Goal: Information Seeking & Learning: Learn about a topic

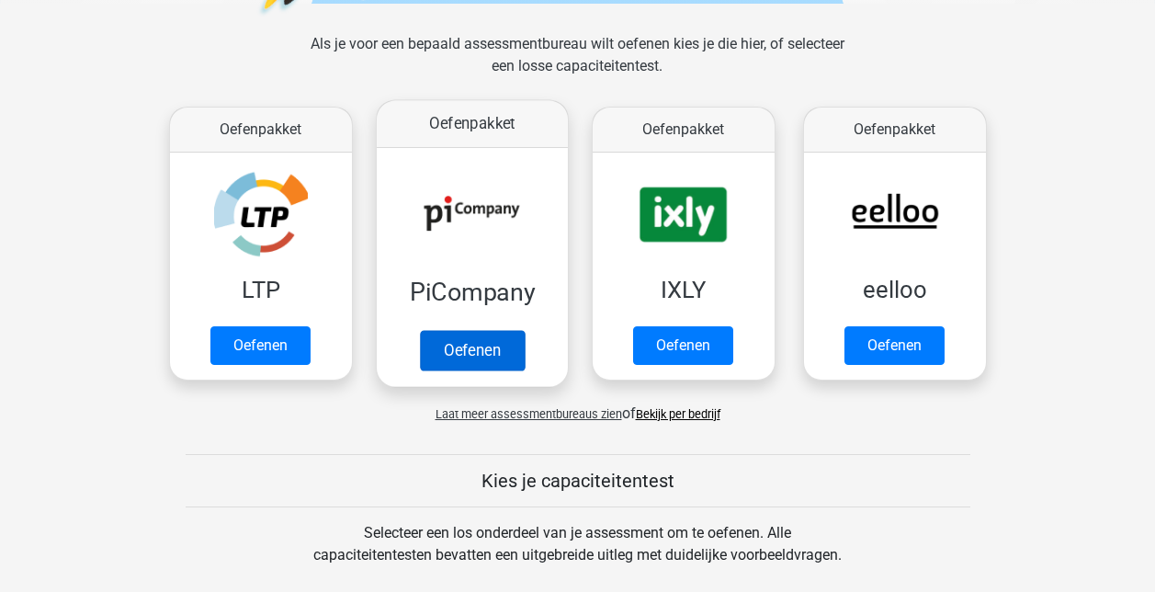
scroll to position [368, 0]
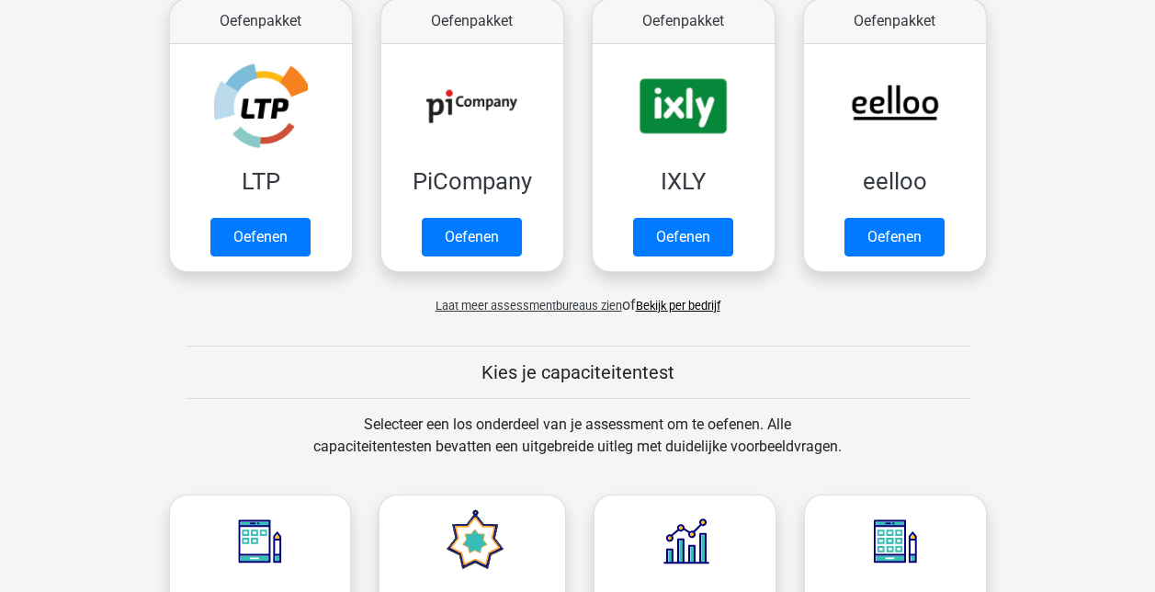
click at [668, 305] on link "Bekijk per bedrijf" at bounding box center [678, 306] width 85 height 14
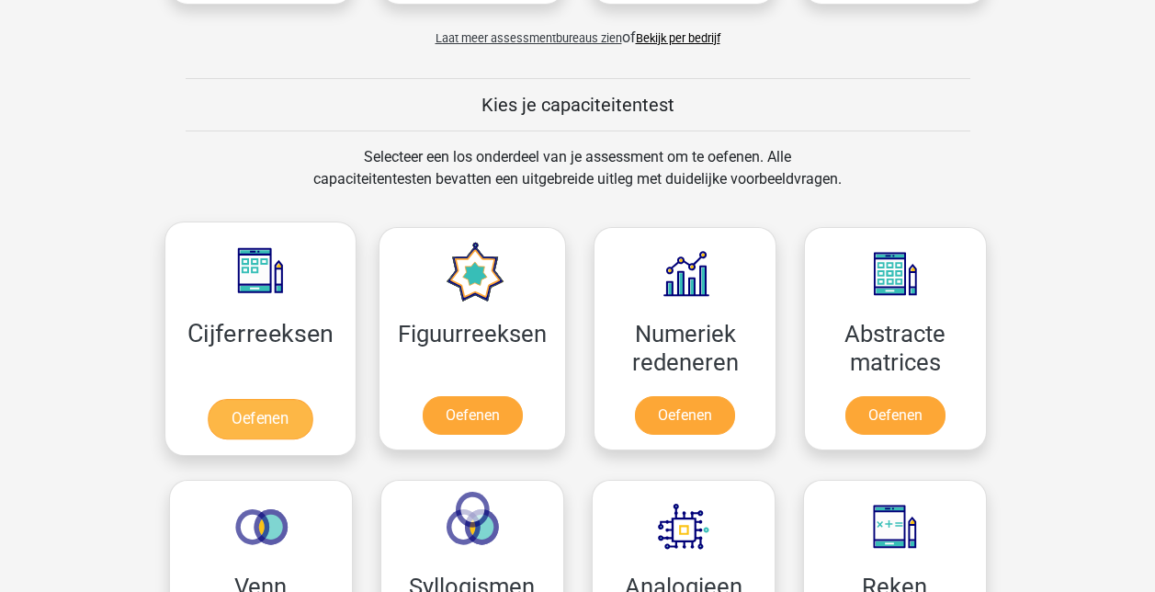
scroll to position [643, 0]
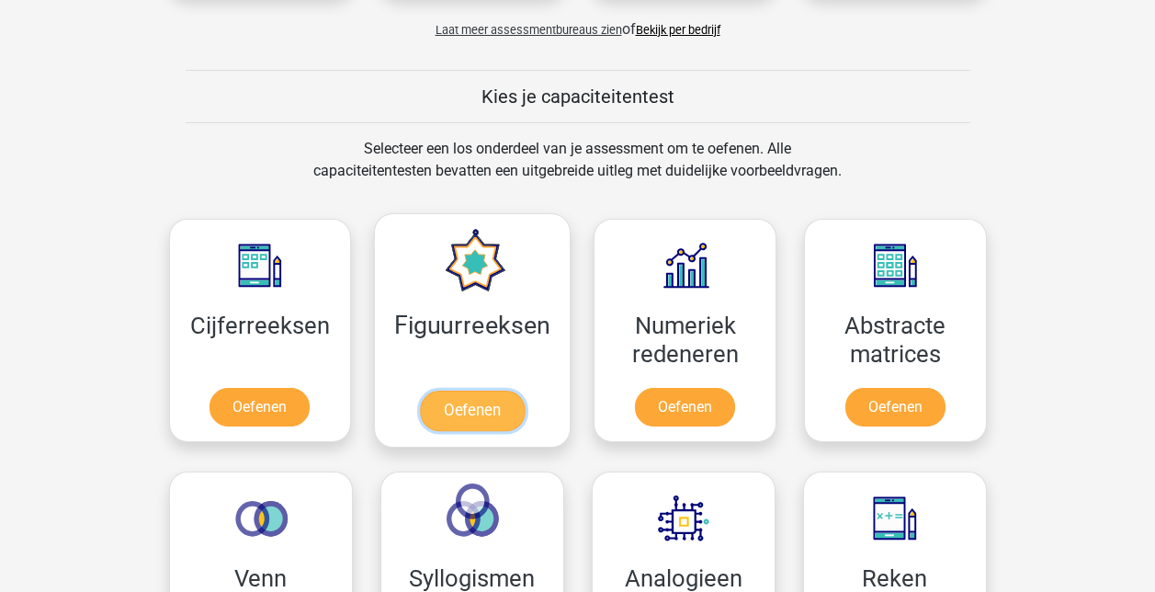
click at [475, 391] on link "Oefenen" at bounding box center [472, 411] width 105 height 40
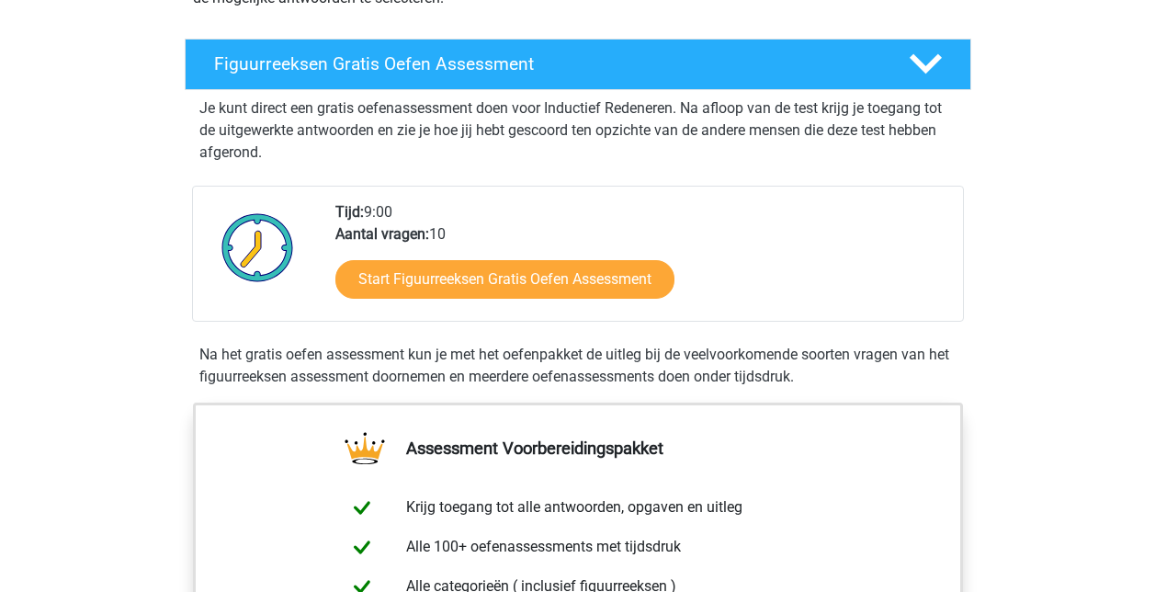
scroll to position [368, 0]
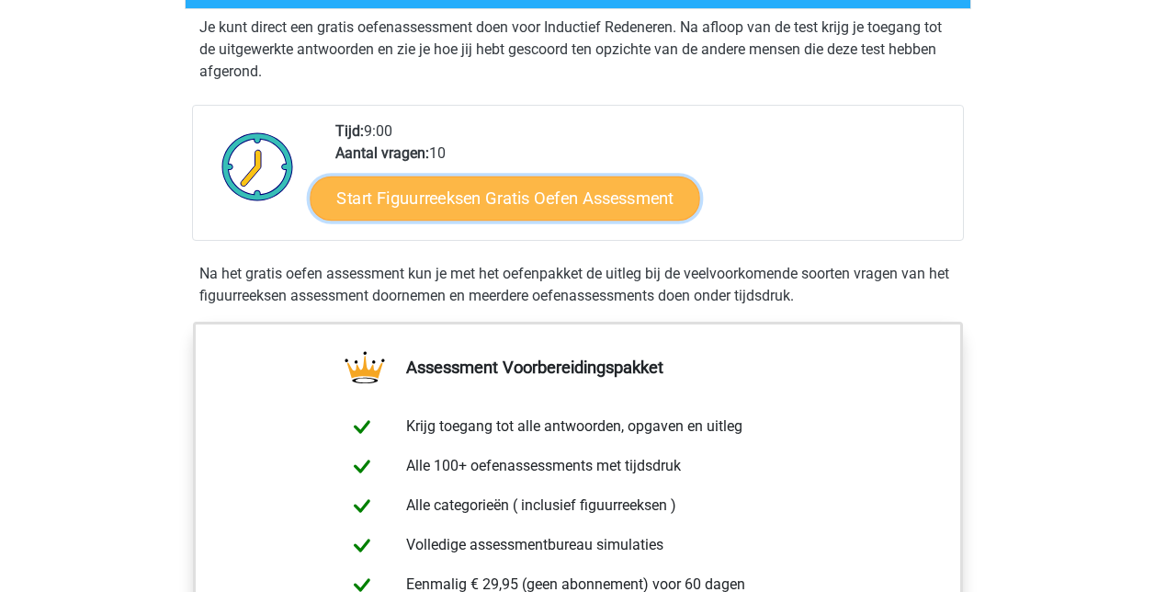
click at [477, 202] on link "Start Figuurreeksen Gratis Oefen Assessment" at bounding box center [505, 198] width 390 height 44
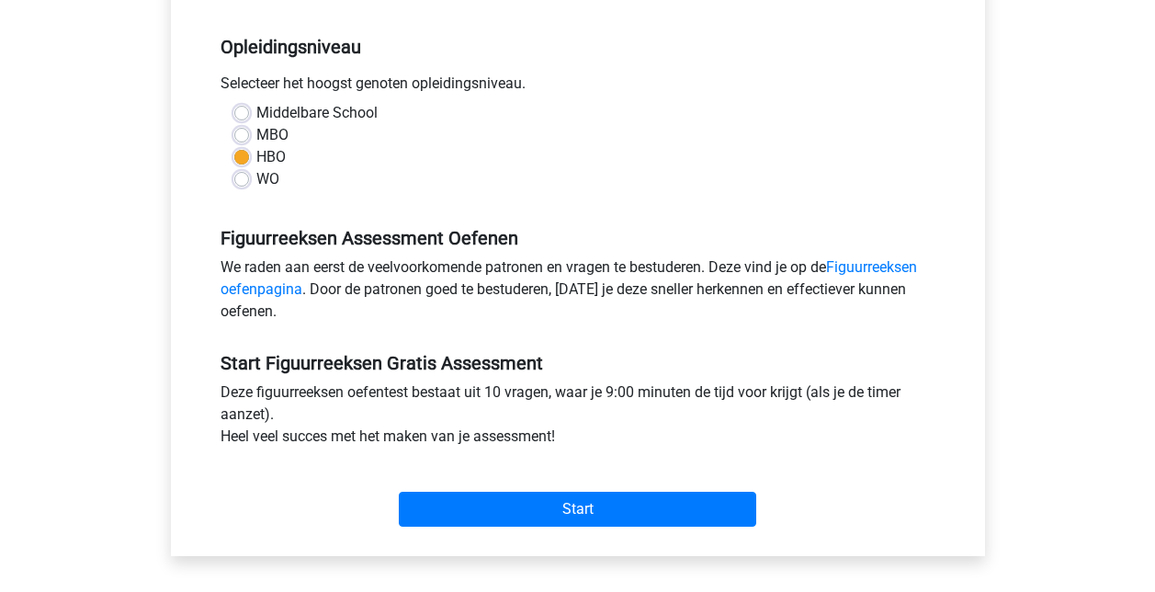
scroll to position [368, 0]
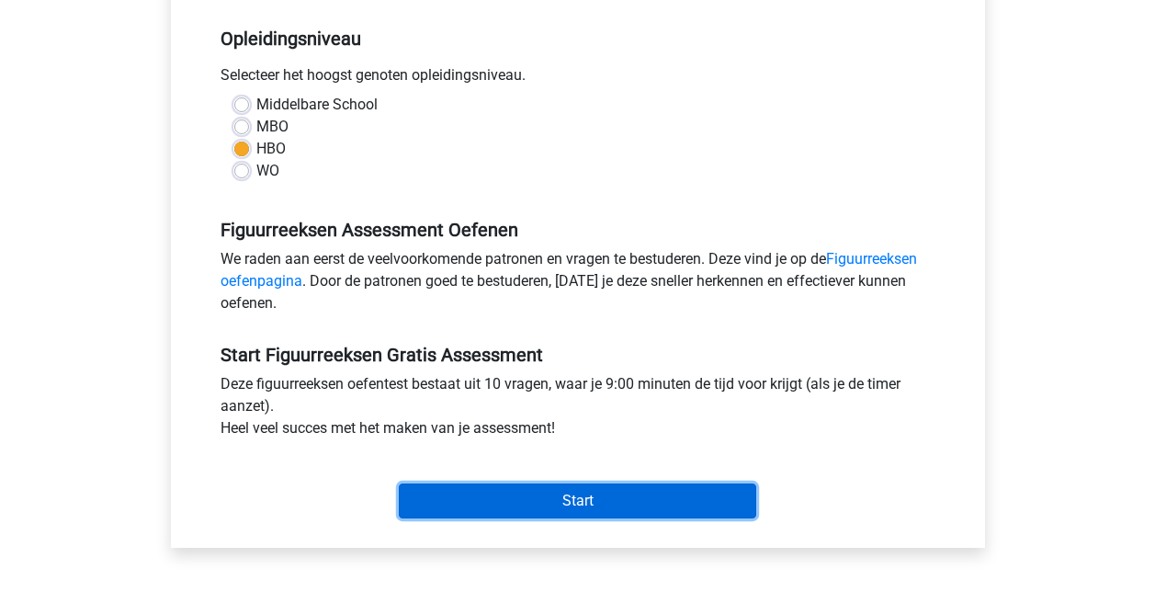
click at [574, 507] on input "Start" at bounding box center [578, 500] width 358 height 35
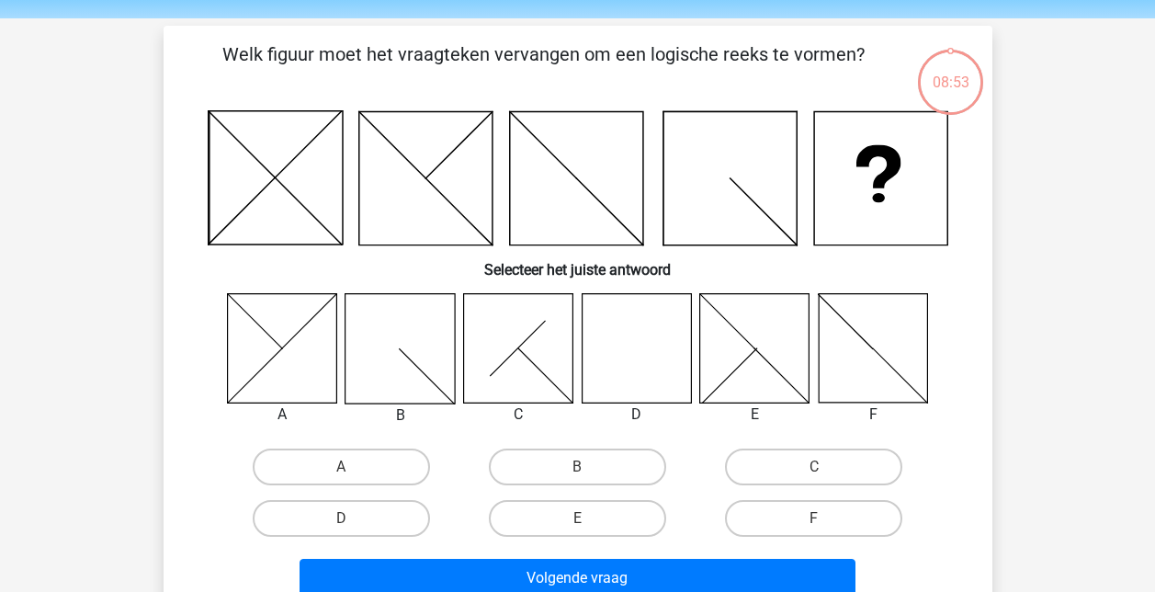
scroll to position [92, 0]
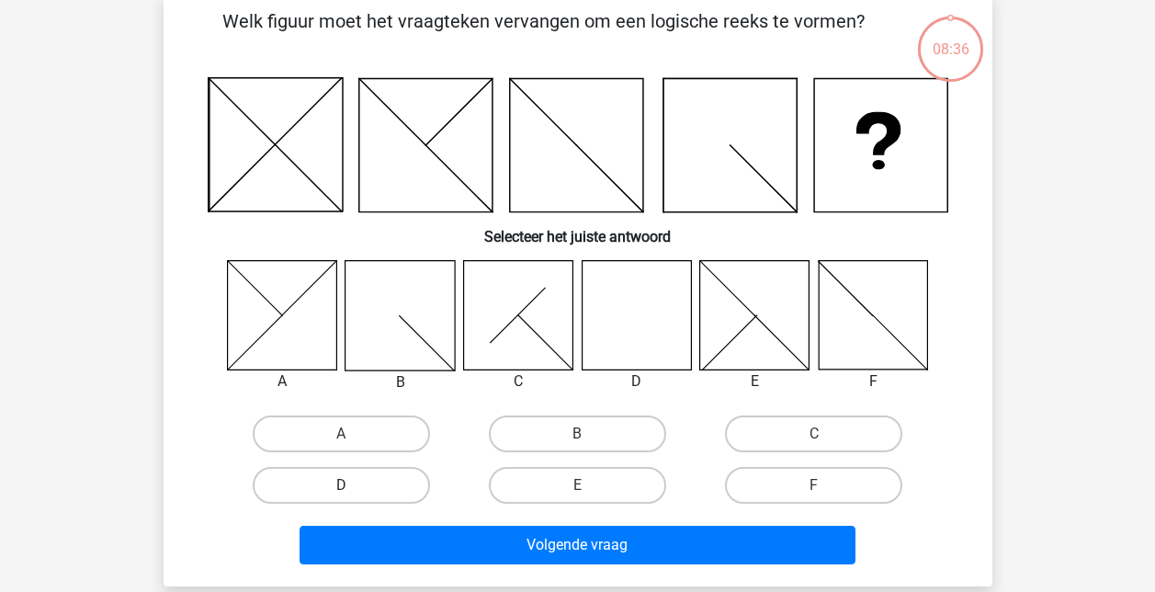
click at [312, 489] on label "D" at bounding box center [341, 485] width 177 height 37
click at [341, 489] on input "D" at bounding box center [347, 491] width 12 height 12
radio input "true"
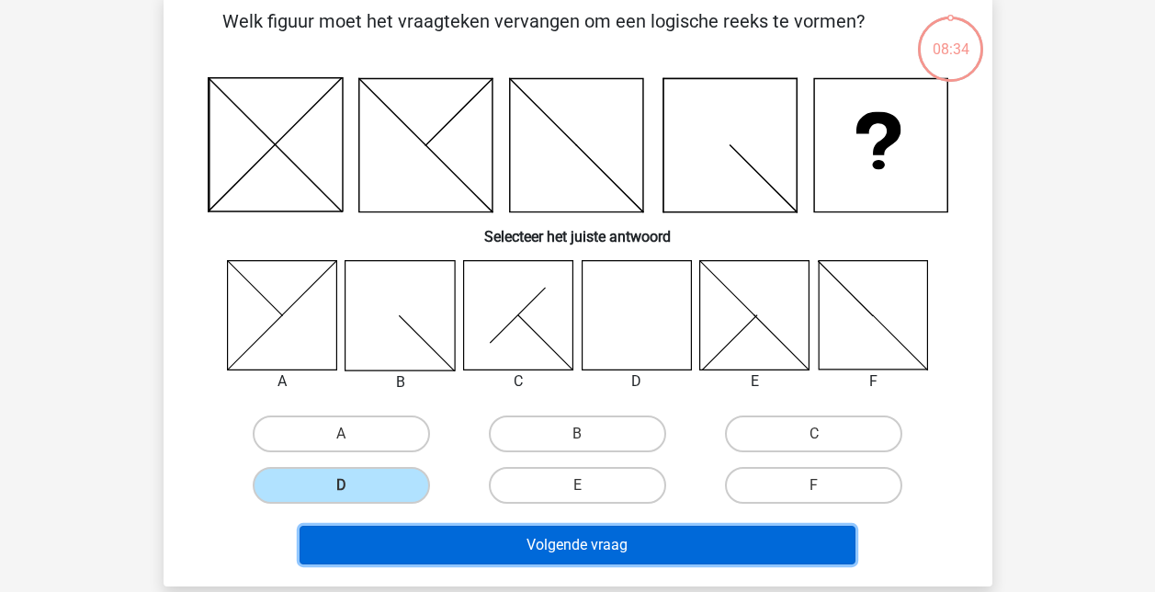
click at [594, 538] on button "Volgende vraag" at bounding box center [578, 545] width 556 height 39
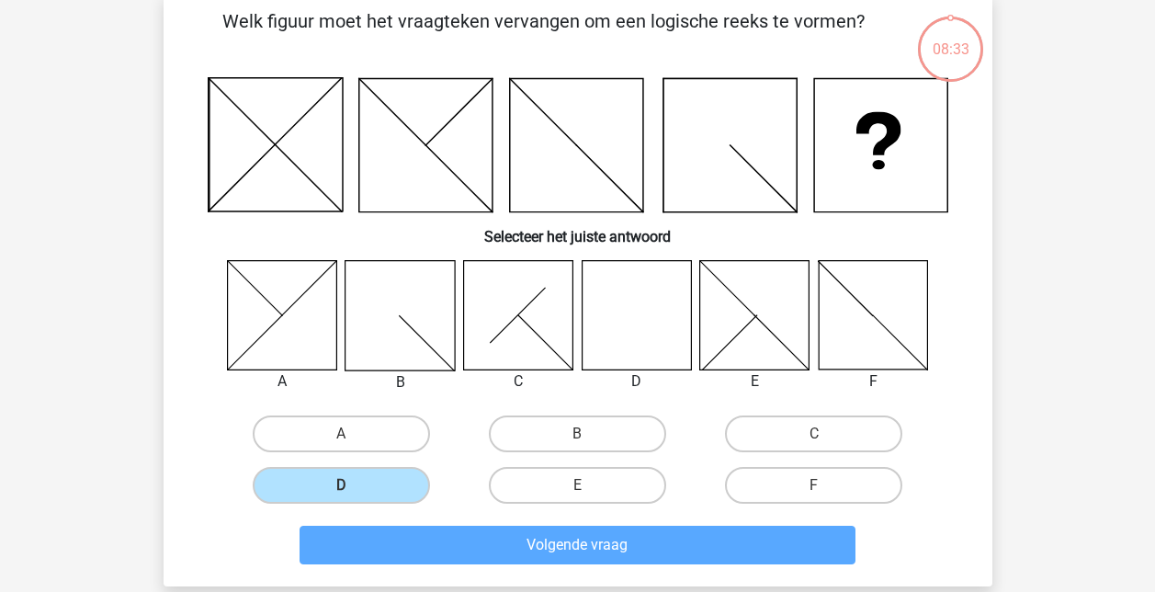
scroll to position [85, 0]
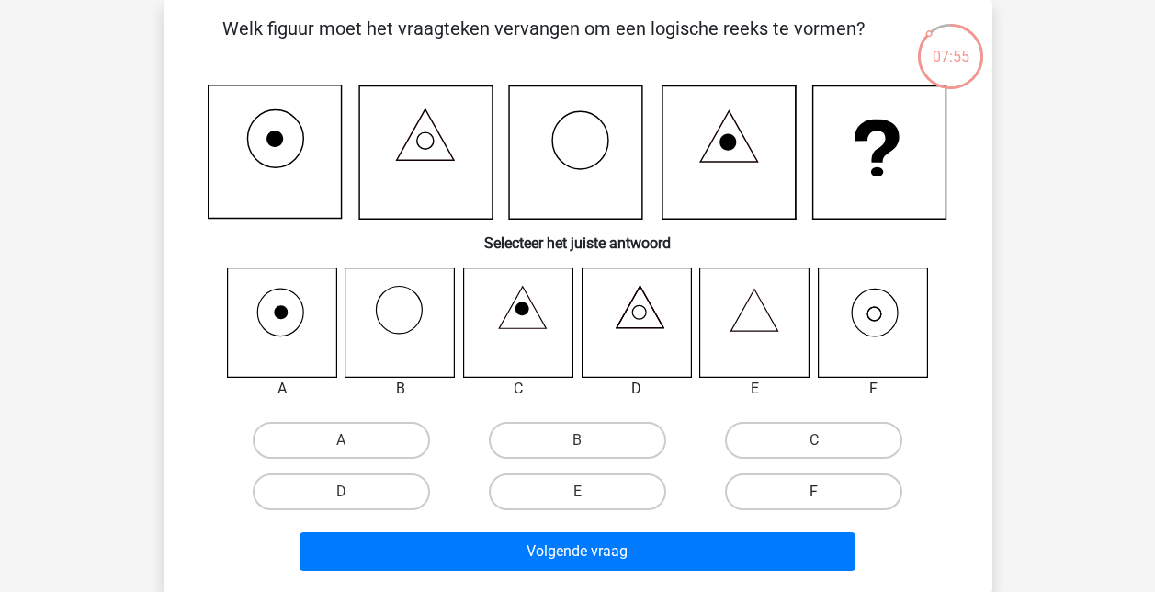
click at [834, 474] on label "F" at bounding box center [813, 491] width 177 height 37
click at [826, 492] on input "F" at bounding box center [820, 498] width 12 height 12
radio input "true"
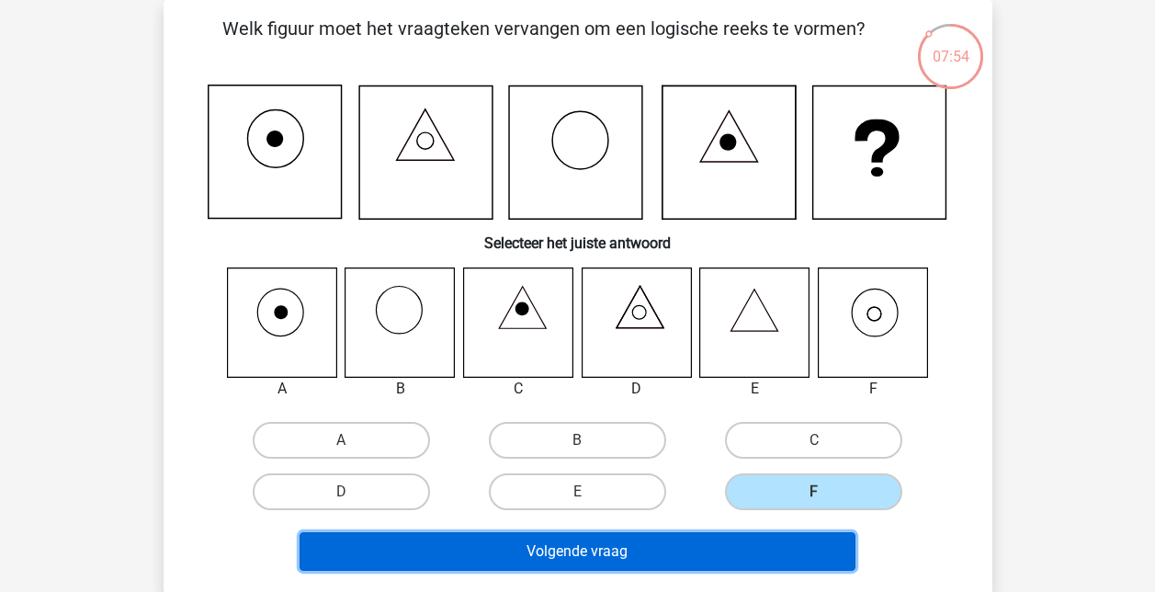
click at [583, 544] on button "Volgende vraag" at bounding box center [578, 551] width 556 height 39
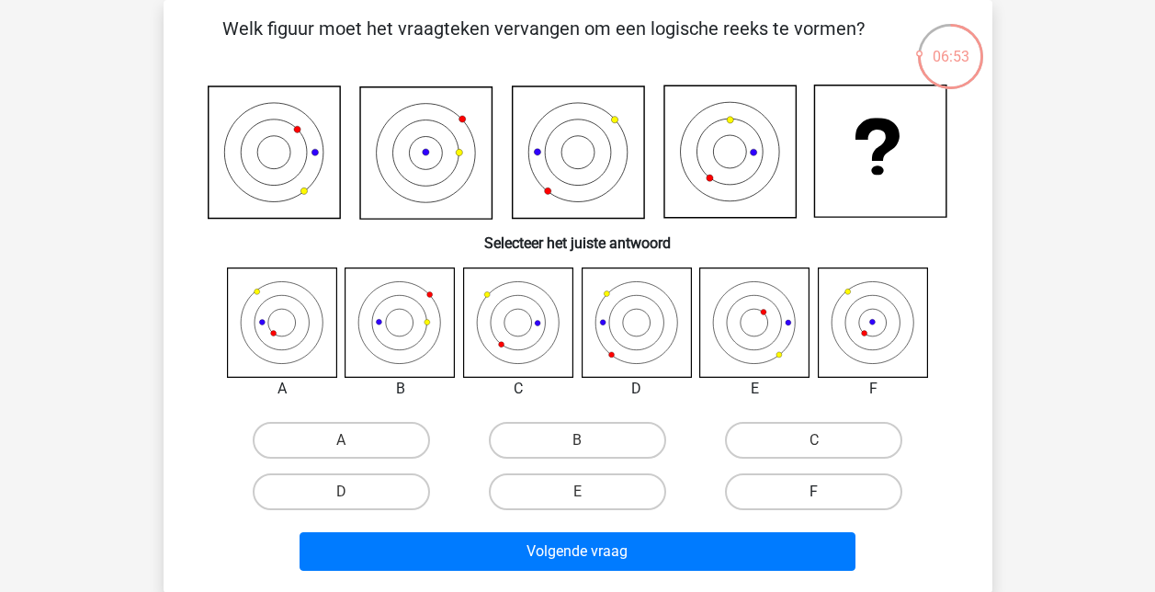
click at [829, 494] on label "F" at bounding box center [813, 491] width 177 height 37
click at [826, 494] on input "F" at bounding box center [820, 498] width 12 height 12
radio input "true"
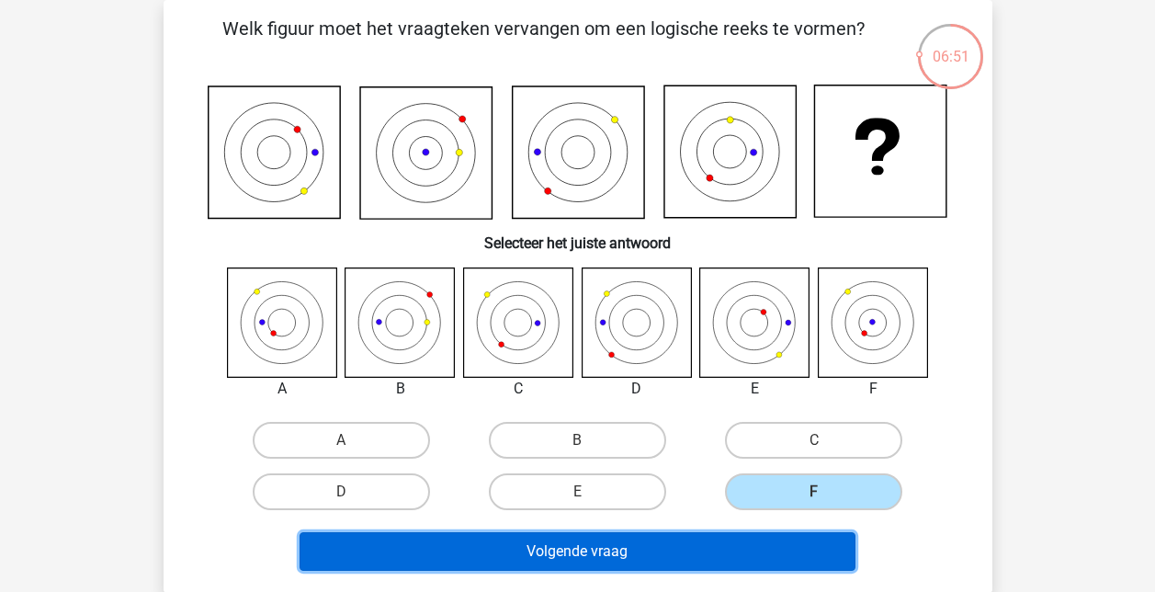
click at [602, 559] on button "Volgende vraag" at bounding box center [578, 551] width 556 height 39
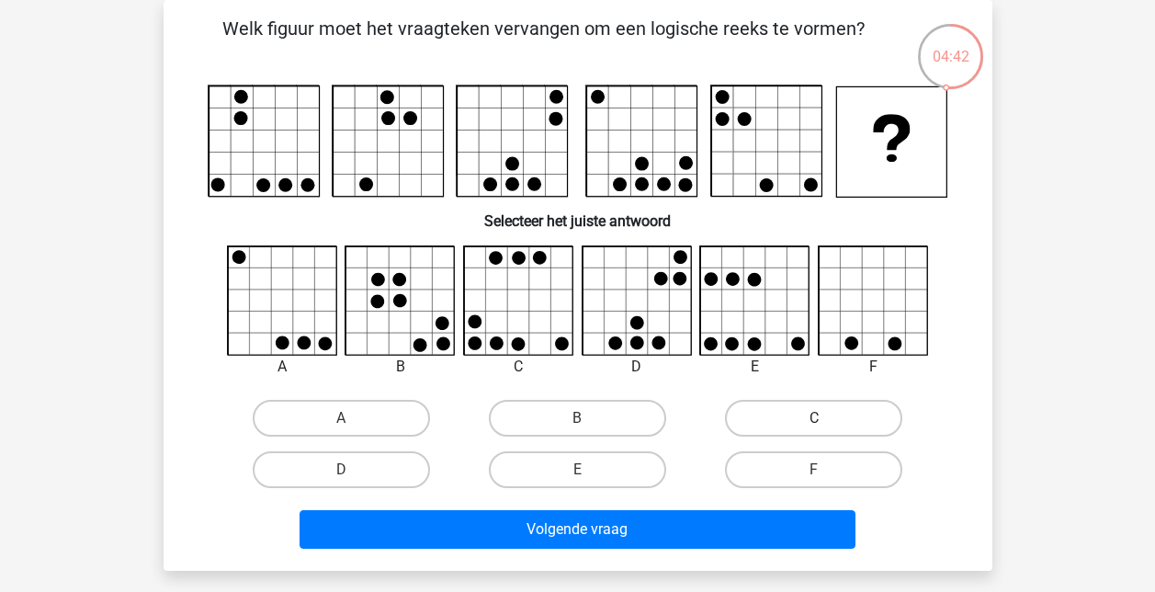
click at [812, 415] on label "C" at bounding box center [813, 418] width 177 height 37
click at [814, 418] on input "C" at bounding box center [820, 424] width 12 height 12
radio input "true"
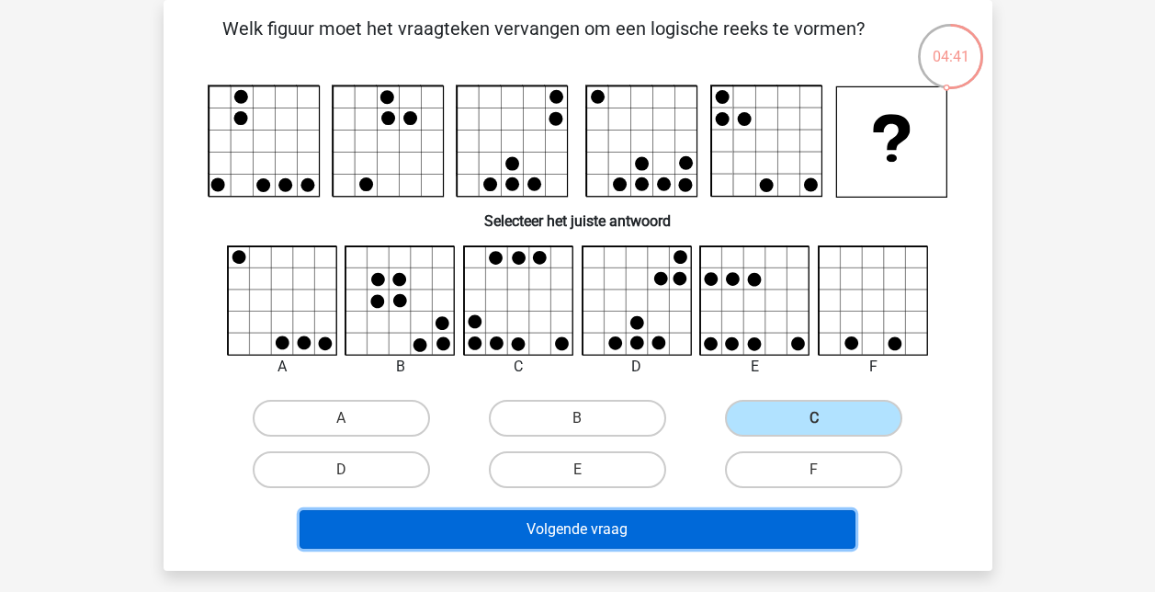
click at [598, 527] on button "Volgende vraag" at bounding box center [578, 529] width 556 height 39
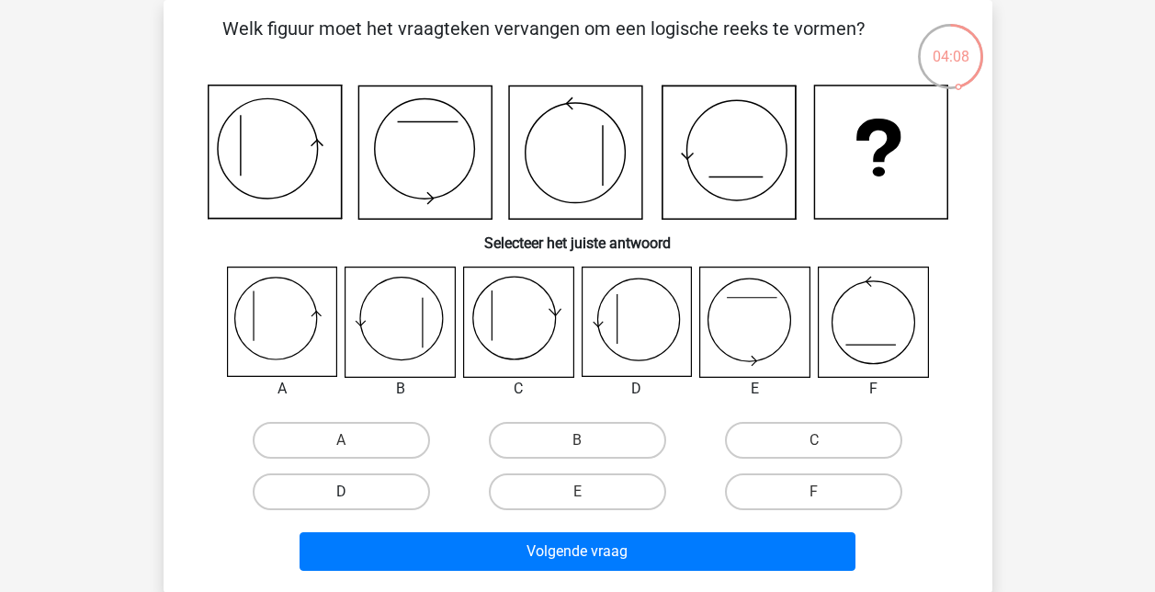
drag, startPoint x: 339, startPoint y: 492, endPoint x: 402, endPoint y: 500, distance: 63.0
click at [340, 491] on label "D" at bounding box center [341, 491] width 177 height 37
click at [341, 492] on input "D" at bounding box center [347, 498] width 12 height 12
radio input "true"
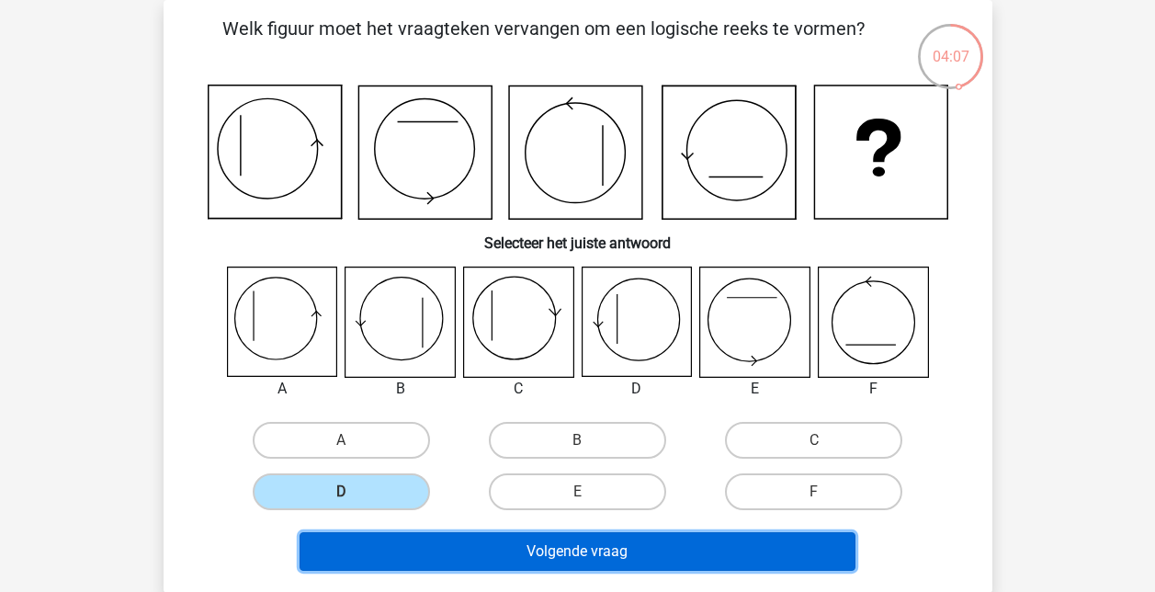
click at [637, 547] on button "Volgende vraag" at bounding box center [578, 551] width 556 height 39
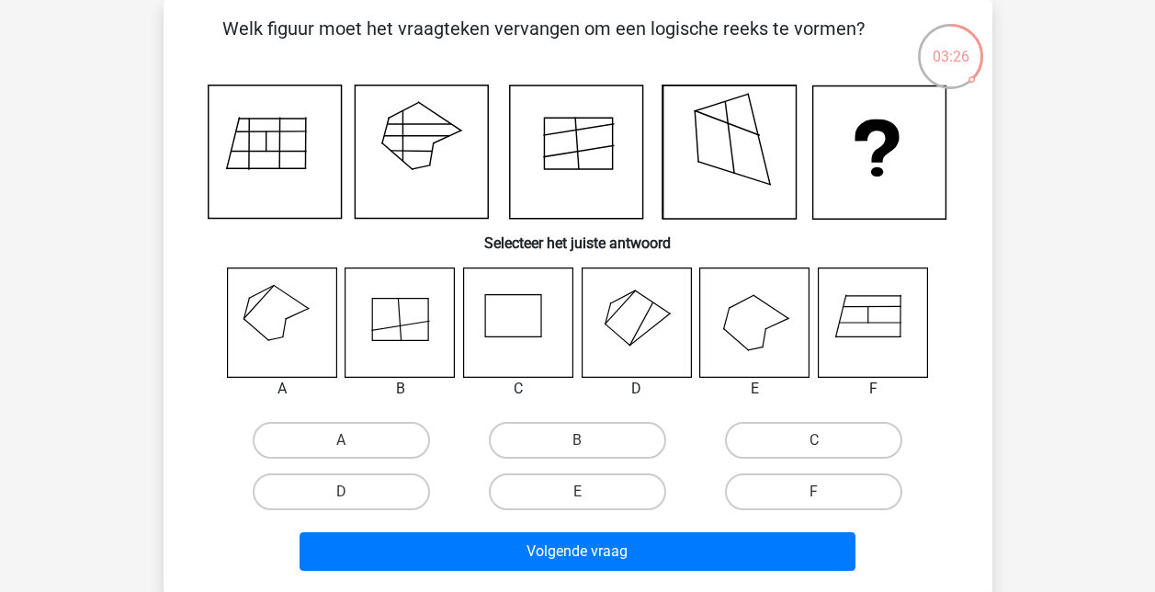
click at [276, 312] on icon at bounding box center [281, 321] width 109 height 109
click at [315, 449] on label "A" at bounding box center [341, 440] width 177 height 37
click at [341, 449] on input "A" at bounding box center [347, 446] width 12 height 12
radio input "true"
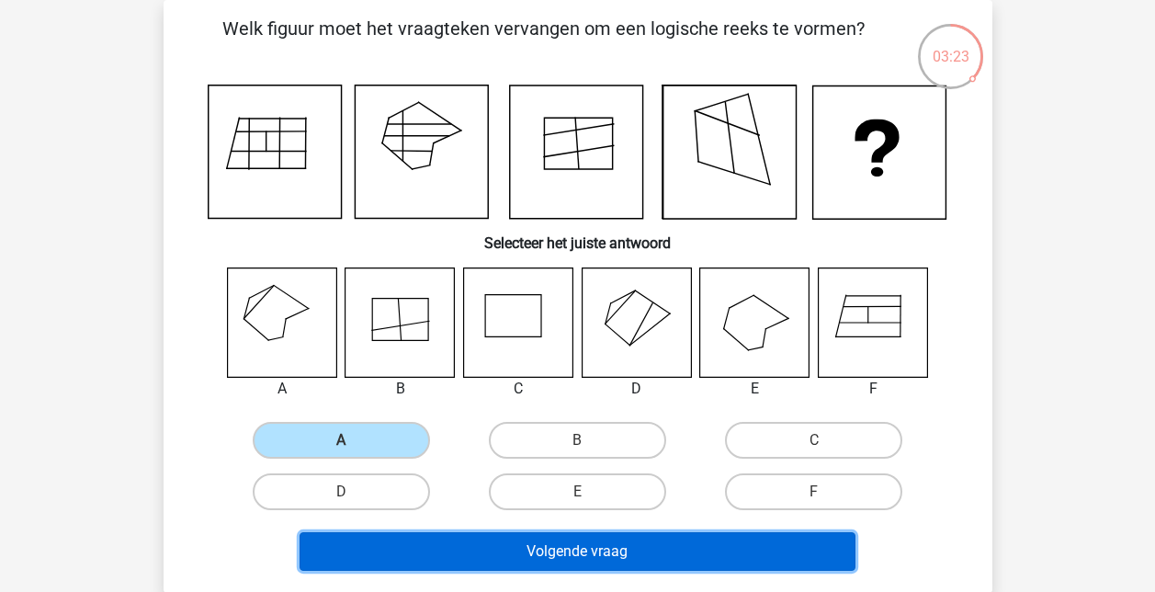
click at [548, 554] on button "Volgende vraag" at bounding box center [578, 551] width 556 height 39
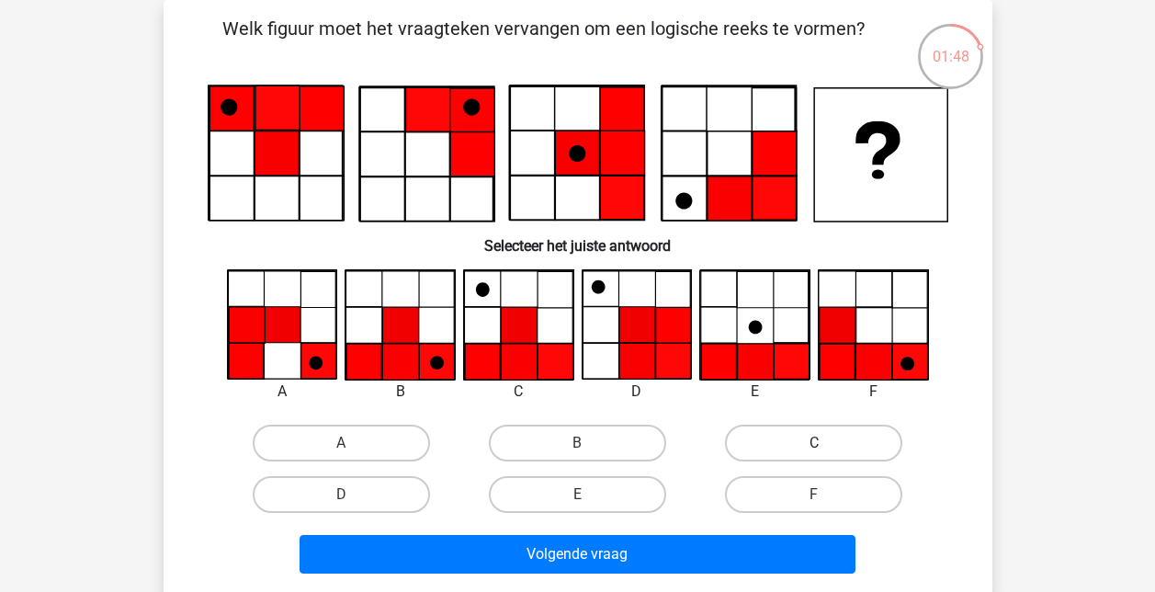
click at [848, 438] on label "C" at bounding box center [813, 443] width 177 height 37
click at [826, 443] on input "C" at bounding box center [820, 449] width 12 height 12
radio input "true"
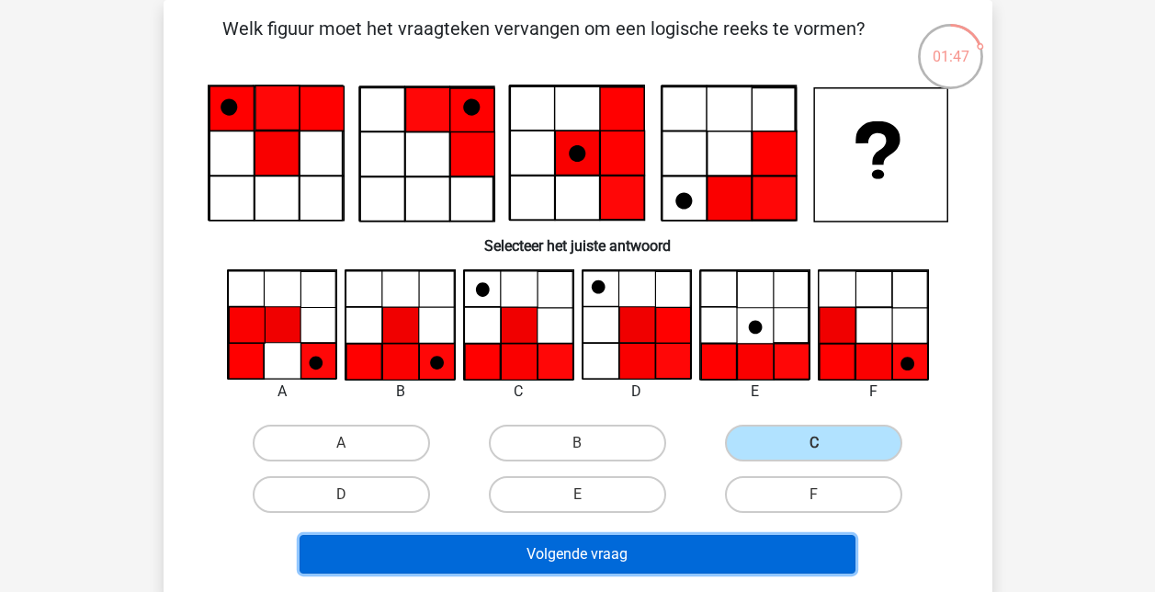
click at [588, 559] on button "Volgende vraag" at bounding box center [578, 554] width 556 height 39
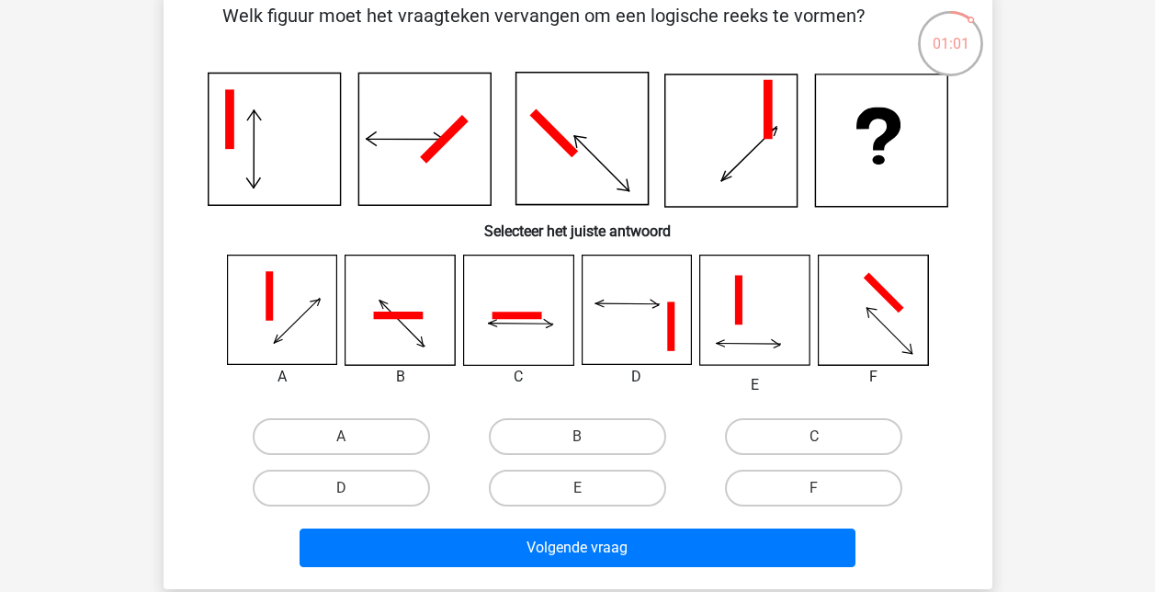
scroll to position [102, 0]
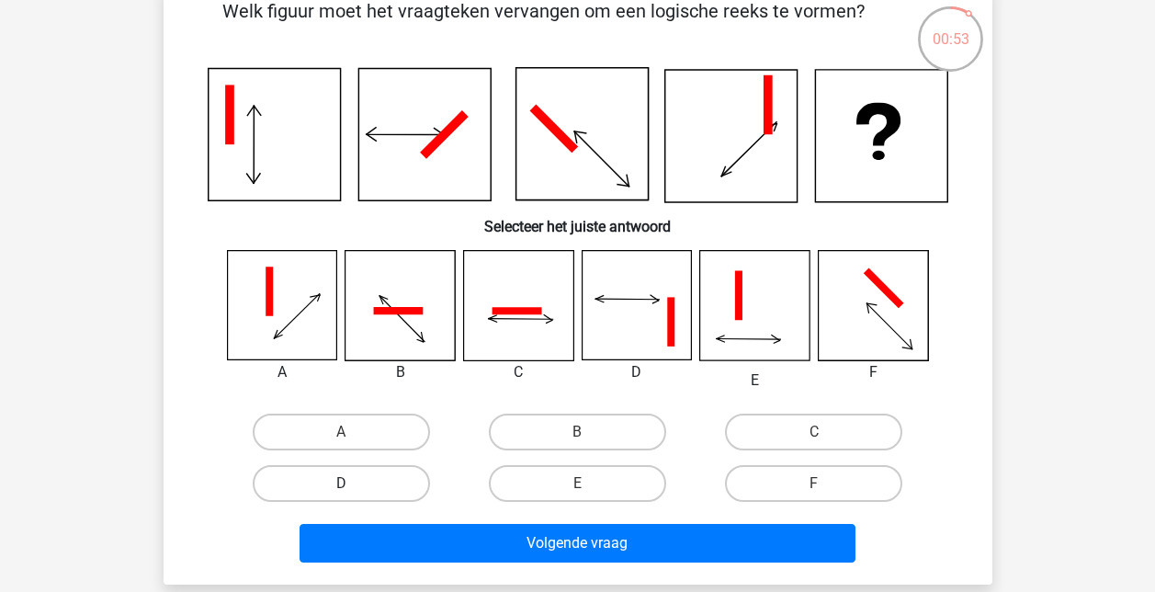
click at [388, 490] on label "D" at bounding box center [341, 483] width 177 height 37
click at [353, 490] on input "D" at bounding box center [347, 489] width 12 height 12
radio input "true"
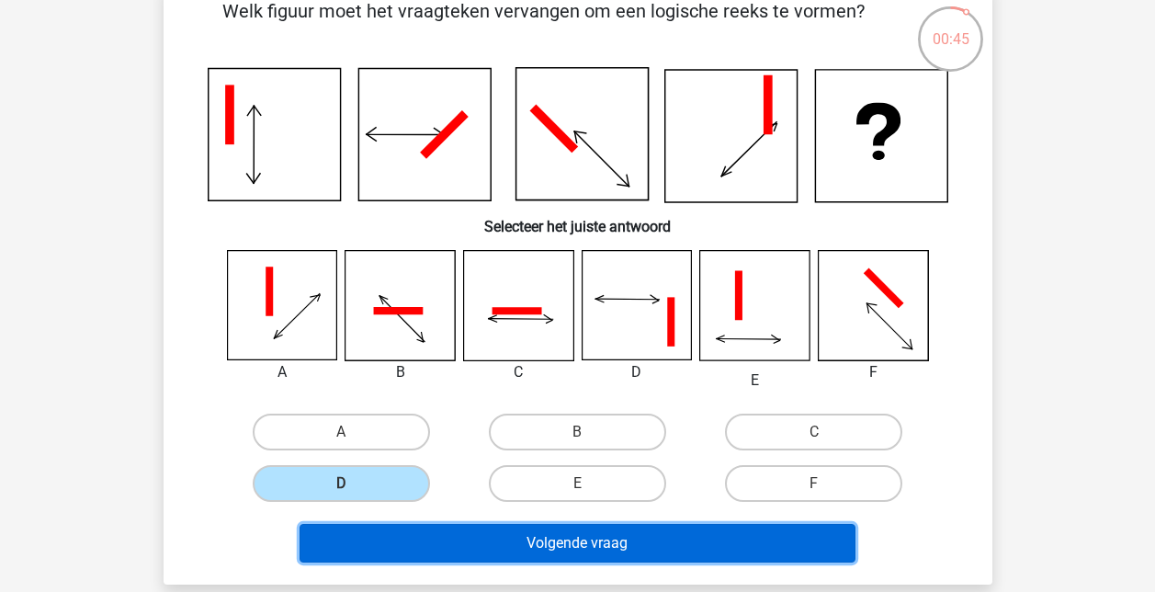
click at [596, 550] on button "Volgende vraag" at bounding box center [578, 543] width 556 height 39
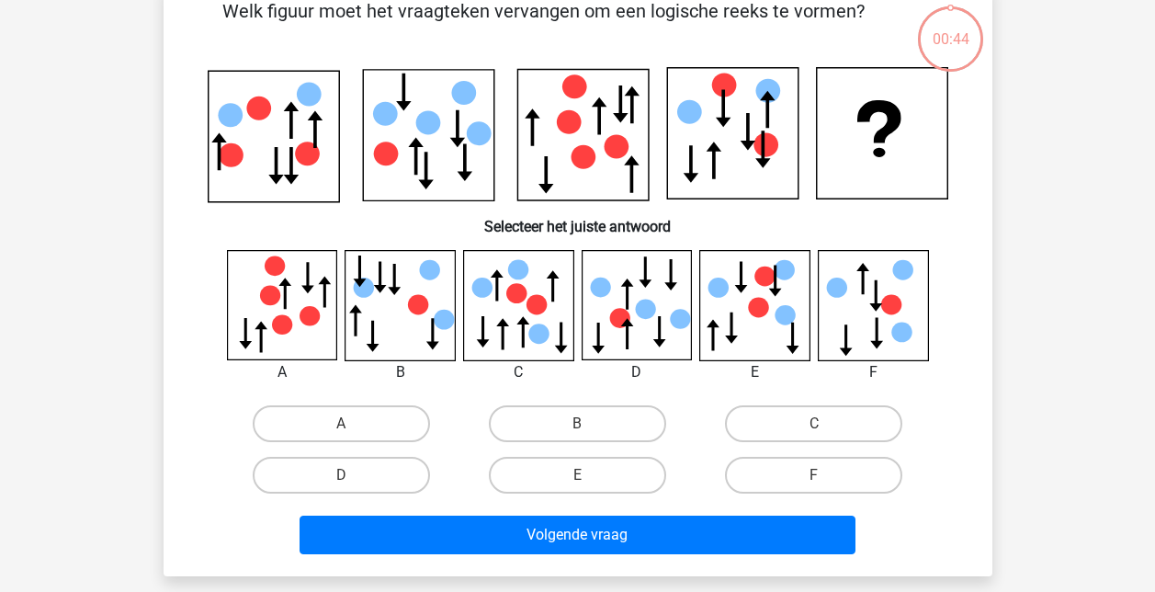
scroll to position [85, 0]
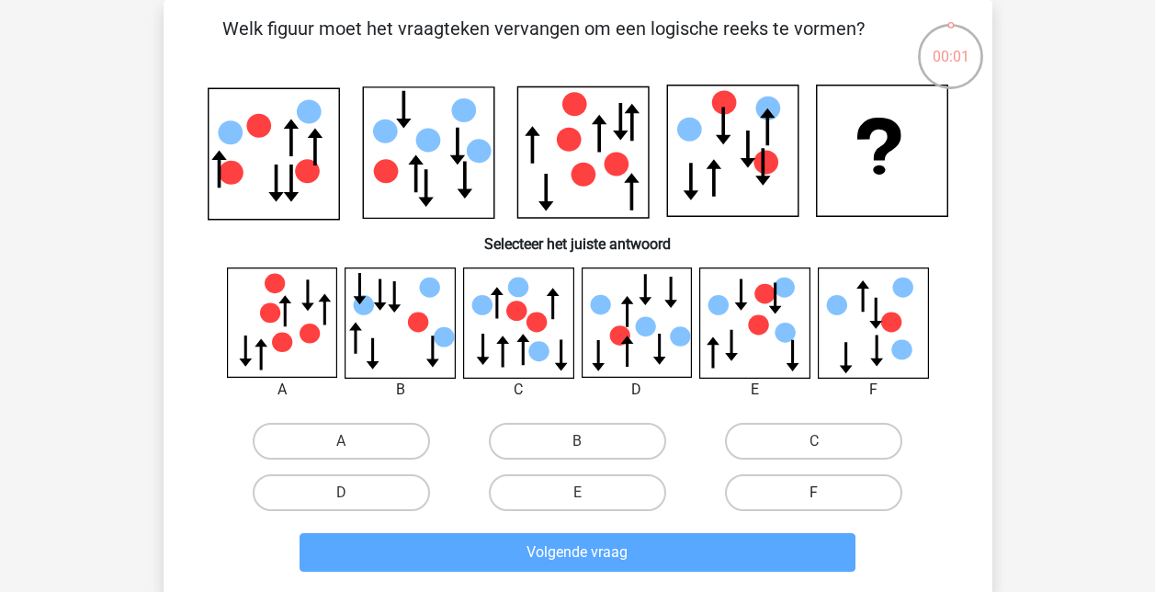
click at [805, 485] on label "F" at bounding box center [813, 492] width 177 height 37
click at [814, 493] on input "F" at bounding box center [820, 499] width 12 height 12
radio input "true"
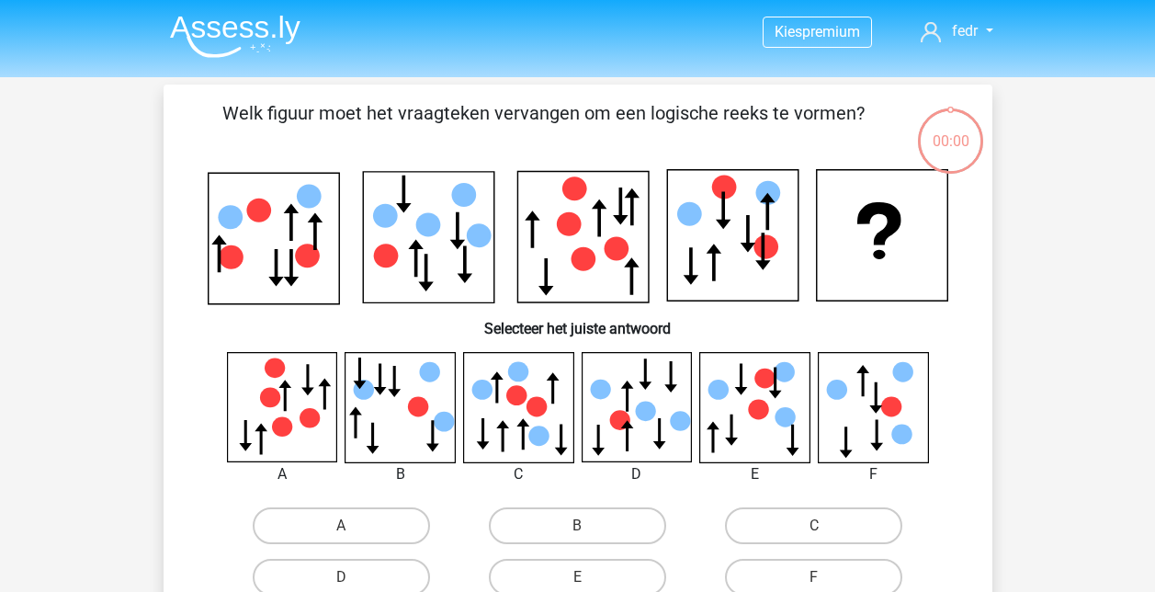
scroll to position [85, 0]
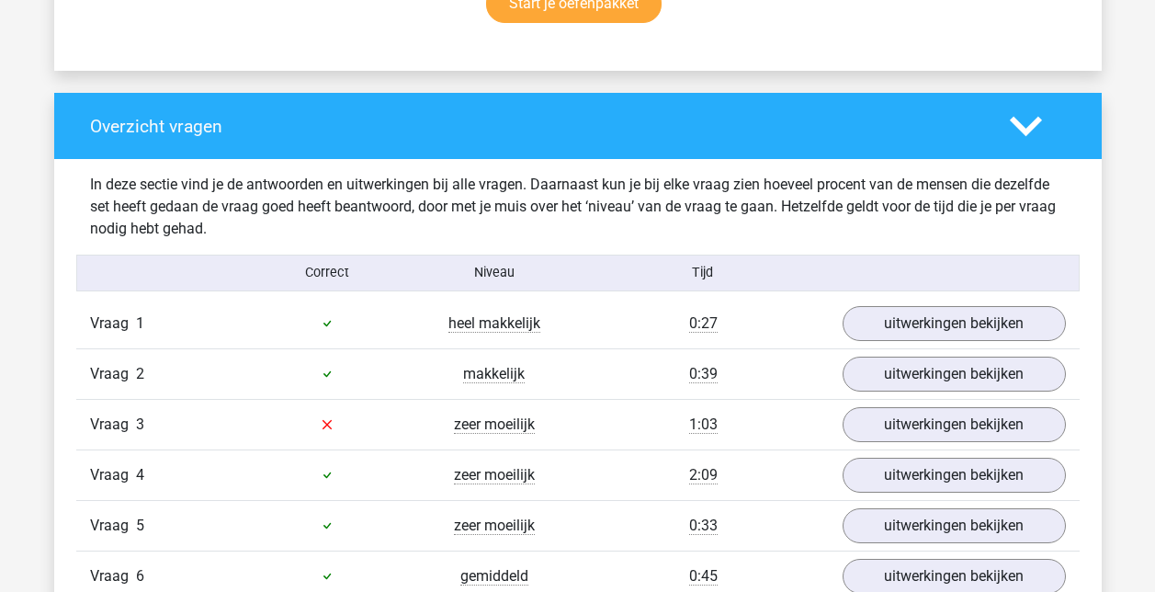
scroll to position [1379, 0]
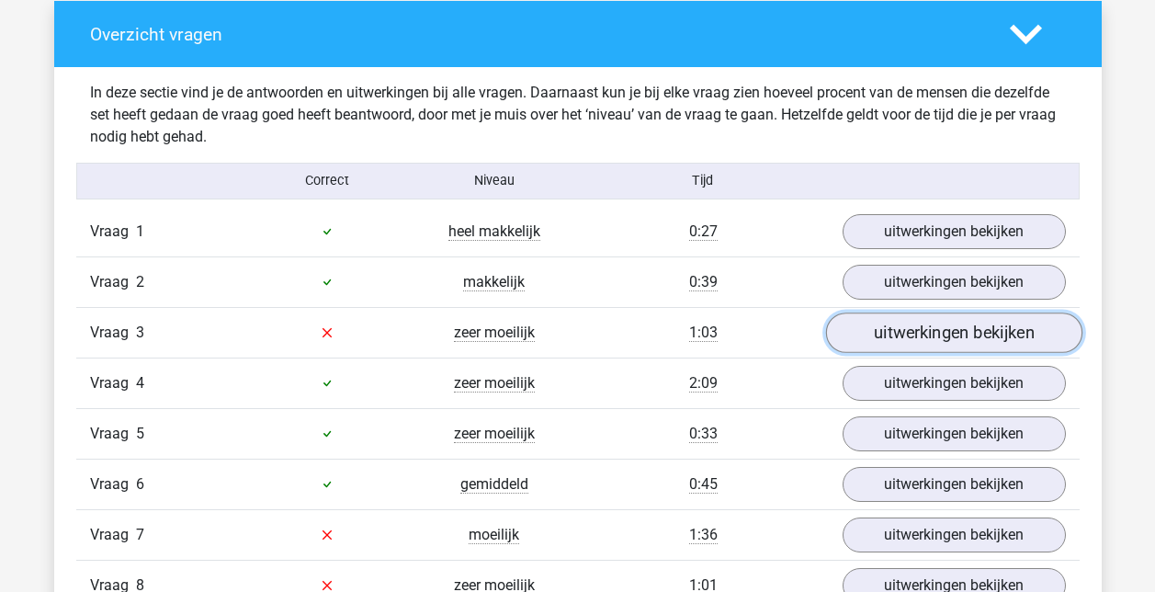
click at [985, 344] on link "uitwerkingen bekijken" at bounding box center [953, 332] width 256 height 40
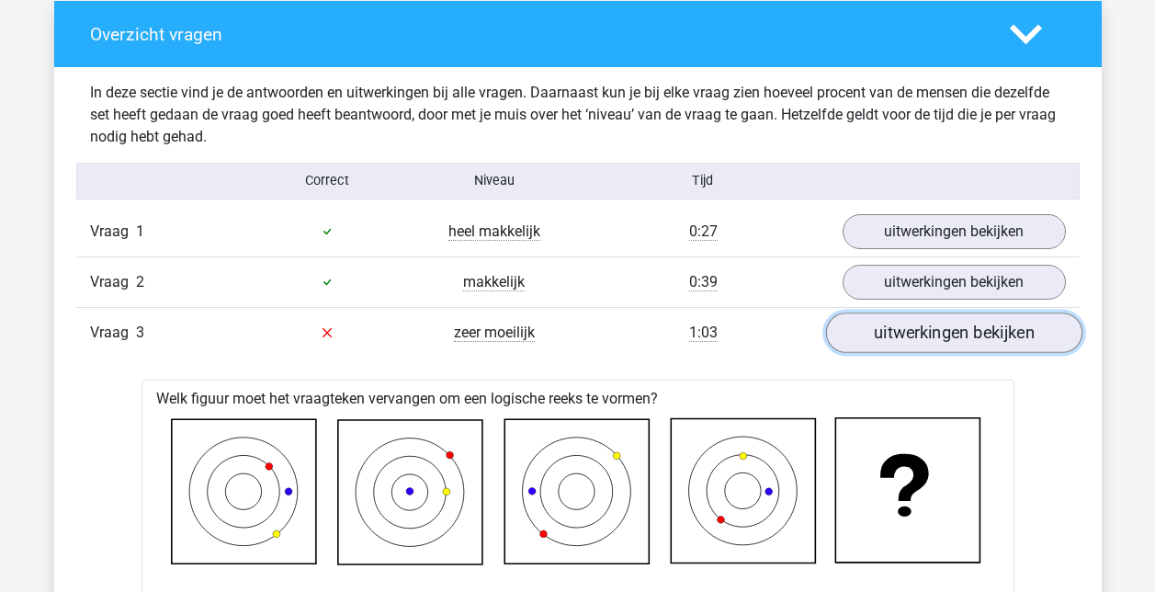
click at [975, 332] on link "uitwerkingen bekijken" at bounding box center [953, 332] width 256 height 40
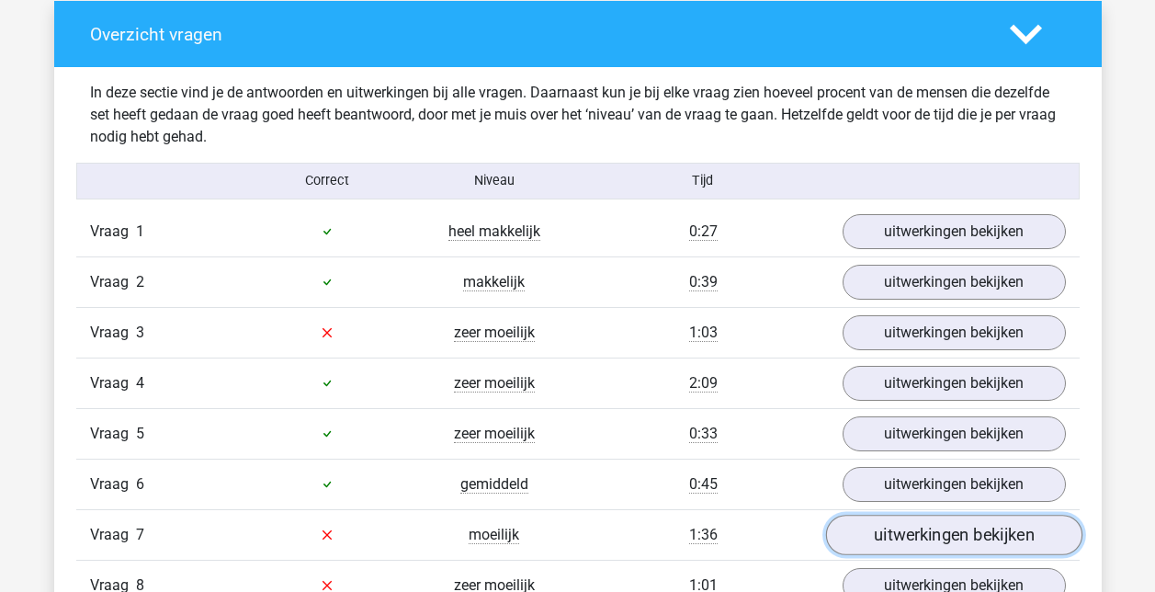
click at [963, 533] on link "uitwerkingen bekijken" at bounding box center [953, 535] width 256 height 40
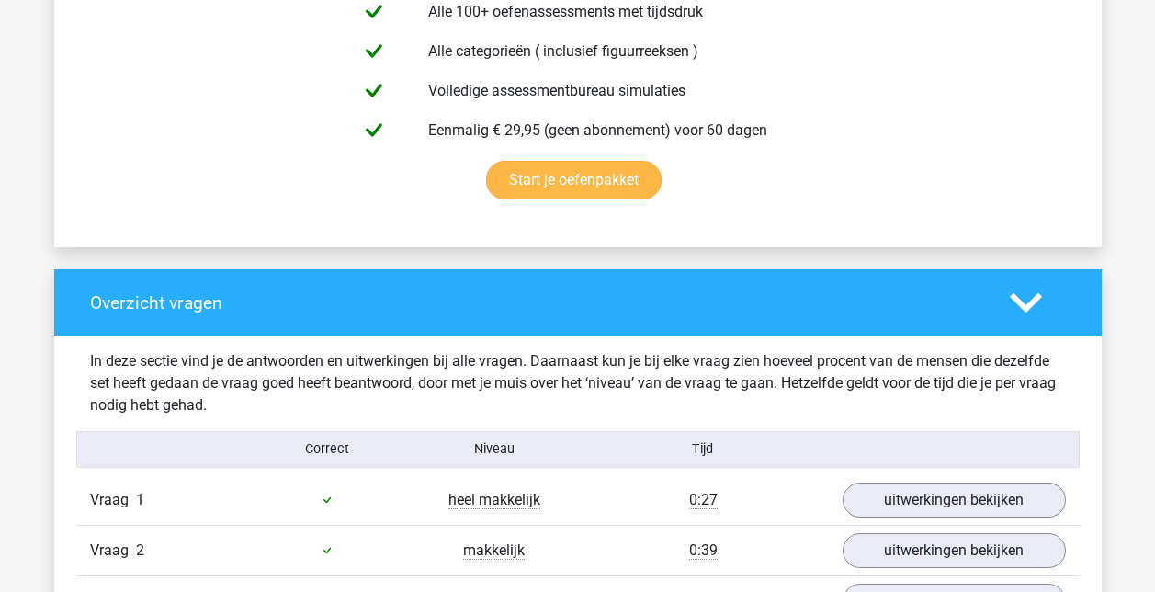
scroll to position [1195, 0]
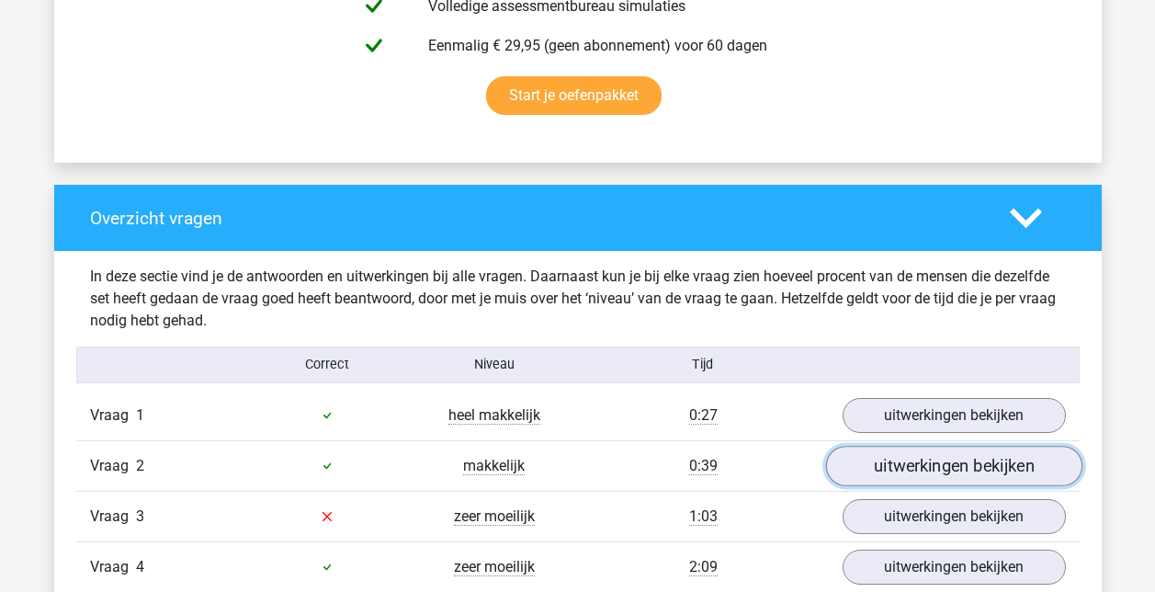
click at [948, 458] on link "uitwerkingen bekijken" at bounding box center [953, 466] width 256 height 40
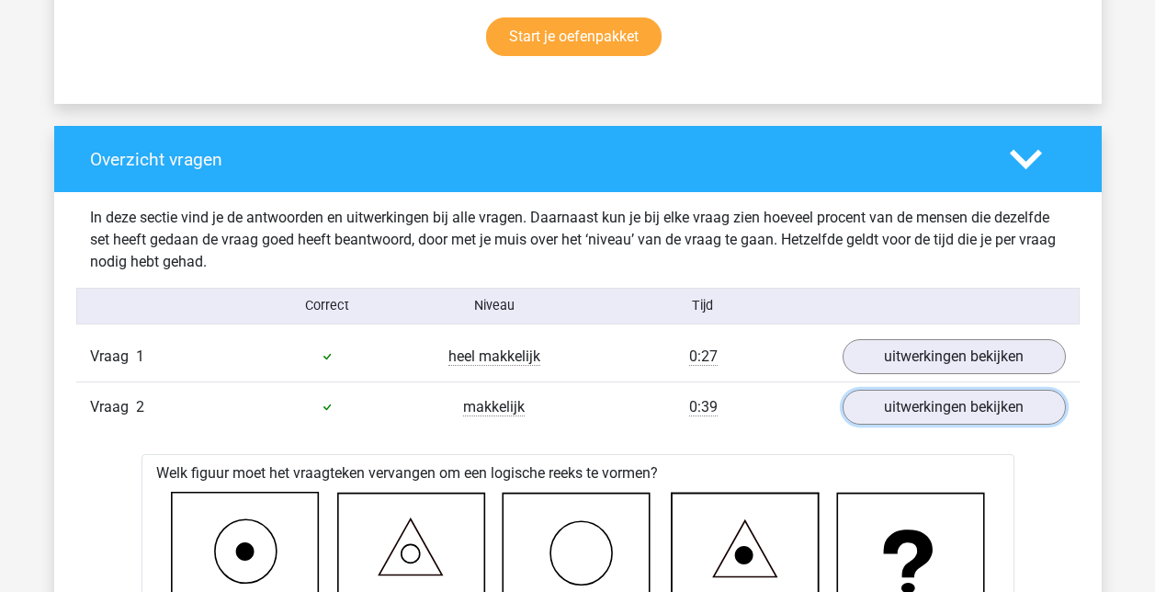
scroll to position [1287, 0]
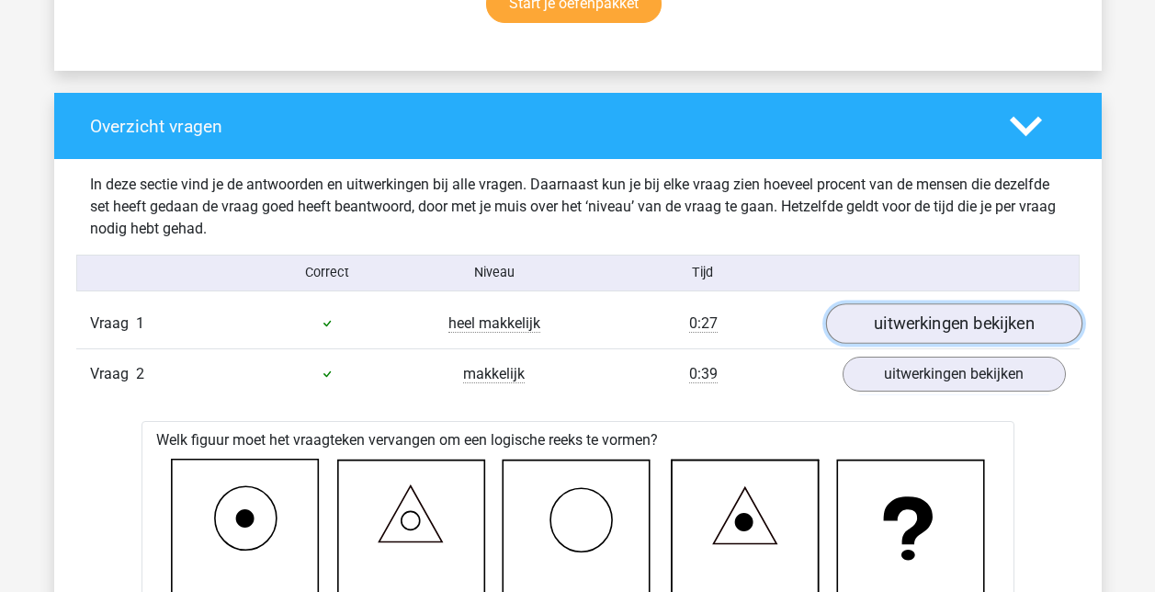
click at [951, 324] on link "uitwerkingen bekijken" at bounding box center [953, 323] width 256 height 40
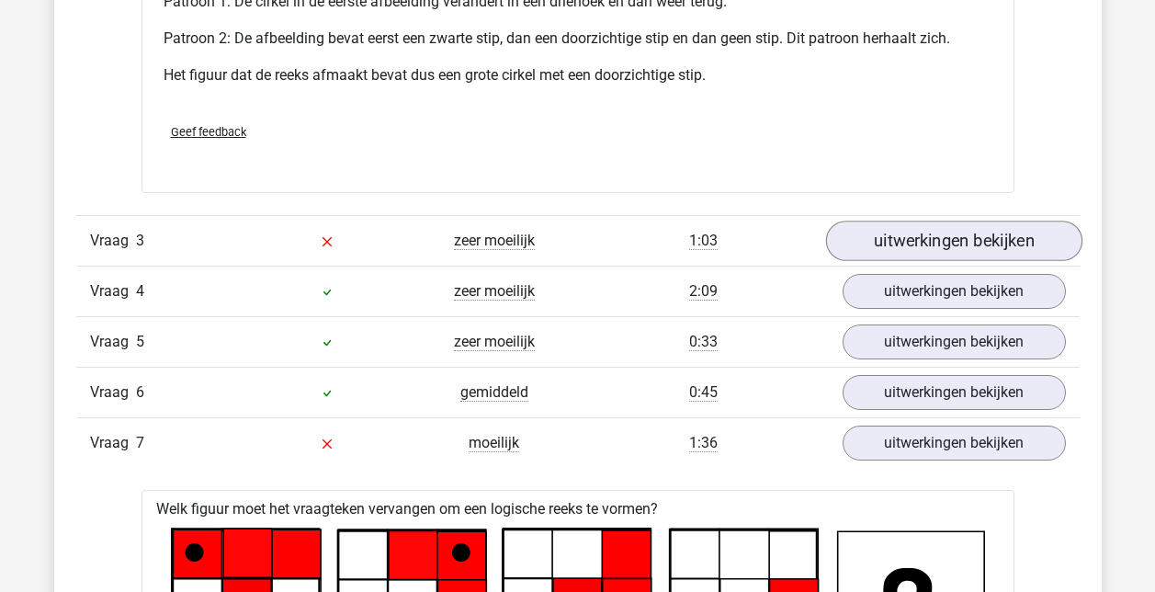
scroll to position [3676, 0]
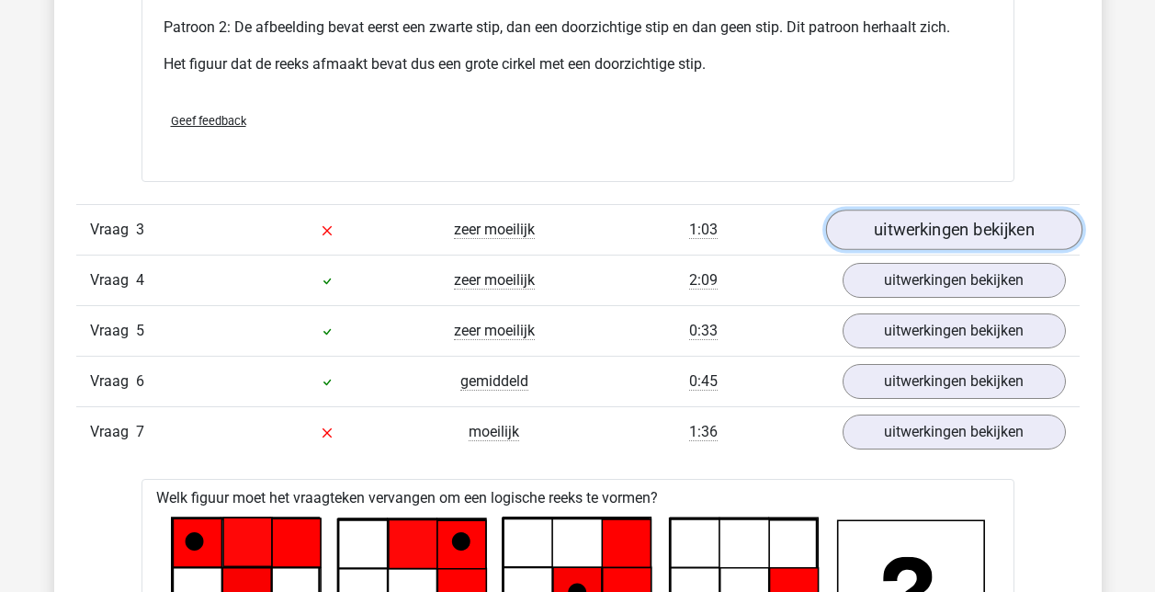
click at [937, 212] on link "uitwerkingen bekijken" at bounding box center [953, 230] width 256 height 40
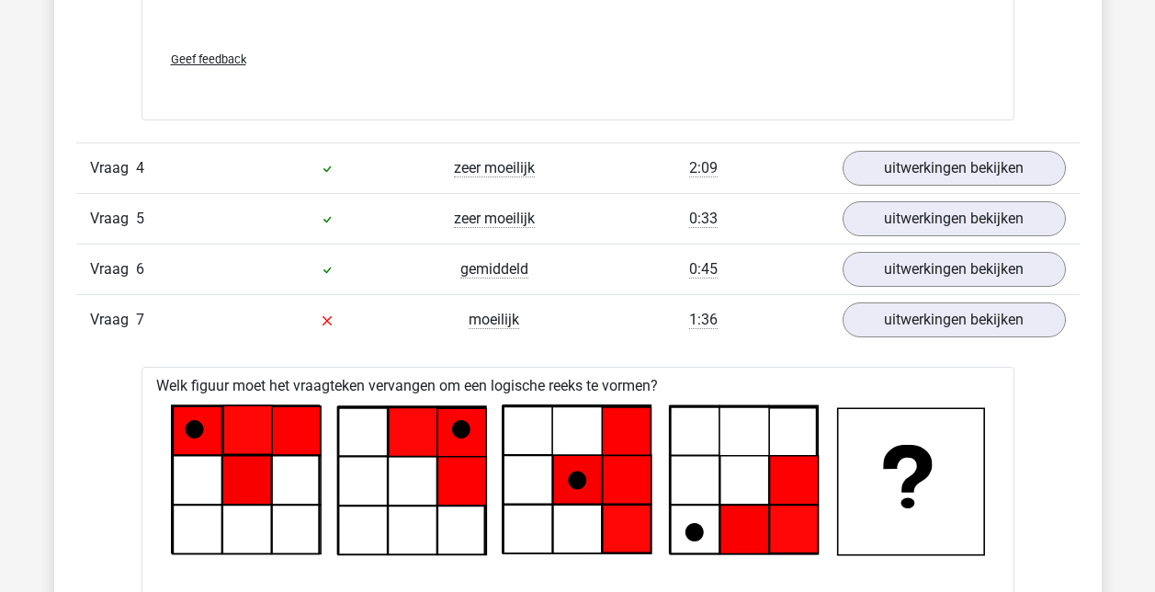
scroll to position [5331, 0]
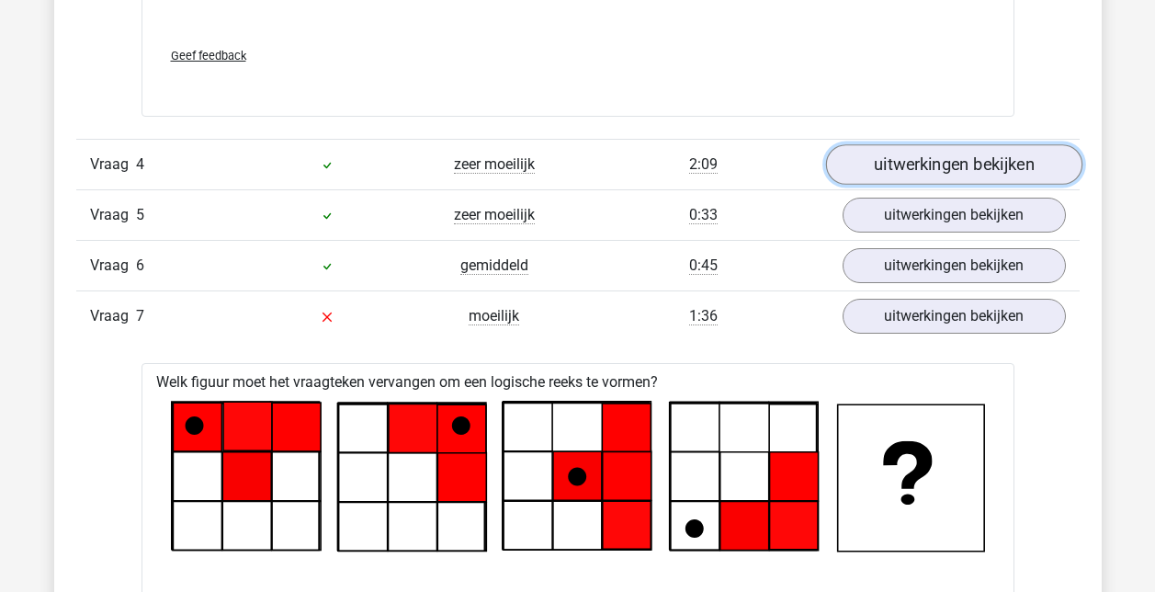
click at [920, 155] on link "uitwerkingen bekijken" at bounding box center [953, 164] width 256 height 40
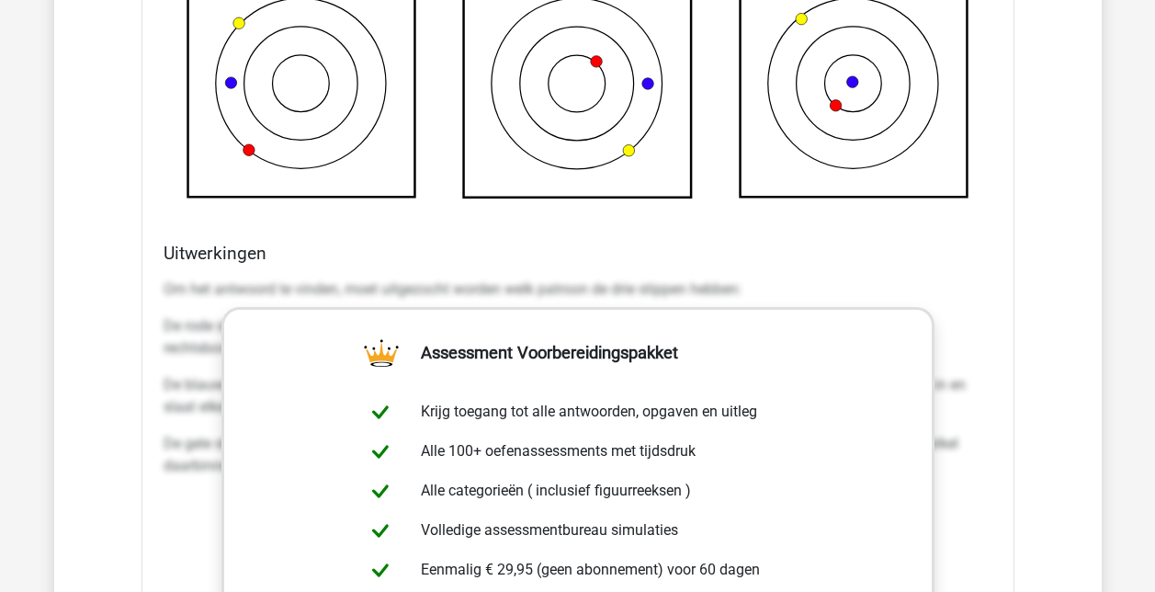
scroll to position [4687, 0]
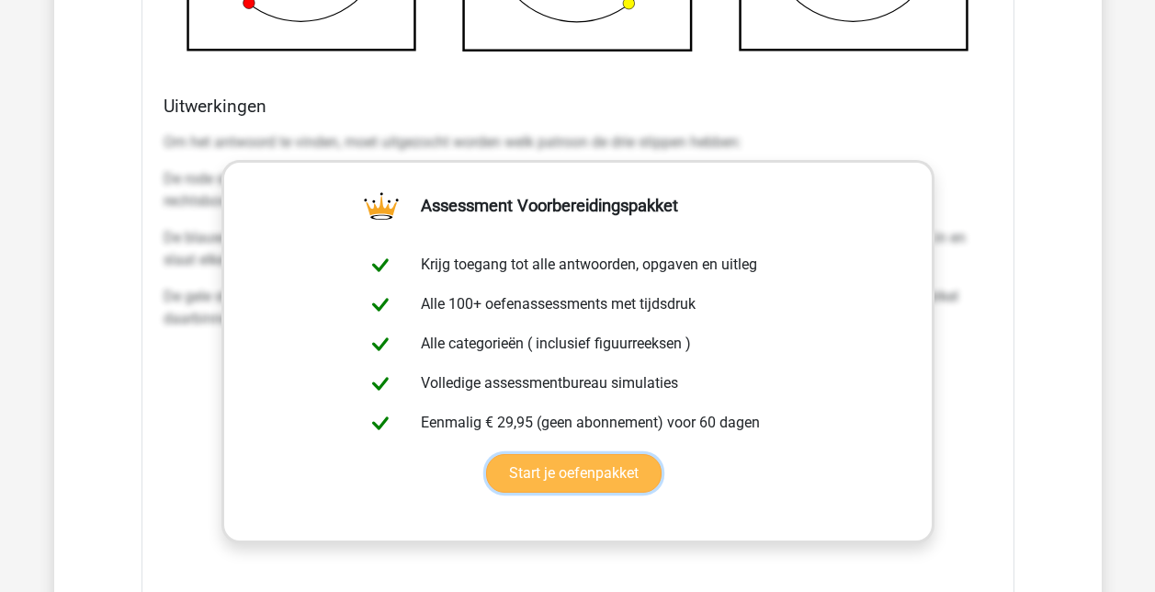
click at [577, 478] on link "Start je oefenpakket" at bounding box center [574, 473] width 176 height 39
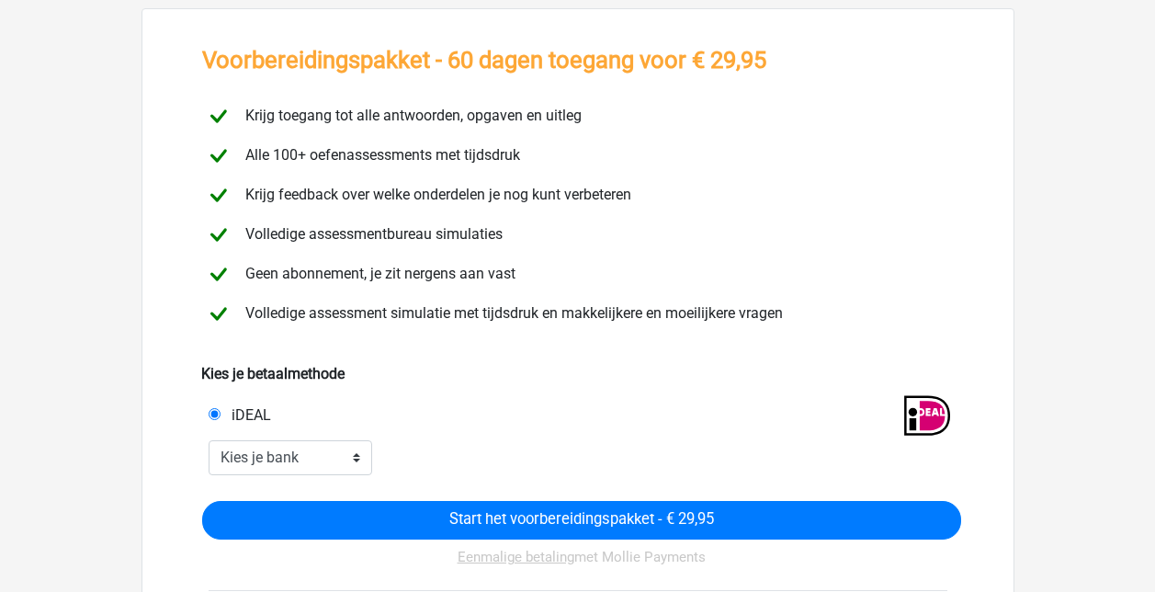
scroll to position [184, 0]
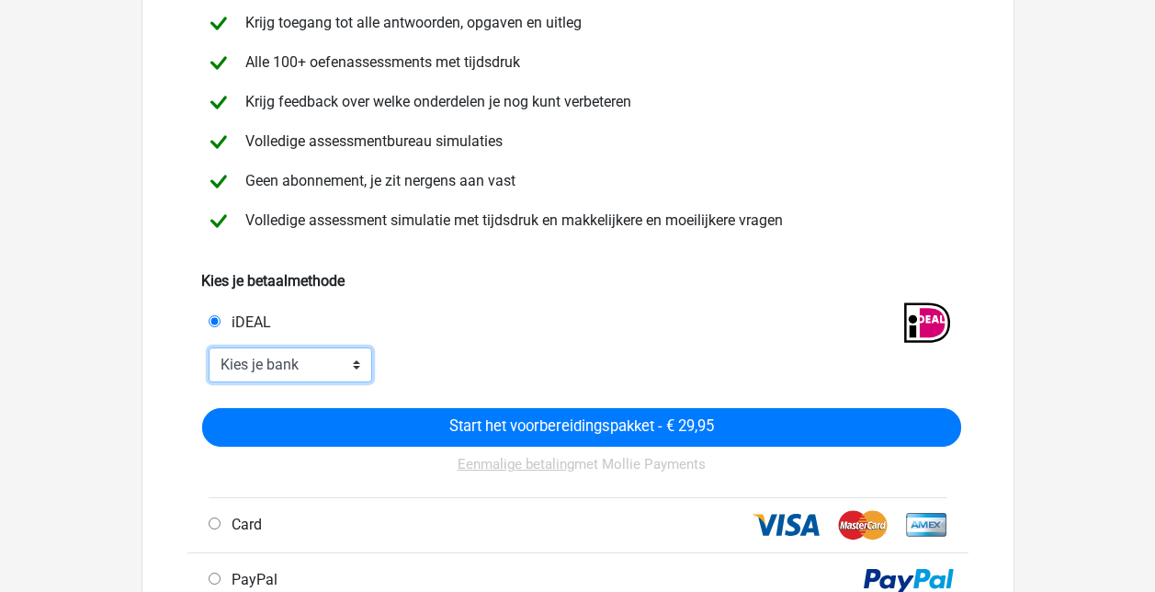
click at [297, 361] on select "Kies je bank ABN AMRO ING Rabobank ASN Bank bunq Knab N26 NN Regiobank Revolut …" at bounding box center [291, 364] width 165 height 35
select select "ideal_[SWIFT_CODE]"
click at [209, 347] on select "Kies je bank ABN AMRO ING Rabobank ASN Bank bunq Knab N26 NN Regiobank Revolut …" at bounding box center [291, 364] width 165 height 35
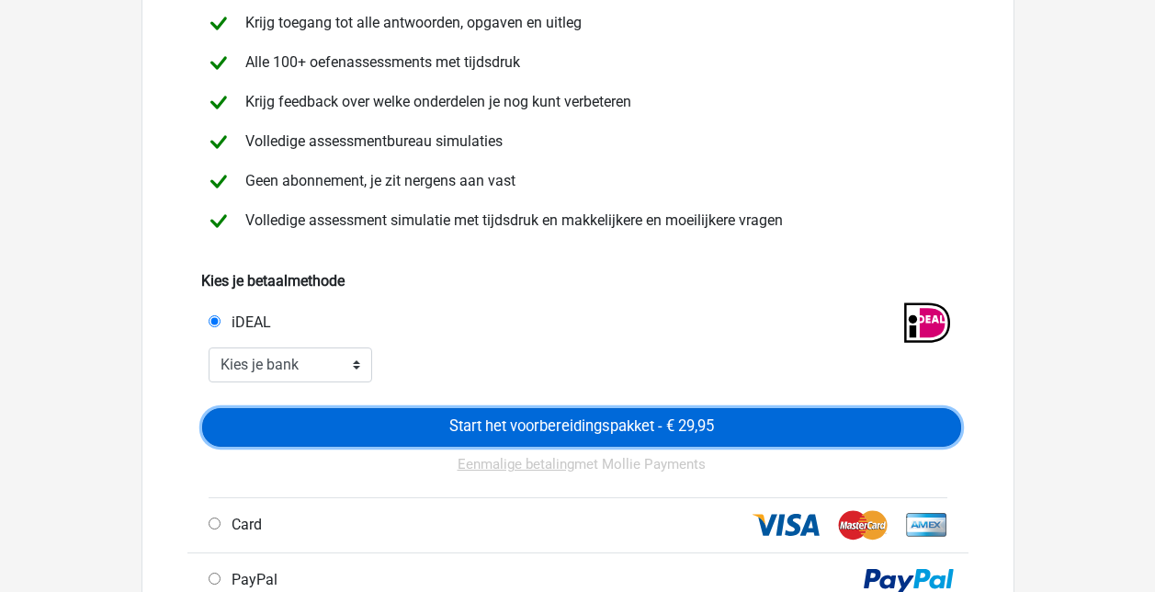
click at [557, 418] on input "Start het voorbereidingspakket - € 29,95" at bounding box center [581, 427] width 759 height 39
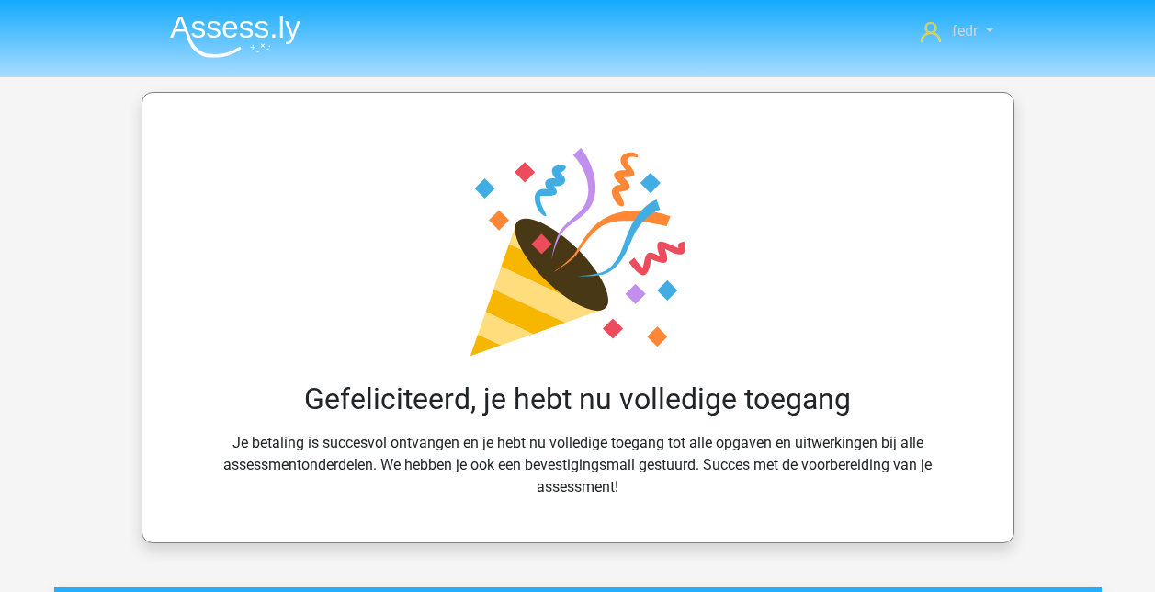
click at [978, 31] on link "fedr" at bounding box center [957, 31] width 86 height 22
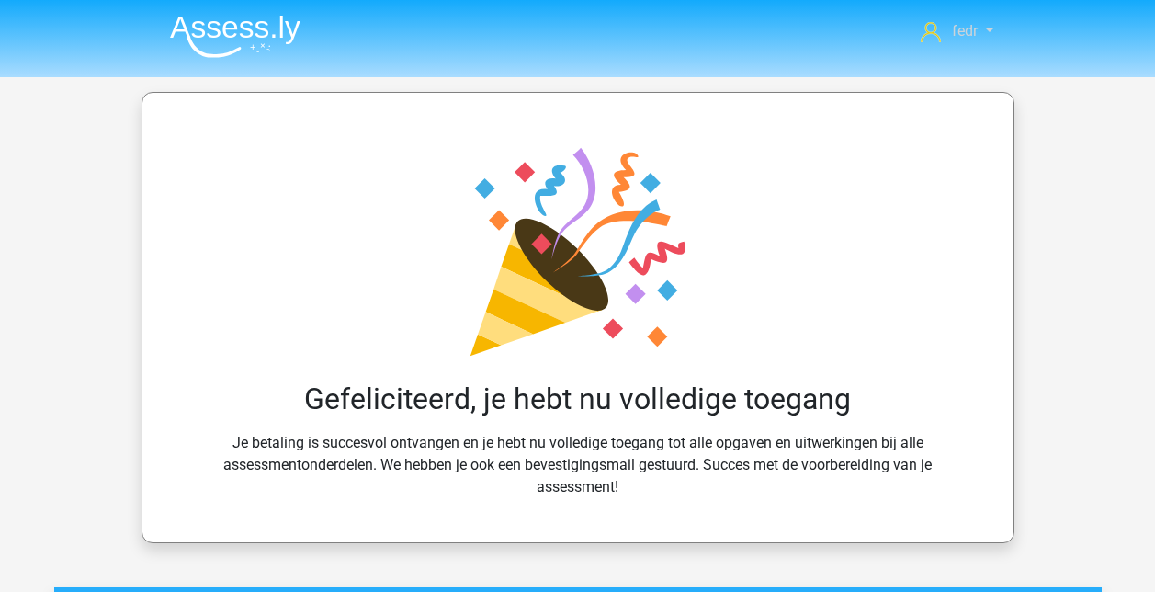
click at [981, 24] on link "fedr" at bounding box center [957, 31] width 86 height 22
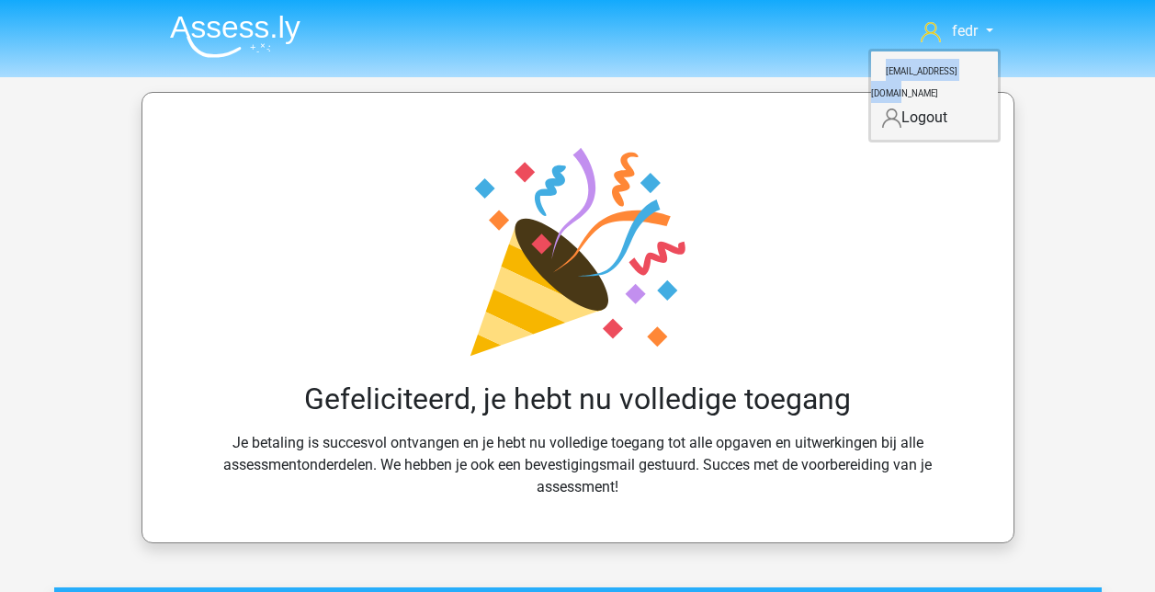
drag, startPoint x: 982, startPoint y: 74, endPoint x: 878, endPoint y: 82, distance: 104.1
click at [878, 82] on small "[EMAIL_ADDRESS][DOMAIN_NAME]" at bounding box center [914, 82] width 86 height 62
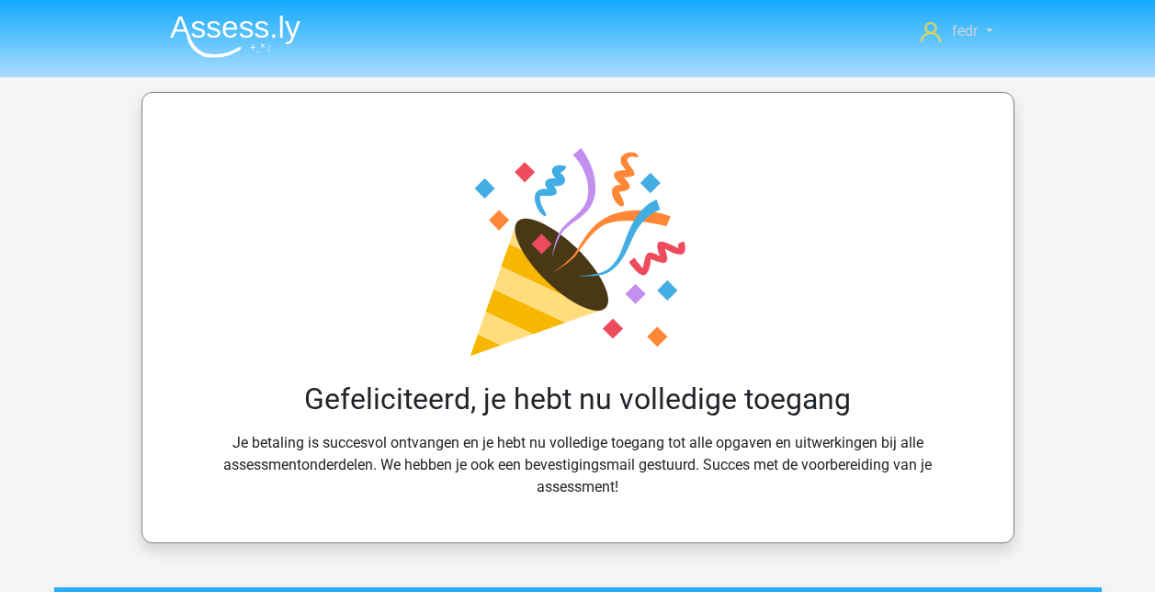
click at [993, 38] on link "fedr" at bounding box center [957, 31] width 86 height 22
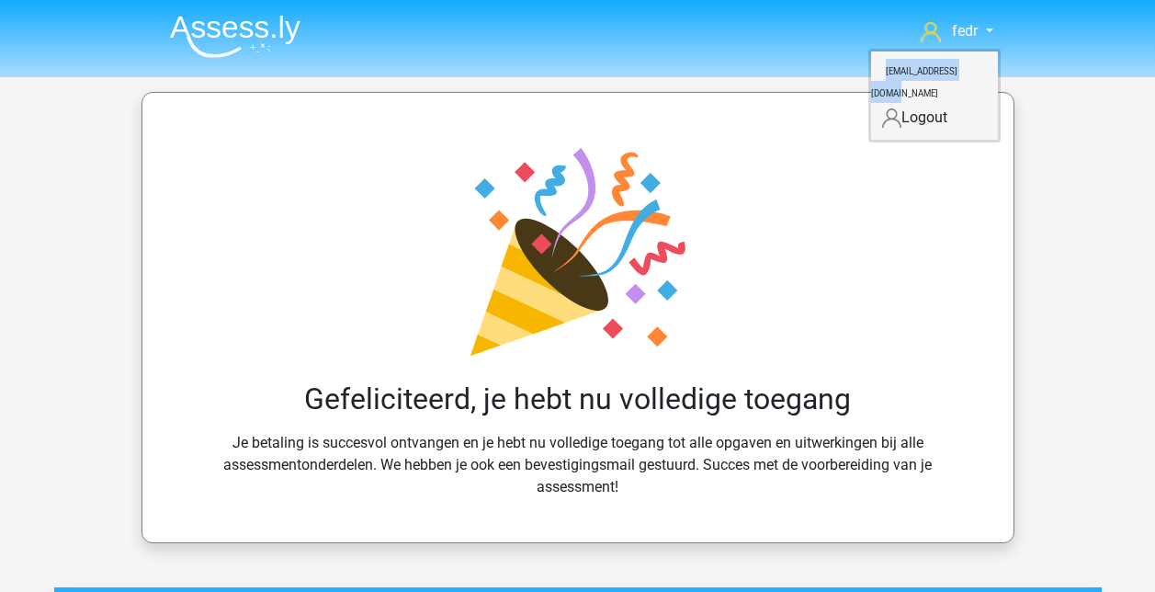
copy small "[EMAIL_ADDRESS][DOMAIN_NAME]"
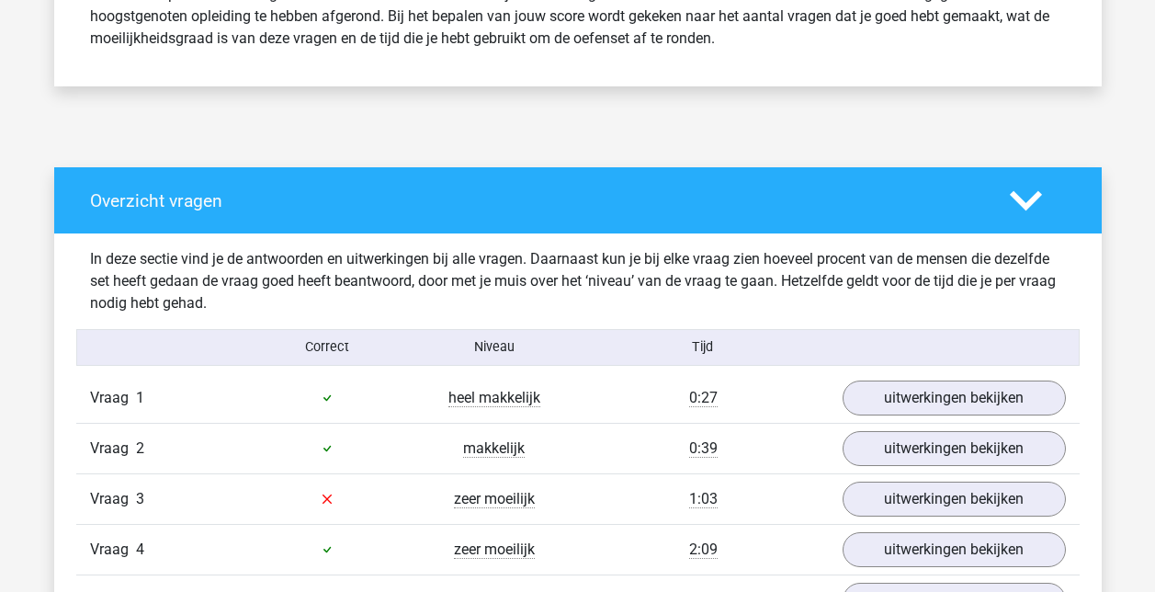
scroll to position [1471, 0]
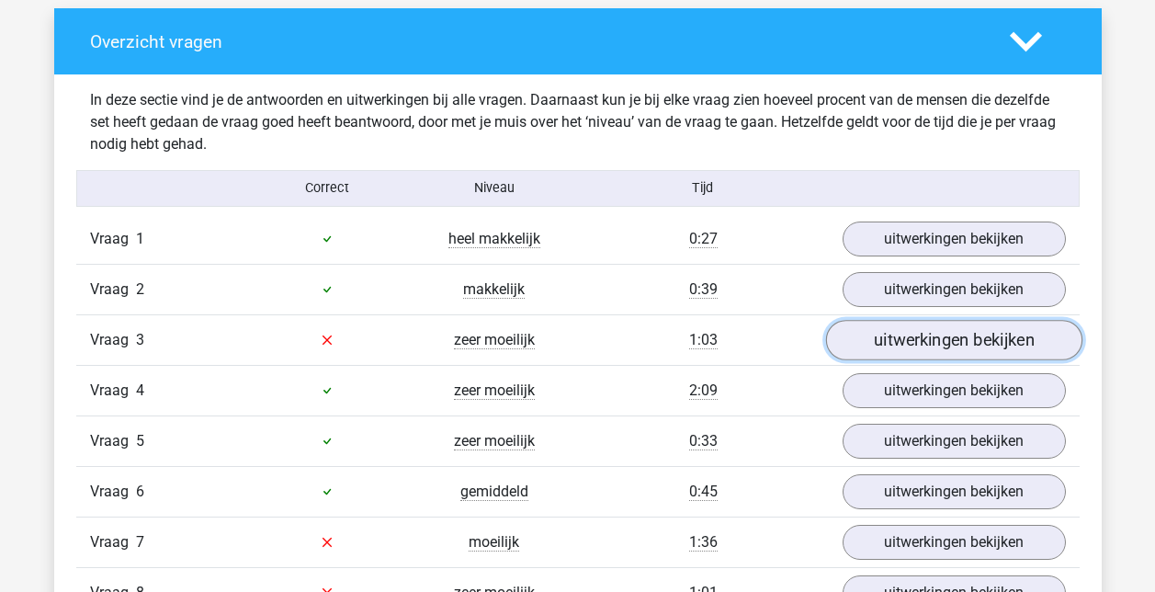
click at [977, 337] on link "uitwerkingen bekijken" at bounding box center [953, 340] width 256 height 40
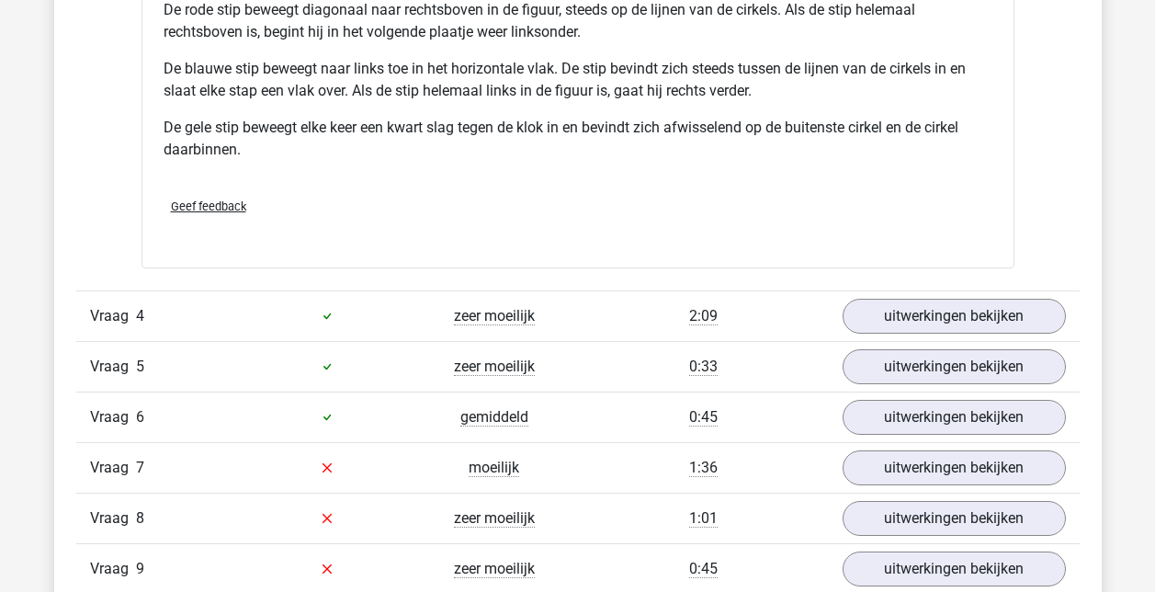
scroll to position [2849, 0]
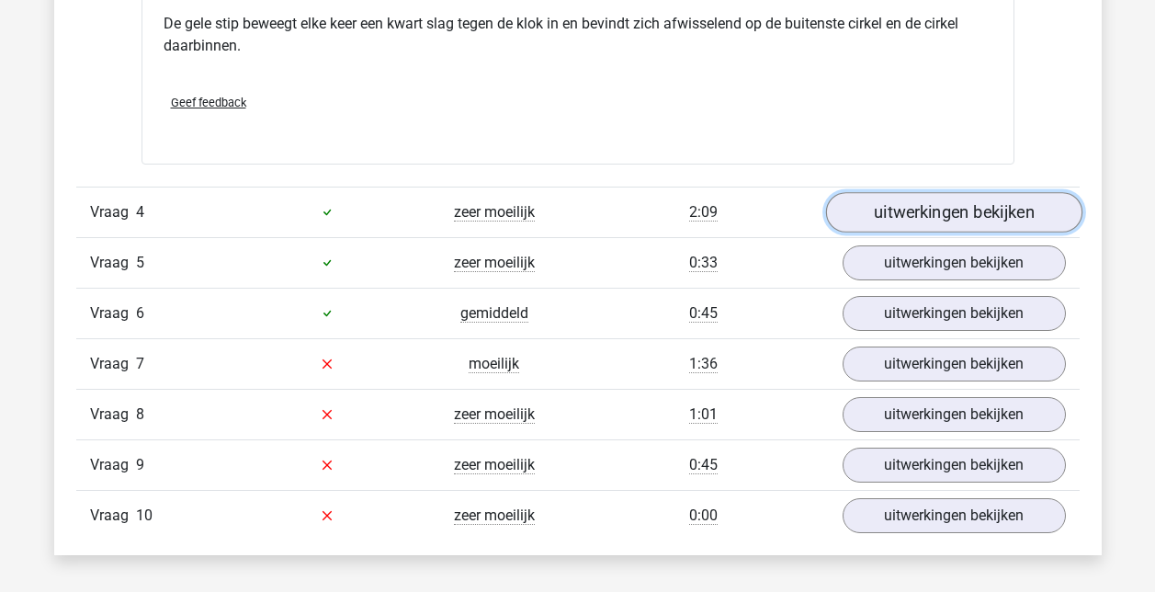
click at [935, 204] on link "uitwerkingen bekijken" at bounding box center [953, 212] width 256 height 40
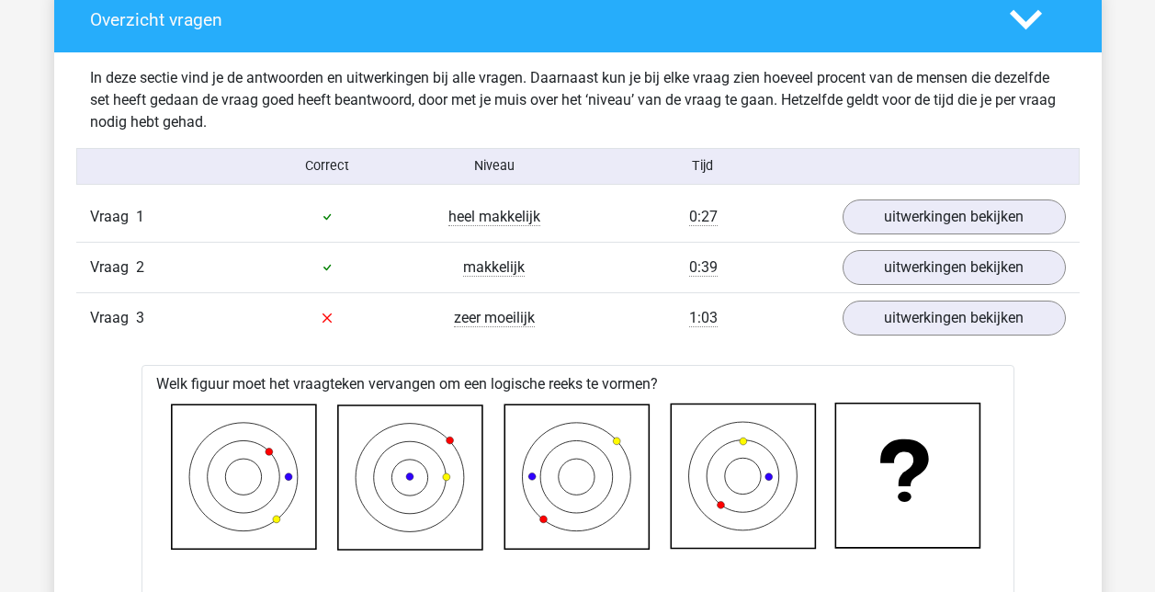
scroll to position [1471, 0]
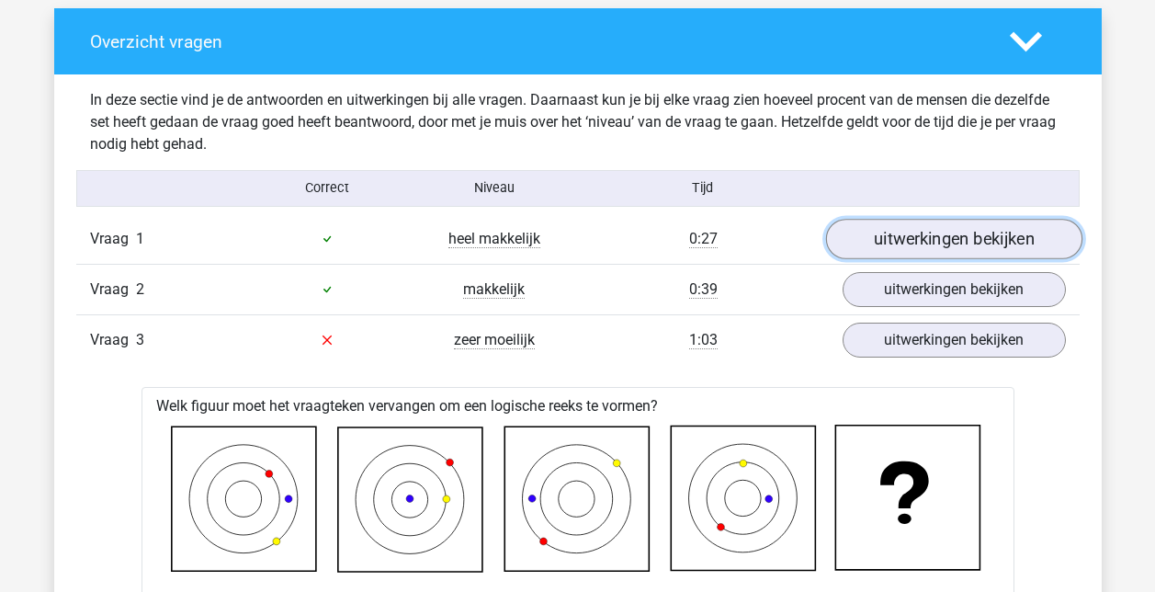
click at [956, 236] on link "uitwerkingen bekijken" at bounding box center [953, 239] width 256 height 40
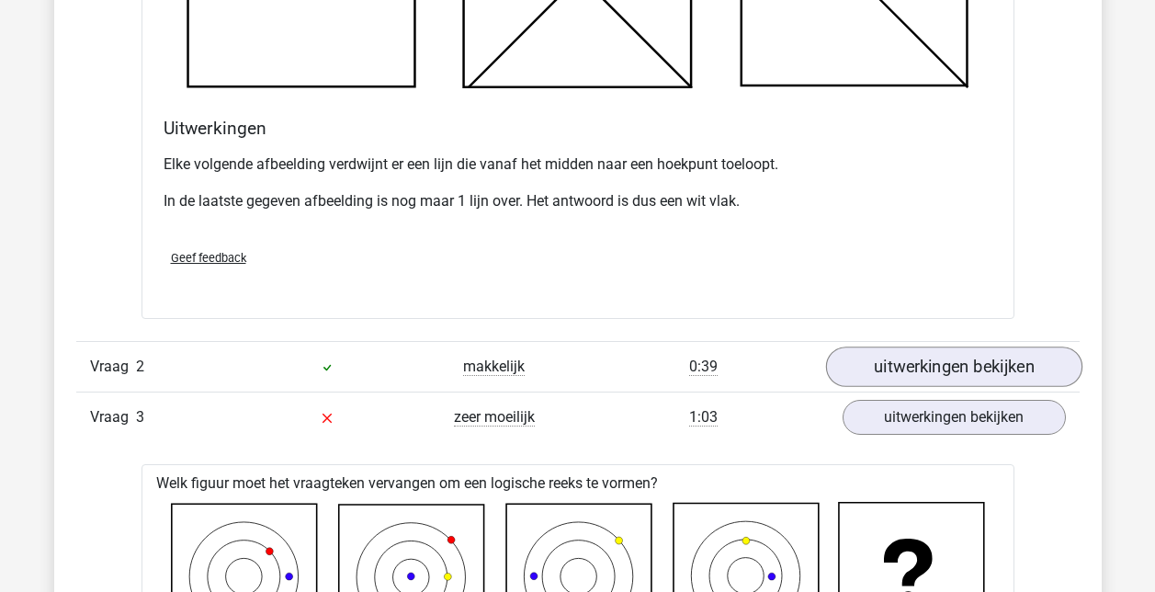
scroll to position [2482, 0]
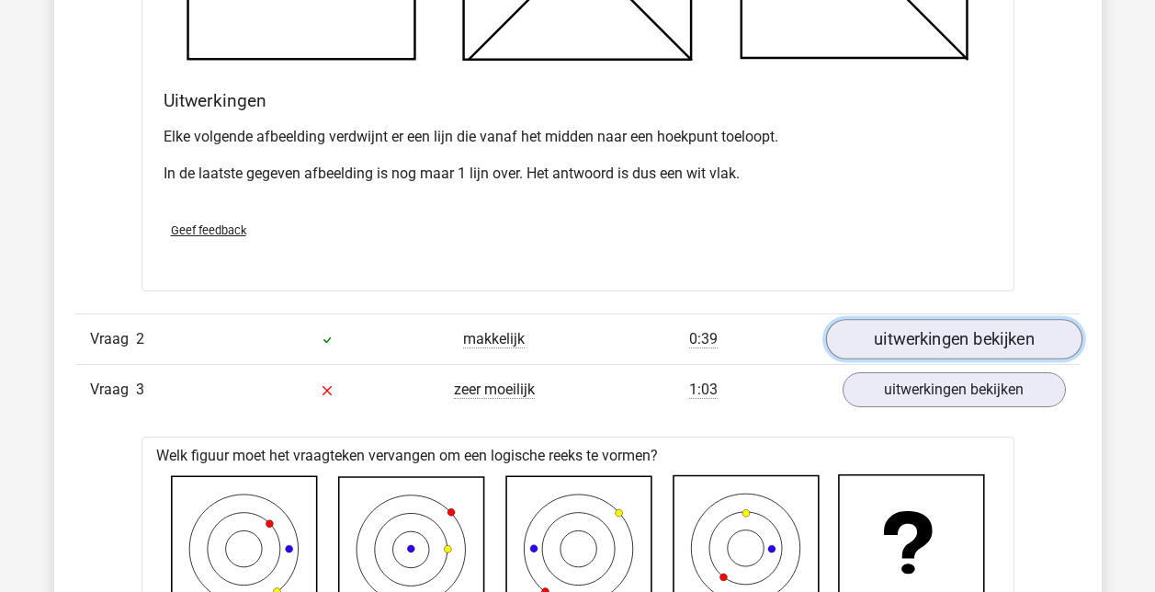
click at [961, 324] on link "uitwerkingen bekijken" at bounding box center [953, 339] width 256 height 40
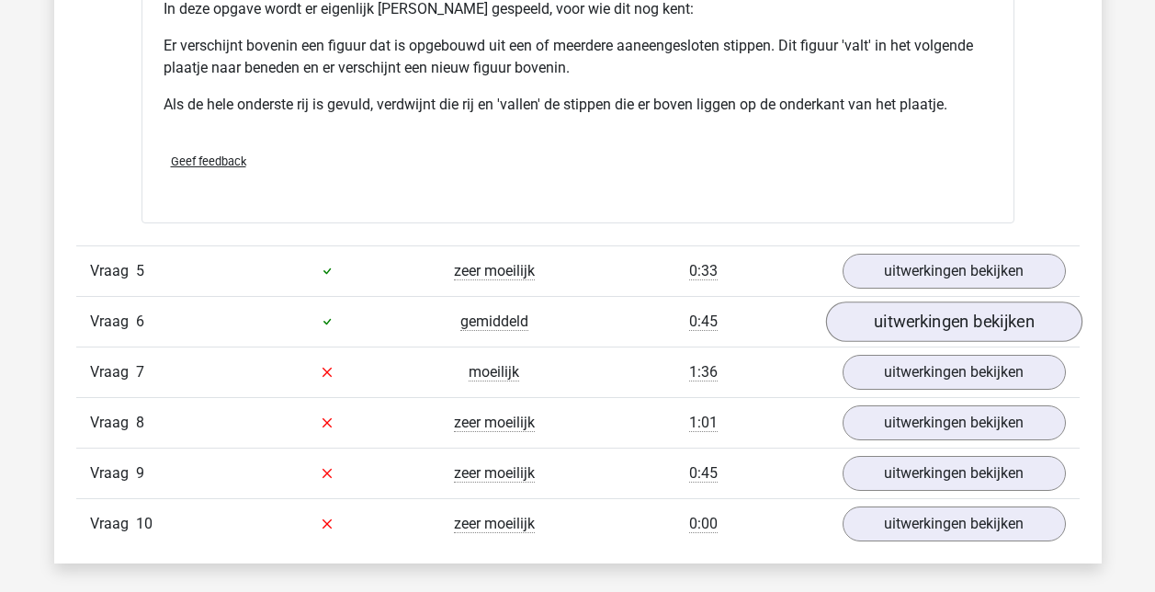
scroll to position [6158, 0]
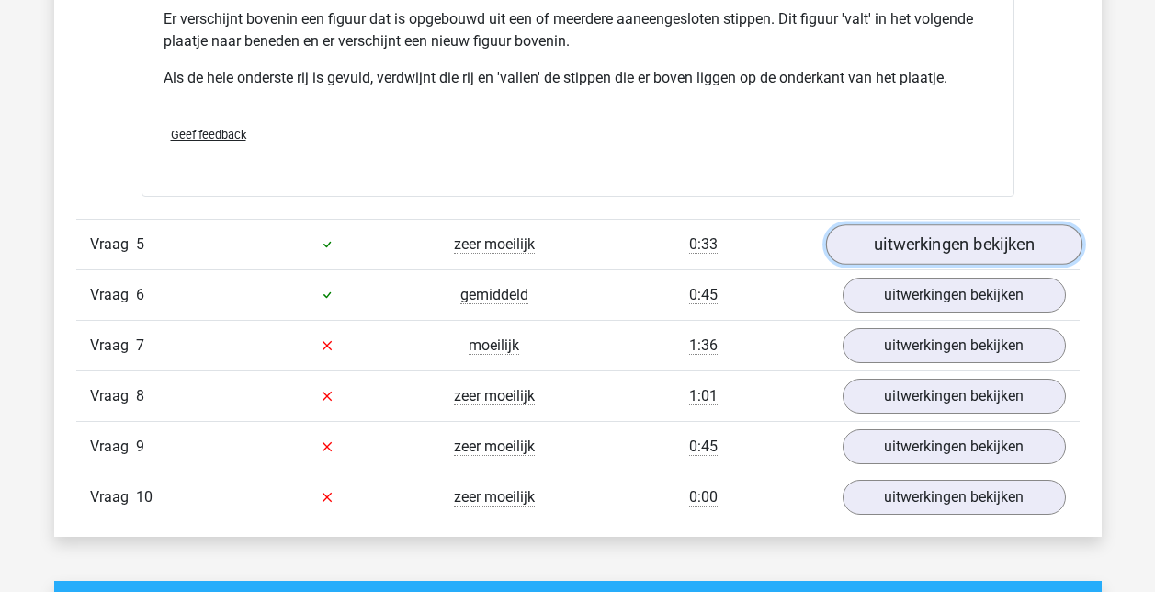
click at [935, 241] on link "uitwerkingen bekijken" at bounding box center [953, 244] width 256 height 40
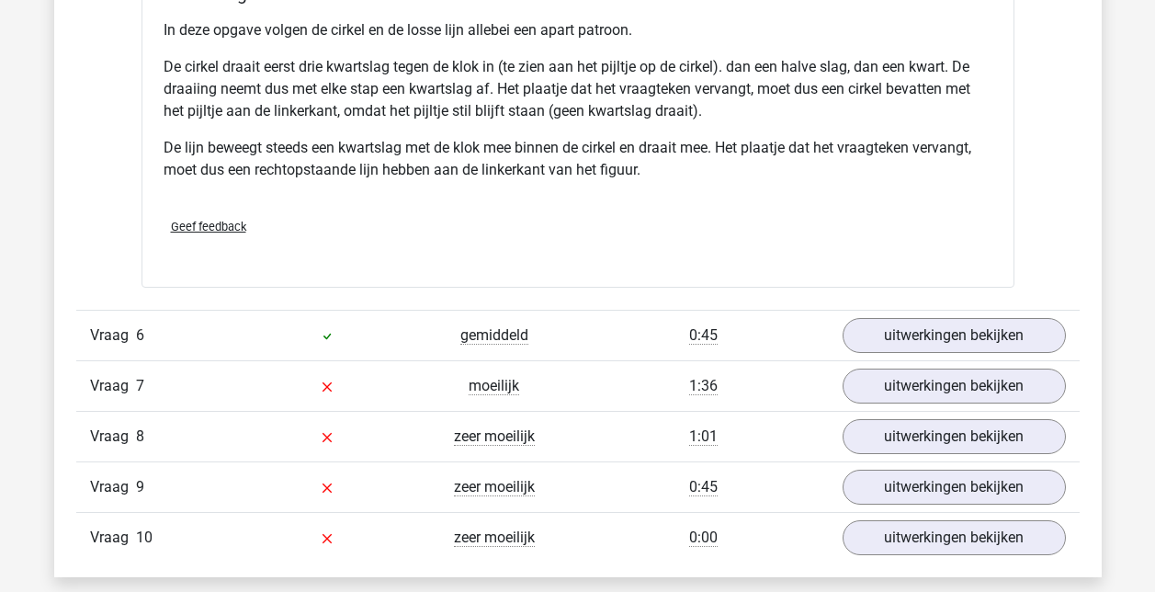
scroll to position [7353, 0]
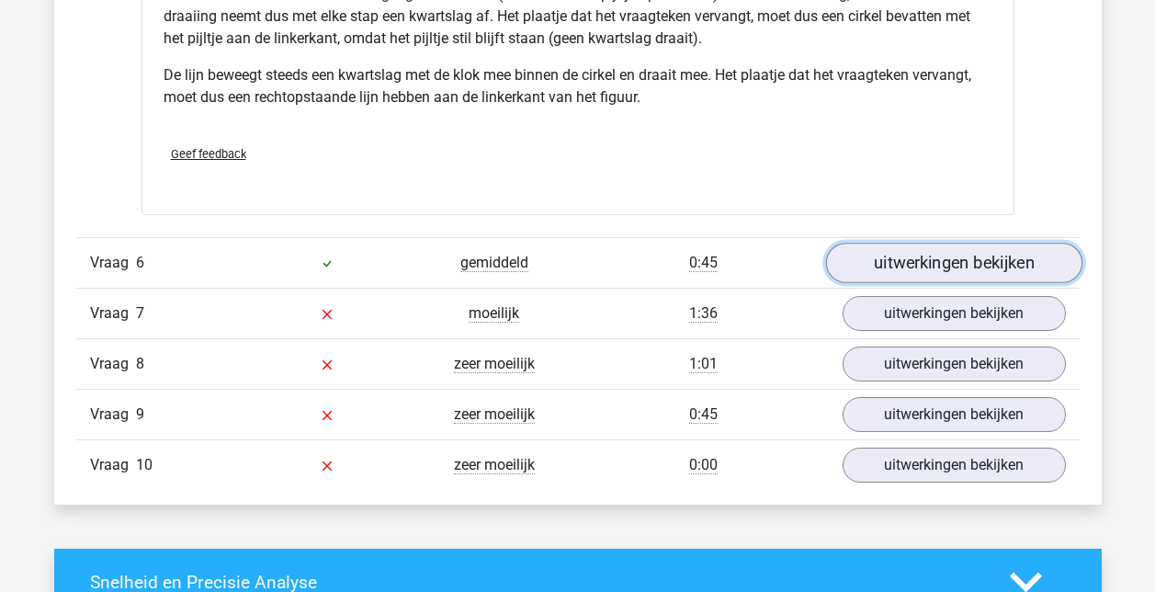
click at [916, 261] on link "uitwerkingen bekijken" at bounding box center [953, 264] width 256 height 40
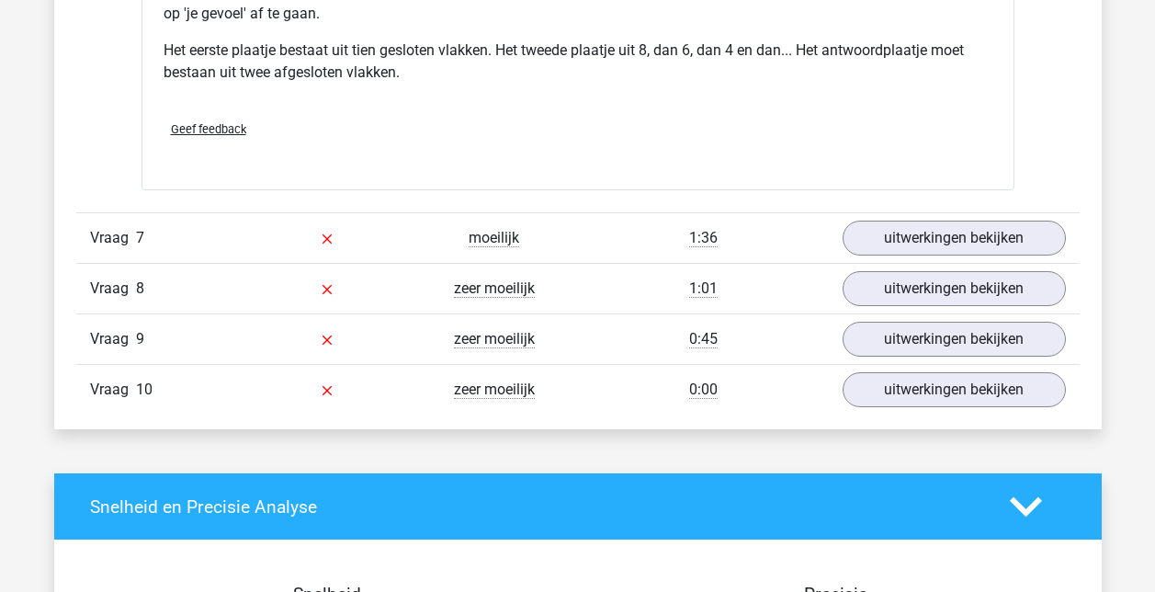
scroll to position [8548, 0]
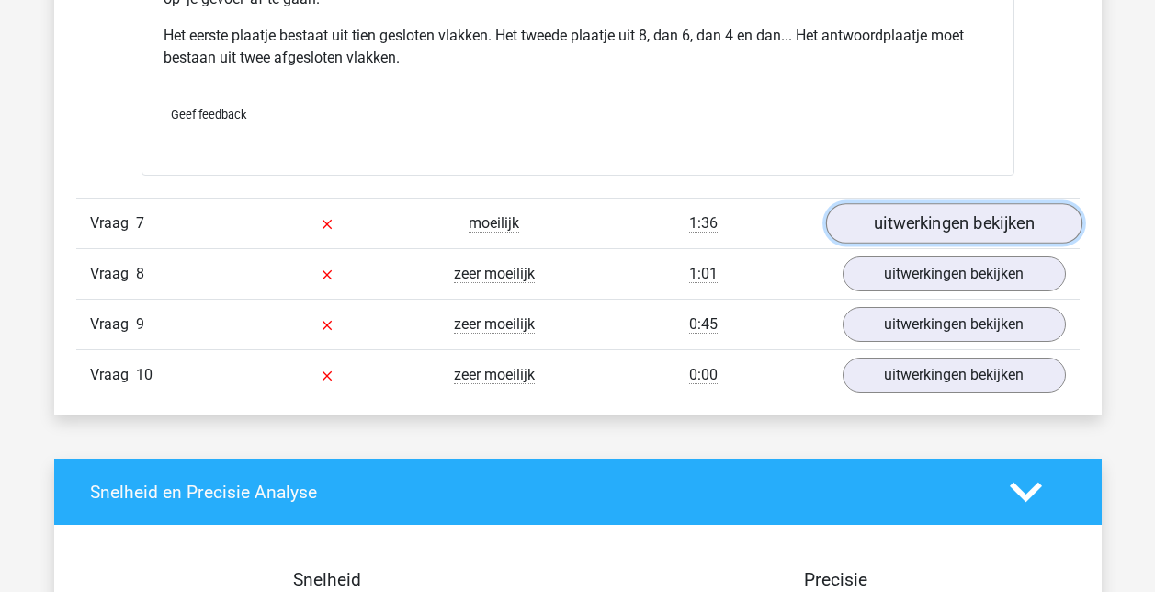
click at [971, 222] on link "uitwerkingen bekijken" at bounding box center [953, 224] width 256 height 40
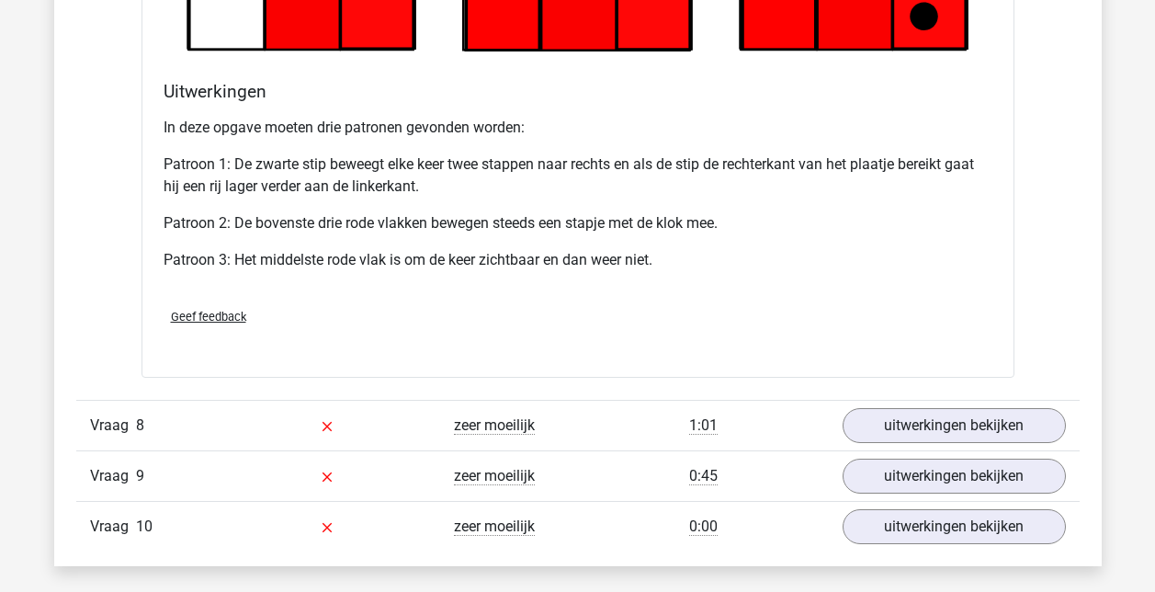
scroll to position [9559, 0]
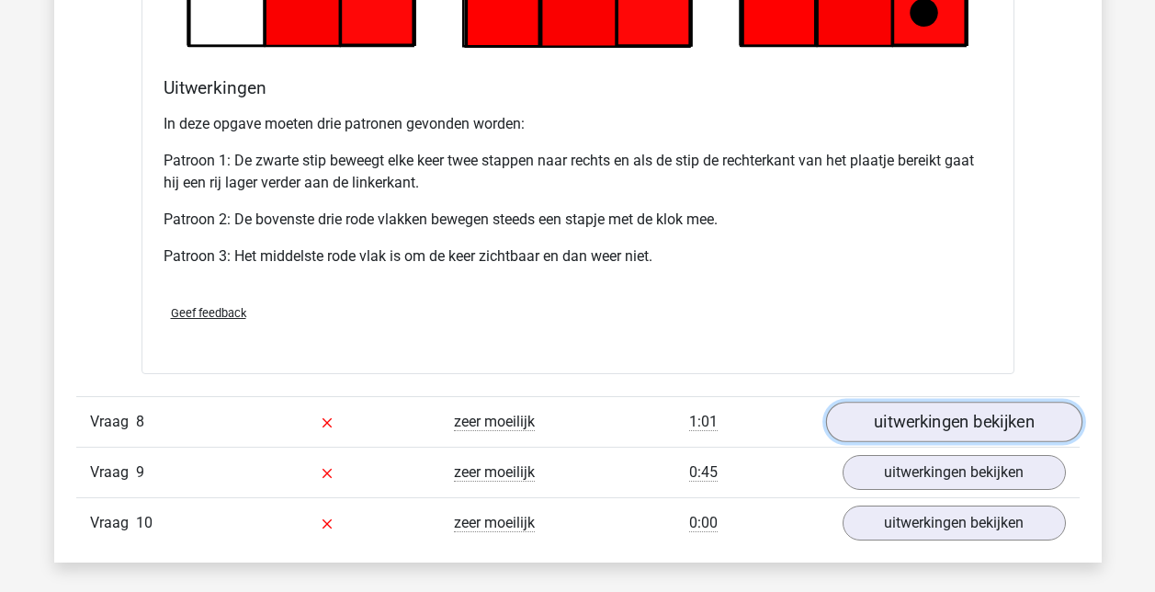
click at [979, 426] on link "uitwerkingen bekijken" at bounding box center [953, 422] width 256 height 40
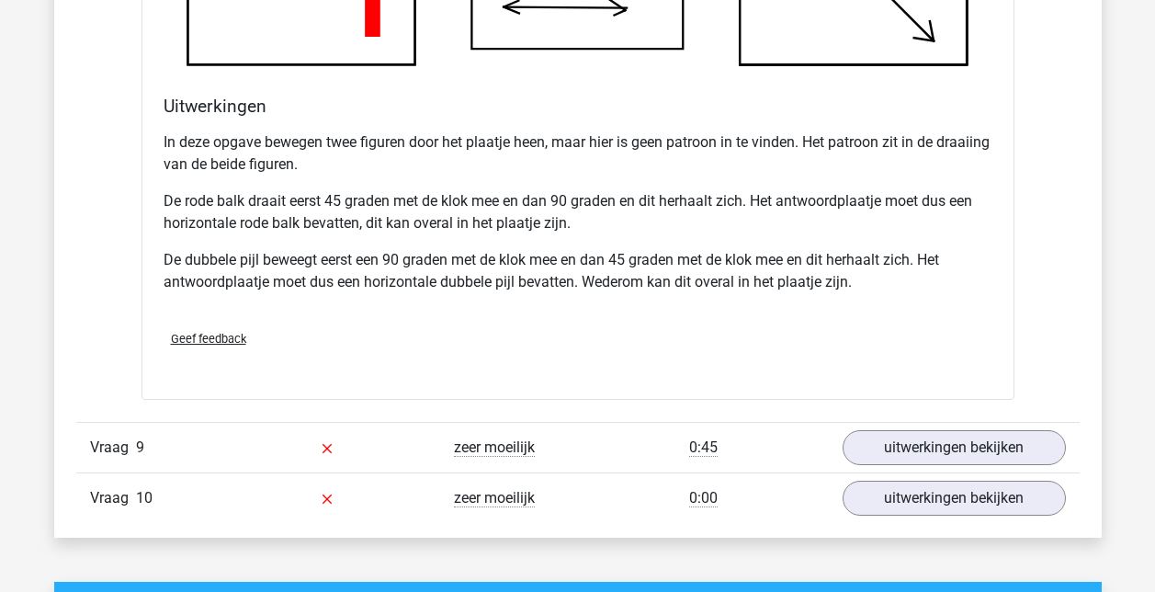
scroll to position [10754, 0]
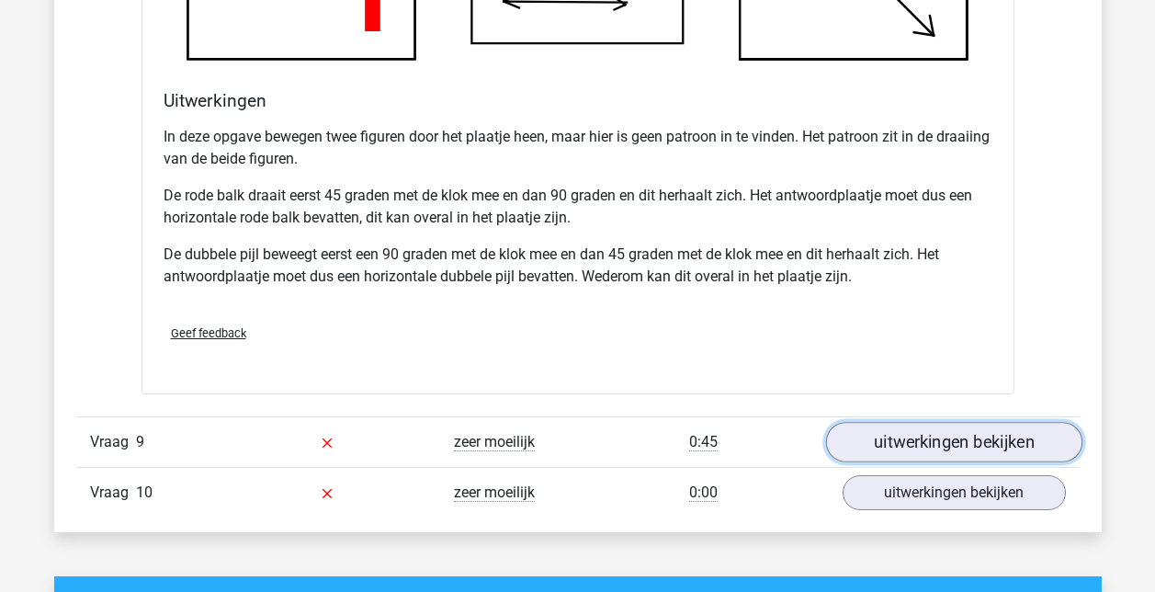
click at [958, 448] on link "uitwerkingen bekijken" at bounding box center [953, 442] width 256 height 40
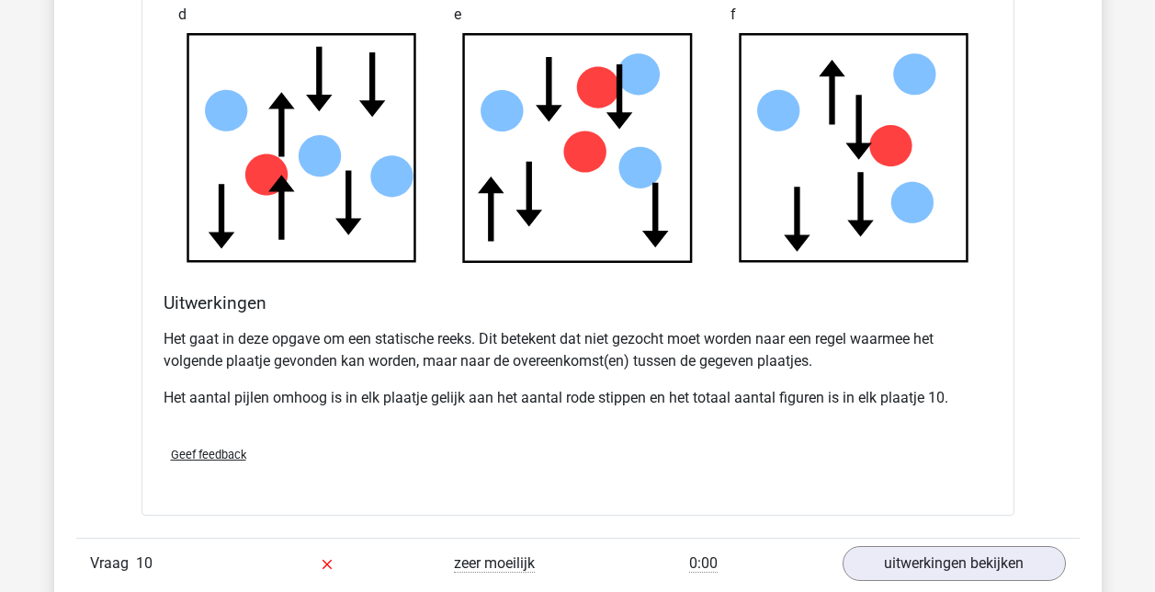
scroll to position [11765, 0]
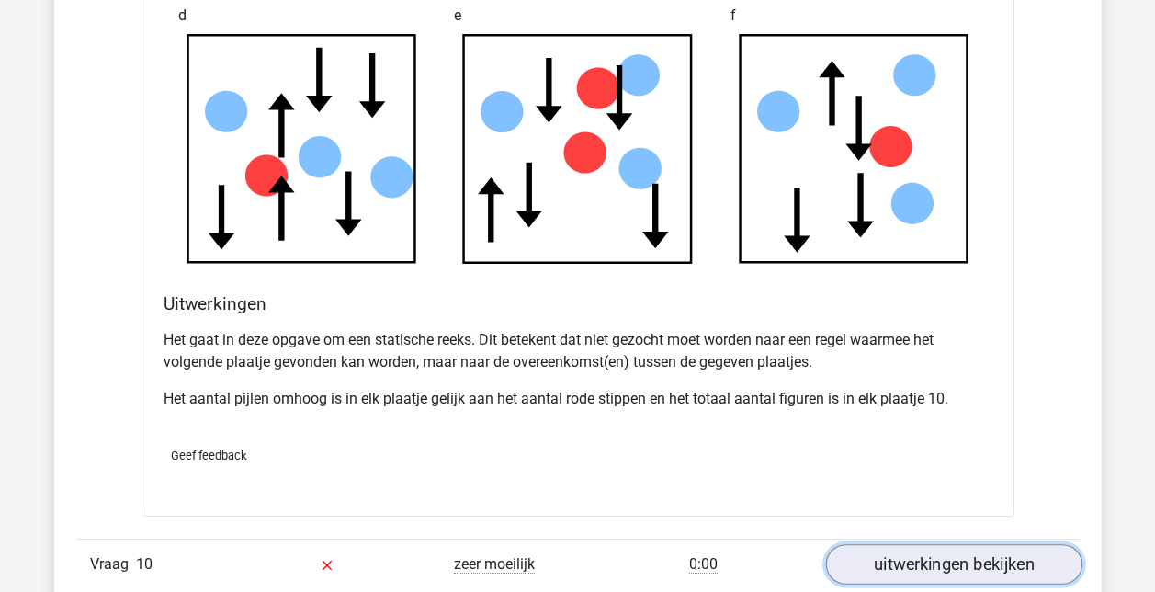
click at [979, 569] on link "uitwerkingen bekijken" at bounding box center [953, 565] width 256 height 40
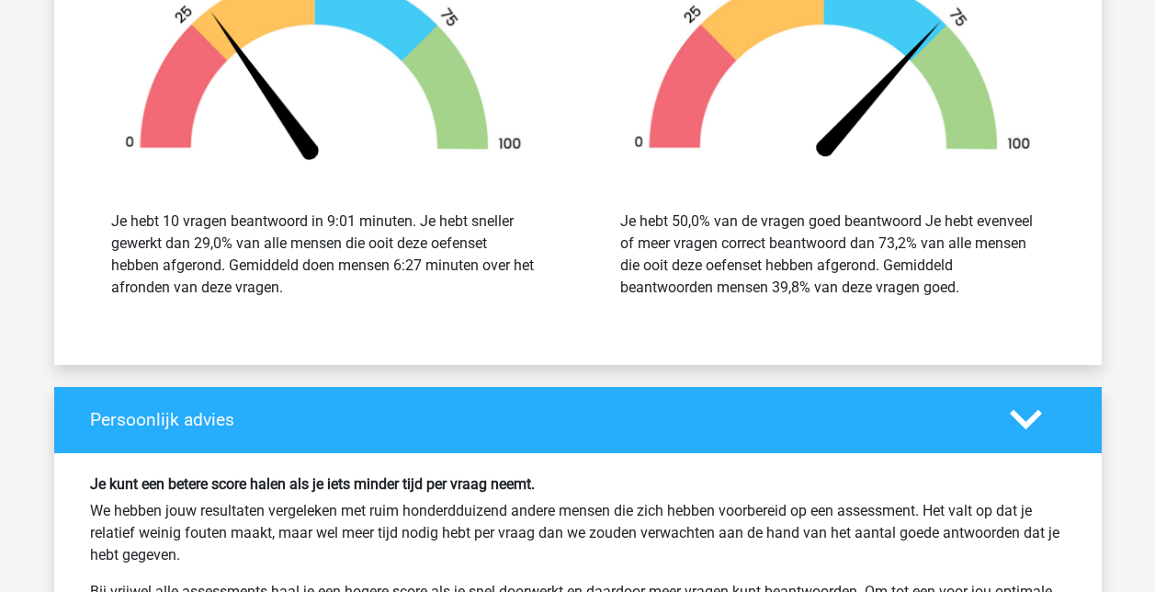
scroll to position [14062, 0]
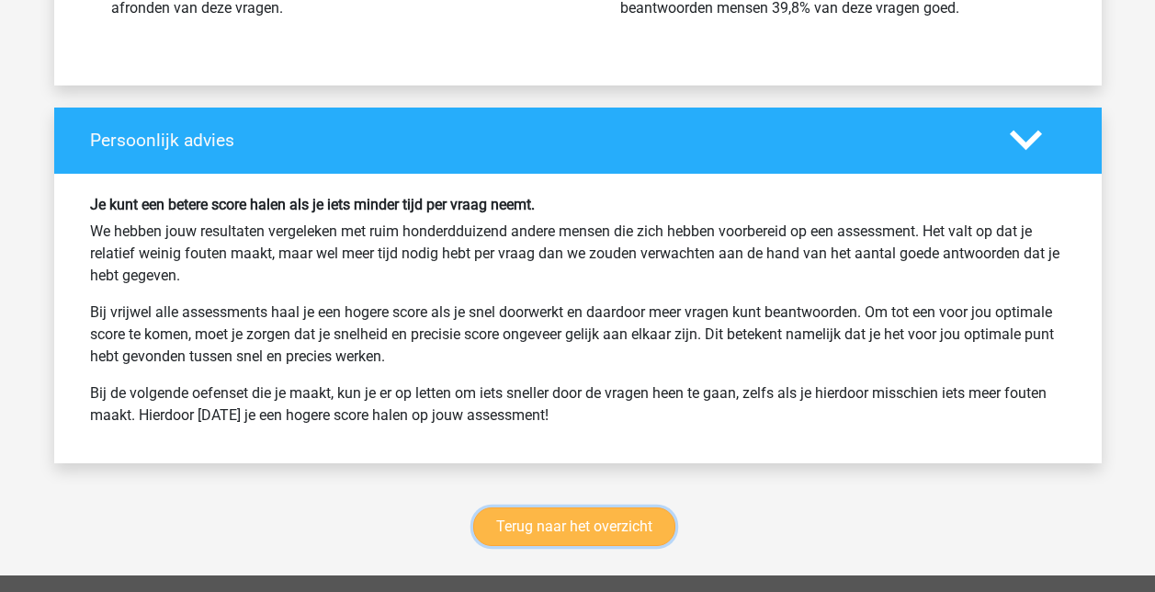
click at [596, 513] on link "Terug naar het overzicht" at bounding box center [574, 526] width 202 height 39
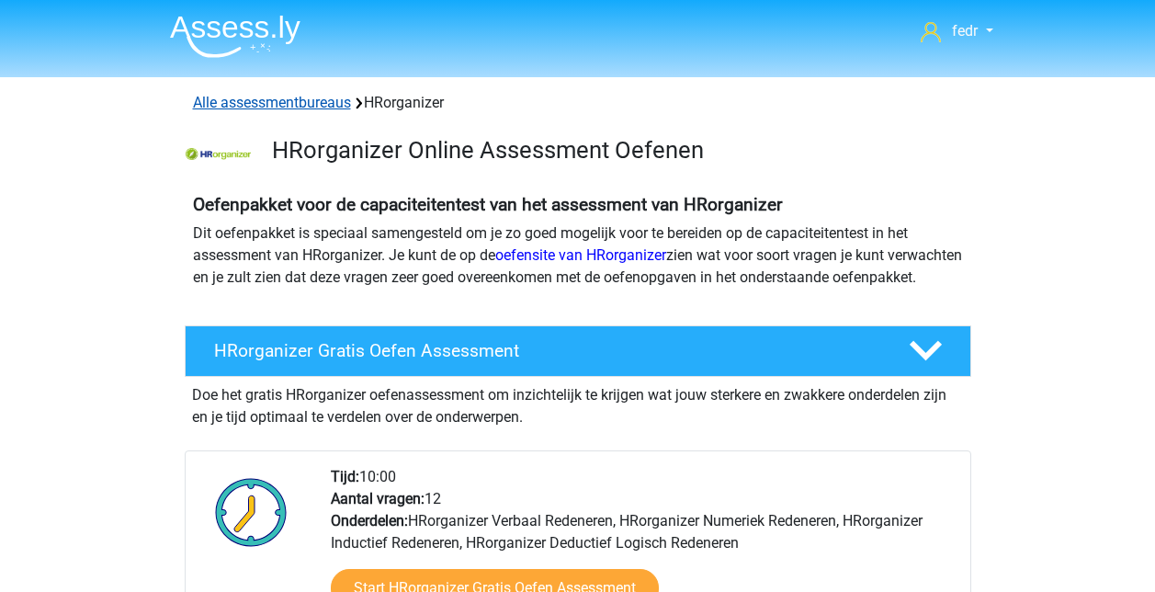
click at [263, 97] on link "Alle assessmentbureaus" at bounding box center [272, 102] width 158 height 17
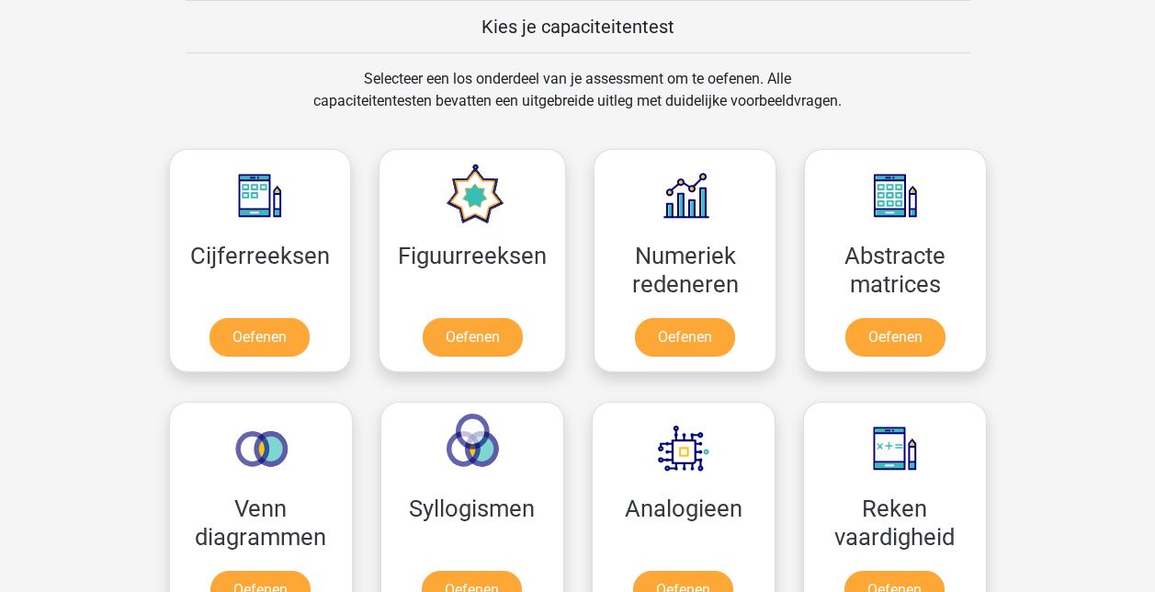
scroll to position [1763, 0]
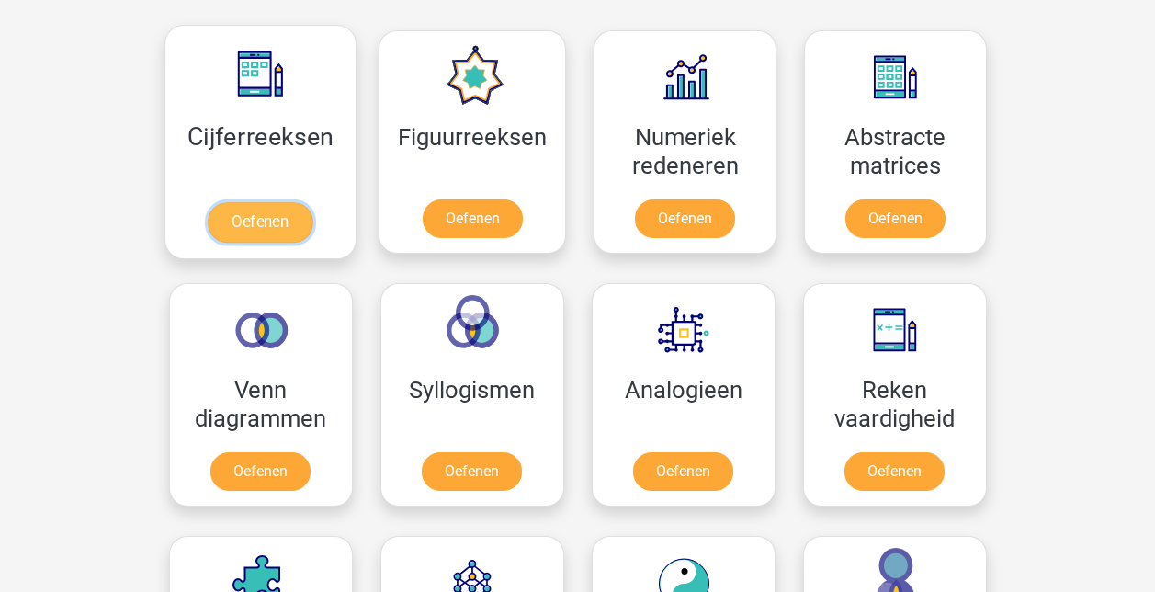
click at [245, 226] on link "Oefenen" at bounding box center [260, 222] width 105 height 40
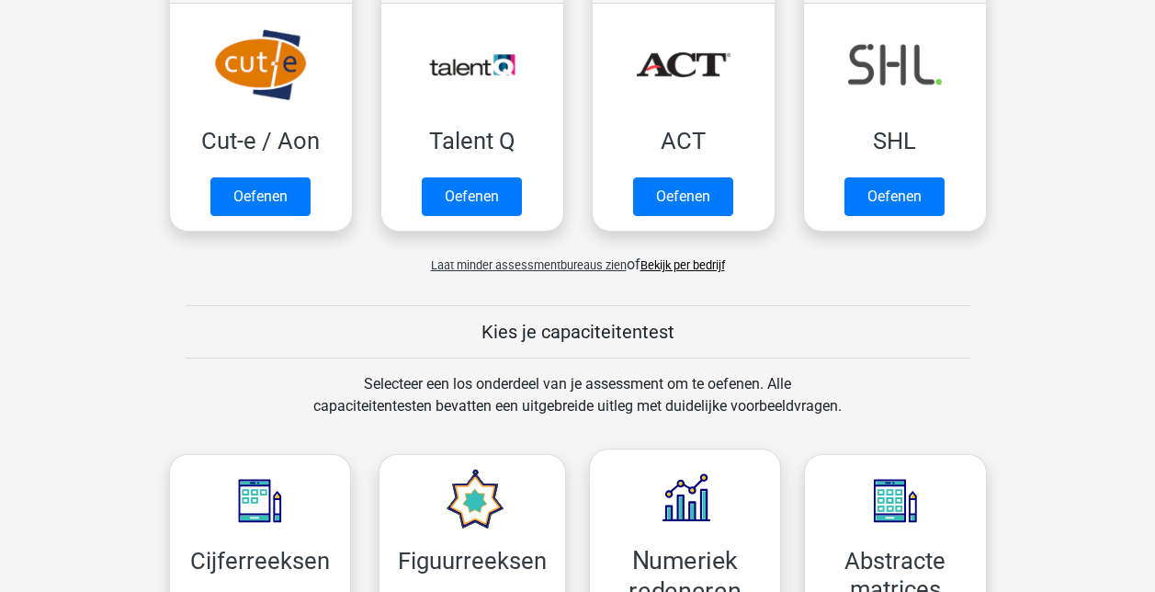
scroll to position [1195, 0]
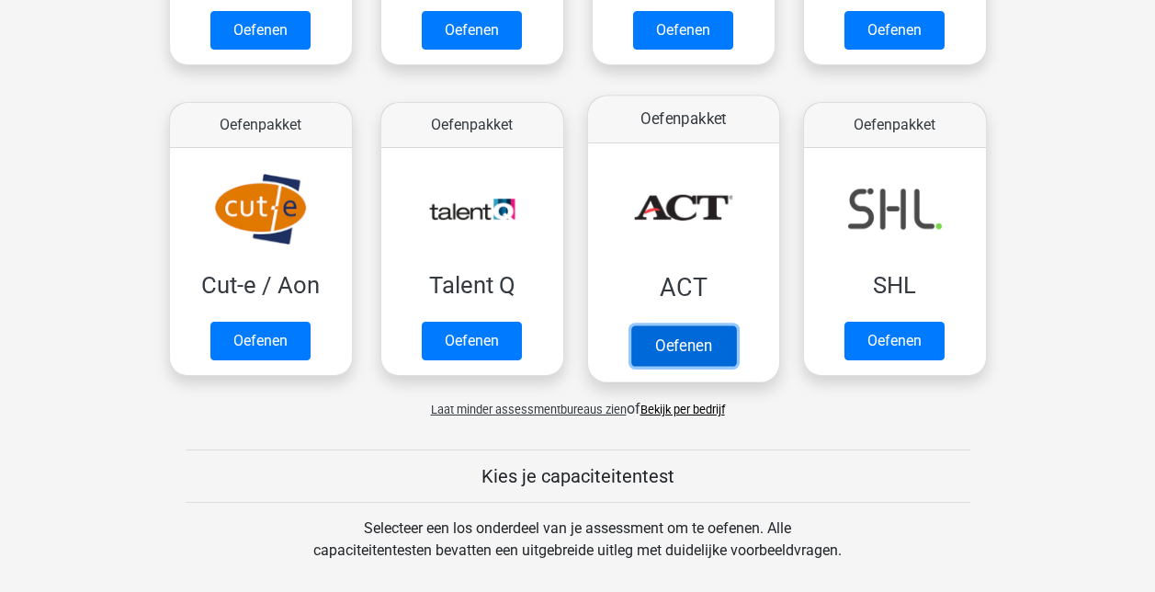
click at [674, 325] on link "Oefenen" at bounding box center [683, 345] width 105 height 40
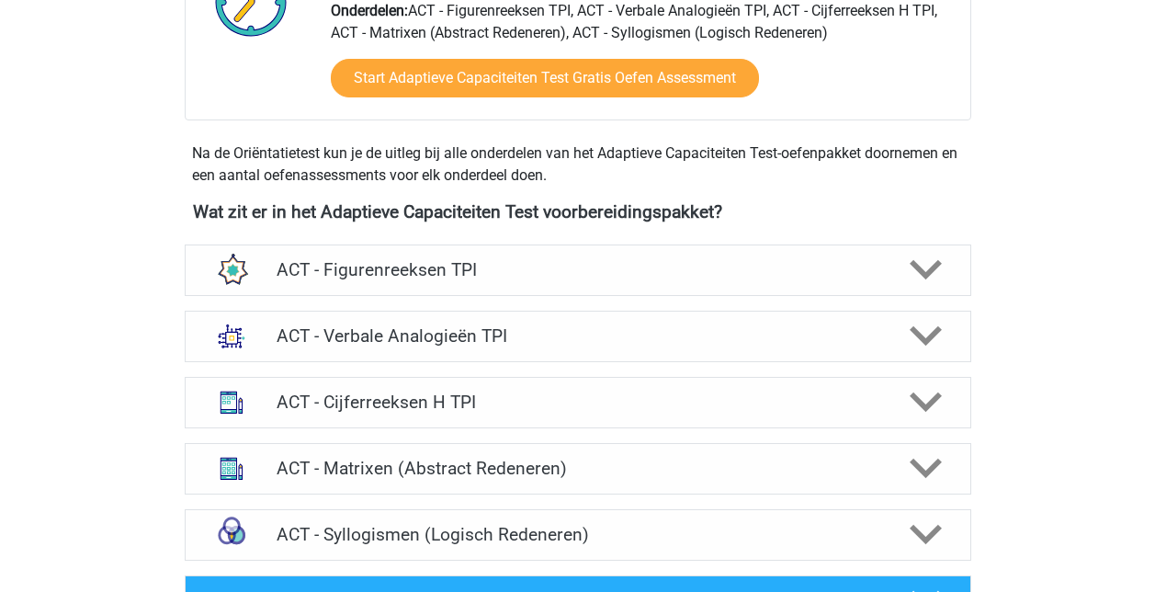
scroll to position [551, 0]
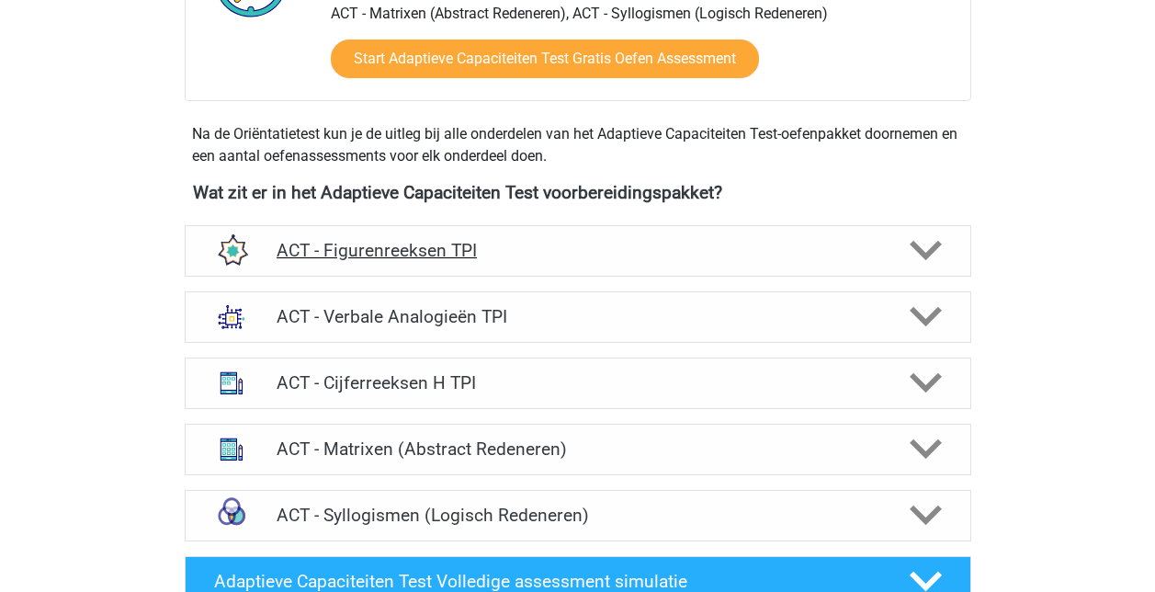
click at [923, 246] on icon at bounding box center [926, 250] width 32 height 32
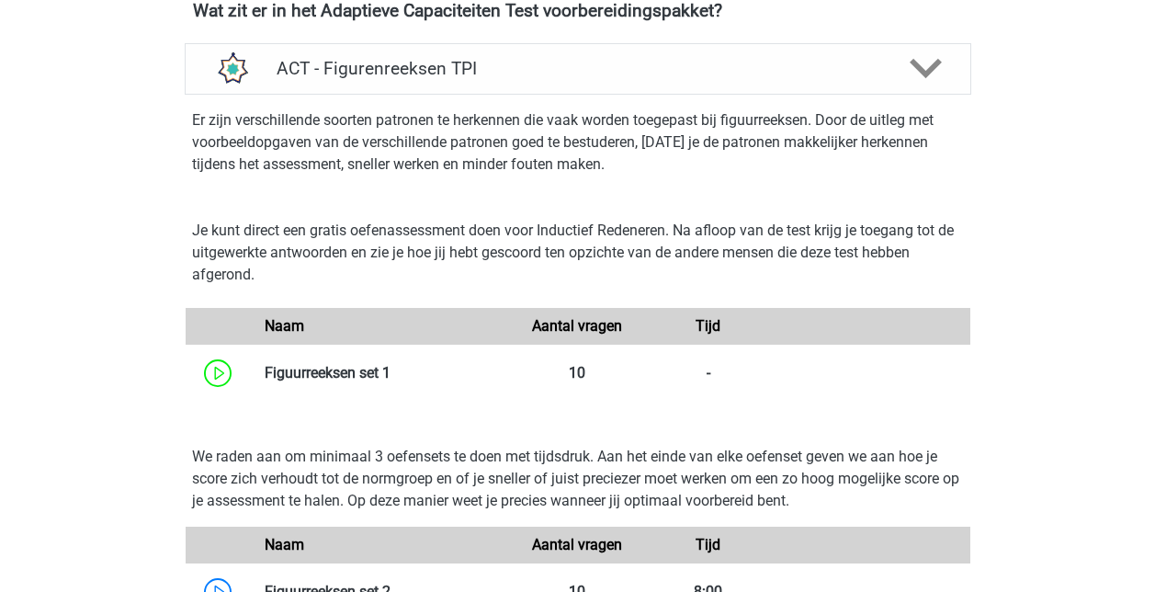
scroll to position [735, 0]
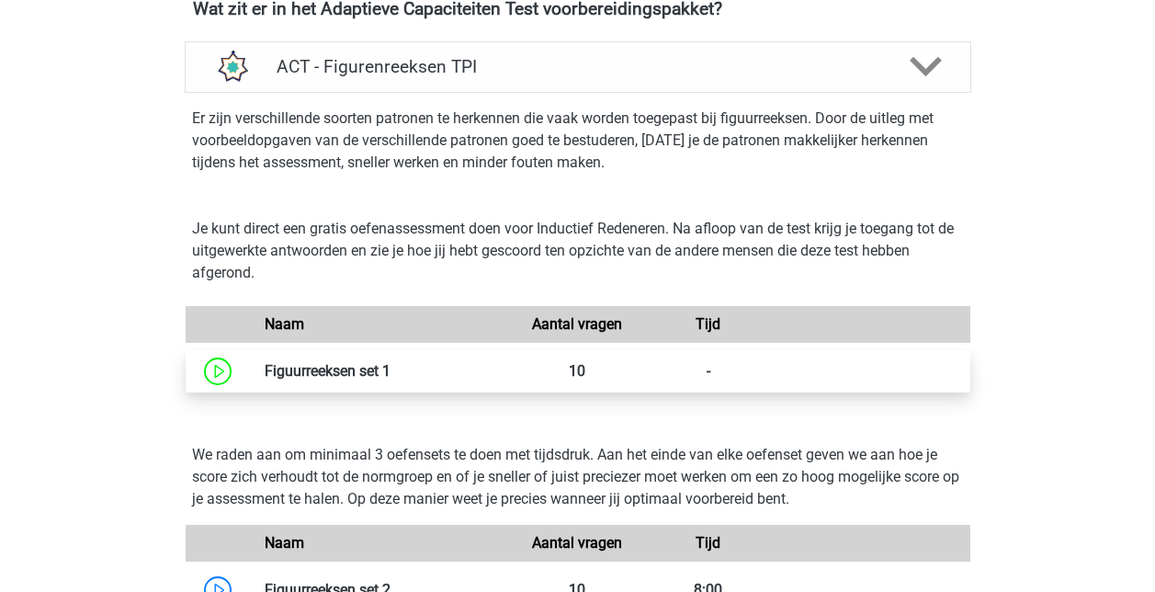
click at [391, 368] on link at bounding box center [391, 370] width 0 height 17
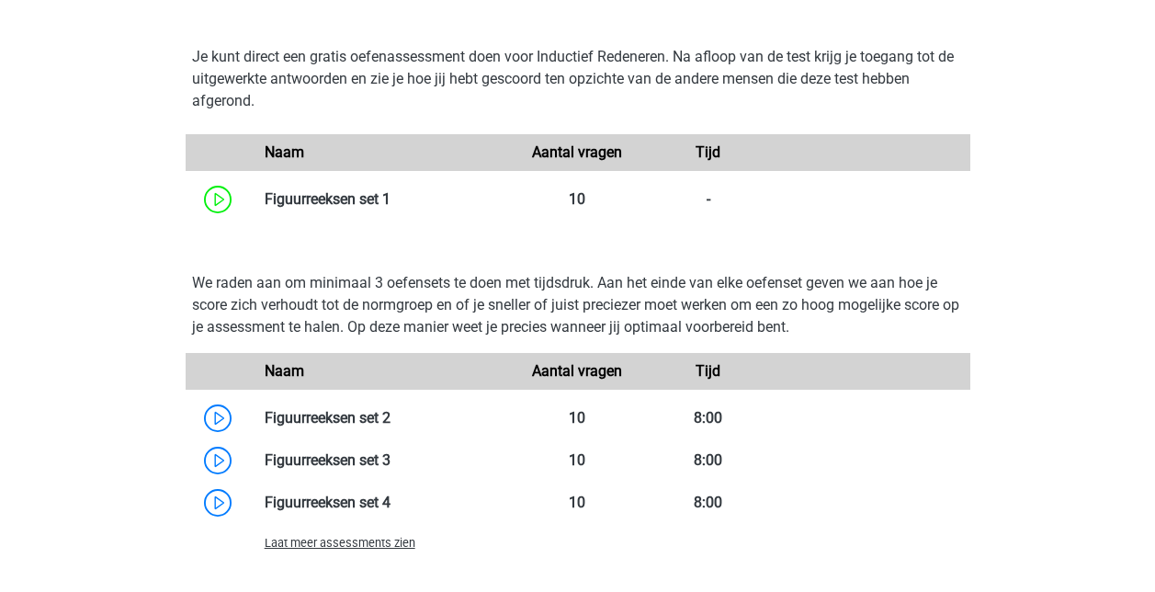
scroll to position [919, 0]
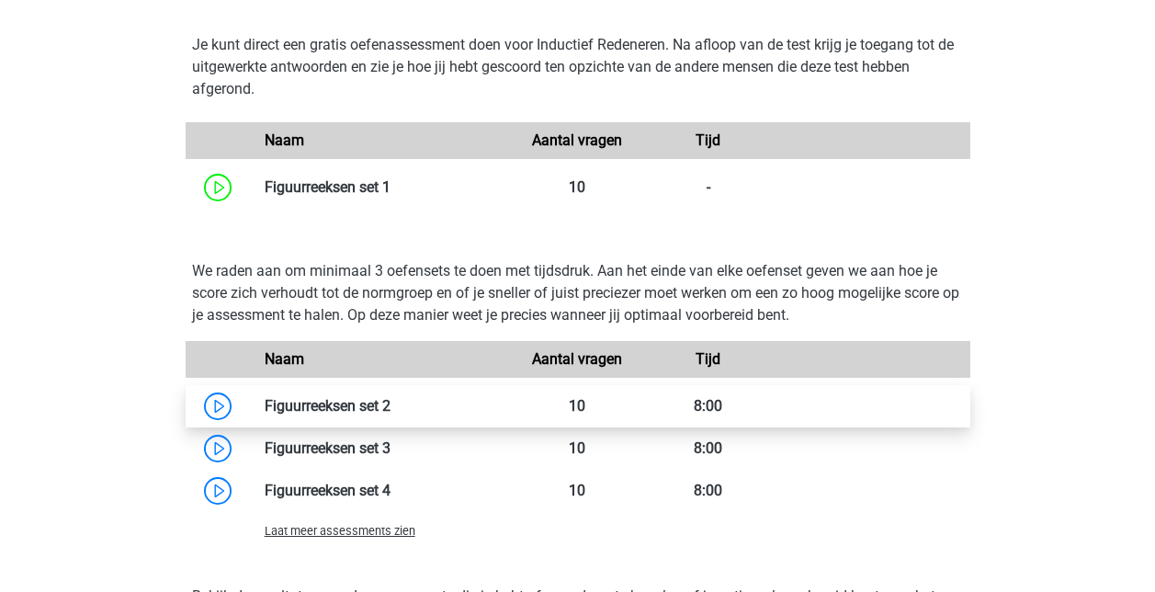
click at [391, 409] on link at bounding box center [391, 405] width 0 height 17
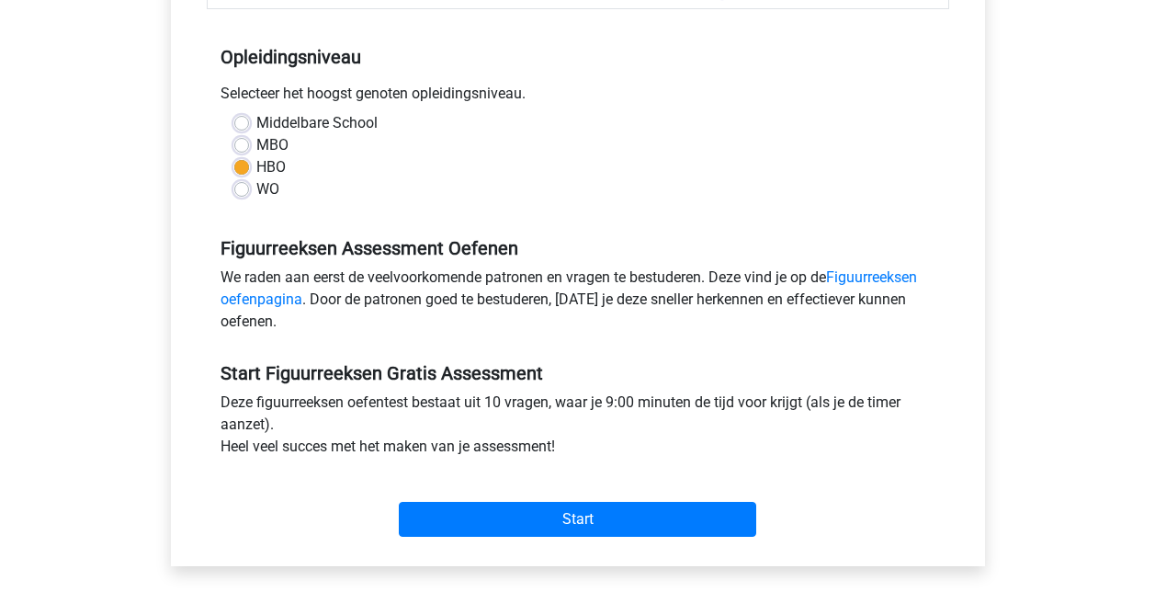
scroll to position [368, 0]
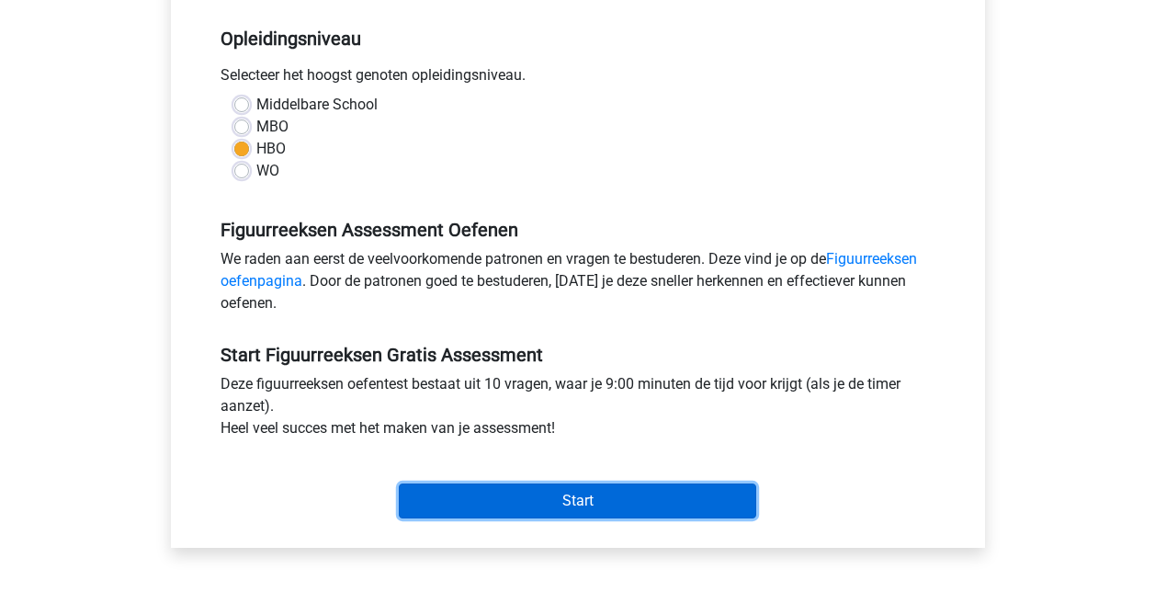
click at [578, 506] on input "Start" at bounding box center [578, 500] width 358 height 35
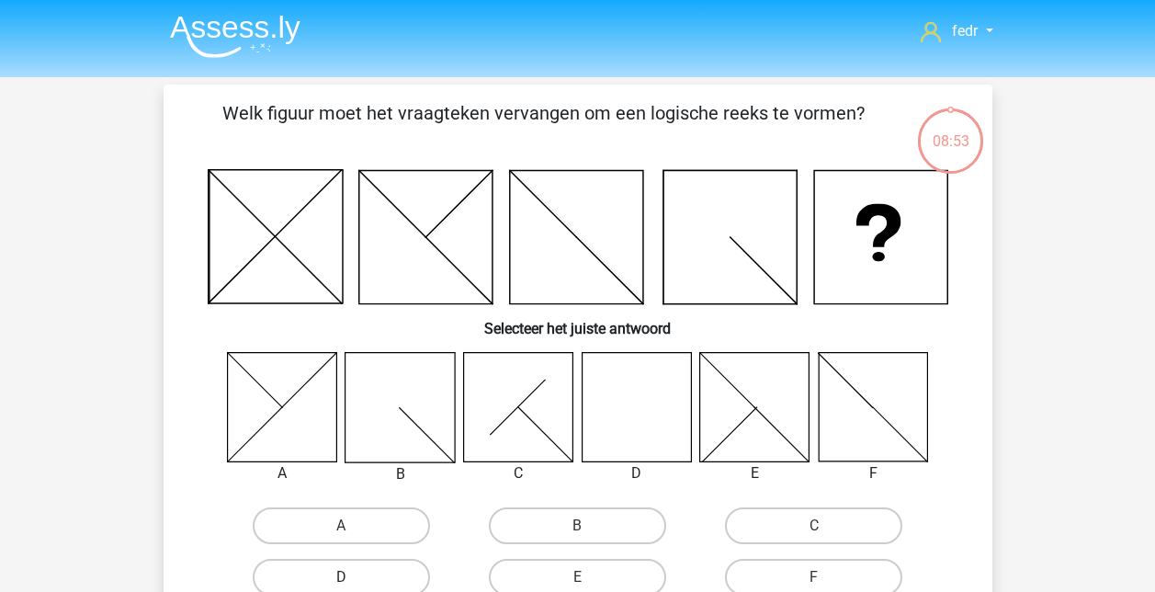
click at [318, 574] on label "D" at bounding box center [341, 577] width 177 height 37
click at [341, 577] on input "D" at bounding box center [347, 583] width 12 height 12
radio input "true"
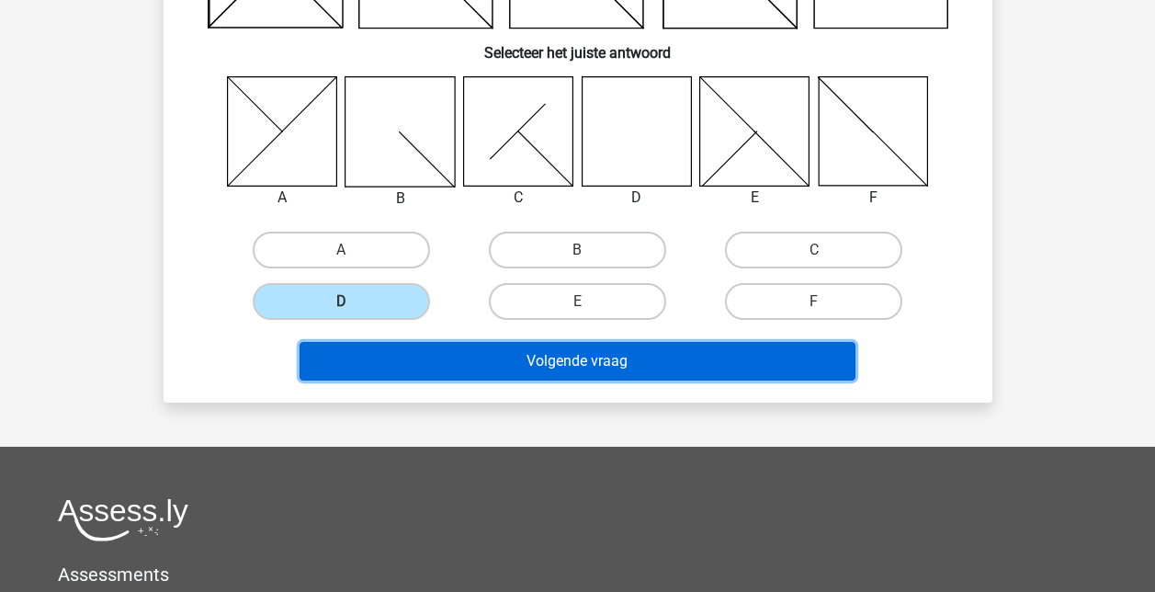
click at [606, 372] on button "Volgende vraag" at bounding box center [578, 361] width 556 height 39
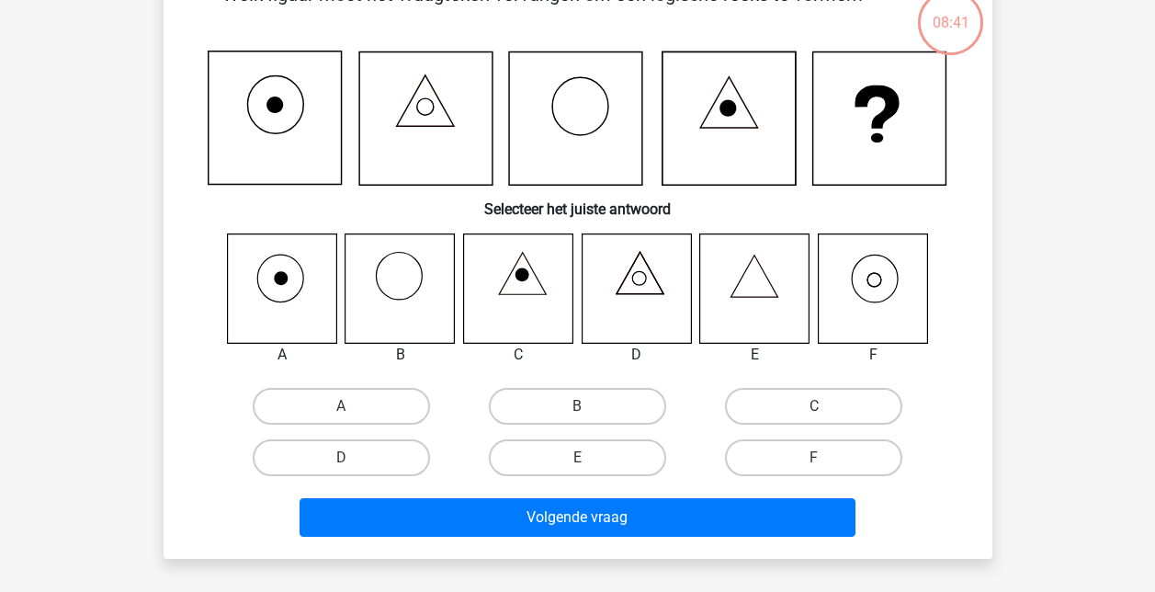
scroll to position [92, 0]
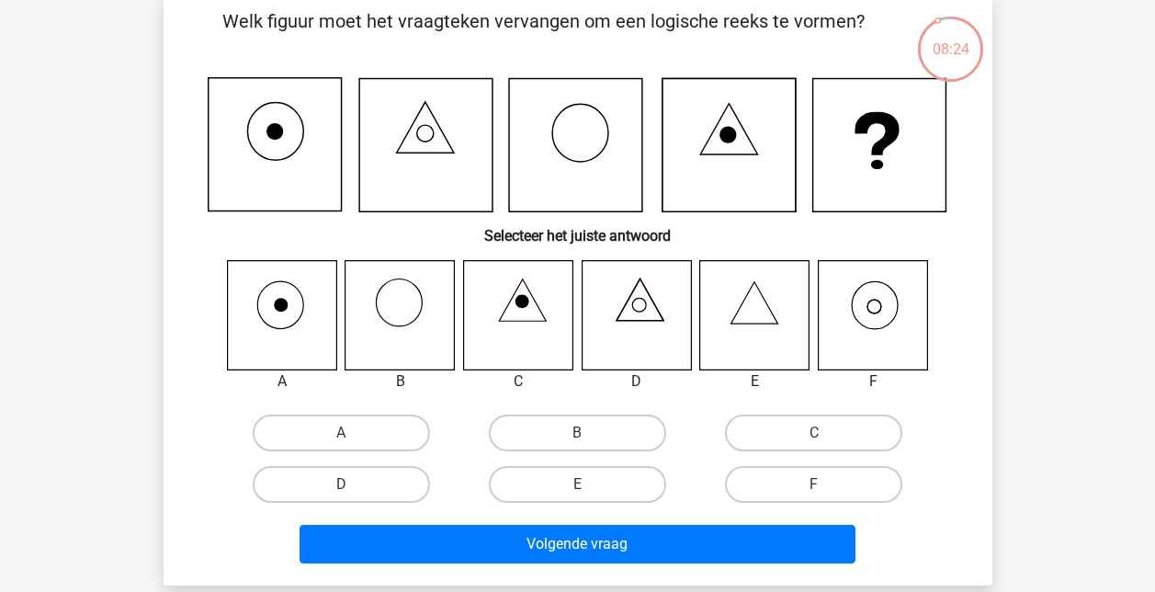
click at [879, 308] on icon at bounding box center [872, 314] width 109 height 109
click at [819, 476] on label "F" at bounding box center [813, 484] width 177 height 37
click at [819, 484] on input "F" at bounding box center [820, 490] width 12 height 12
radio input "true"
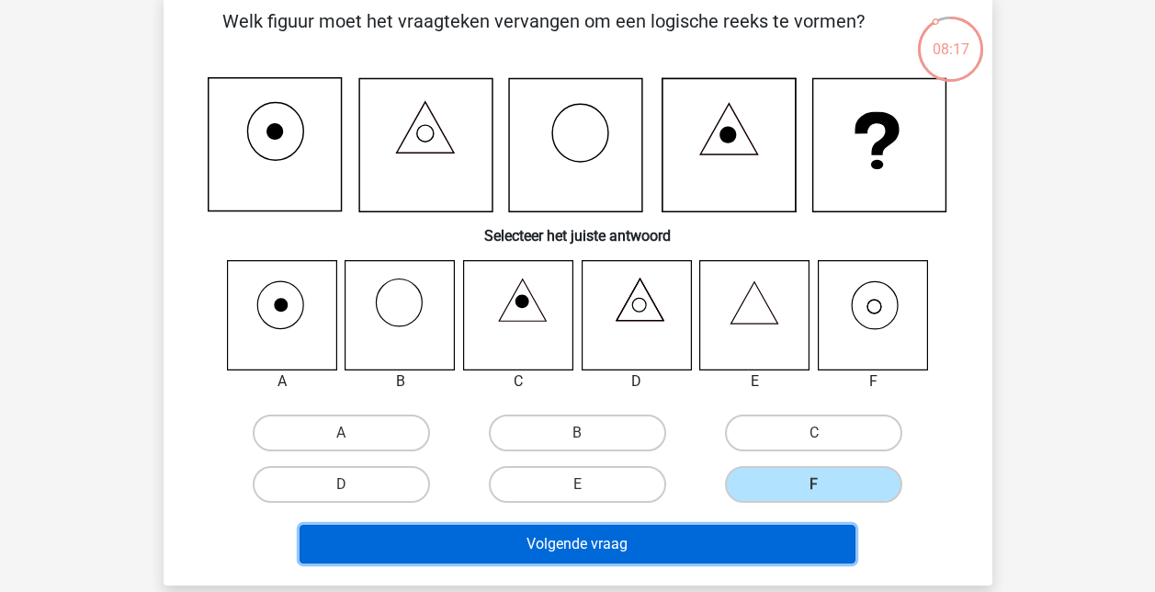
click at [599, 541] on button "Volgende vraag" at bounding box center [578, 544] width 556 height 39
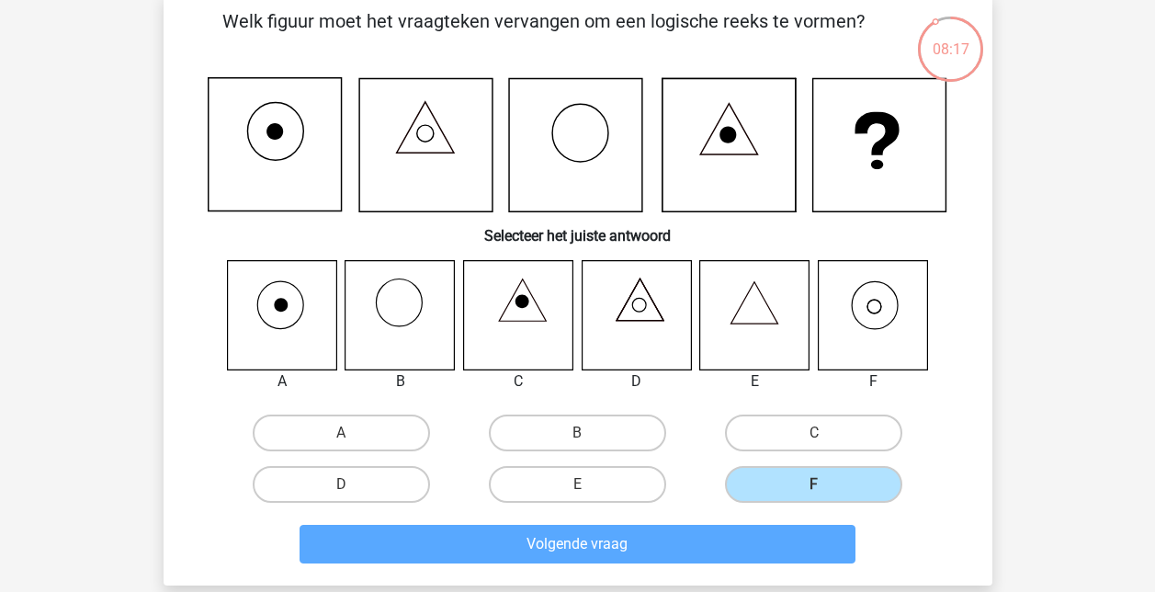
scroll to position [85, 0]
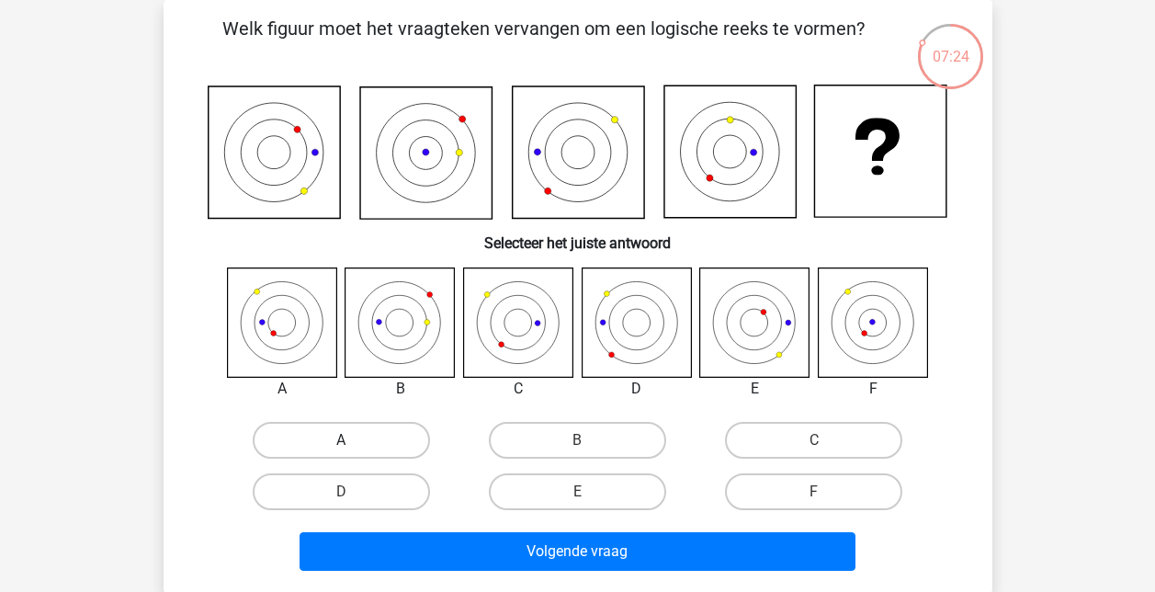
click at [356, 436] on label "A" at bounding box center [341, 440] width 177 height 37
click at [353, 440] on input "A" at bounding box center [347, 446] width 12 height 12
radio input "true"
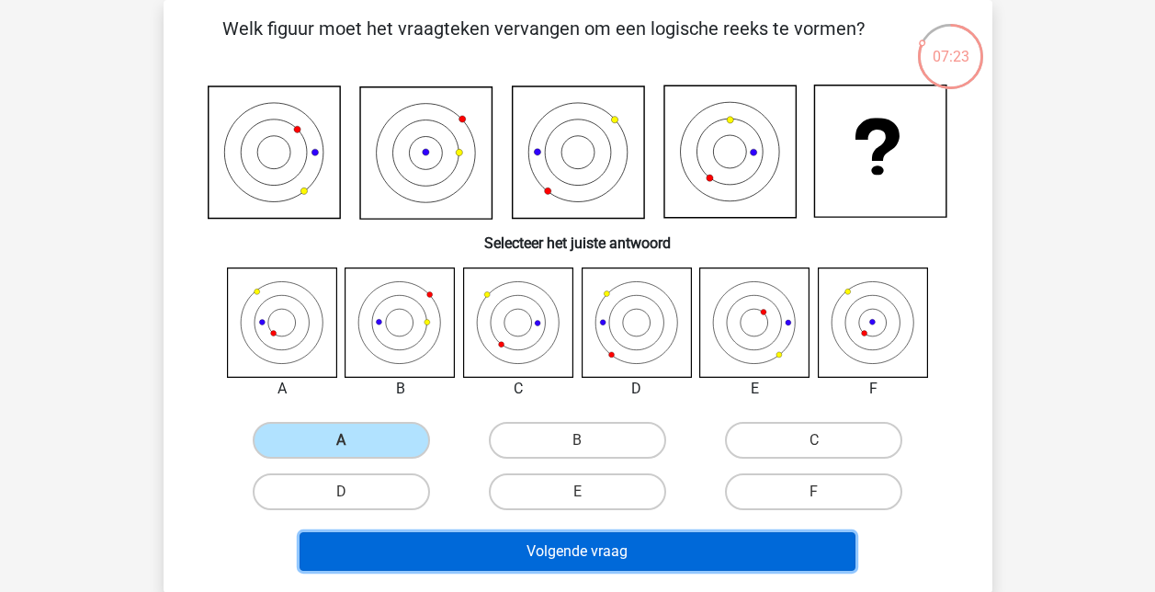
click at [562, 548] on button "Volgende vraag" at bounding box center [578, 551] width 556 height 39
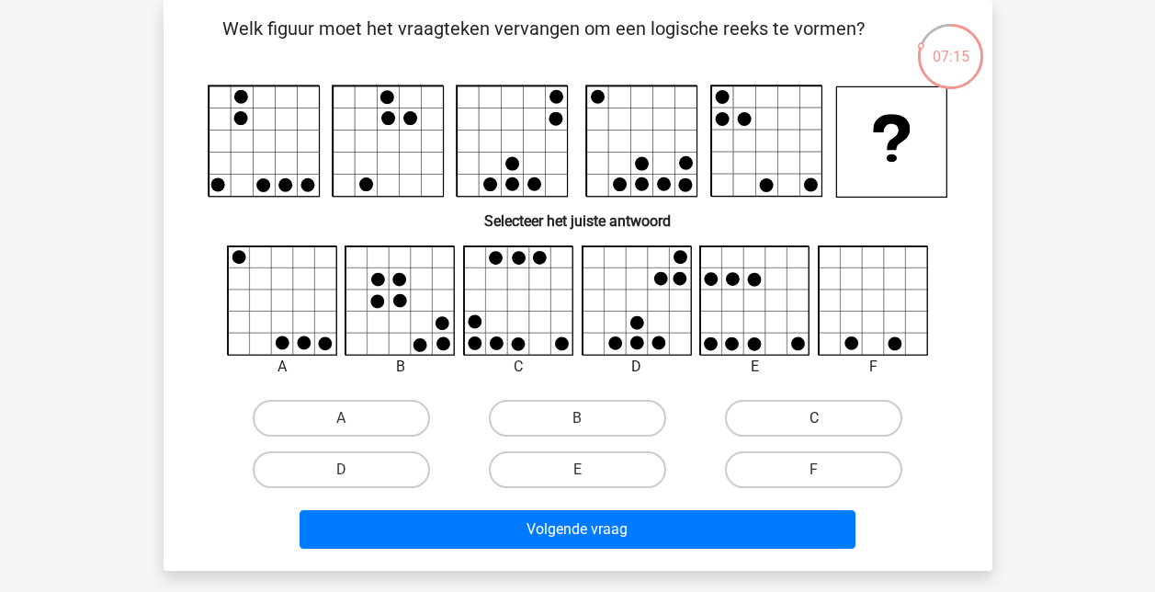
click at [809, 417] on label "C" at bounding box center [813, 418] width 177 height 37
click at [814, 418] on input "C" at bounding box center [820, 424] width 12 height 12
radio input "true"
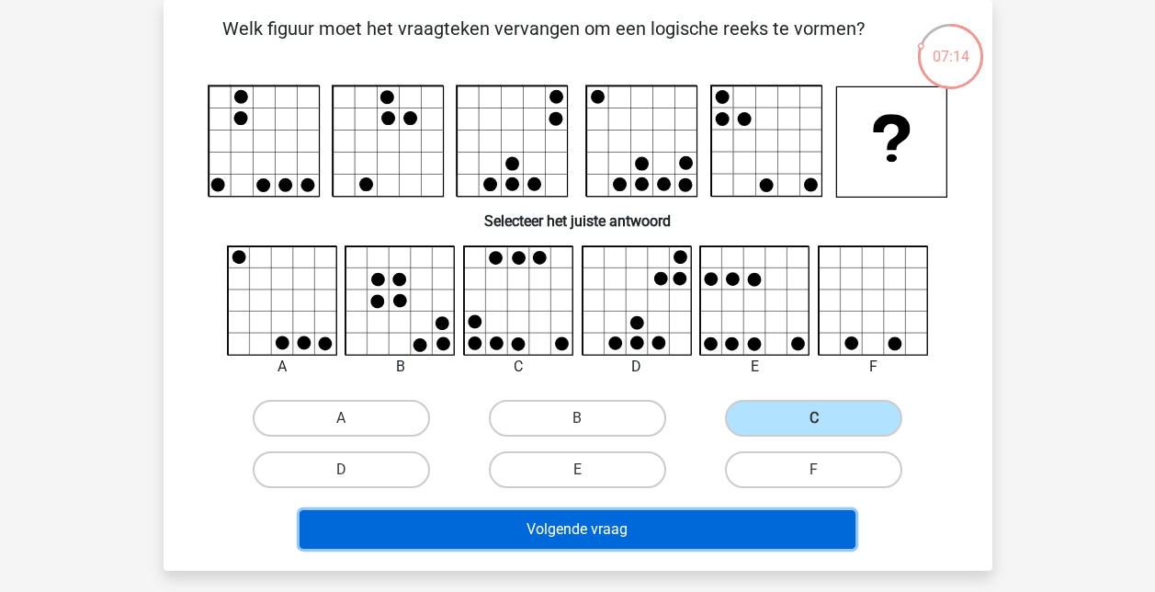
click at [580, 528] on button "Volgende vraag" at bounding box center [578, 529] width 556 height 39
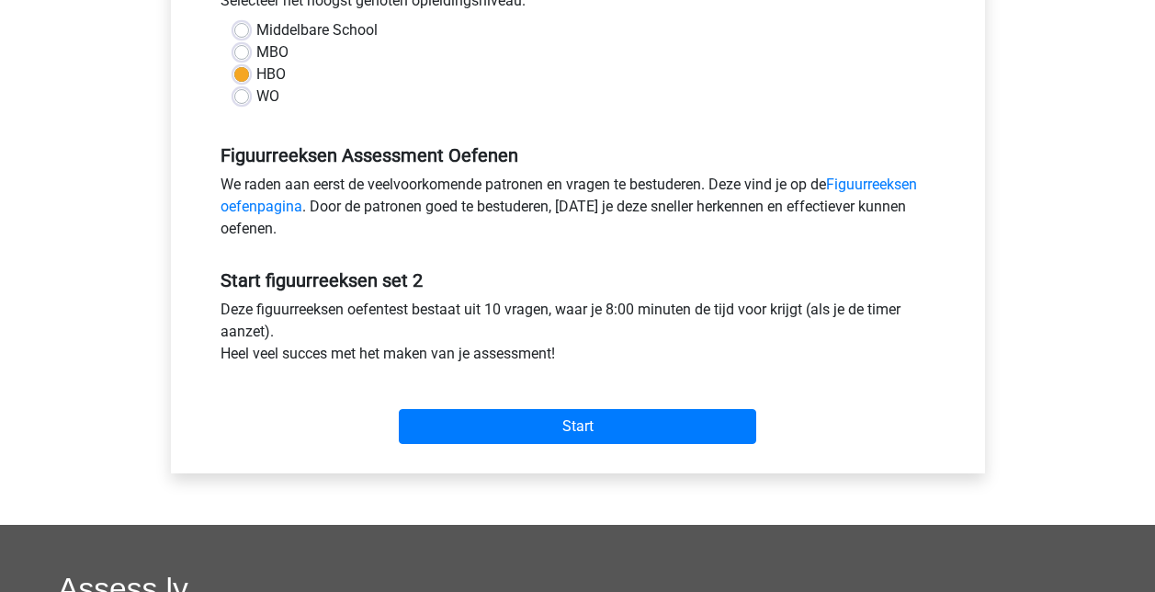
scroll to position [460, 0]
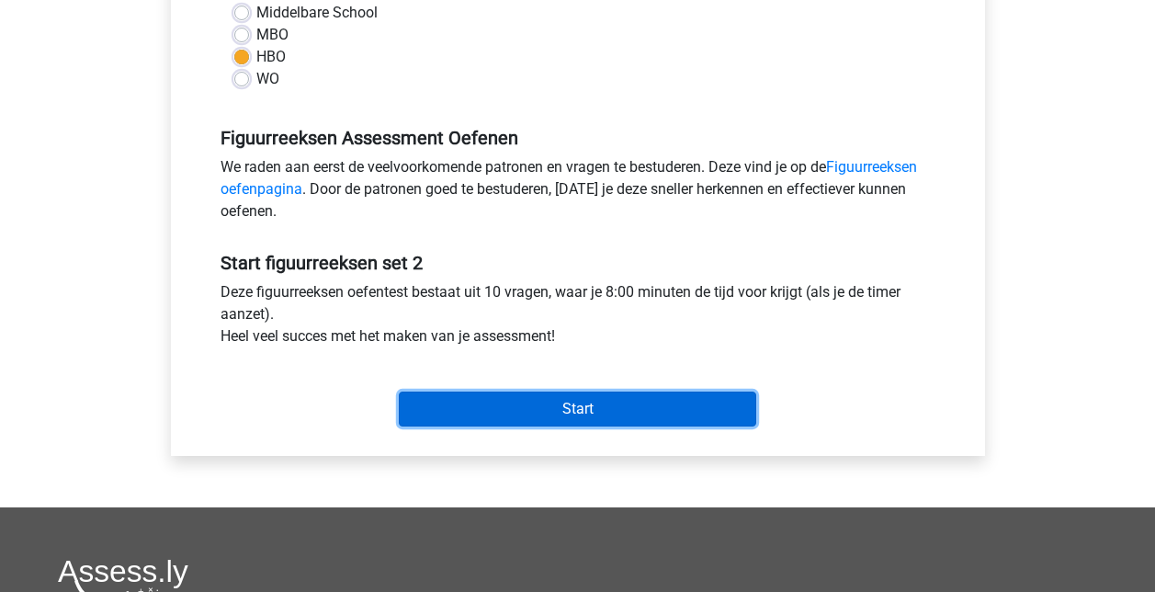
click at [573, 413] on input "Start" at bounding box center [578, 409] width 358 height 35
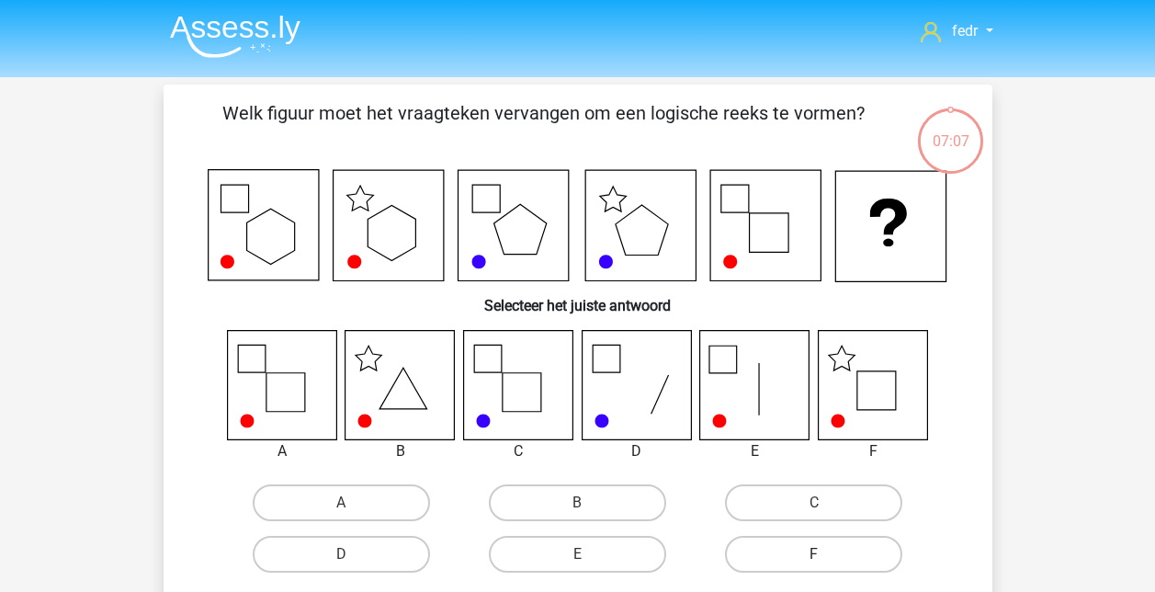
click at [793, 543] on label "F" at bounding box center [813, 554] width 177 height 37
click at [814, 554] on input "F" at bounding box center [820, 560] width 12 height 12
radio input "true"
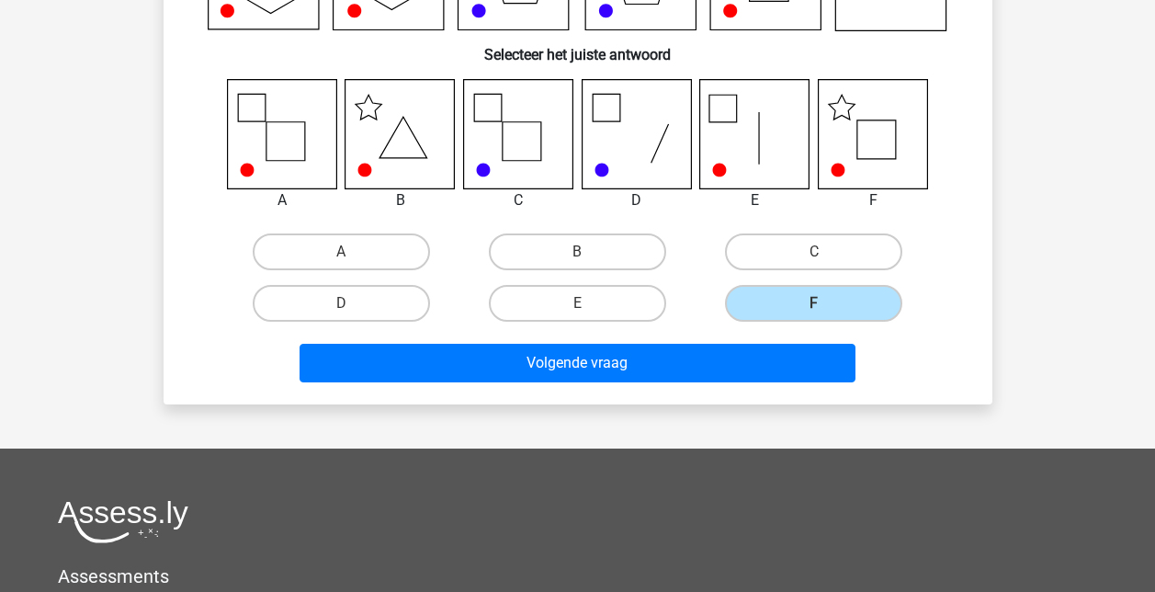
scroll to position [276, 0]
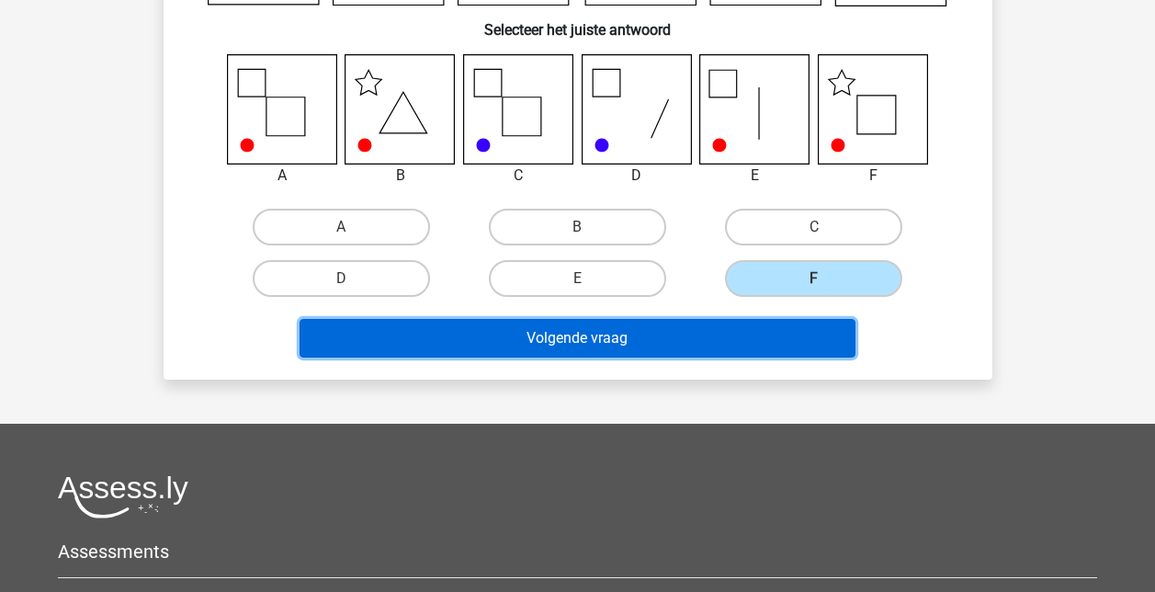
click at [625, 343] on button "Volgende vraag" at bounding box center [578, 338] width 556 height 39
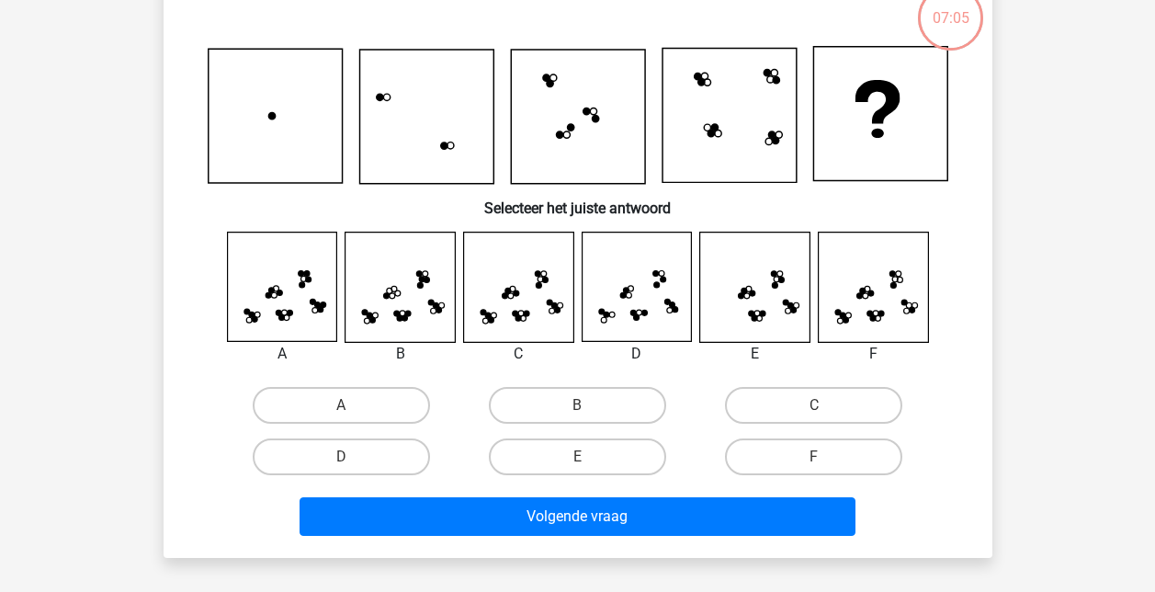
scroll to position [85, 0]
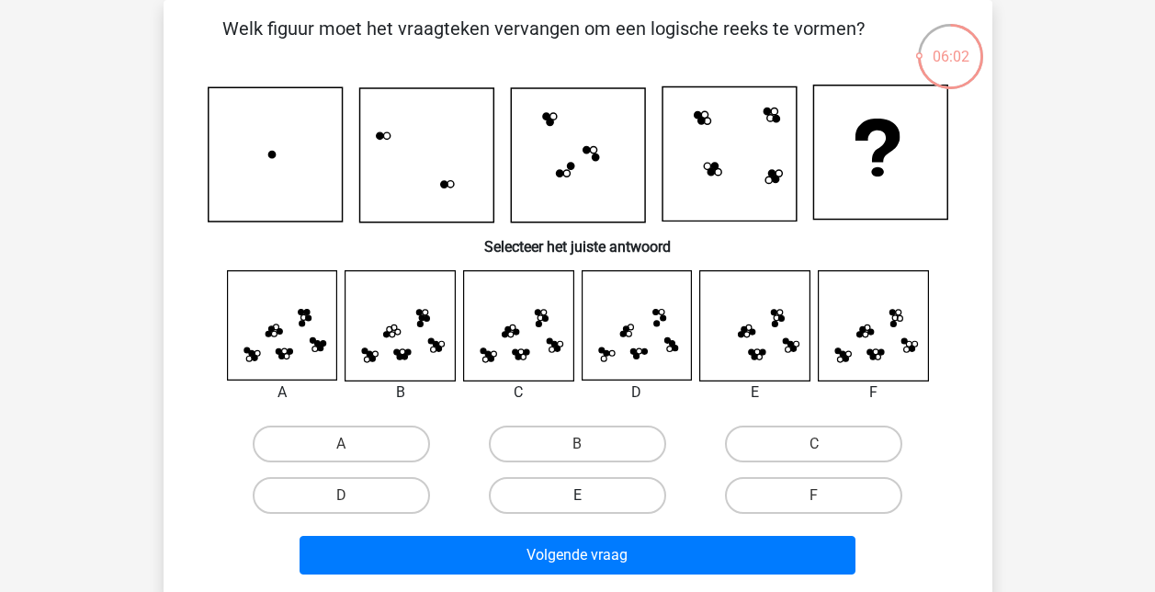
click at [590, 503] on label "E" at bounding box center [577, 495] width 177 height 37
click at [589, 503] on input "E" at bounding box center [583, 501] width 12 height 12
radio input "true"
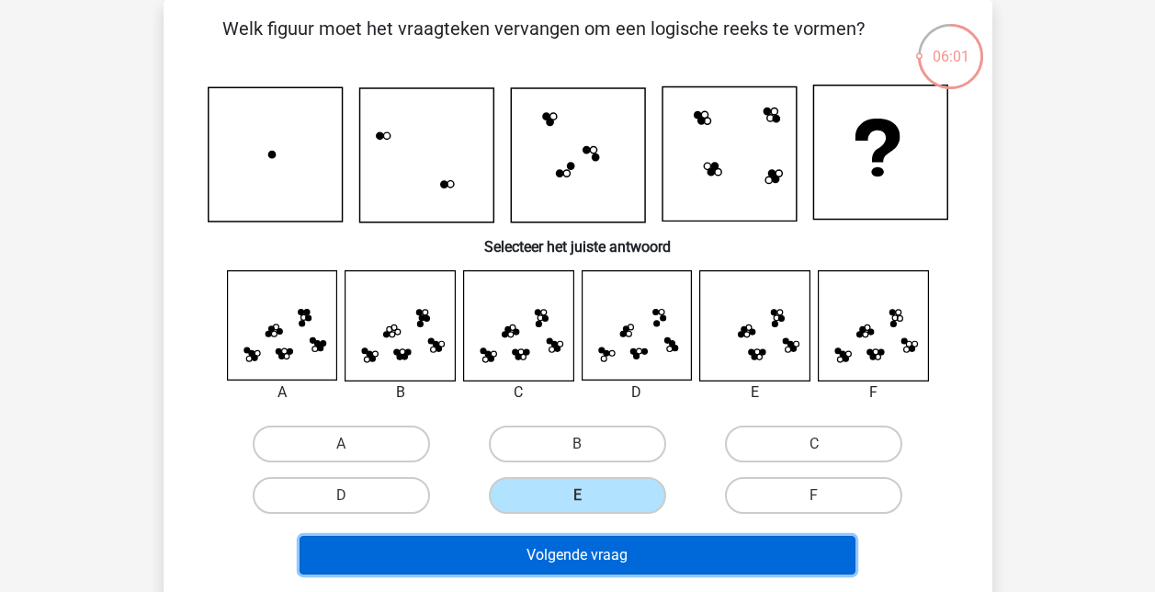
click at [577, 551] on button "Volgende vraag" at bounding box center [578, 555] width 556 height 39
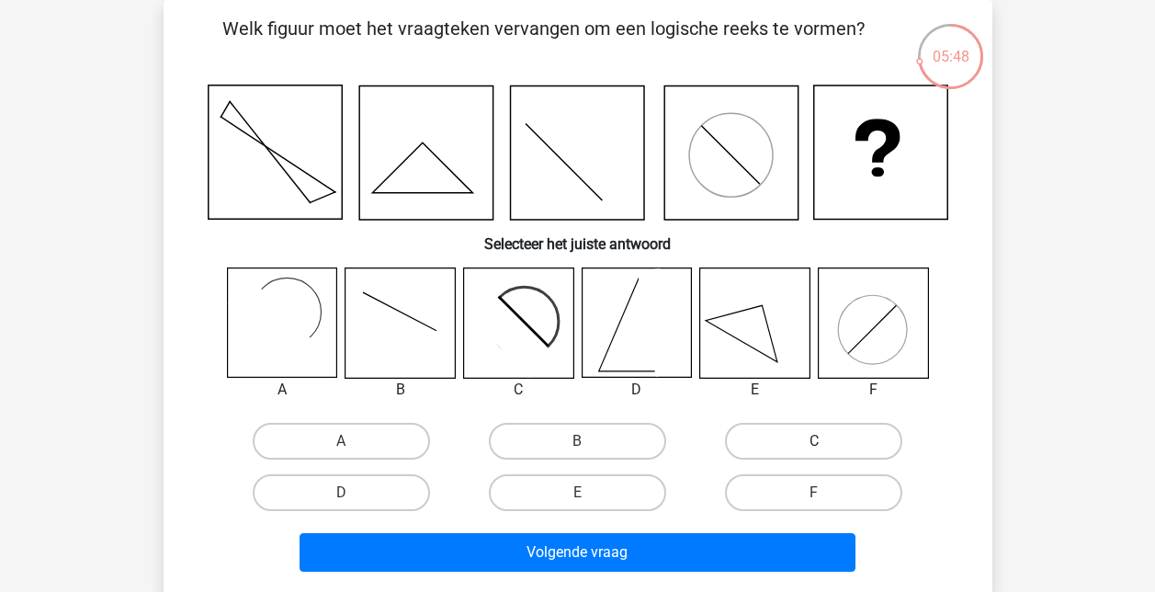
click at [870, 440] on label "C" at bounding box center [813, 441] width 177 height 37
click at [826, 441] on input "C" at bounding box center [820, 447] width 12 height 12
radio input "true"
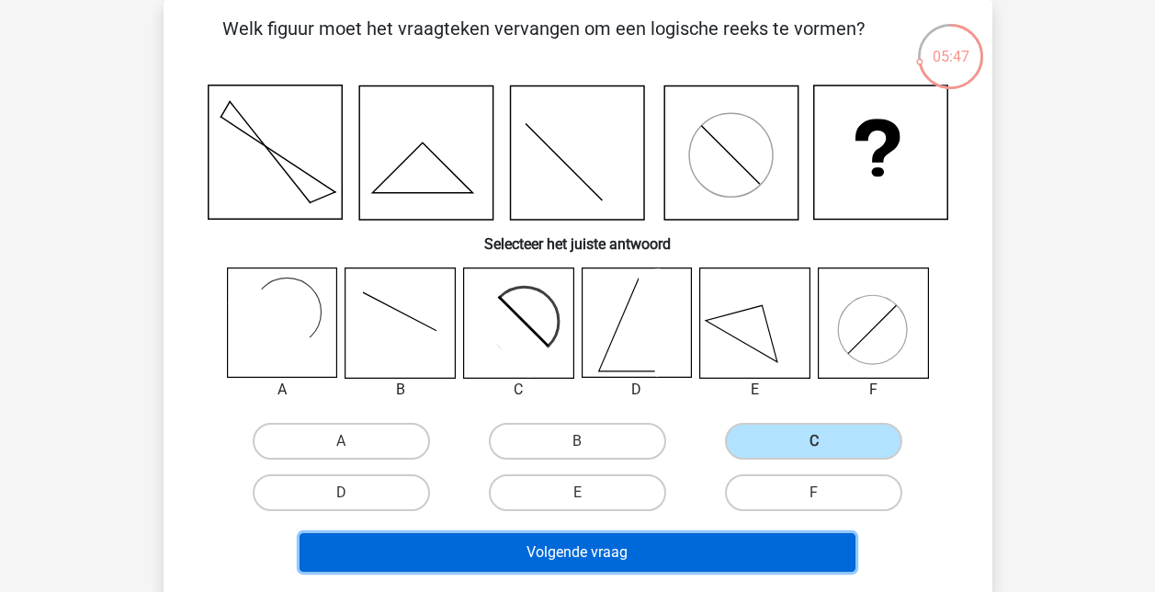
click at [659, 552] on button "Volgende vraag" at bounding box center [578, 552] width 556 height 39
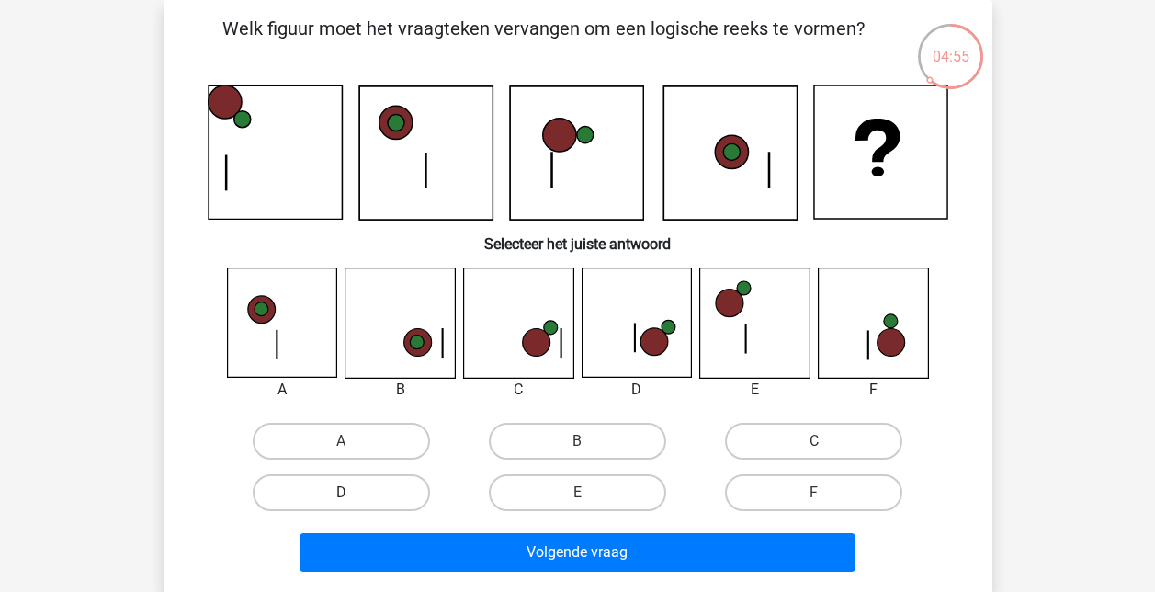
click at [373, 490] on label "D" at bounding box center [341, 492] width 177 height 37
click at [353, 493] on input "D" at bounding box center [347, 499] width 12 height 12
radio input "true"
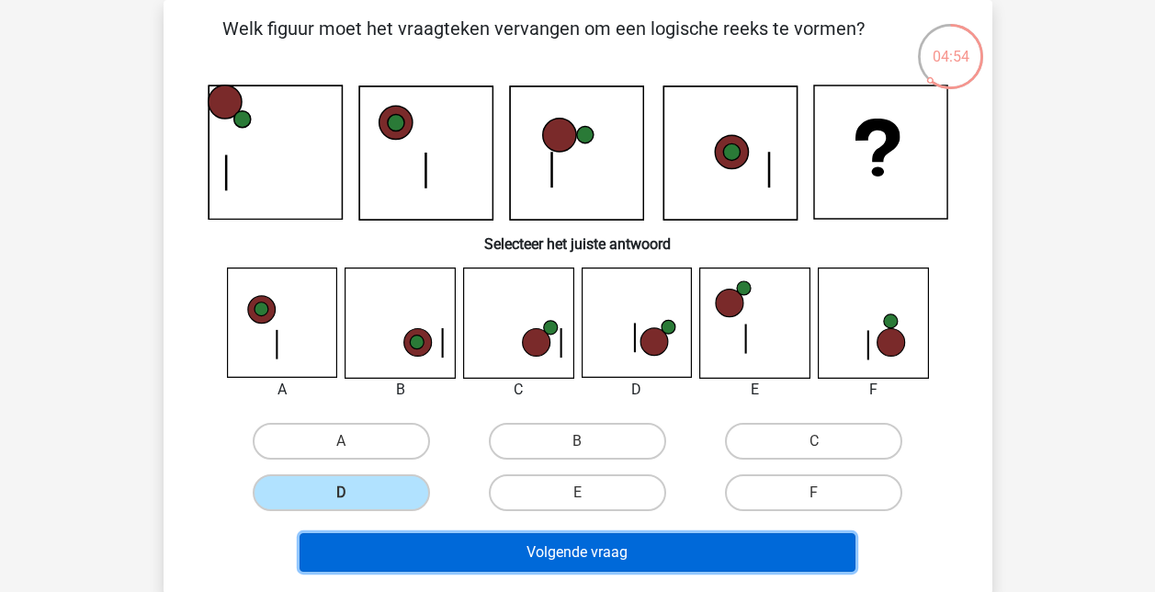
click at [559, 551] on button "Volgende vraag" at bounding box center [578, 552] width 556 height 39
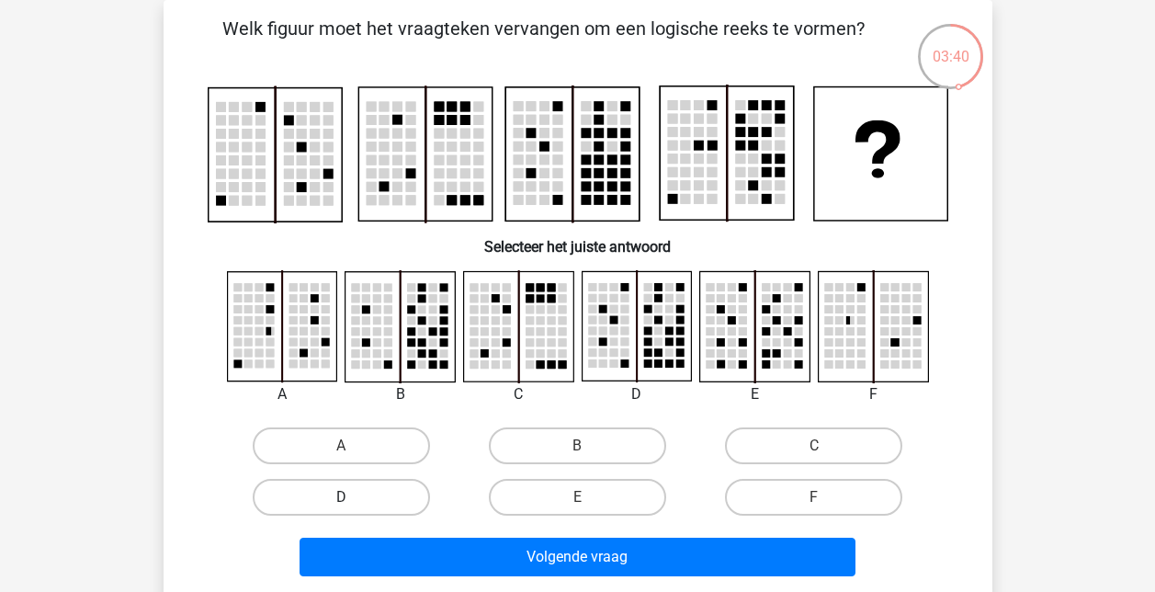
click at [368, 493] on label "D" at bounding box center [341, 497] width 177 height 37
click at [353, 497] on input "D" at bounding box center [347, 503] width 12 height 12
radio input "true"
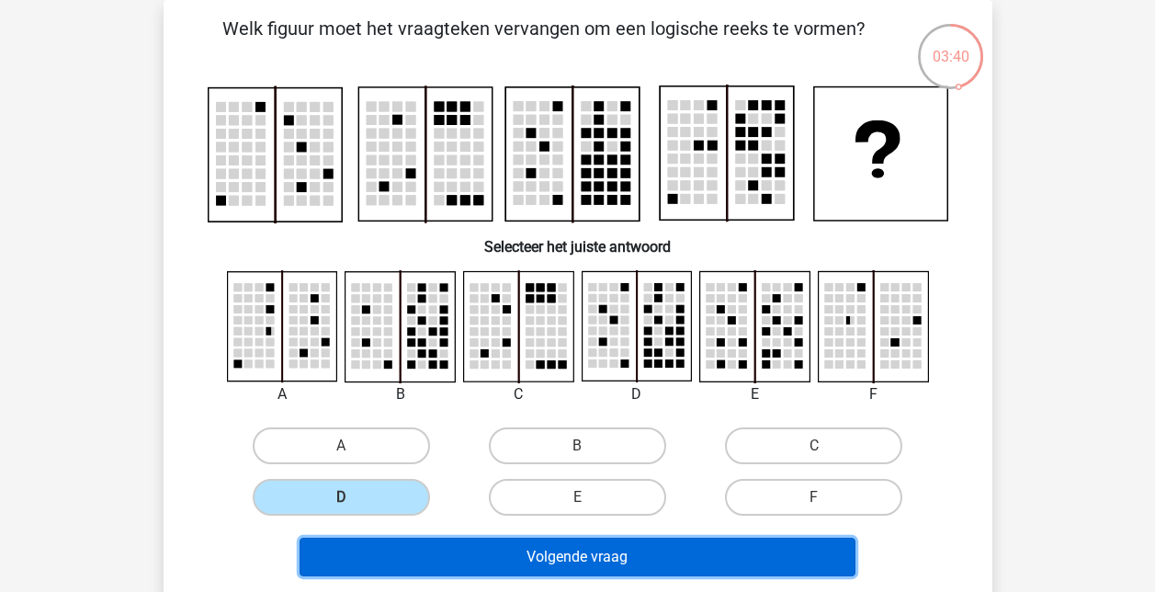
click at [556, 550] on button "Volgende vraag" at bounding box center [578, 557] width 556 height 39
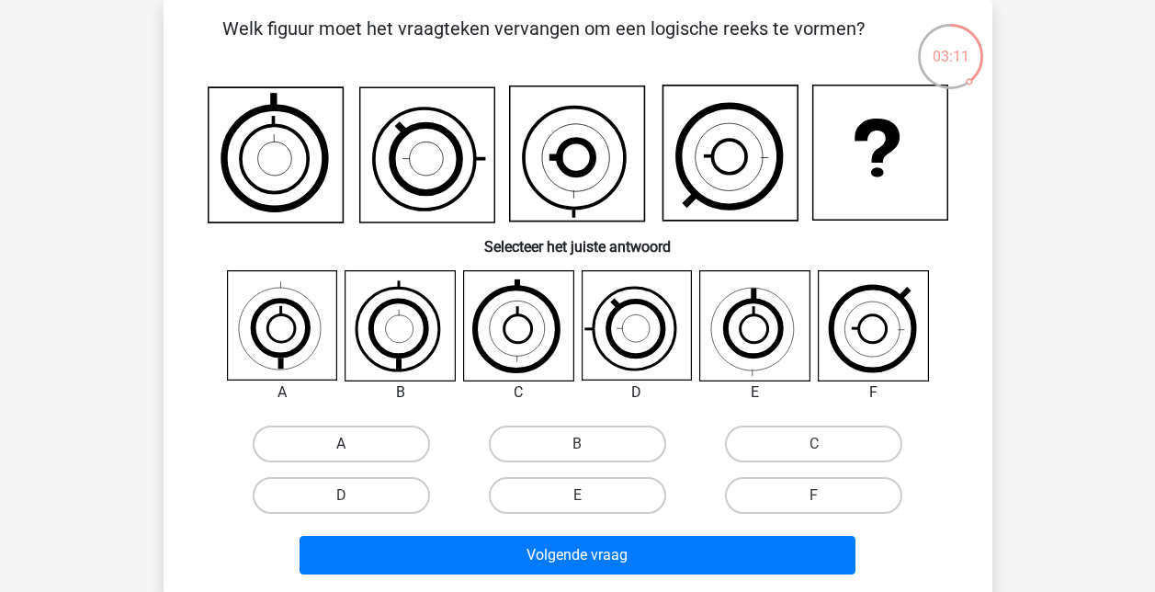
click at [318, 437] on label "A" at bounding box center [341, 444] width 177 height 37
click at [341, 444] on input "A" at bounding box center [347, 450] width 12 height 12
radio input "true"
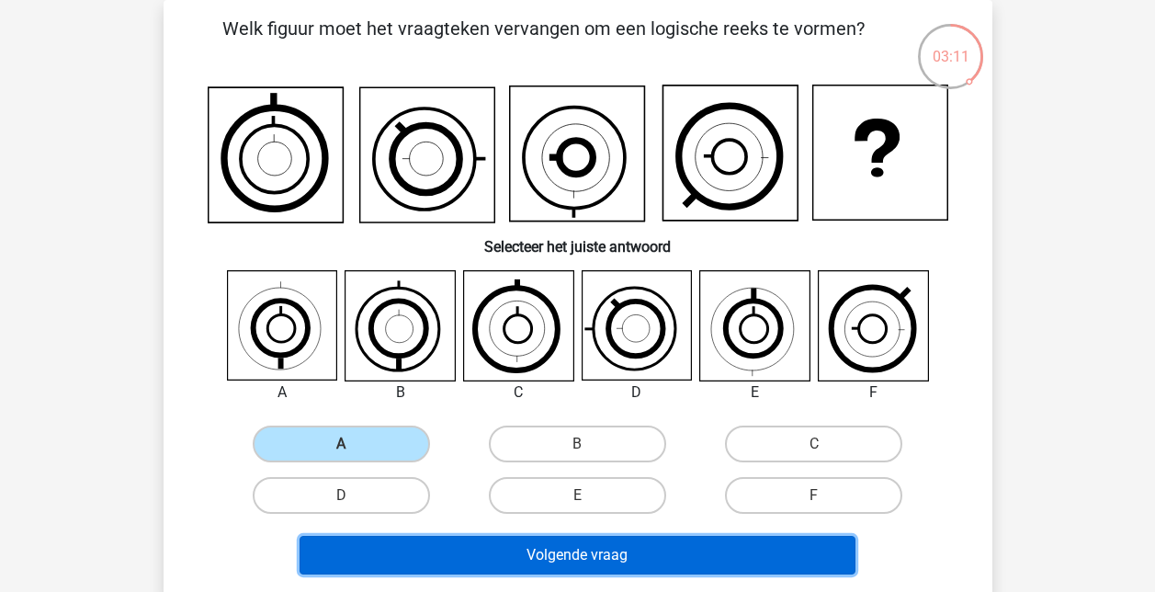
click at [573, 549] on button "Volgende vraag" at bounding box center [578, 555] width 556 height 39
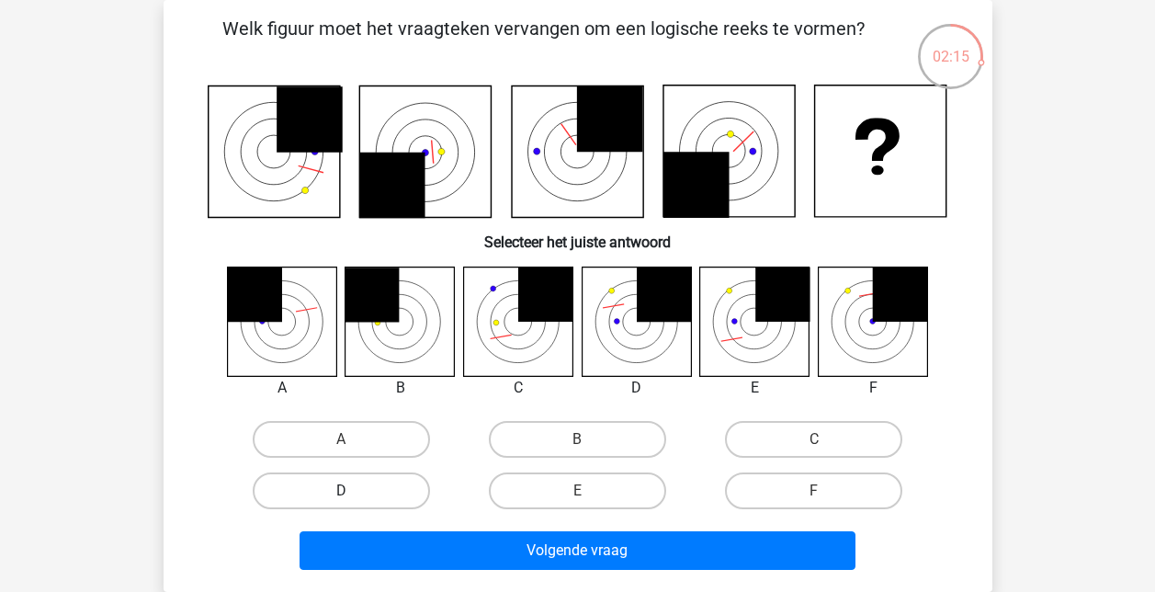
click at [328, 488] on label "D" at bounding box center [341, 490] width 177 height 37
click at [341, 491] on input "D" at bounding box center [347, 497] width 12 height 12
radio input "true"
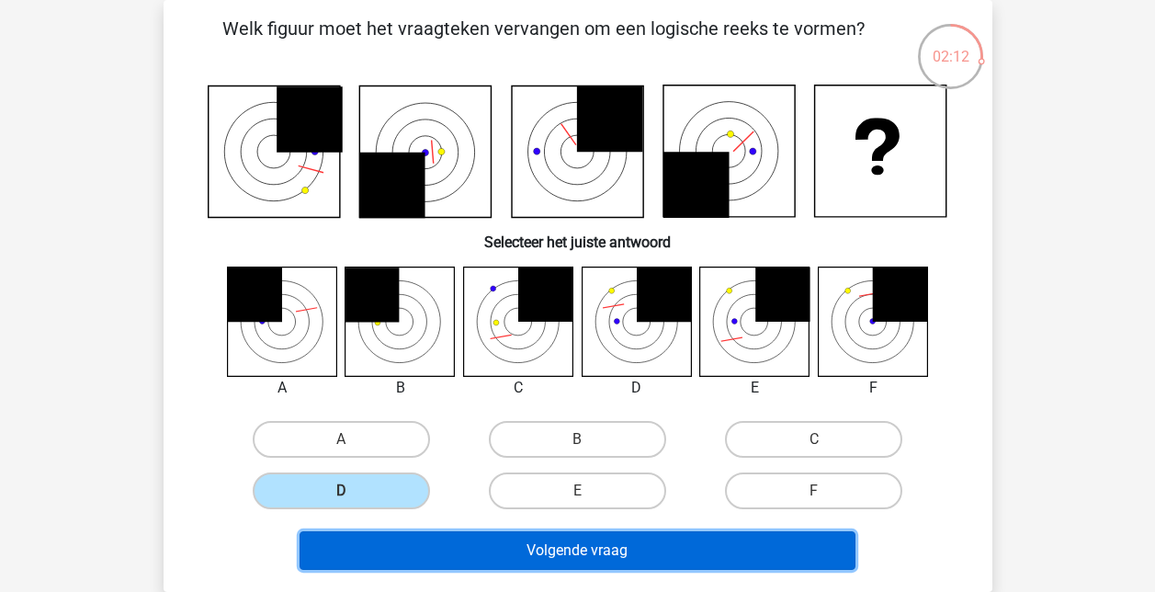
click at [602, 545] on button "Volgende vraag" at bounding box center [578, 550] width 556 height 39
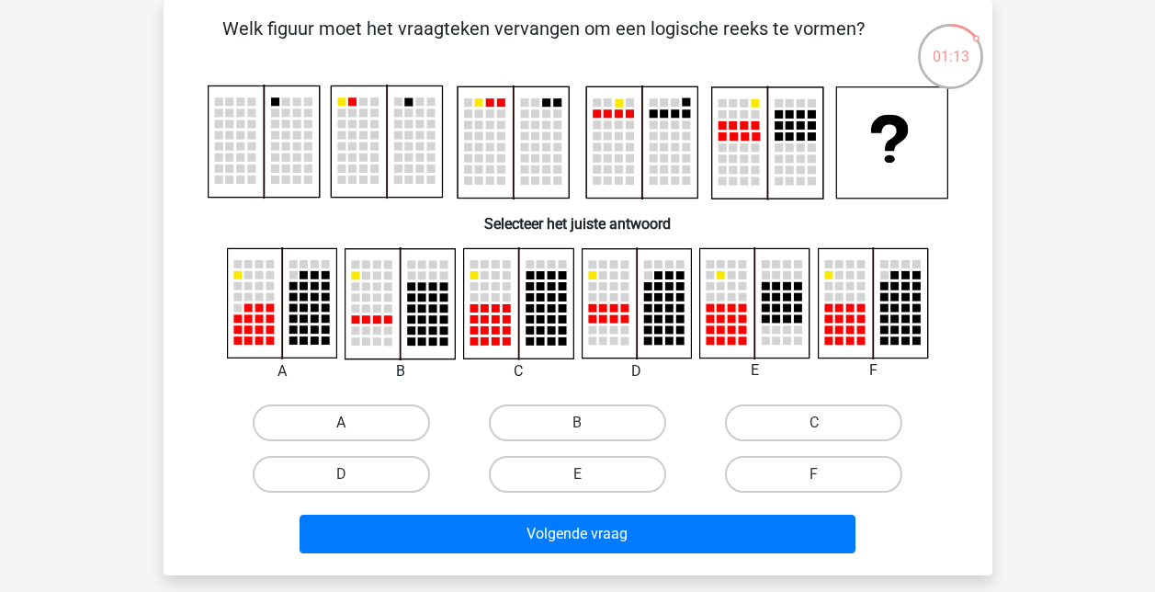
click at [346, 411] on label "A" at bounding box center [341, 422] width 177 height 37
click at [346, 423] on input "A" at bounding box center [347, 429] width 12 height 12
radio input "true"
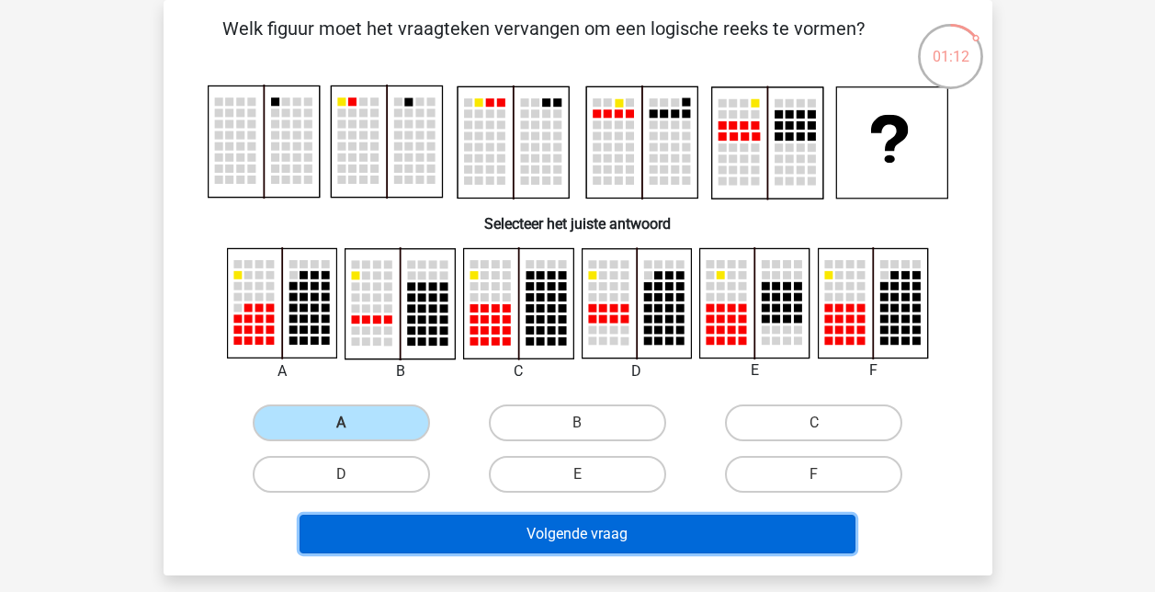
click at [561, 529] on button "Volgende vraag" at bounding box center [578, 534] width 556 height 39
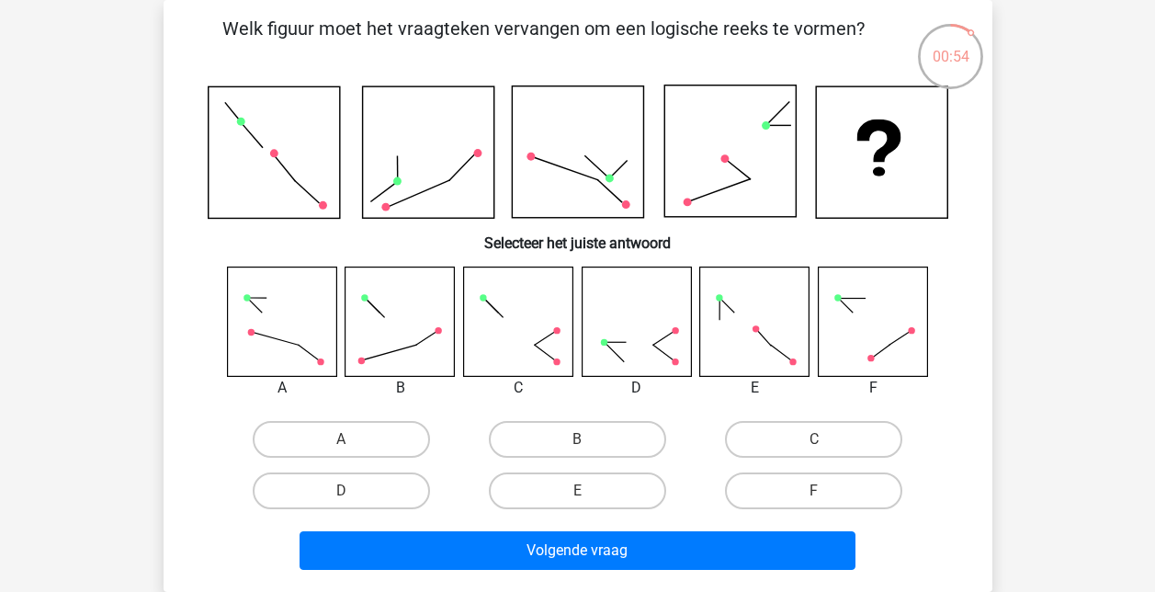
click at [581, 444] on input "B" at bounding box center [583, 445] width 12 height 12
radio input "true"
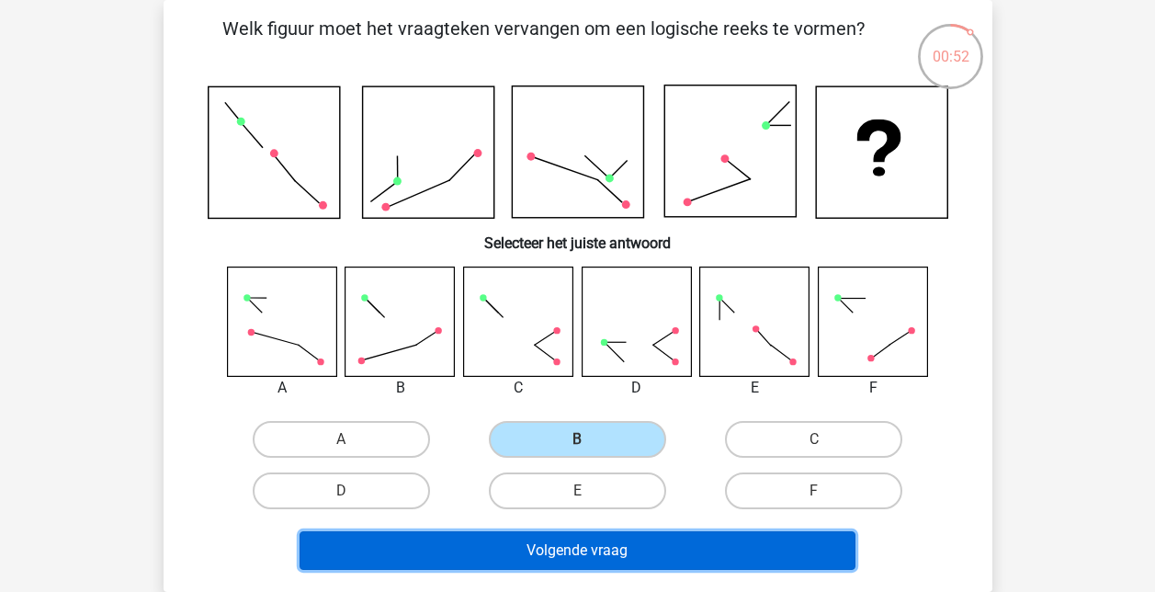
click at [595, 551] on button "Volgende vraag" at bounding box center [578, 550] width 556 height 39
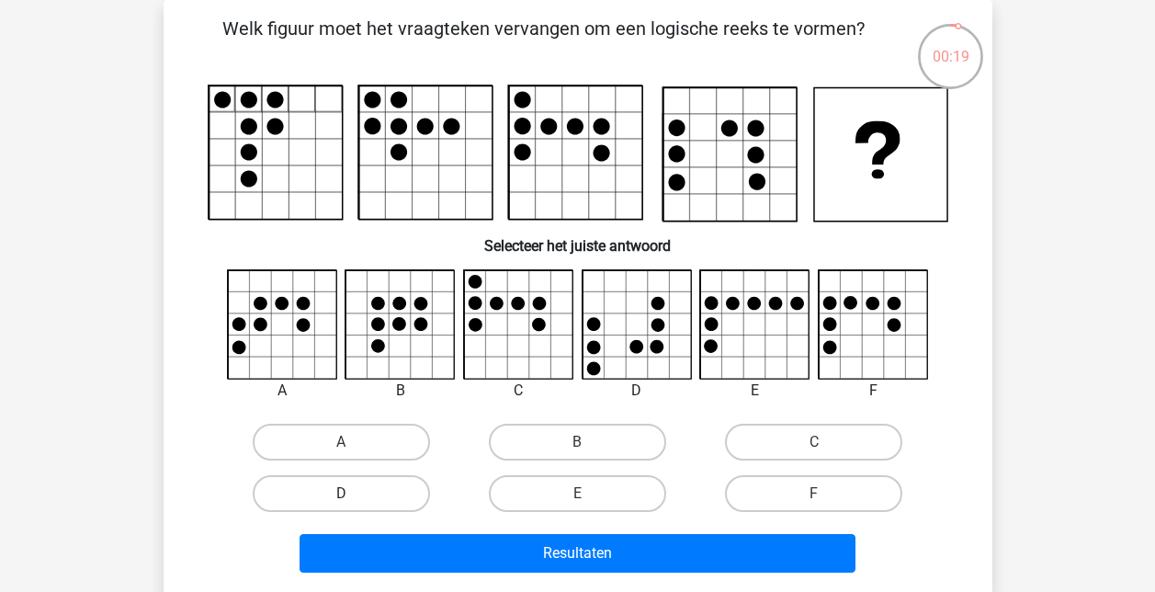
click at [372, 480] on label "D" at bounding box center [341, 493] width 177 height 37
click at [353, 494] on input "D" at bounding box center [347, 500] width 12 height 12
radio input "true"
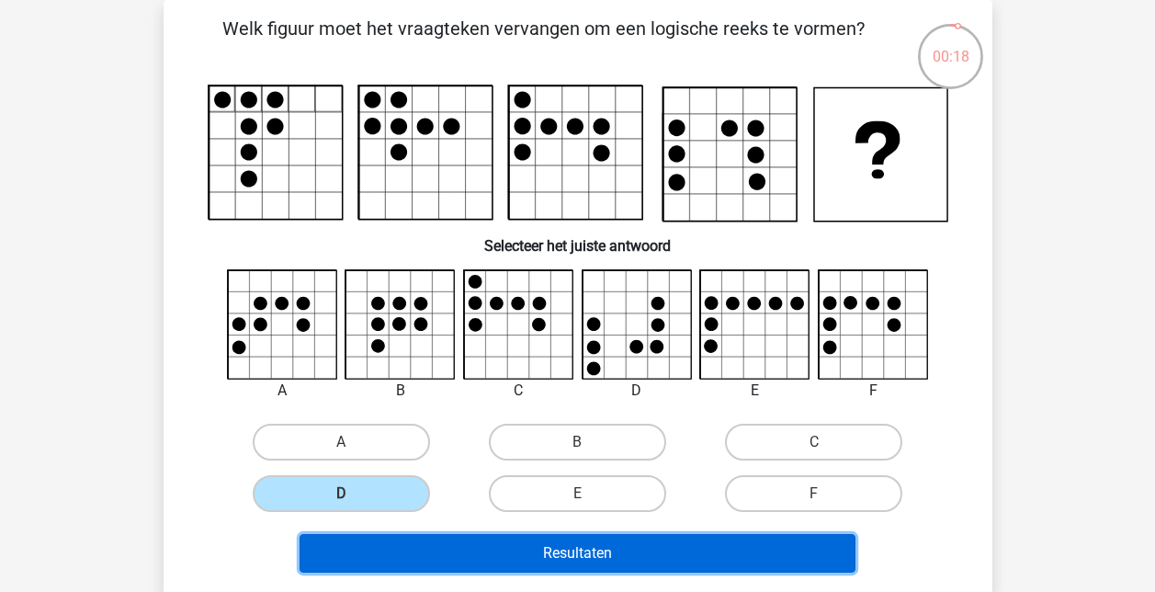
click at [506, 536] on button "Resultaten" at bounding box center [578, 553] width 556 height 39
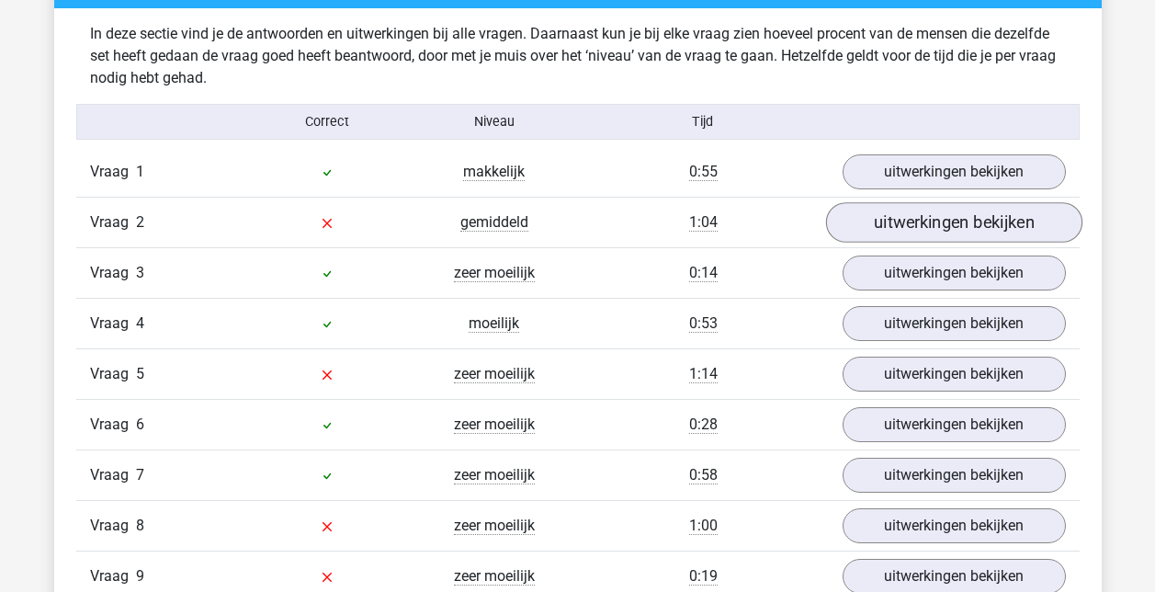
scroll to position [1103, 0]
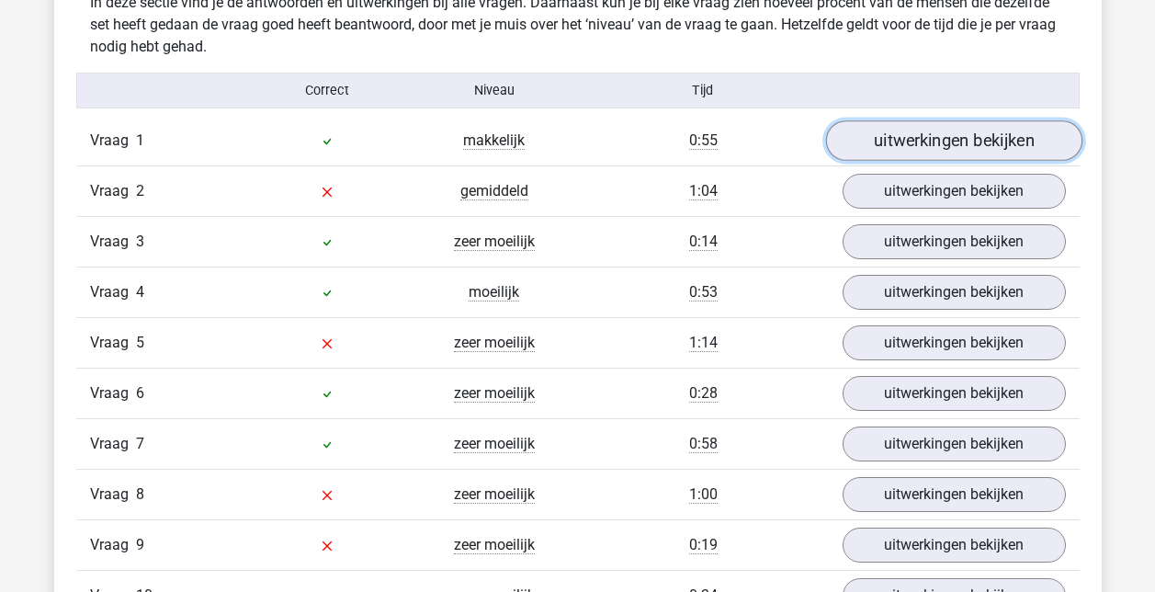
click at [941, 138] on link "uitwerkingen bekijken" at bounding box center [953, 140] width 256 height 40
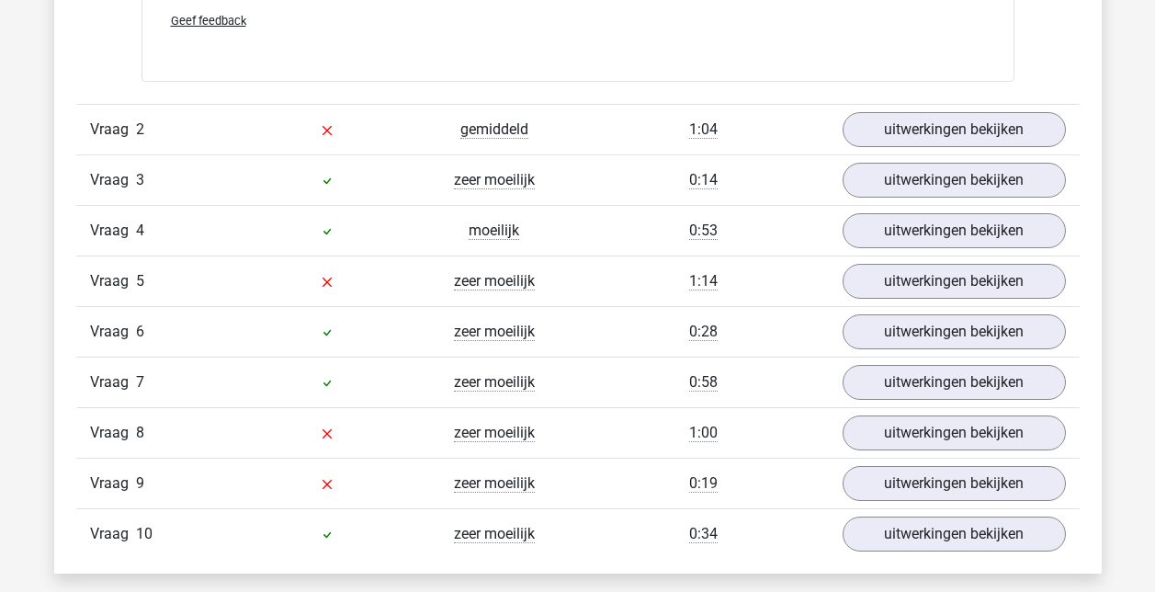
scroll to position [2298, 0]
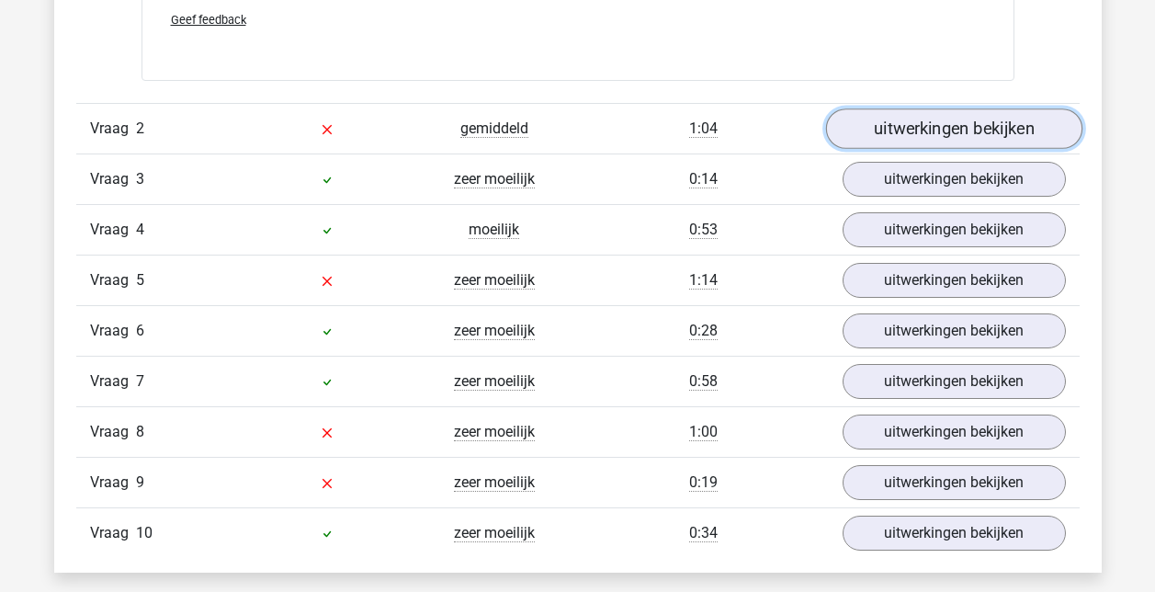
click at [978, 136] on link "uitwerkingen bekijken" at bounding box center [953, 128] width 256 height 40
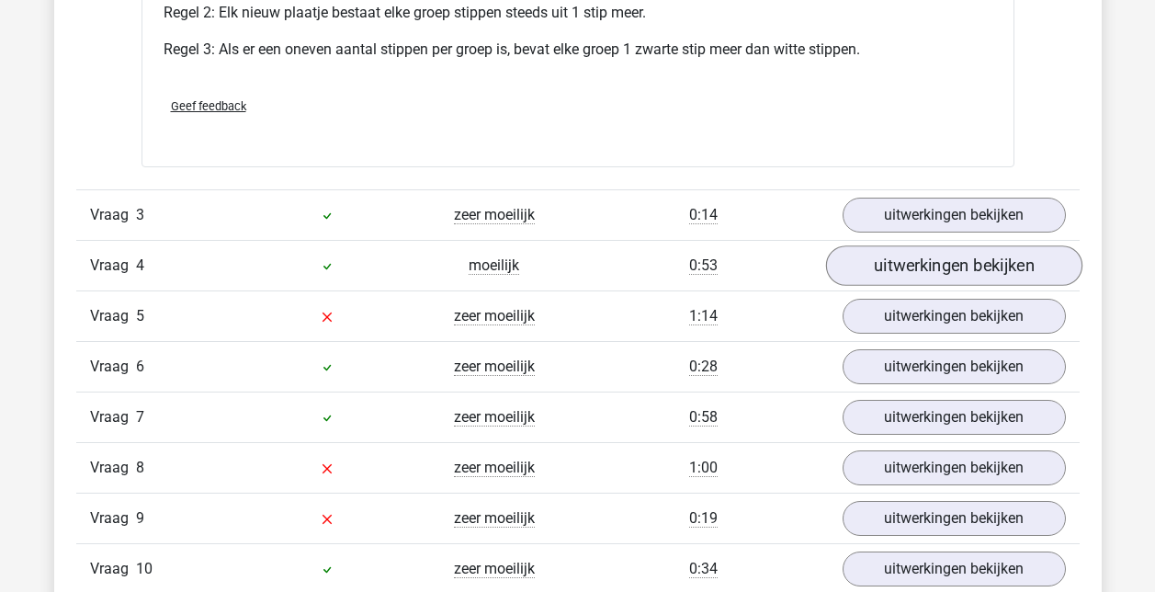
scroll to position [3401, 0]
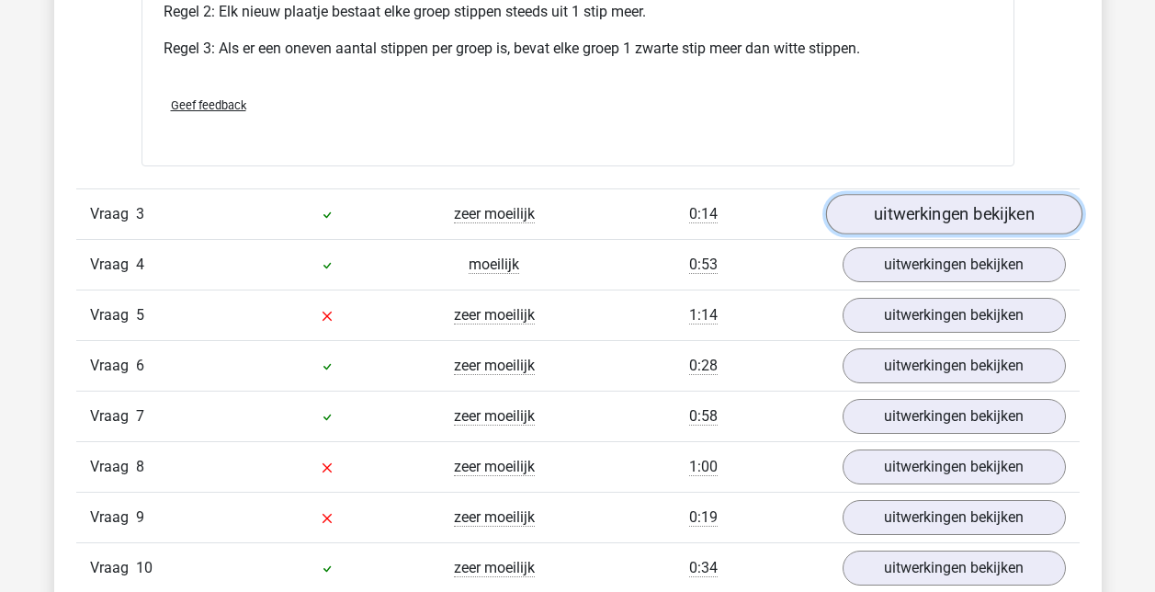
click at [949, 207] on link "uitwerkingen bekijken" at bounding box center [953, 214] width 256 height 40
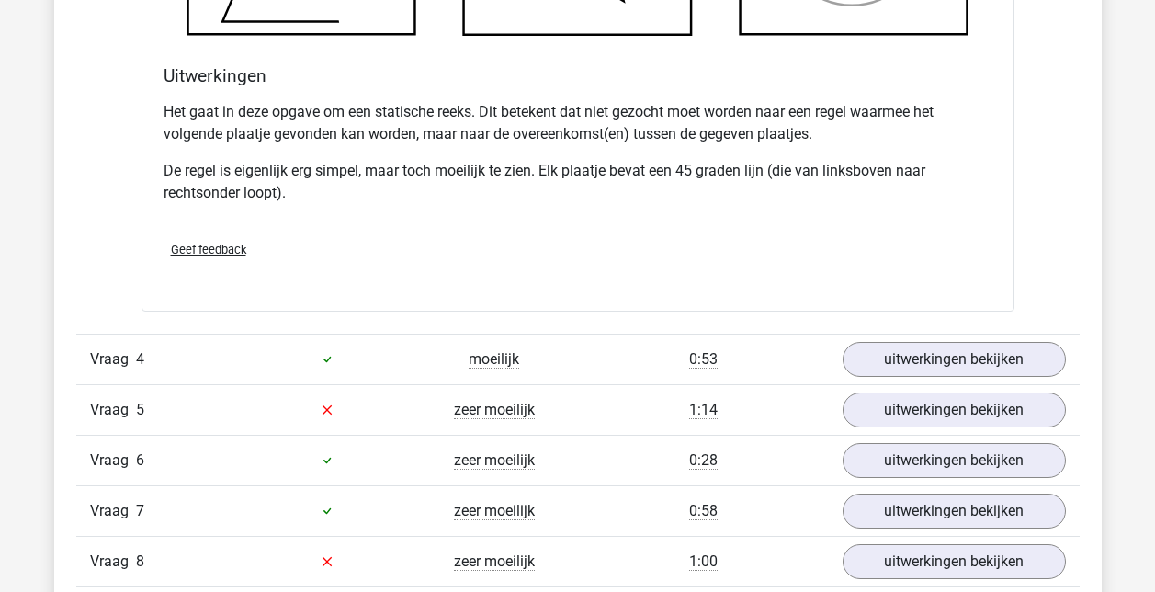
scroll to position [4504, 0]
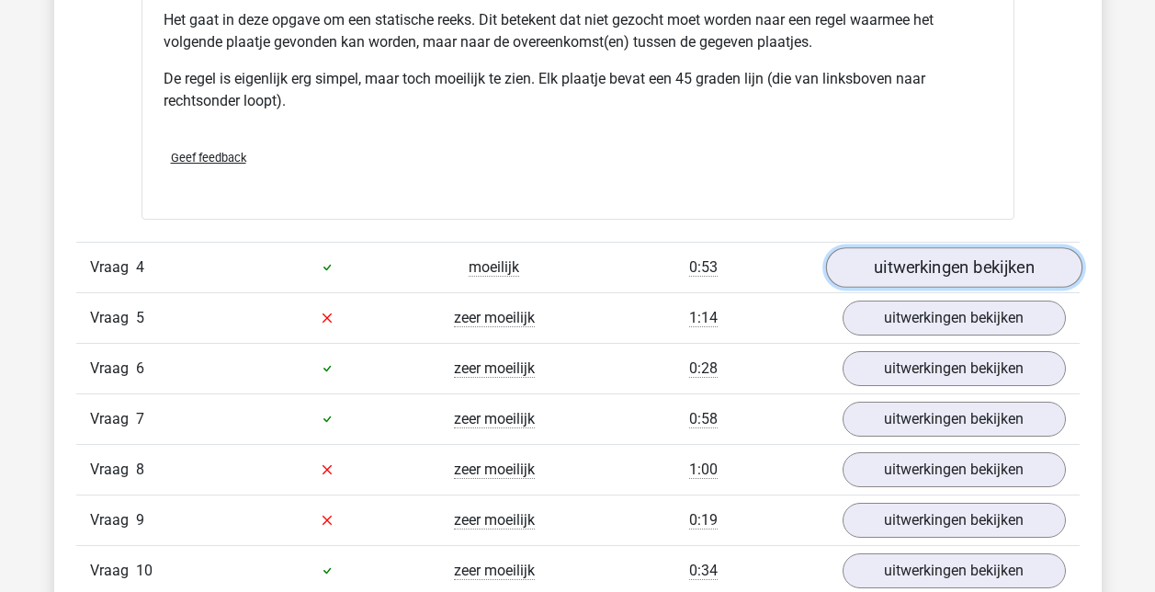
click at [953, 268] on link "uitwerkingen bekijken" at bounding box center [953, 267] width 256 height 40
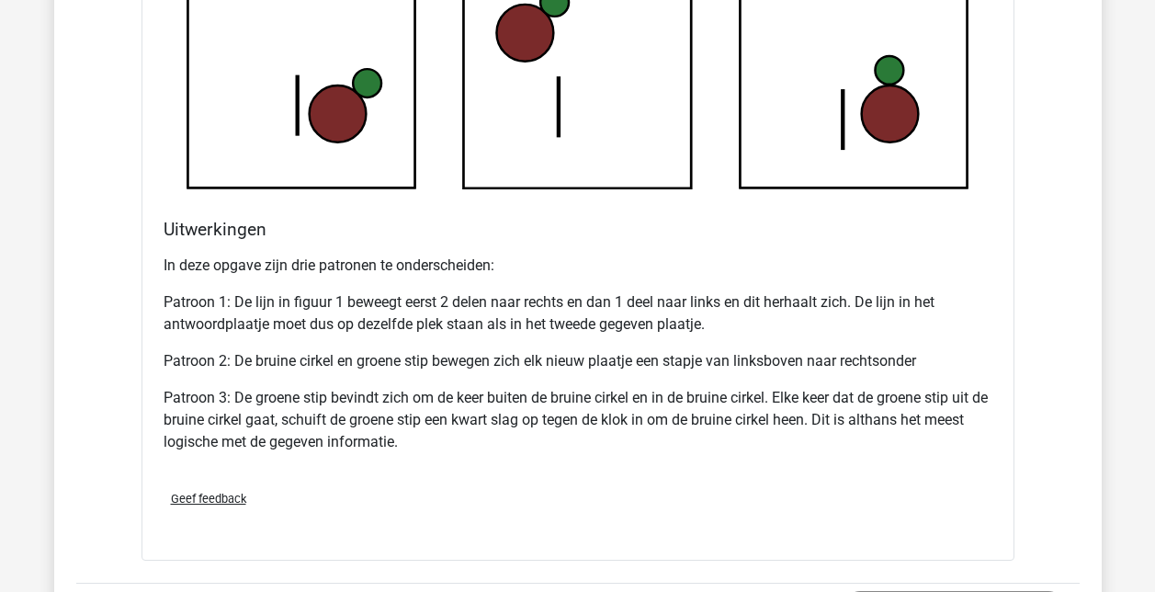
scroll to position [5698, 0]
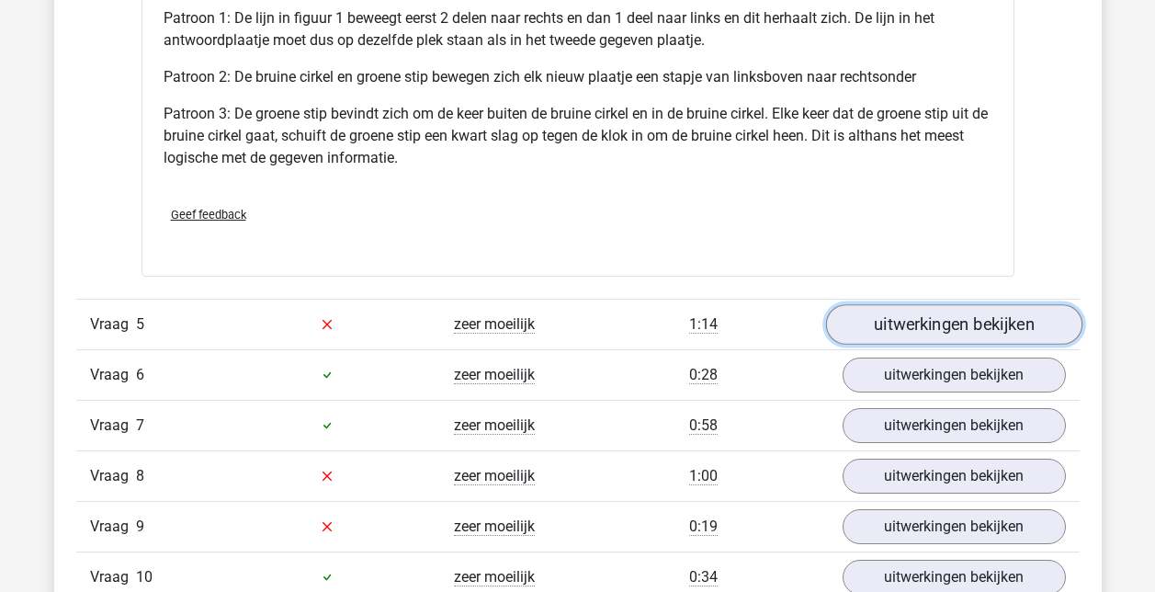
click at [946, 328] on link "uitwerkingen bekijken" at bounding box center [953, 324] width 256 height 40
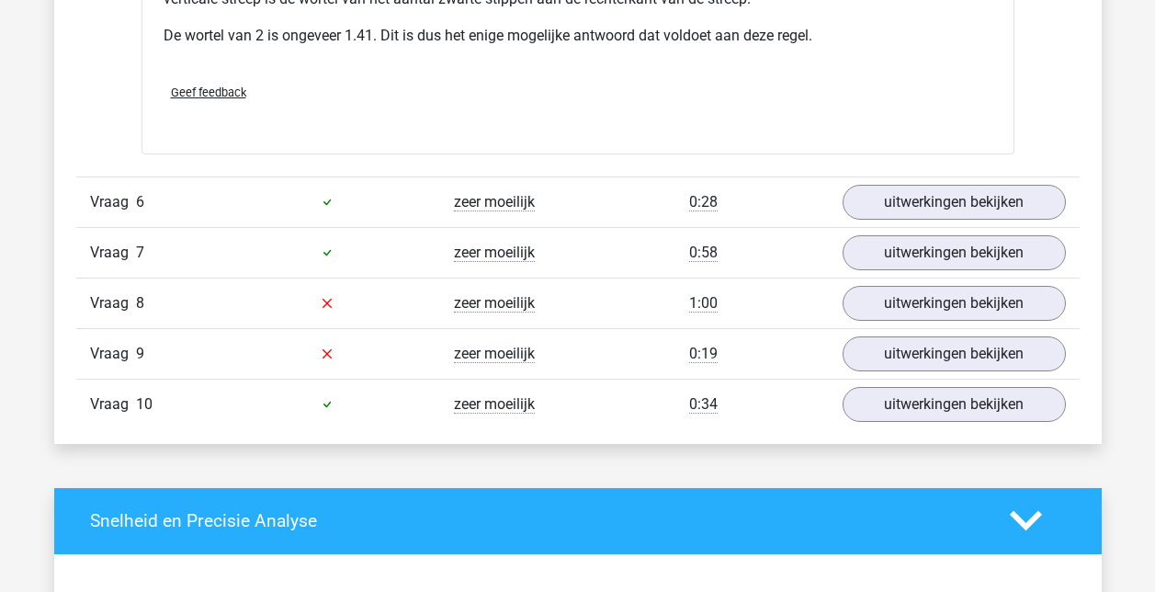
scroll to position [6985, 0]
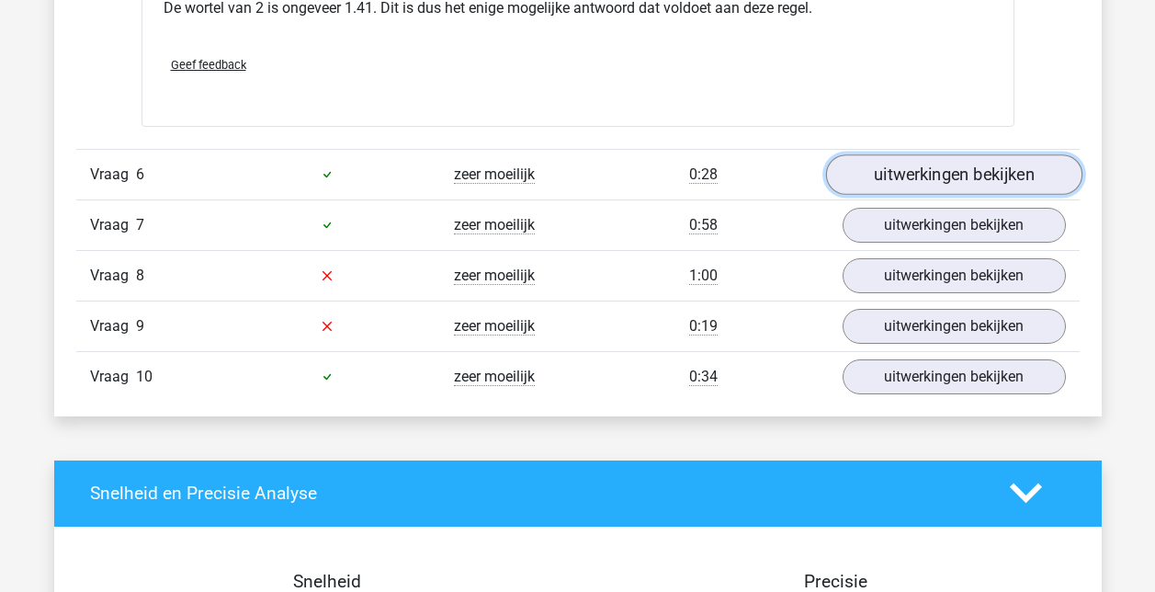
click at [916, 172] on link "uitwerkingen bekijken" at bounding box center [953, 174] width 256 height 40
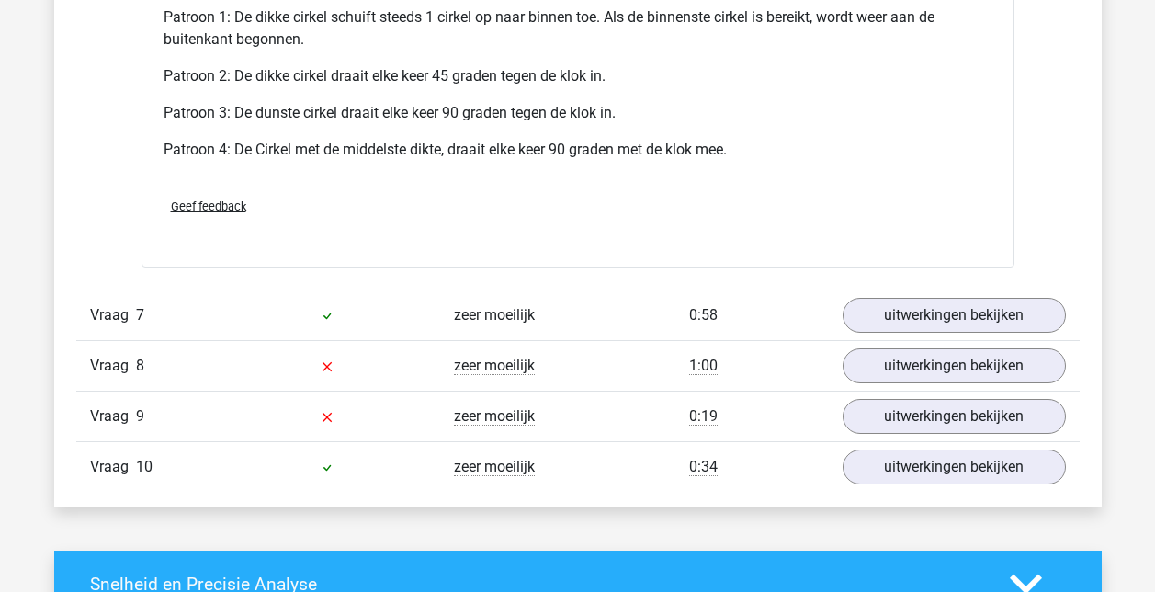
scroll to position [8180, 0]
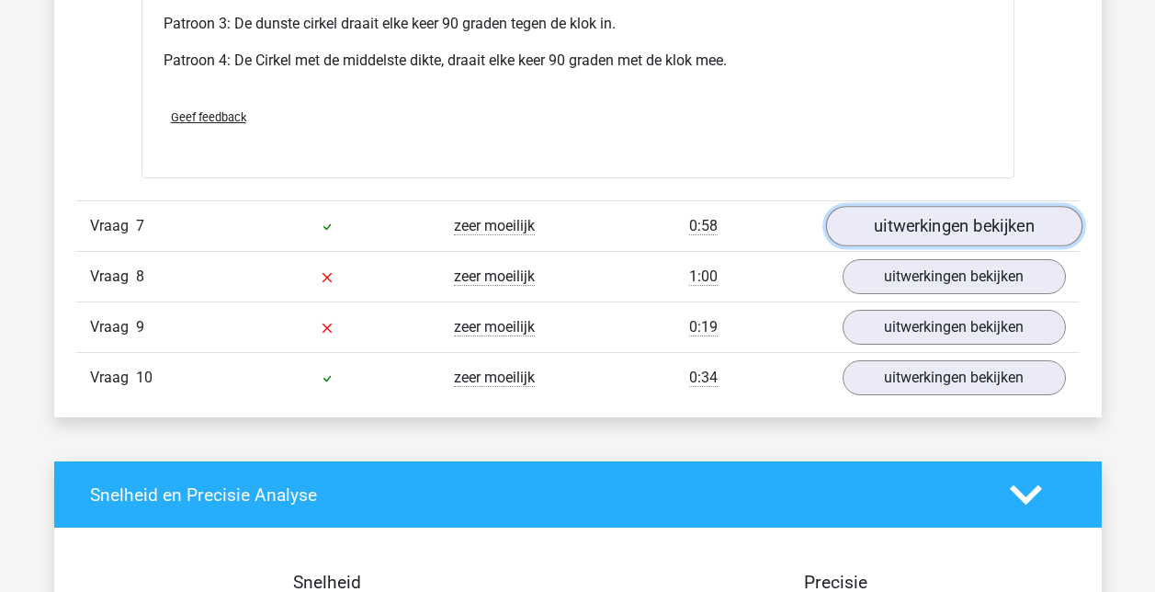
click at [916, 231] on link "uitwerkingen bekijken" at bounding box center [953, 227] width 256 height 40
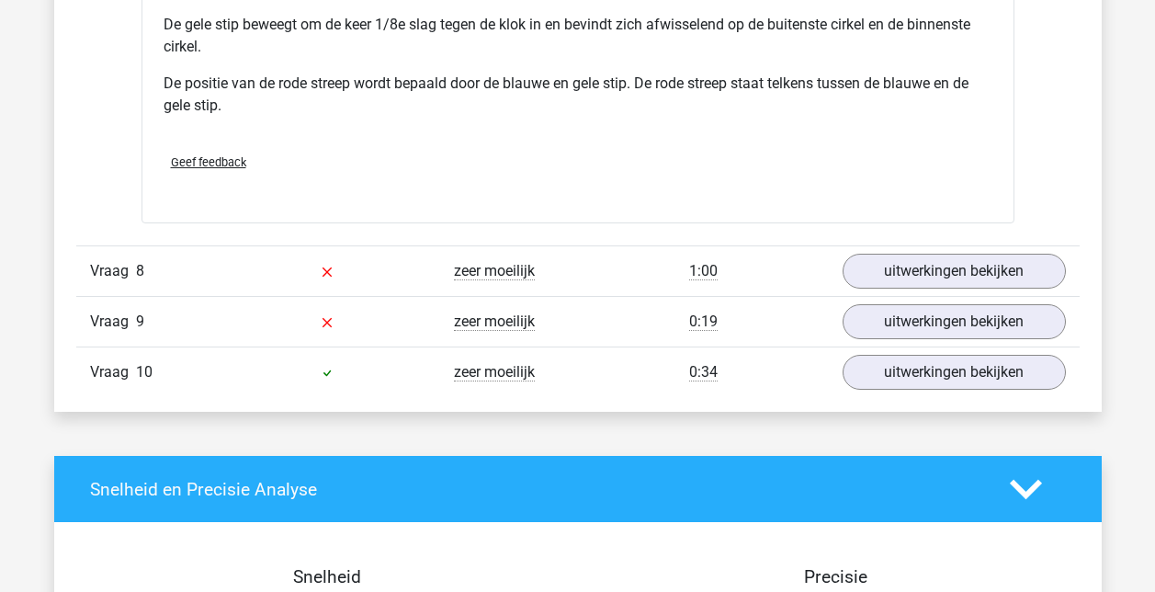
scroll to position [9467, 0]
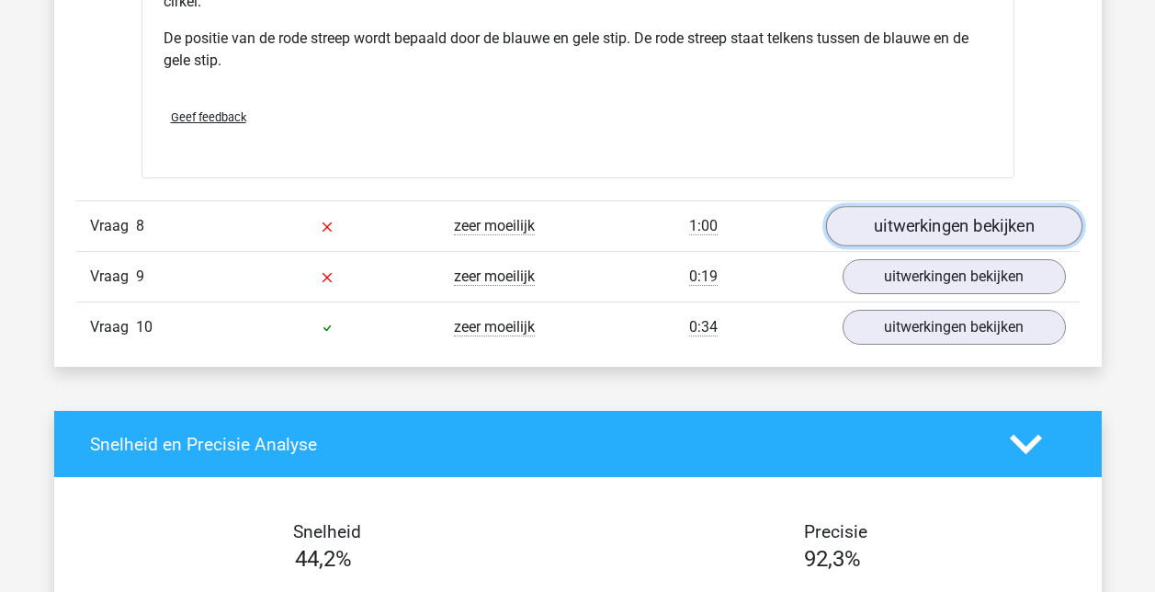
click at [900, 240] on link "uitwerkingen bekijken" at bounding box center [953, 227] width 256 height 40
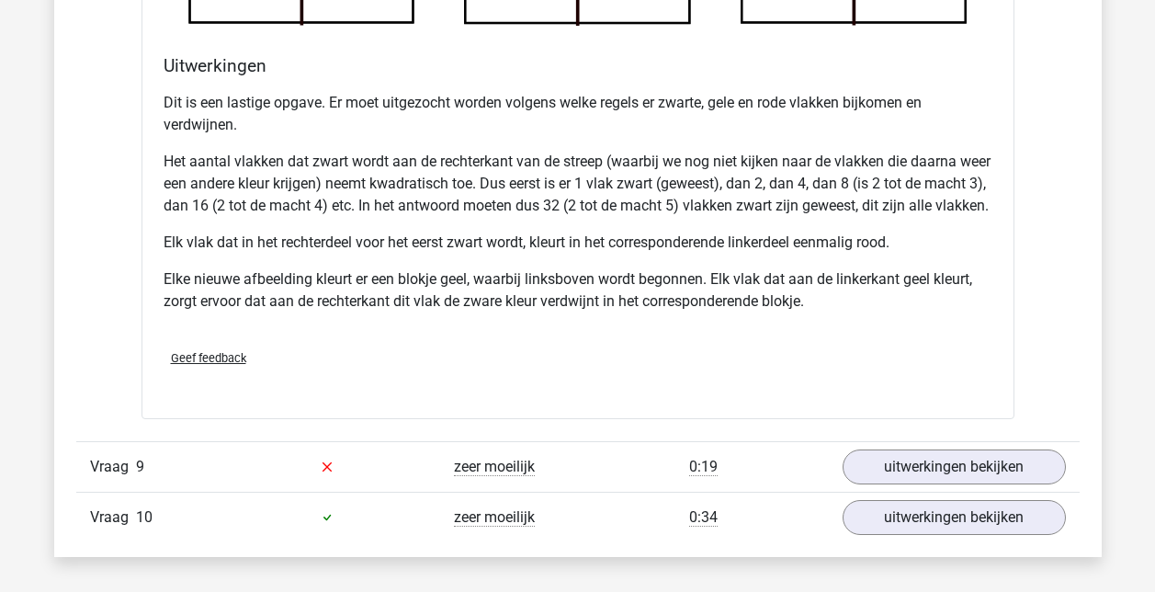
scroll to position [10662, 0]
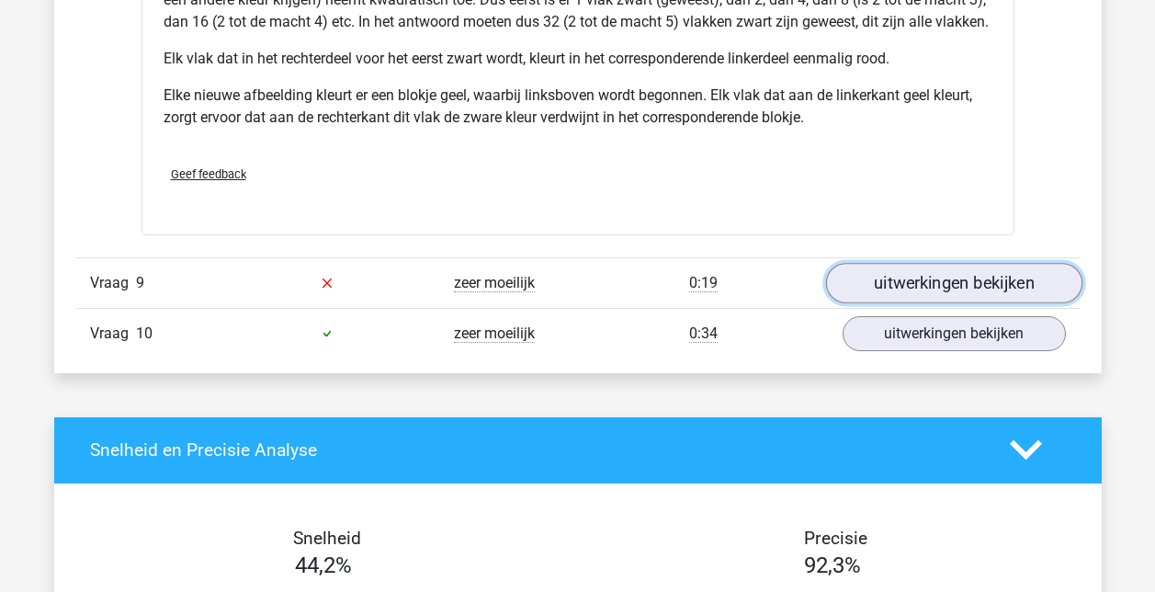
click at [921, 291] on link "uitwerkingen bekijken" at bounding box center [953, 283] width 256 height 40
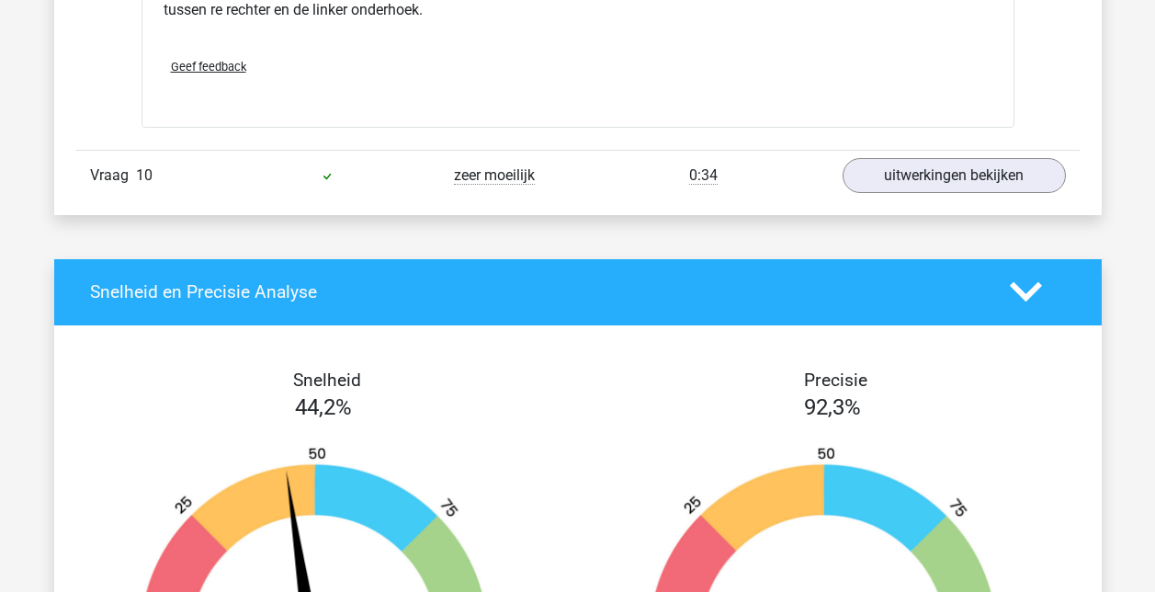
scroll to position [11948, 0]
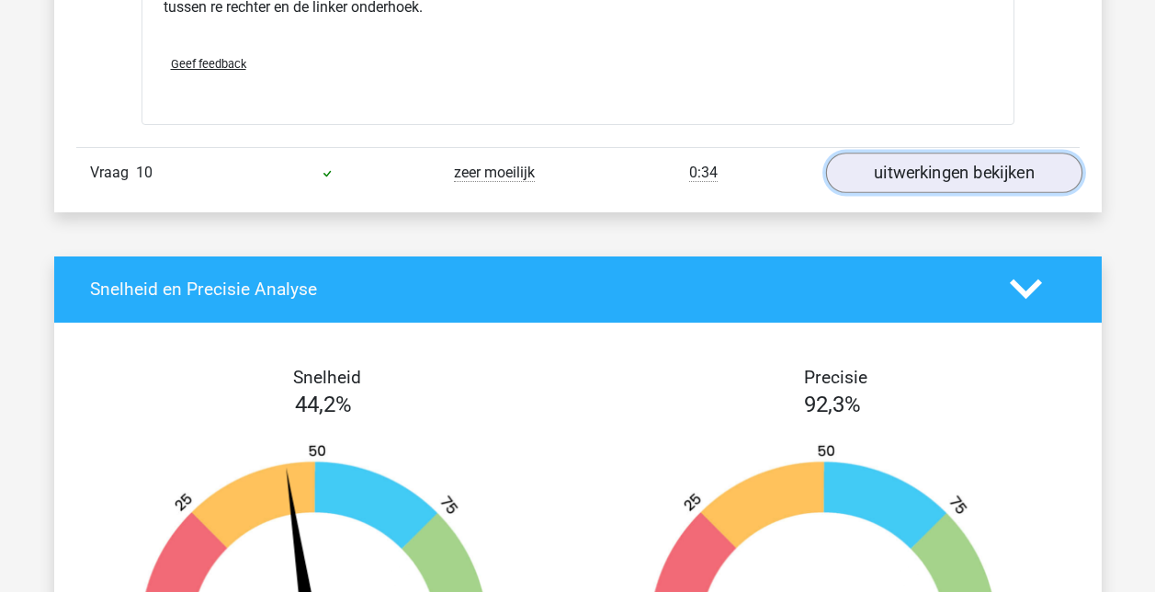
click at [936, 193] on link "uitwerkingen bekijken" at bounding box center [953, 173] width 256 height 40
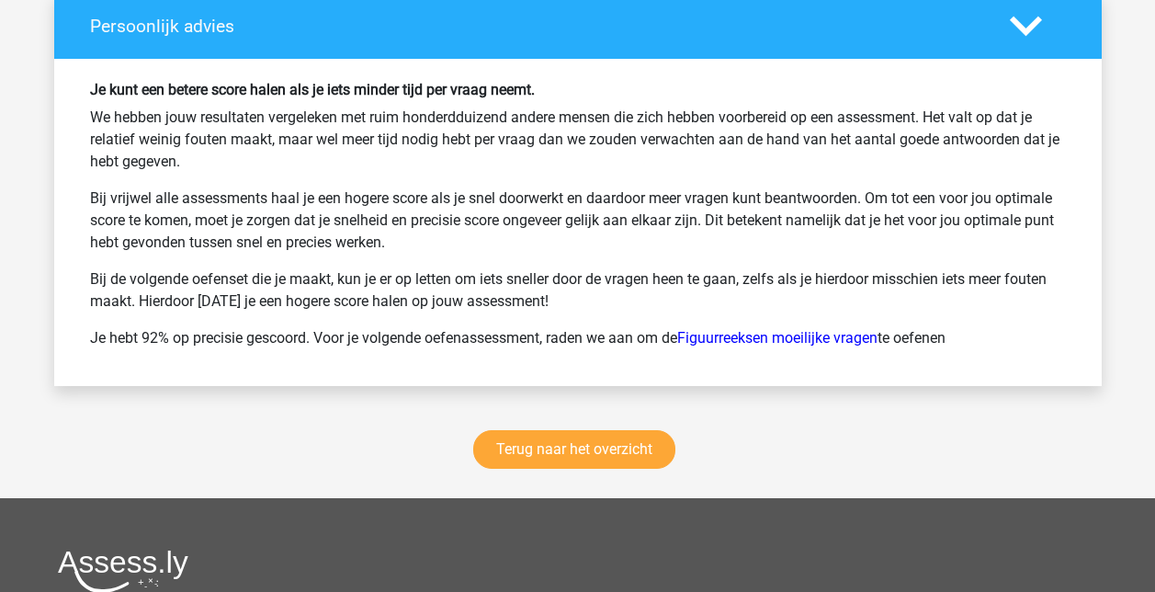
scroll to position [14154, 0]
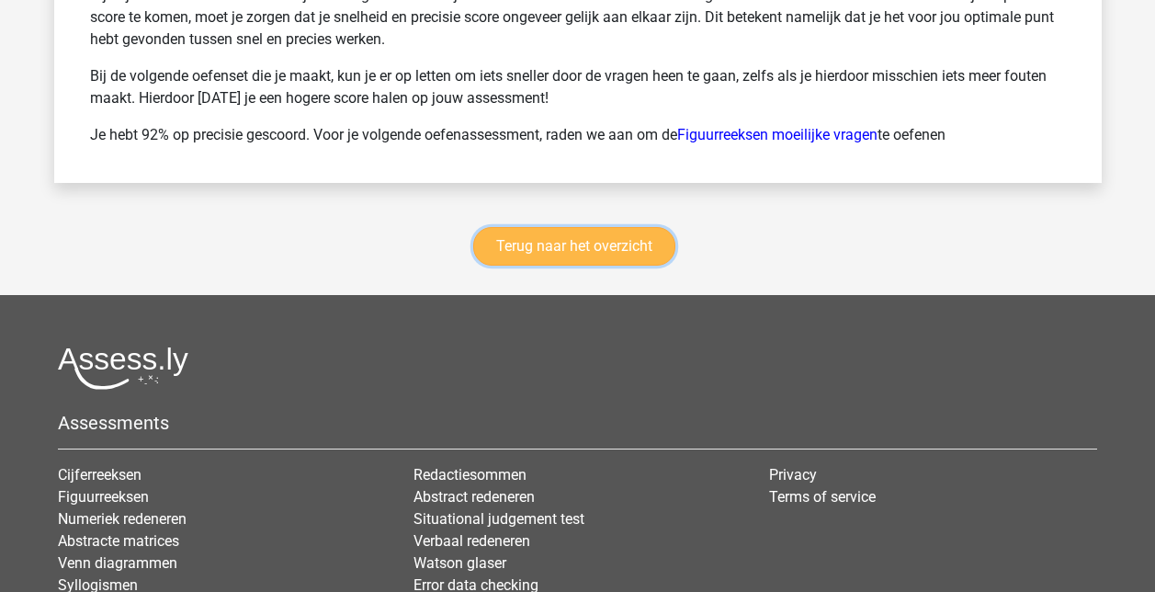
click at [592, 265] on link "Terug naar het overzicht" at bounding box center [574, 246] width 202 height 39
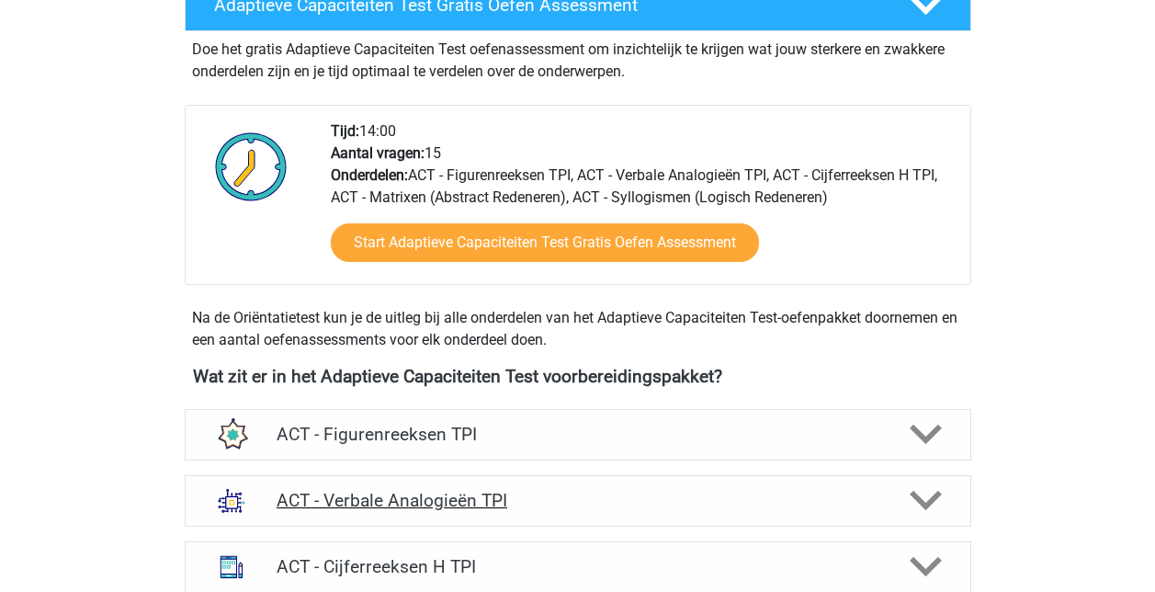
scroll to position [643, 0]
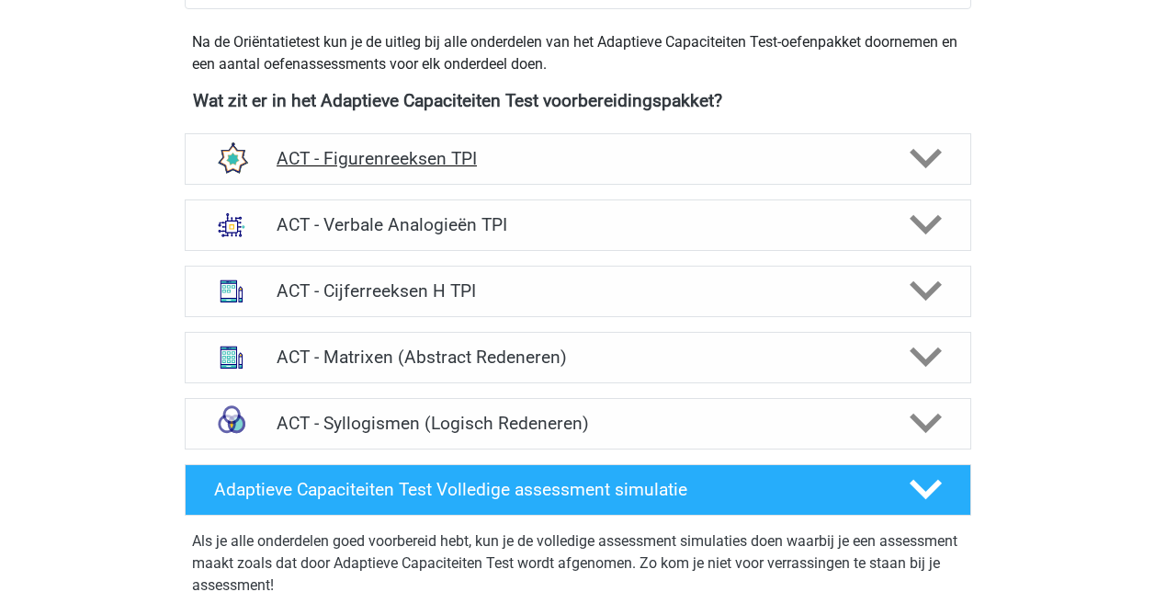
click at [524, 168] on h4 "ACT - Figurenreeksen TPI" at bounding box center [578, 158] width 602 height 21
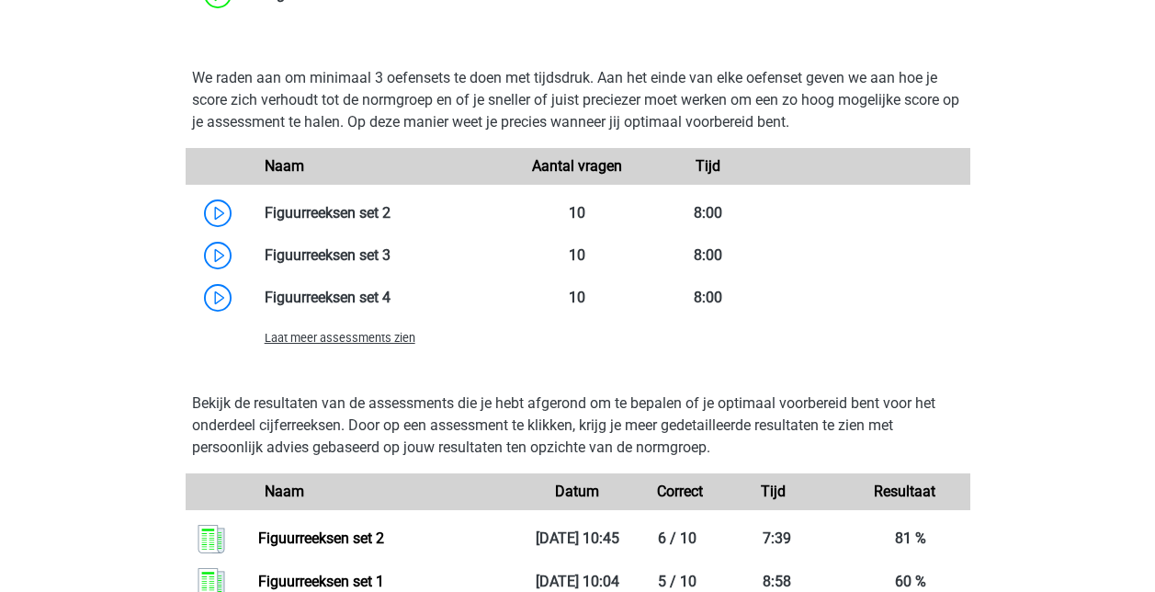
scroll to position [1103, 0]
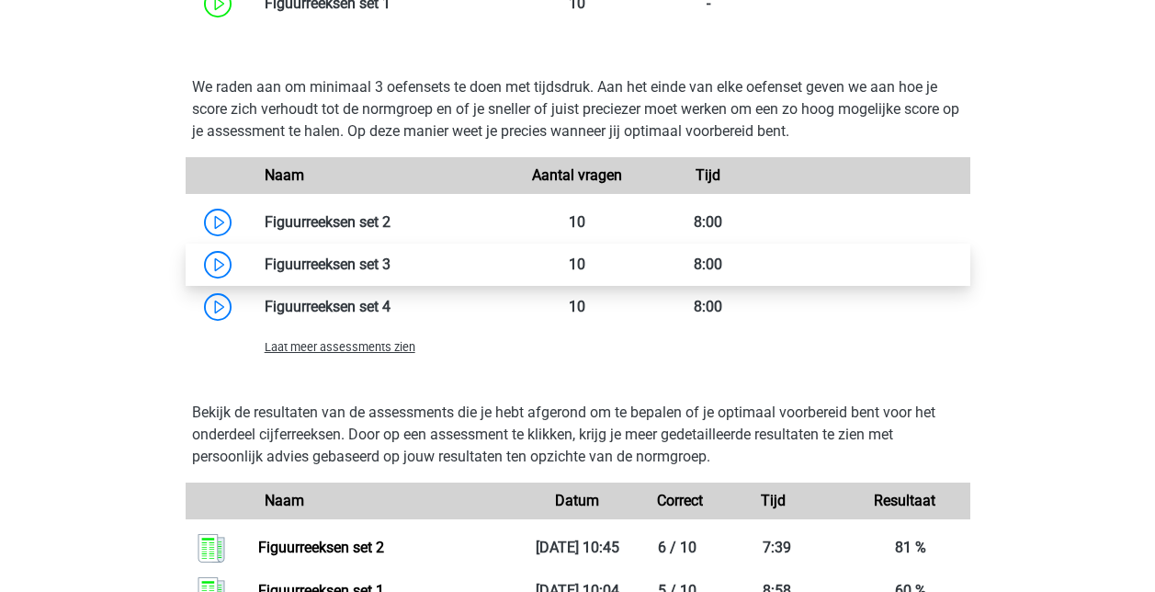
click at [391, 256] on link at bounding box center [391, 264] width 0 height 17
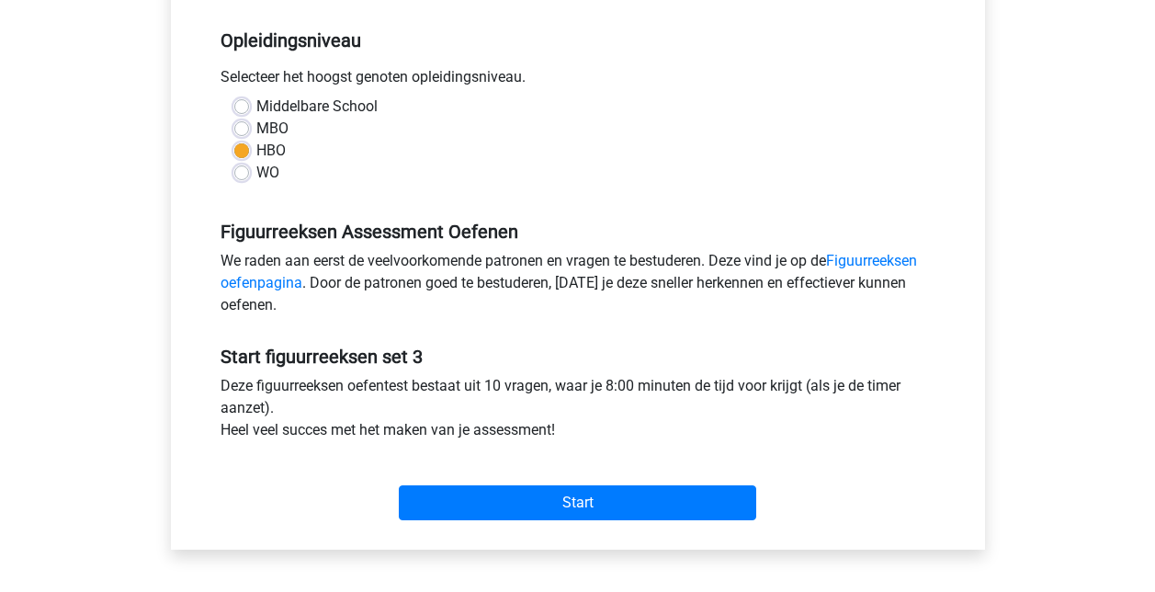
scroll to position [368, 0]
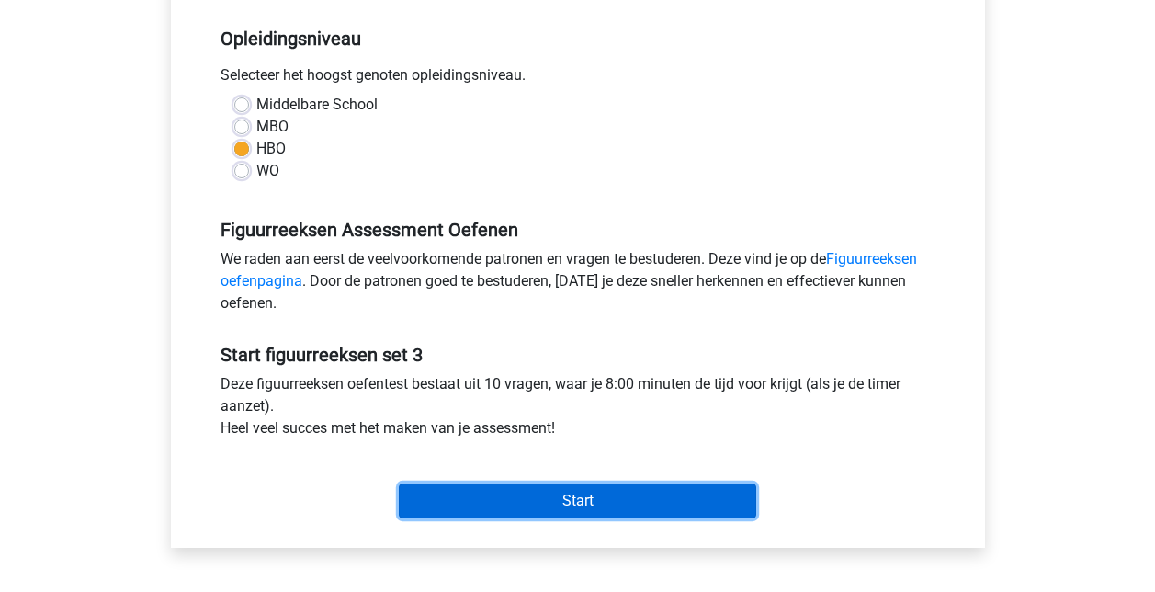
click at [566, 490] on input "Start" at bounding box center [578, 500] width 358 height 35
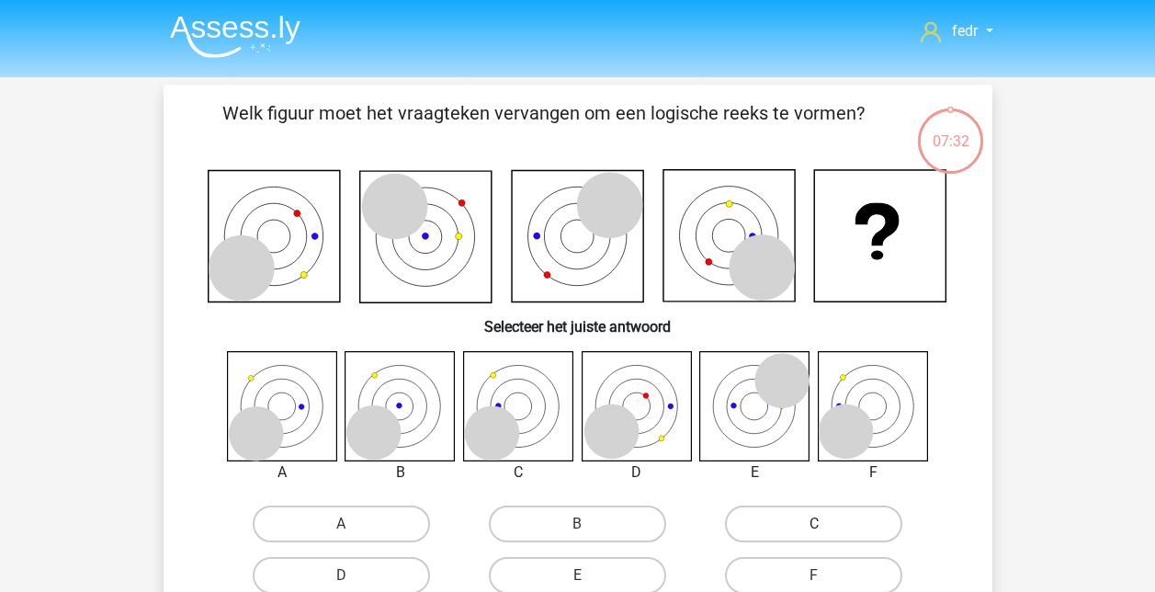
click at [803, 524] on label "C" at bounding box center [813, 524] width 177 height 37
click at [814, 524] on input "C" at bounding box center [820, 530] width 12 height 12
radio input "true"
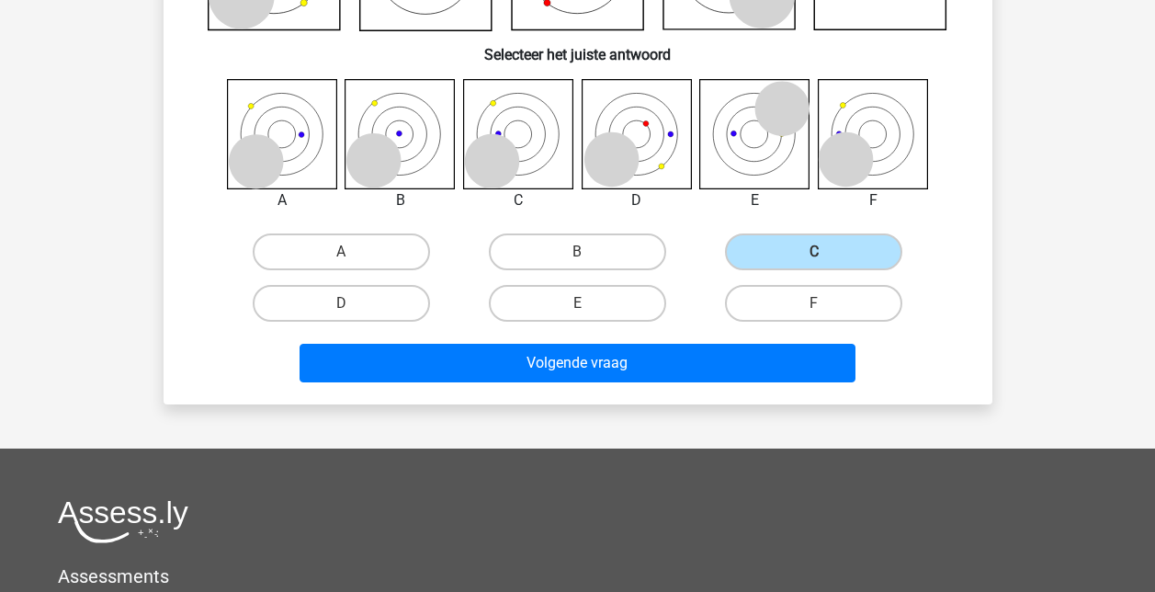
scroll to position [368, 0]
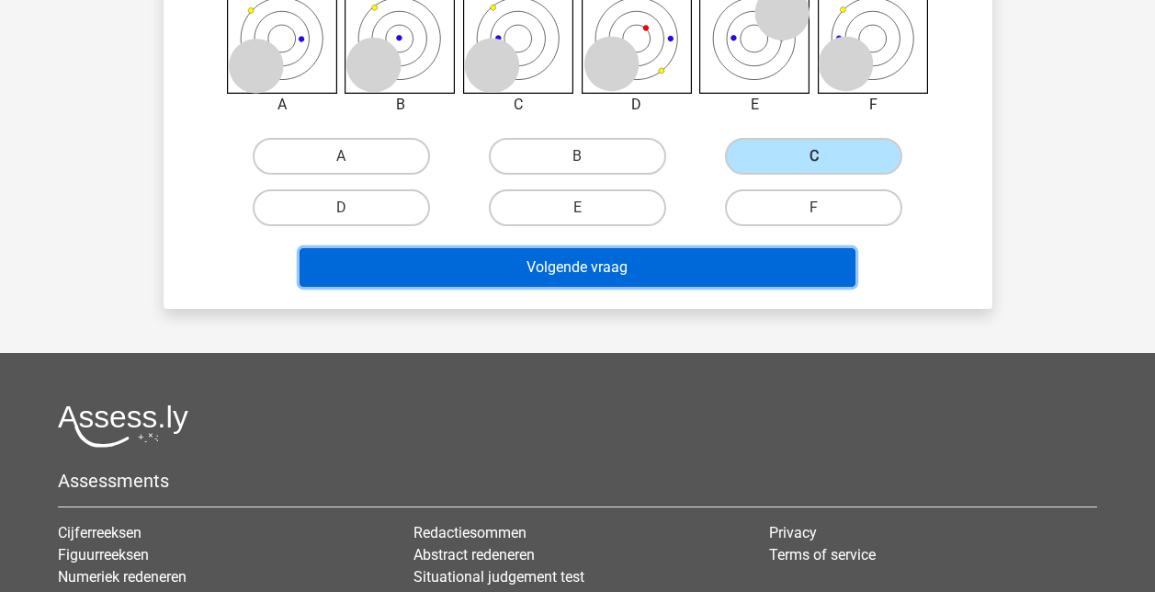
click at [598, 265] on button "Volgende vraag" at bounding box center [578, 267] width 556 height 39
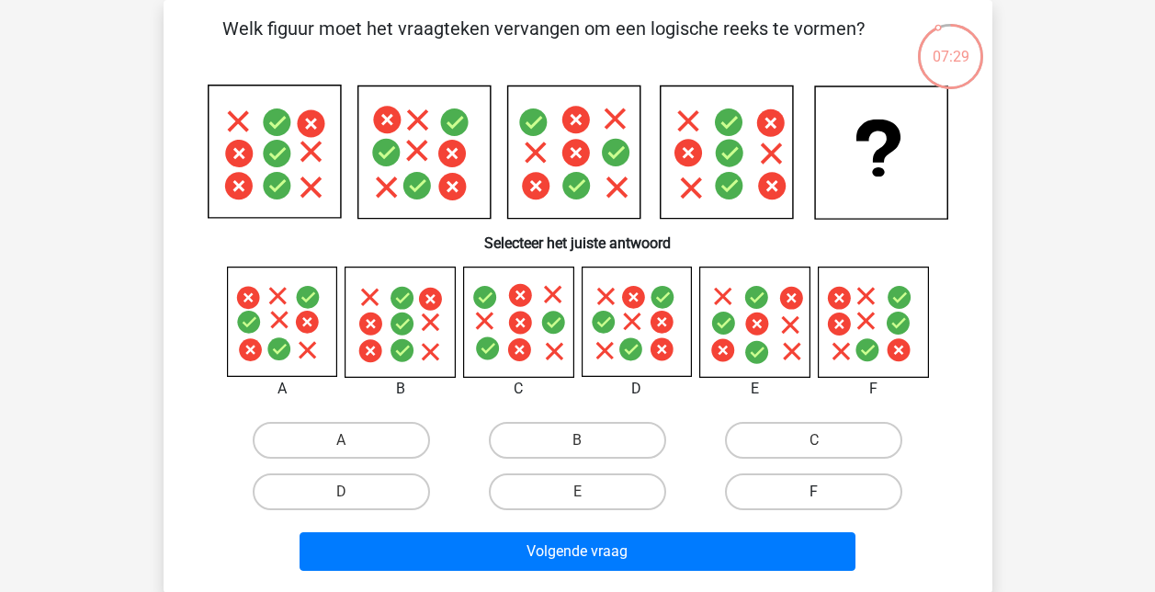
scroll to position [0, 0]
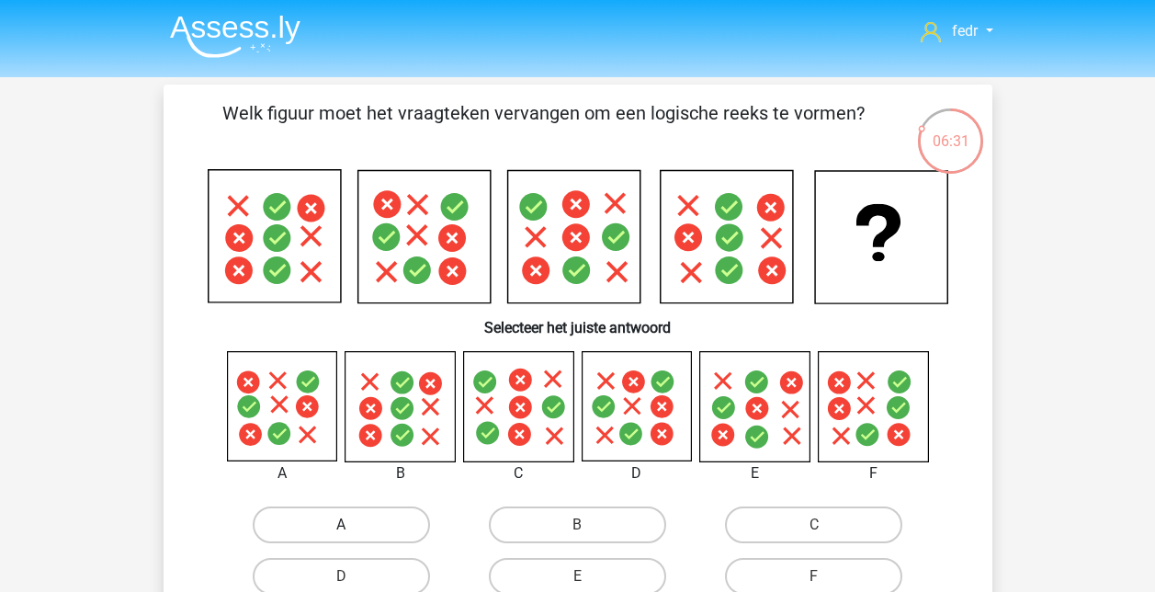
click at [340, 509] on label "A" at bounding box center [341, 524] width 177 height 37
click at [341, 525] on input "A" at bounding box center [347, 531] width 12 height 12
radio input "true"
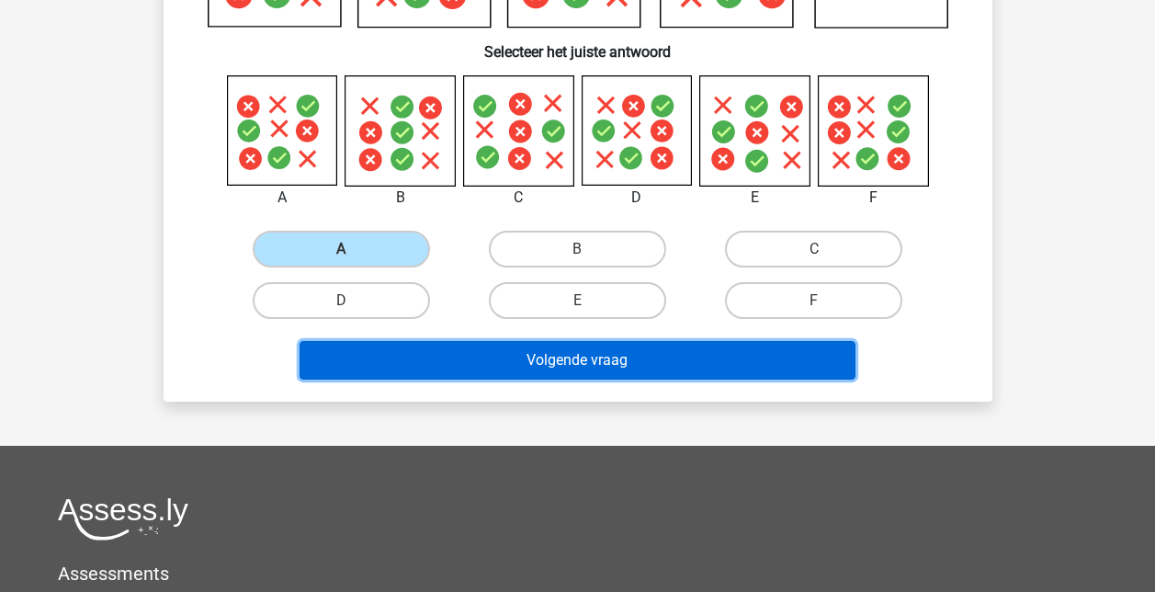
click at [562, 364] on button "Volgende vraag" at bounding box center [578, 360] width 556 height 39
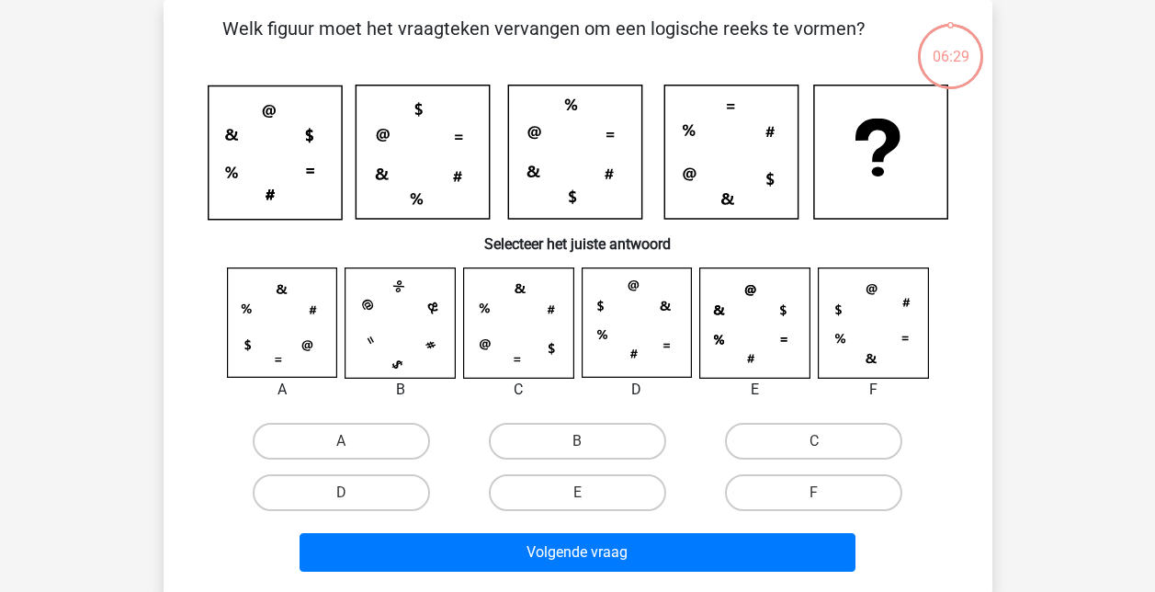
scroll to position [85, 0]
click at [870, 362] on icon at bounding box center [871, 357] width 10 height 9
click at [824, 492] on label "F" at bounding box center [813, 492] width 177 height 37
click at [824, 493] on input "F" at bounding box center [820, 499] width 12 height 12
radio input "true"
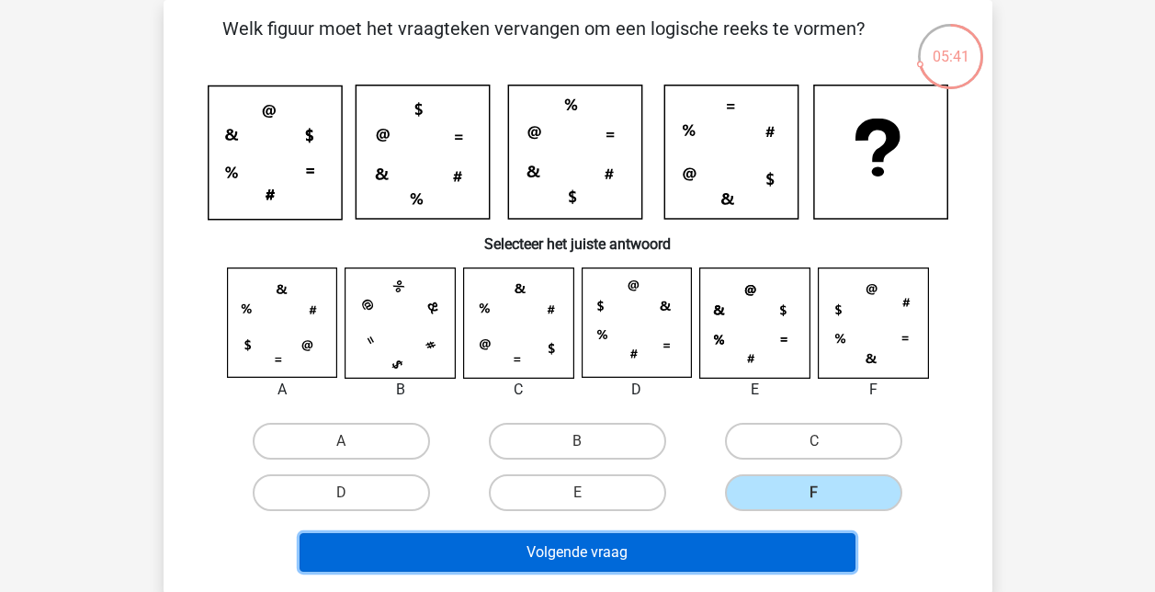
click at [744, 542] on button "Volgende vraag" at bounding box center [578, 552] width 556 height 39
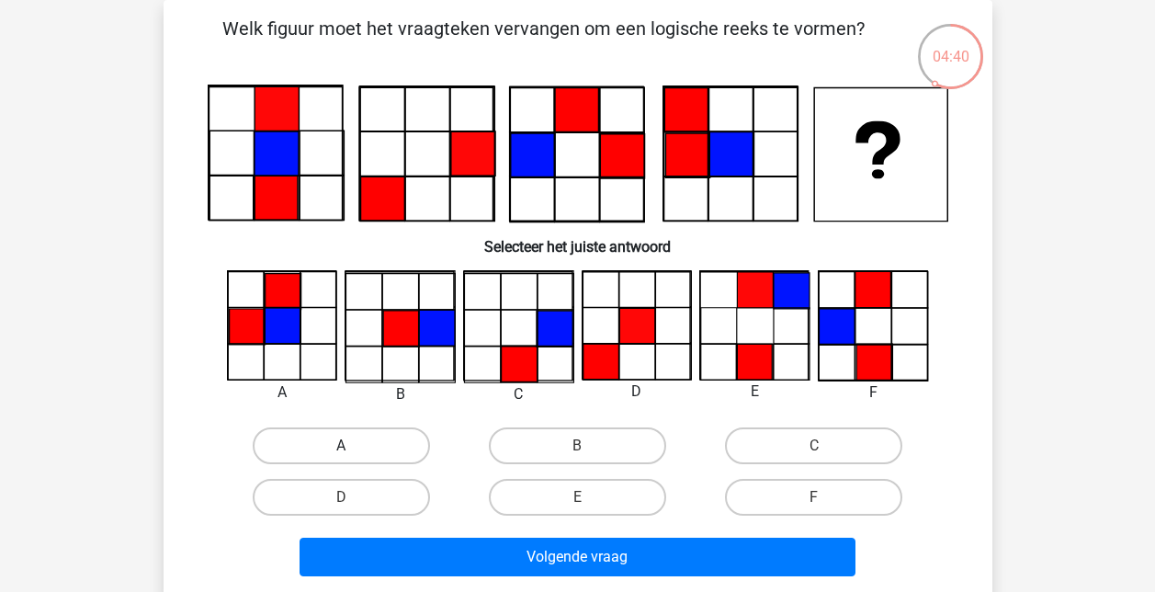
click at [365, 434] on label "A" at bounding box center [341, 445] width 177 height 37
click at [353, 446] on input "A" at bounding box center [347, 452] width 12 height 12
radio input "true"
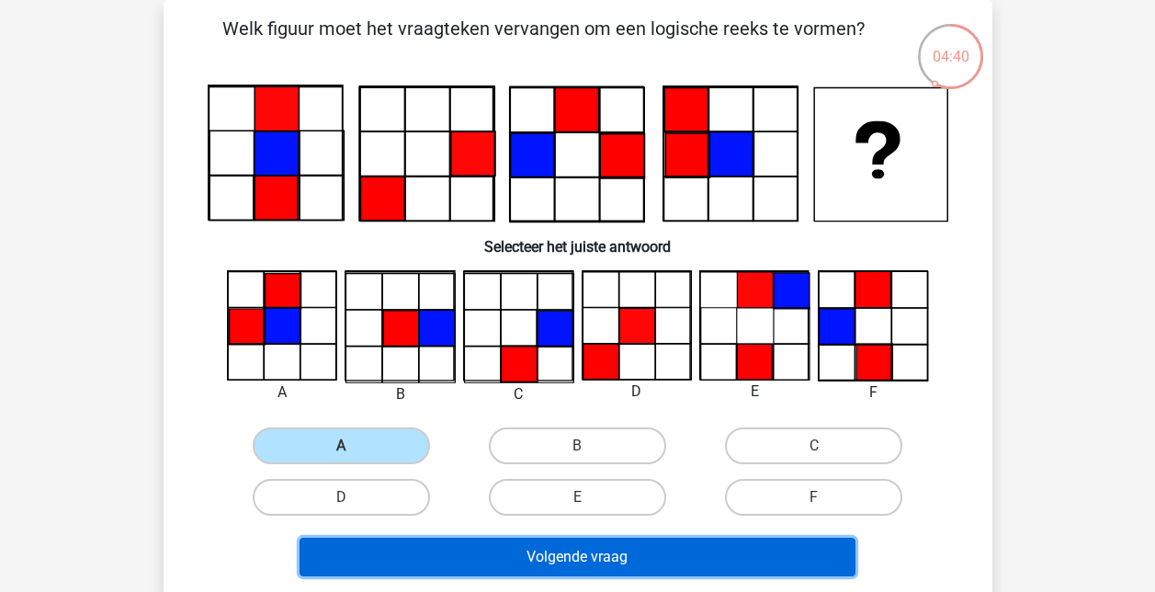
click at [577, 564] on button "Volgende vraag" at bounding box center [578, 557] width 556 height 39
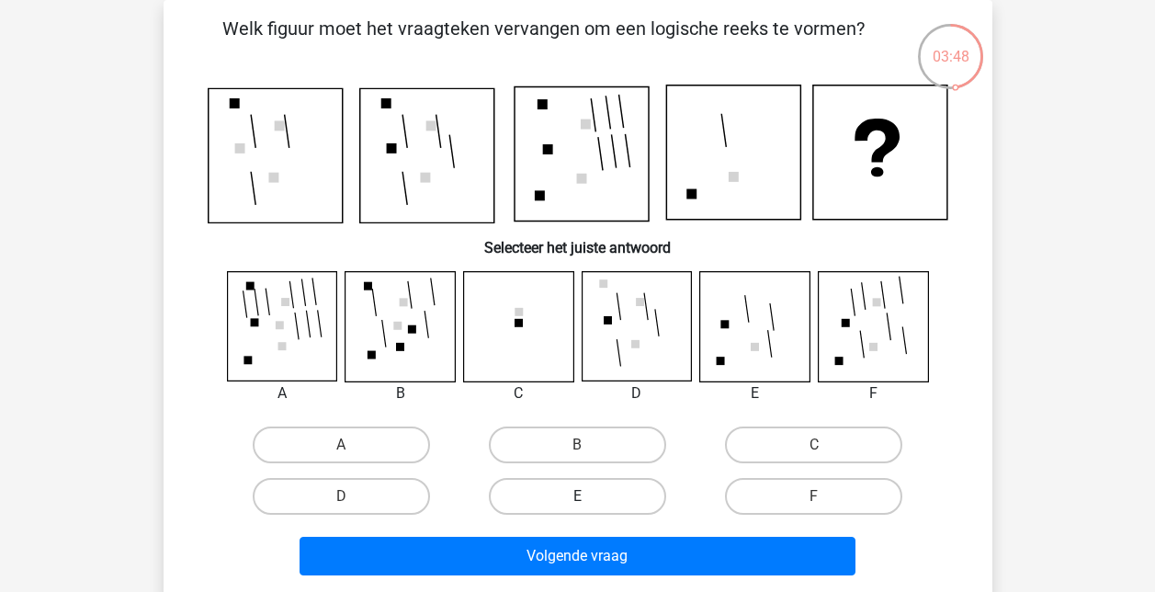
click at [566, 504] on label "E" at bounding box center [577, 496] width 177 height 37
click at [577, 504] on input "E" at bounding box center [583, 502] width 12 height 12
radio input "true"
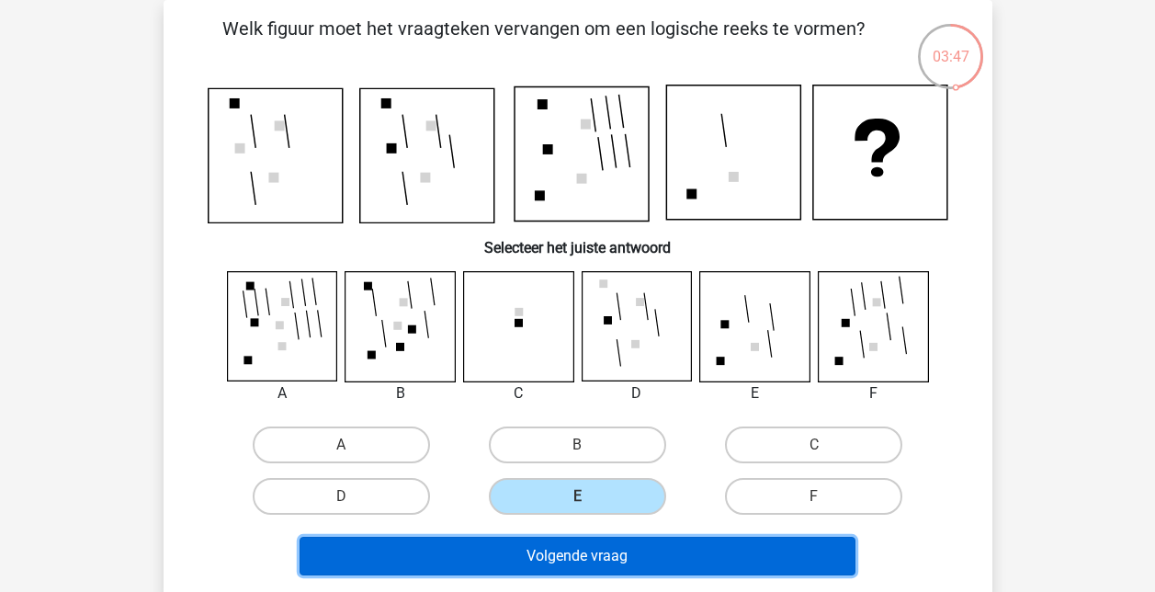
click at [587, 559] on button "Volgende vraag" at bounding box center [578, 556] width 556 height 39
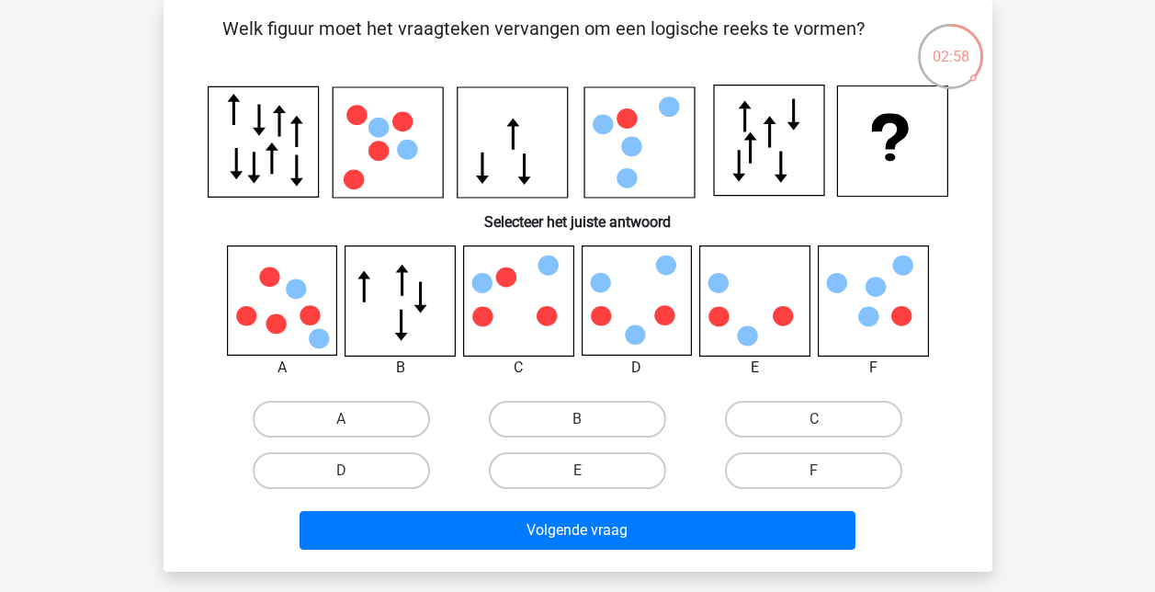
click at [520, 311] on icon at bounding box center [517, 300] width 109 height 109
click at [841, 412] on label "C" at bounding box center [813, 419] width 177 height 37
click at [826, 419] on input "C" at bounding box center [820, 425] width 12 height 12
radio input "true"
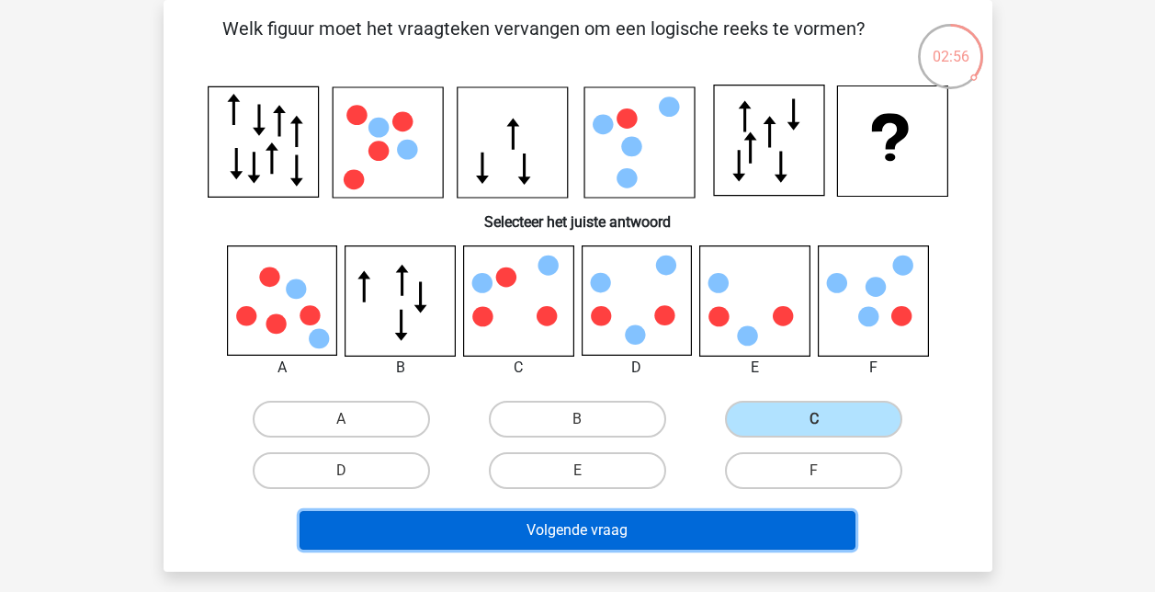
click at [660, 533] on button "Volgende vraag" at bounding box center [578, 530] width 556 height 39
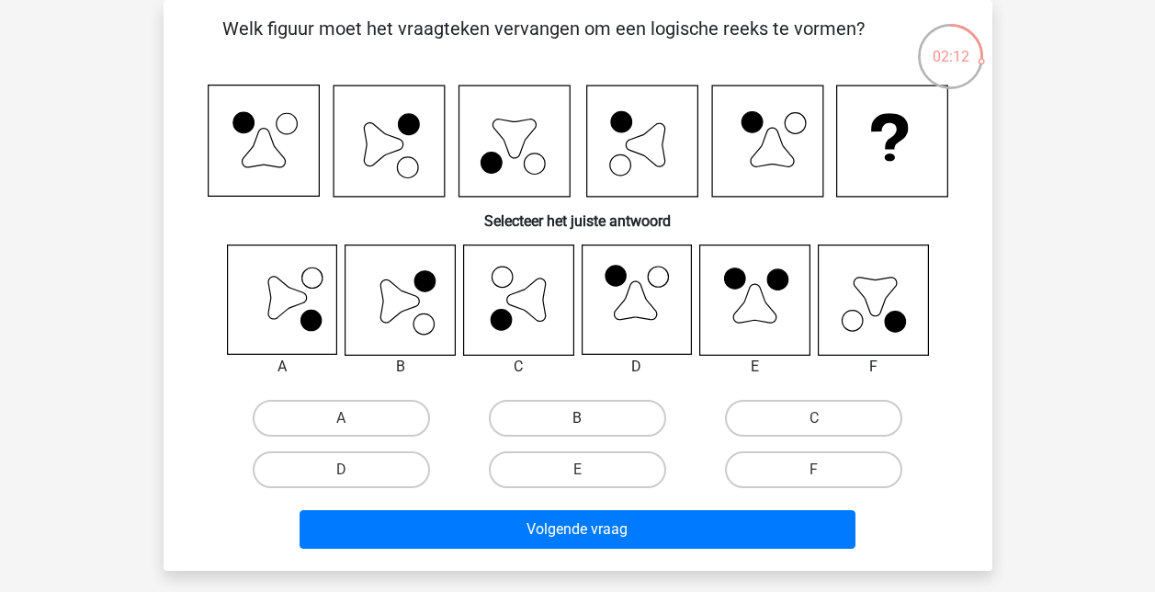
click at [592, 417] on label "B" at bounding box center [577, 418] width 177 height 37
click at [589, 418] on input "B" at bounding box center [583, 424] width 12 height 12
radio input "true"
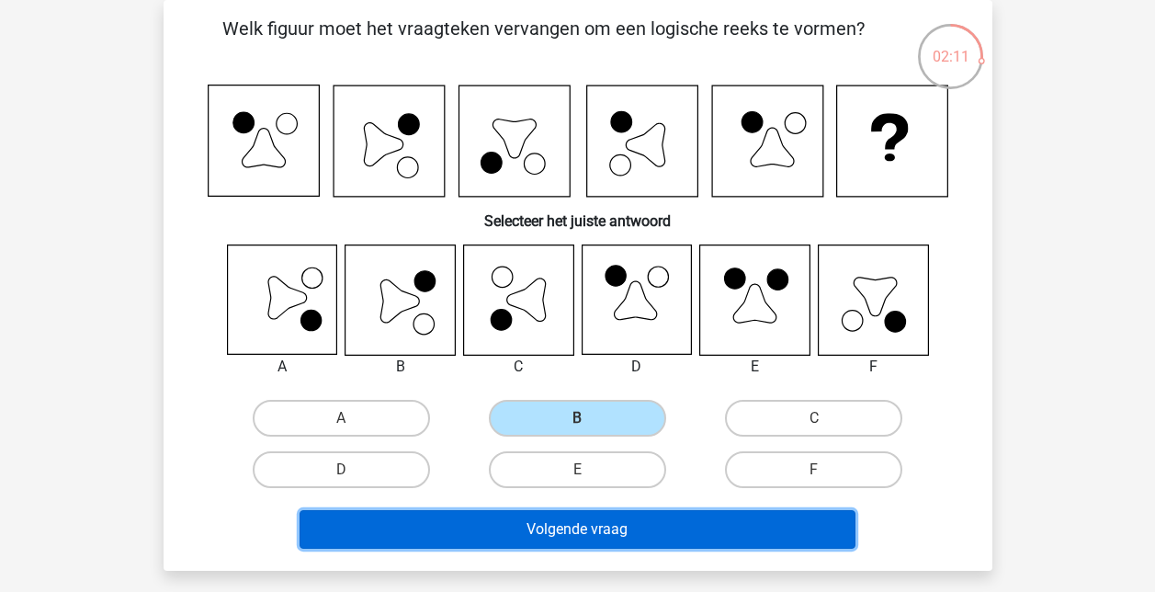
click at [605, 531] on button "Volgende vraag" at bounding box center [578, 529] width 556 height 39
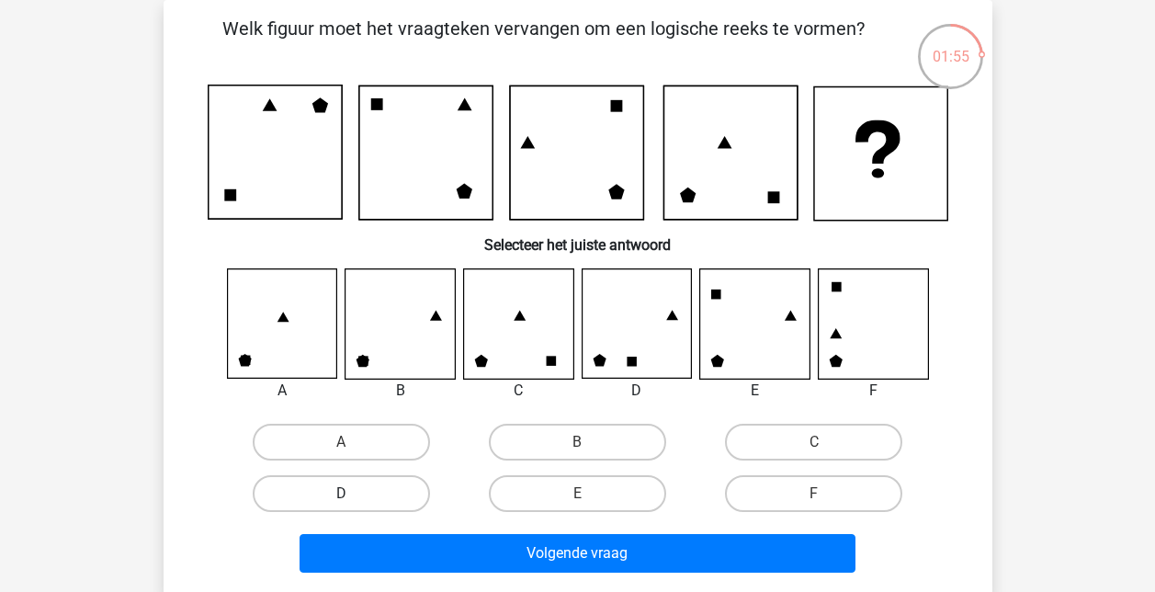
click at [334, 493] on label "D" at bounding box center [341, 493] width 177 height 37
click at [341, 494] on input "D" at bounding box center [347, 500] width 12 height 12
radio input "true"
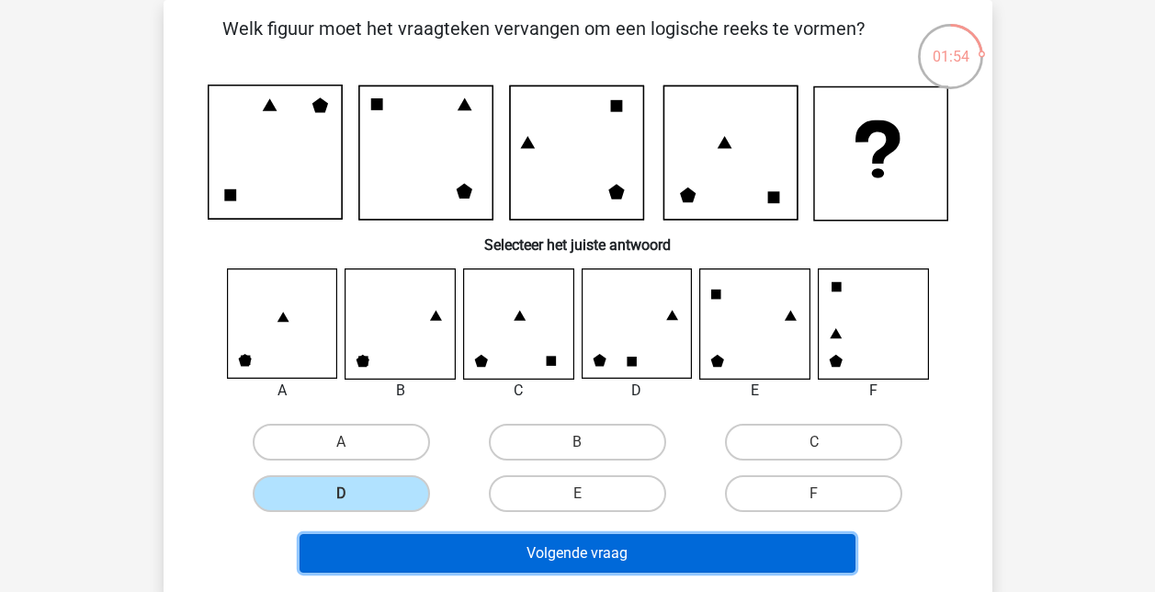
click at [574, 541] on button "Volgende vraag" at bounding box center [578, 553] width 556 height 39
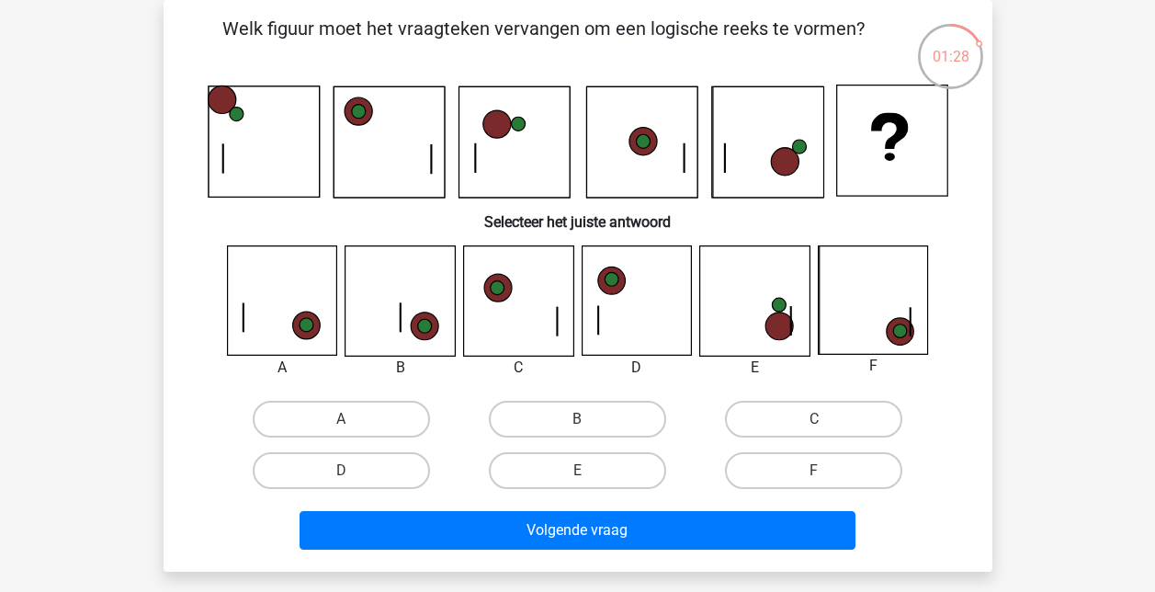
click at [900, 321] on icon at bounding box center [901, 332] width 28 height 28
click at [790, 471] on label "F" at bounding box center [813, 470] width 177 height 37
click at [814, 471] on input "F" at bounding box center [820, 477] width 12 height 12
radio input "true"
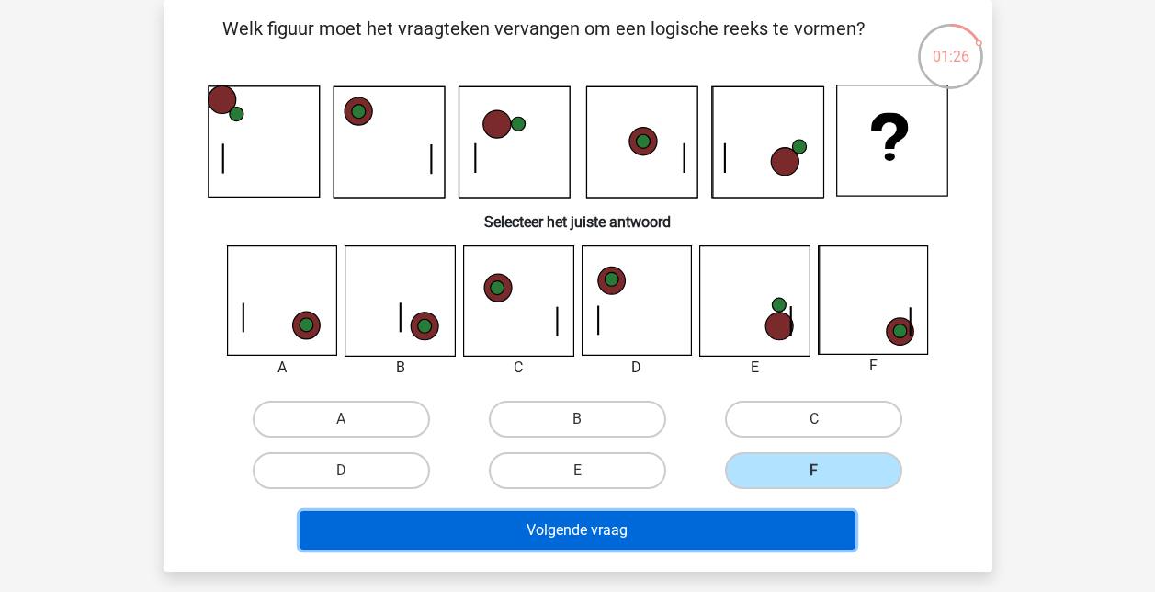
click at [737, 528] on button "Volgende vraag" at bounding box center [578, 530] width 556 height 39
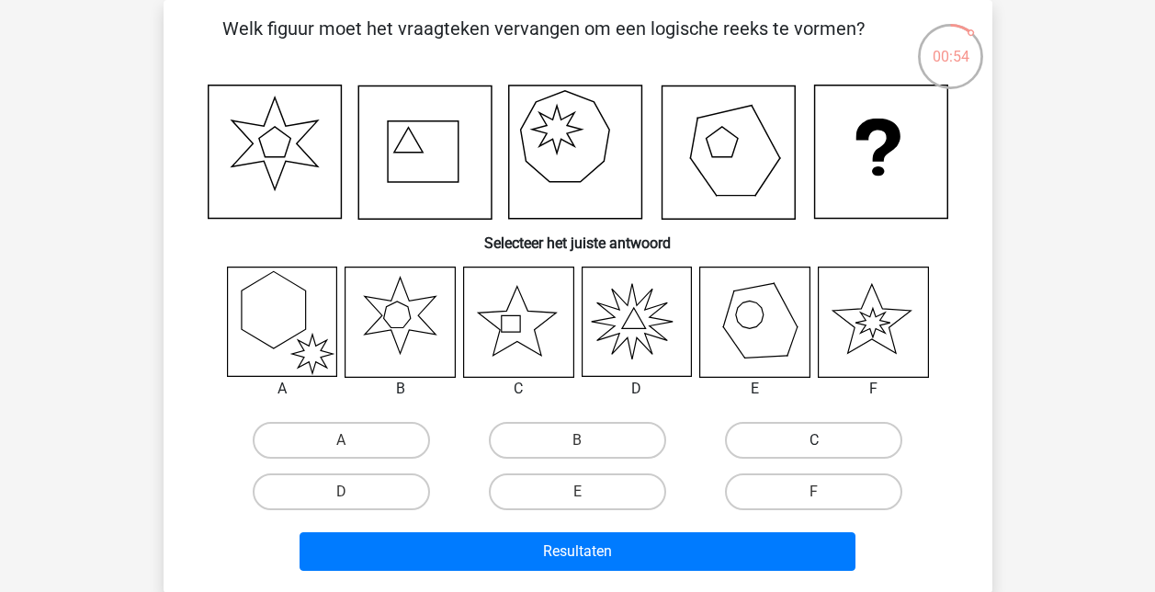
click at [835, 444] on label "C" at bounding box center [813, 440] width 177 height 37
click at [826, 444] on input "C" at bounding box center [820, 446] width 12 height 12
radio input "true"
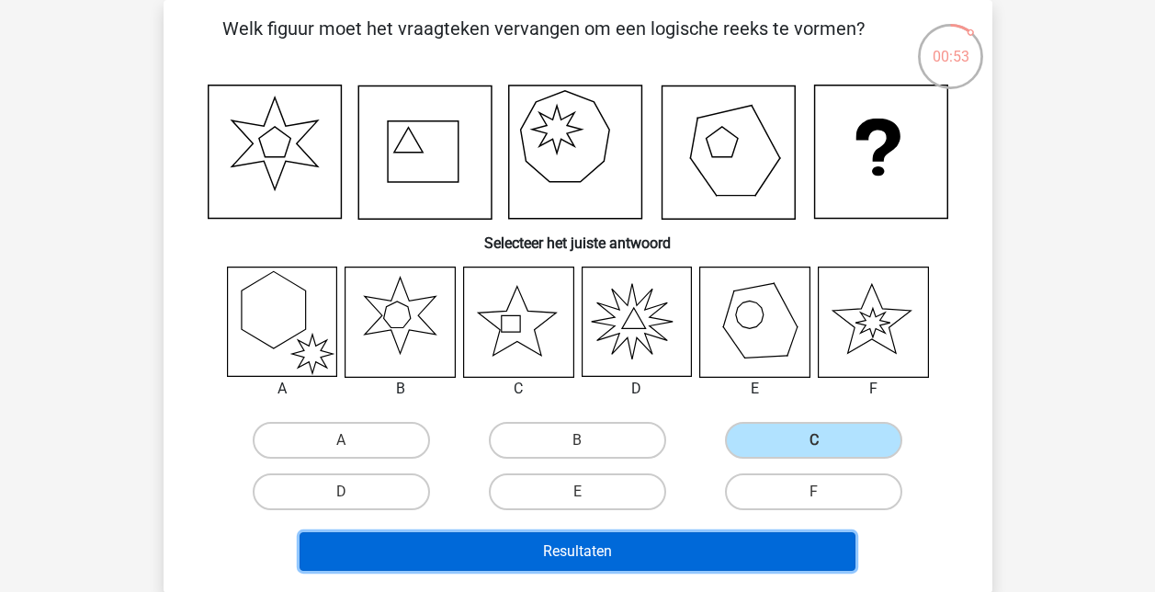
click at [620, 543] on button "Resultaten" at bounding box center [578, 551] width 556 height 39
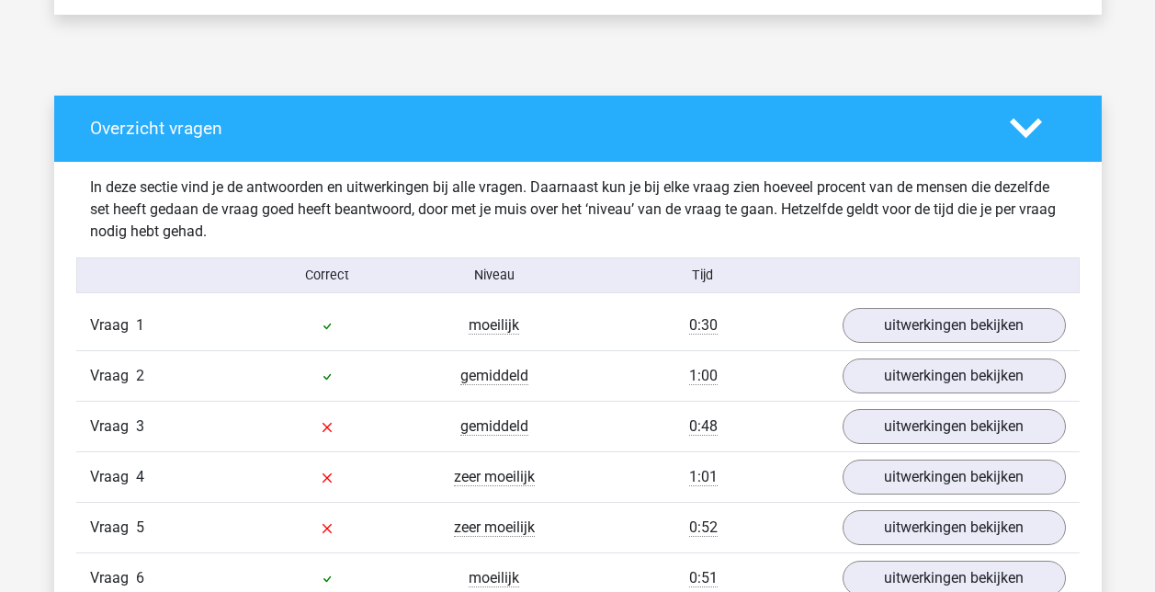
scroll to position [1011, 0]
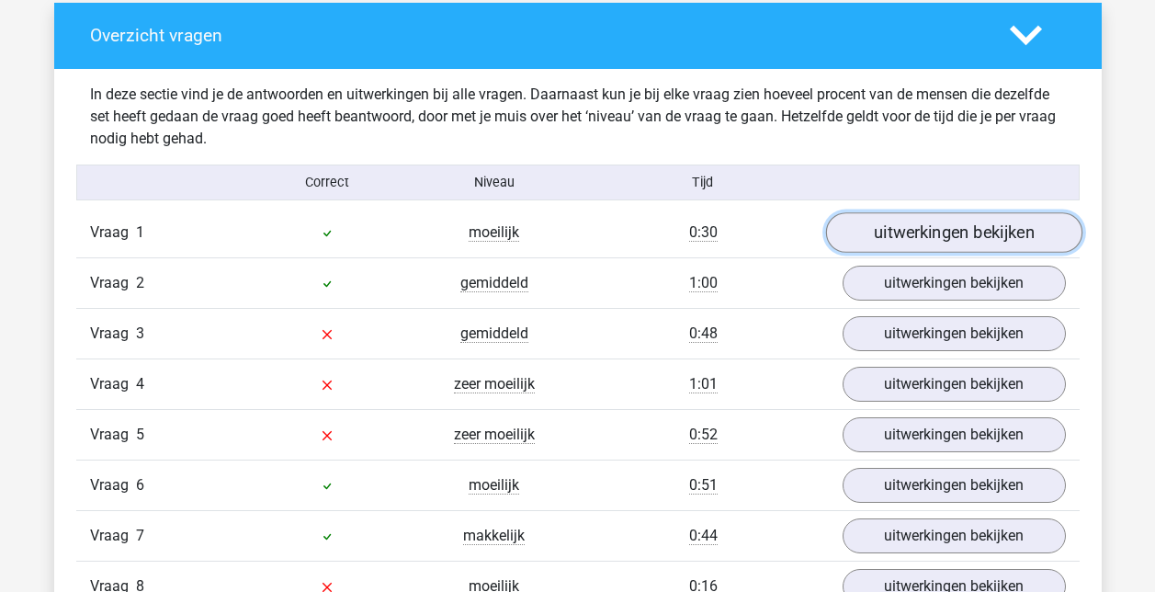
click at [975, 236] on link "uitwerkingen bekijken" at bounding box center [953, 232] width 256 height 40
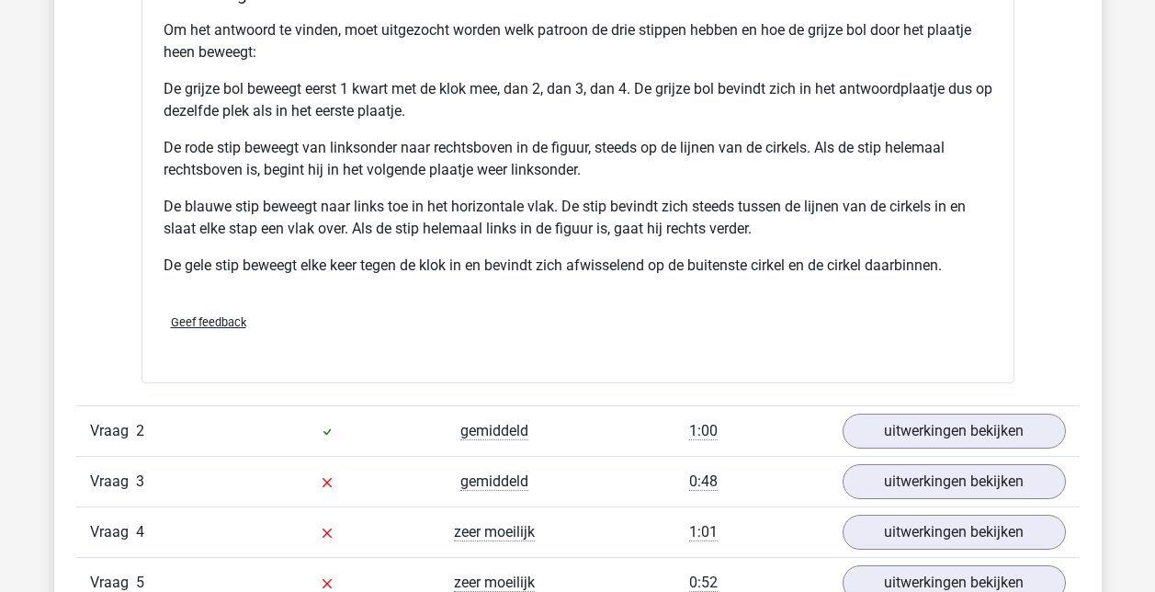
scroll to position [2206, 0]
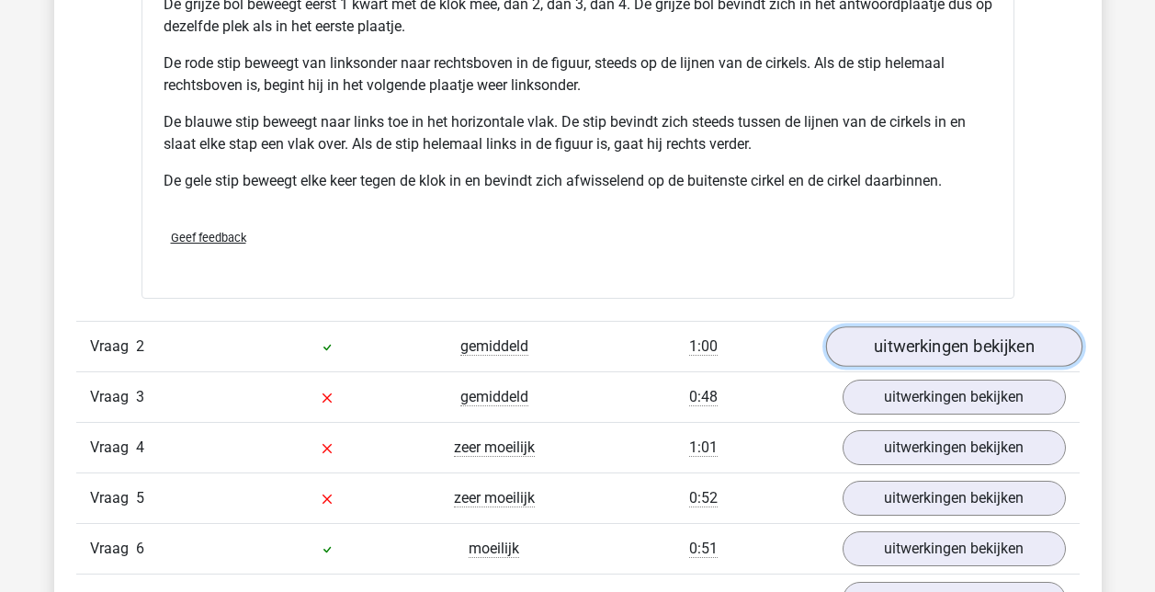
click at [971, 348] on link "uitwerkingen bekijken" at bounding box center [953, 346] width 256 height 40
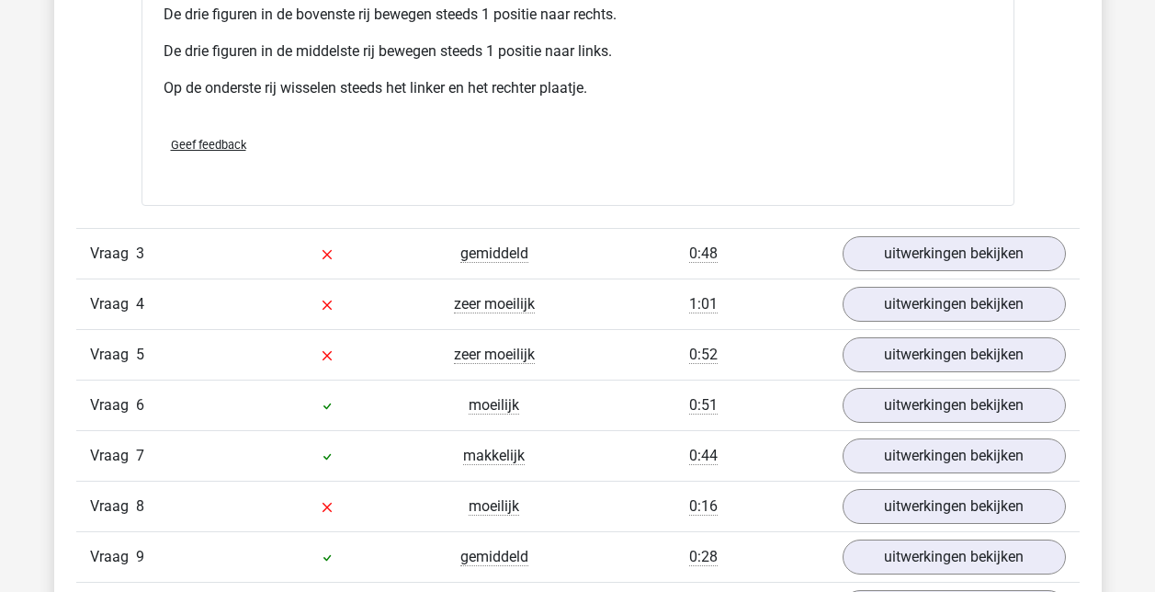
scroll to position [3493, 0]
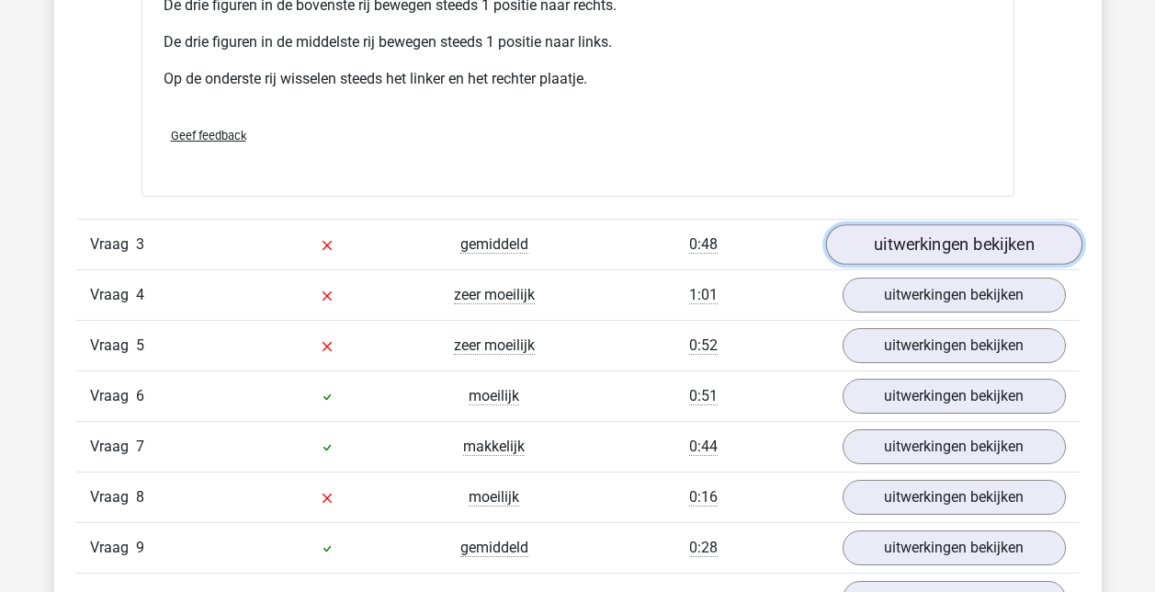
click at [966, 249] on link "uitwerkingen bekijken" at bounding box center [953, 244] width 256 height 40
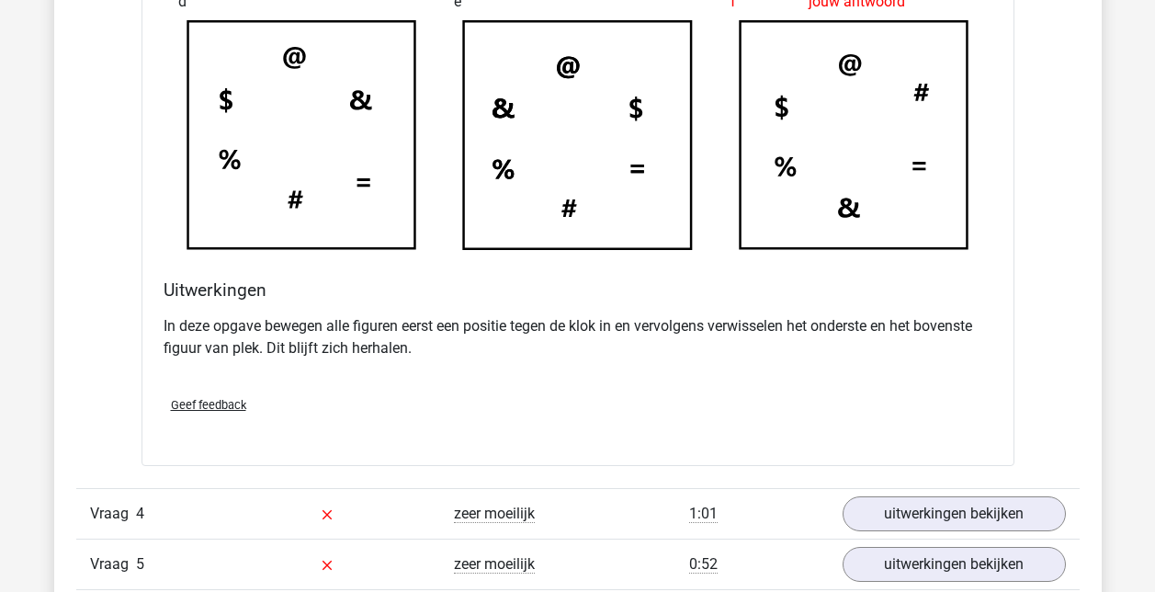
scroll to position [4504, 0]
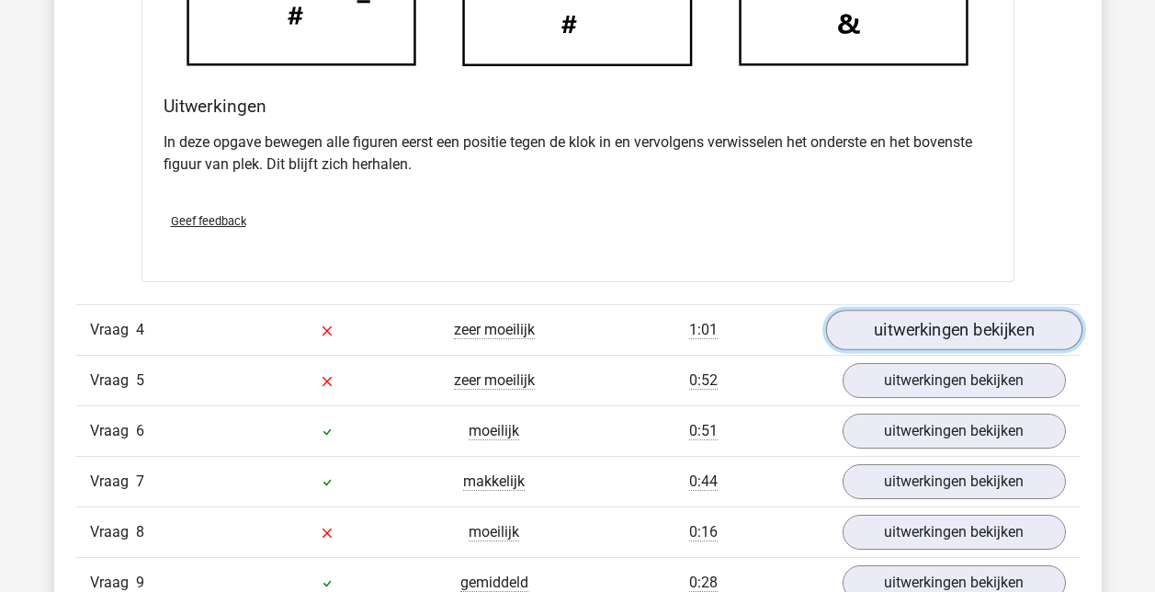
click at [896, 331] on link "uitwerkingen bekijken" at bounding box center [953, 330] width 256 height 40
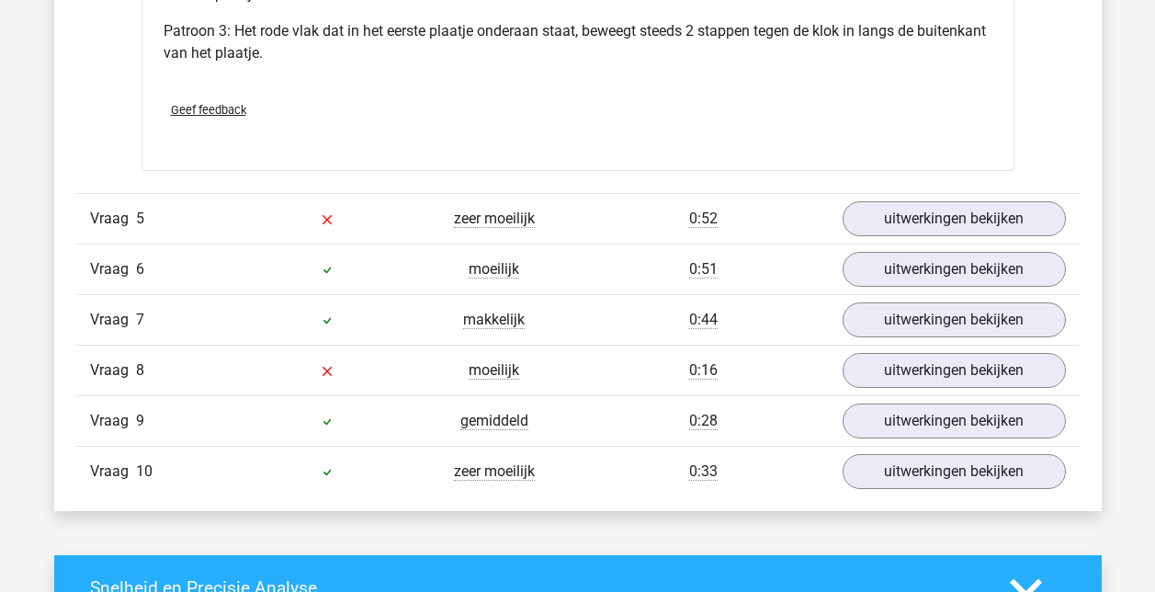
scroll to position [5882, 0]
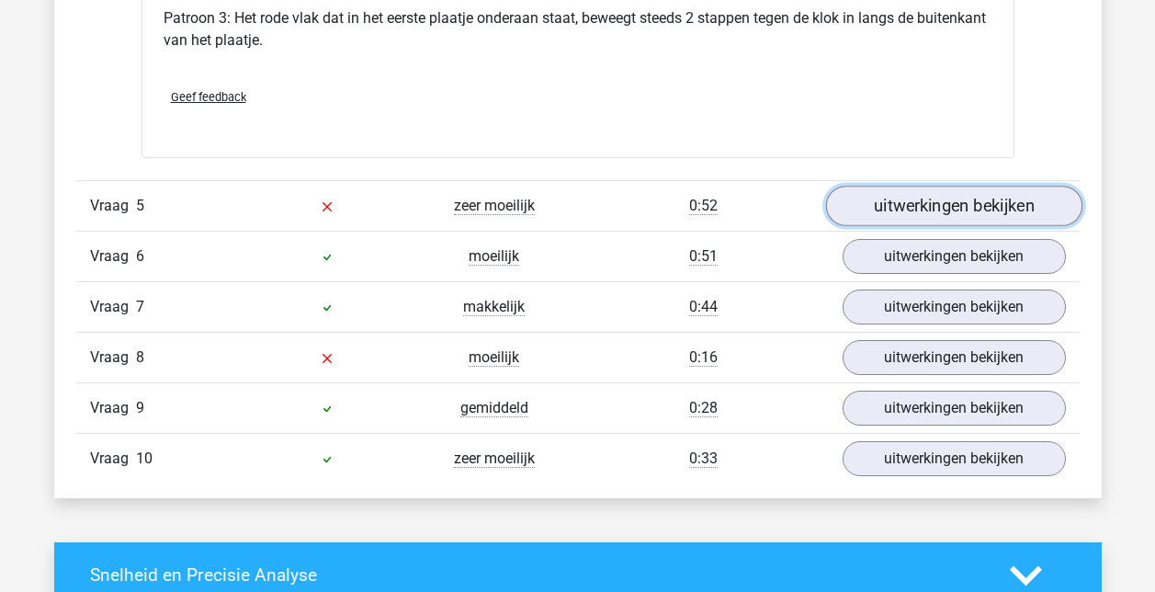
click at [957, 202] on link "uitwerkingen bekijken" at bounding box center [953, 206] width 256 height 40
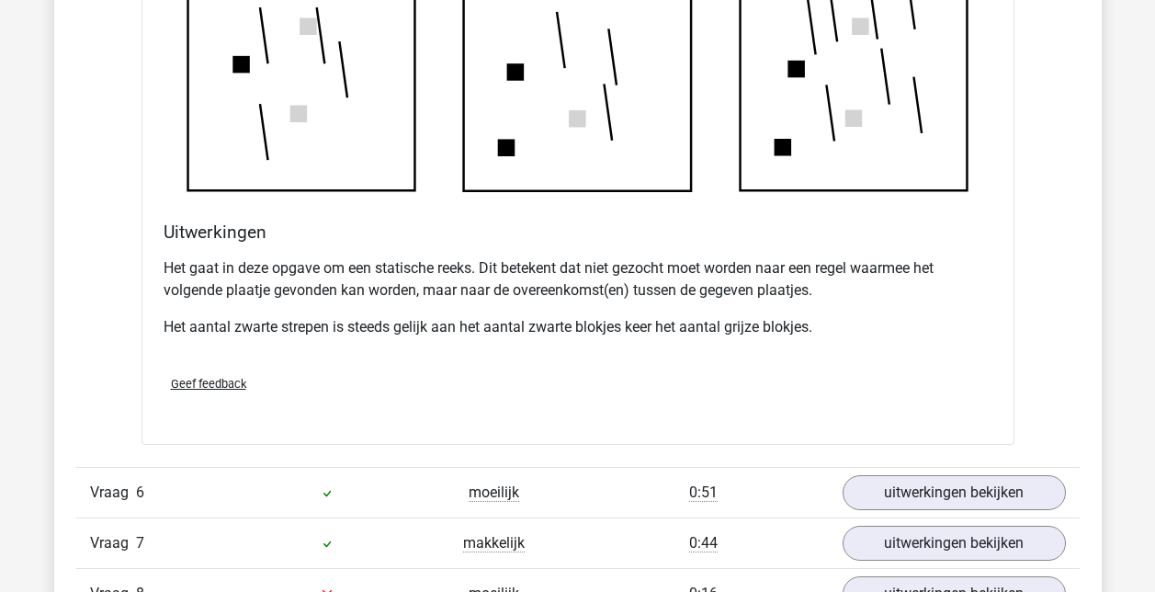
scroll to position [6893, 0]
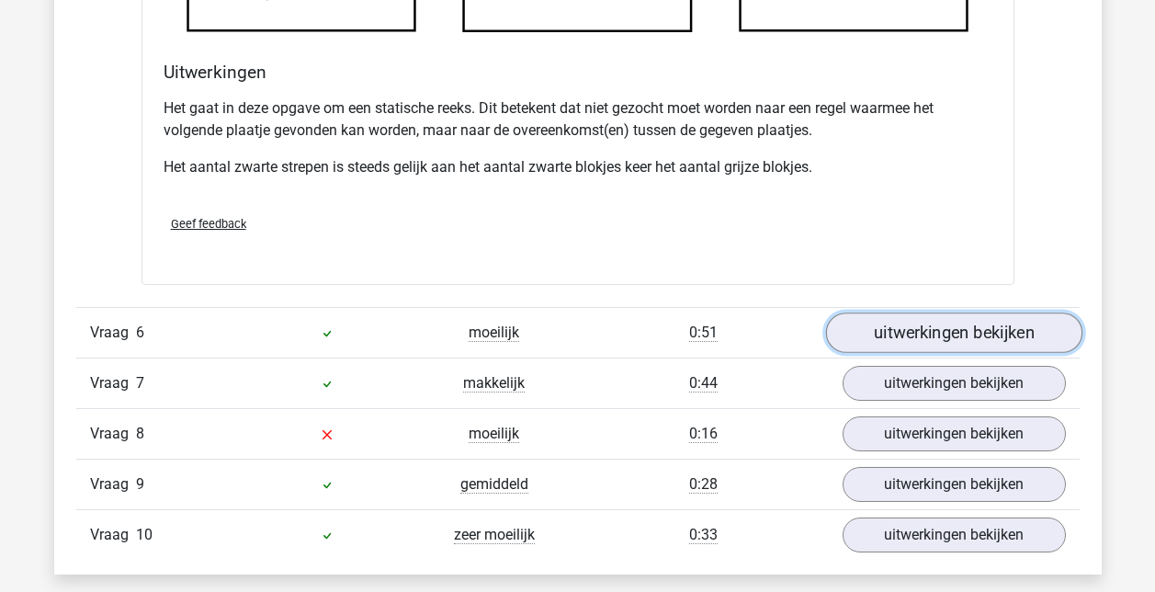
click at [924, 335] on link "uitwerkingen bekijken" at bounding box center [953, 332] width 256 height 40
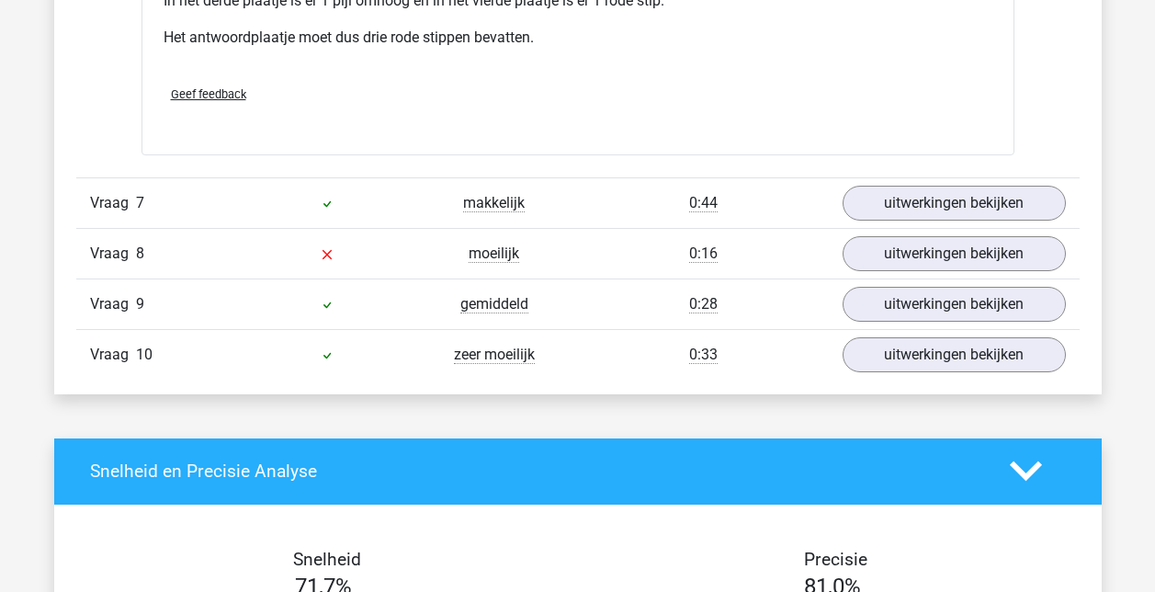
scroll to position [8272, 0]
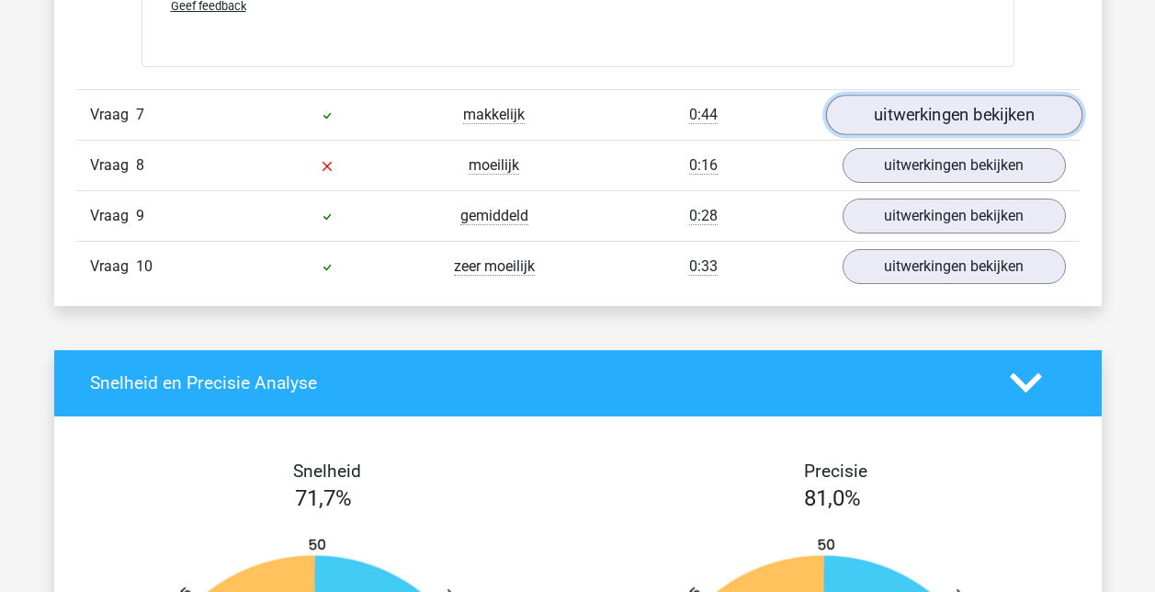
click at [959, 117] on link "uitwerkingen bekijken" at bounding box center [953, 115] width 256 height 40
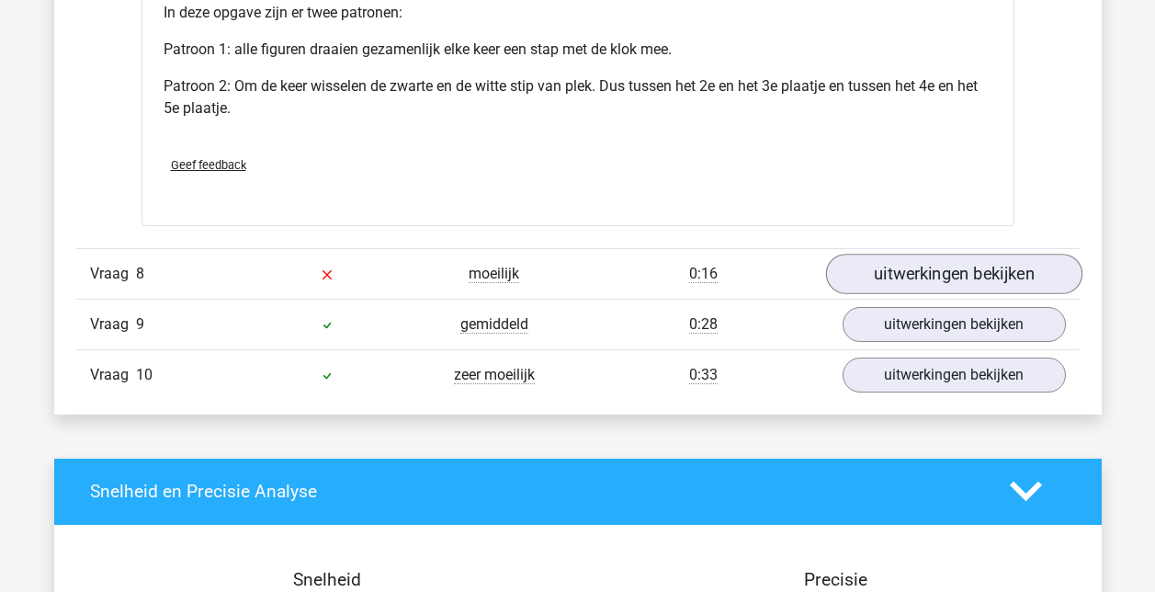
scroll to position [9375, 0]
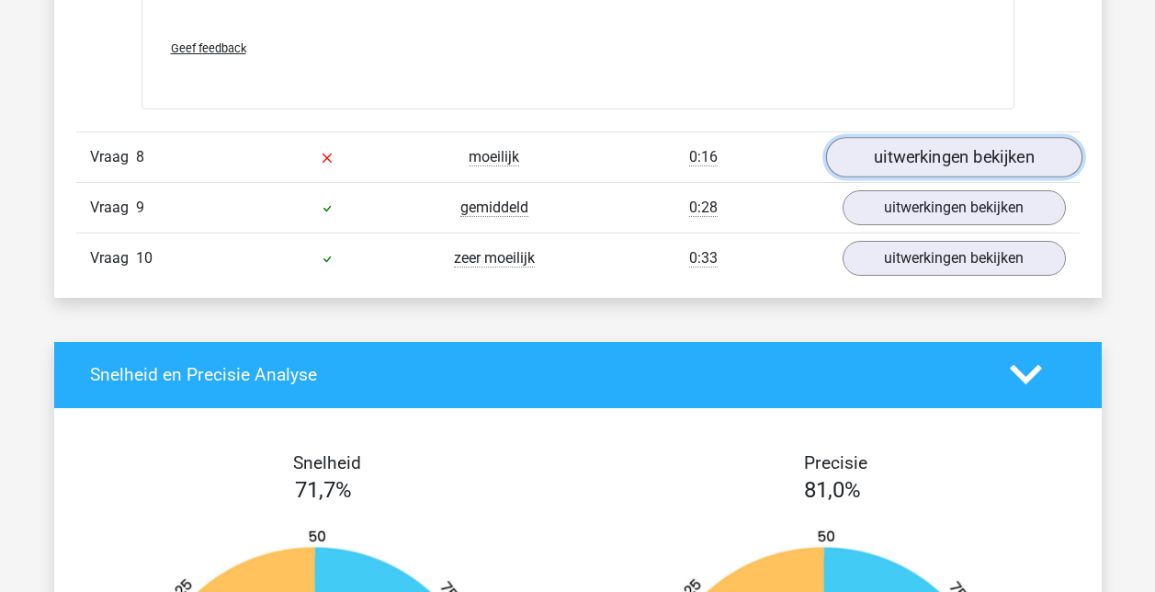
click at [933, 165] on link "uitwerkingen bekijken" at bounding box center [953, 157] width 256 height 40
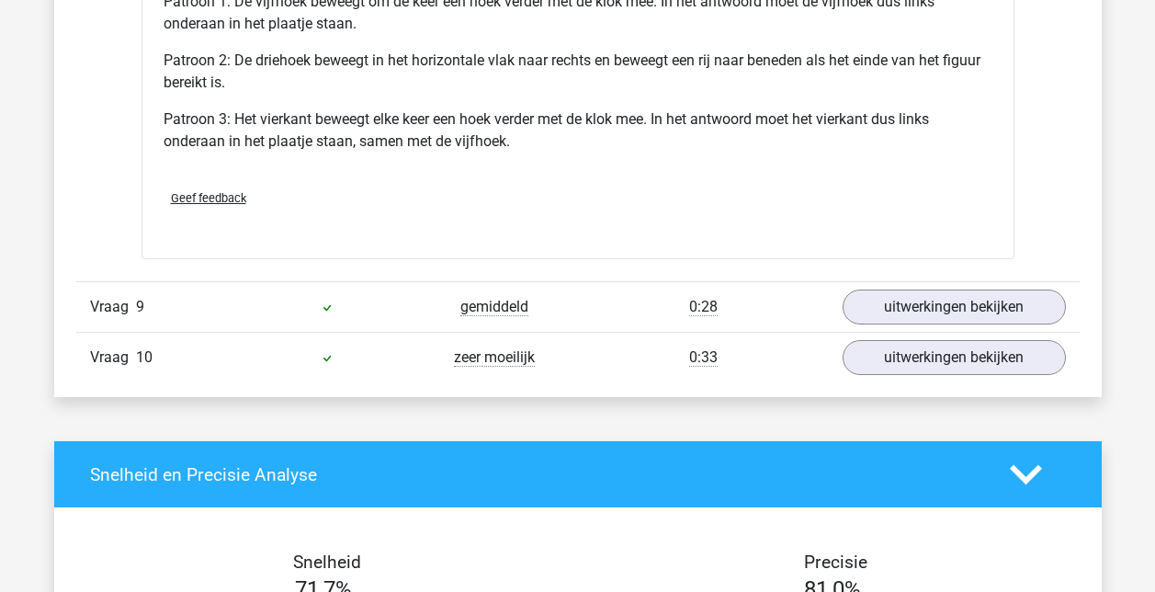
scroll to position [10478, 0]
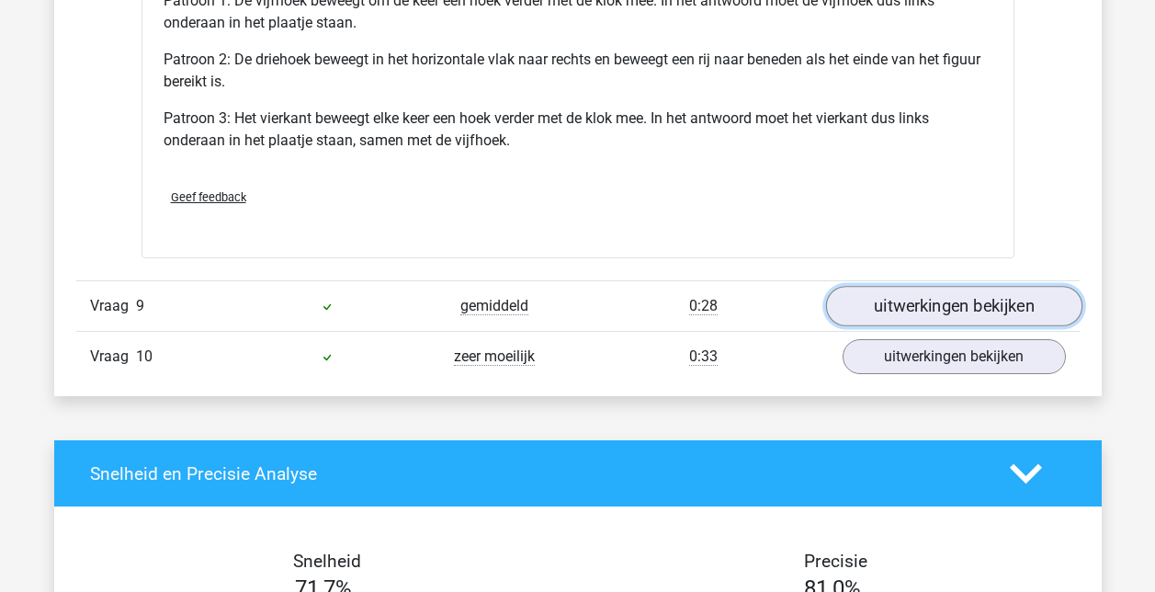
click at [924, 299] on link "uitwerkingen bekijken" at bounding box center [953, 306] width 256 height 40
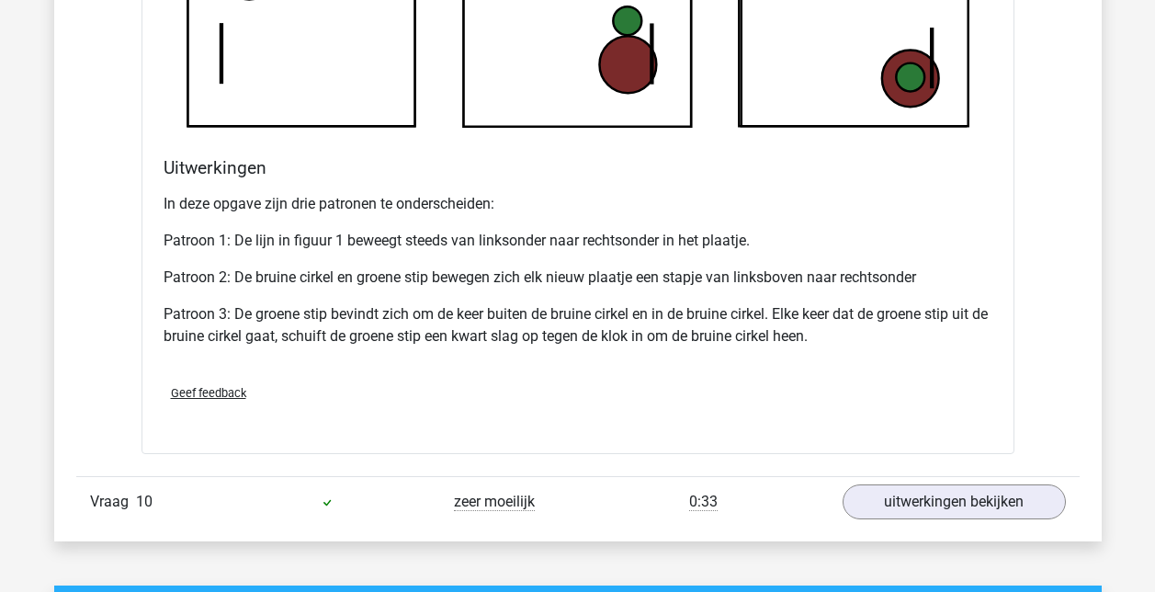
scroll to position [11581, 0]
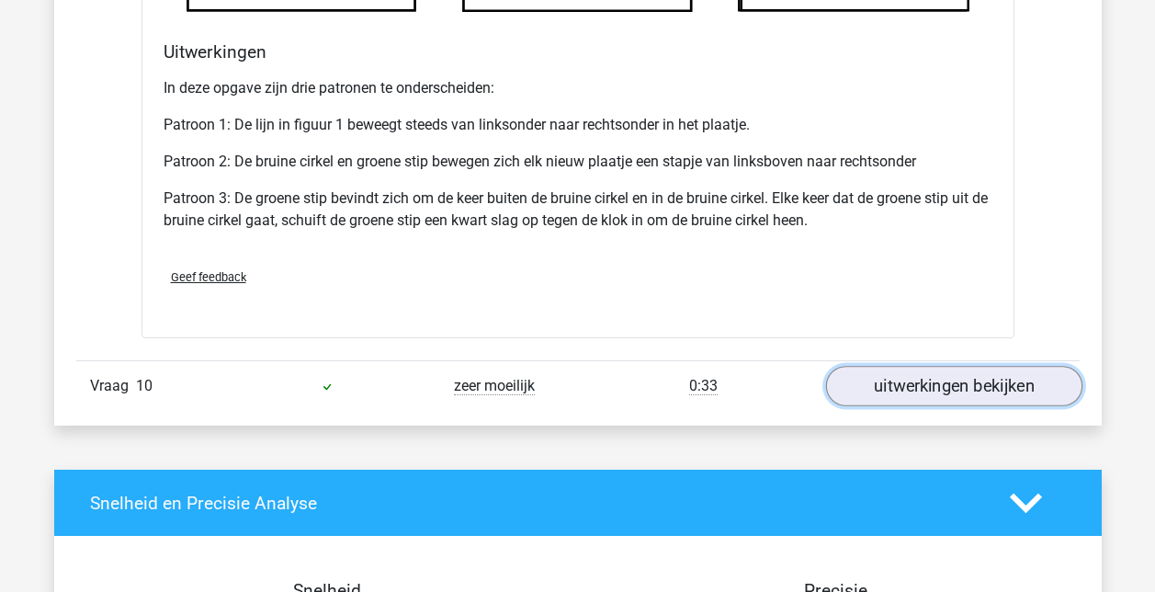
click at [951, 391] on link "uitwerkingen bekijken" at bounding box center [953, 386] width 256 height 40
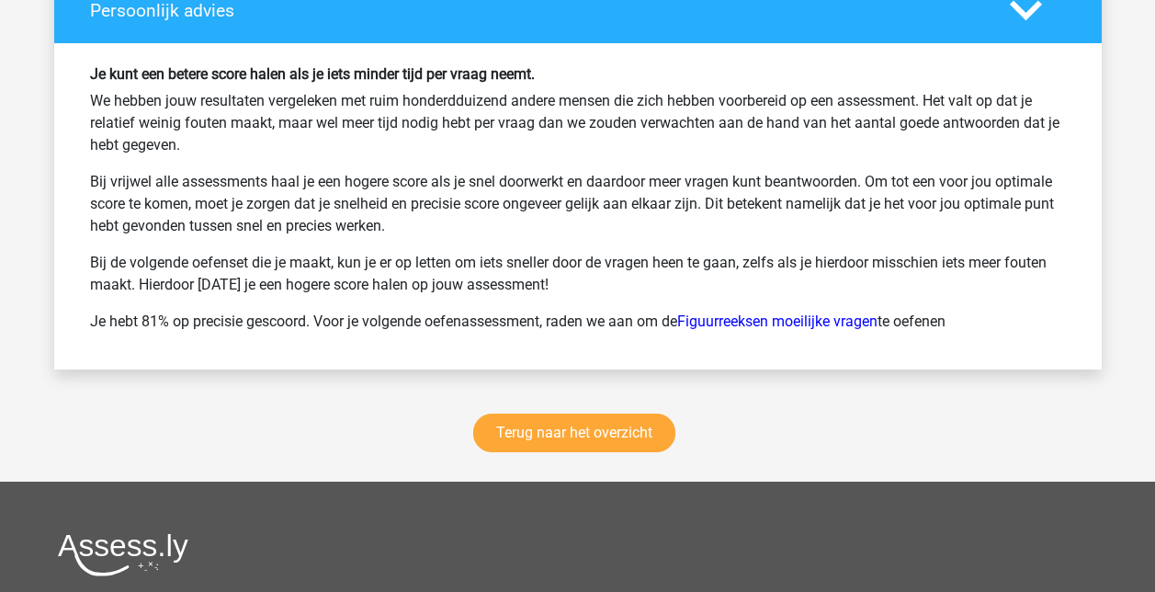
scroll to position [13878, 0]
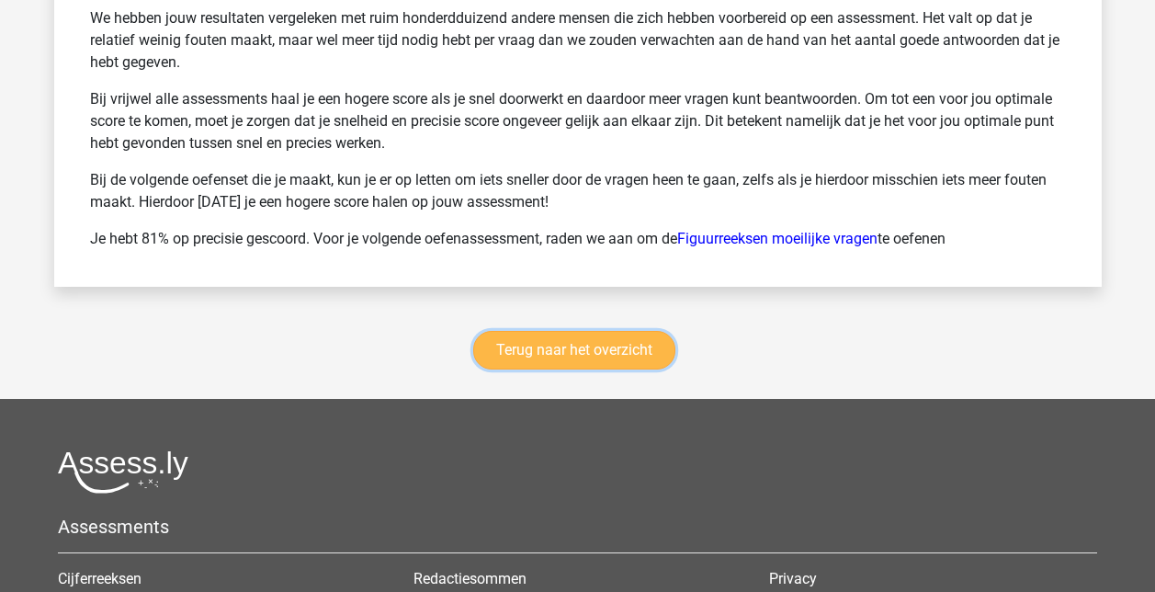
click at [603, 350] on link "Terug naar het overzicht" at bounding box center [574, 350] width 202 height 39
click at [588, 354] on link "Terug naar het overzicht" at bounding box center [574, 350] width 202 height 39
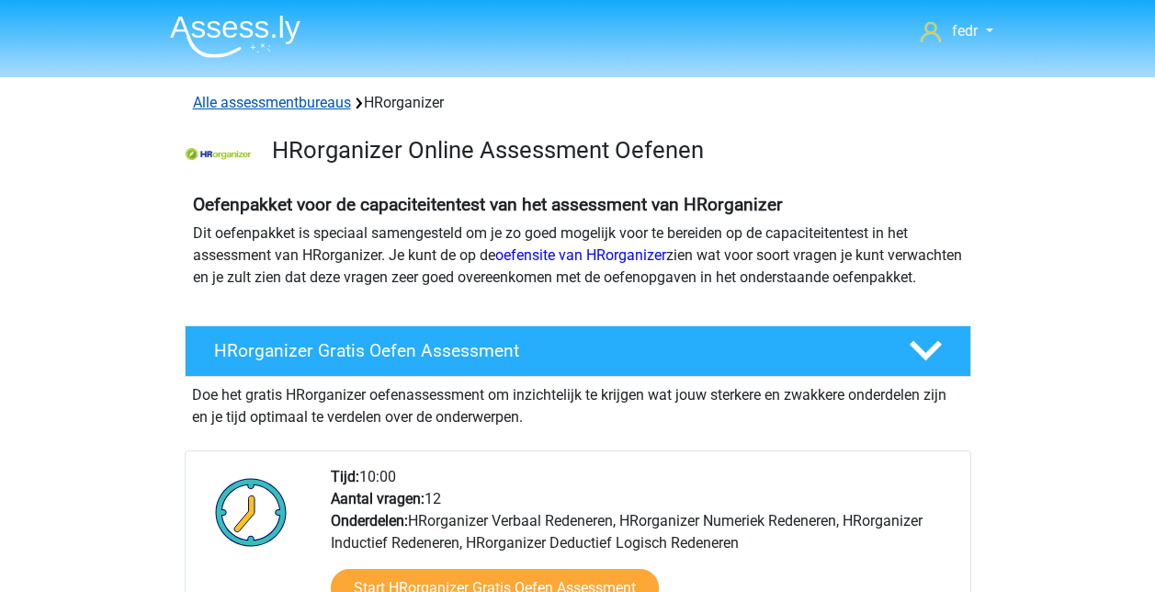
click at [226, 97] on link "Alle assessmentbureaus" at bounding box center [272, 102] width 158 height 17
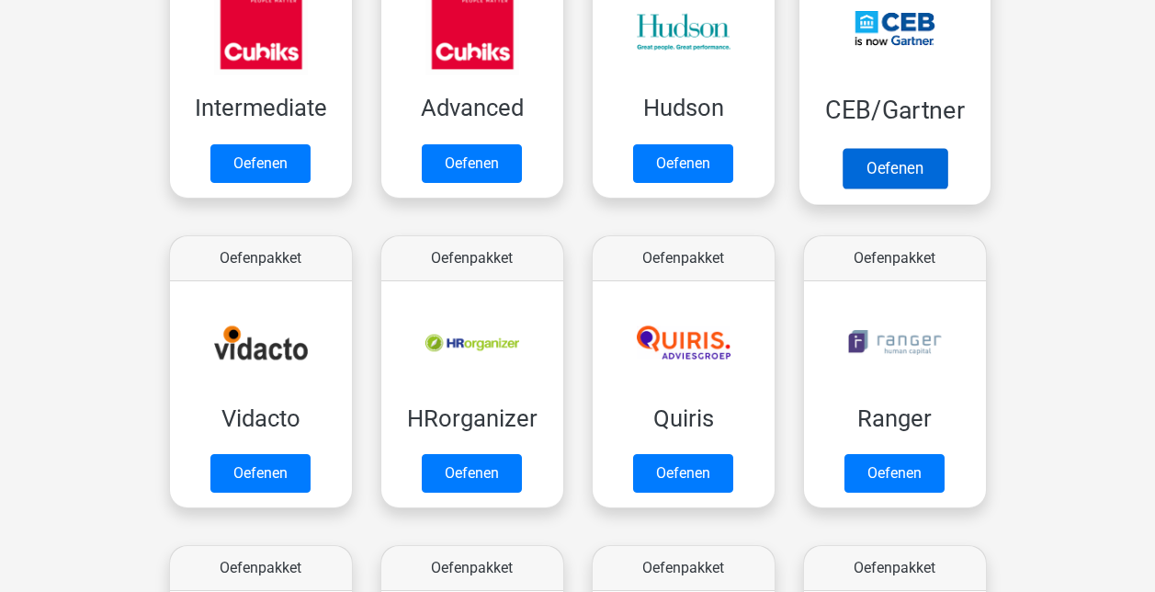
scroll to position [1028, 0]
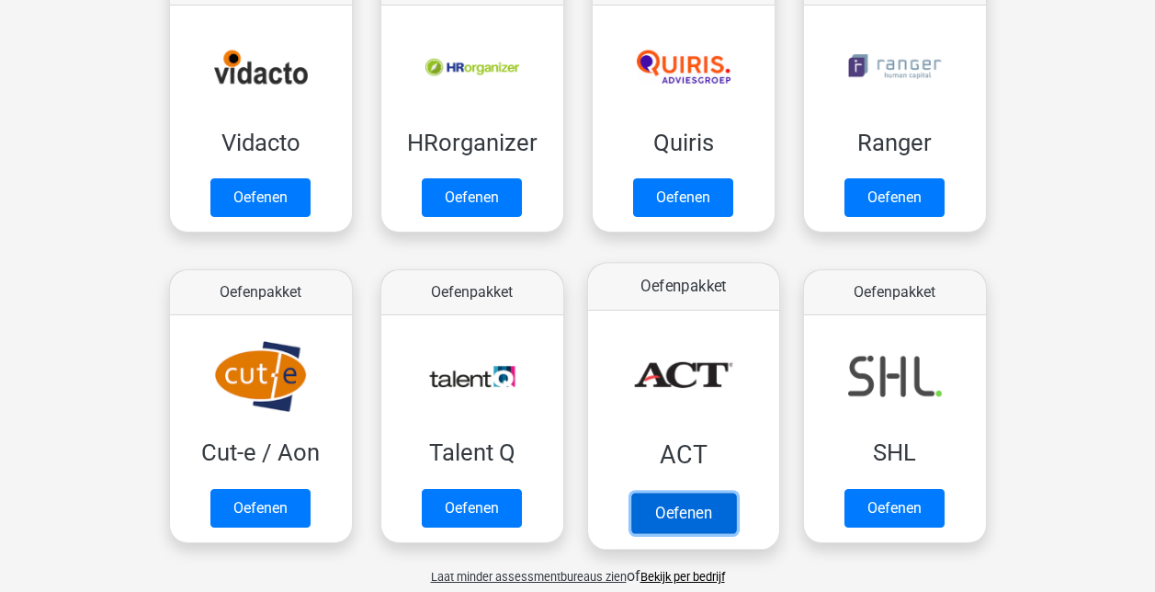
click at [675, 493] on link "Oefenen" at bounding box center [683, 513] width 105 height 40
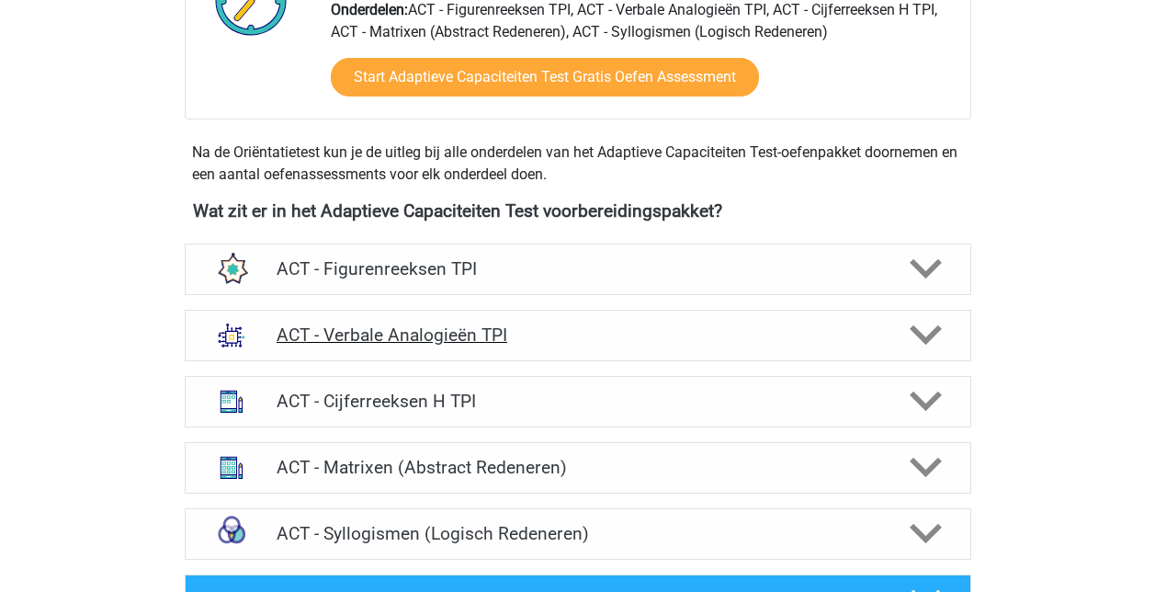
scroll to position [551, 0]
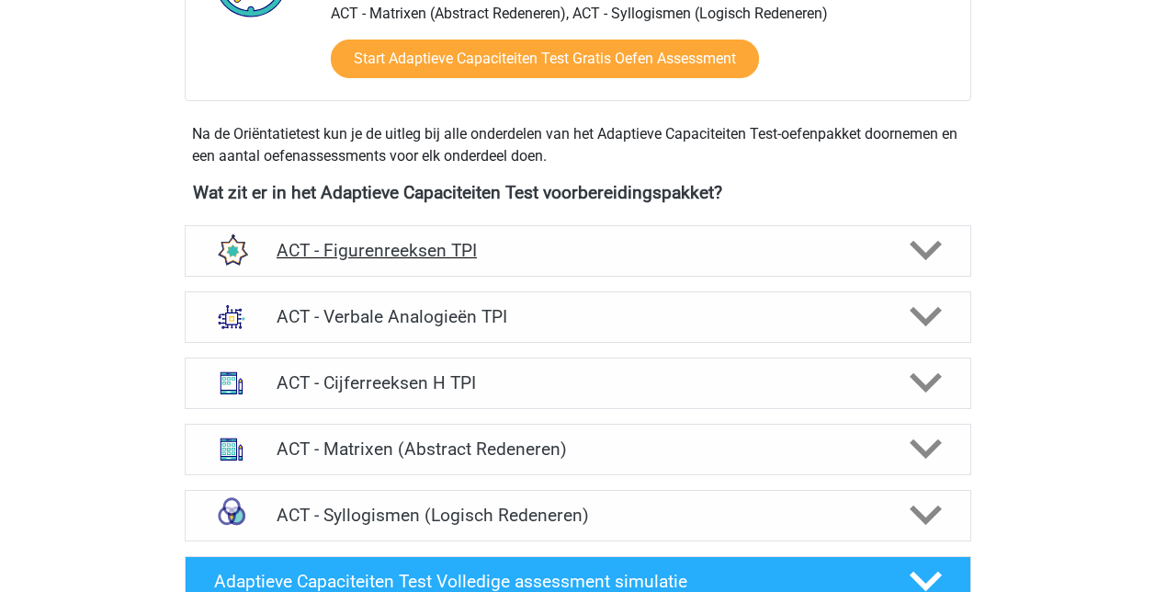
click at [404, 245] on h4 "ACT - Figurenreeksen TPI" at bounding box center [578, 250] width 602 height 21
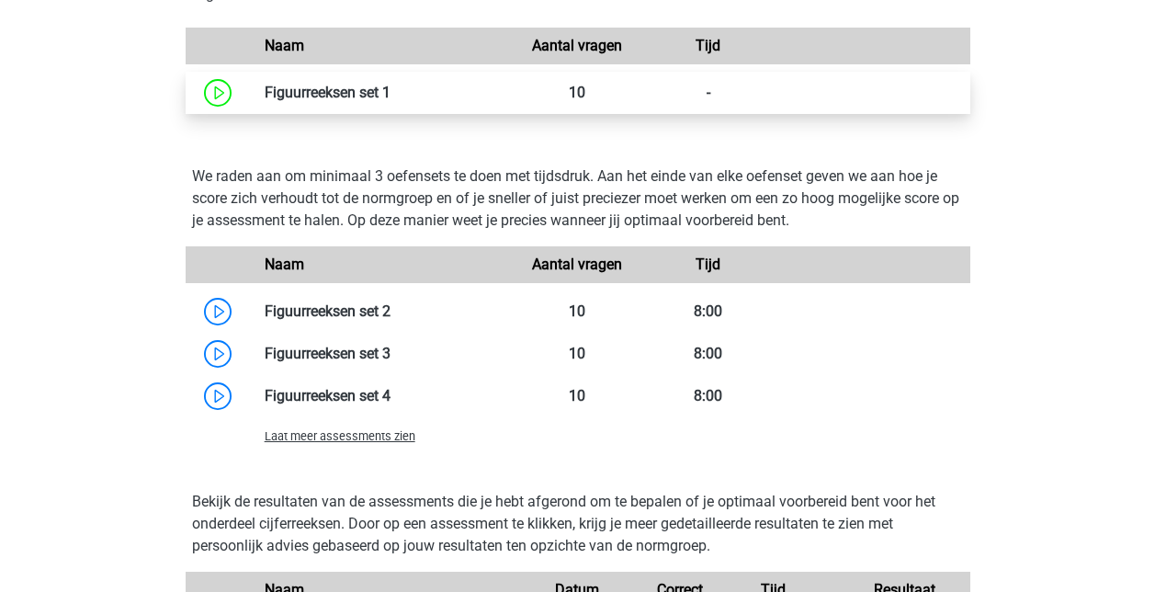
scroll to position [1103, 0]
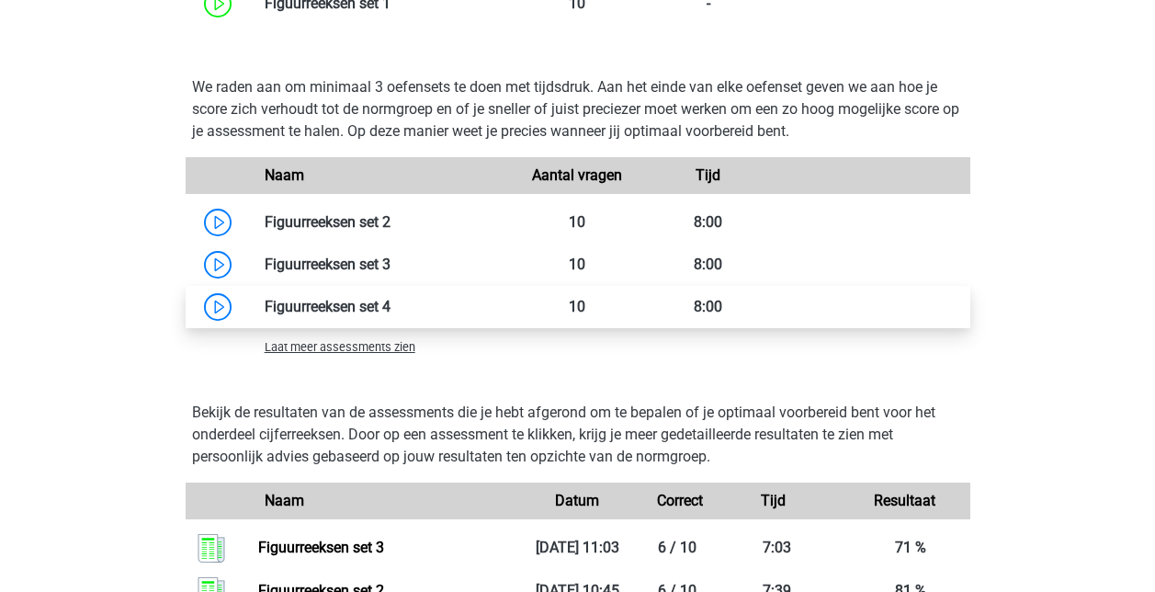
click at [391, 311] on link at bounding box center [391, 306] width 0 height 17
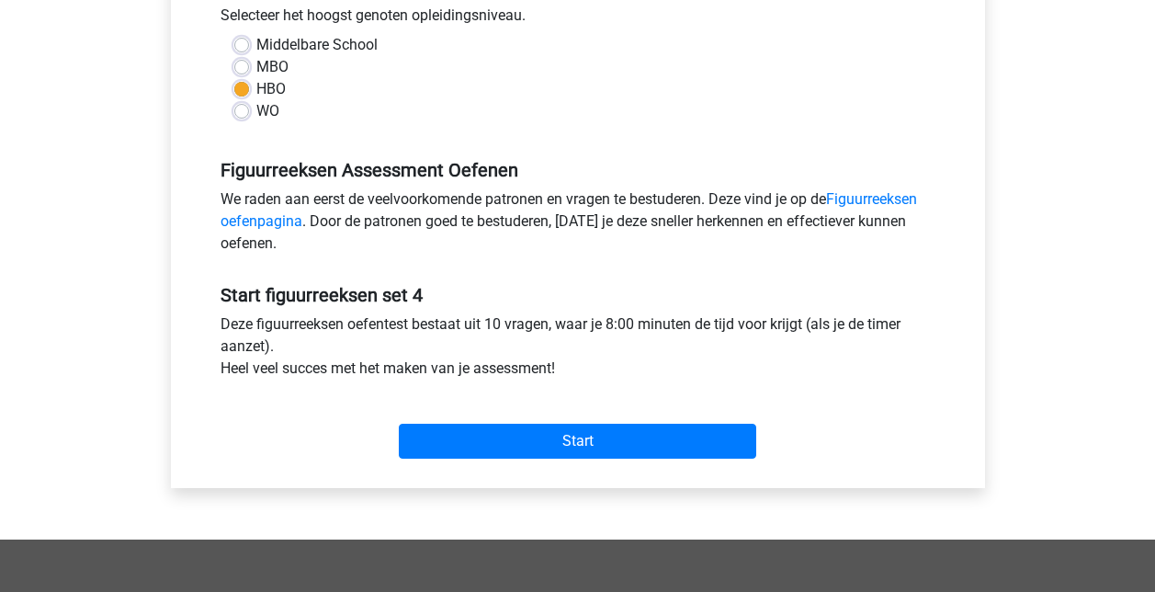
scroll to position [460, 0]
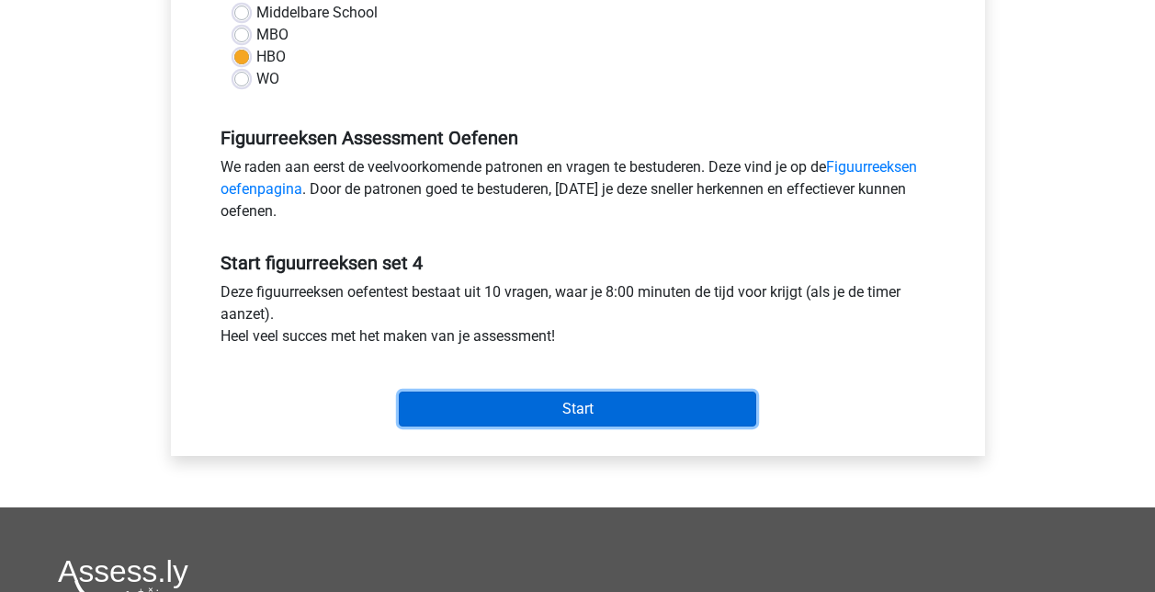
click at [581, 403] on input "Start" at bounding box center [578, 409] width 358 height 35
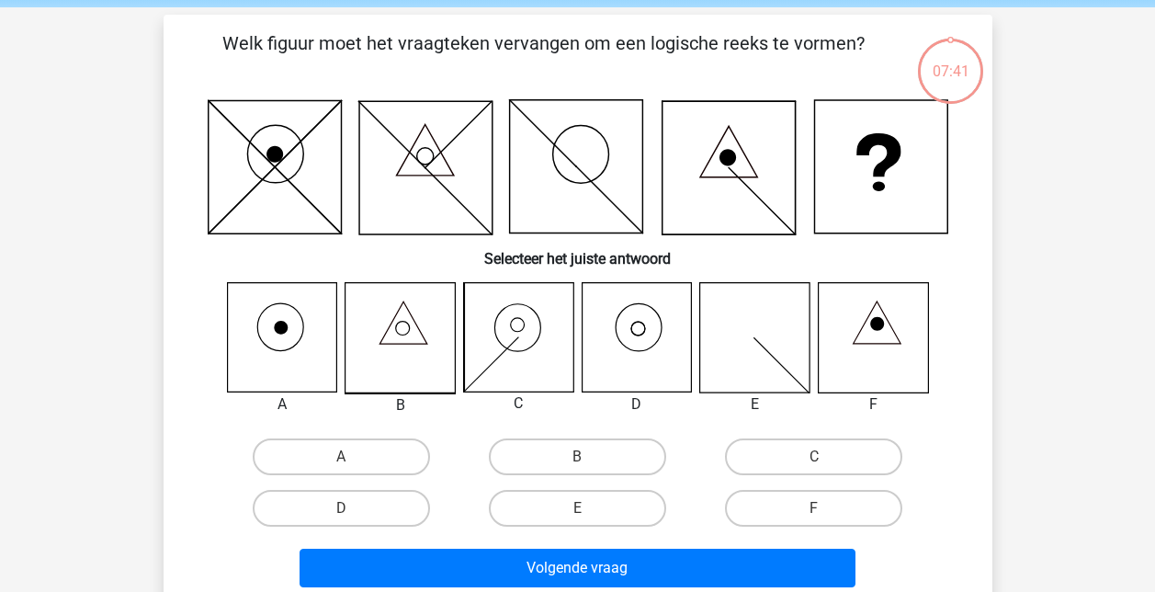
scroll to position [92, 0]
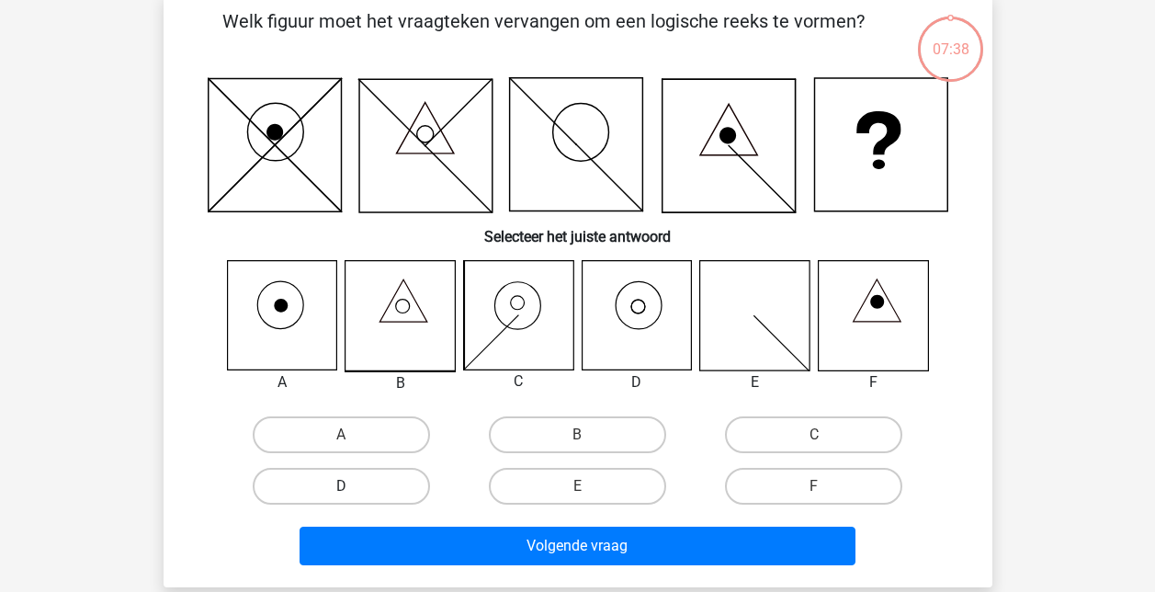
click at [324, 484] on label "D" at bounding box center [341, 486] width 177 height 37
click at [341, 486] on input "D" at bounding box center [347, 492] width 12 height 12
radio input "true"
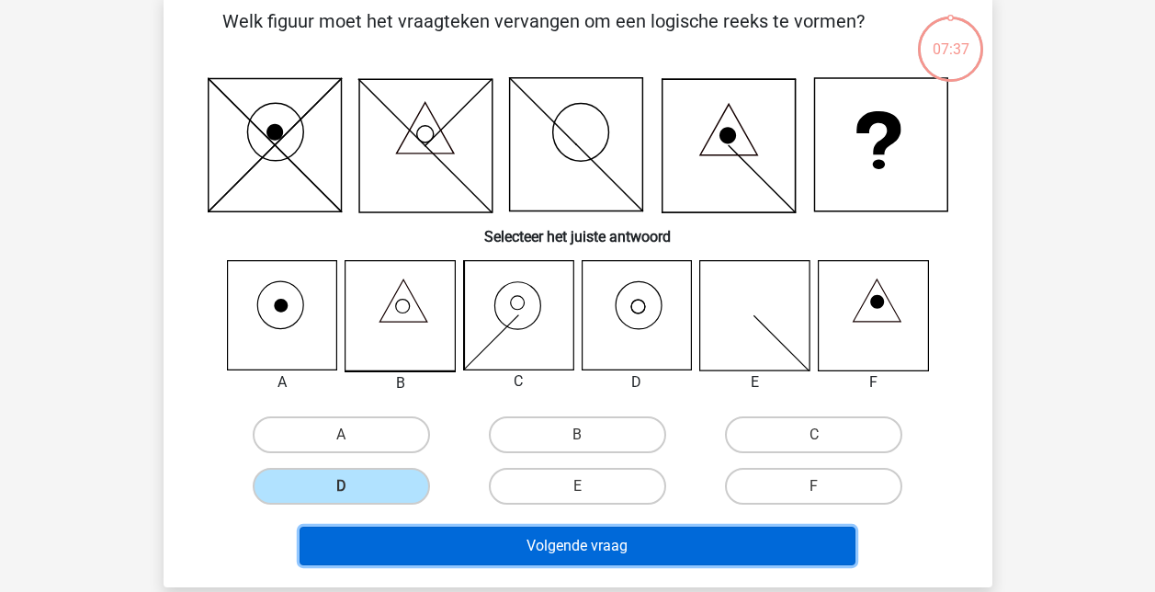
click at [580, 549] on button "Volgende vraag" at bounding box center [578, 546] width 556 height 39
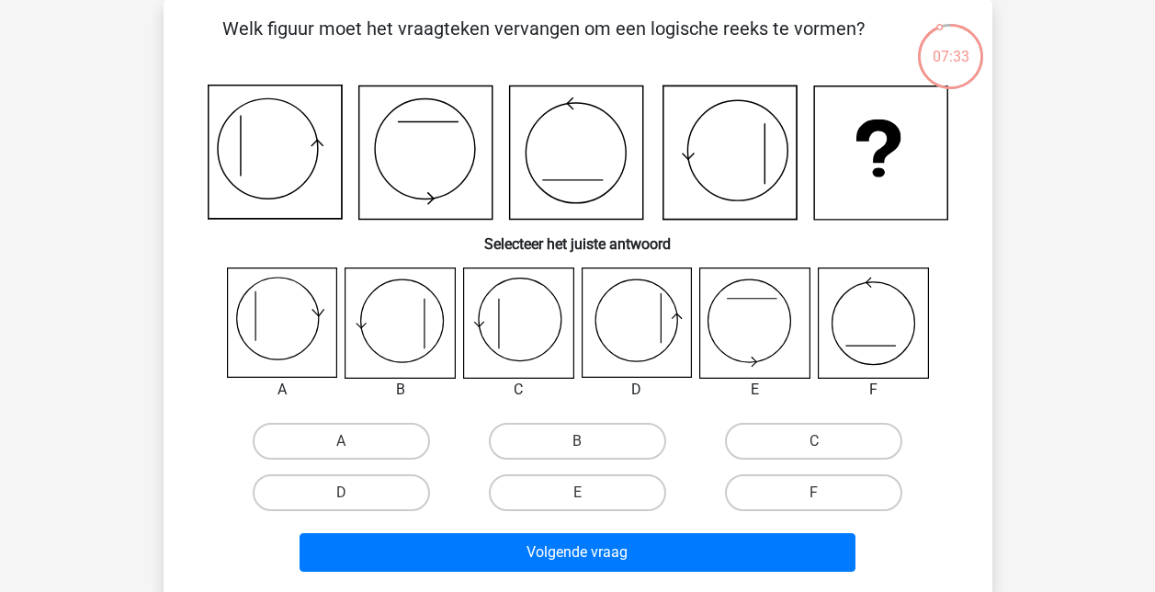
scroll to position [85, 0]
click at [839, 440] on label "C" at bounding box center [813, 441] width 177 height 37
click at [826, 441] on input "C" at bounding box center [820, 447] width 12 height 12
radio input "true"
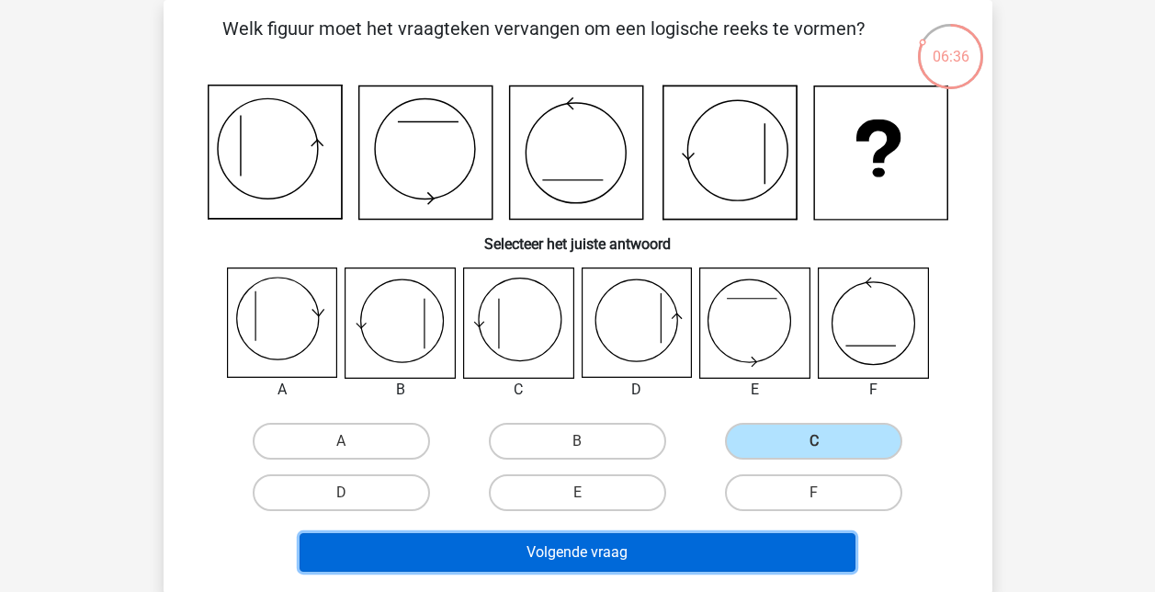
click at [663, 539] on button "Volgende vraag" at bounding box center [578, 552] width 556 height 39
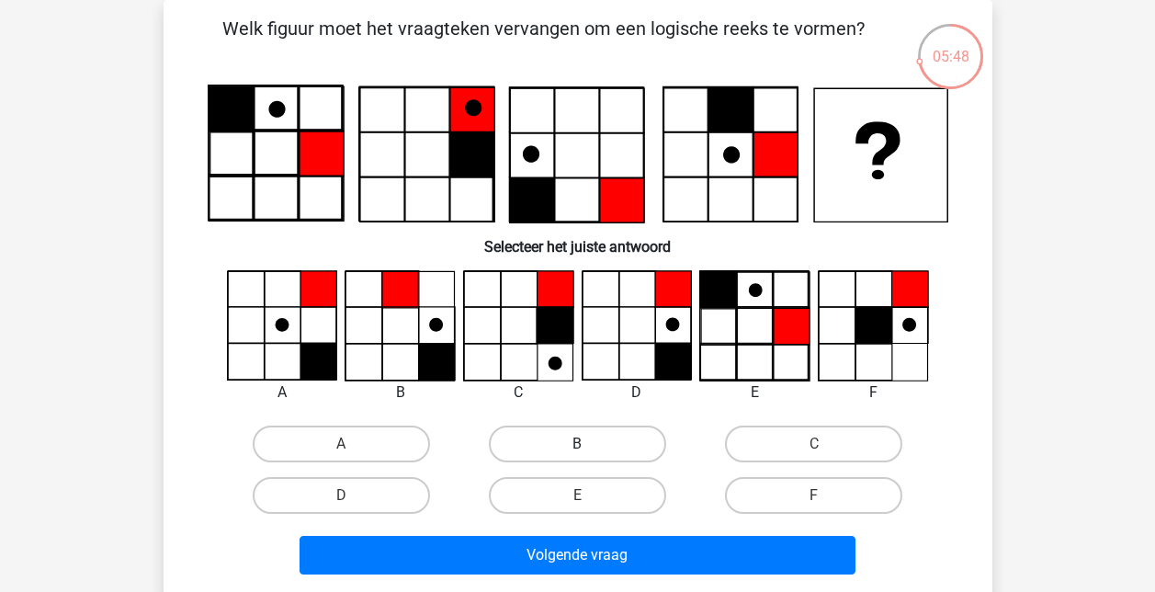
click at [569, 445] on label "B" at bounding box center [577, 444] width 177 height 37
click at [577, 445] on input "B" at bounding box center [583, 450] width 12 height 12
radio input "true"
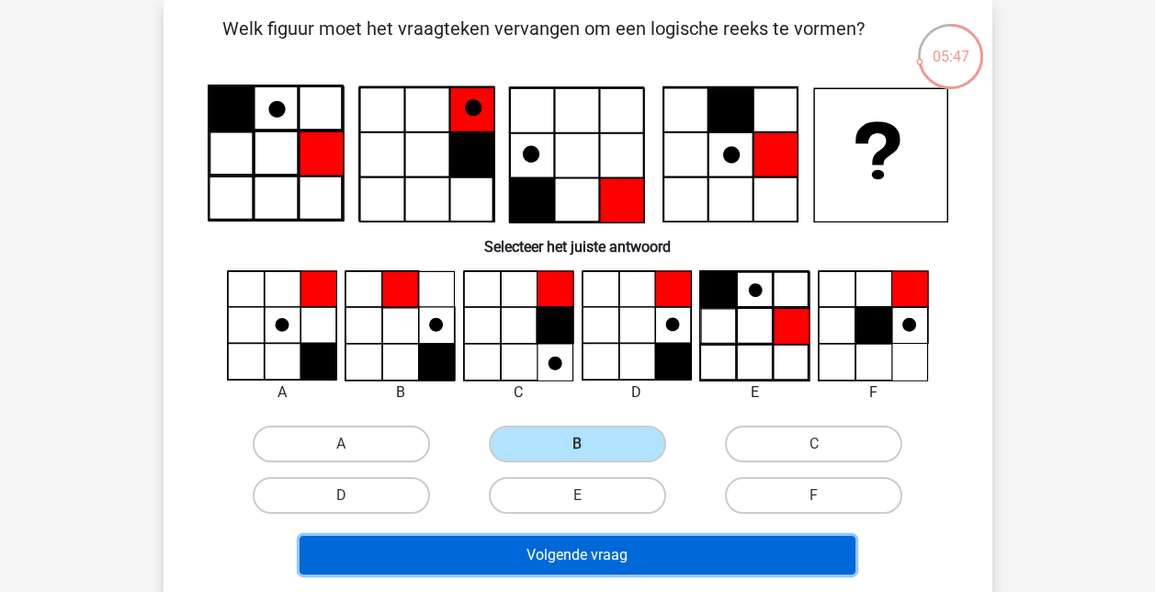
click at [566, 570] on button "Volgende vraag" at bounding box center [578, 555] width 556 height 39
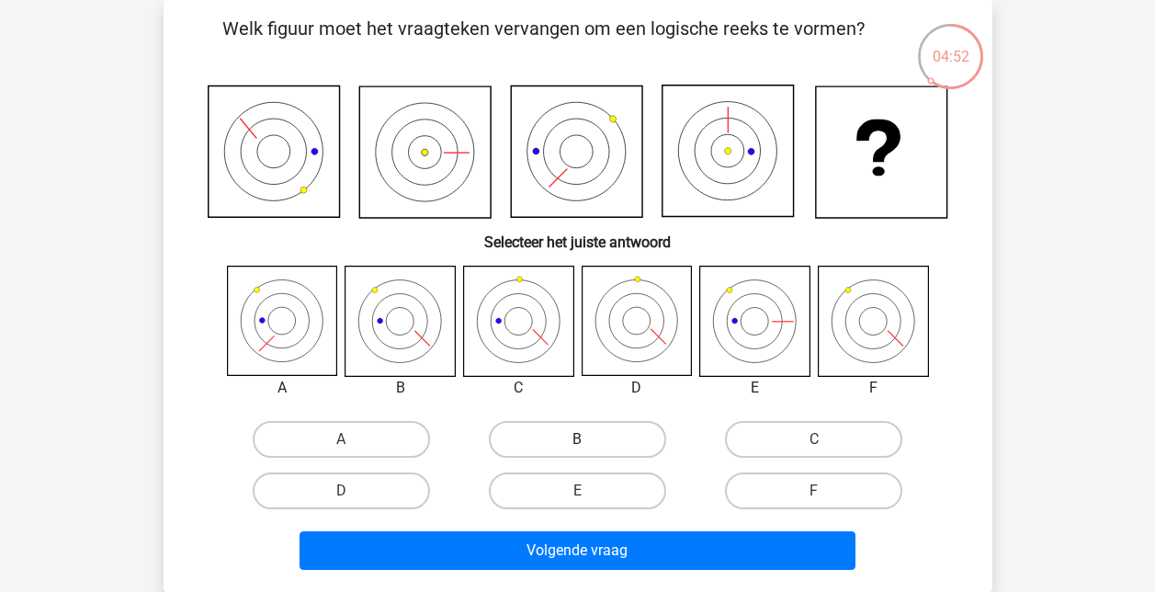
click at [543, 428] on label "B" at bounding box center [577, 439] width 177 height 37
click at [577, 439] on input "B" at bounding box center [583, 445] width 12 height 12
radio input "true"
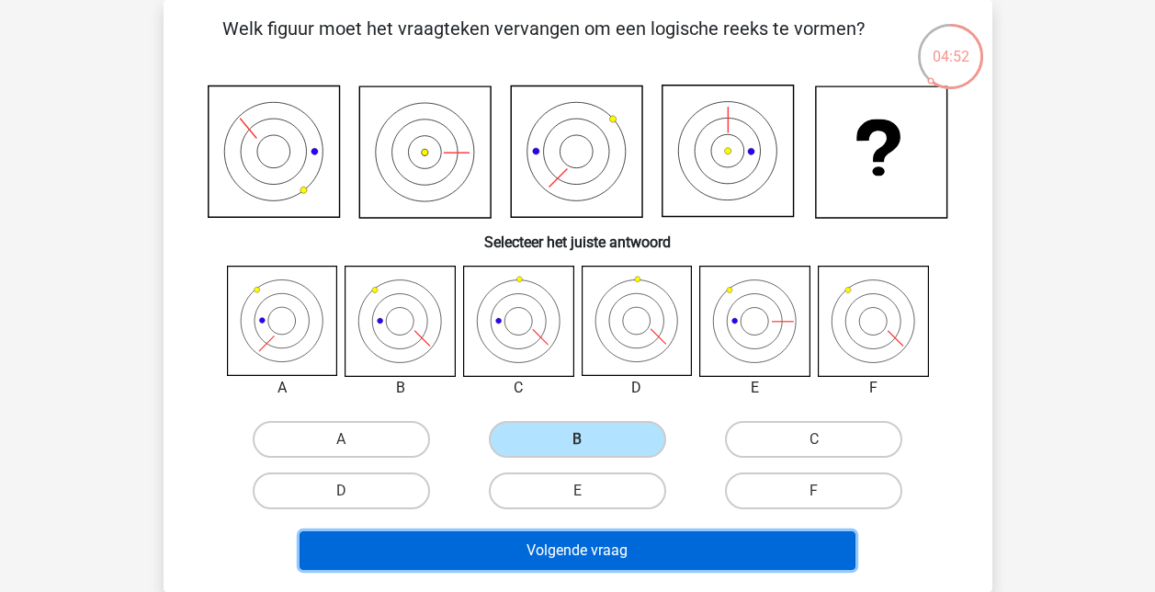
click at [551, 566] on button "Volgende vraag" at bounding box center [578, 550] width 556 height 39
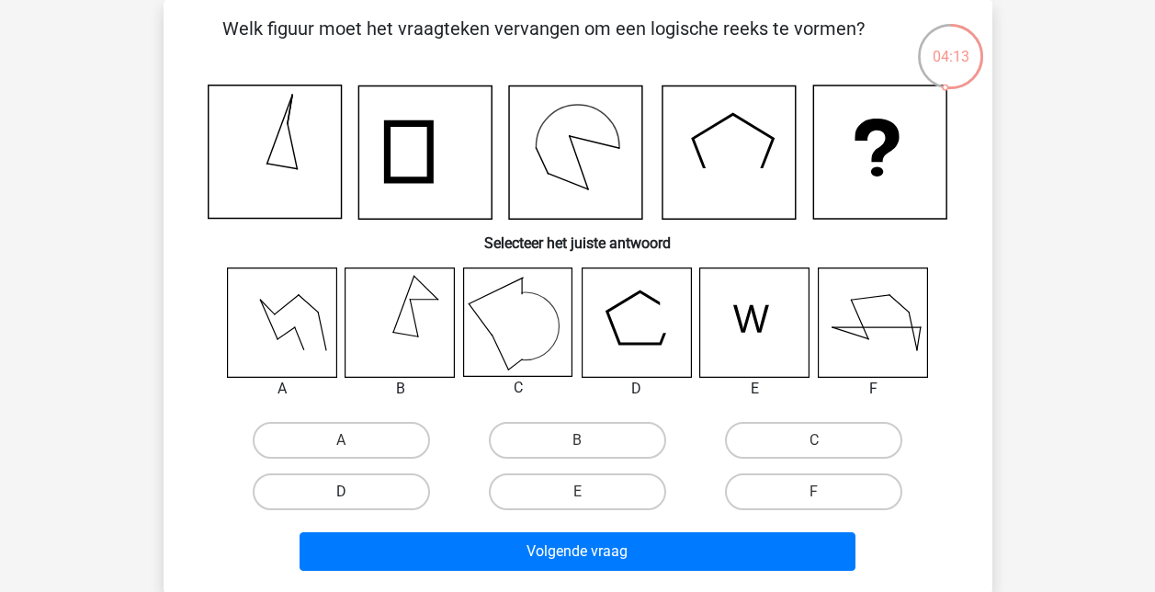
click at [360, 485] on label "D" at bounding box center [341, 491] width 177 height 37
click at [353, 492] on input "D" at bounding box center [347, 498] width 12 height 12
radio input "true"
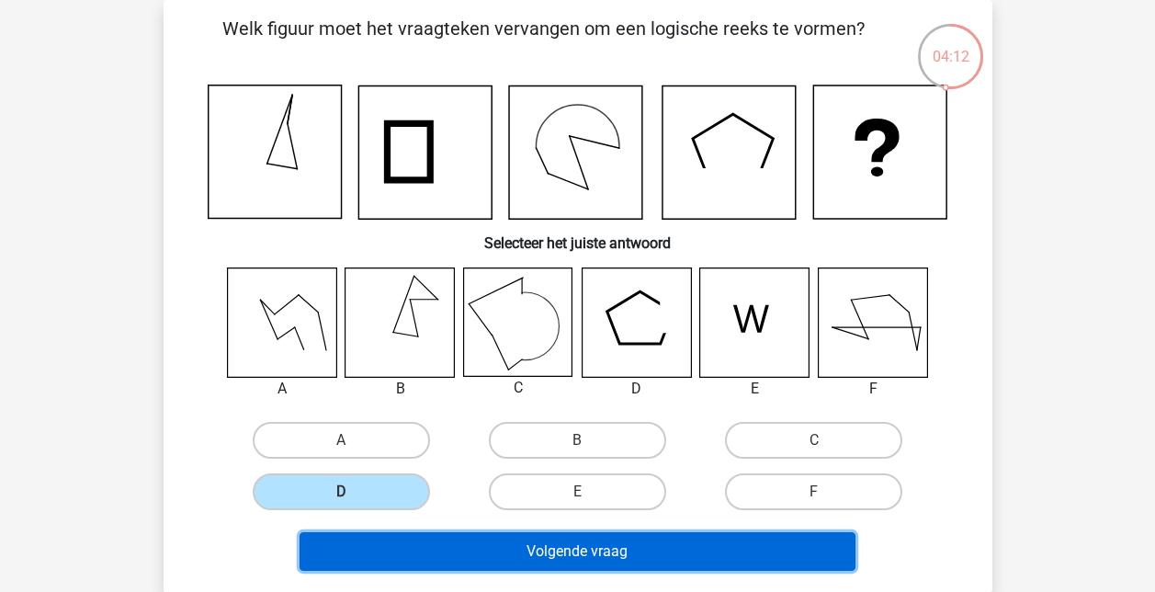
click at [602, 548] on button "Volgende vraag" at bounding box center [578, 551] width 556 height 39
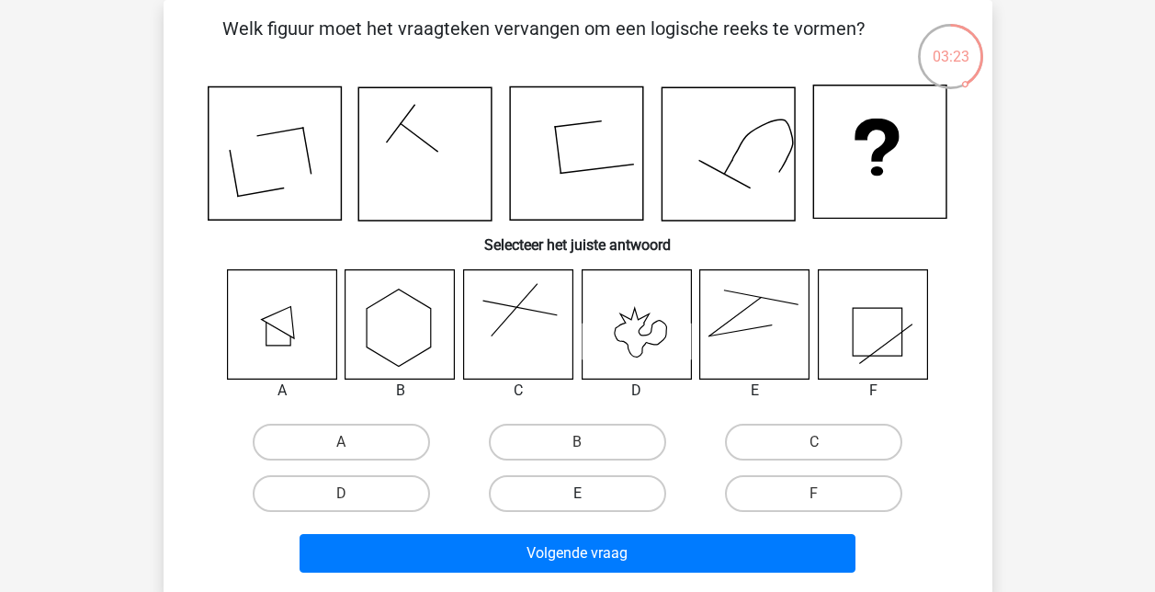
click at [537, 498] on label "E" at bounding box center [577, 493] width 177 height 37
click at [577, 498] on input "E" at bounding box center [583, 500] width 12 height 12
radio input "true"
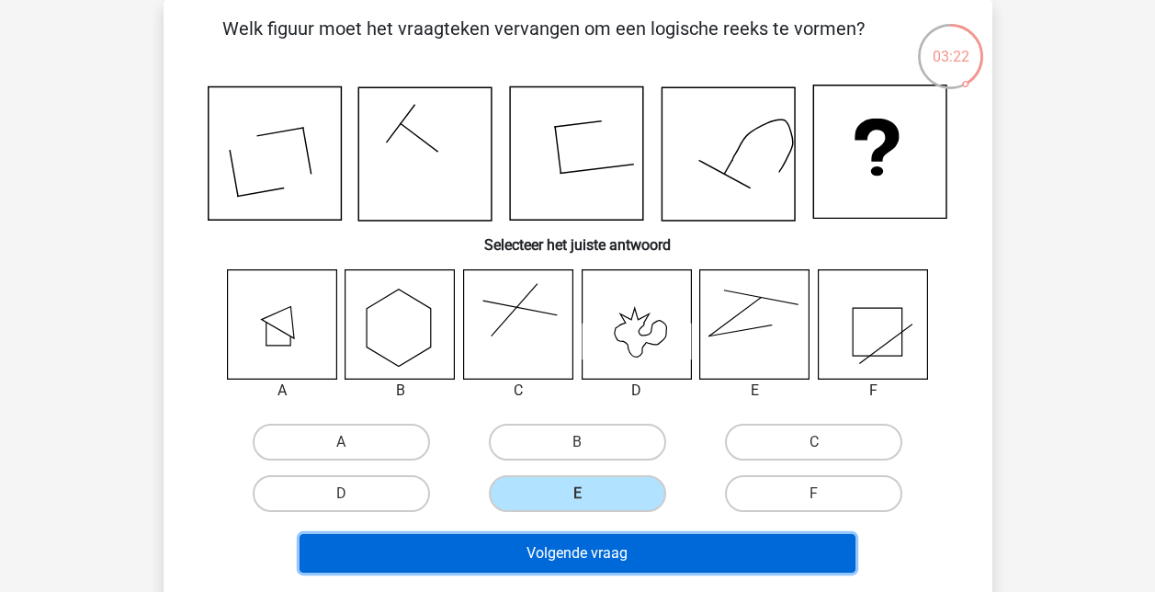
click at [541, 551] on button "Volgende vraag" at bounding box center [578, 553] width 556 height 39
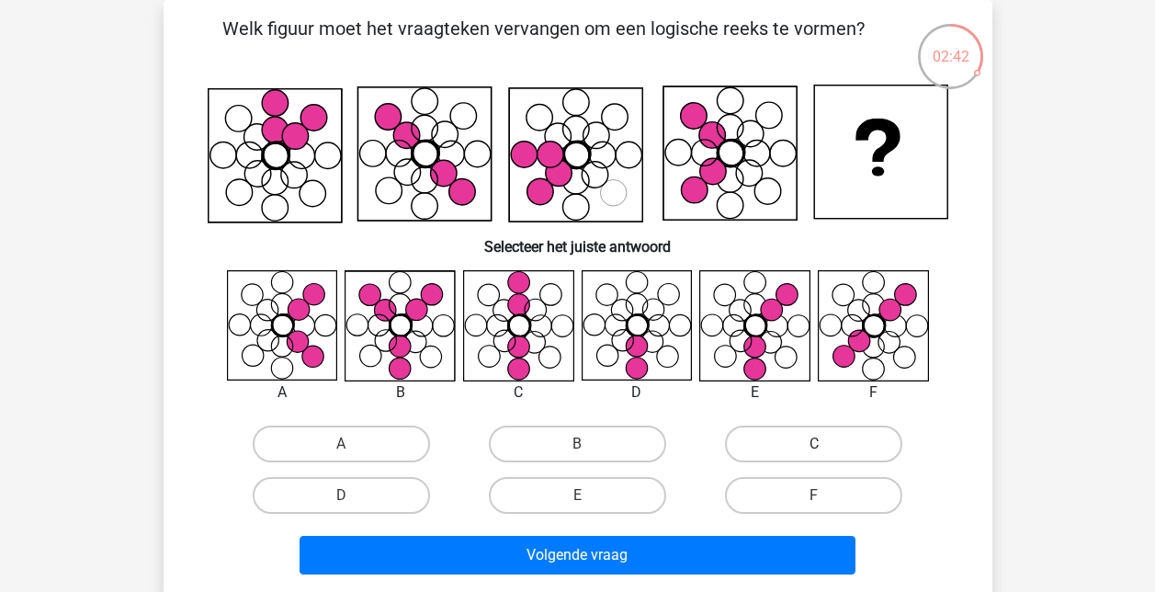
click at [826, 437] on label "C" at bounding box center [813, 444] width 177 height 37
click at [826, 444] on input "C" at bounding box center [820, 450] width 12 height 12
radio input "true"
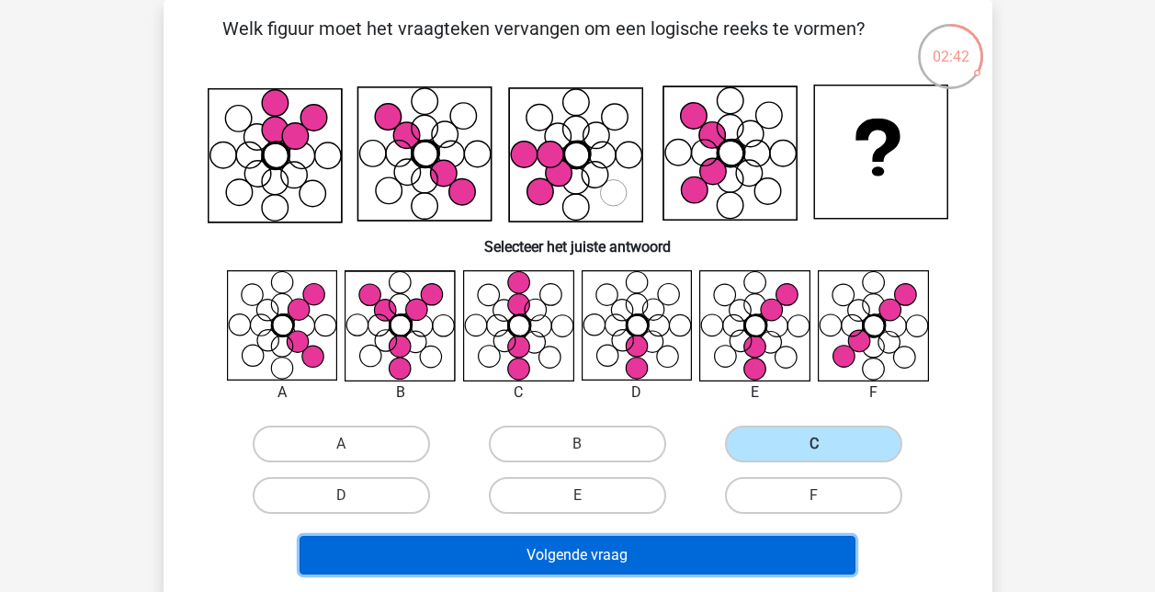
click at [616, 569] on button "Volgende vraag" at bounding box center [578, 555] width 556 height 39
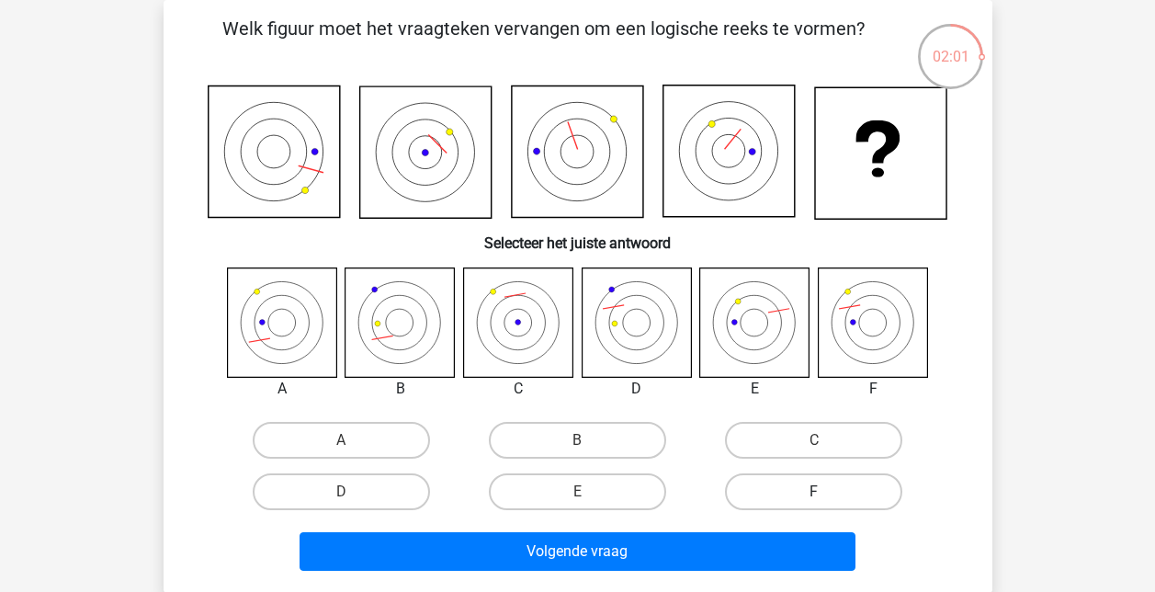
click at [830, 483] on label "F" at bounding box center [813, 491] width 177 height 37
click at [826, 492] on input "F" at bounding box center [820, 498] width 12 height 12
radio input "true"
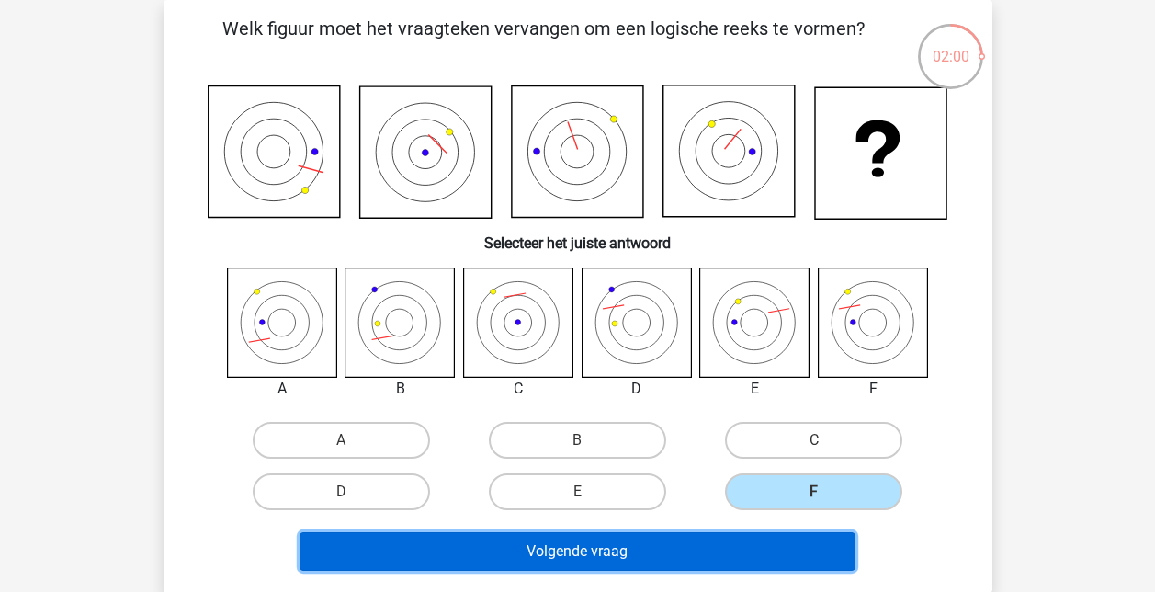
click at [708, 553] on button "Volgende vraag" at bounding box center [578, 551] width 556 height 39
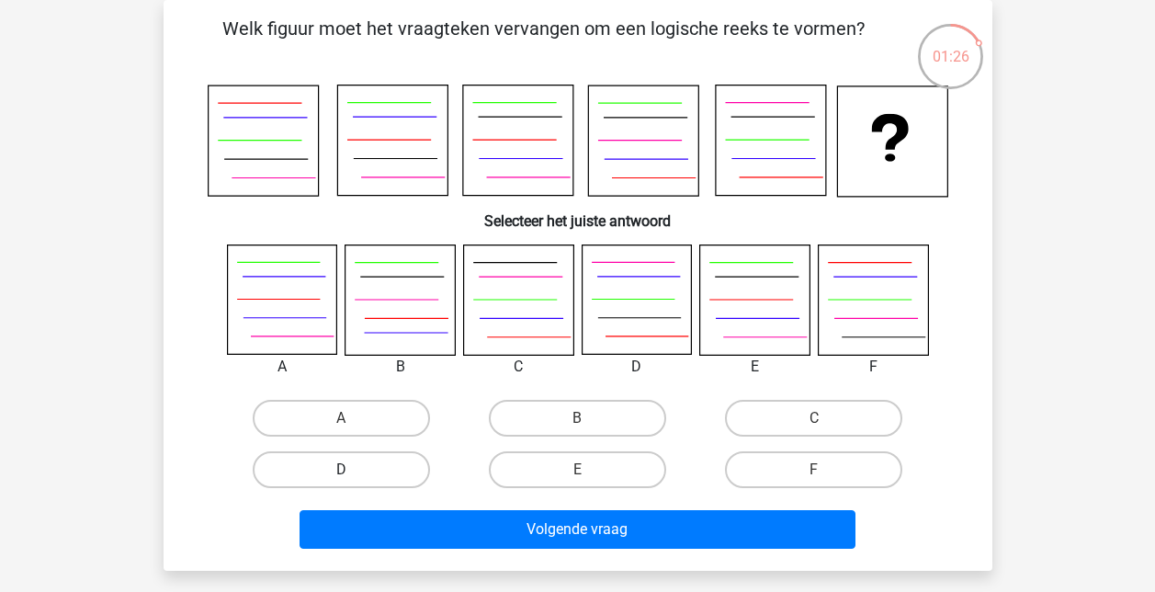
click at [333, 470] on label "D" at bounding box center [341, 469] width 177 height 37
click at [341, 470] on input "D" at bounding box center [347, 476] width 12 height 12
radio input "true"
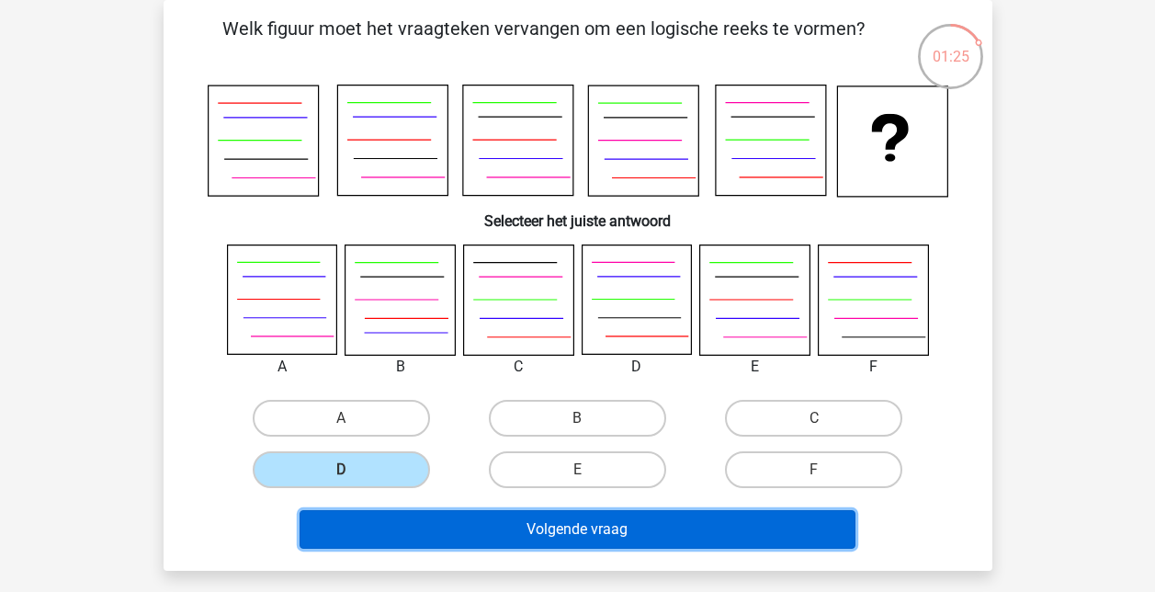
click at [540, 534] on button "Volgende vraag" at bounding box center [578, 529] width 556 height 39
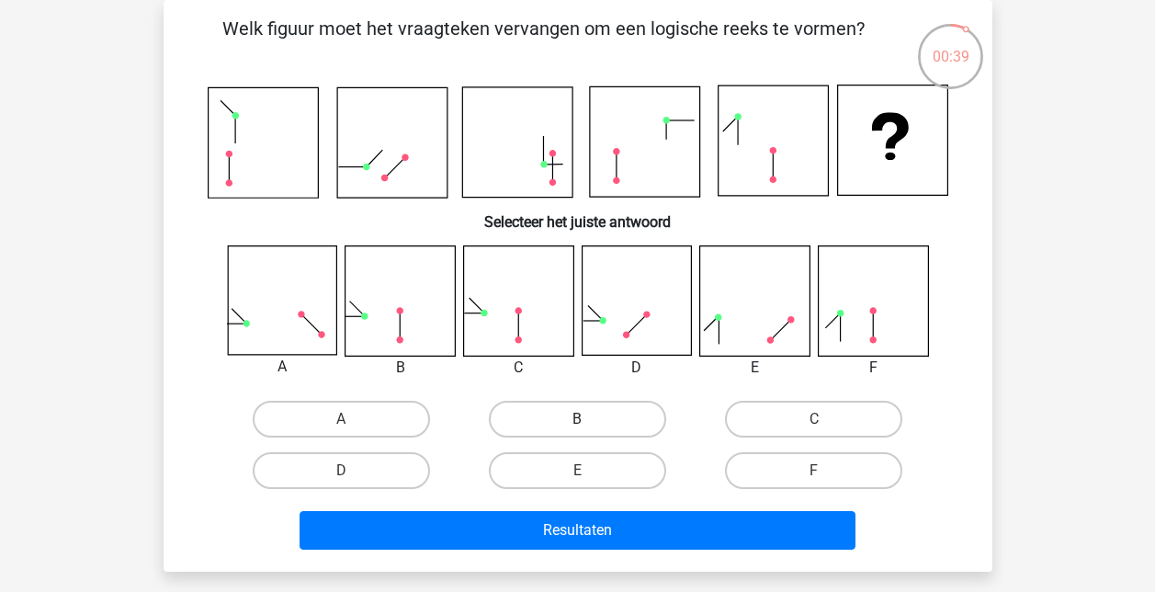
click at [562, 427] on label "B" at bounding box center [577, 419] width 177 height 37
click at [577, 427] on input "B" at bounding box center [583, 425] width 12 height 12
radio input "true"
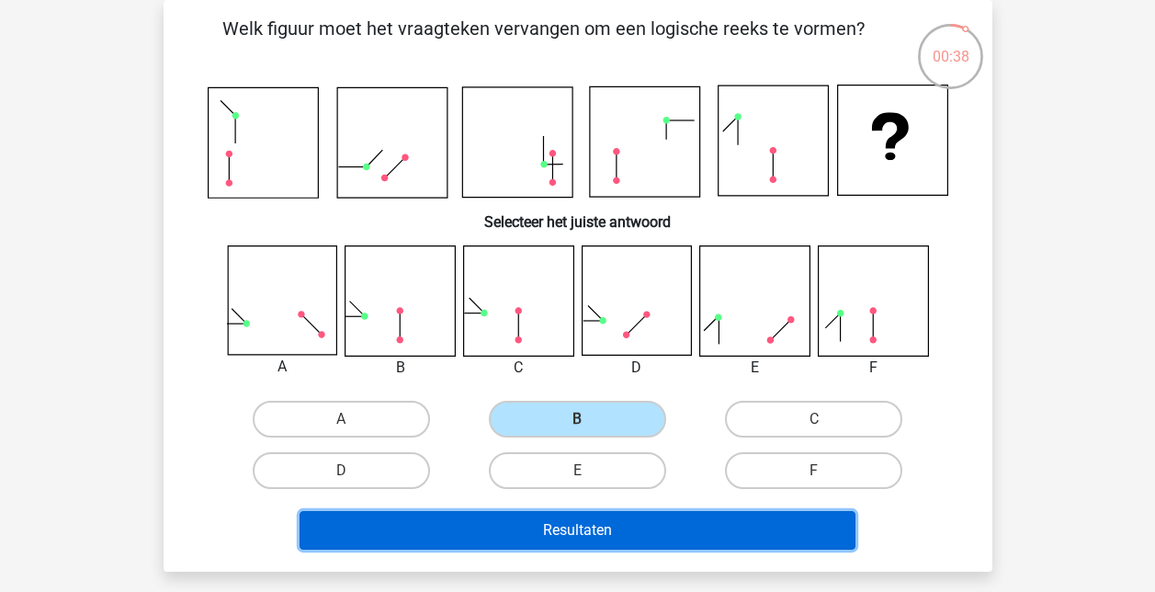
click at [574, 536] on button "Resultaten" at bounding box center [578, 530] width 556 height 39
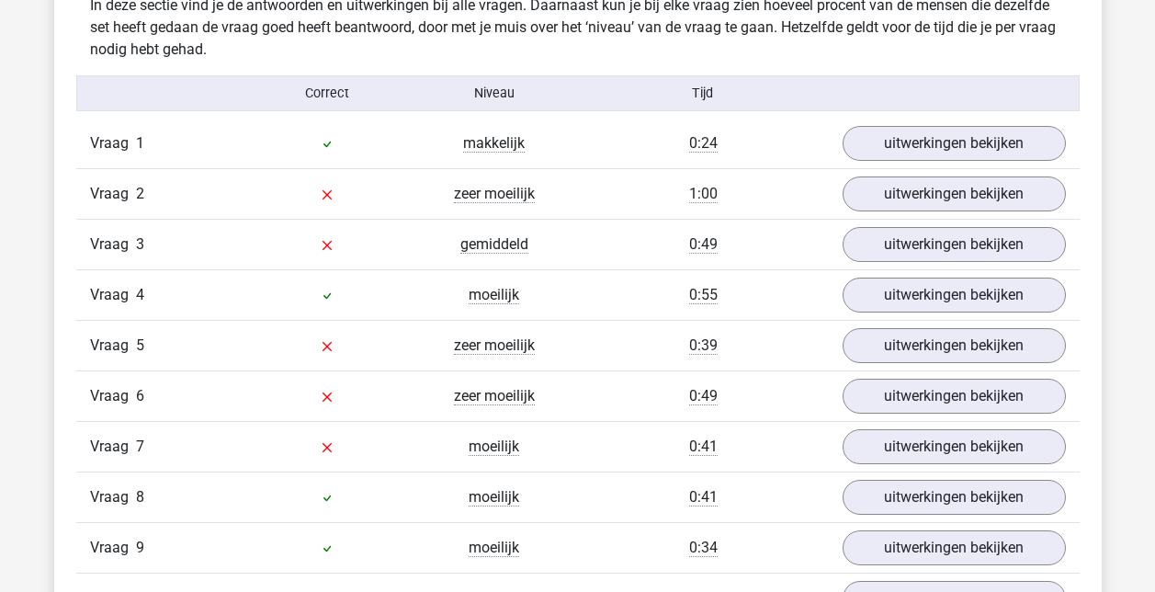
scroll to position [1103, 0]
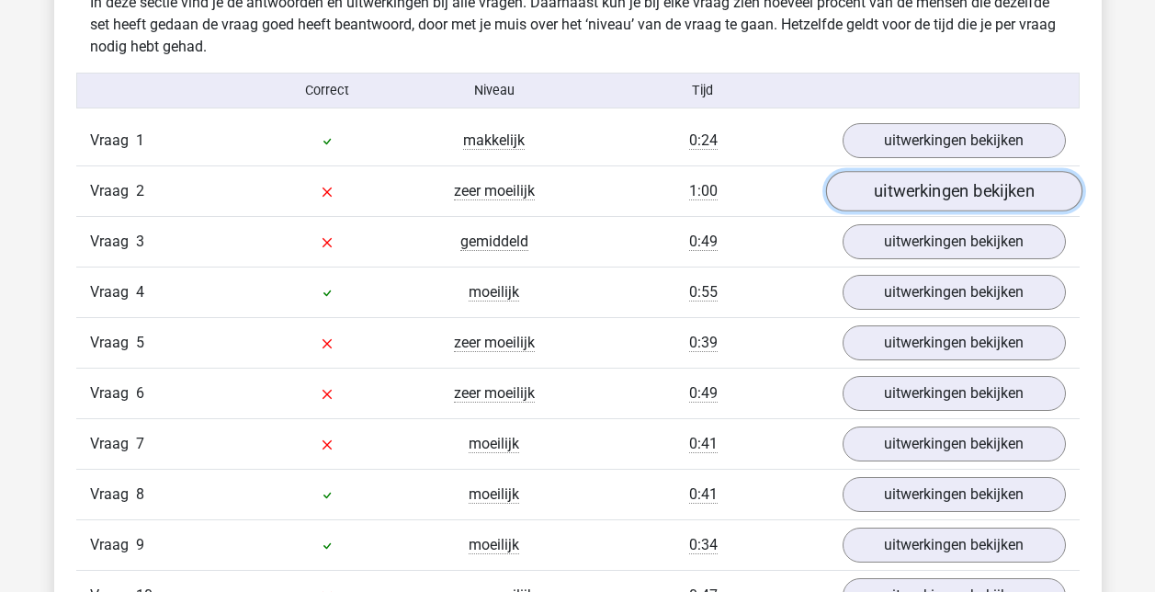
click at [927, 193] on link "uitwerkingen bekijken" at bounding box center [953, 191] width 256 height 40
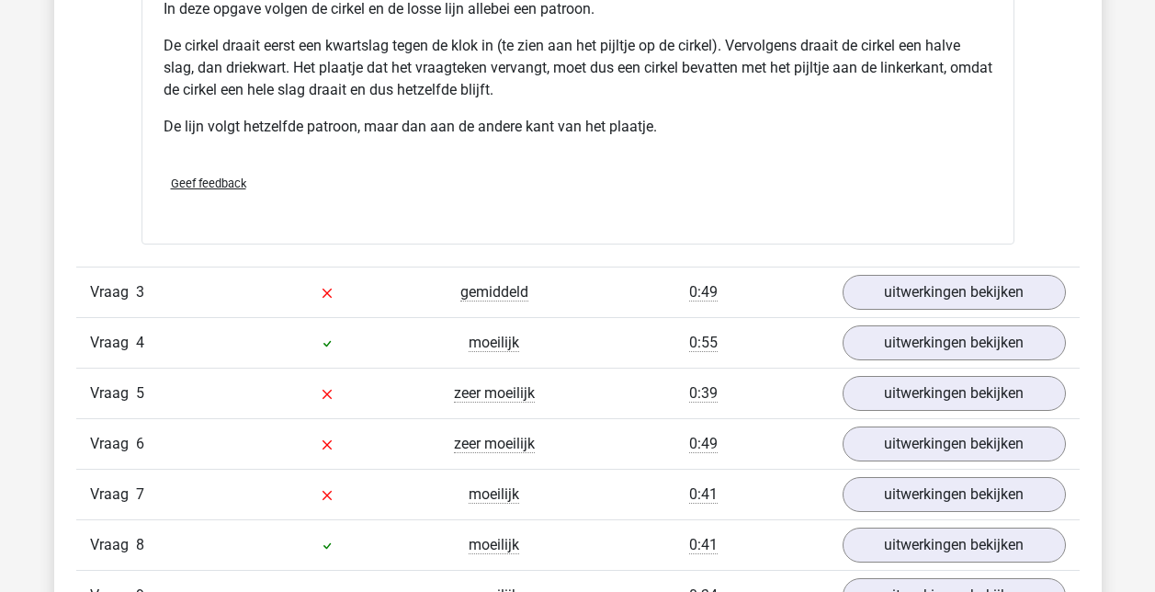
scroll to position [2206, 0]
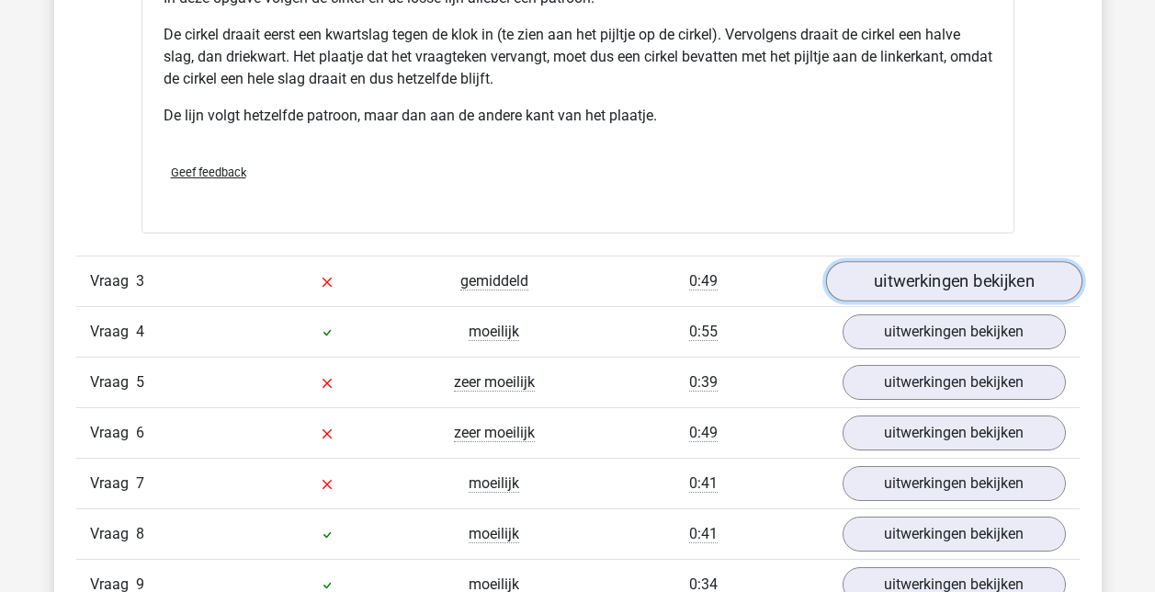
click at [957, 263] on link "uitwerkingen bekijken" at bounding box center [953, 281] width 256 height 40
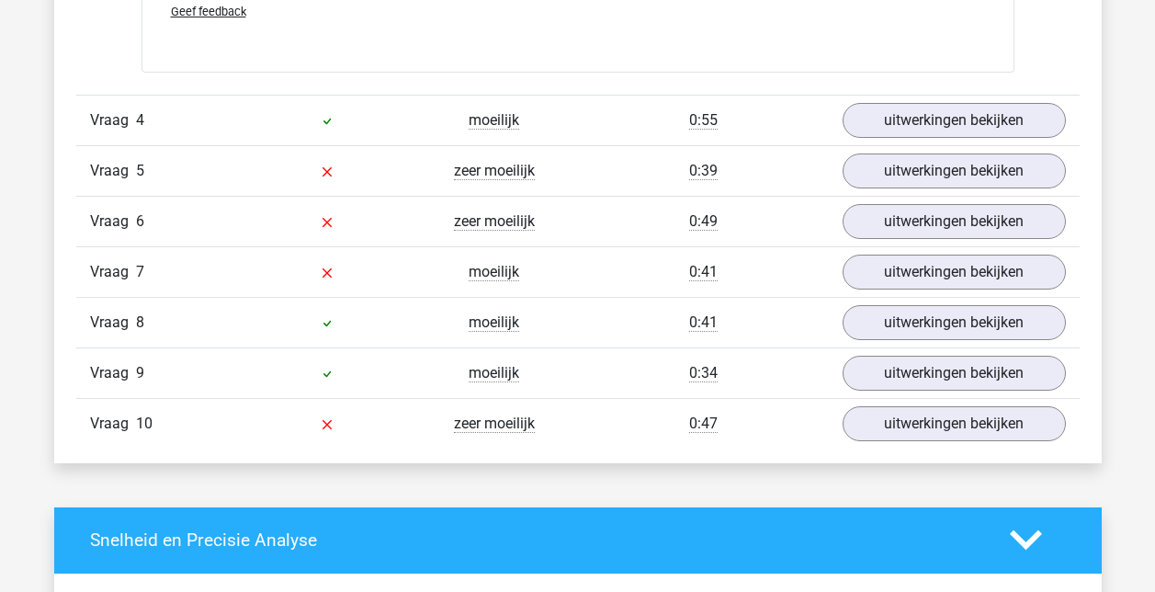
scroll to position [3585, 0]
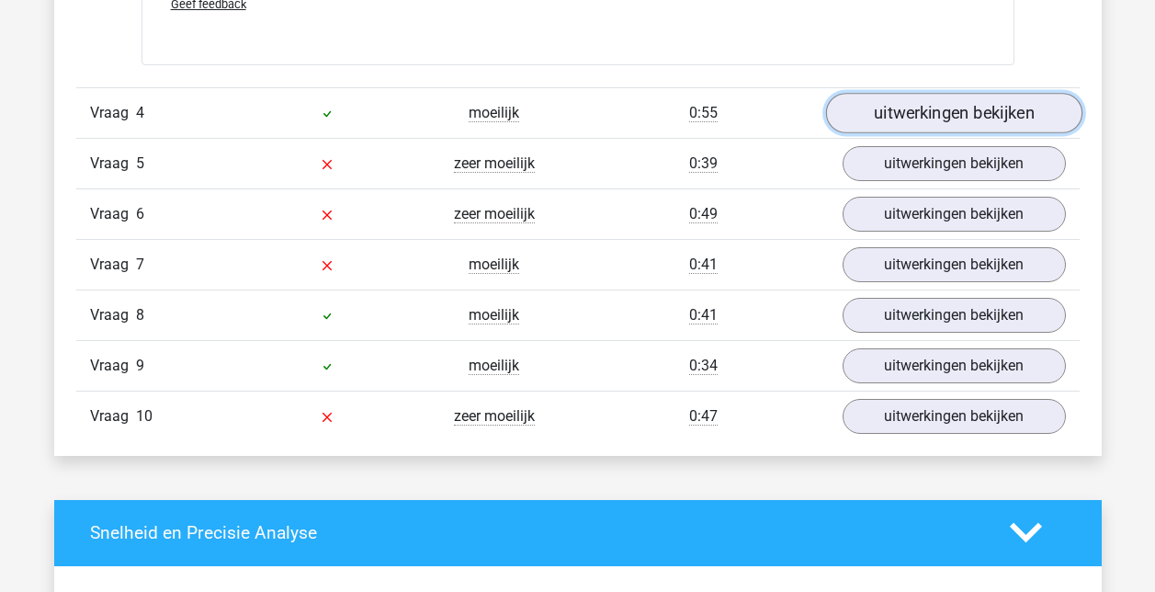
click at [957, 107] on link "uitwerkingen bekijken" at bounding box center [953, 113] width 256 height 40
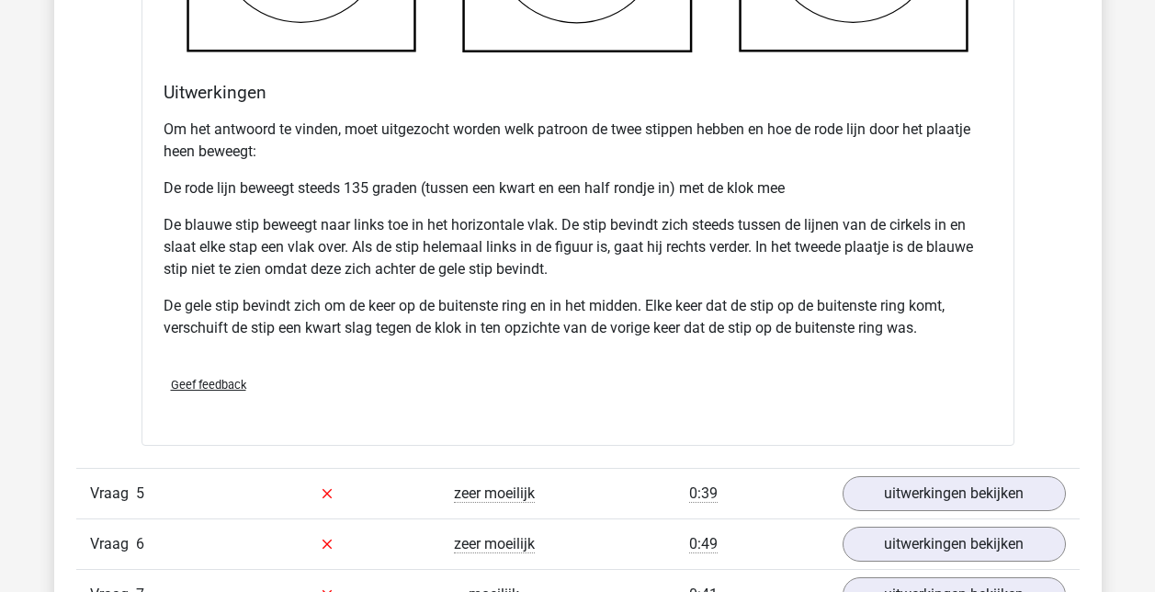
scroll to position [4504, 0]
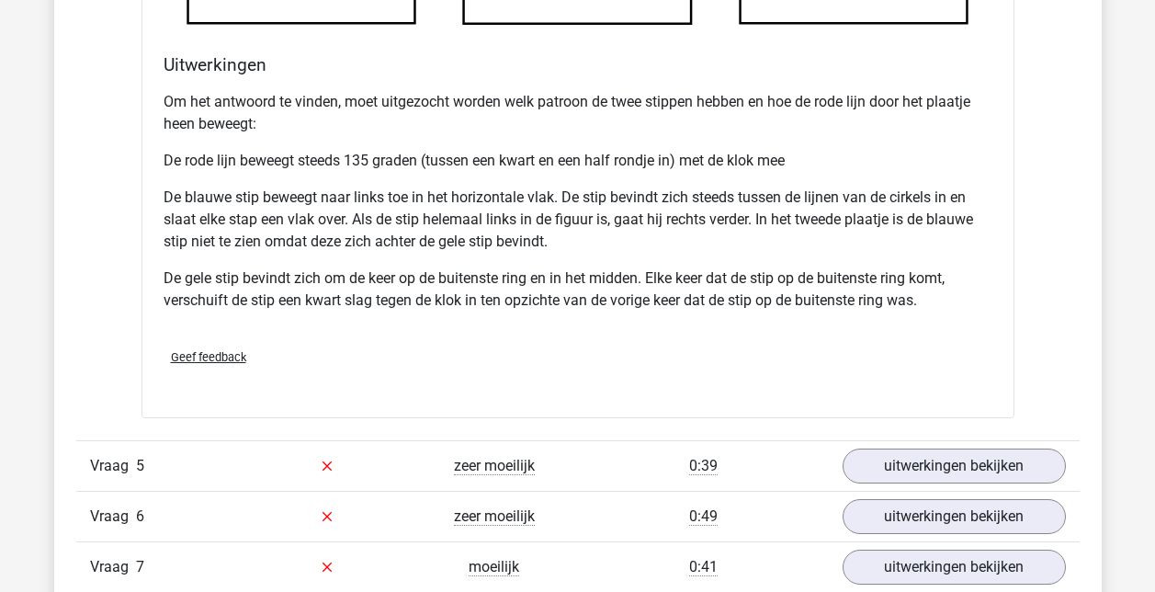
click at [946, 443] on div "Vraag 5 zeer moeilijk 0:39 uitwerkingen bekijken" at bounding box center [578, 465] width 1004 height 51
click at [1002, 465] on link "uitwerkingen bekijken" at bounding box center [953, 466] width 256 height 40
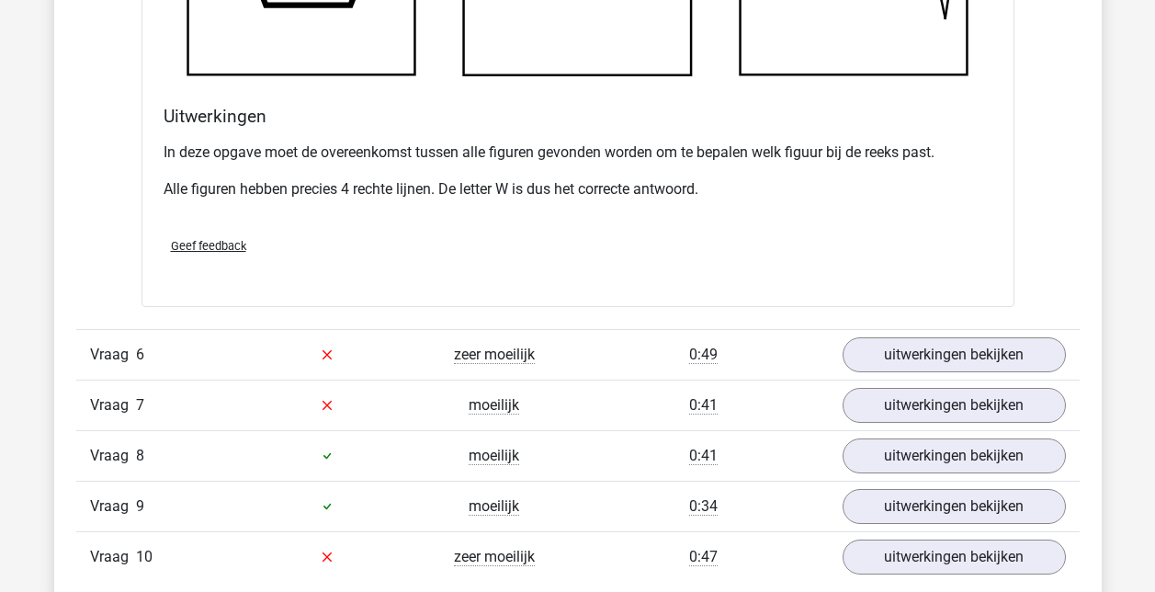
scroll to position [5882, 0]
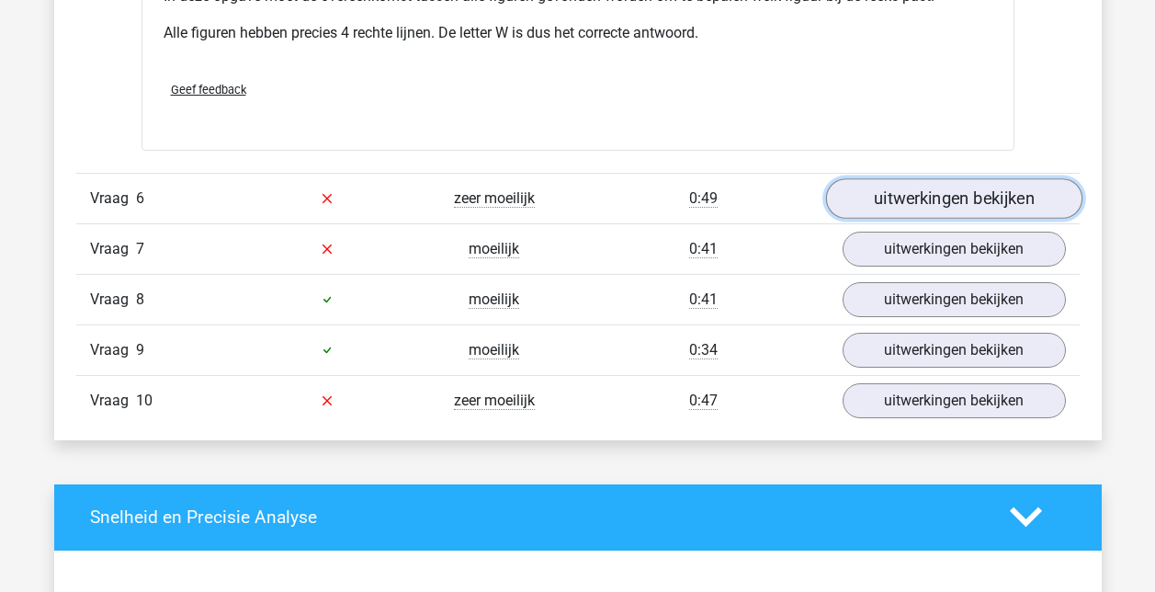
click at [961, 192] on link "uitwerkingen bekijken" at bounding box center [953, 198] width 256 height 40
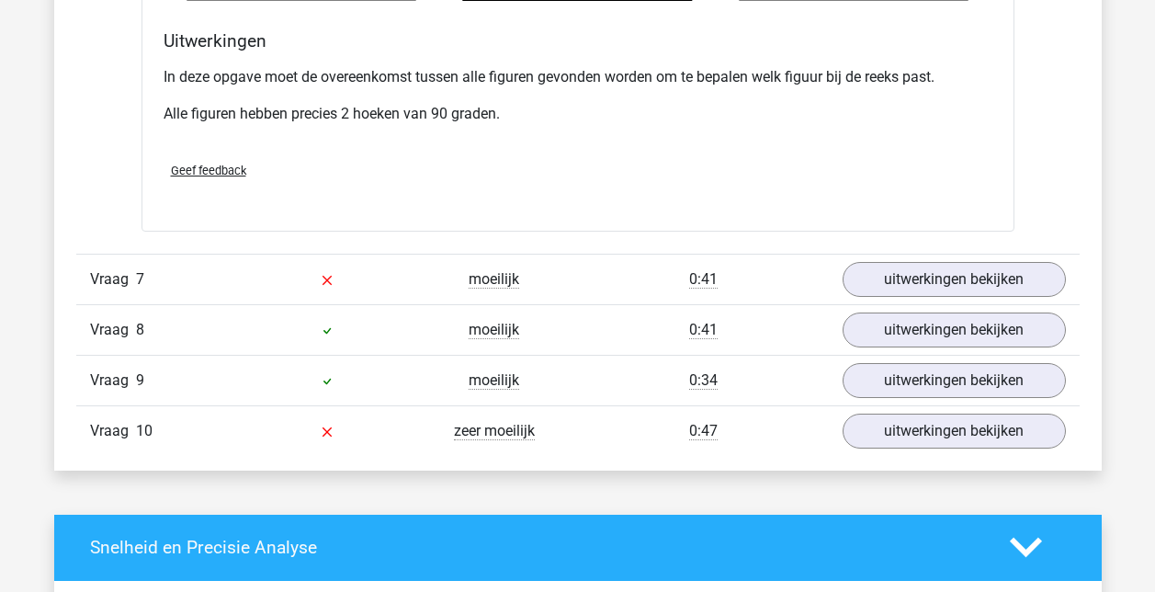
scroll to position [6985, 0]
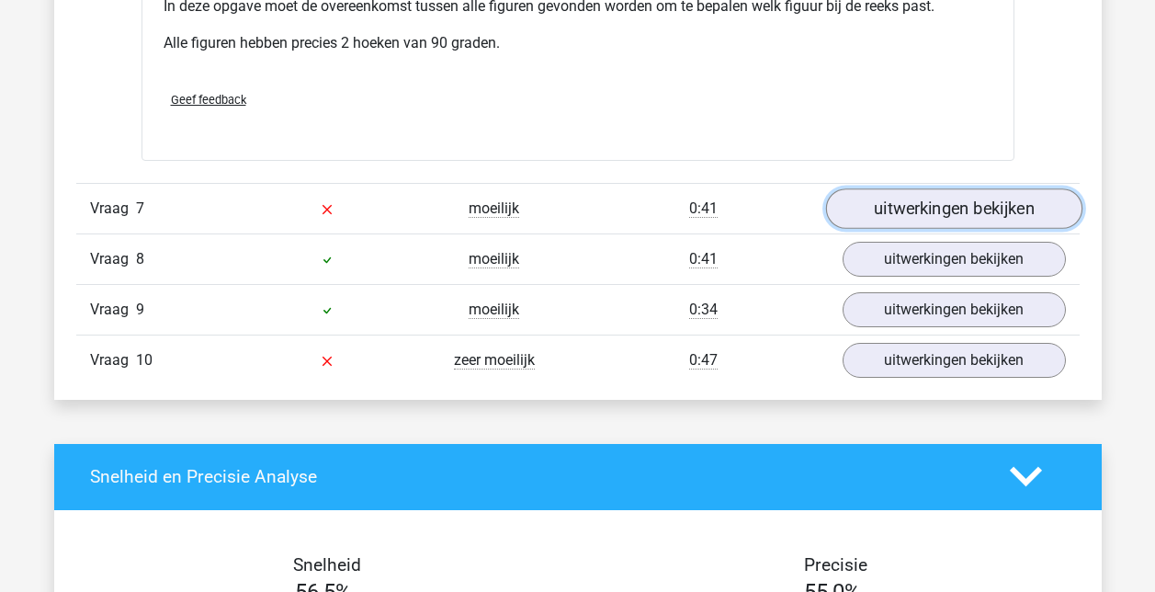
click at [925, 213] on link "uitwerkingen bekijken" at bounding box center [953, 208] width 256 height 40
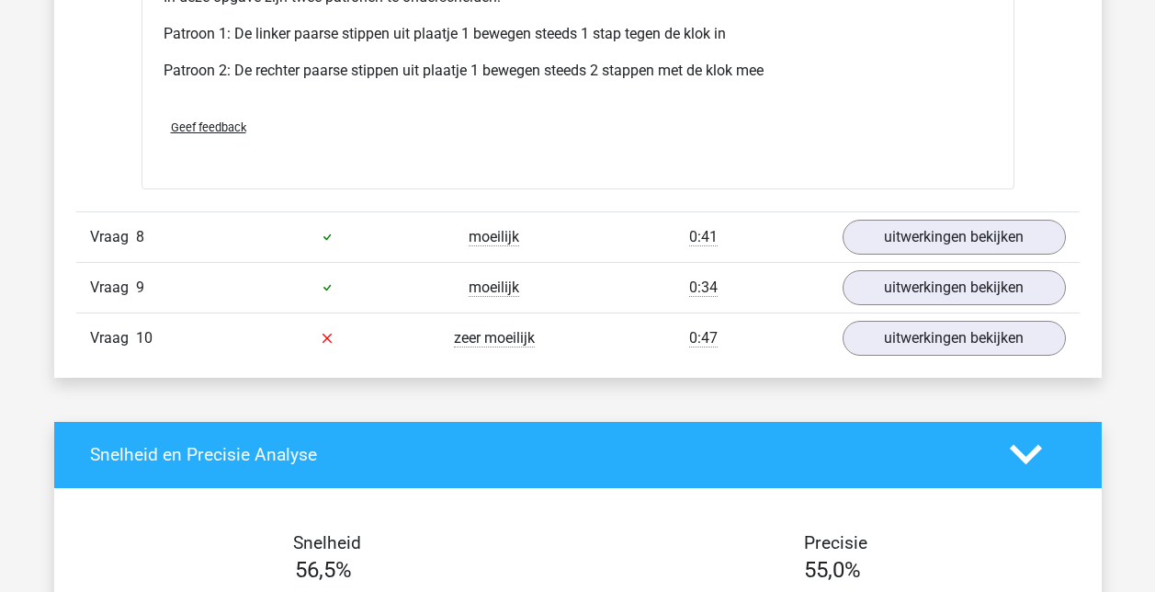
scroll to position [8180, 0]
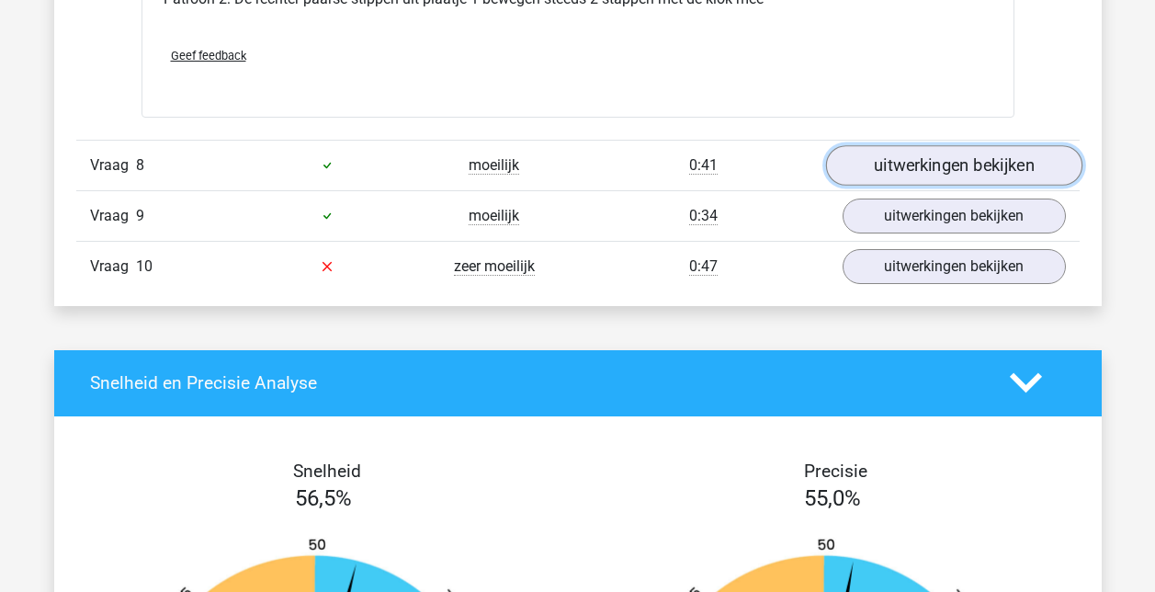
click at [908, 178] on link "uitwerkingen bekijken" at bounding box center [953, 165] width 256 height 40
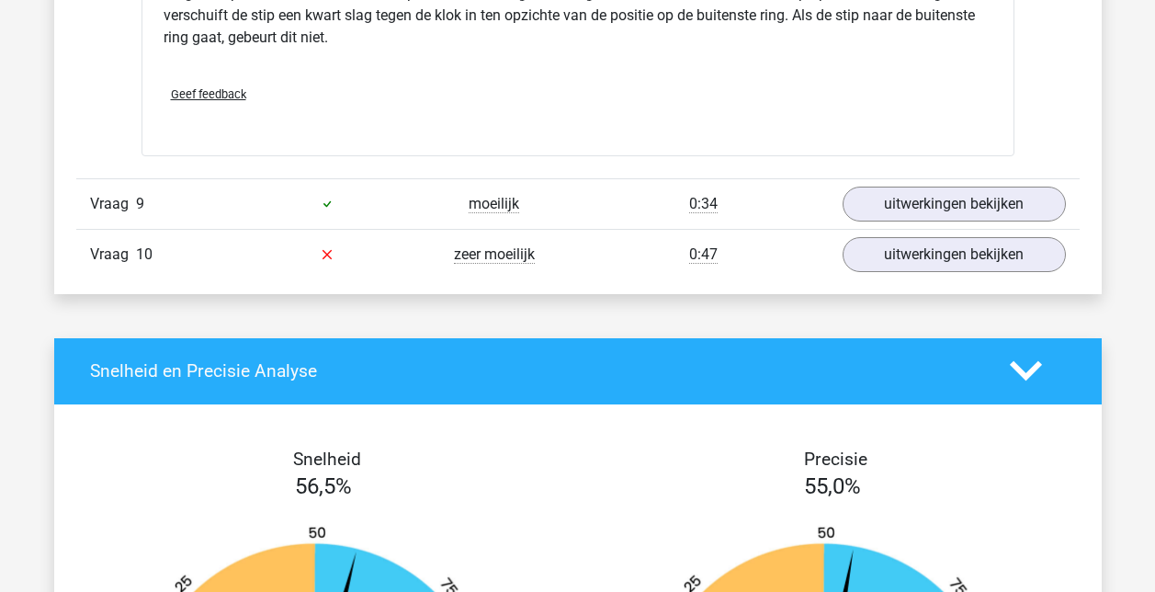
scroll to position [9467, 0]
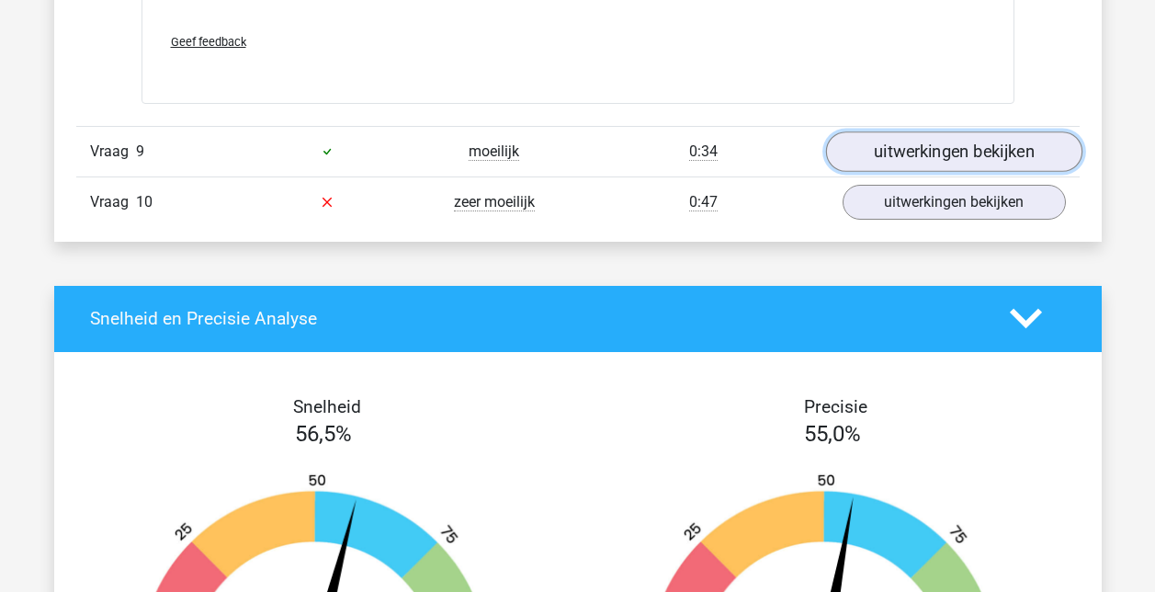
click at [947, 151] on link "uitwerkingen bekijken" at bounding box center [953, 151] width 256 height 40
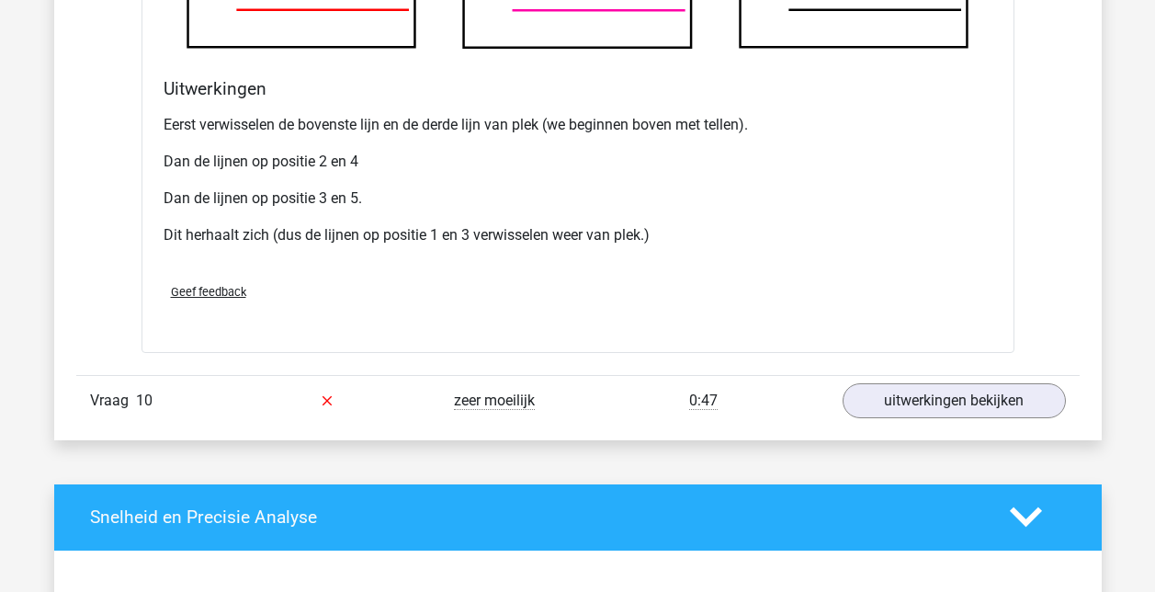
scroll to position [10386, 0]
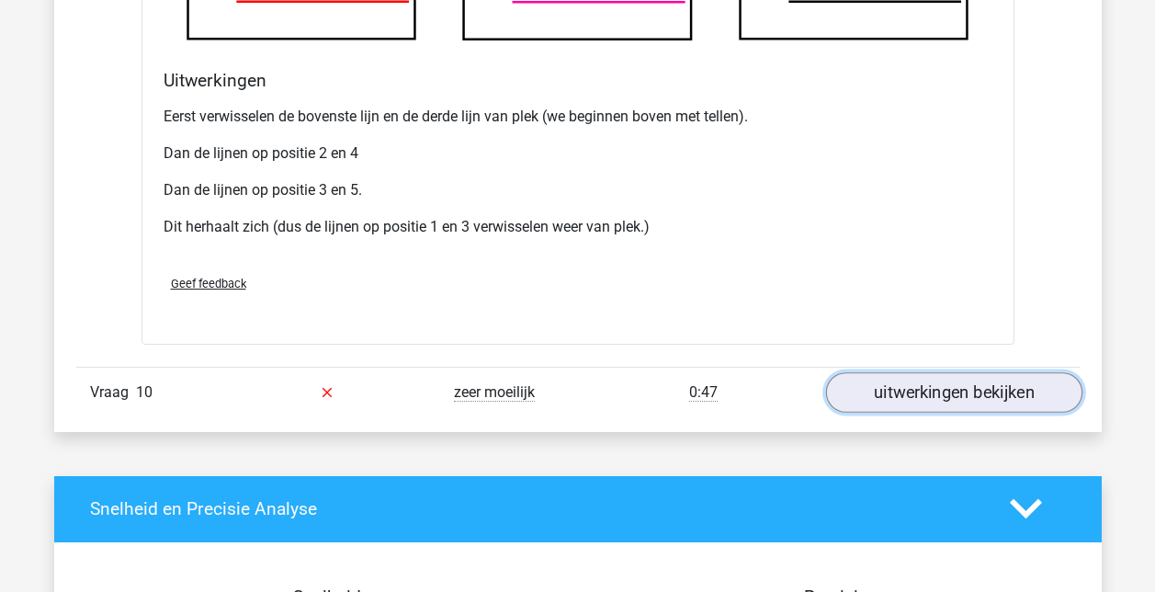
click at [939, 392] on link "uitwerkingen bekijken" at bounding box center [953, 392] width 256 height 40
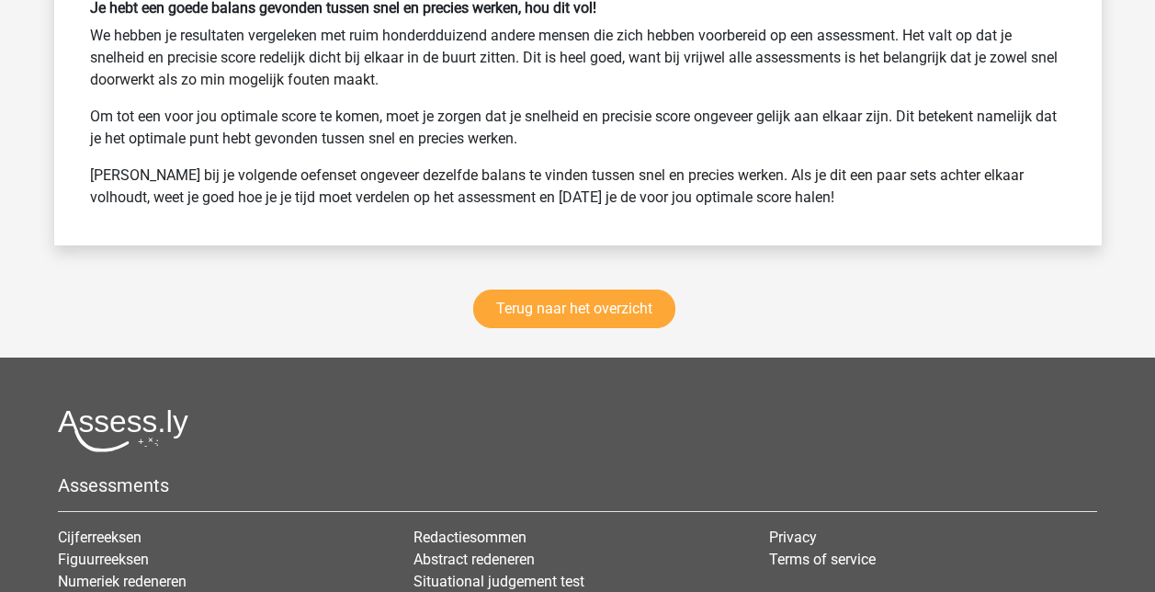
scroll to position [12959, 0]
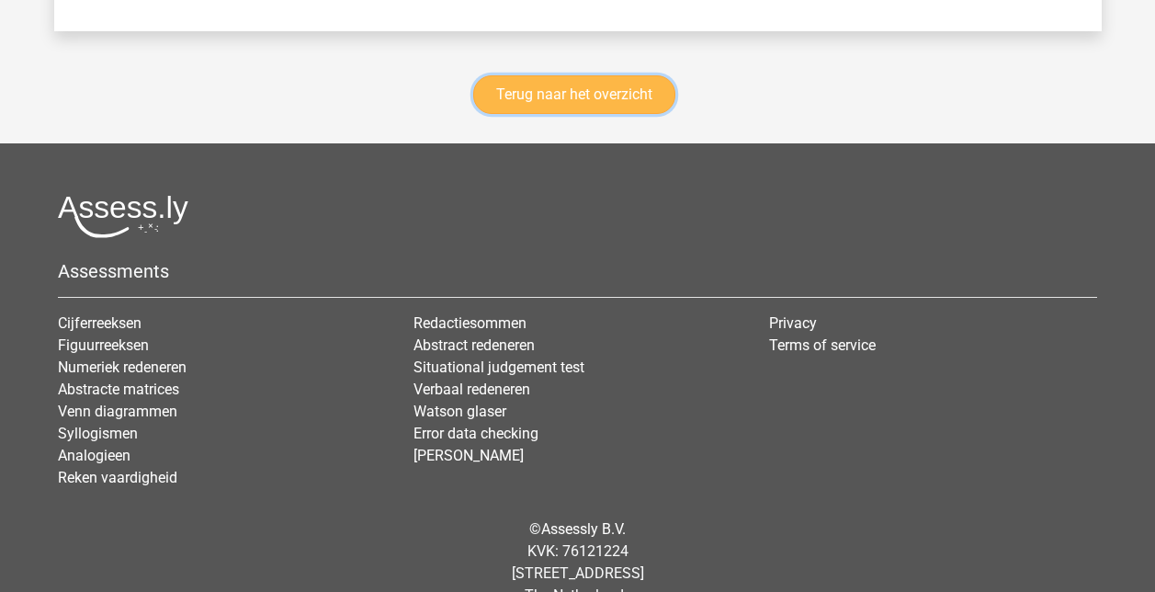
click at [585, 94] on link "Terug naar het overzicht" at bounding box center [574, 94] width 202 height 39
click at [529, 89] on link "Terug naar het overzicht" at bounding box center [574, 94] width 202 height 39
click at [569, 92] on link "Terug naar het overzicht" at bounding box center [574, 94] width 202 height 39
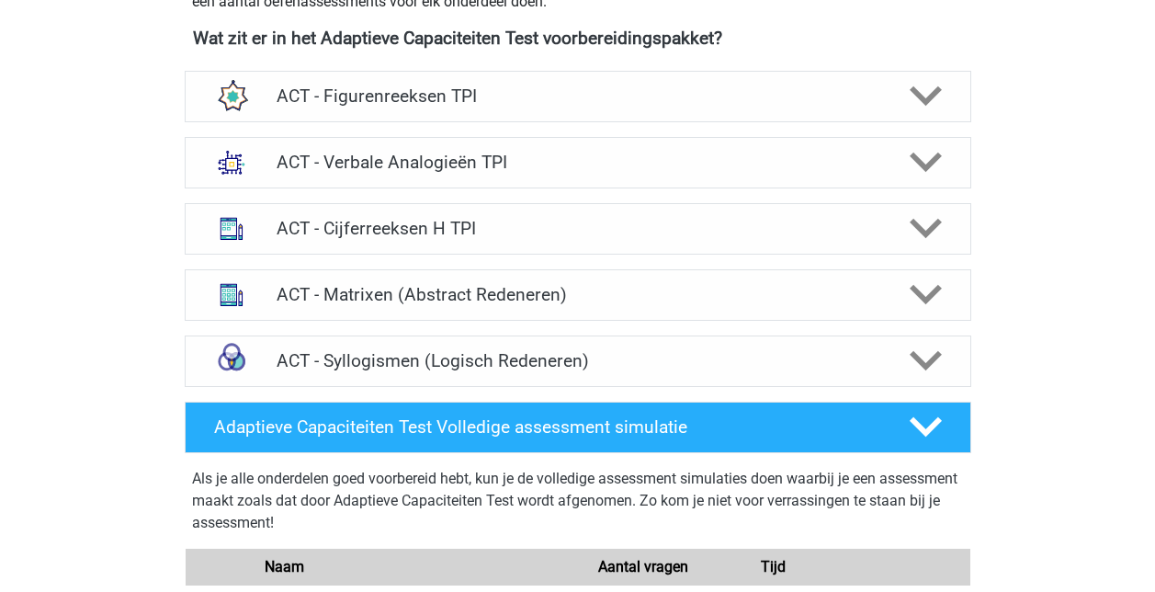
scroll to position [735, 0]
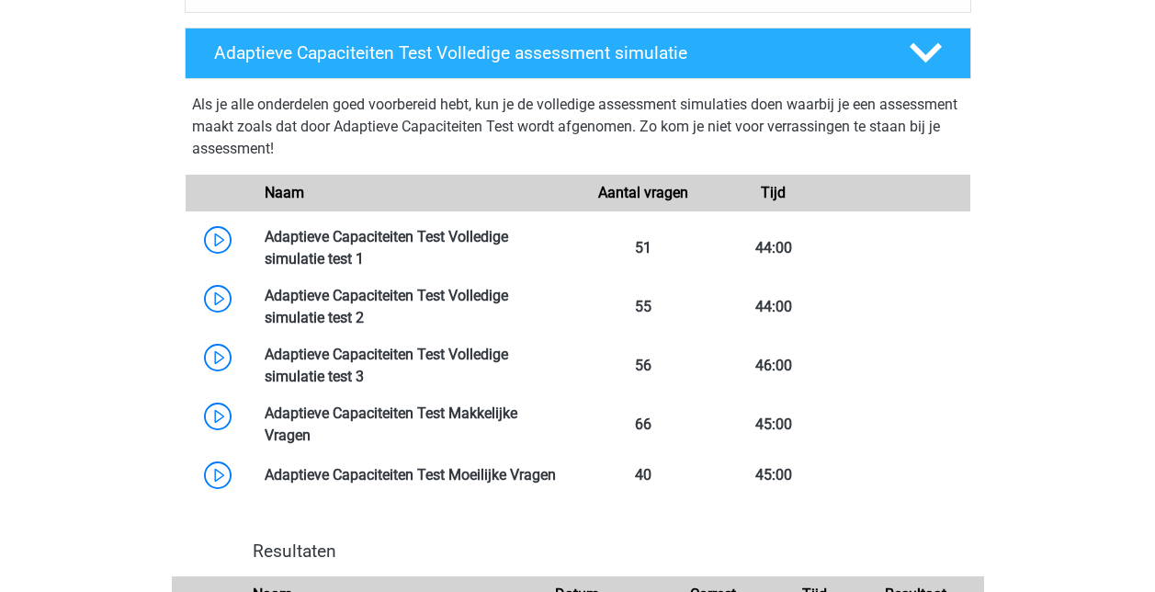
scroll to position [1011, 0]
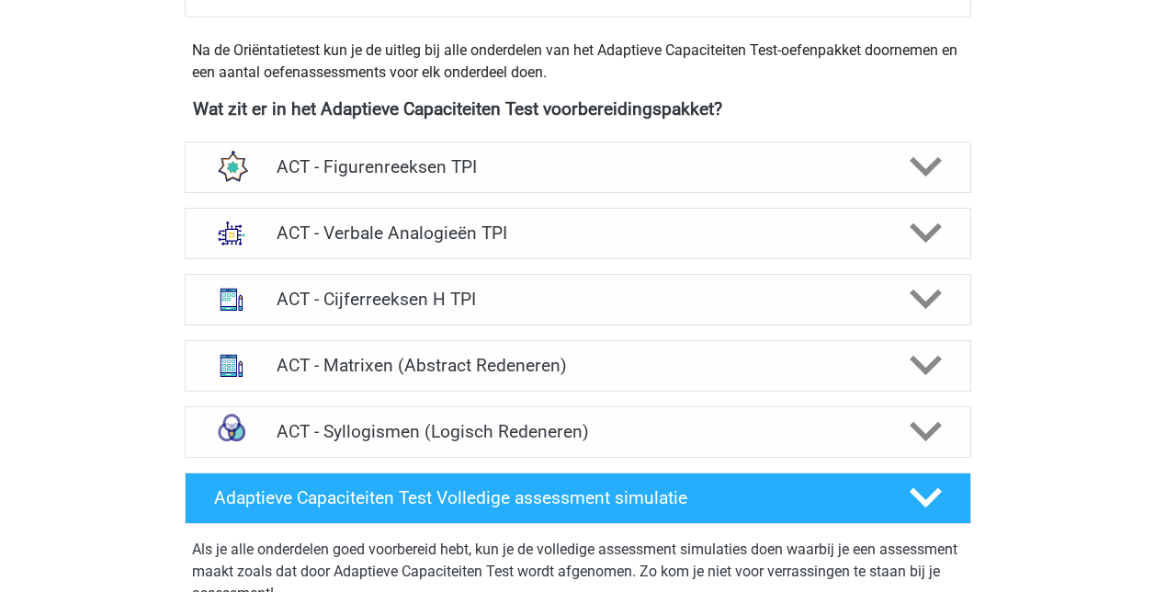
scroll to position [643, 0]
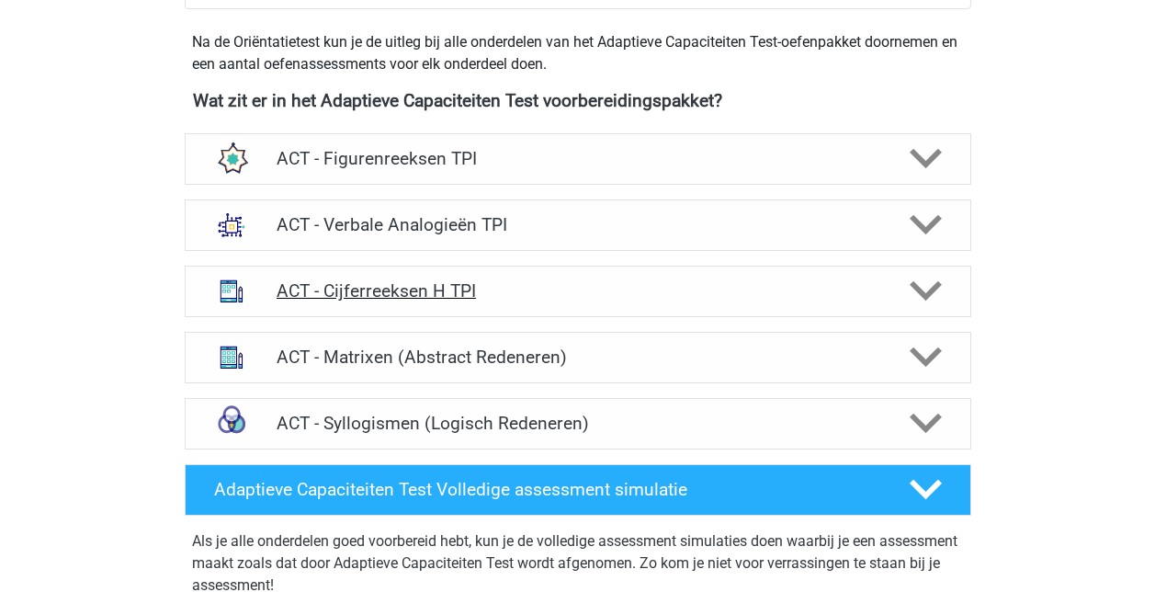
click at [426, 313] on div "ACT - Cijferreeksen H TPI" at bounding box center [578, 291] width 787 height 51
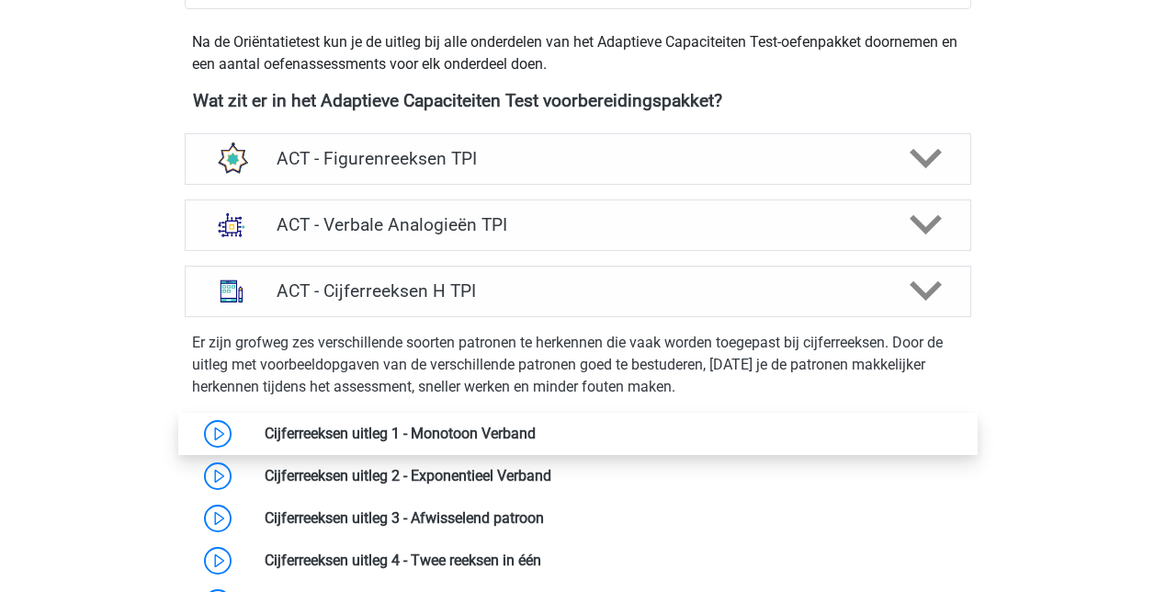
click at [536, 425] on link at bounding box center [536, 433] width 0 height 17
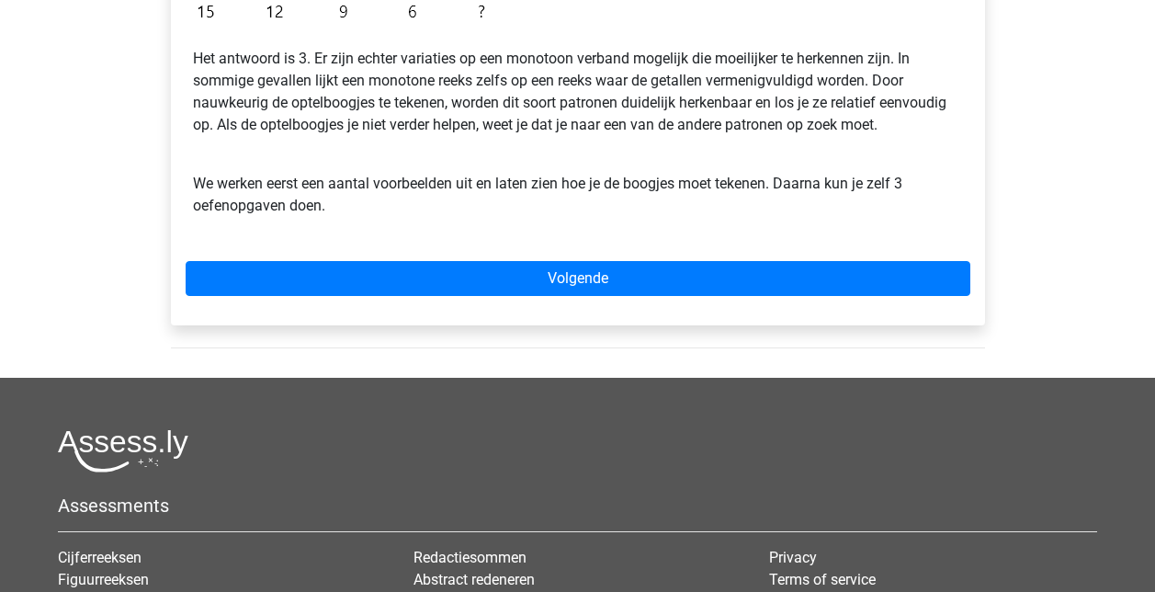
scroll to position [643, 0]
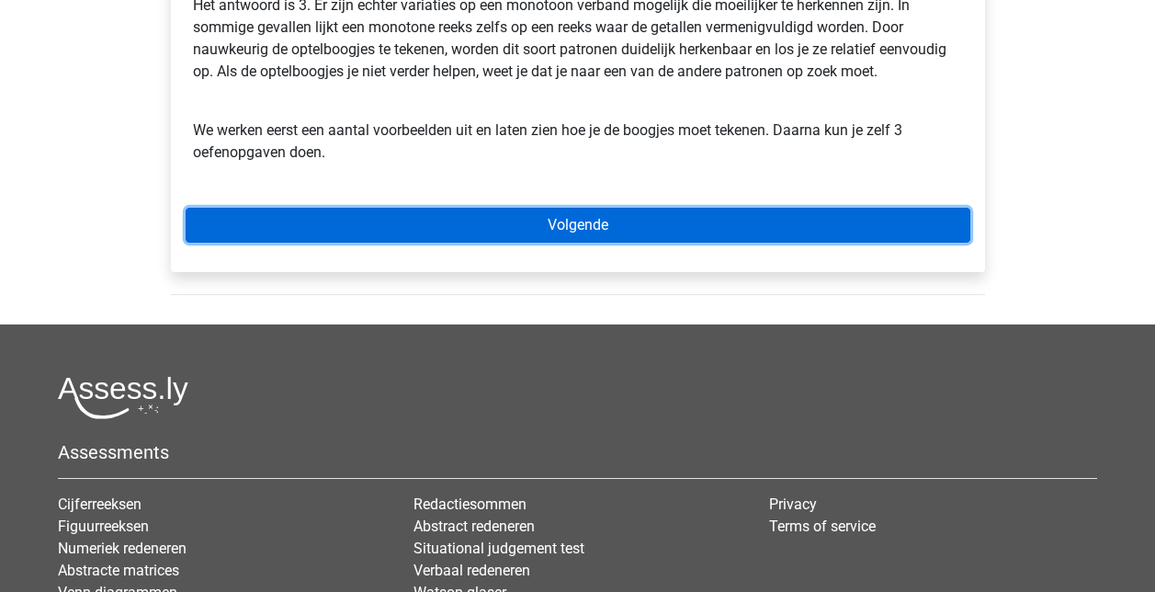
click at [584, 213] on link "Volgende" at bounding box center [578, 225] width 785 height 35
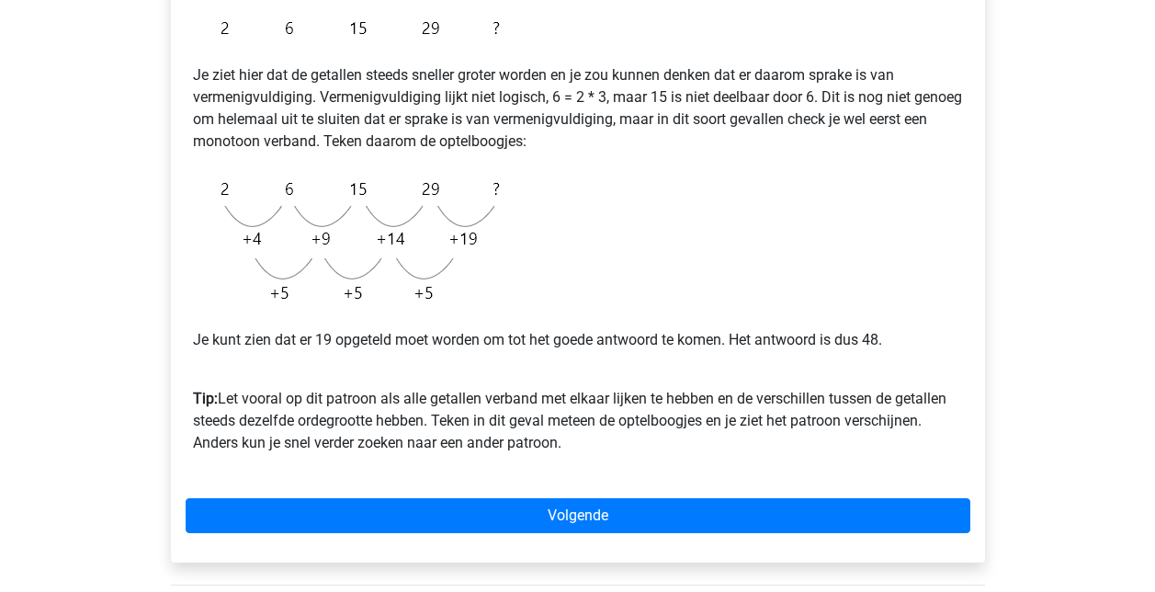
scroll to position [551, 0]
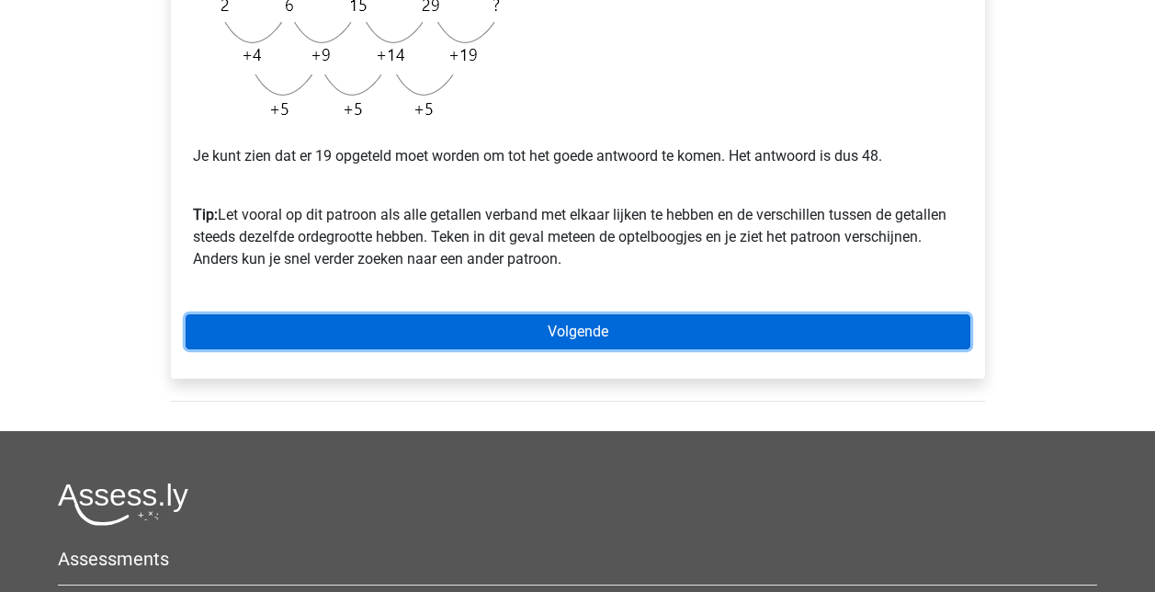
click at [583, 328] on link "Volgende" at bounding box center [578, 331] width 785 height 35
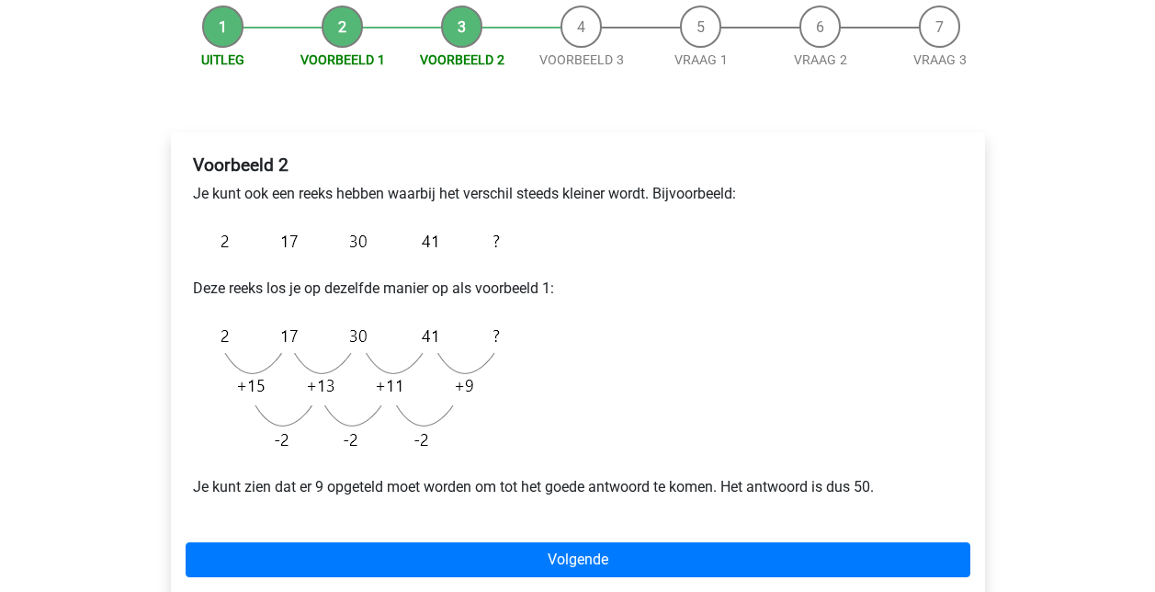
scroll to position [368, 0]
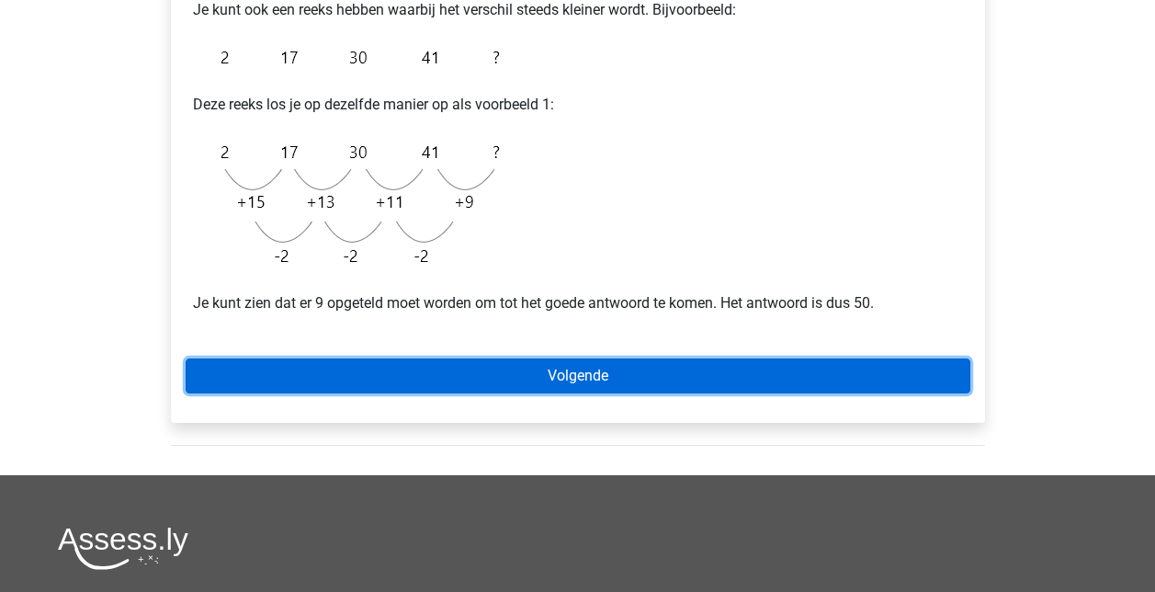
click at [614, 371] on link "Volgende" at bounding box center [578, 375] width 785 height 35
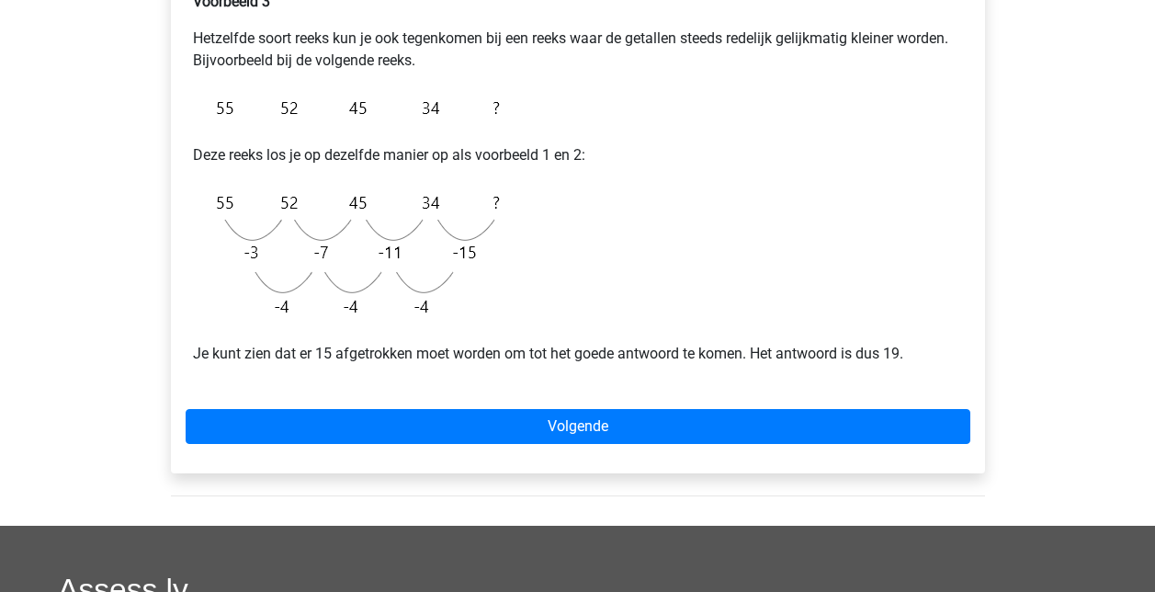
scroll to position [368, 0]
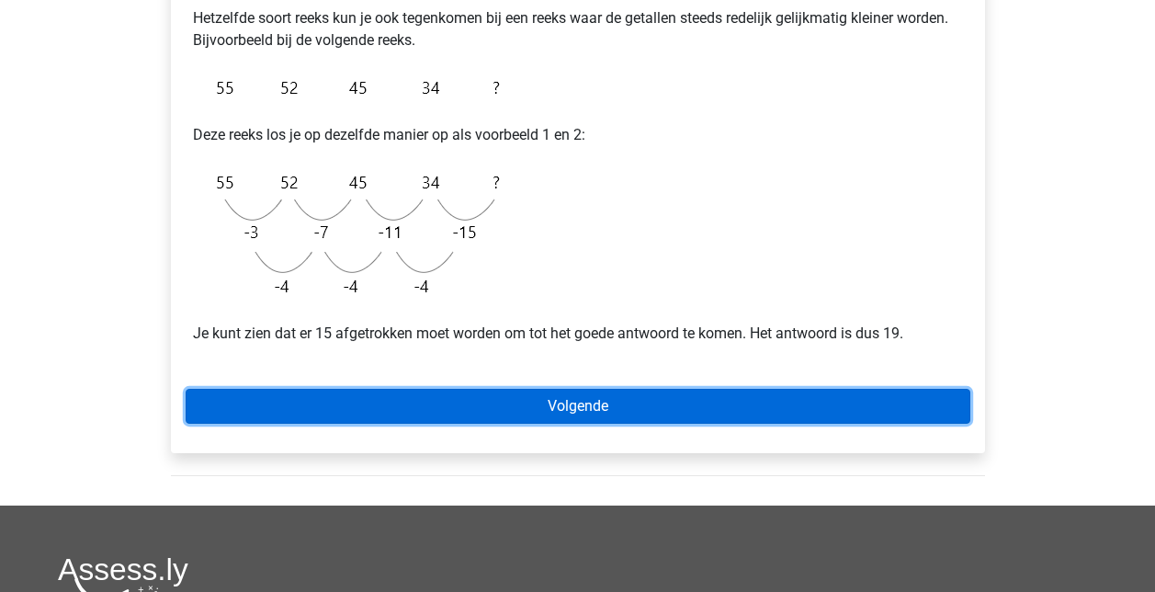
click at [588, 403] on link "Volgende" at bounding box center [578, 406] width 785 height 35
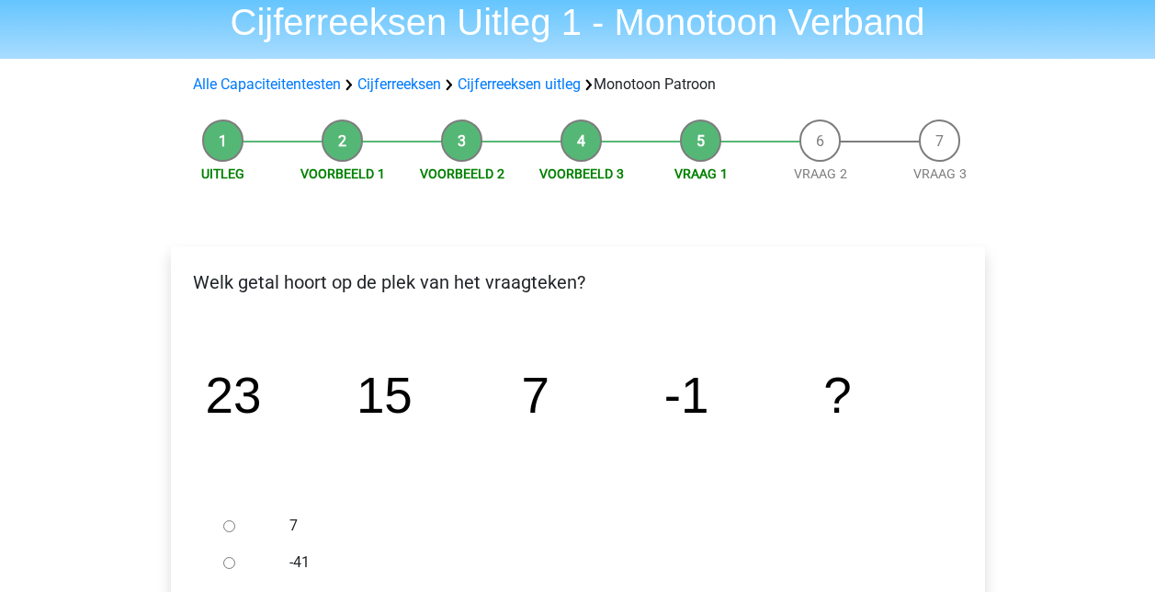
scroll to position [92, 0]
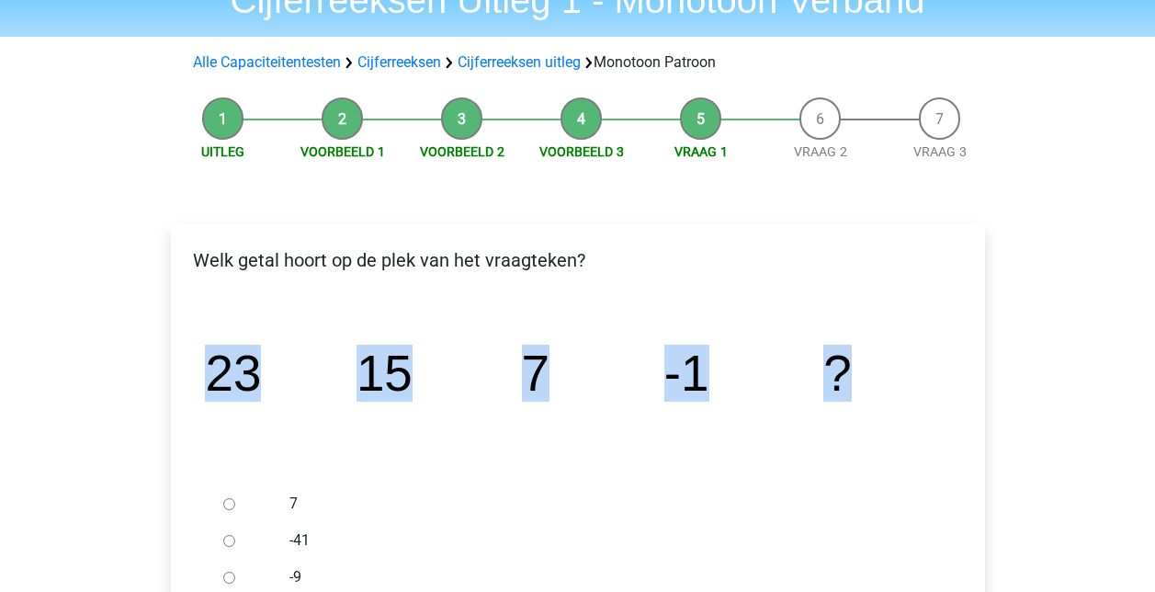
drag, startPoint x: 208, startPoint y: 379, endPoint x: 874, endPoint y: 380, distance: 666.4
click at [874, 380] on icon "image/svg+xml 23 15 7 -1 ?" at bounding box center [578, 390] width 756 height 189
copy g "23 15 7 -1 ?"
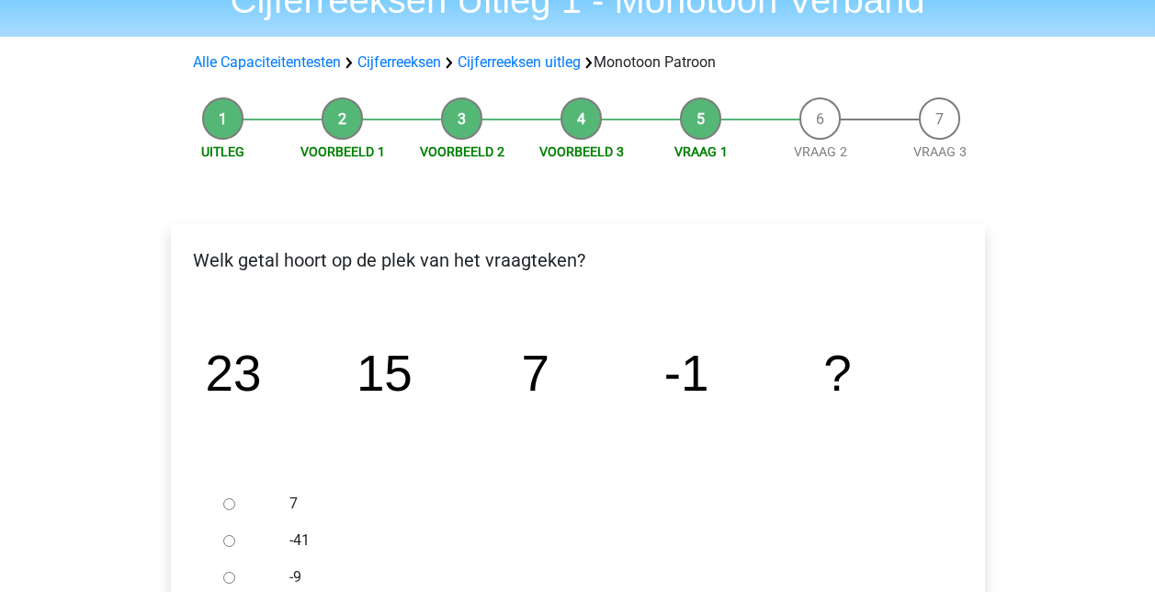
click at [430, 506] on label "7" at bounding box center [608, 504] width 636 height 22
click at [235, 506] on input "7" at bounding box center [229, 504] width 12 height 12
radio input "true"
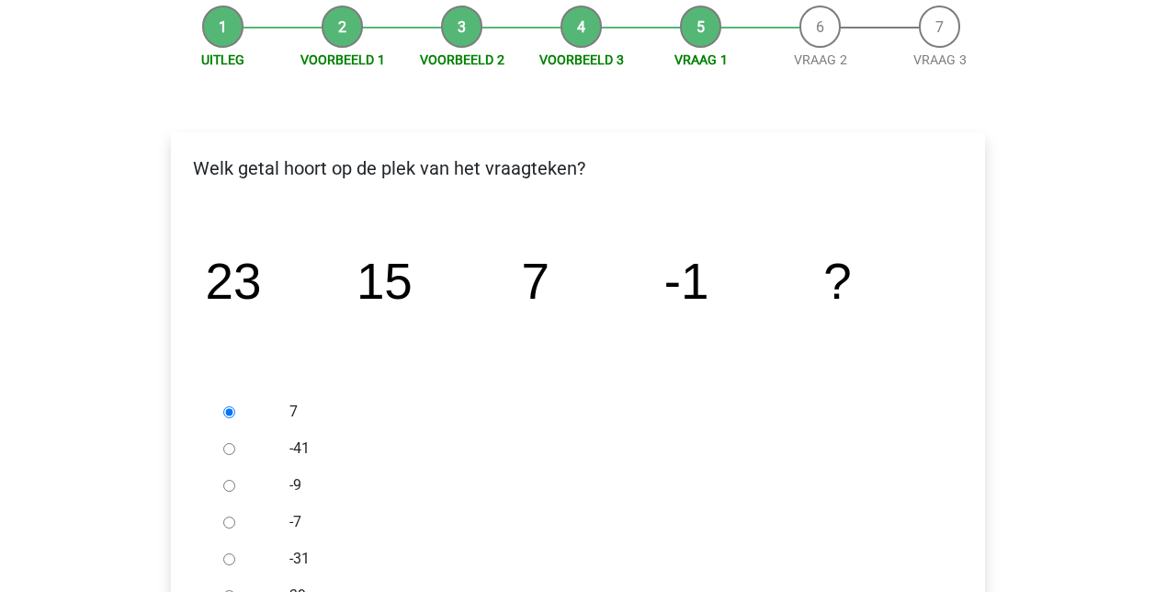
scroll to position [276, 0]
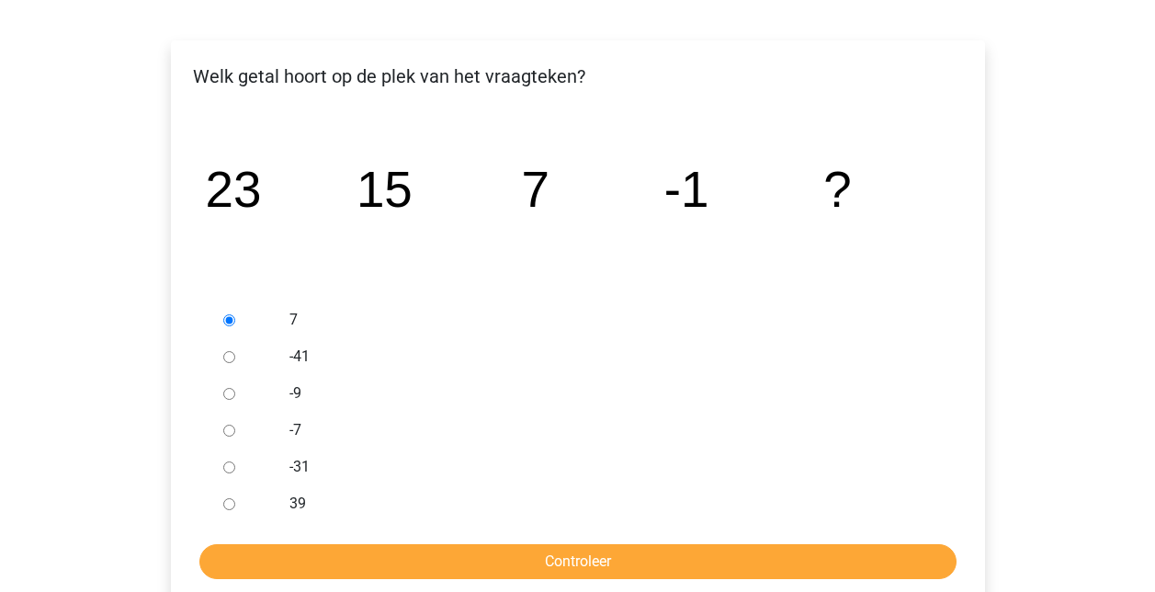
drag, startPoint x: 227, startPoint y: 390, endPoint x: 231, endPoint y: 399, distance: 9.9
click at [228, 393] on input "-9" at bounding box center [229, 394] width 12 height 12
radio input "true"
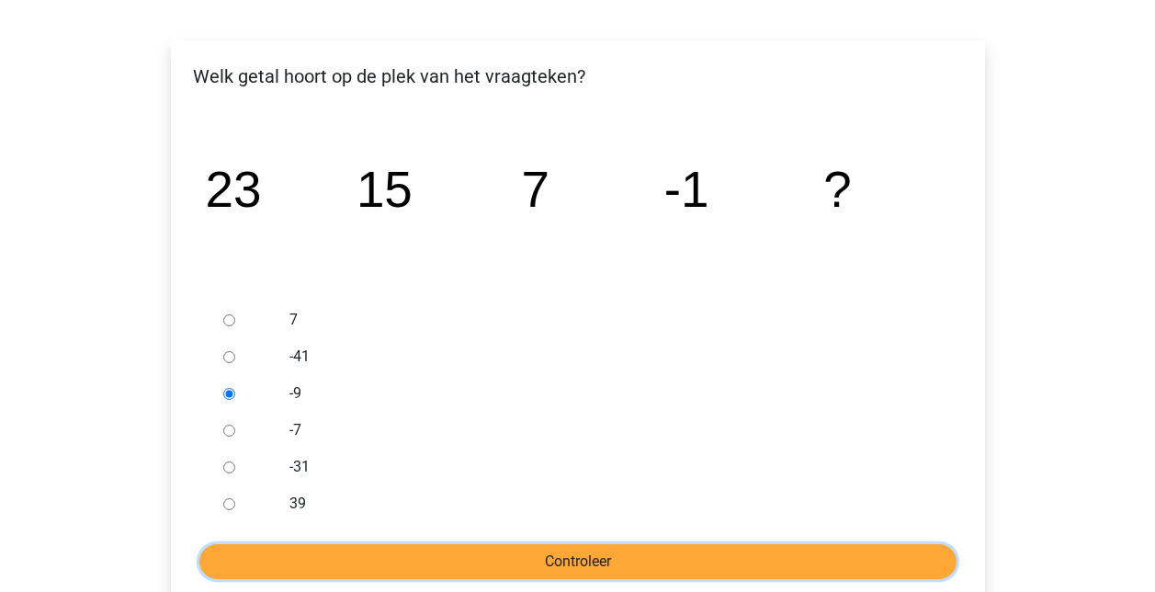
click at [570, 566] on input "Controleer" at bounding box center [577, 561] width 757 height 35
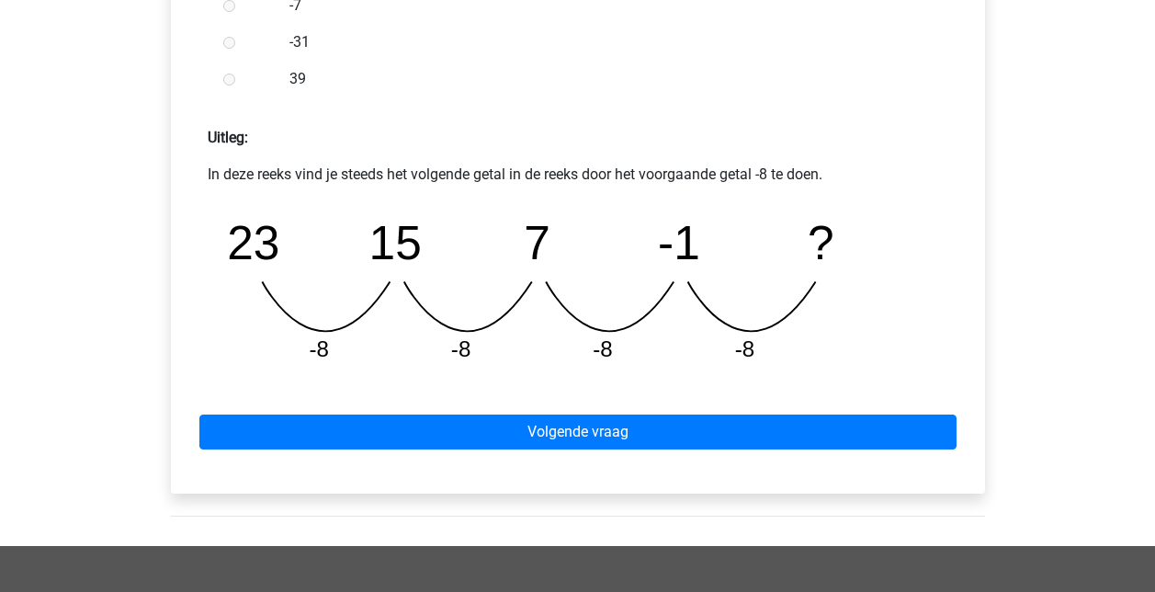
scroll to position [827, 0]
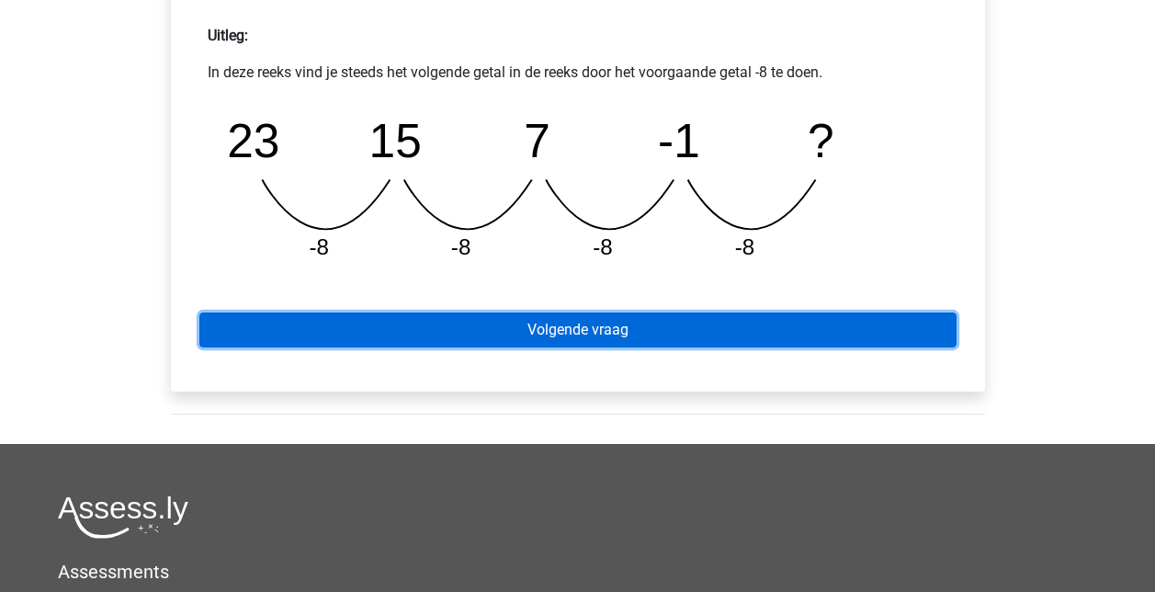
click at [639, 325] on link "Volgende vraag" at bounding box center [577, 329] width 757 height 35
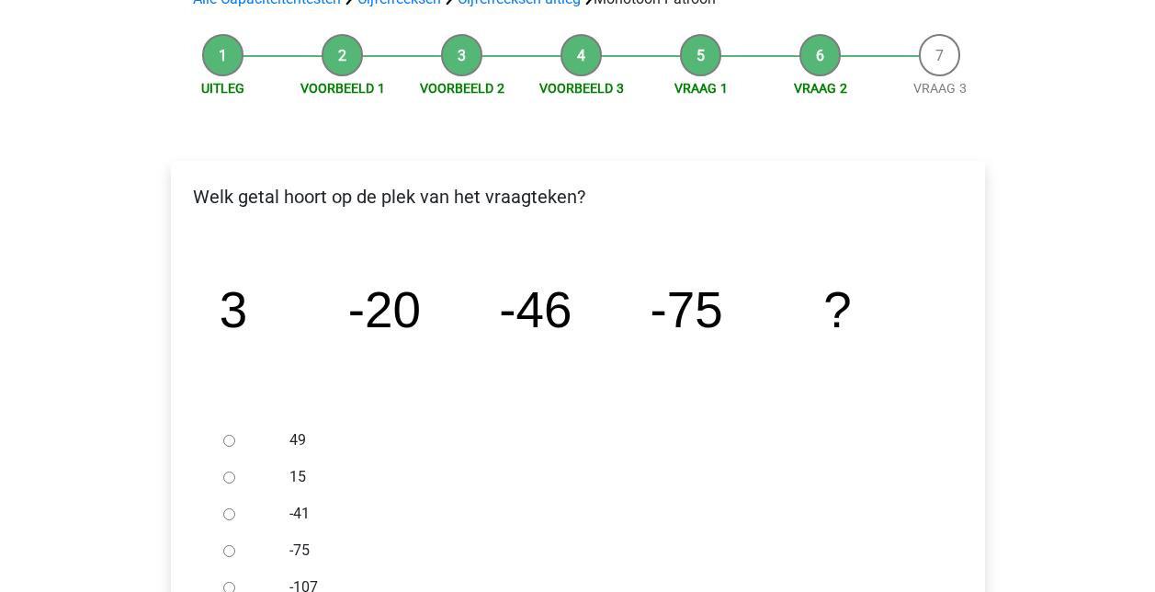
scroll to position [276, 0]
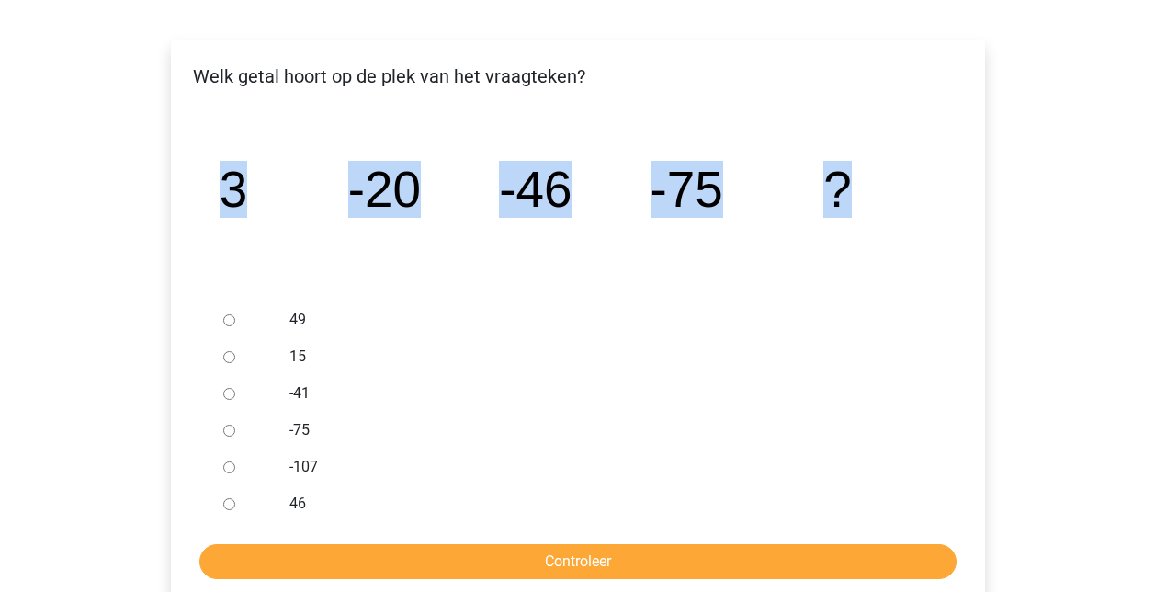
drag, startPoint x: 232, startPoint y: 192, endPoint x: 856, endPoint y: 210, distance: 624.3
click at [856, 210] on icon "image/svg+xml 3 -20 -46 -75 ?" at bounding box center [578, 206] width 756 height 189
copy g "3 -20 -46 -75 ?"
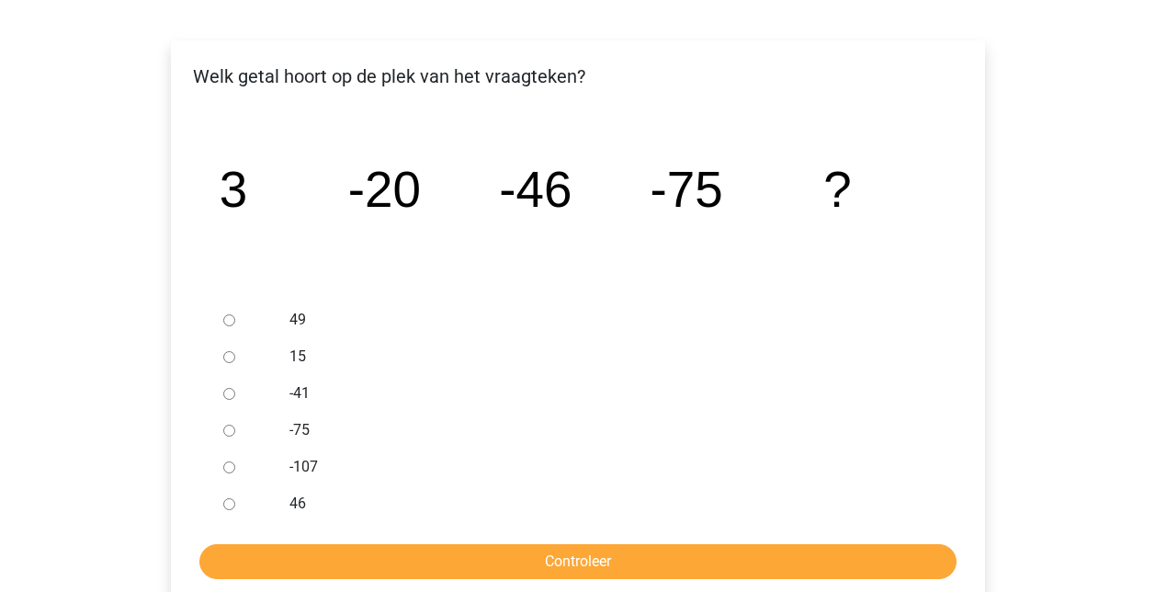
click at [493, 412] on div "-75" at bounding box center [608, 430] width 664 height 37
click at [240, 462] on div at bounding box center [246, 467] width 61 height 37
click at [225, 471] on input "-107" at bounding box center [229, 467] width 12 height 12
radio input "true"
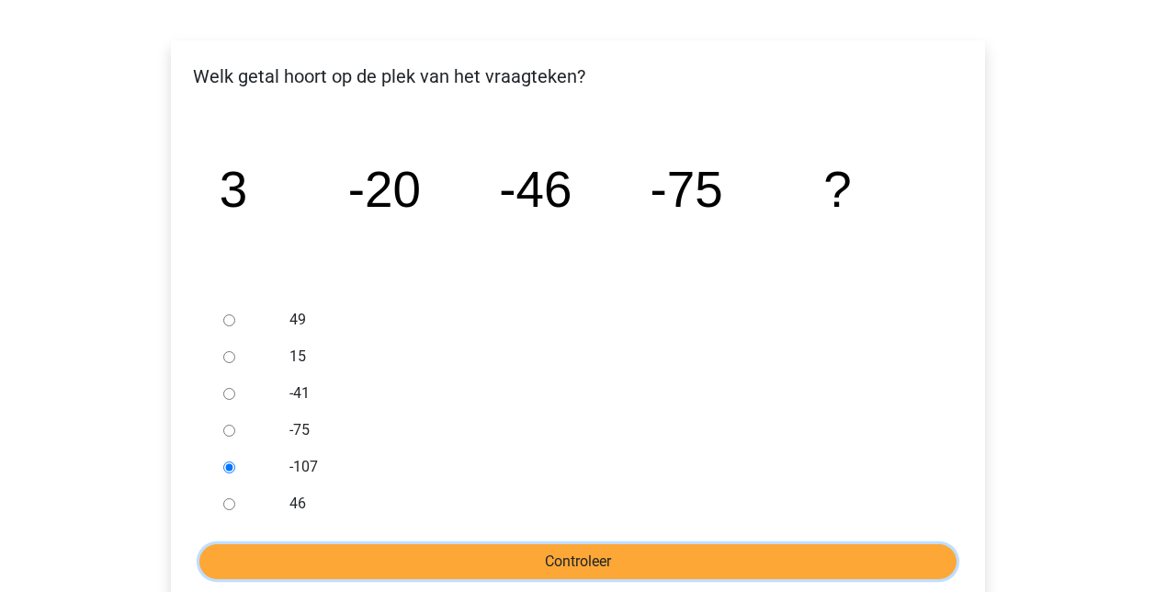
click at [510, 560] on input "Controleer" at bounding box center [577, 561] width 757 height 35
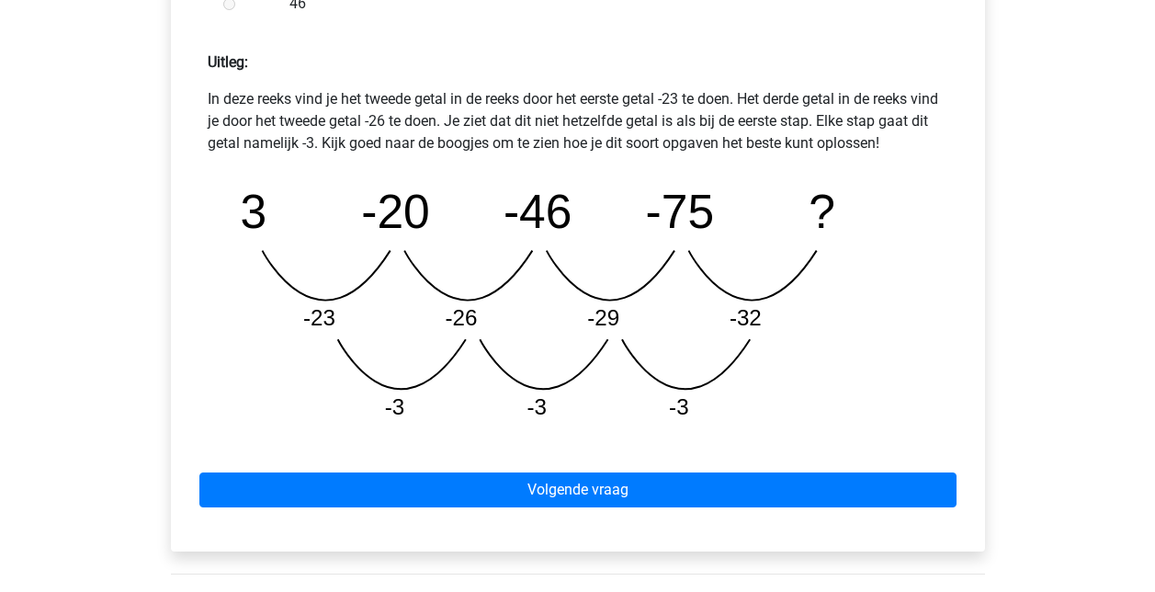
scroll to position [827, 0]
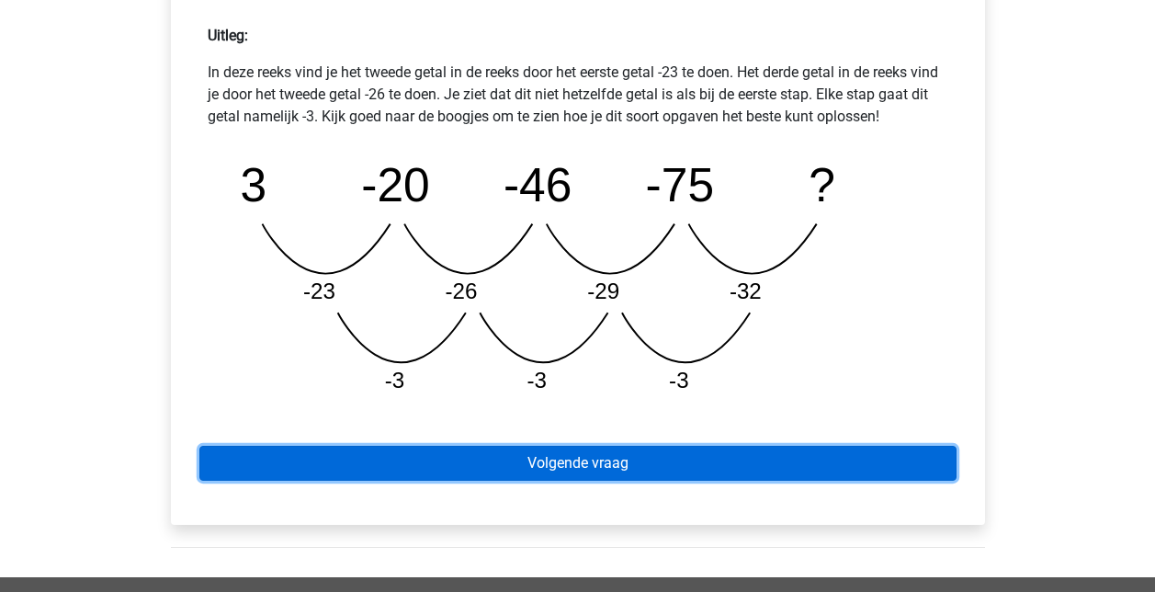
click at [563, 459] on link "Volgende vraag" at bounding box center [577, 463] width 757 height 35
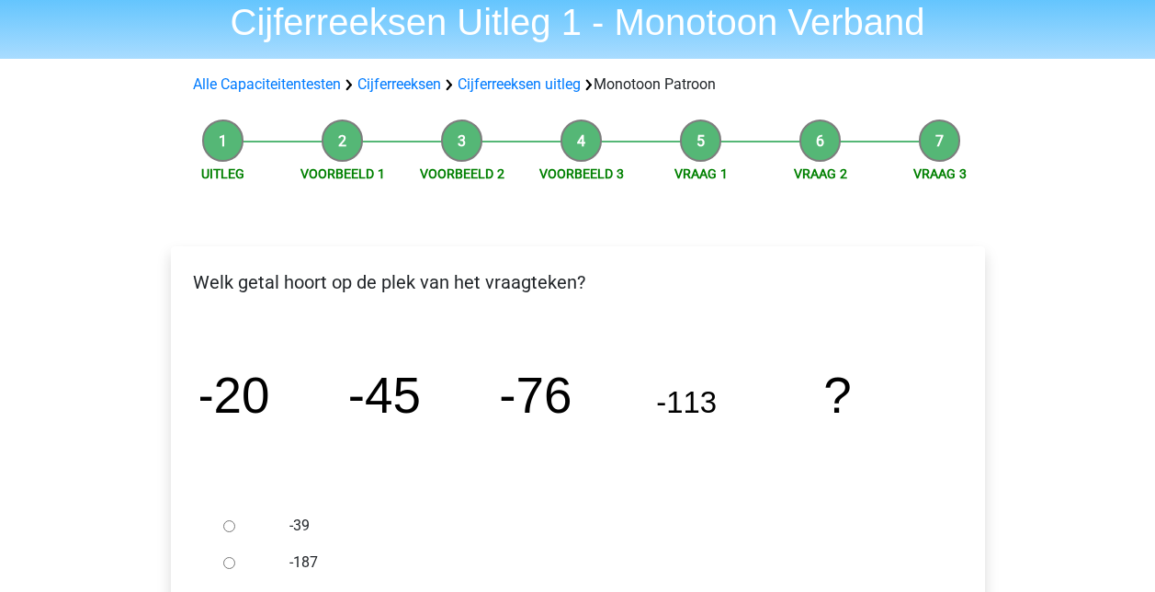
scroll to position [92, 0]
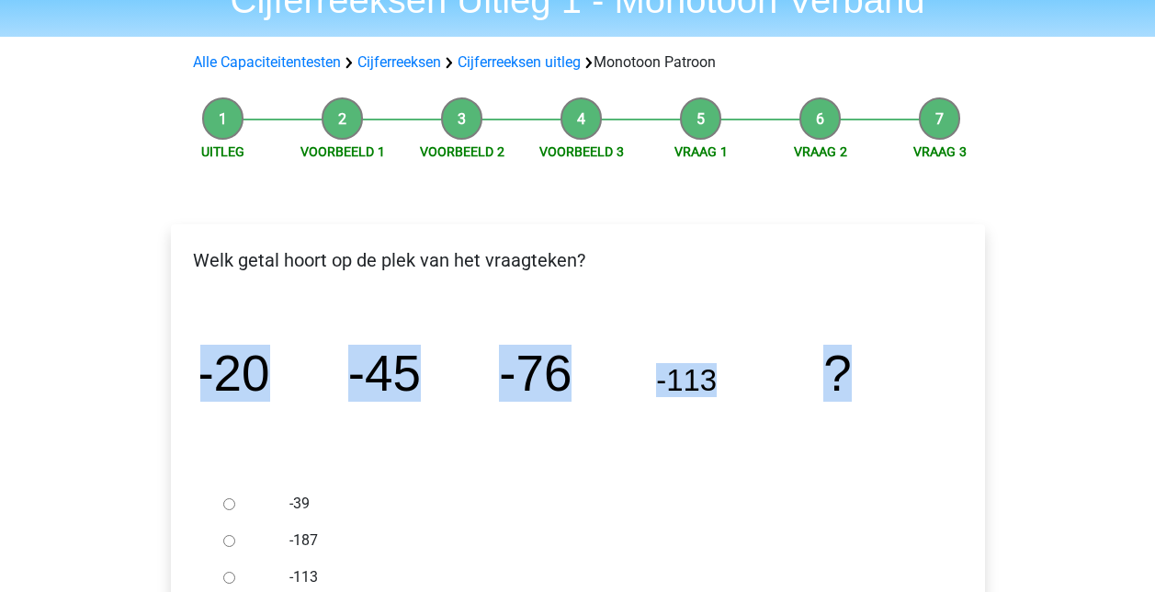
drag, startPoint x: 201, startPoint y: 378, endPoint x: 911, endPoint y: 386, distance: 709.6
click at [911, 386] on icon "image/svg+xml -20 -45 -76 -113 ?" at bounding box center [578, 390] width 756 height 189
copy g "-20 -45 -76 -113 ?"
click at [465, 447] on icon "image/svg+xml -20 -45 -76 -113 ?" at bounding box center [578, 390] width 756 height 189
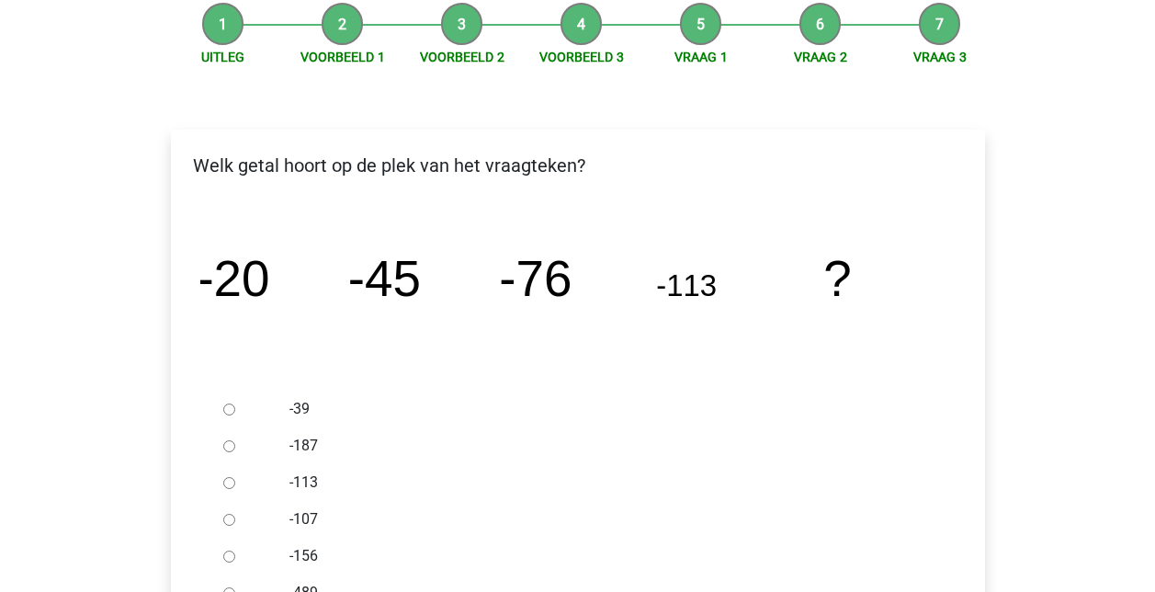
scroll to position [276, 0]
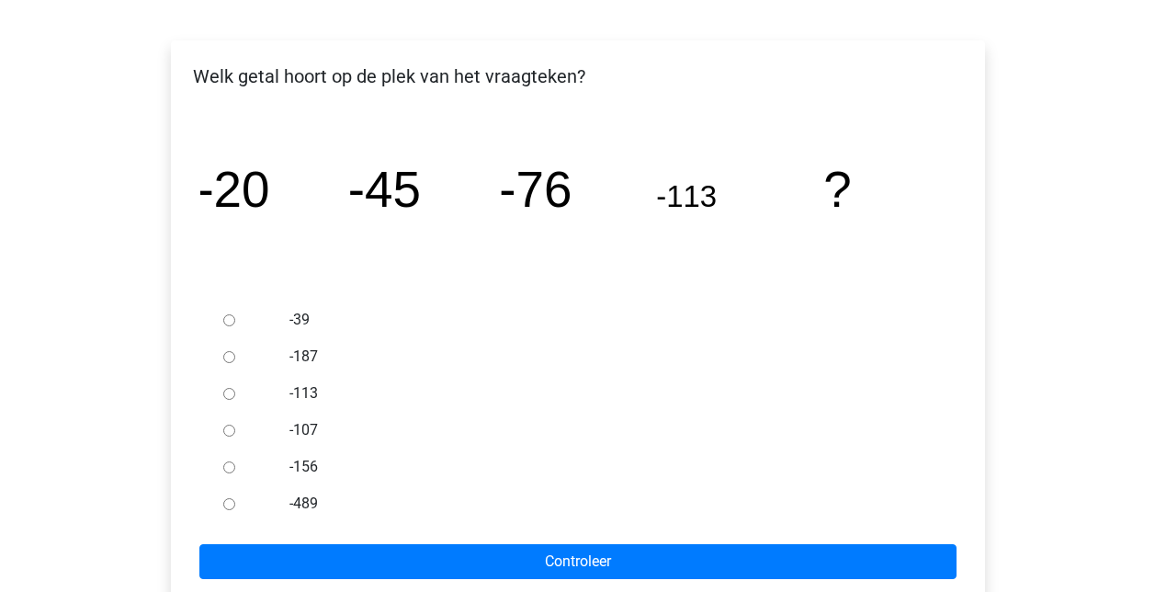
click at [225, 468] on input "-156" at bounding box center [229, 467] width 12 height 12
radio input "true"
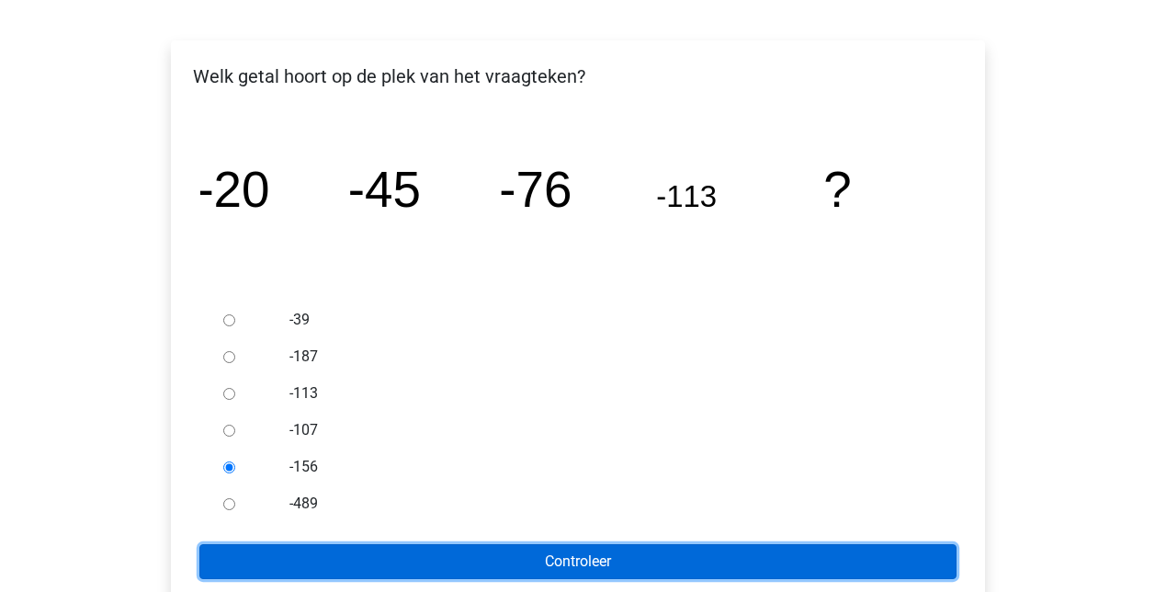
click at [588, 569] on input "Controleer" at bounding box center [577, 561] width 757 height 35
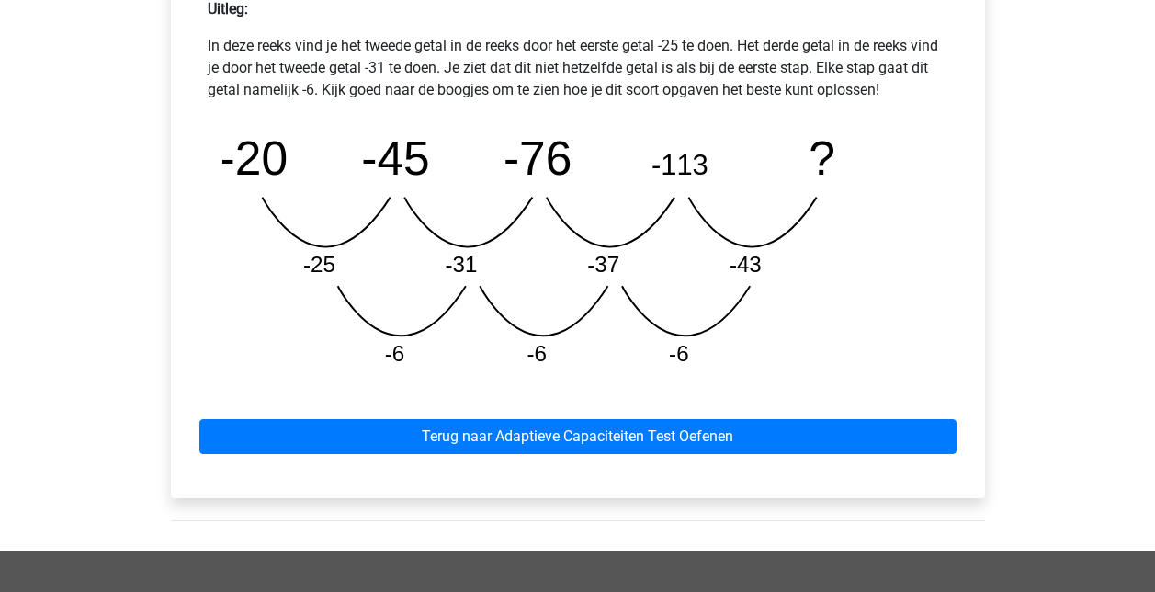
scroll to position [919, 0]
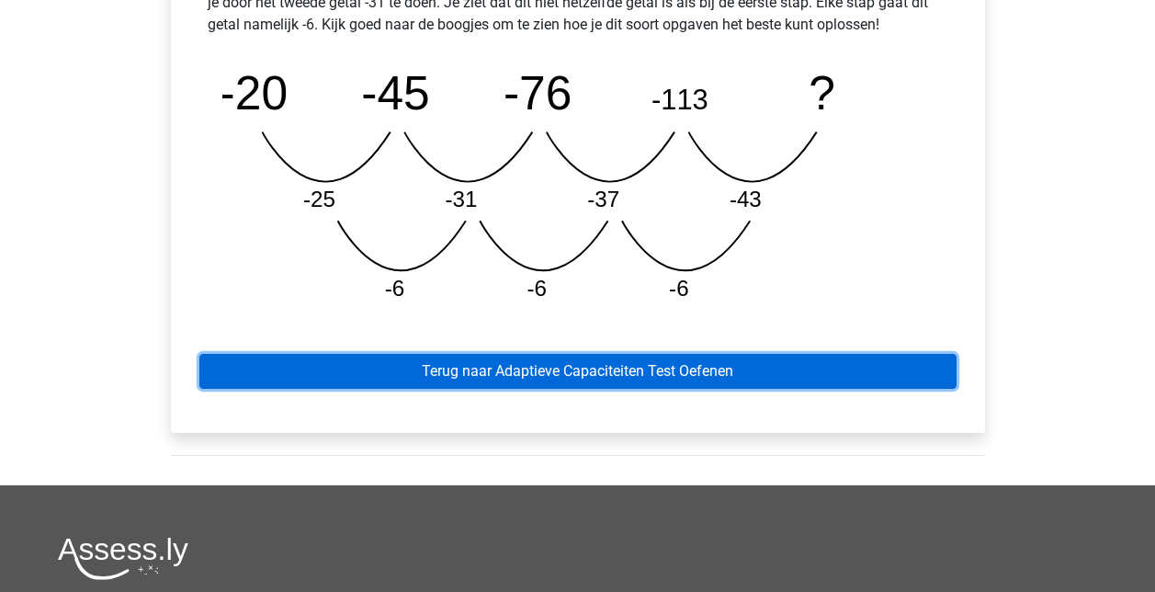
click at [659, 368] on link "Terug naar Adaptieve Capaciteiten Test Oefenen" at bounding box center [577, 371] width 757 height 35
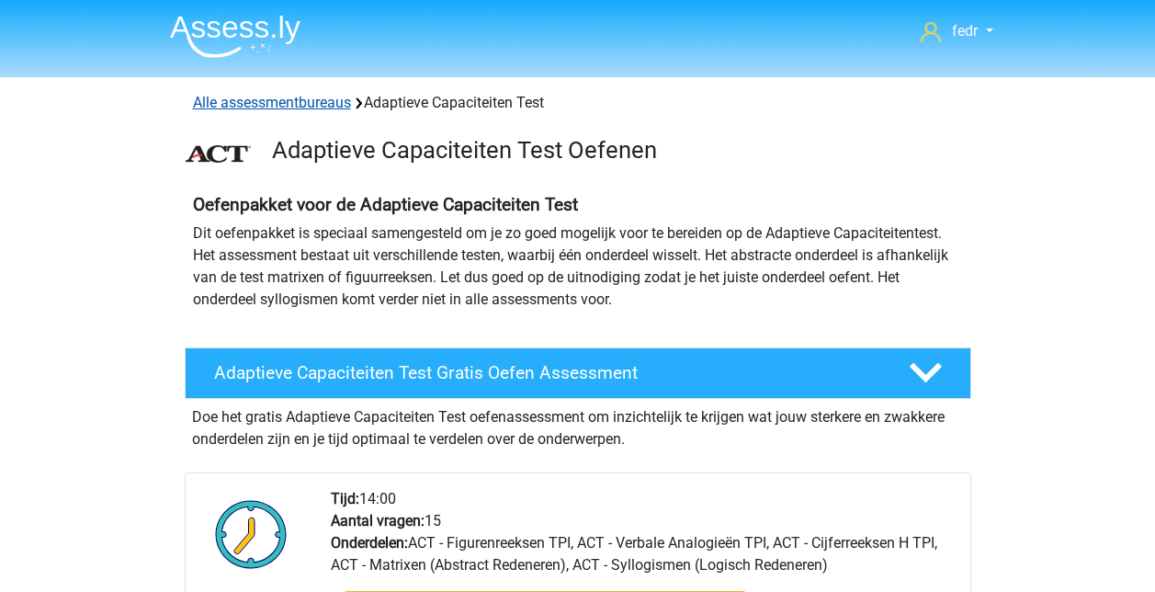
click at [294, 102] on link "Alle assessmentbureaus" at bounding box center [272, 102] width 158 height 17
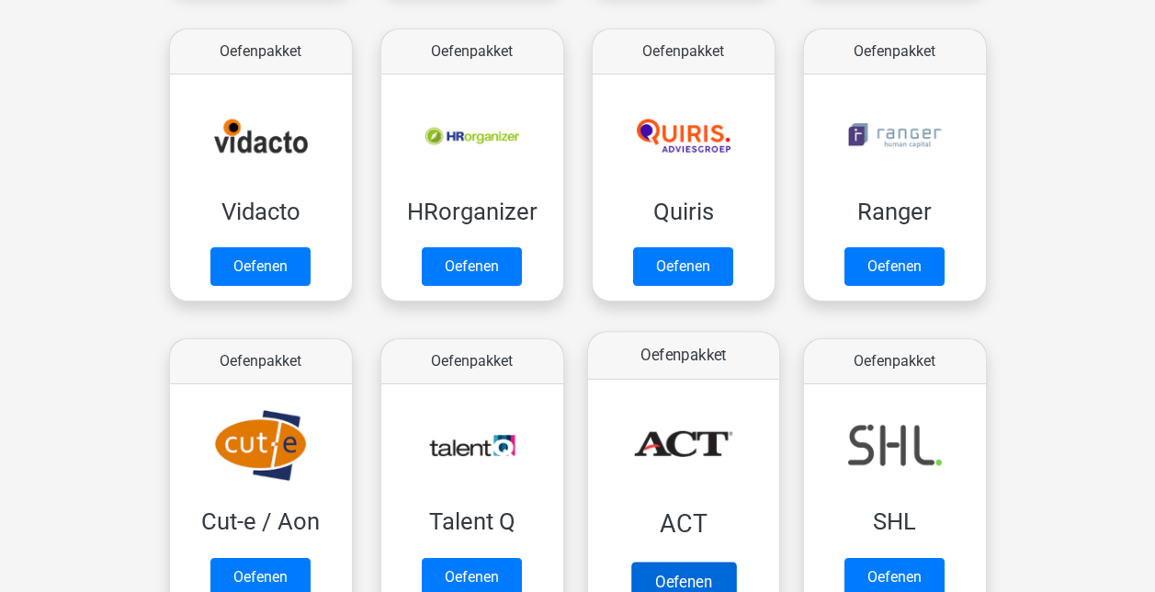
scroll to position [1028, 0]
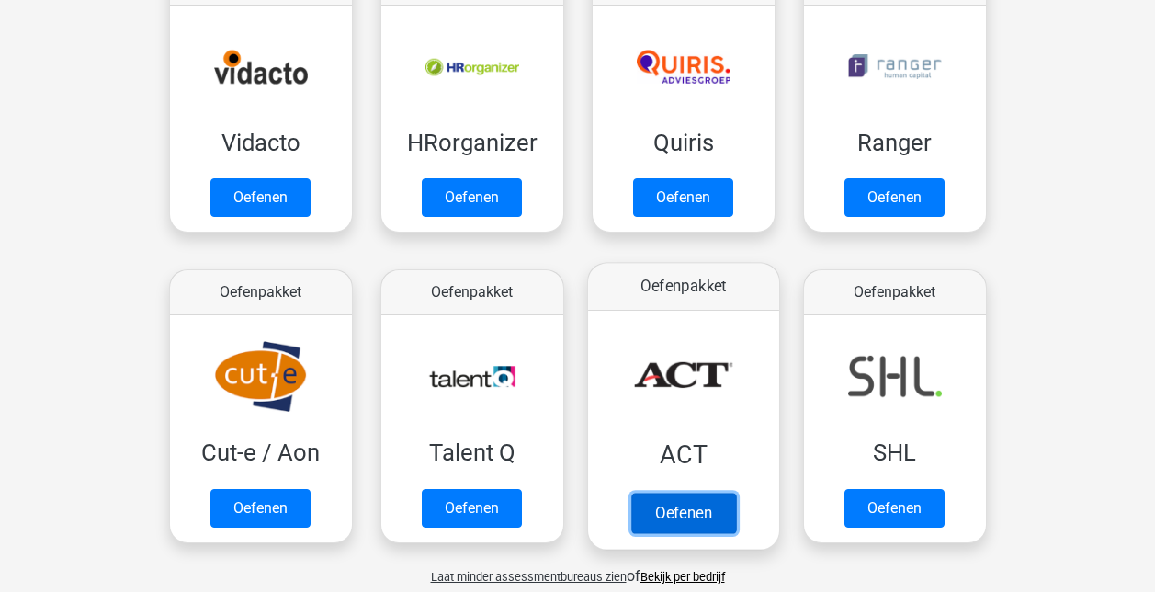
click at [686, 493] on link "Oefenen" at bounding box center [683, 513] width 105 height 40
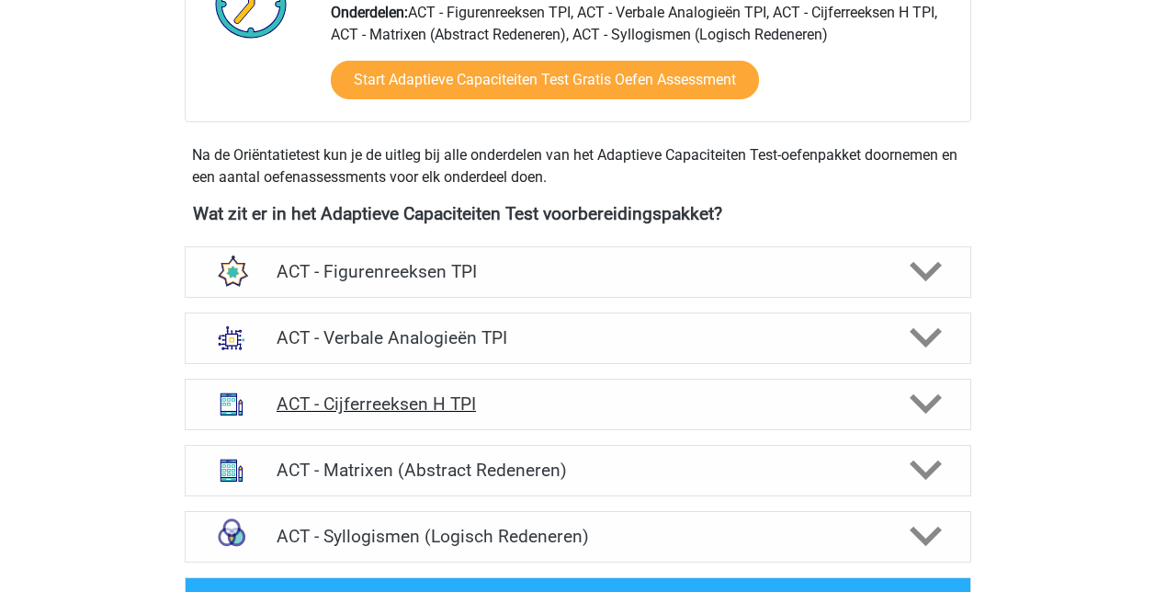
scroll to position [551, 0]
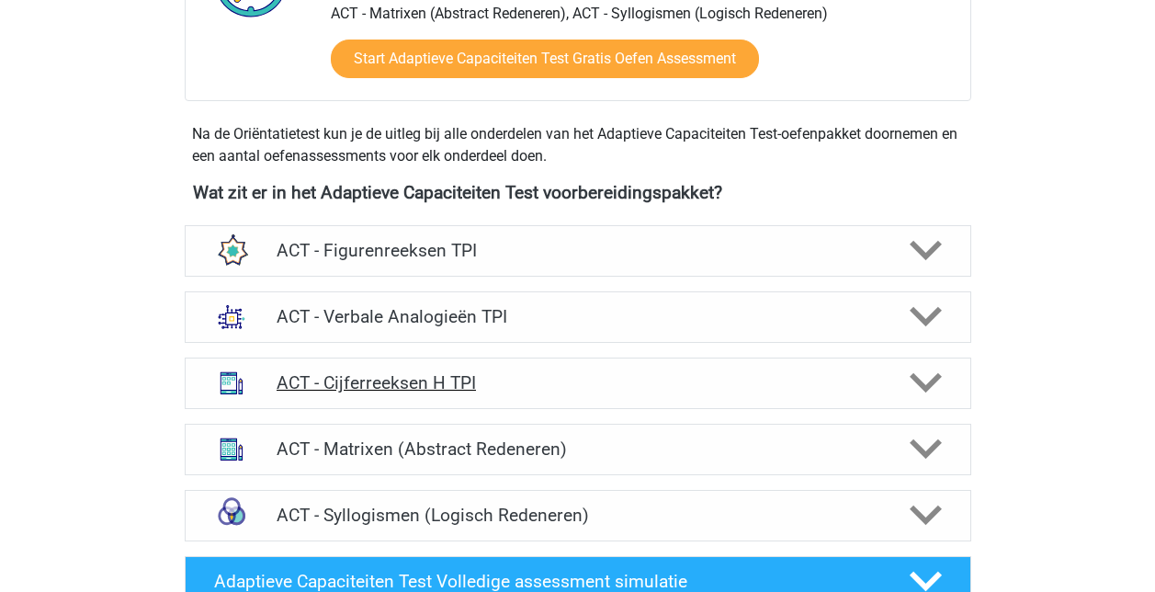
click at [936, 385] on icon at bounding box center [926, 383] width 32 height 32
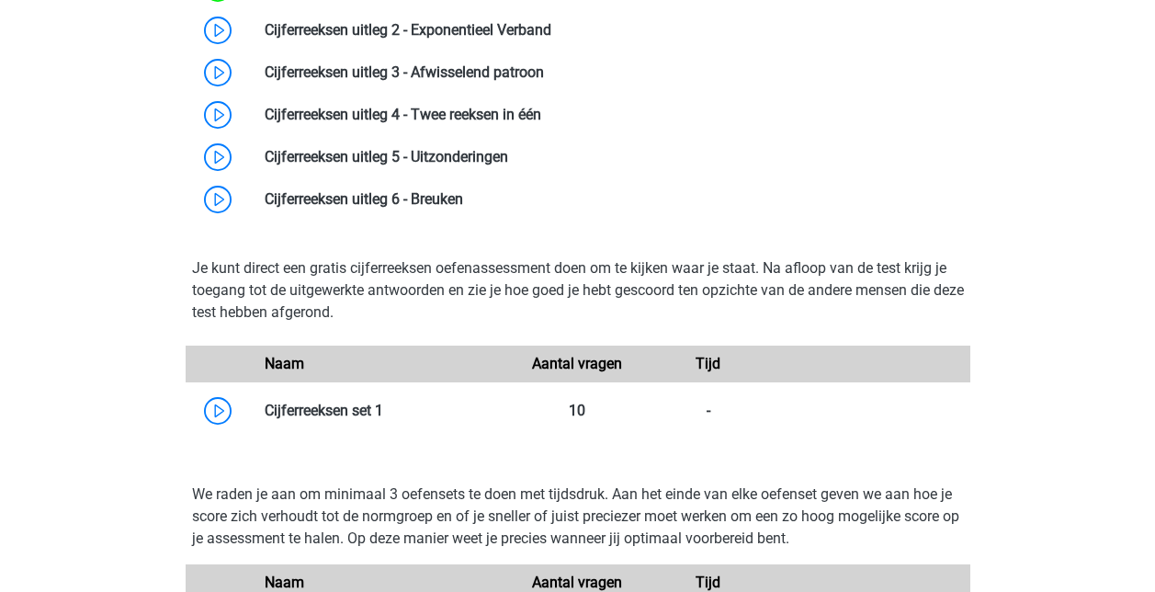
scroll to position [1103, 0]
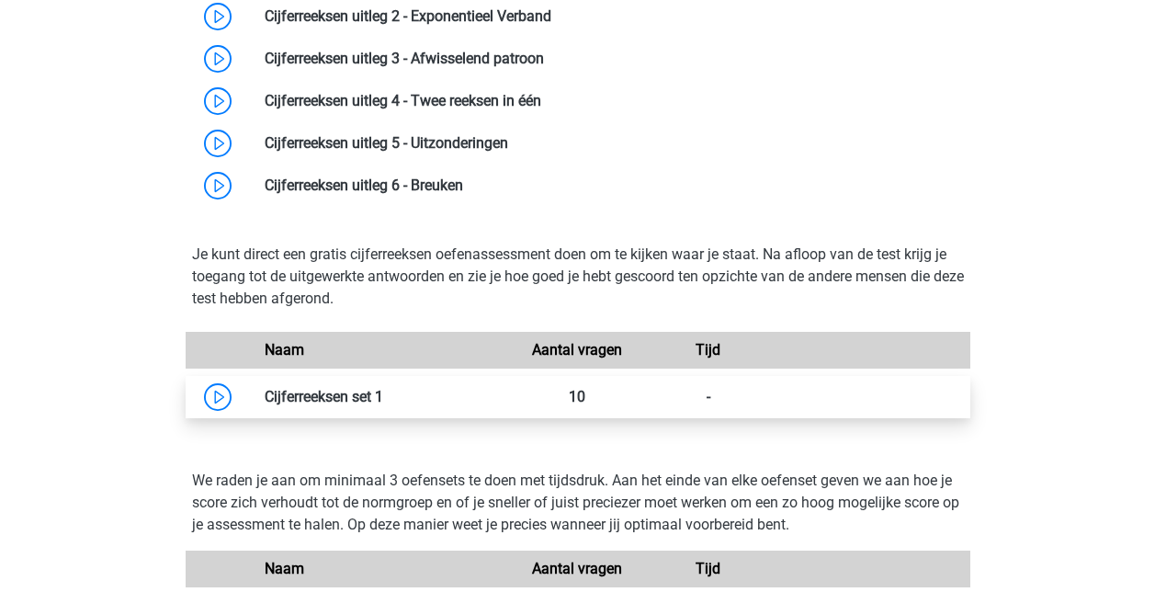
click at [383, 398] on link at bounding box center [383, 396] width 0 height 17
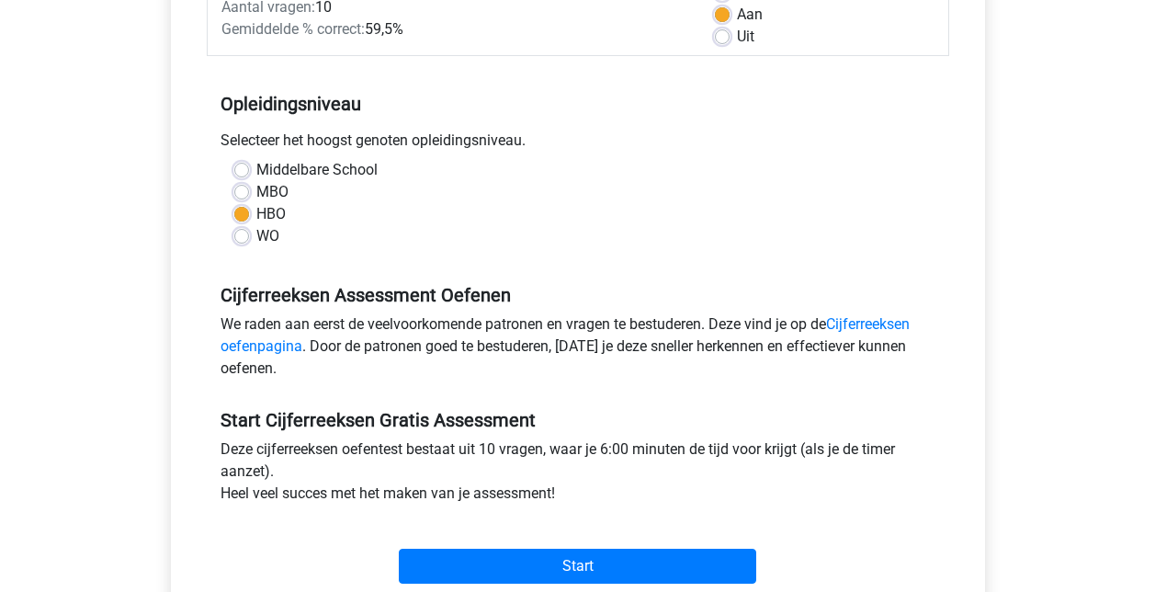
scroll to position [368, 0]
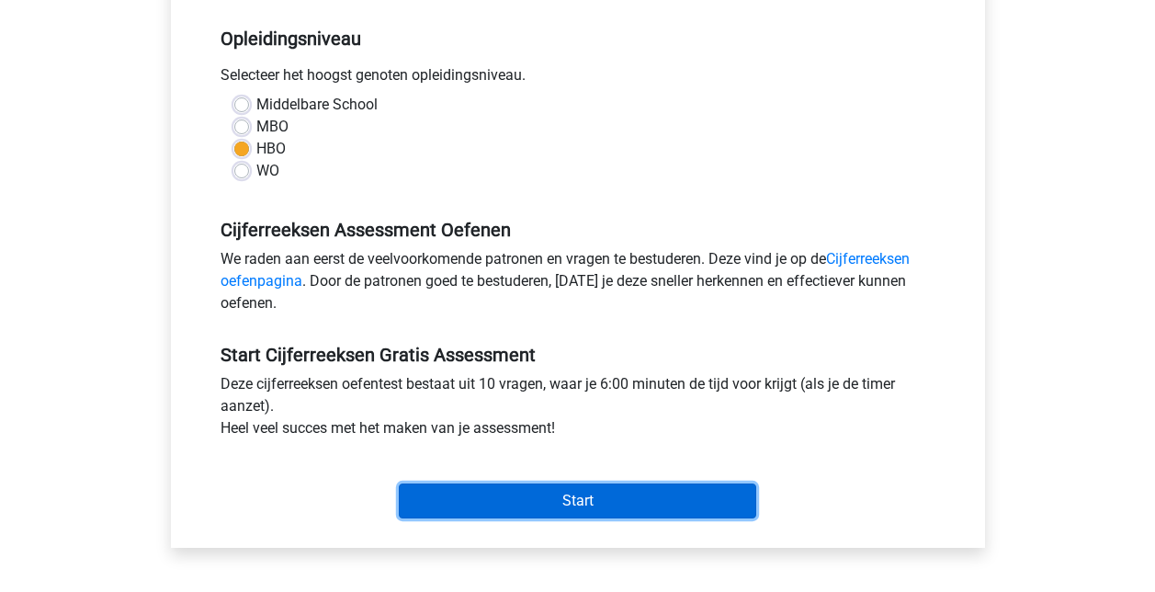
click at [585, 487] on input "Start" at bounding box center [578, 500] width 358 height 35
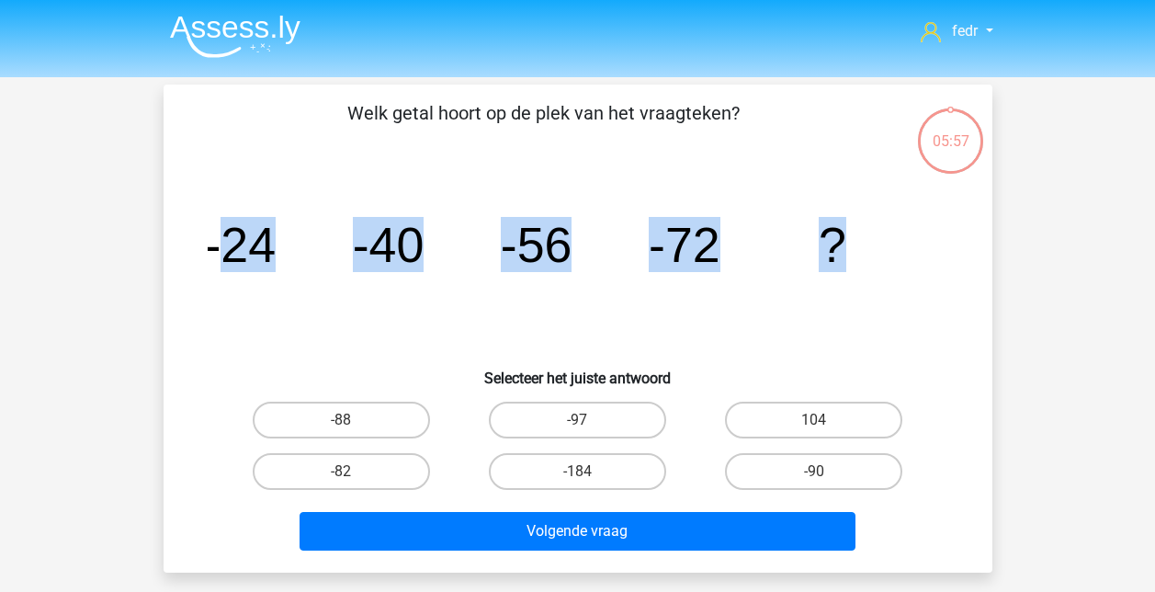
drag, startPoint x: 213, startPoint y: 255, endPoint x: 922, endPoint y: 252, distance: 708.6
click at [922, 252] on icon "image/svg+xml -24 -40 -56 -72 ?" at bounding box center [578, 262] width 741 height 186
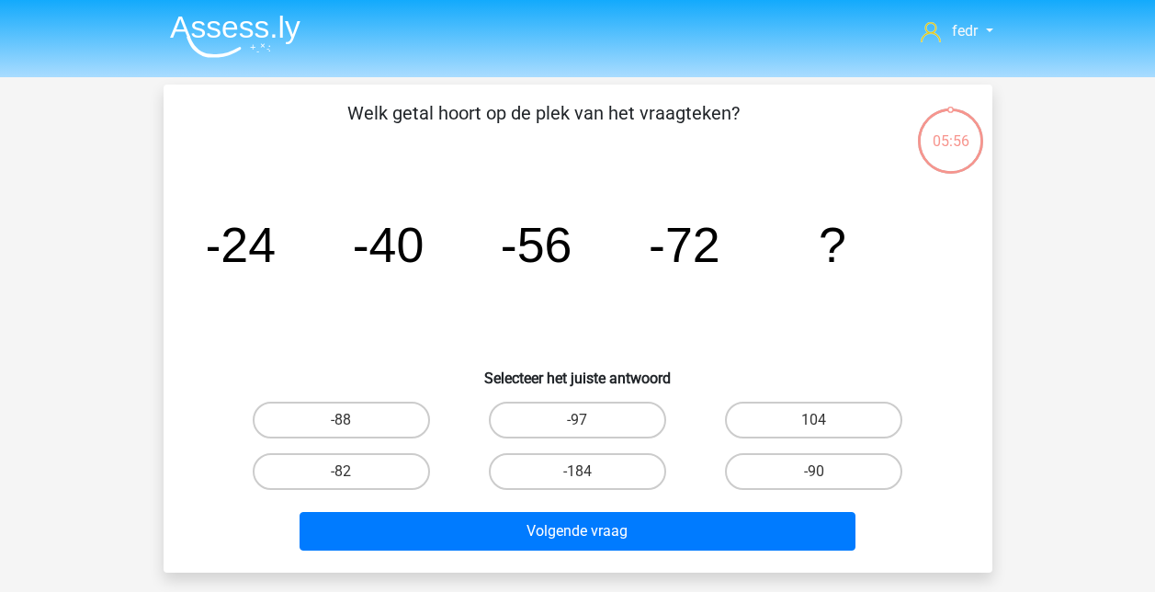
click at [209, 249] on tspan "-24" at bounding box center [240, 244] width 72 height 55
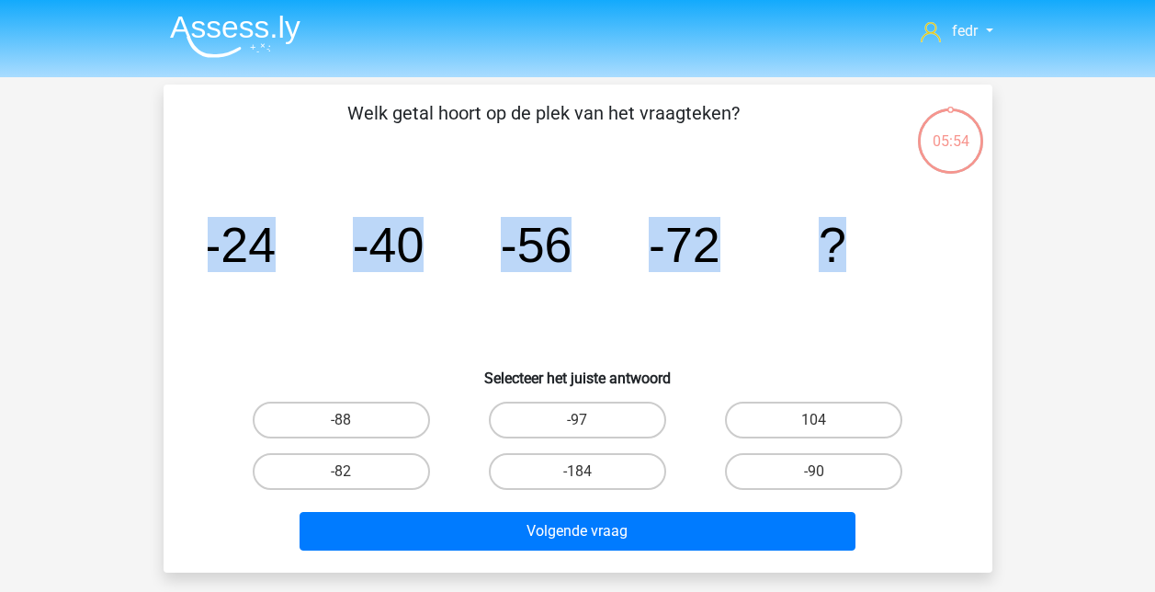
drag, startPoint x: 208, startPoint y: 250, endPoint x: 973, endPoint y: 267, distance: 765.8
click at [973, 267] on div "Welk getal hoort op de plek van het vraagteken? image/svg+xml -24 -40 -56 -72 ?…" at bounding box center [578, 328] width 814 height 459
copy g "-24 -40 -56 -72 ?"
click at [744, 336] on icon "image/svg+xml -24 -40 -56 -72 ?" at bounding box center [578, 262] width 741 height 186
click at [358, 422] on label "-88" at bounding box center [341, 420] width 177 height 37
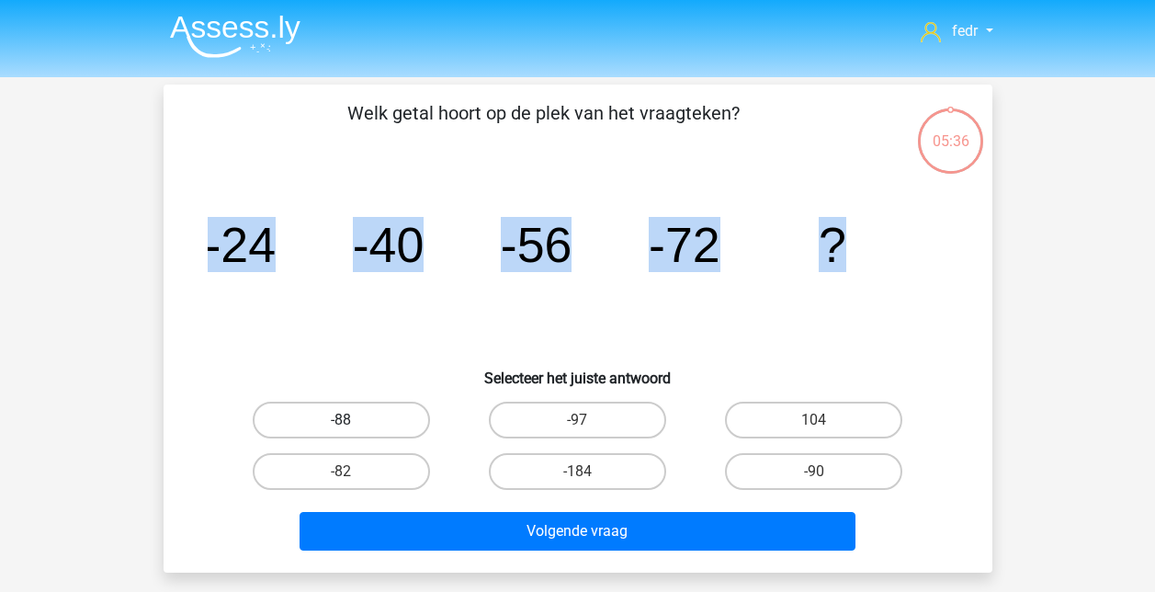
click at [353, 422] on input "-88" at bounding box center [347, 426] width 12 height 12
radio input "true"
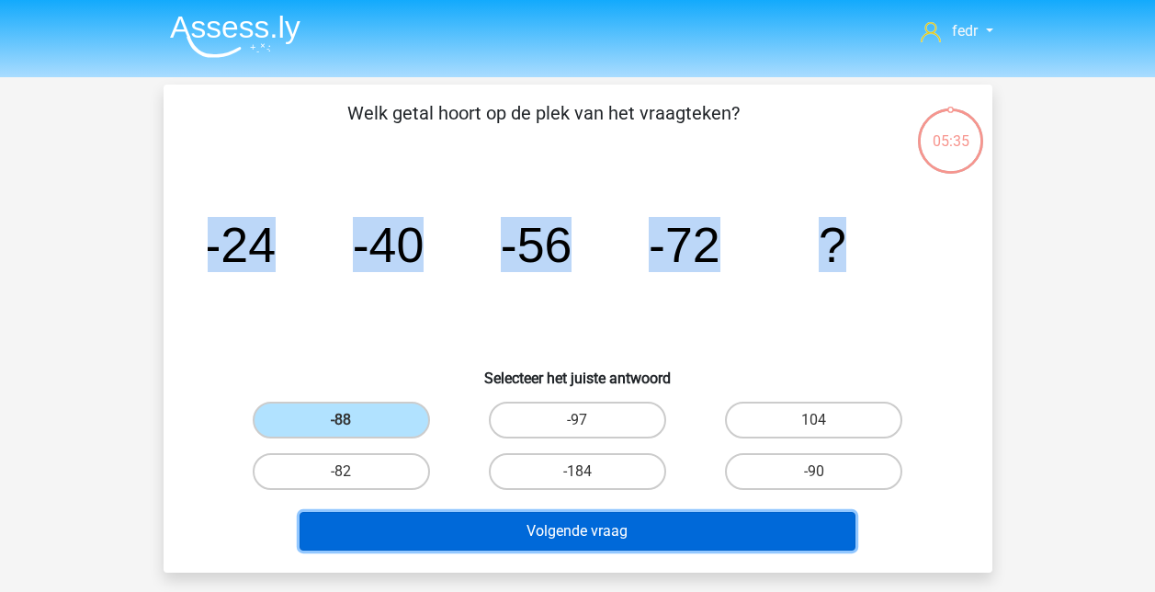
click at [606, 547] on button "Volgende vraag" at bounding box center [578, 531] width 556 height 39
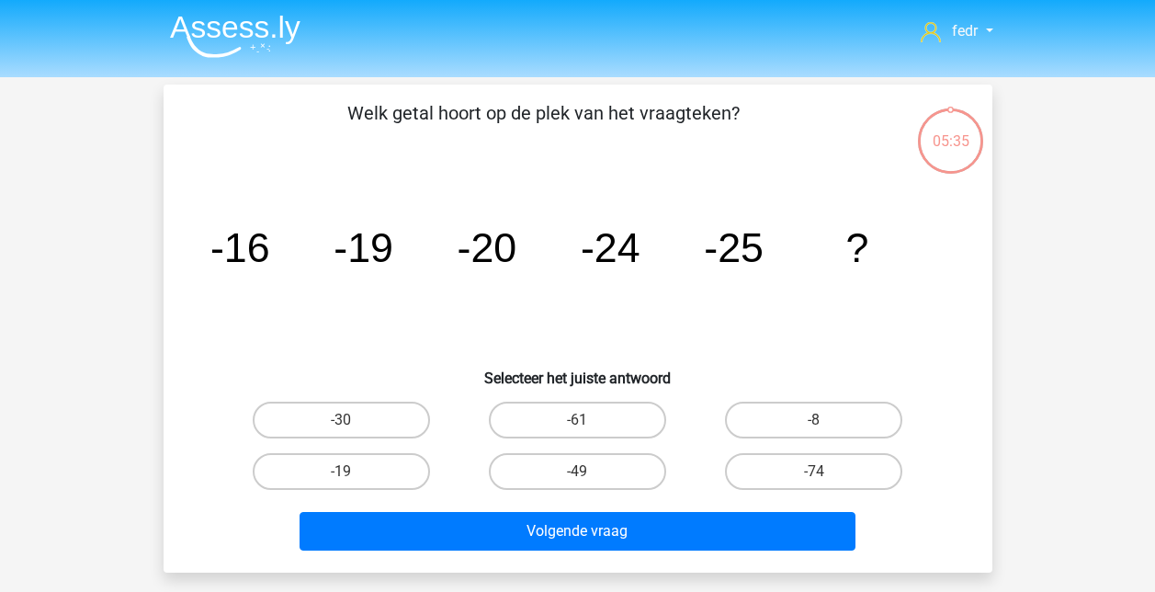
scroll to position [85, 0]
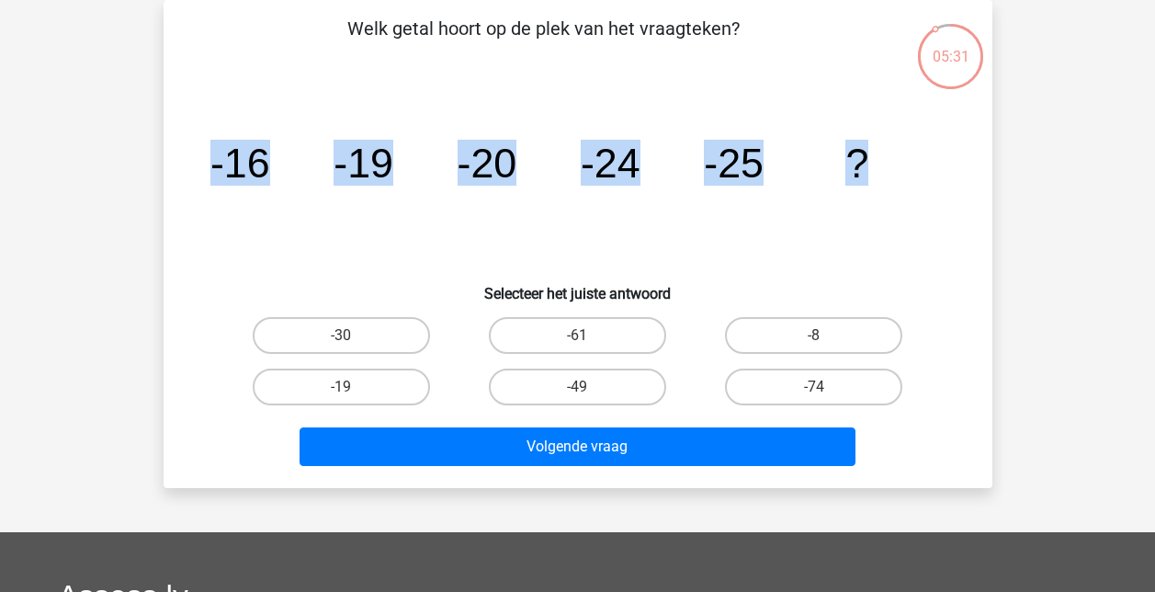
drag, startPoint x: 211, startPoint y: 165, endPoint x: 870, endPoint y: 176, distance: 659.1
click at [870, 176] on icon "image/svg+xml -16 -19 -20 -24 -25 ?" at bounding box center [578, 178] width 741 height 186
copy g "-16 -19 -20 -24 -25 ?"
click at [368, 341] on label "-30" at bounding box center [341, 335] width 177 height 37
click at [353, 341] on input "-30" at bounding box center [347, 341] width 12 height 12
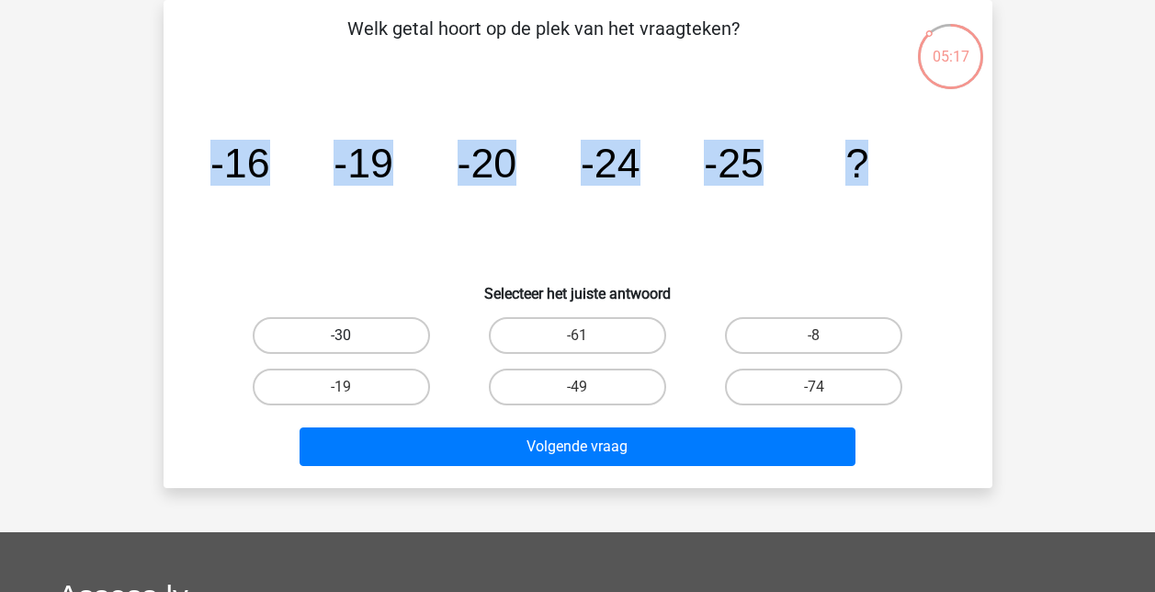
radio input "true"
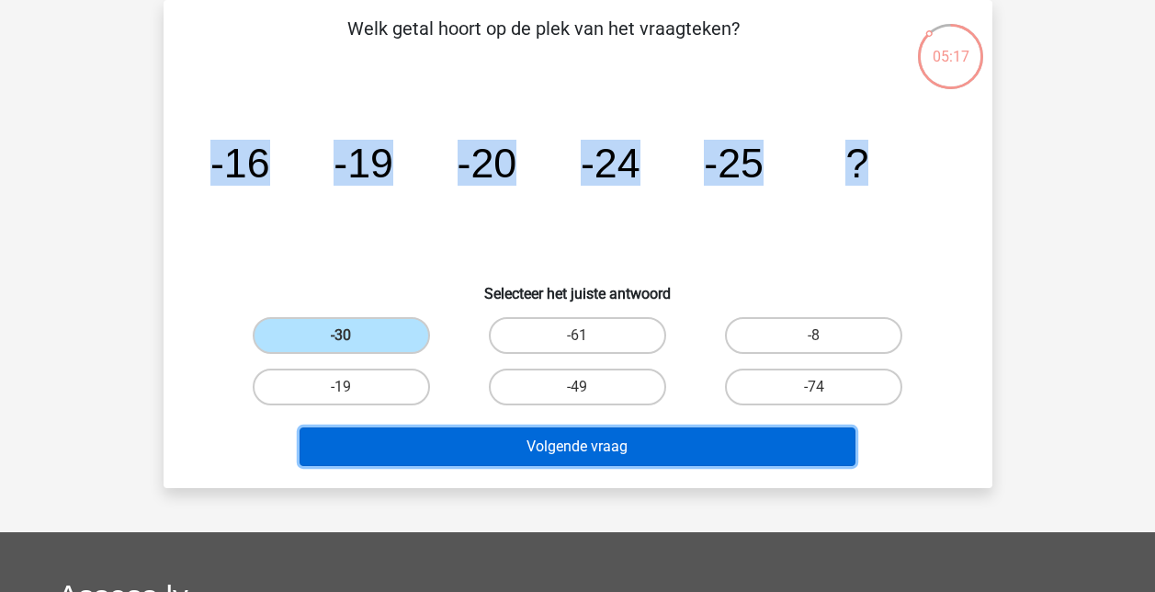
click at [654, 453] on button "Volgende vraag" at bounding box center [578, 446] width 556 height 39
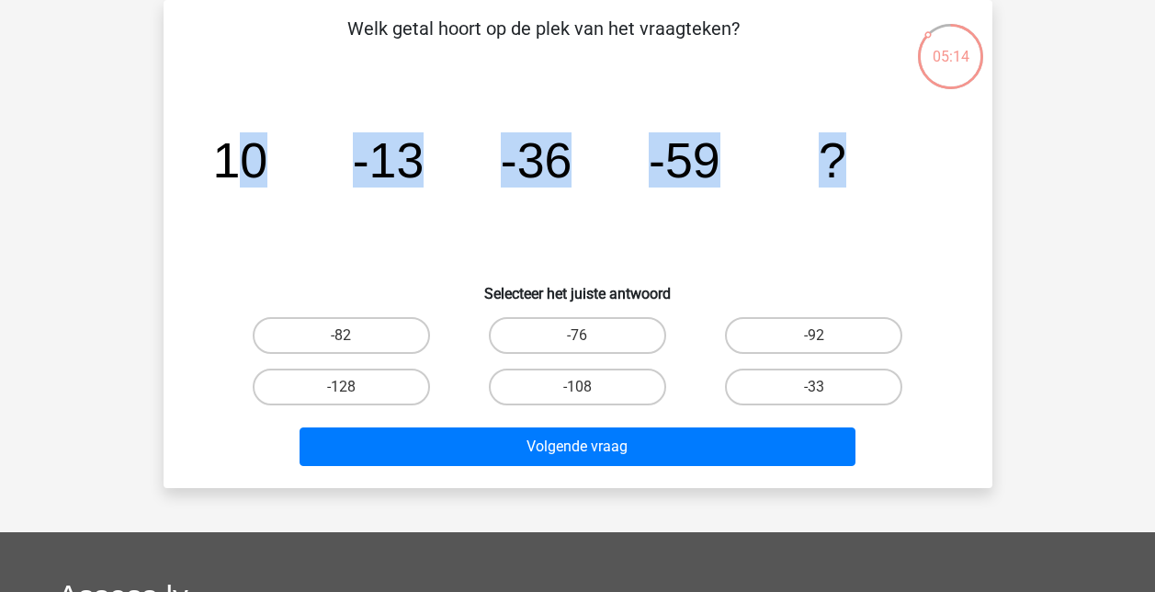
drag, startPoint x: 226, startPoint y: 166, endPoint x: 858, endPoint y: 175, distance: 632.4
click at [858, 175] on icon "image/svg+xml 10 -13 -36 -59 ?" at bounding box center [578, 178] width 741 height 186
drag, startPoint x: 203, startPoint y: 153, endPoint x: 909, endPoint y: 168, distance: 706.0
click at [909, 168] on div "image/svg+xml 10 -13 -36 -59 ?" at bounding box center [578, 178] width 770 height 186
copy g "10 -13 -36 -59 ?"
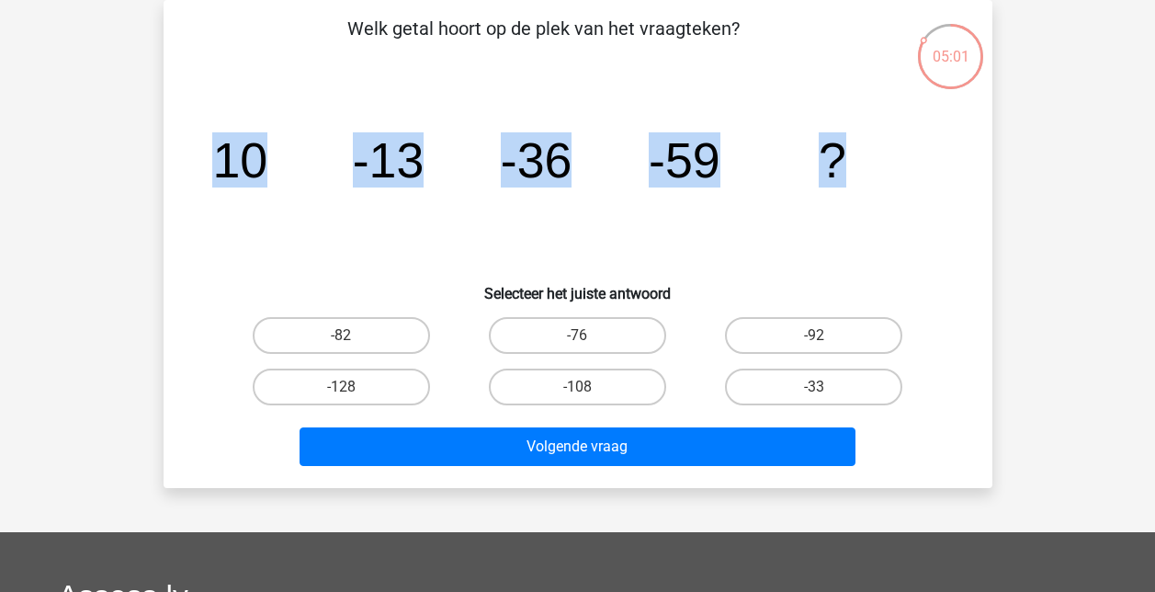
click at [342, 336] on input "-82" at bounding box center [347, 341] width 12 height 12
radio input "true"
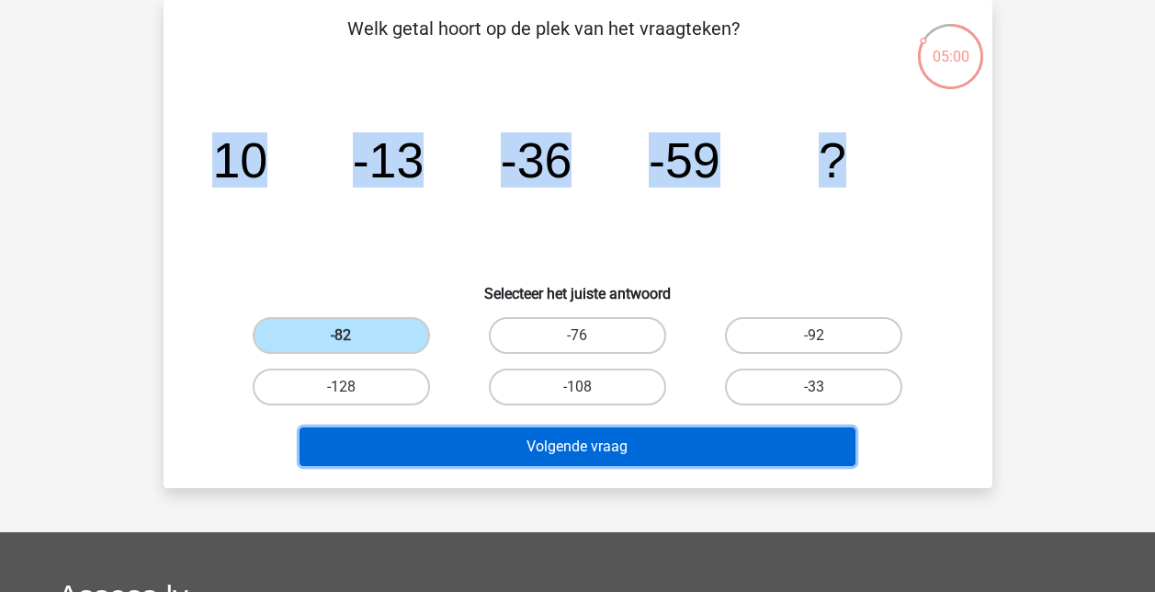
click at [556, 434] on button "Volgende vraag" at bounding box center [578, 446] width 556 height 39
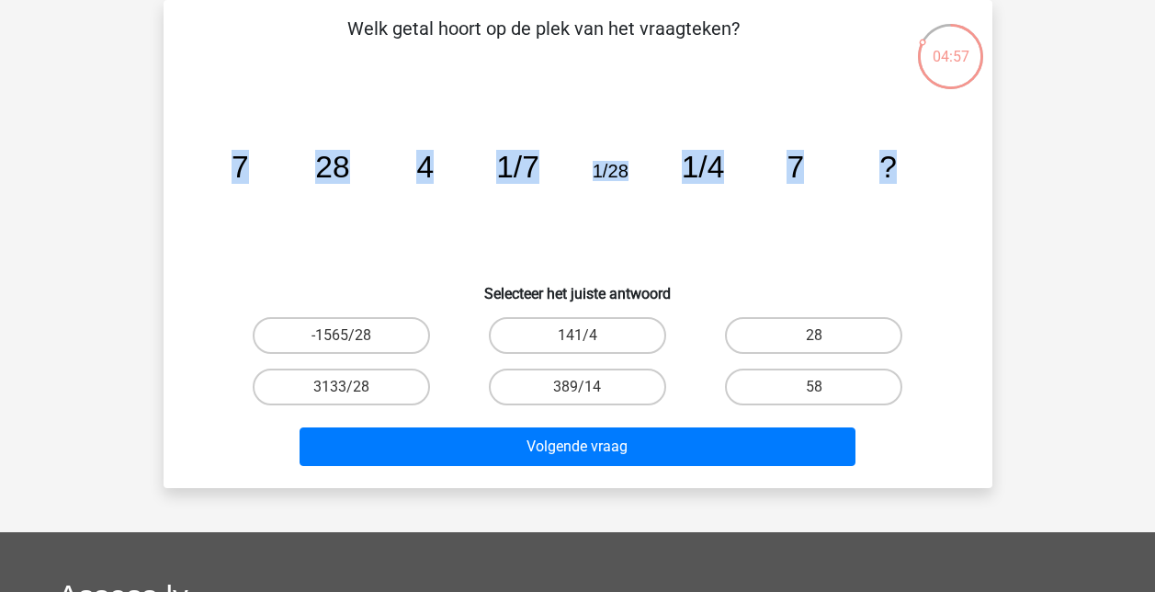
drag, startPoint x: 234, startPoint y: 159, endPoint x: 926, endPoint y: 178, distance: 691.4
click at [926, 178] on icon "image/svg+xml 7 28 4 1/7 1/28 1/4 7 ?" at bounding box center [578, 178] width 741 height 186
copy g "7 28 4 1/7 1/28 1/4 7 ?"
click at [787, 334] on label "28" at bounding box center [813, 335] width 177 height 37
click at [814, 335] on input "28" at bounding box center [820, 341] width 12 height 12
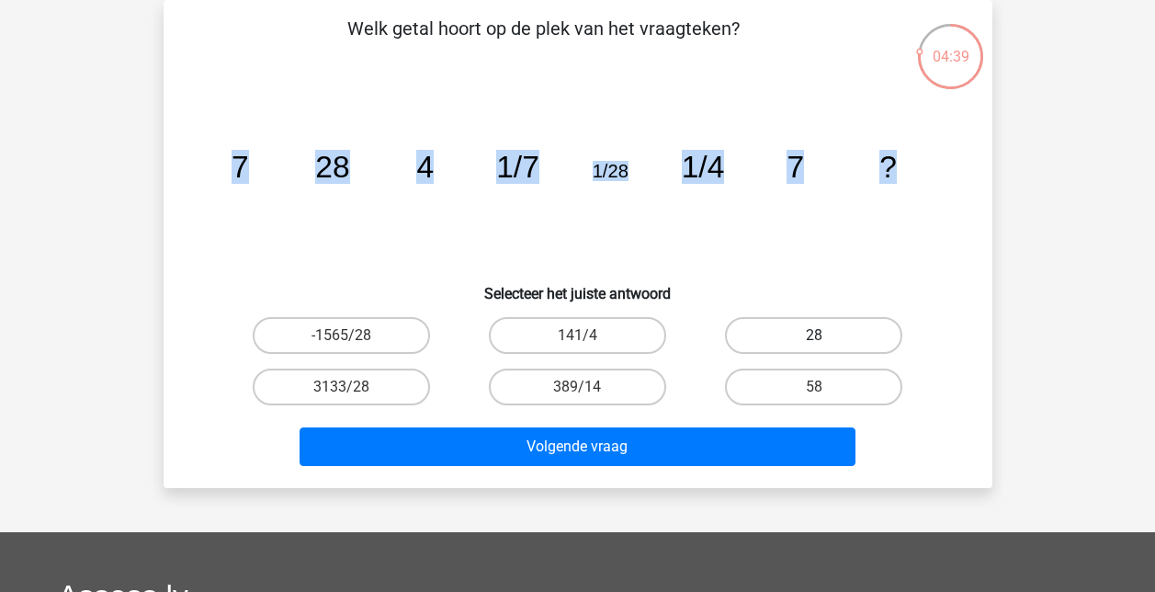
radio input "true"
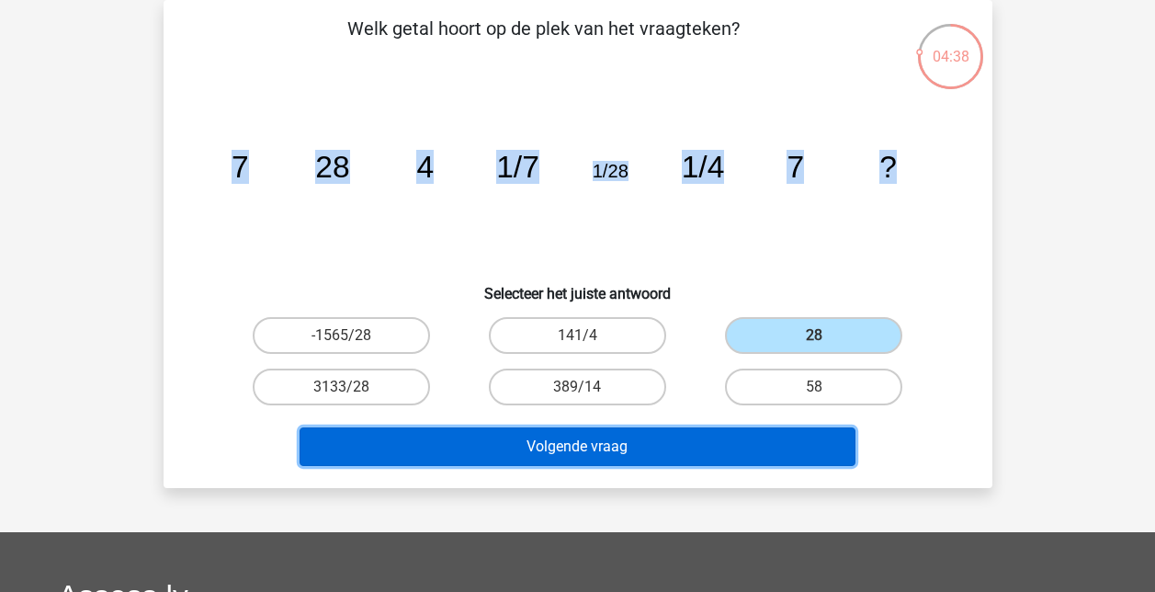
click at [665, 454] on button "Volgende vraag" at bounding box center [578, 446] width 556 height 39
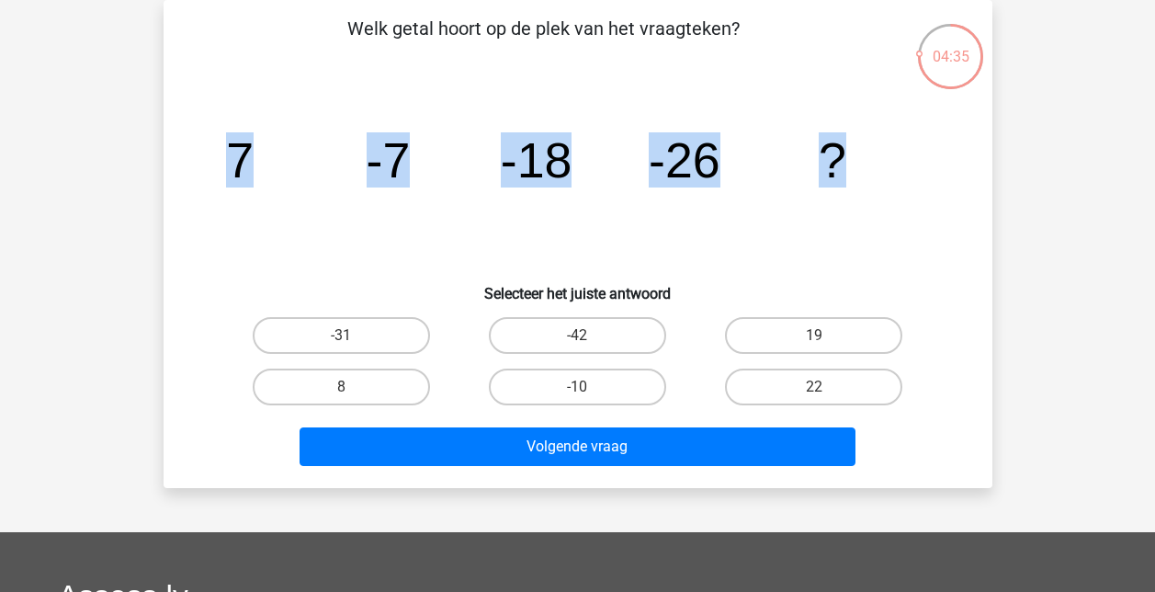
drag, startPoint x: 238, startPoint y: 155, endPoint x: 892, endPoint y: 181, distance: 654.0
click at [892, 181] on icon "image/svg+xml 7 -7 -18 -26 ?" at bounding box center [578, 178] width 741 height 186
copy g "7 -7 -18 -26 ?"
click at [346, 335] on label "-31" at bounding box center [341, 335] width 177 height 37
click at [346, 335] on input "-31" at bounding box center [347, 341] width 12 height 12
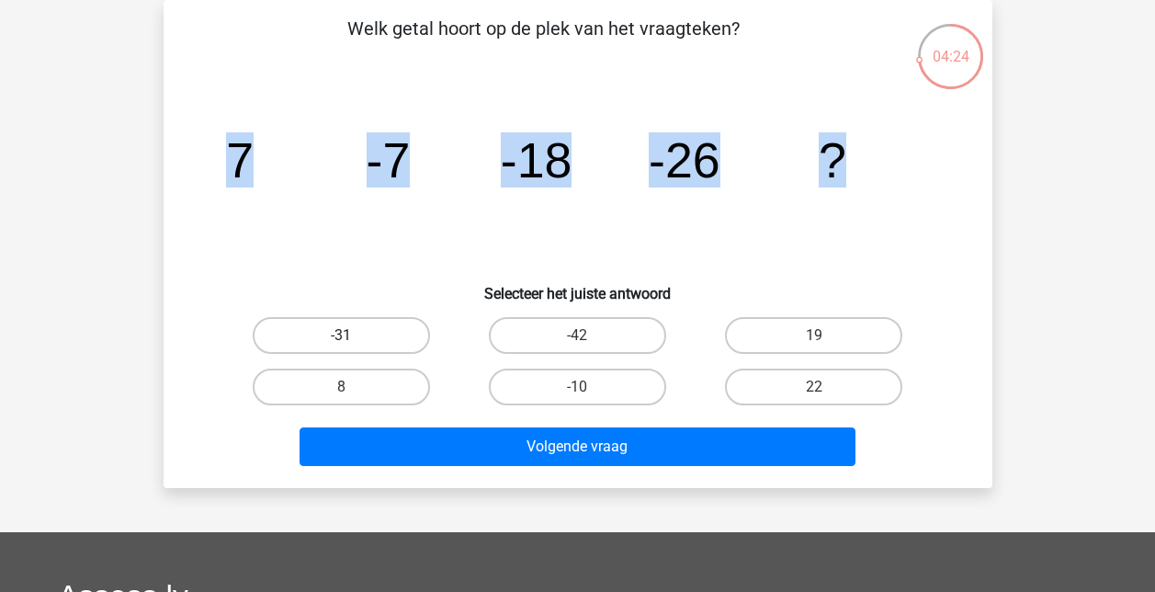
radio input "true"
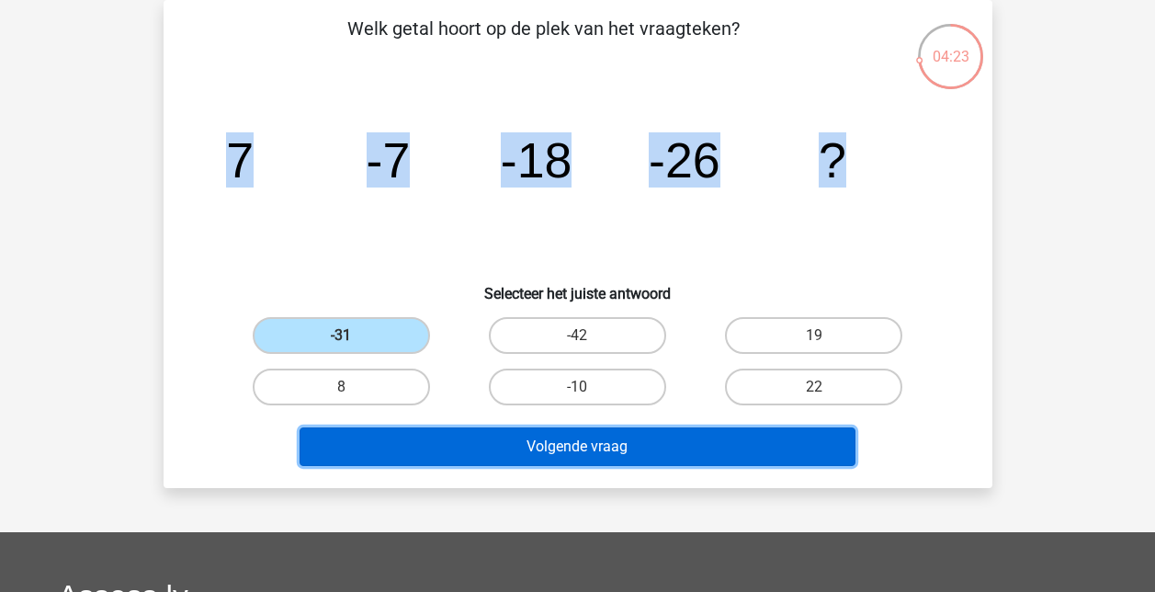
click at [573, 439] on button "Volgende vraag" at bounding box center [578, 446] width 556 height 39
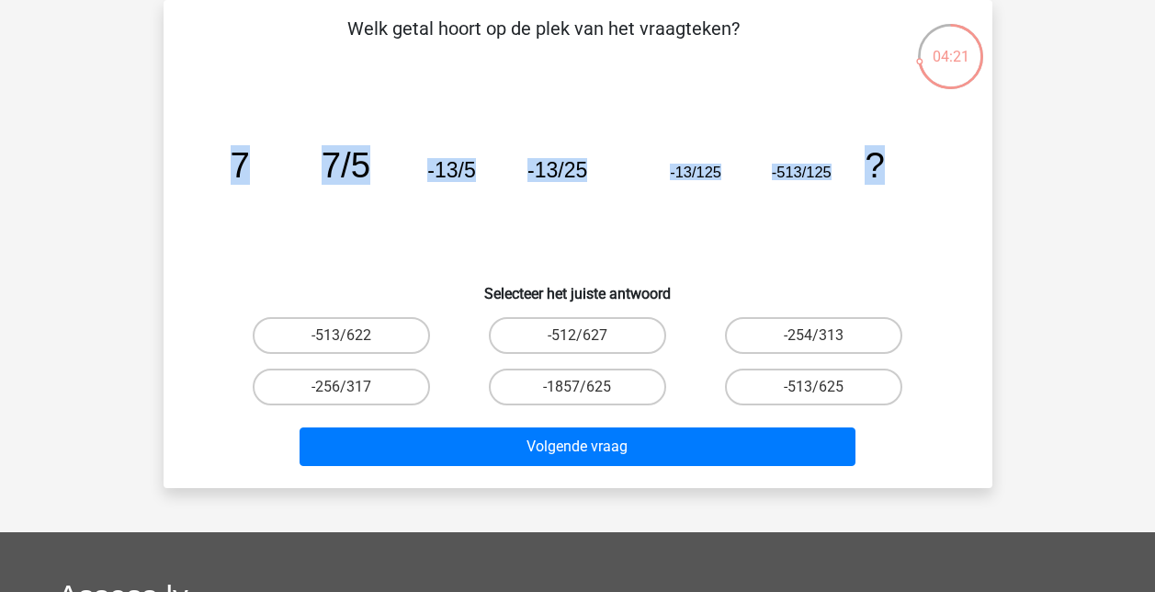
drag, startPoint x: 233, startPoint y: 161, endPoint x: 1097, endPoint y: 181, distance: 865.1
click at [1097, 181] on div "fedr wwdweqewj@hotmail.com Nederlands English" at bounding box center [577, 466] width 1155 height 1102
copy g "7 7/5 -13/5 -13/25 -13/125 -513/125 ?"
click at [835, 396] on label "-513/625" at bounding box center [813, 387] width 177 height 37
click at [826, 396] on input "-513/625" at bounding box center [820, 393] width 12 height 12
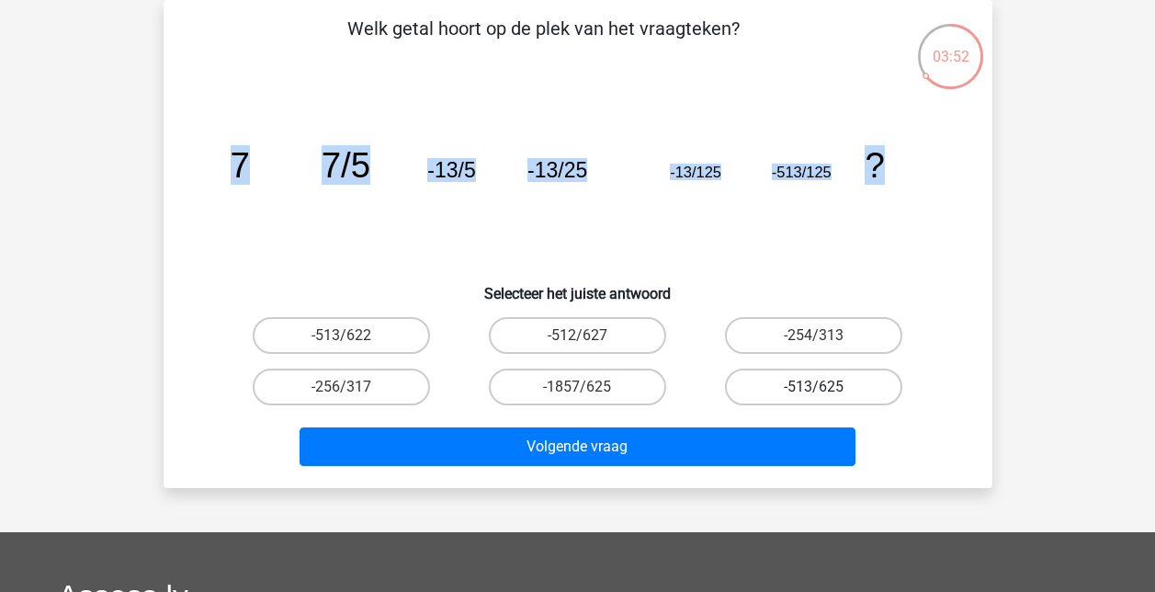
radio input "true"
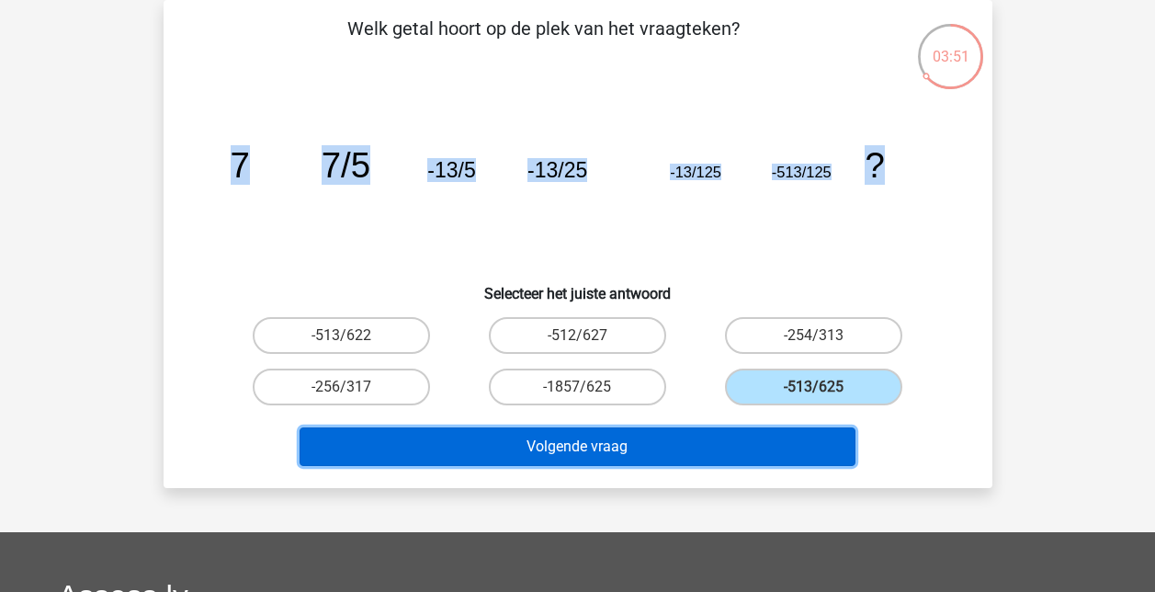
click at [726, 433] on button "Volgende vraag" at bounding box center [578, 446] width 556 height 39
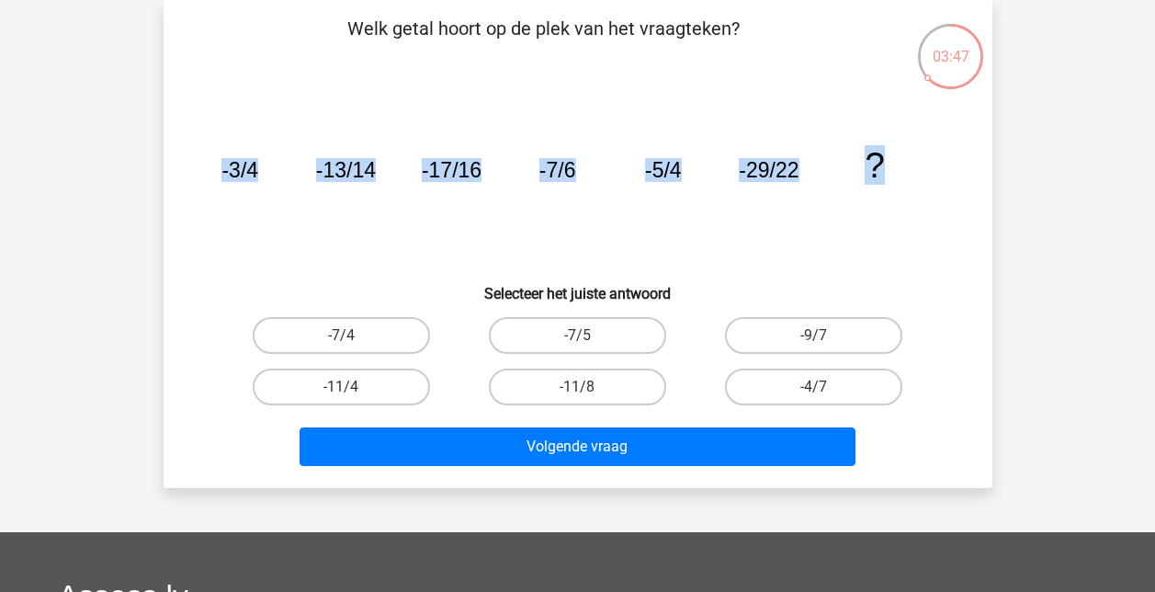
drag, startPoint x: 222, startPoint y: 172, endPoint x: 895, endPoint y: 184, distance: 672.9
click at [895, 184] on icon "image/svg+xml -3/4 -13/14 -17/16 -7/6 -5/4 -29/22 ?" at bounding box center [578, 178] width 741 height 186
copy g "-3/4 -13/14 -17/16 -7/6 -5/4 -29/22 ?"
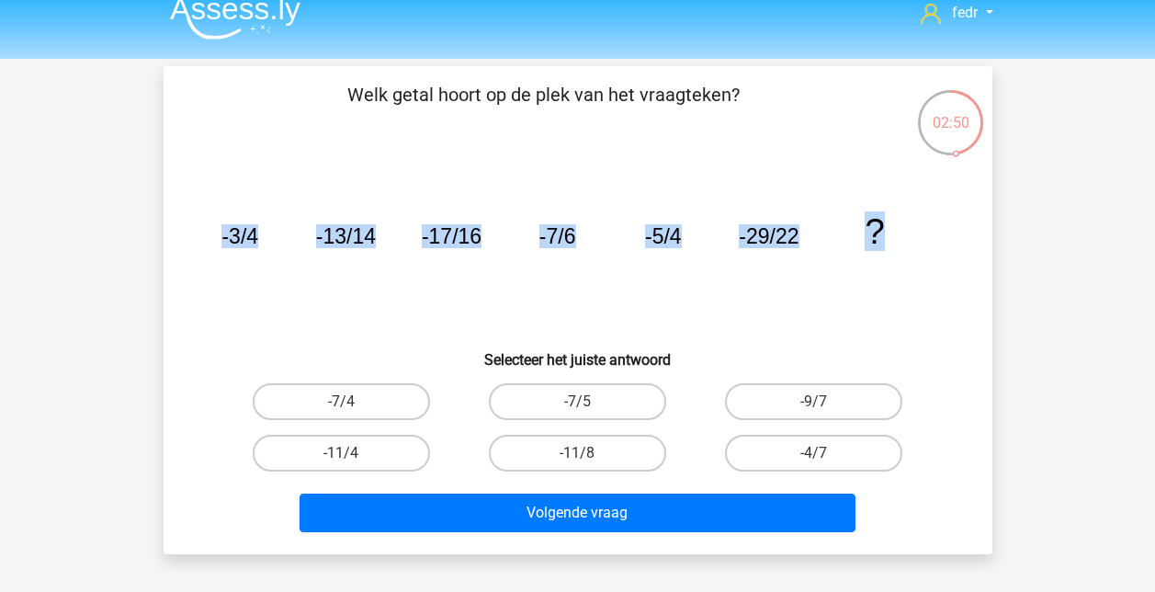
scroll to position [0, 0]
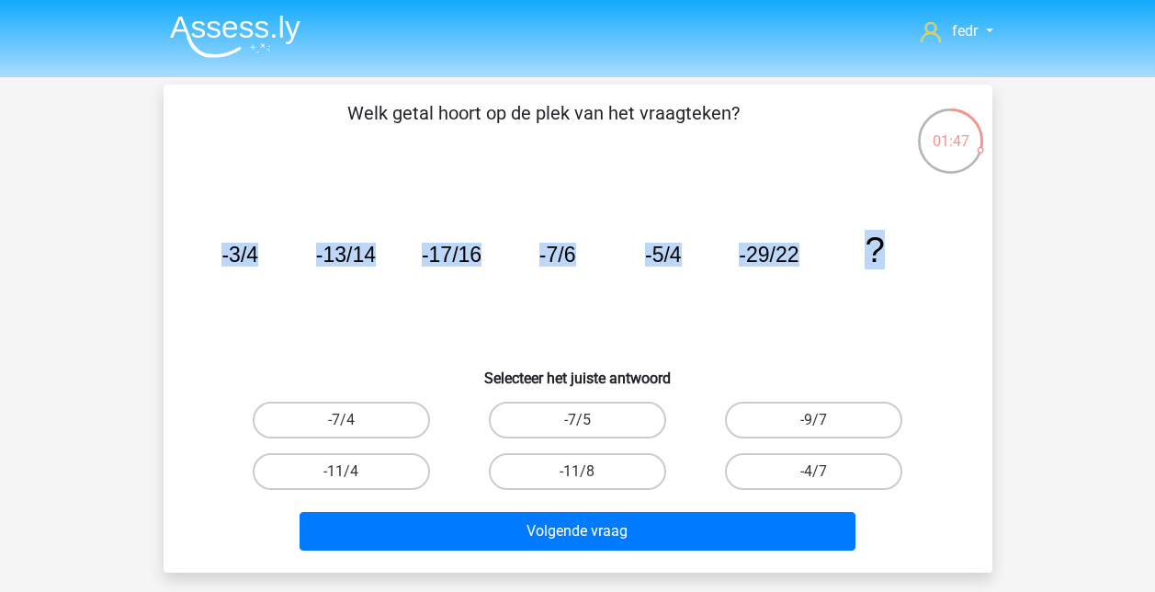
click at [777, 276] on icon "image/svg+xml -3/4 -13/14 -17/16 -7/6 -5/4 -29/22 ?" at bounding box center [578, 262] width 741 height 186
click at [814, 476] on input "-4/7" at bounding box center [820, 478] width 12 height 12
radio input "true"
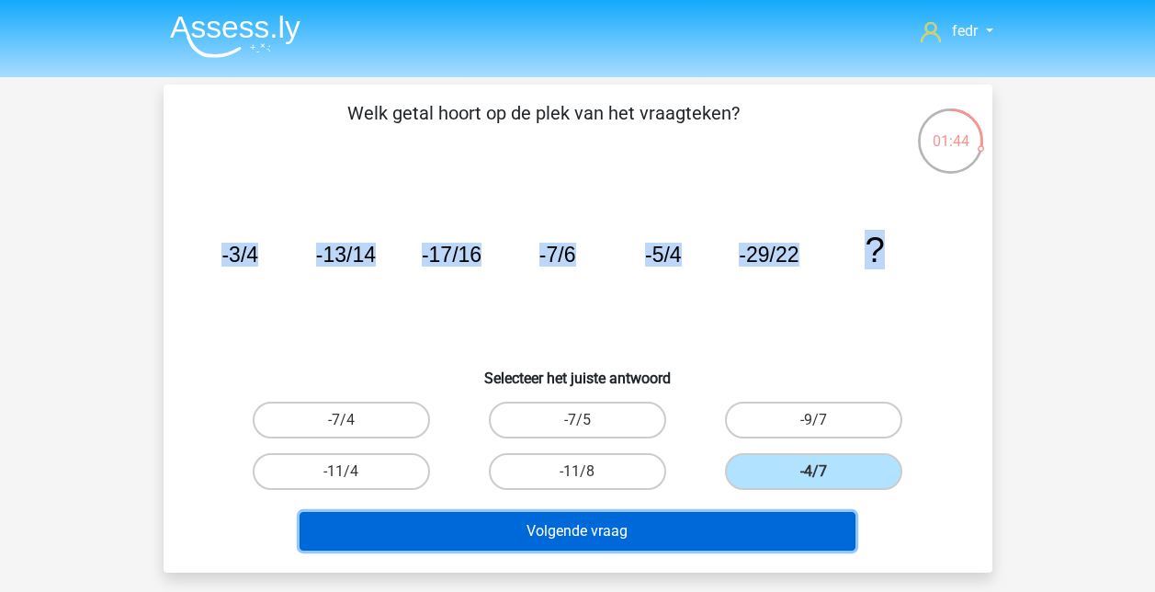
click at [631, 542] on button "Volgende vraag" at bounding box center [578, 531] width 556 height 39
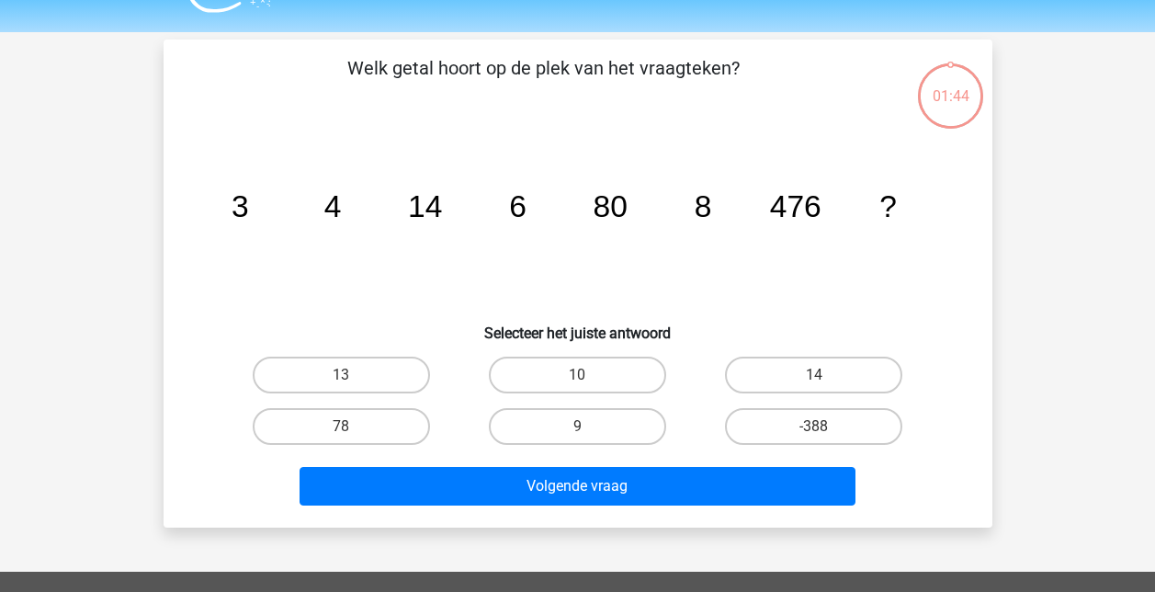
scroll to position [85, 0]
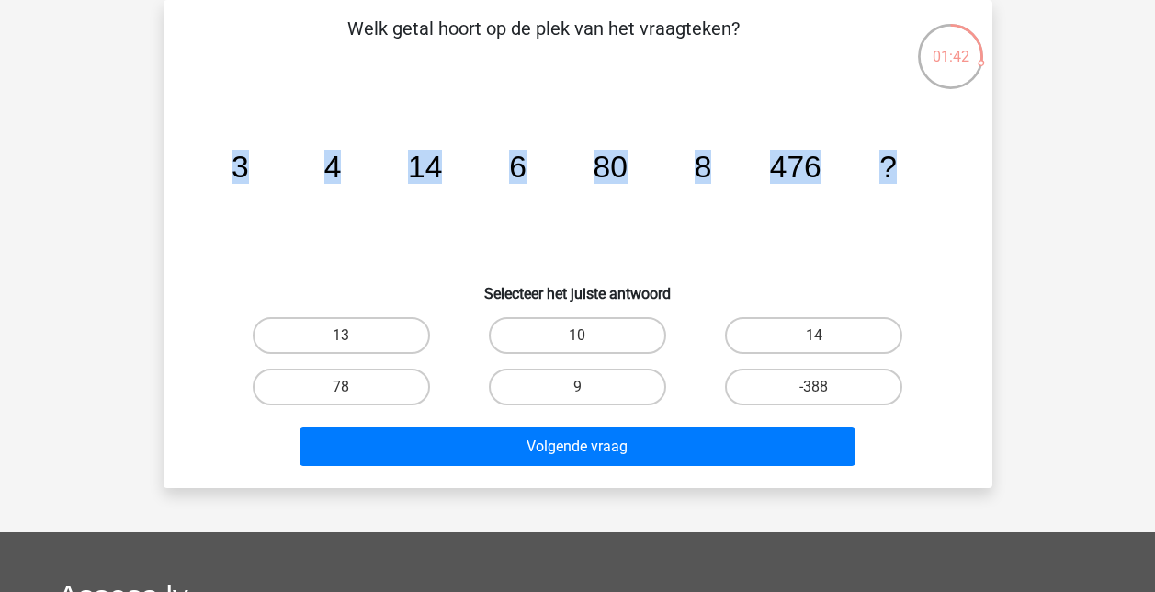
drag, startPoint x: 236, startPoint y: 165, endPoint x: 898, endPoint y: 167, distance: 661.8
click at [898, 167] on icon "image/svg+xml 3 4 14 6 80 8 476 ?" at bounding box center [578, 178] width 741 height 186
drag, startPoint x: 898, startPoint y: 167, endPoint x: 804, endPoint y: 162, distance: 93.9
copy g "3 4 14 6 80 8 476 ?"
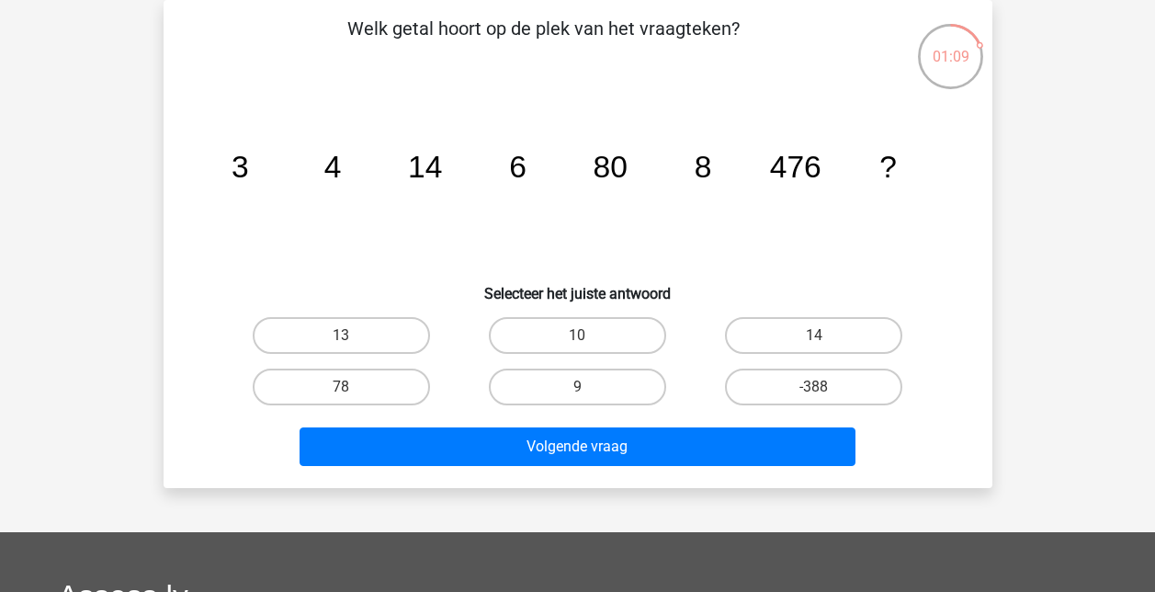
click at [702, 291] on h6 "Selecteer het juiste antwoord" at bounding box center [578, 286] width 770 height 32
drag, startPoint x: 592, startPoint y: 365, endPoint x: 584, endPoint y: 337, distance: 28.8
click at [592, 364] on div "9" at bounding box center [578, 386] width 236 height 51
click at [582, 328] on label "10" at bounding box center [577, 335] width 177 height 37
click at [582, 335] on input "10" at bounding box center [583, 341] width 12 height 12
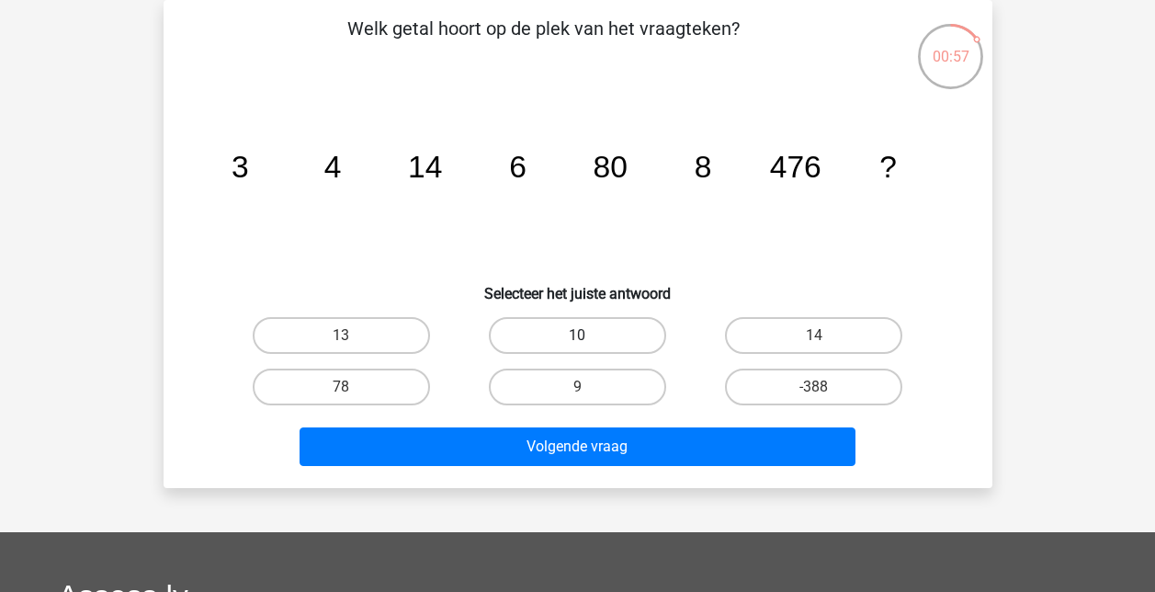
radio input "true"
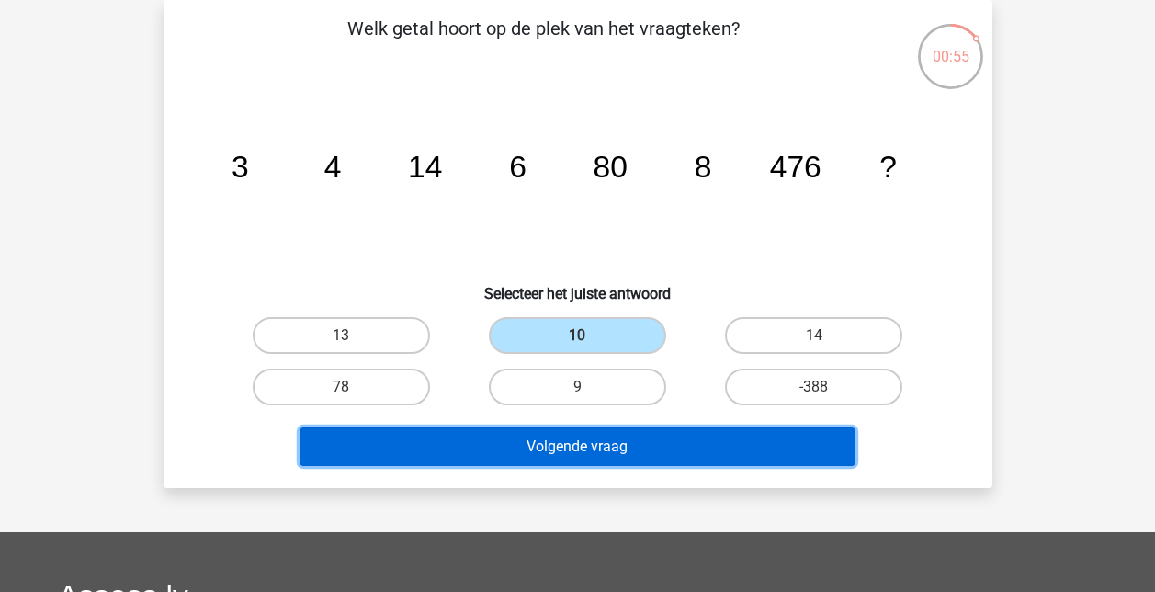
click at [585, 455] on button "Volgende vraag" at bounding box center [578, 446] width 556 height 39
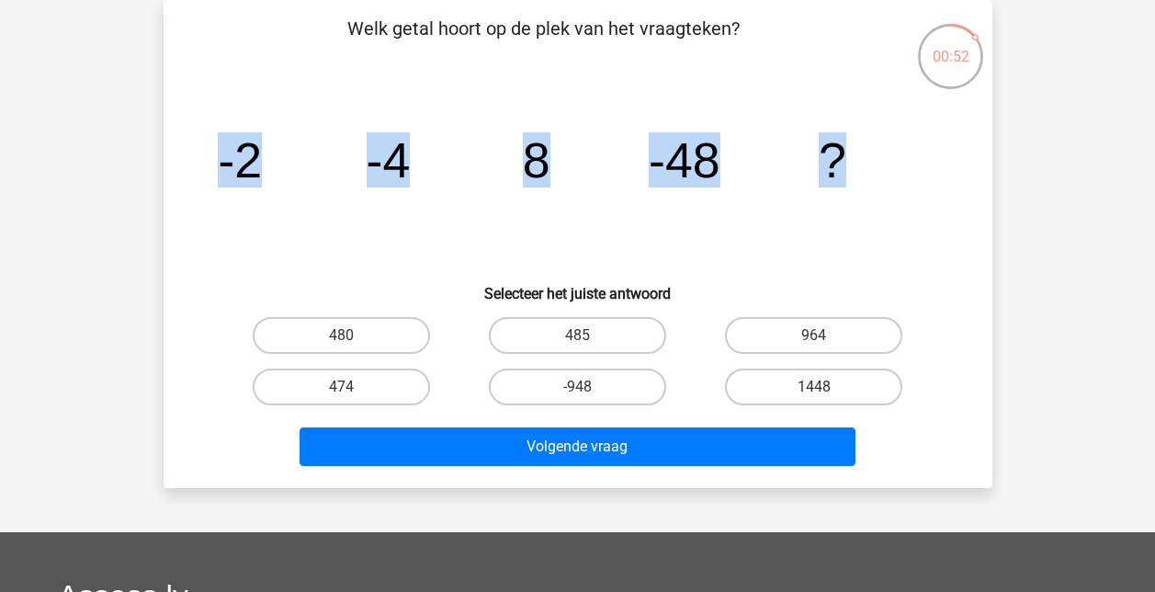
drag, startPoint x: 220, startPoint y: 161, endPoint x: 926, endPoint y: 171, distance: 705.9
click at [926, 171] on icon "image/svg+xml -2 -4 8 -48 ?" at bounding box center [578, 178] width 741 height 186
copy g "-2 -4 8 -48 ?"
click at [829, 389] on label "1448" at bounding box center [813, 387] width 177 height 37
click at [826, 389] on input "1448" at bounding box center [820, 393] width 12 height 12
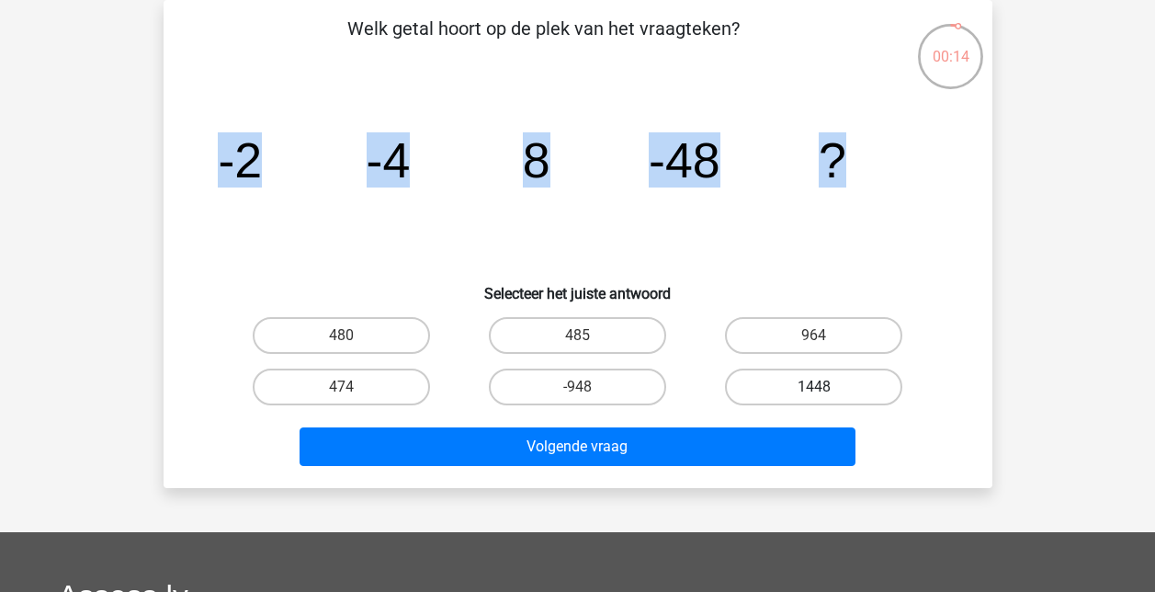
radio input "true"
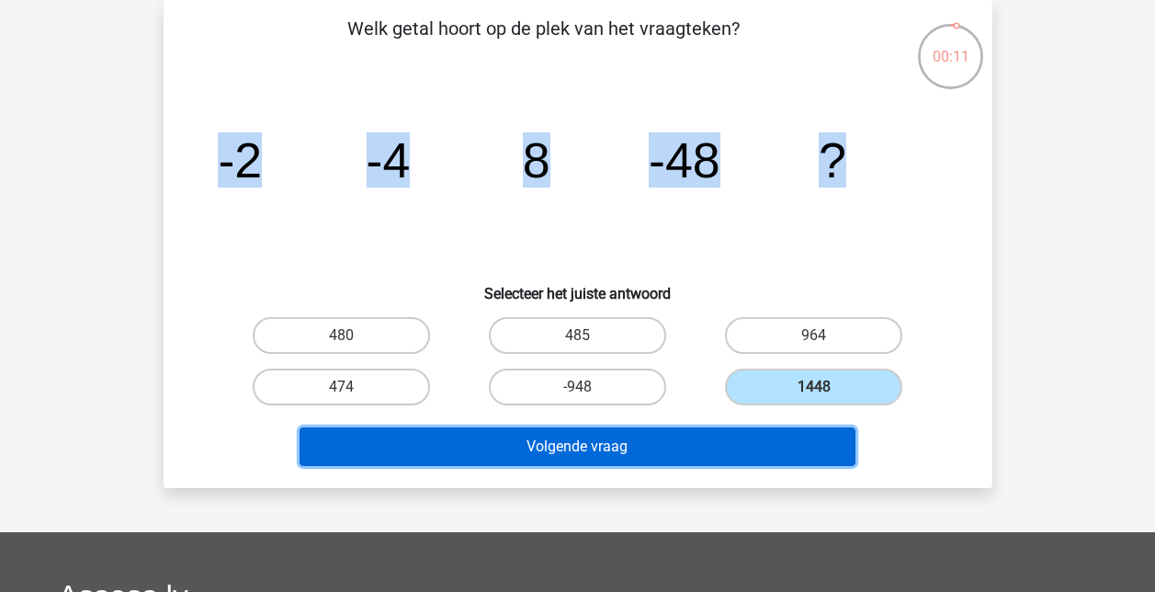
click at [619, 440] on button "Volgende vraag" at bounding box center [578, 446] width 556 height 39
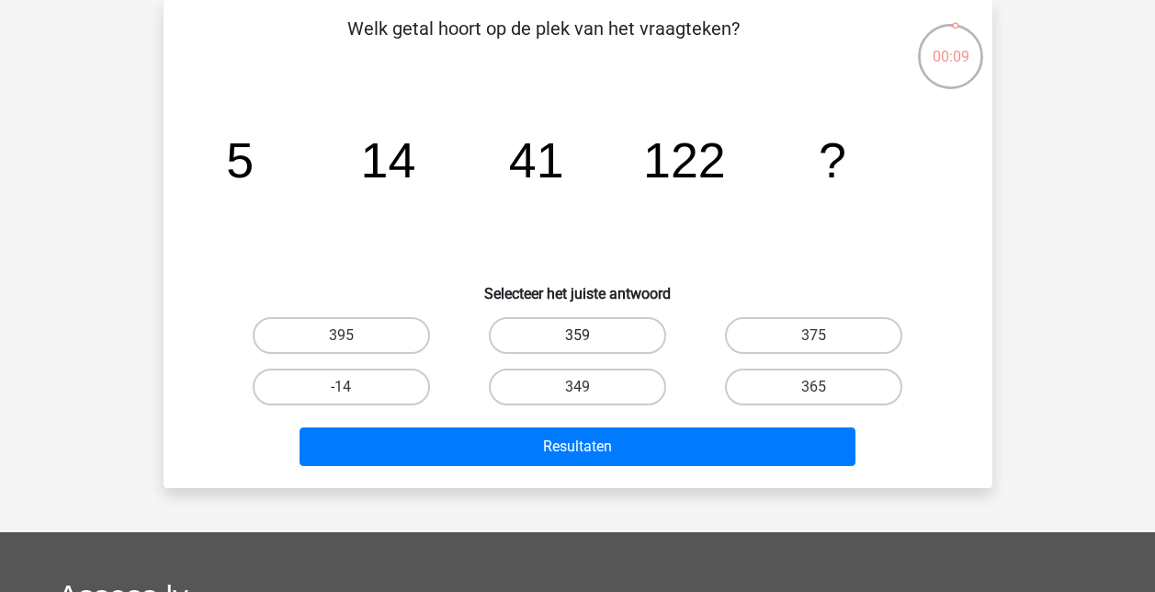
click at [586, 327] on label "359" at bounding box center [577, 335] width 177 height 37
click at [586, 335] on input "359" at bounding box center [583, 341] width 12 height 12
radio input "true"
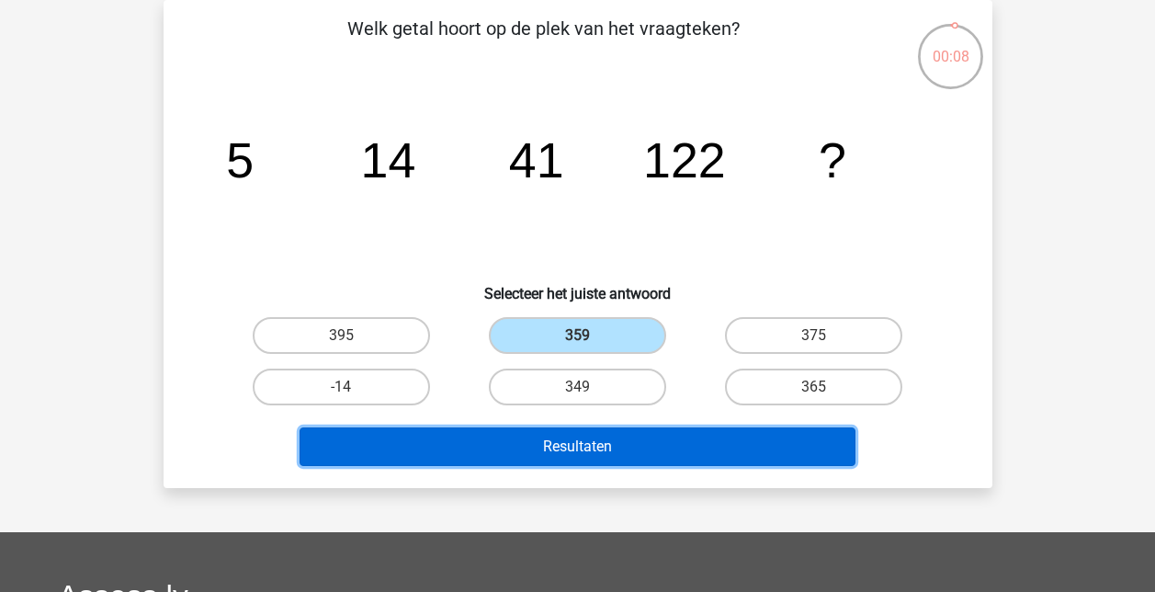
click at [579, 440] on button "Resultaten" at bounding box center [578, 446] width 556 height 39
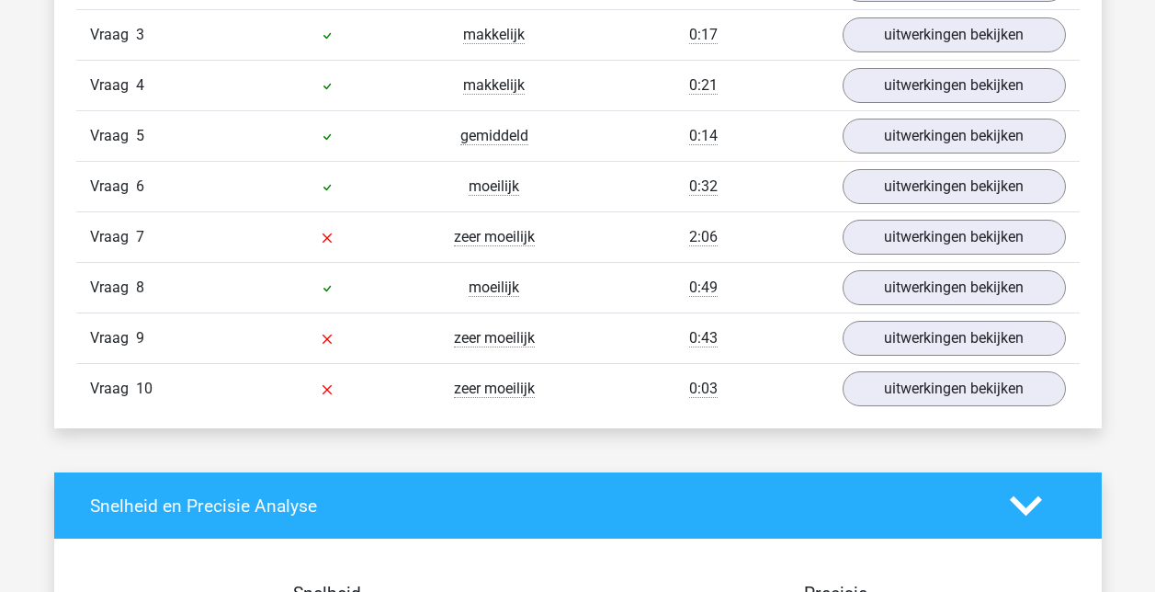
scroll to position [1379, 0]
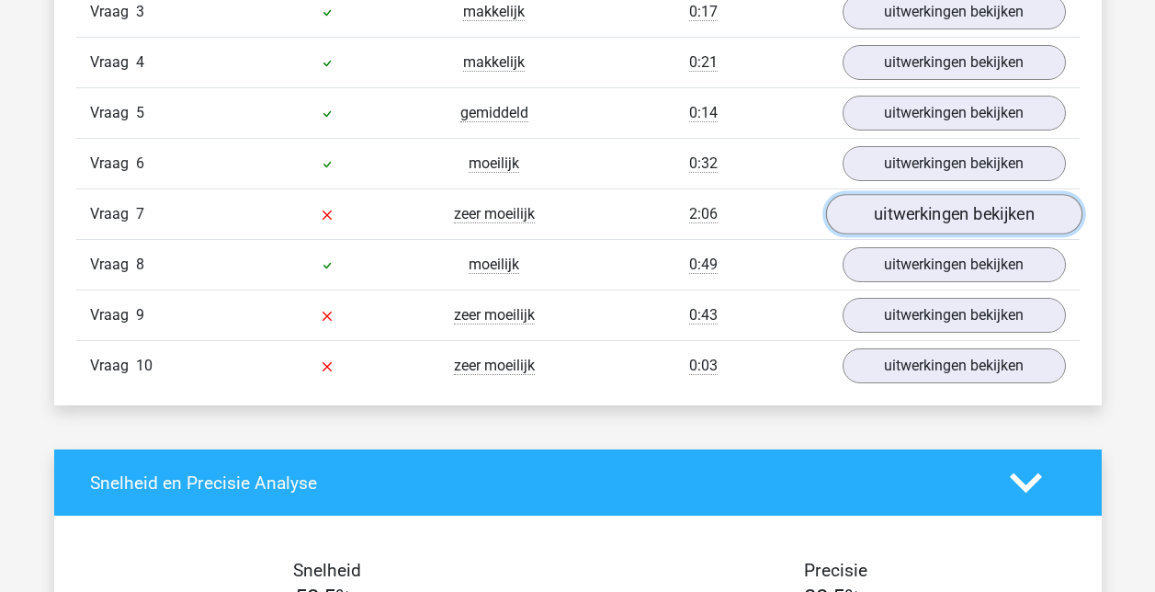
click at [950, 208] on link "uitwerkingen bekijken" at bounding box center [953, 214] width 256 height 40
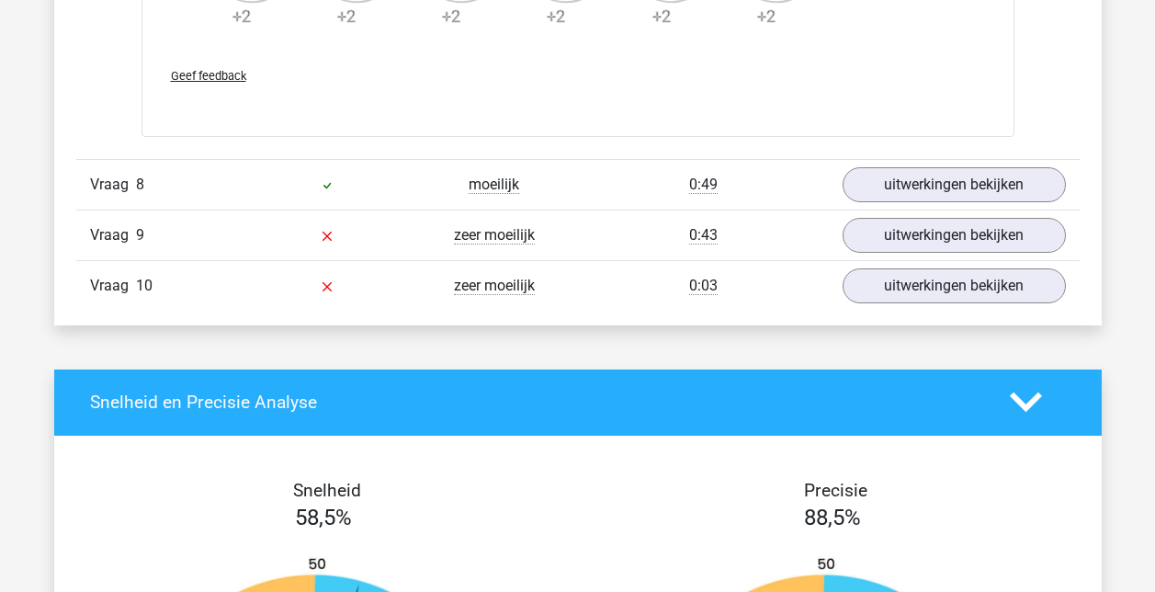
scroll to position [2573, 0]
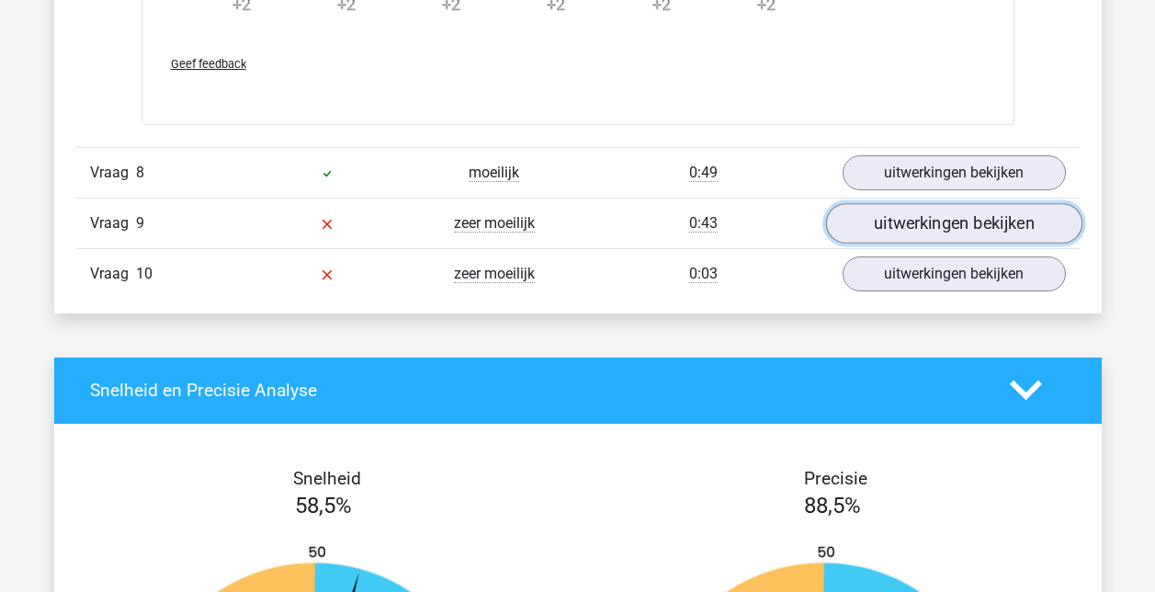
click at [923, 222] on link "uitwerkingen bekijken" at bounding box center [953, 223] width 256 height 40
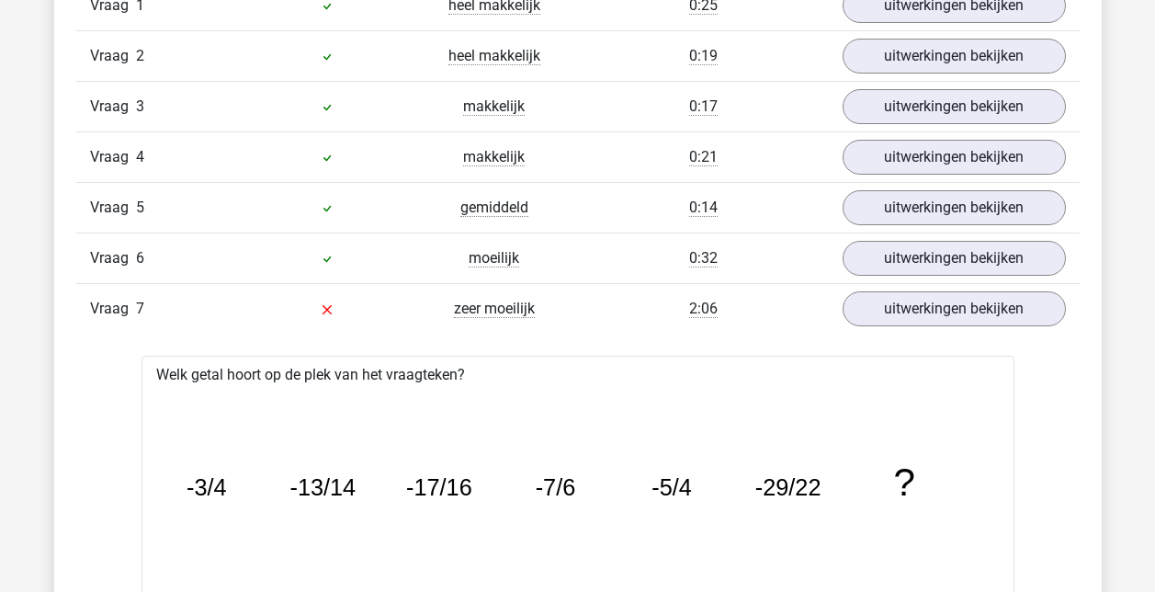
scroll to position [1195, 0]
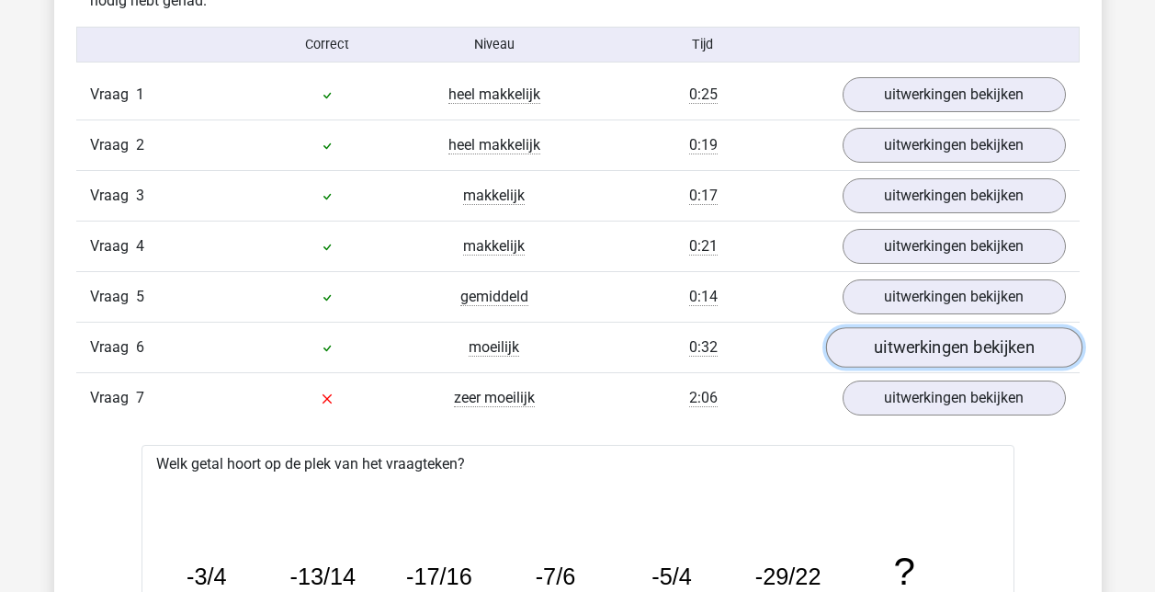
click at [971, 339] on link "uitwerkingen bekijken" at bounding box center [953, 347] width 256 height 40
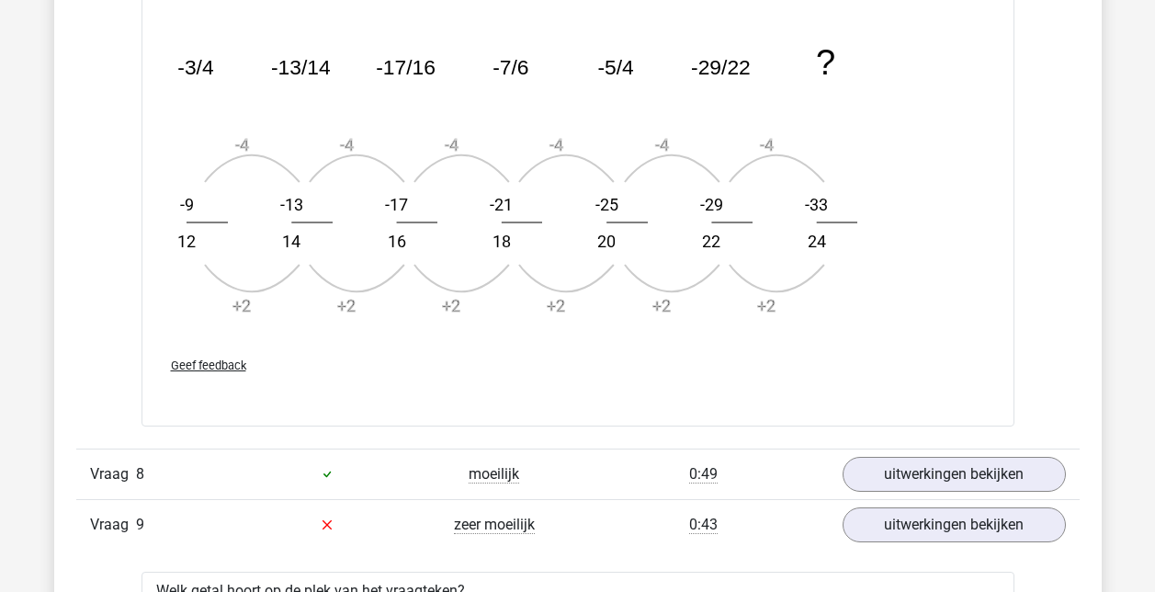
scroll to position [3217, 0]
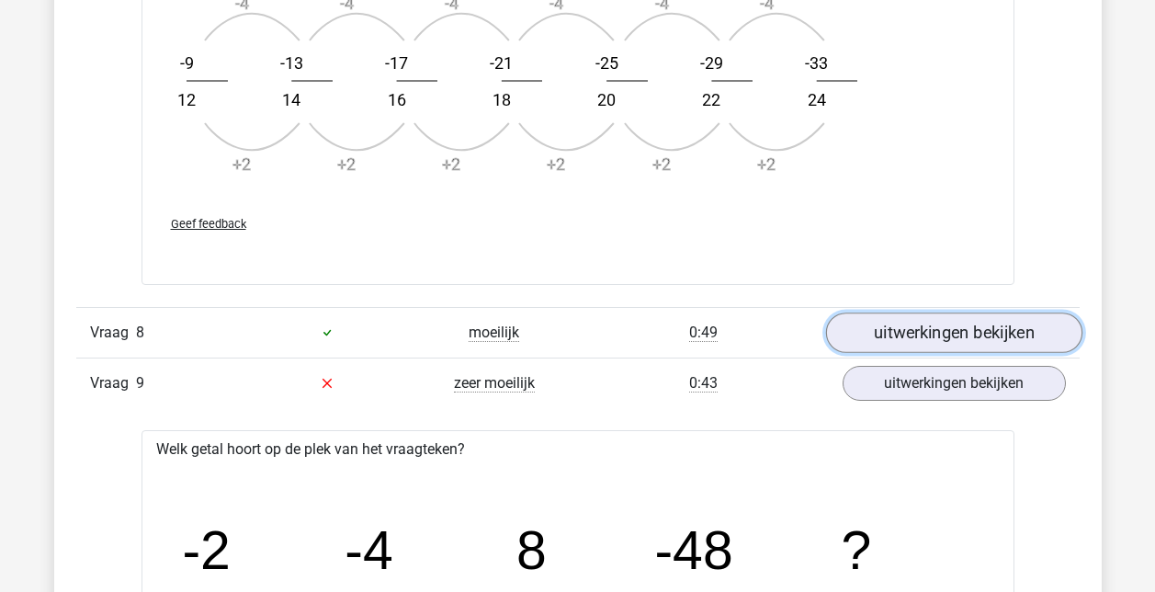
click at [969, 324] on link "uitwerkingen bekijken" at bounding box center [953, 332] width 256 height 40
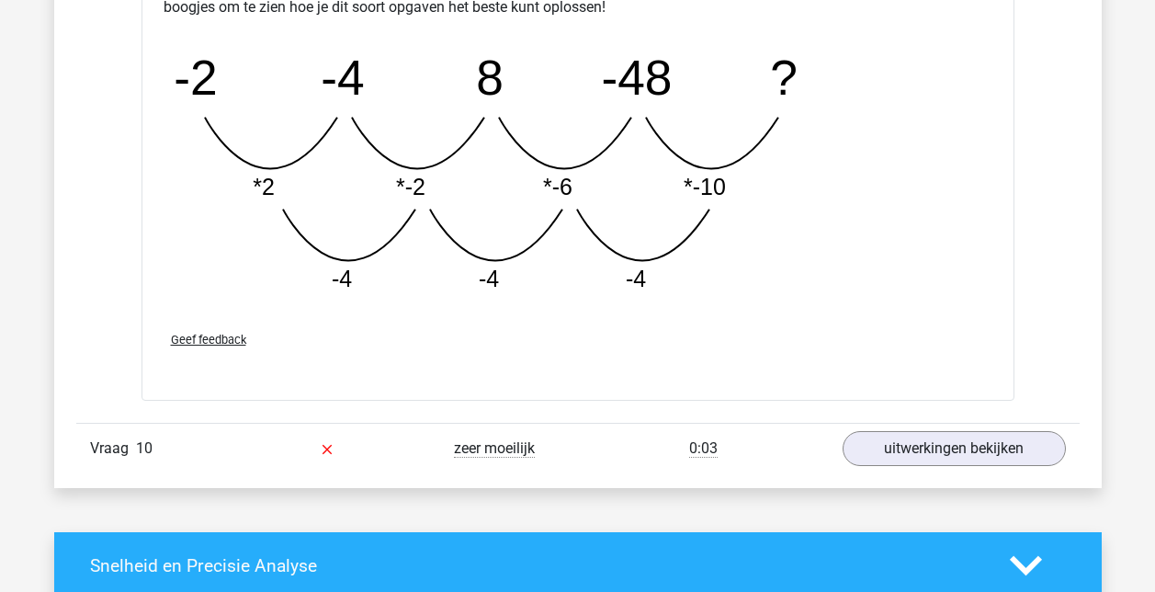
scroll to position [5055, 0]
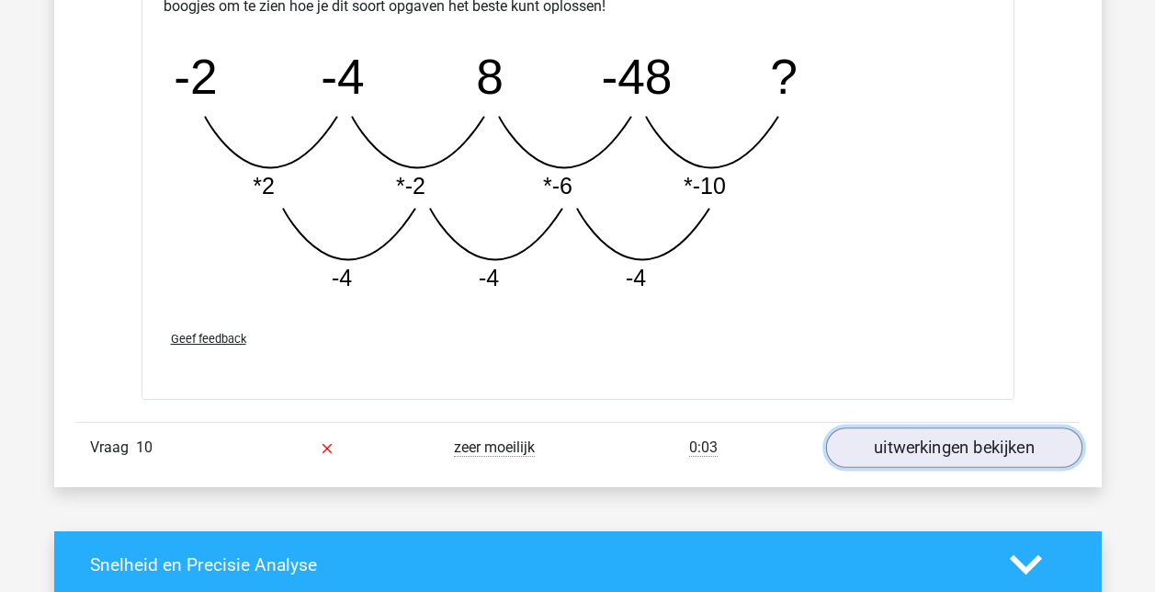
click at [924, 449] on link "uitwerkingen bekijken" at bounding box center [953, 447] width 256 height 40
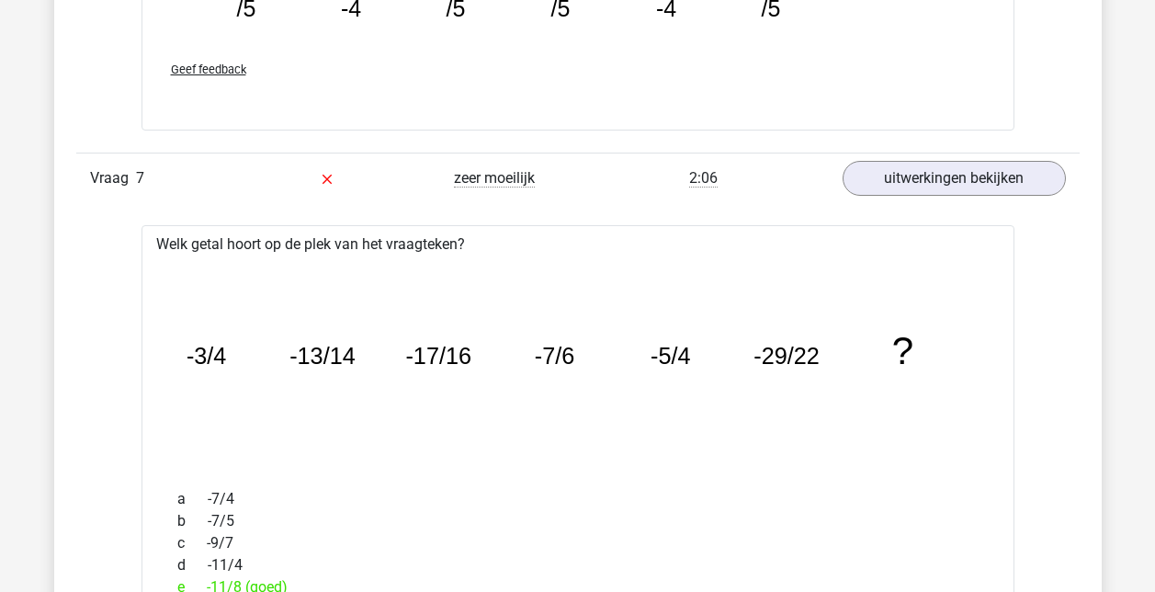
scroll to position [1838, 0]
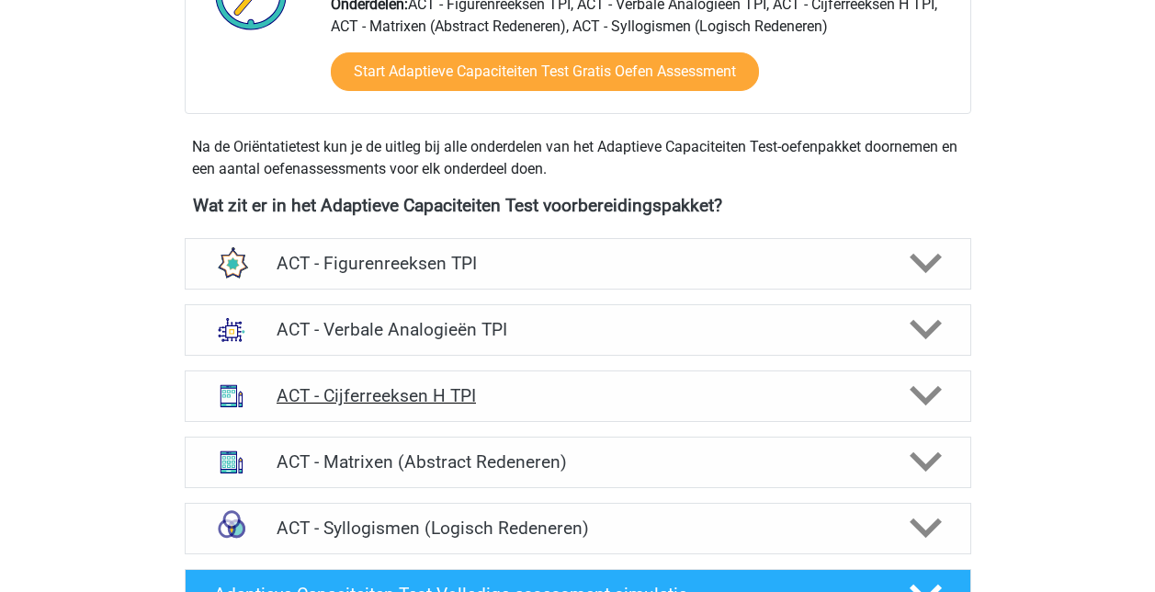
scroll to position [643, 0]
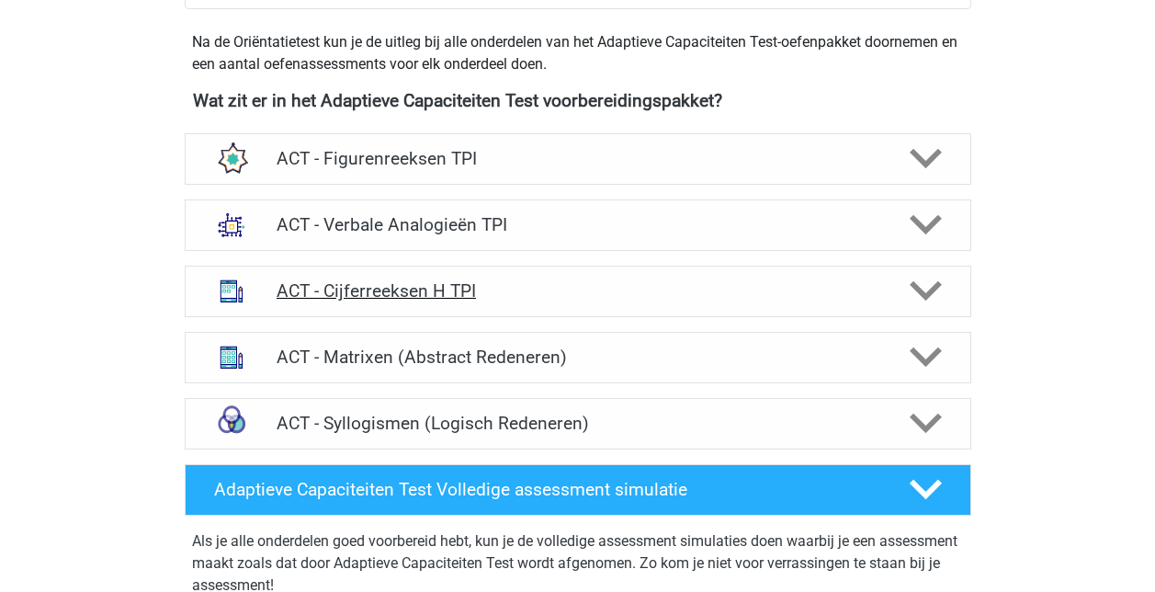
click at [476, 290] on h4 "ACT - Cijferreeksen H TPI" at bounding box center [578, 290] width 602 height 21
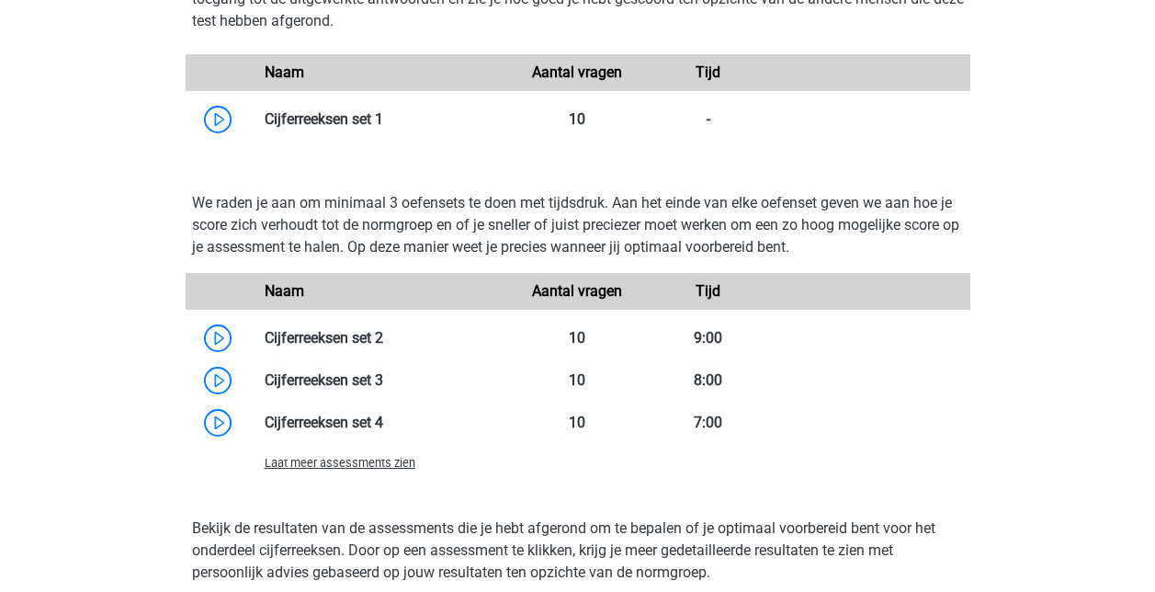
scroll to position [1471, 0]
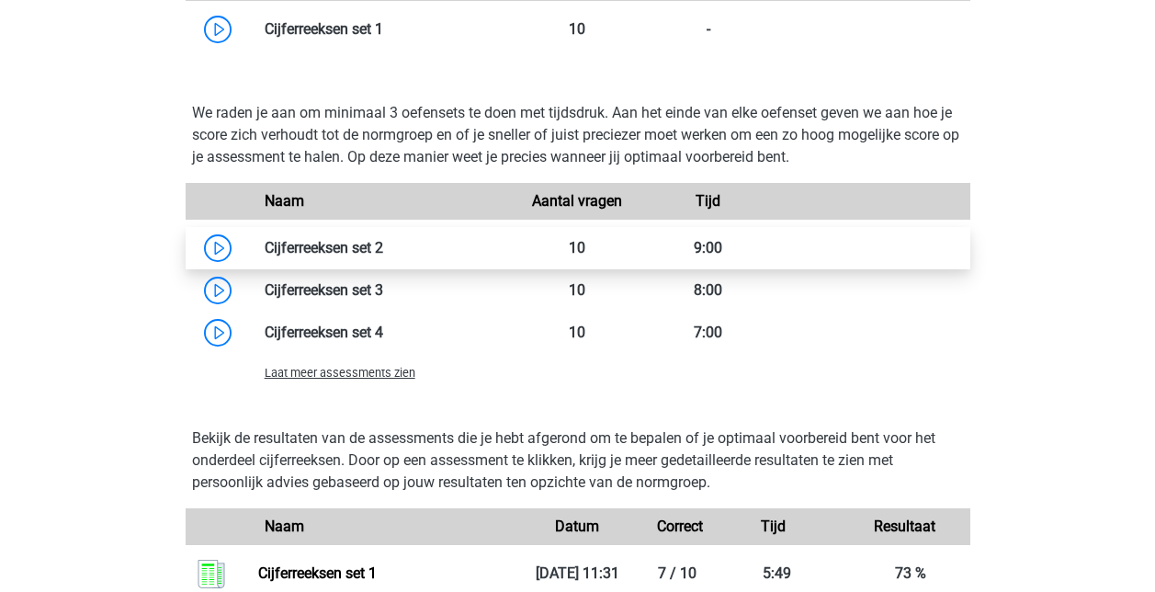
click at [383, 244] on link at bounding box center [383, 247] width 0 height 17
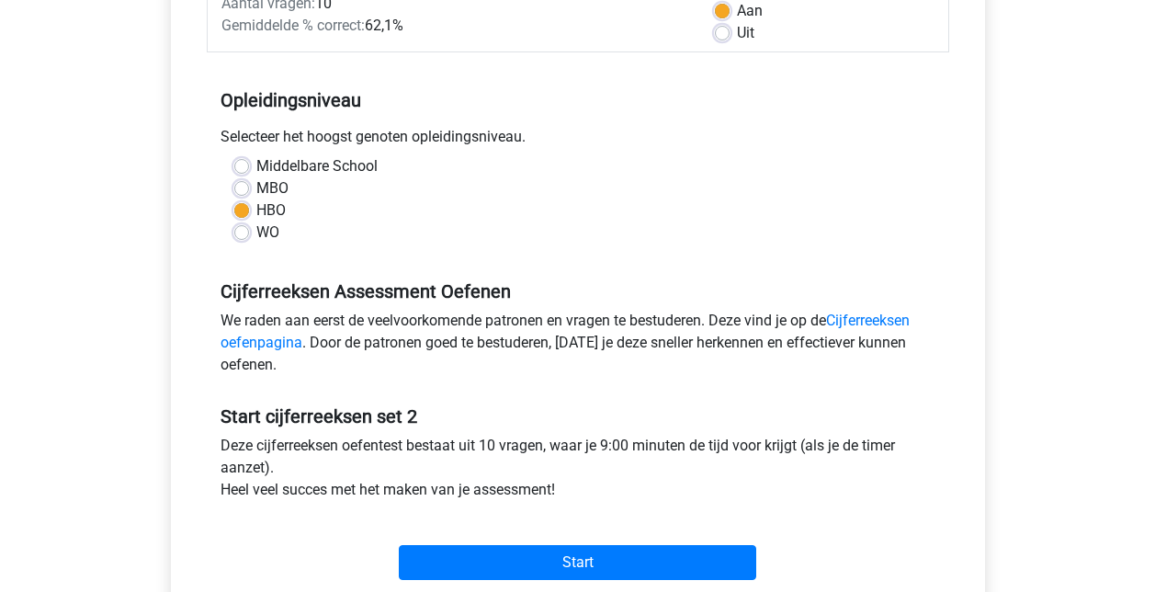
scroll to position [551, 0]
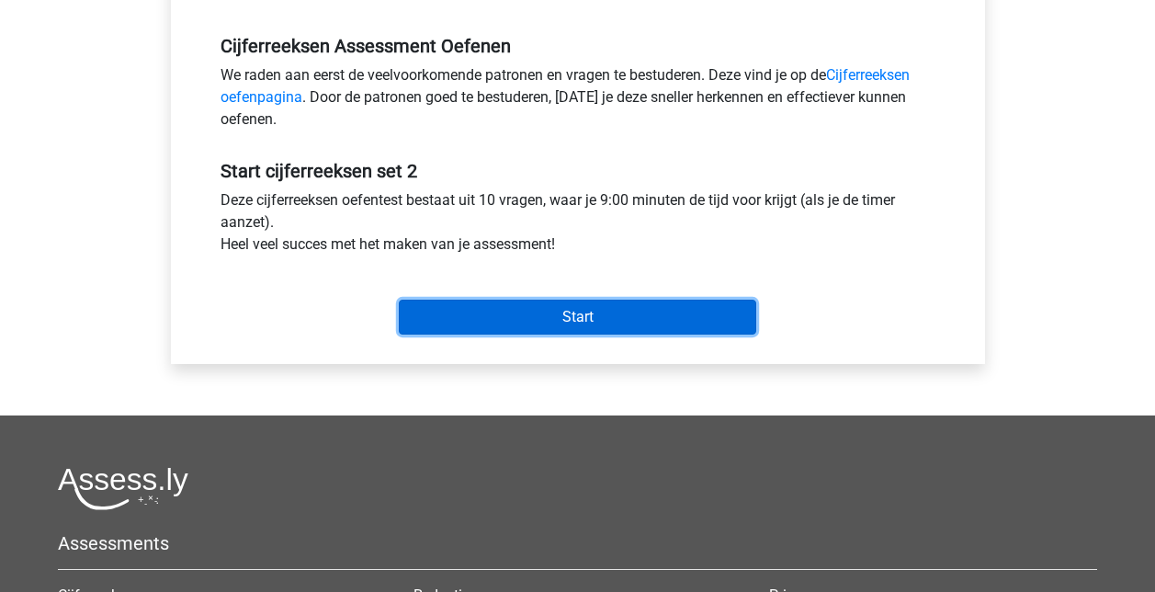
click at [576, 318] on input "Start" at bounding box center [578, 317] width 358 height 35
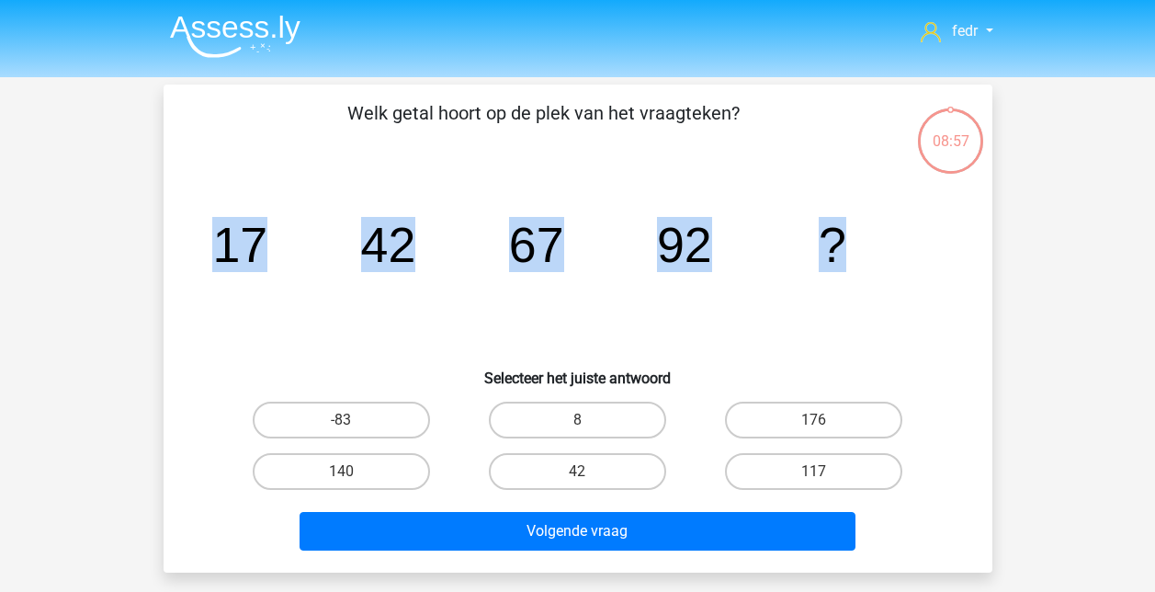
drag, startPoint x: 225, startPoint y: 244, endPoint x: 881, endPoint y: 241, distance: 656.3
click at [881, 241] on icon "image/svg+xml 17 42 67 92 ?" at bounding box center [578, 262] width 741 height 186
copy g "17 42 67 92 ?"
click at [825, 472] on input "117" at bounding box center [820, 478] width 12 height 12
radio input "true"
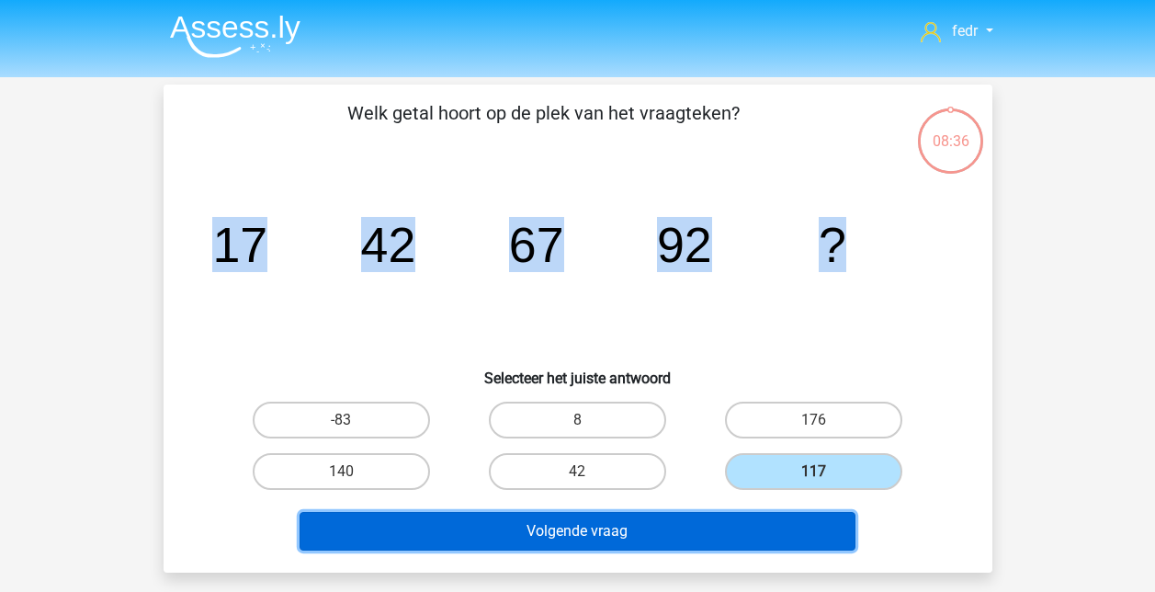
click at [735, 530] on button "Volgende vraag" at bounding box center [578, 531] width 556 height 39
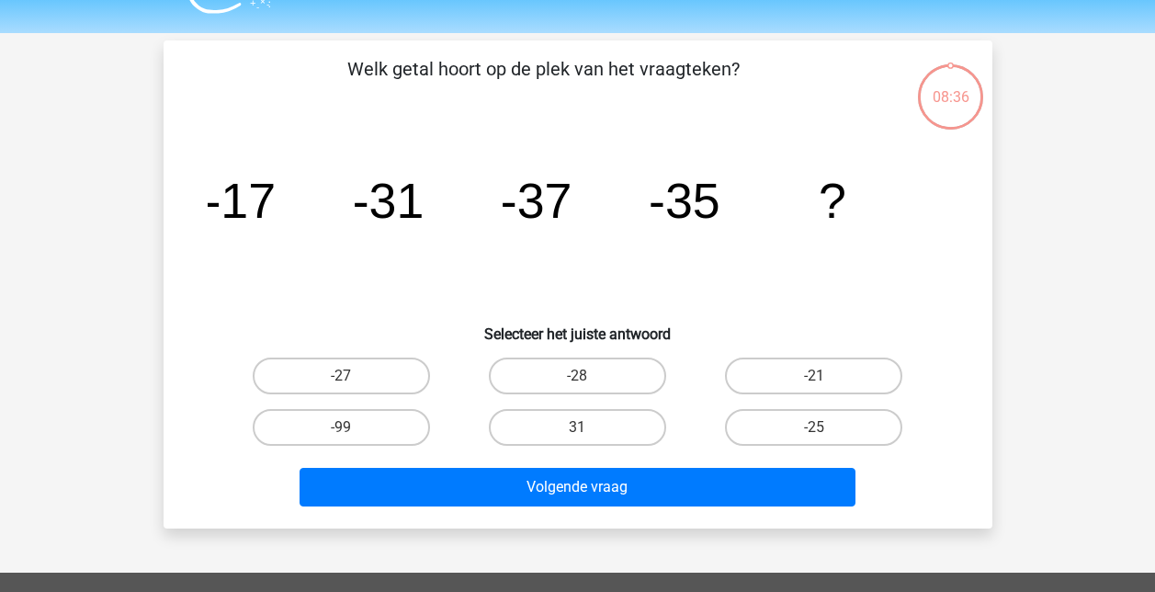
scroll to position [85, 0]
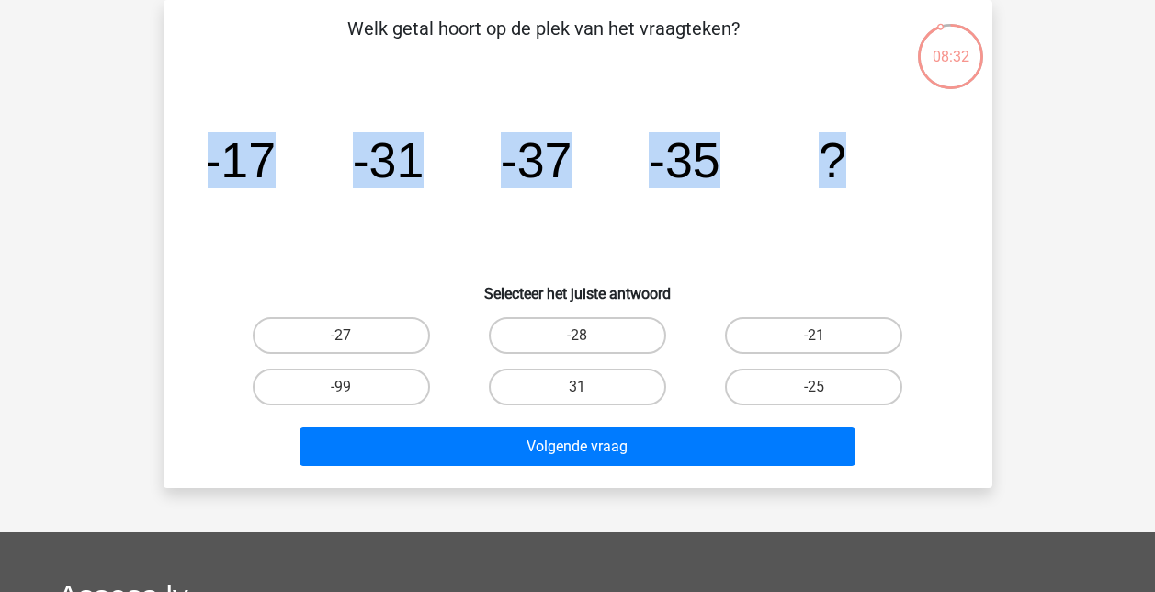
drag, startPoint x: 207, startPoint y: 164, endPoint x: 885, endPoint y: 172, distance: 678.4
click at [885, 172] on div "image/svg+xml -17 -31 -37 -35 ?" at bounding box center [578, 178] width 770 height 186
copy g "-17 -31 -37 -35 ?"
click at [826, 384] on label "-25" at bounding box center [813, 387] width 177 height 37
click at [826, 387] on input "-25" at bounding box center [820, 393] width 12 height 12
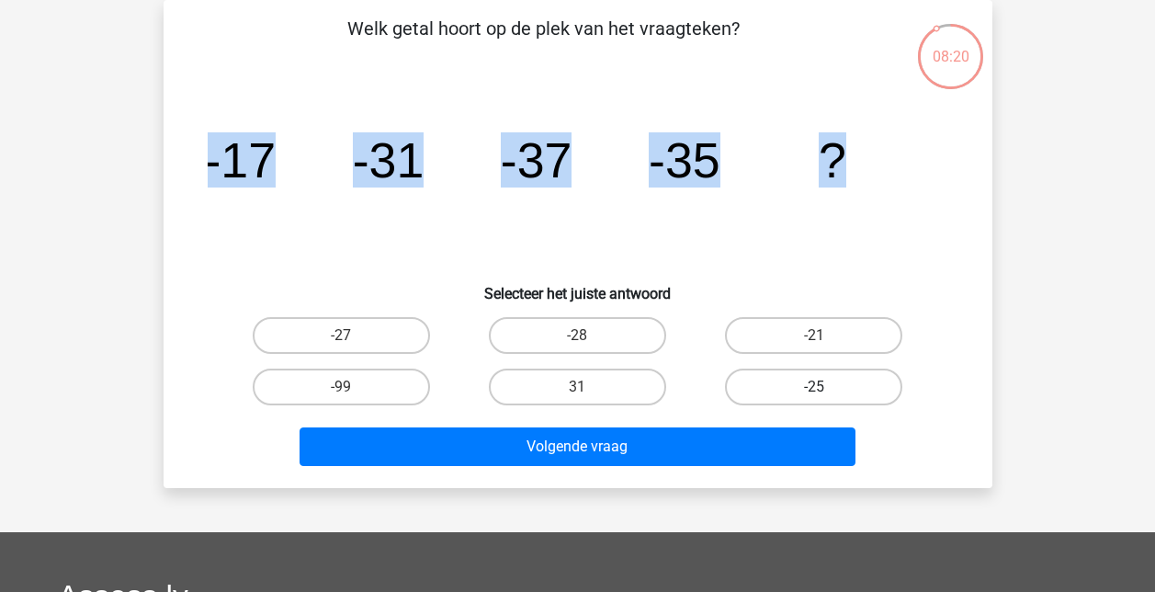
radio input "true"
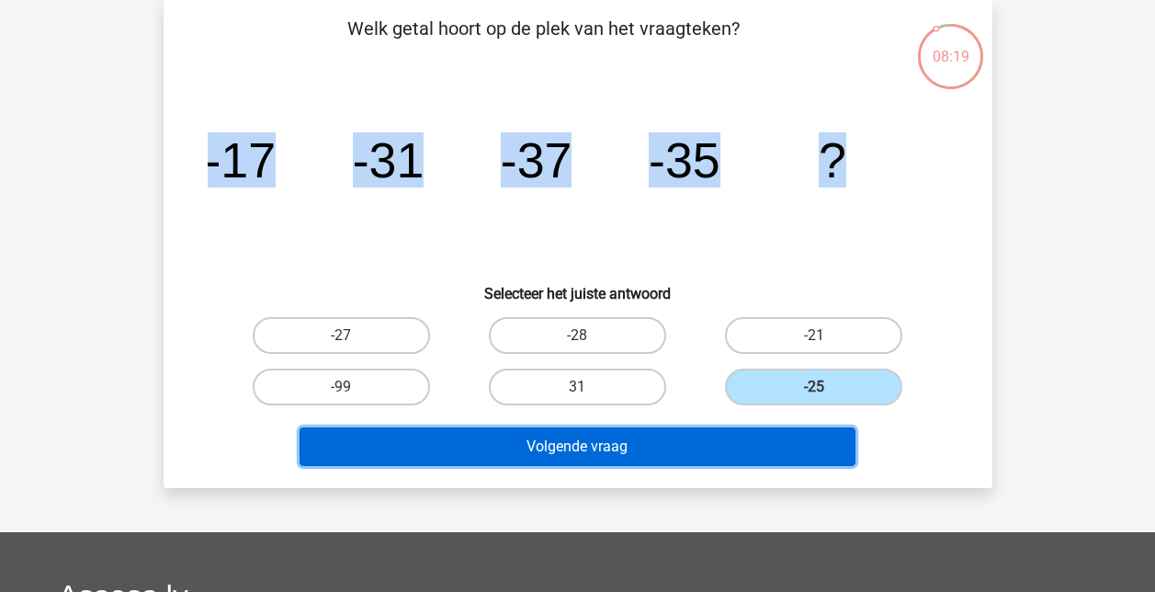
click at [642, 445] on button "Volgende vraag" at bounding box center [578, 446] width 556 height 39
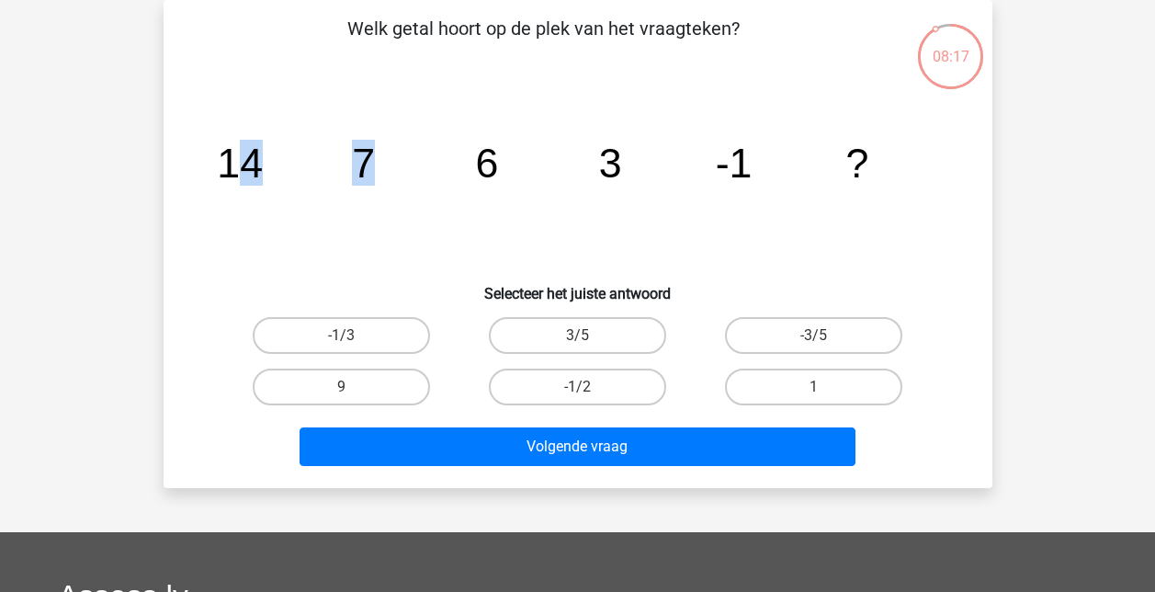
drag, startPoint x: 229, startPoint y: 162, endPoint x: 369, endPoint y: 174, distance: 140.2
click at [369, 174] on g "14 7 6 3 -1 ?" at bounding box center [543, 163] width 652 height 46
drag, startPoint x: 369, startPoint y: 174, endPoint x: 225, endPoint y: 165, distance: 143.6
click at [225, 165] on tspan "14" at bounding box center [240, 163] width 46 height 46
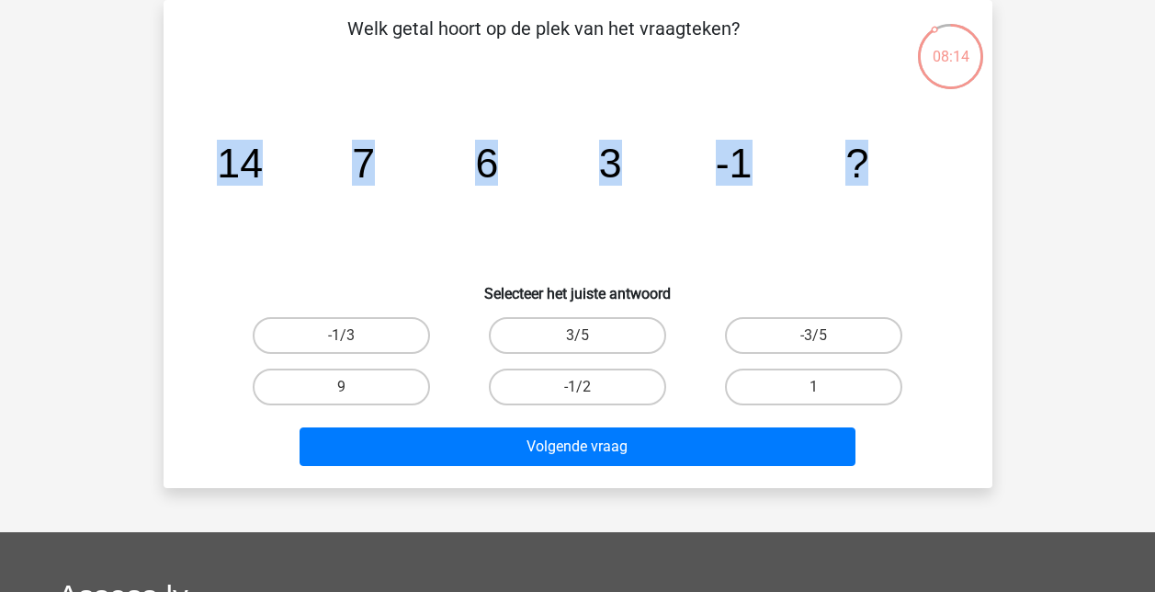
drag, startPoint x: 220, startPoint y: 165, endPoint x: 918, endPoint y: 166, distance: 698.5
click at [918, 166] on icon "image/svg+xml 14 7 6 3 -1 ?" at bounding box center [578, 178] width 741 height 186
copy g "14 7 6 3 -1 ?"
click at [568, 388] on label "-1/2" at bounding box center [577, 387] width 177 height 37
click at [577, 388] on input "-1/2" at bounding box center [583, 393] width 12 height 12
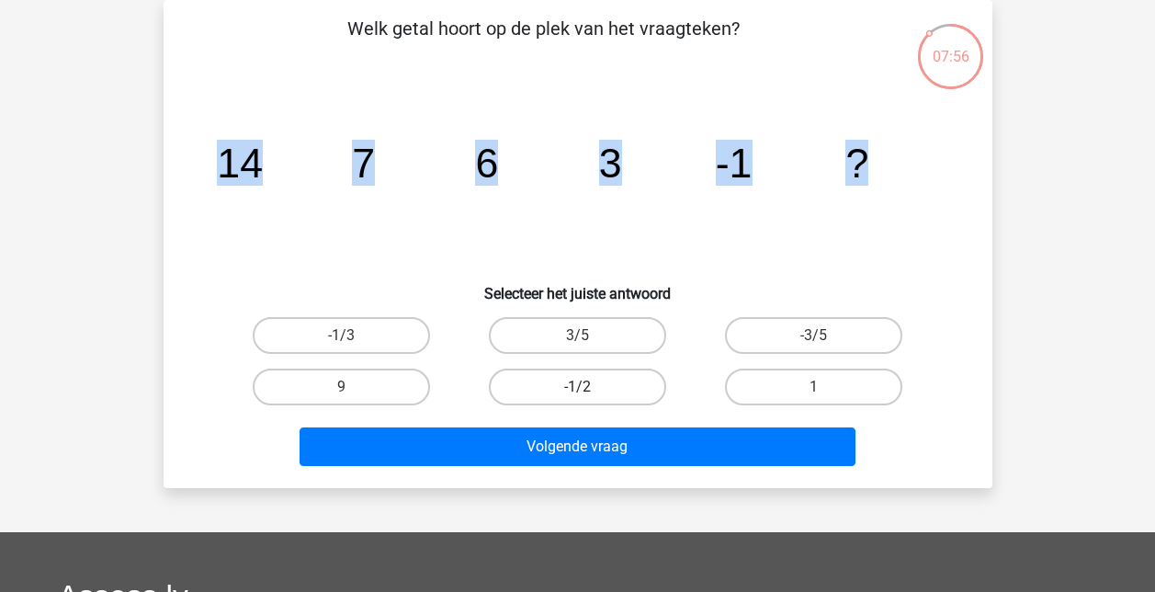
radio input "true"
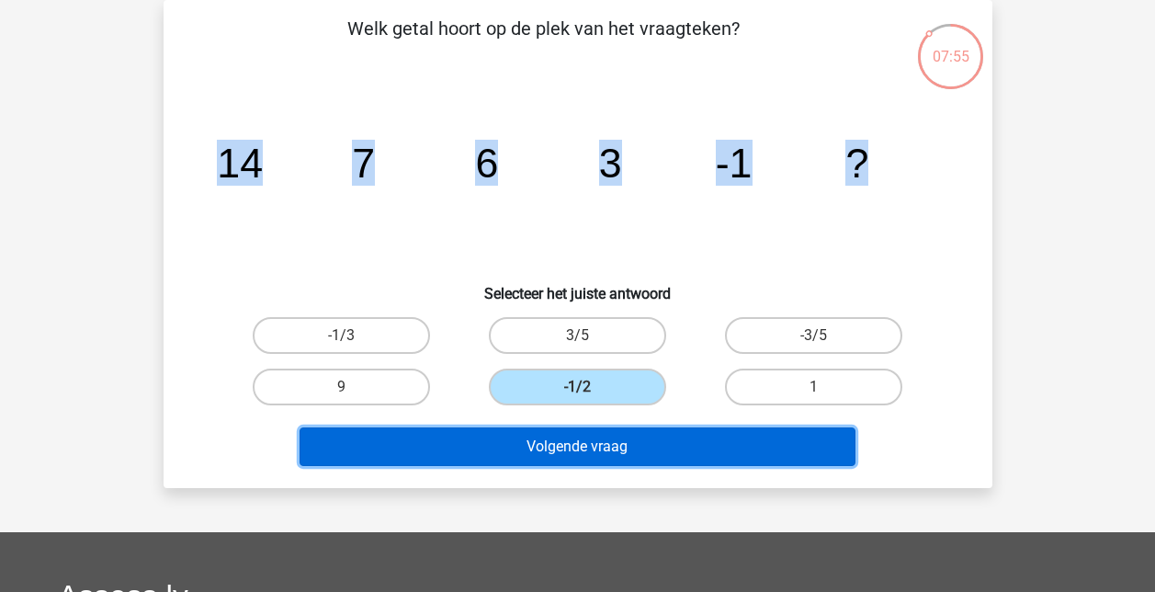
click at [570, 445] on button "Volgende vraag" at bounding box center [578, 446] width 556 height 39
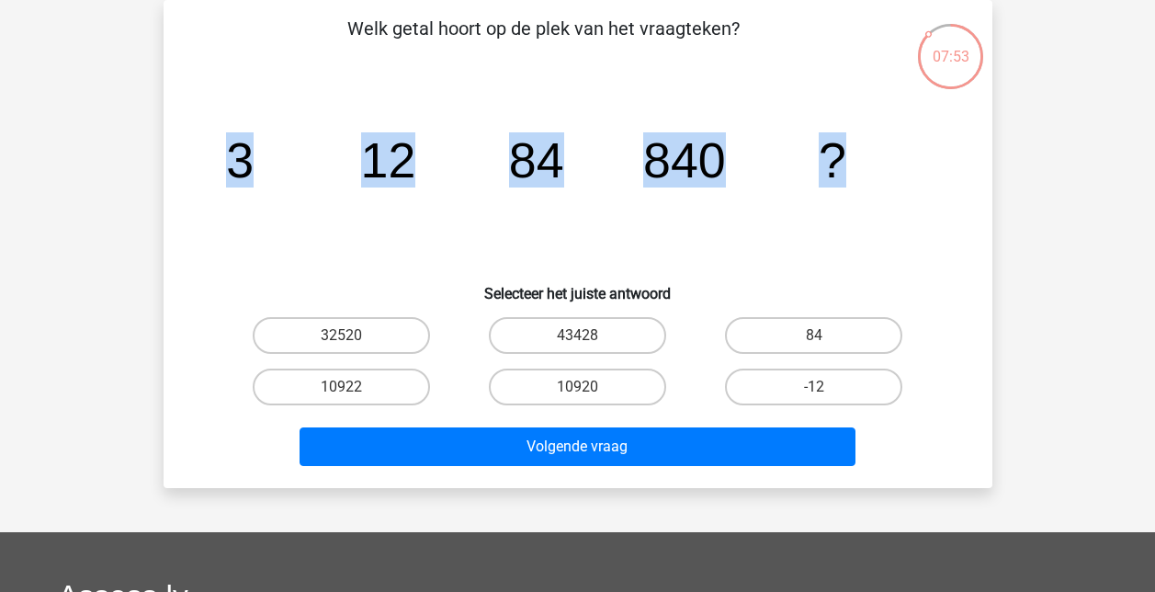
drag, startPoint x: 238, startPoint y: 164, endPoint x: 847, endPoint y: 175, distance: 609.5
click at [847, 175] on icon "image/svg+xml 3 12 84 840 ?" at bounding box center [578, 178] width 741 height 186
copy g "3 12 84 840 ?"
click at [605, 387] on label "10920" at bounding box center [577, 387] width 177 height 37
click at [589, 387] on input "10920" at bounding box center [583, 393] width 12 height 12
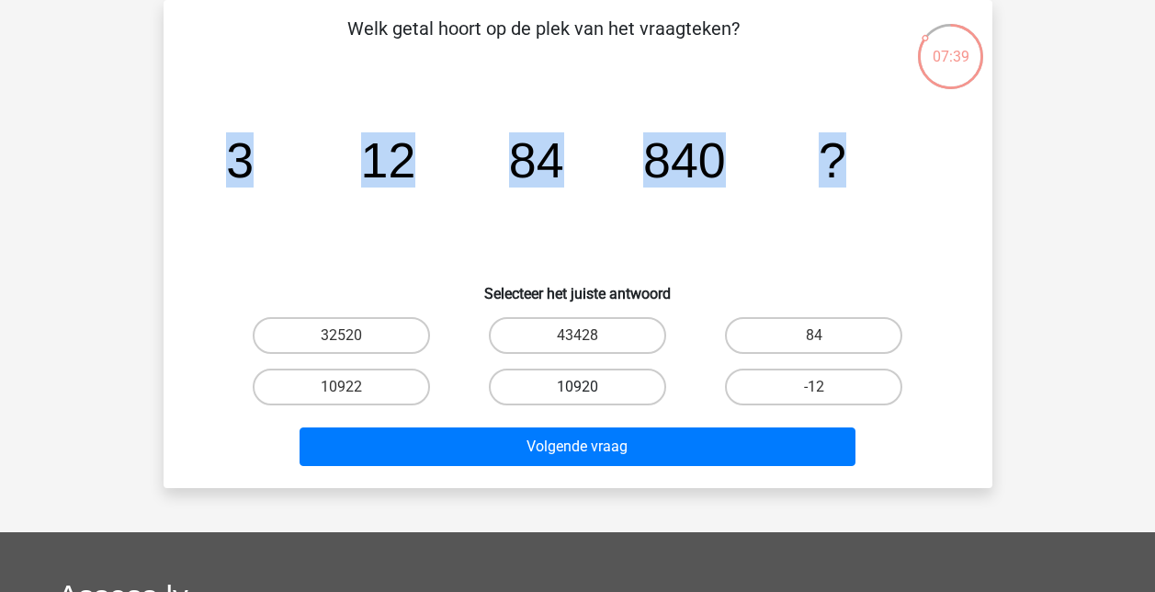
radio input "true"
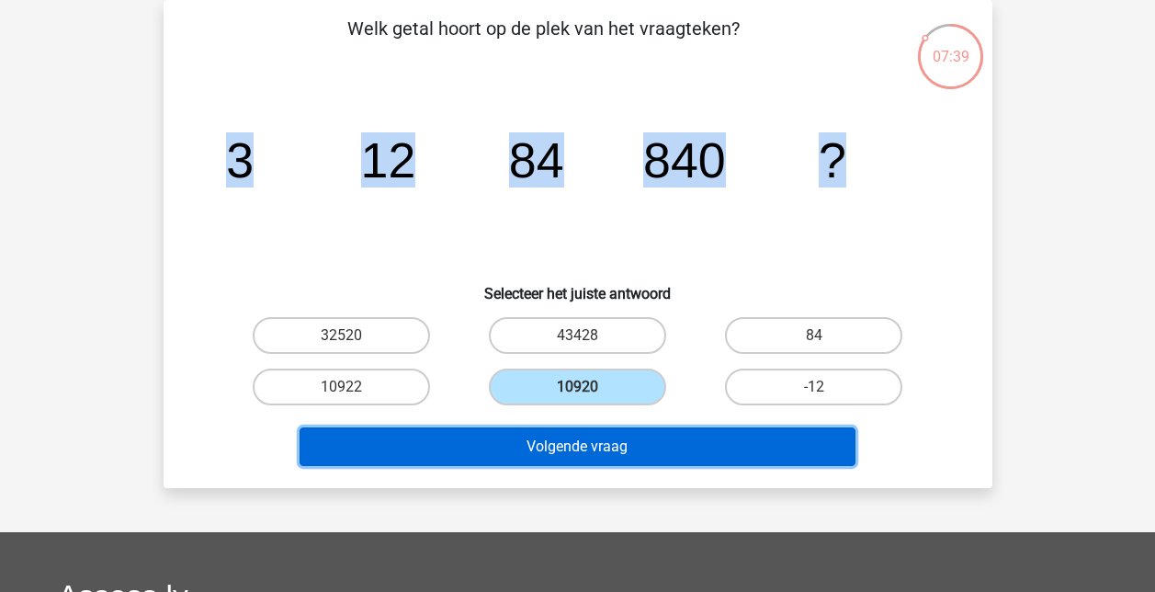
click at [607, 461] on button "Volgende vraag" at bounding box center [578, 446] width 556 height 39
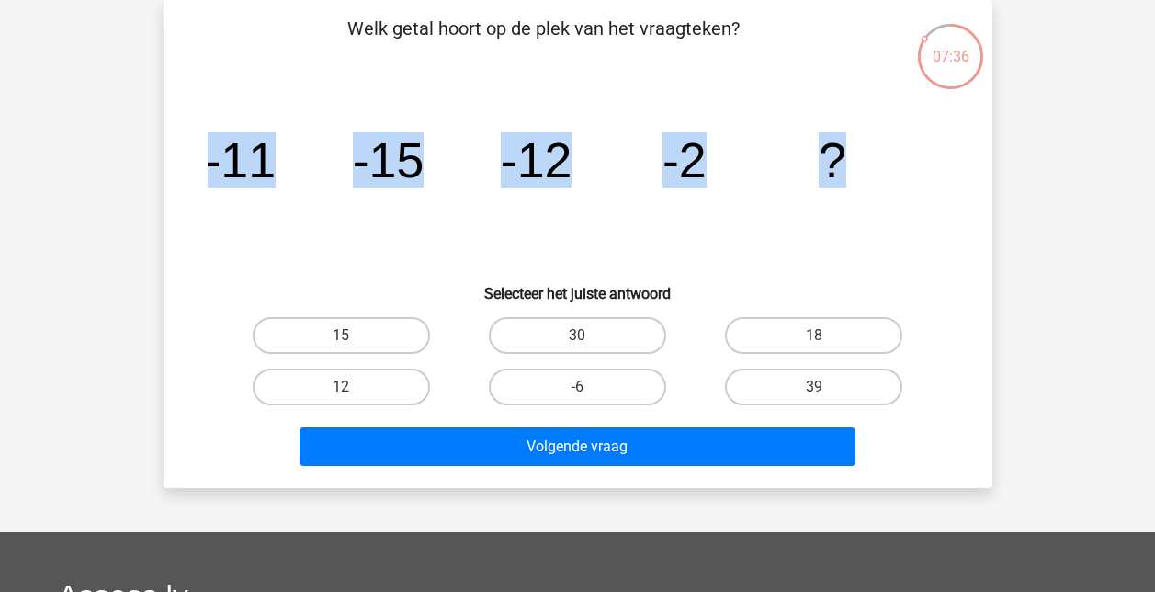
drag, startPoint x: 207, startPoint y: 165, endPoint x: 920, endPoint y: 195, distance: 713.8
click at [920, 195] on icon "image/svg+xml -11 -15 -12 -2 ?" at bounding box center [578, 178] width 741 height 186
copy g "-11 -15 -12 -2 ?"
click at [301, 335] on label "15" at bounding box center [341, 335] width 177 height 37
click at [341, 335] on input "15" at bounding box center [347, 341] width 12 height 12
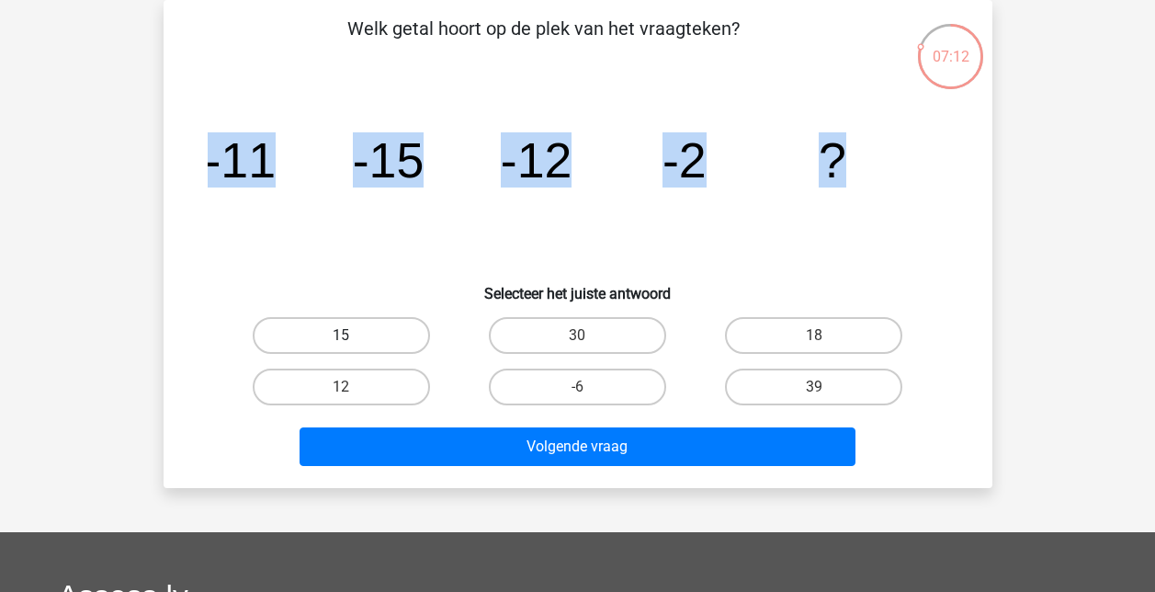
radio input "true"
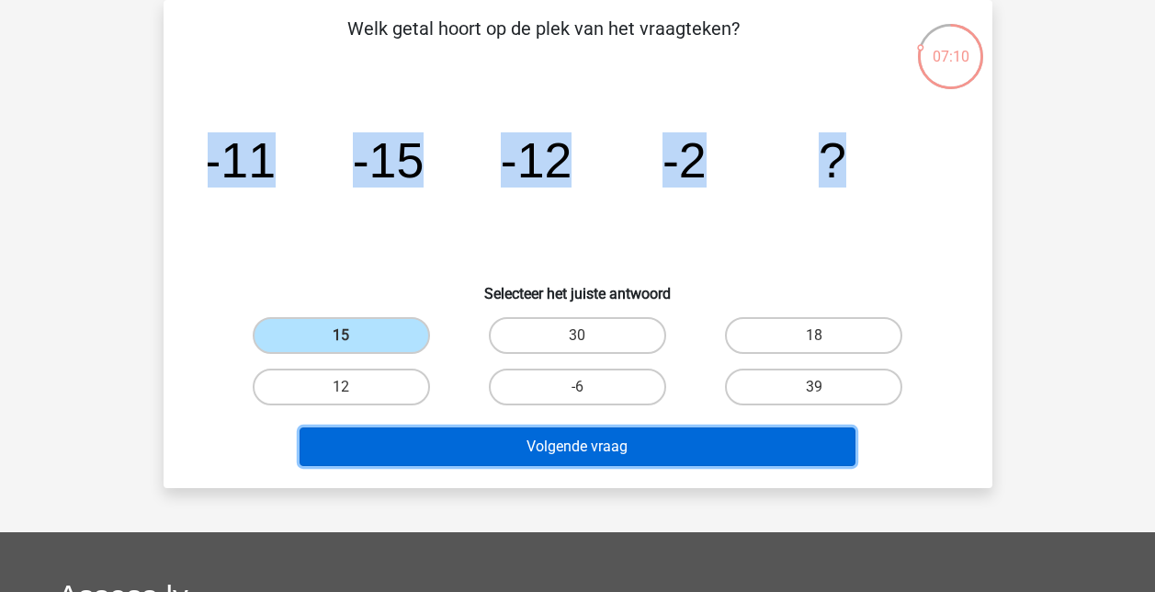
click at [571, 442] on button "Volgende vraag" at bounding box center [578, 446] width 556 height 39
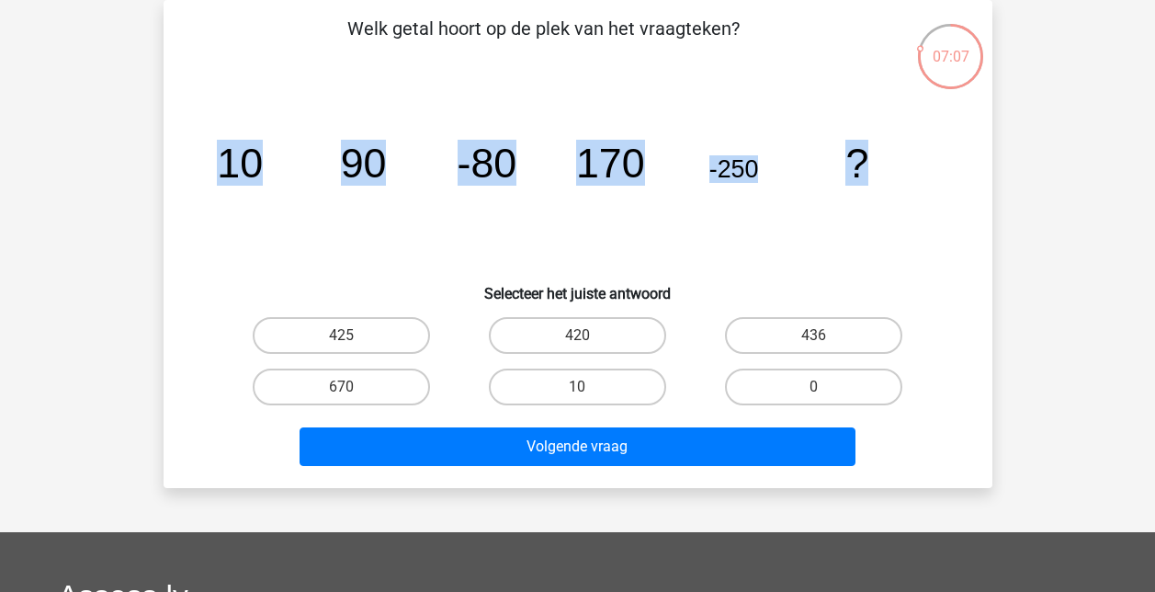
drag, startPoint x: 223, startPoint y: 163, endPoint x: 879, endPoint y: 166, distance: 655.3
click at [879, 166] on icon "image/svg+xml 10 90 -80 170 -250 ?" at bounding box center [578, 178] width 741 height 186
copy g "10 90 -80 170 -250 ?"
click at [589, 332] on label "420" at bounding box center [577, 335] width 177 height 37
click at [589, 335] on input "420" at bounding box center [583, 341] width 12 height 12
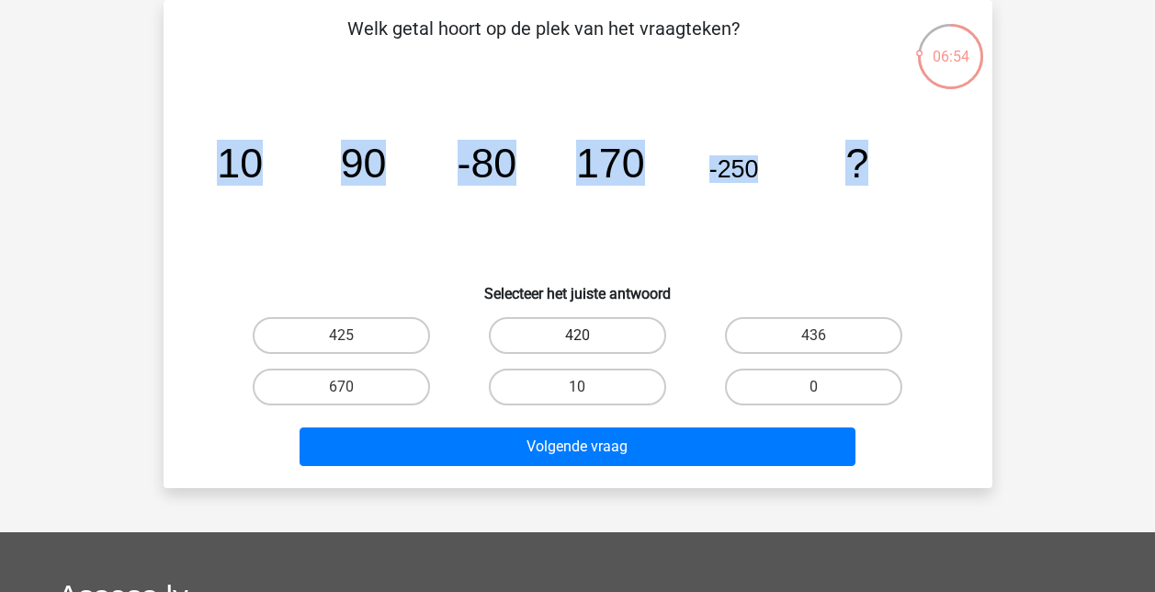
radio input "true"
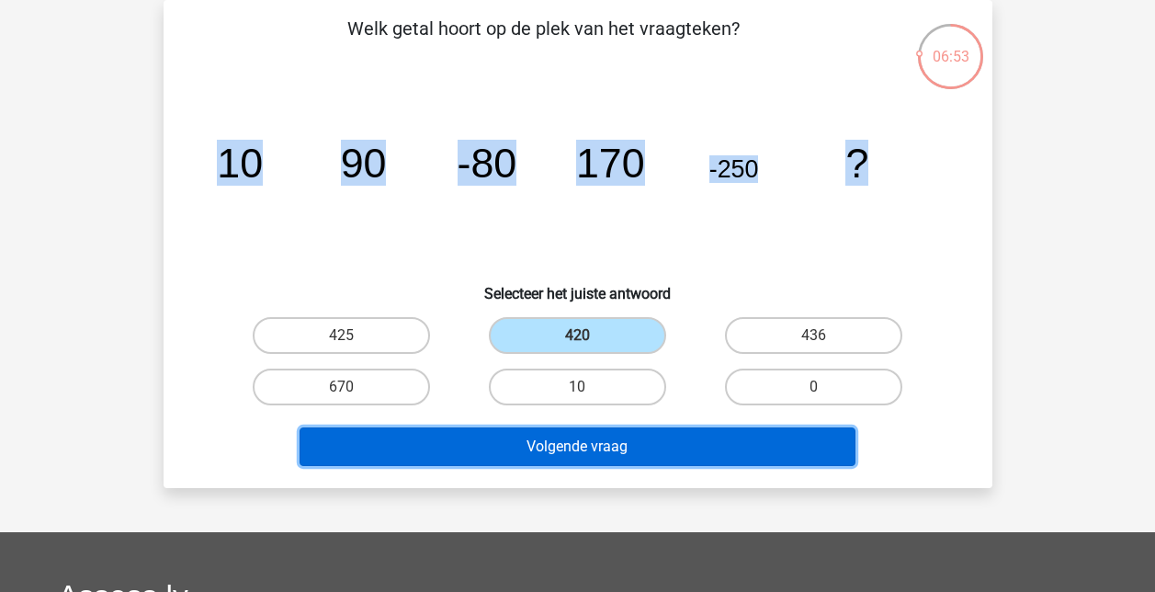
click at [591, 442] on button "Volgende vraag" at bounding box center [578, 446] width 556 height 39
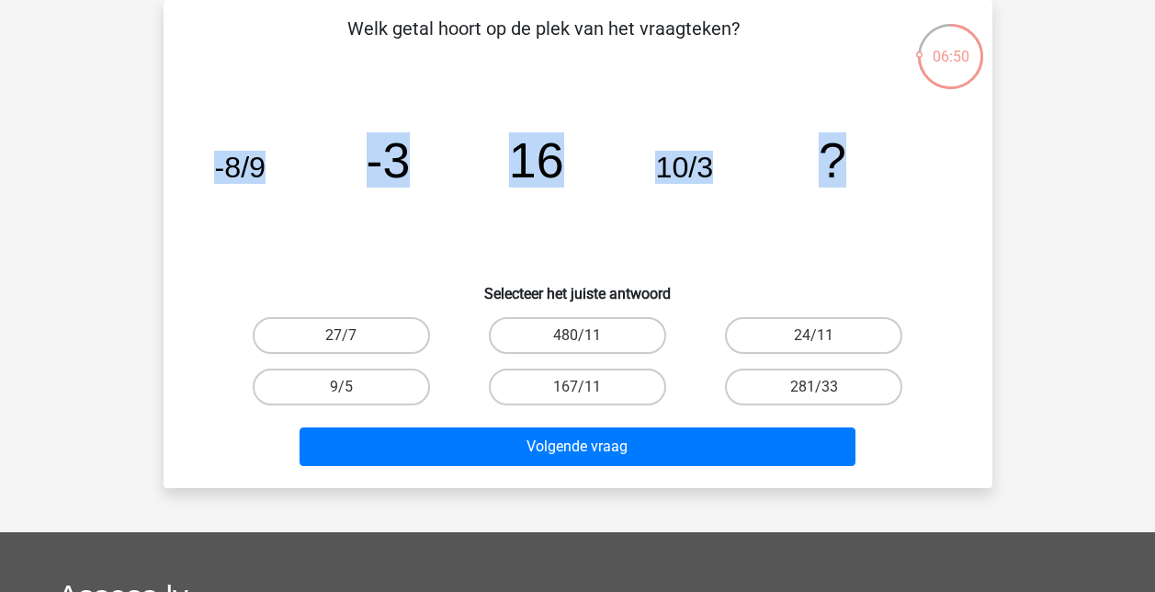
drag, startPoint x: 218, startPoint y: 164, endPoint x: 881, endPoint y: 187, distance: 663.1
click at [881, 187] on icon "image/svg+xml -8/9 -3 16 10/3 ?" at bounding box center [578, 178] width 741 height 186
copy g "-8/9 -3 16 10/3 ?"
click at [746, 229] on icon "image/svg+xml -8/9 -3 16 10/3 ?" at bounding box center [578, 178] width 741 height 186
click at [583, 372] on label "167/11" at bounding box center [577, 387] width 177 height 37
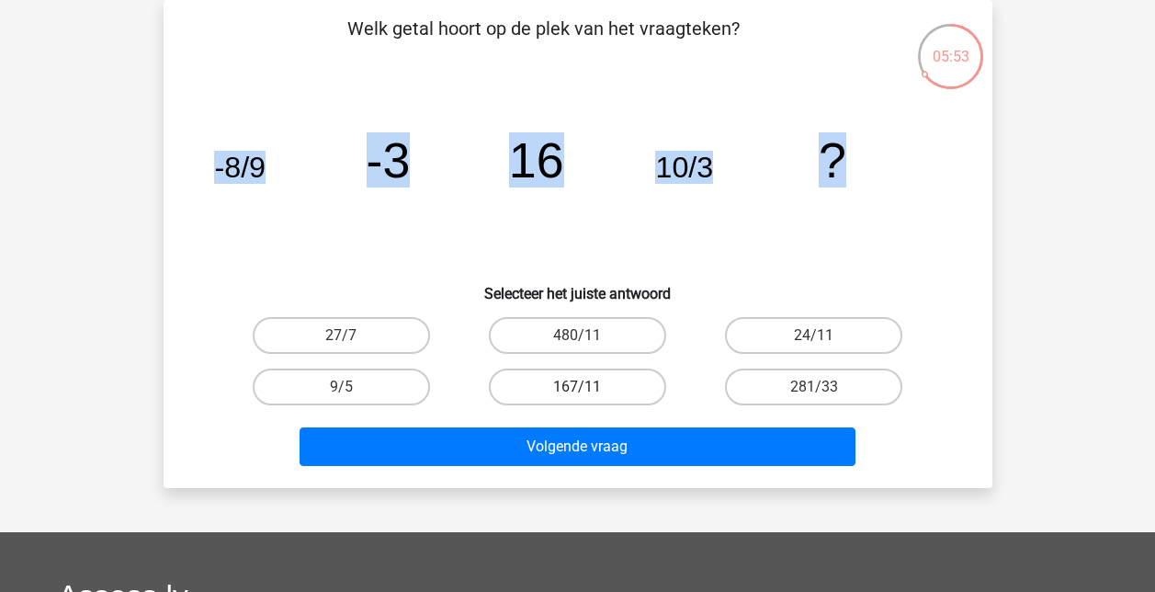
click at [583, 387] on input "167/11" at bounding box center [583, 393] width 12 height 12
radio input "true"
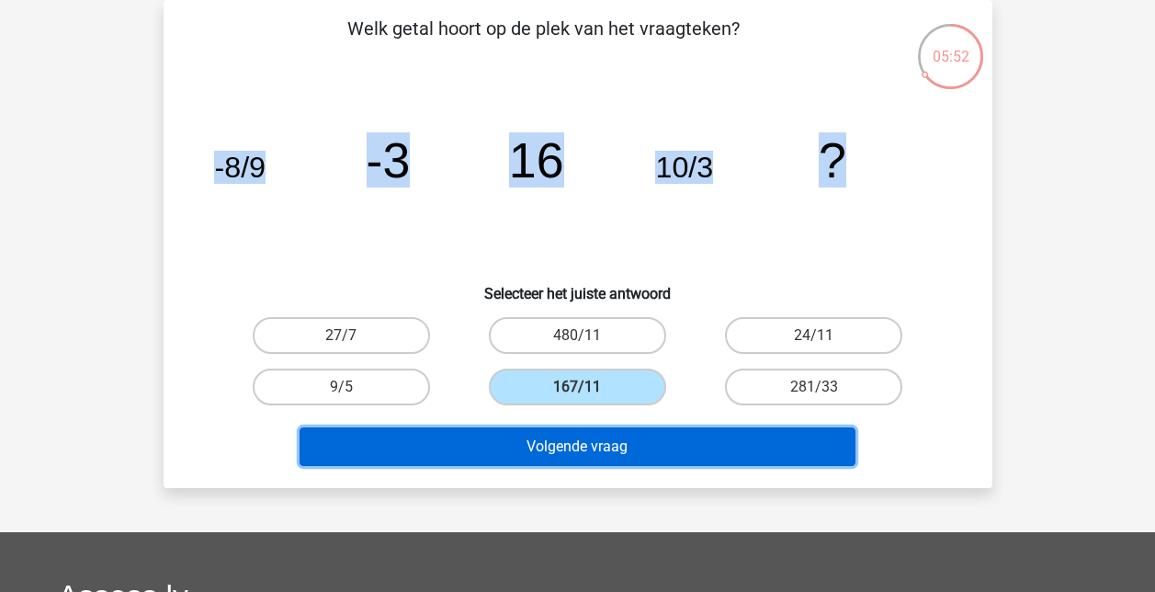
click at [571, 446] on button "Volgende vraag" at bounding box center [578, 446] width 556 height 39
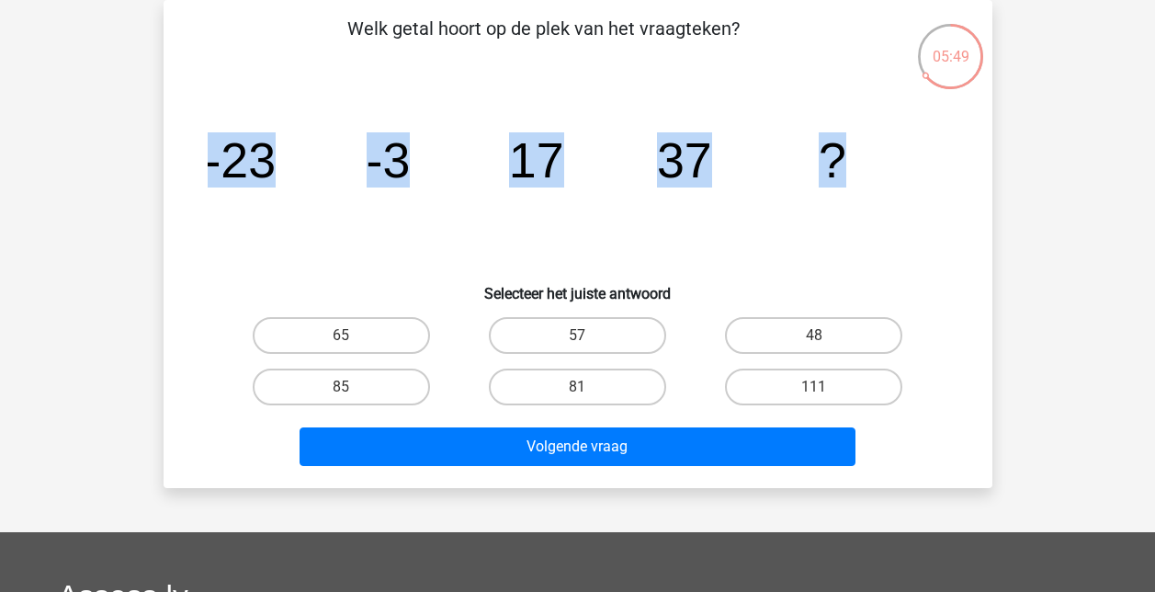
drag, startPoint x: 208, startPoint y: 161, endPoint x: 848, endPoint y: 179, distance: 640.9
click at [848, 179] on icon "image/svg+xml -23 -3 17 37 ?" at bounding box center [578, 178] width 741 height 186
copy g "-23 -3 17 37 ?"
click at [610, 335] on label "57" at bounding box center [577, 335] width 177 height 37
click at [589, 335] on input "57" at bounding box center [583, 341] width 12 height 12
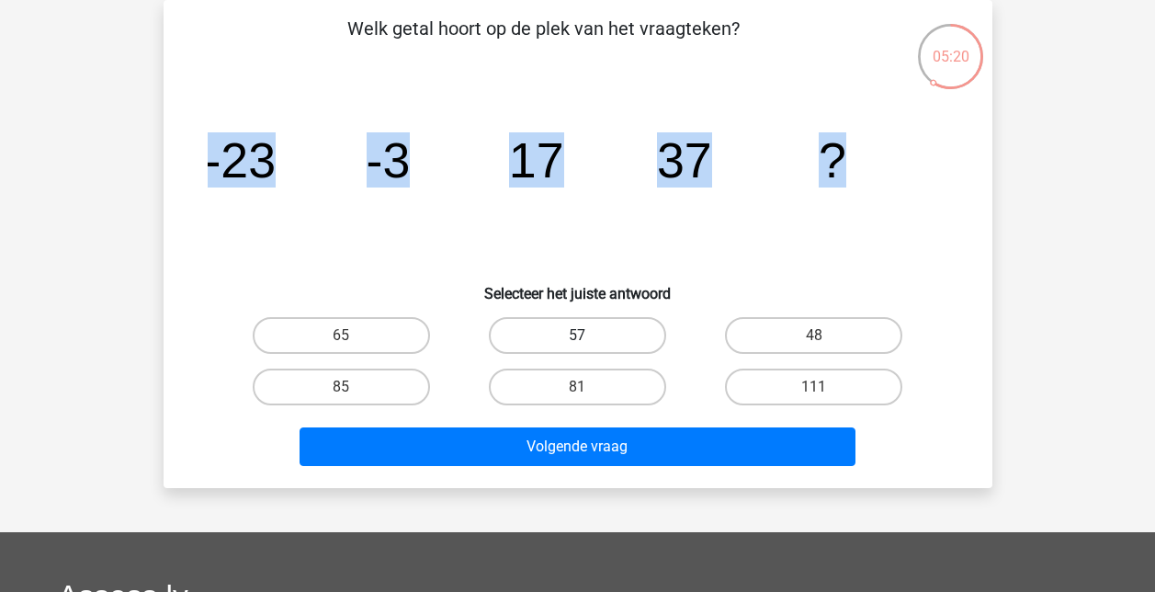
radio input "true"
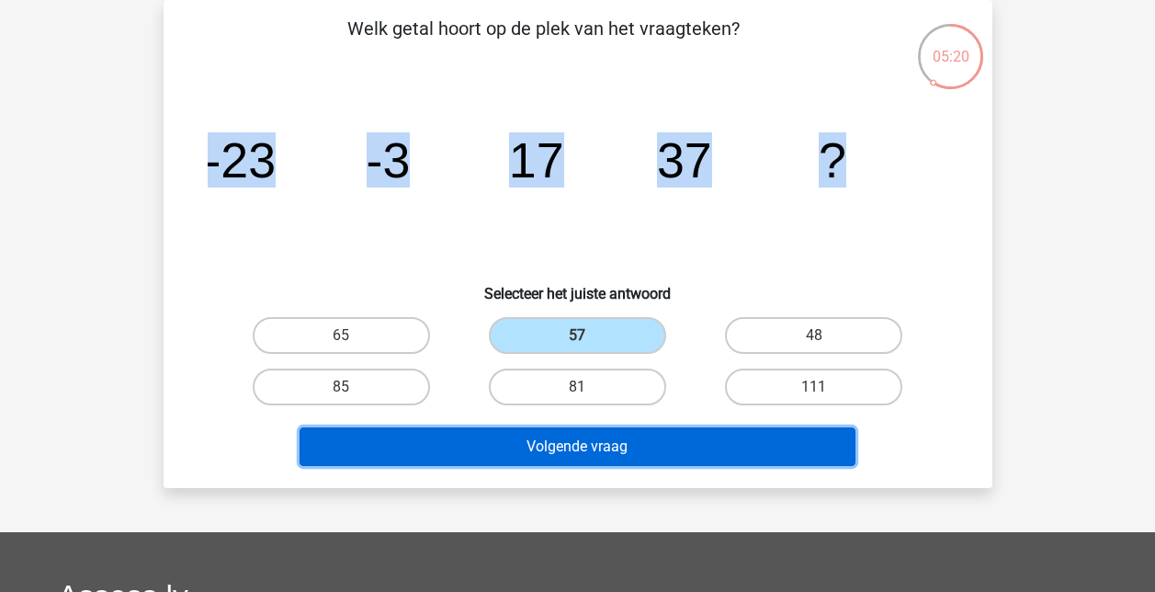
click at [636, 455] on button "Volgende vraag" at bounding box center [578, 446] width 556 height 39
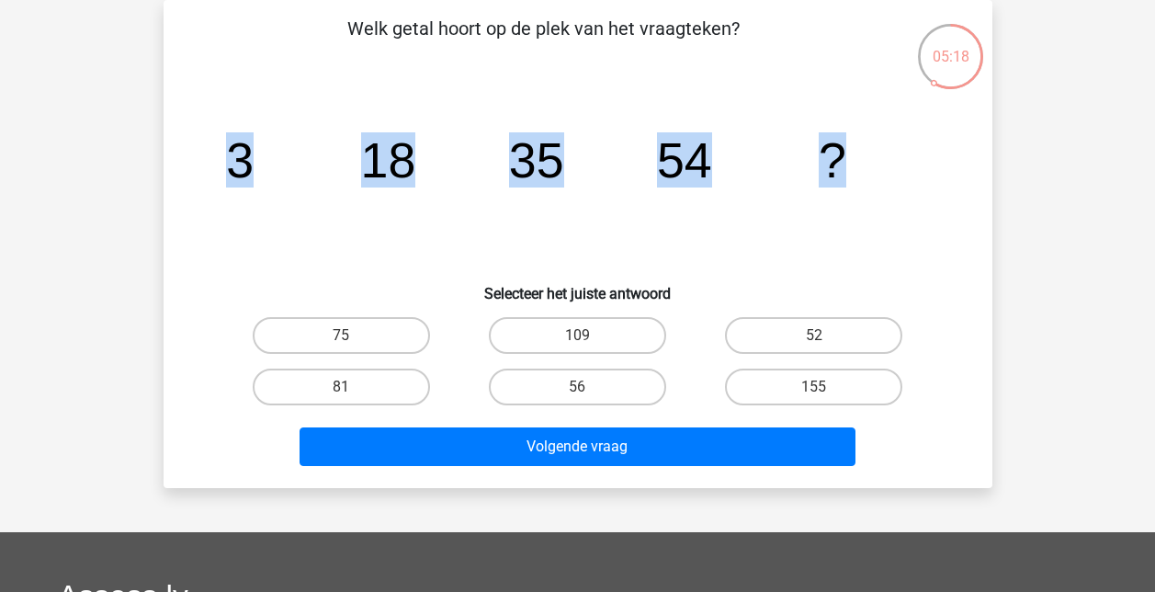
drag, startPoint x: 235, startPoint y: 165, endPoint x: 858, endPoint y: 185, distance: 622.6
click at [858, 185] on icon "image/svg+xml 3 18 35 54 ?" at bounding box center [578, 178] width 741 height 186
copy g "3 18 35 54 ?"
click at [352, 335] on input "75" at bounding box center [347, 341] width 12 height 12
radio input "true"
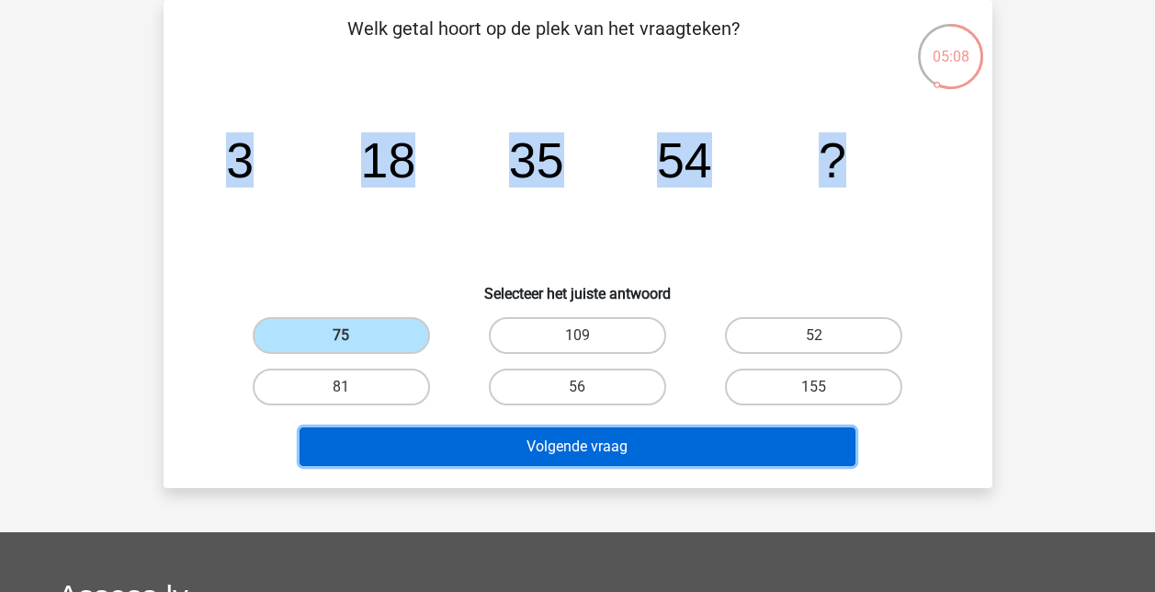
click at [572, 446] on button "Volgende vraag" at bounding box center [578, 446] width 556 height 39
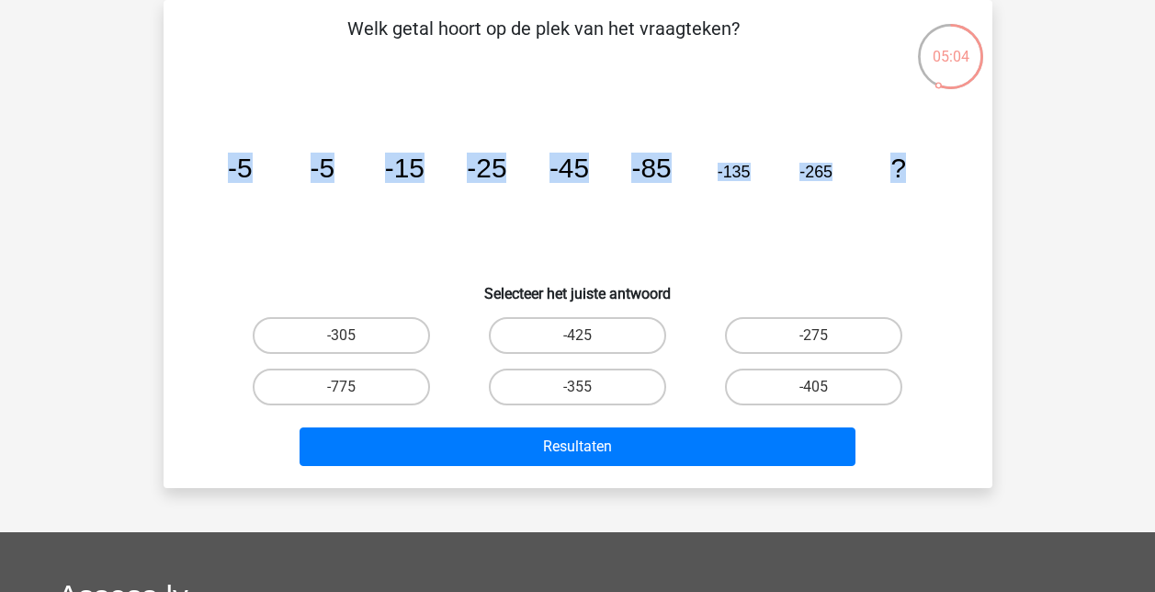
drag, startPoint x: 228, startPoint y: 170, endPoint x: 929, endPoint y: 198, distance: 701.8
click at [929, 198] on icon "image/svg+xml -5 -5 -15 -25 -45 -85 -135 -265 ?" at bounding box center [578, 178] width 741 height 186
copy g "-5 -5 -15 -25 -45 -85 -135 -265 ?"
click at [834, 390] on label "-405" at bounding box center [813, 387] width 177 height 37
click at [826, 390] on input "-405" at bounding box center [820, 393] width 12 height 12
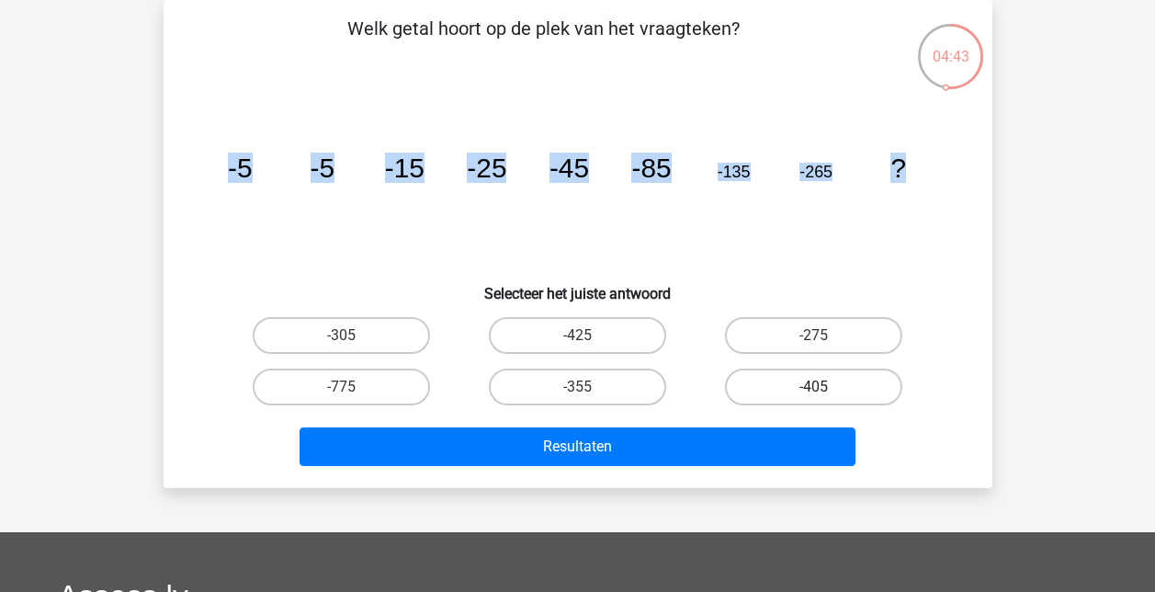
radio input "true"
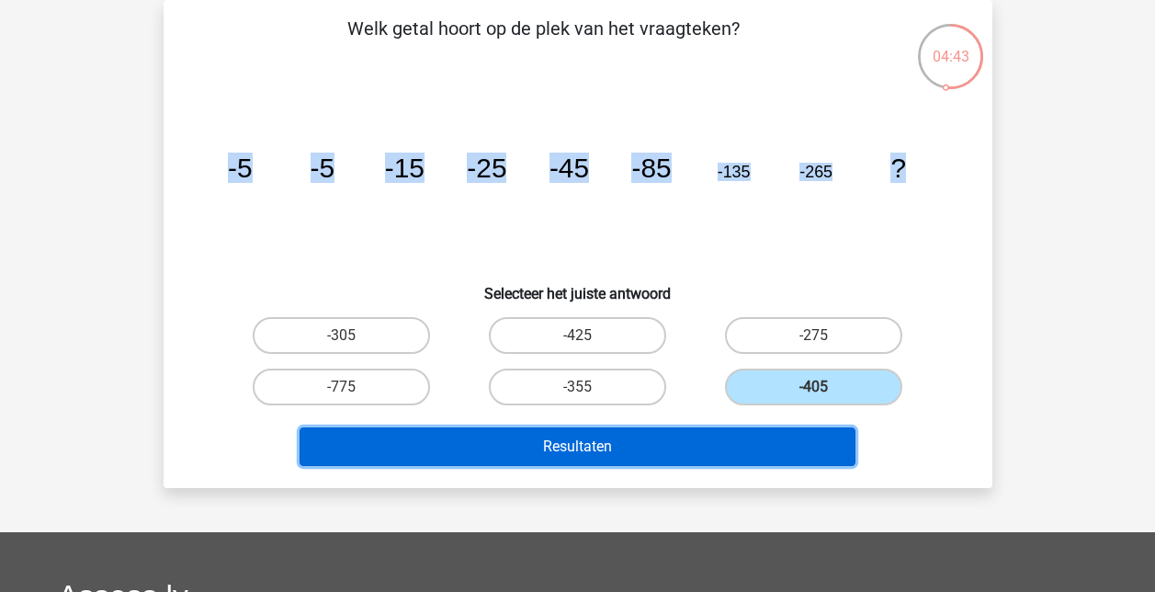
click at [753, 437] on button "Resultaten" at bounding box center [578, 446] width 556 height 39
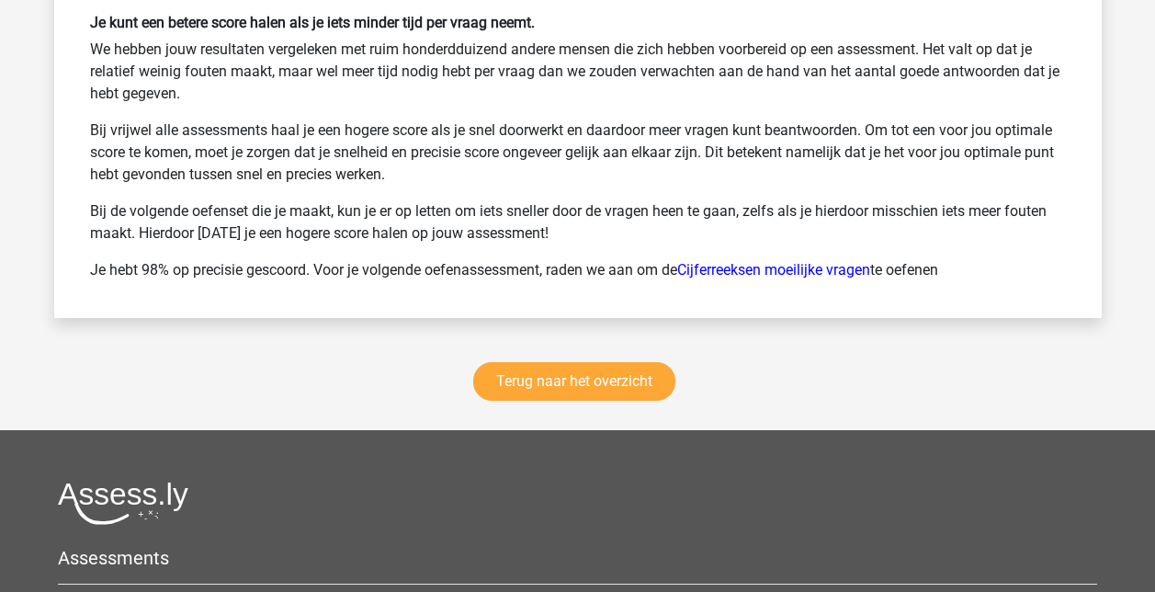
scroll to position [2665, 0]
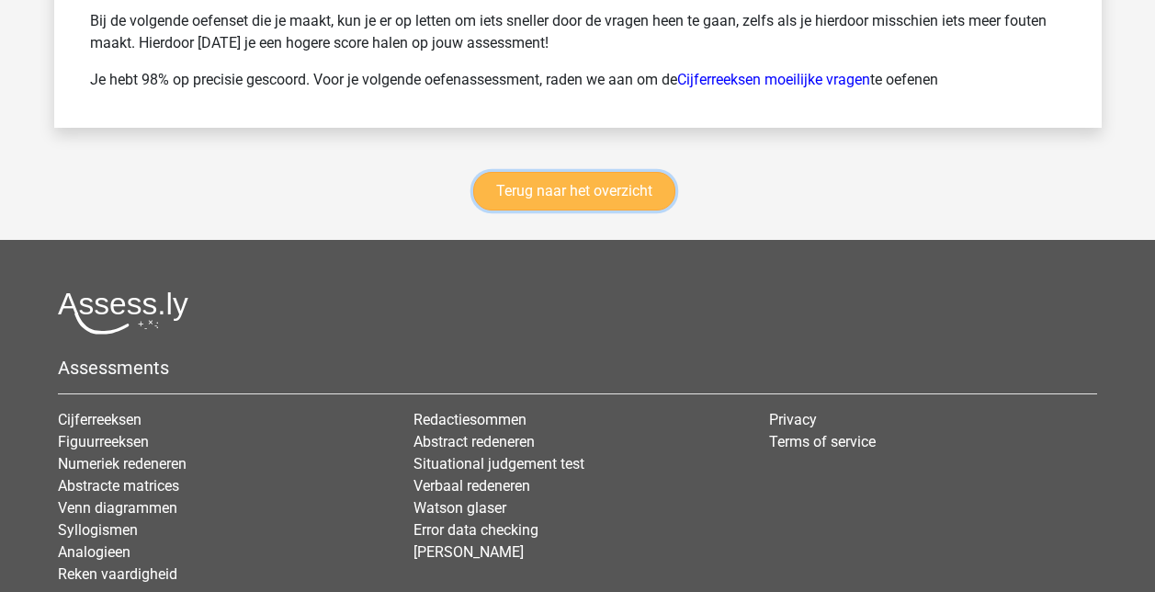
click at [580, 177] on link "Terug naar het overzicht" at bounding box center [574, 191] width 202 height 39
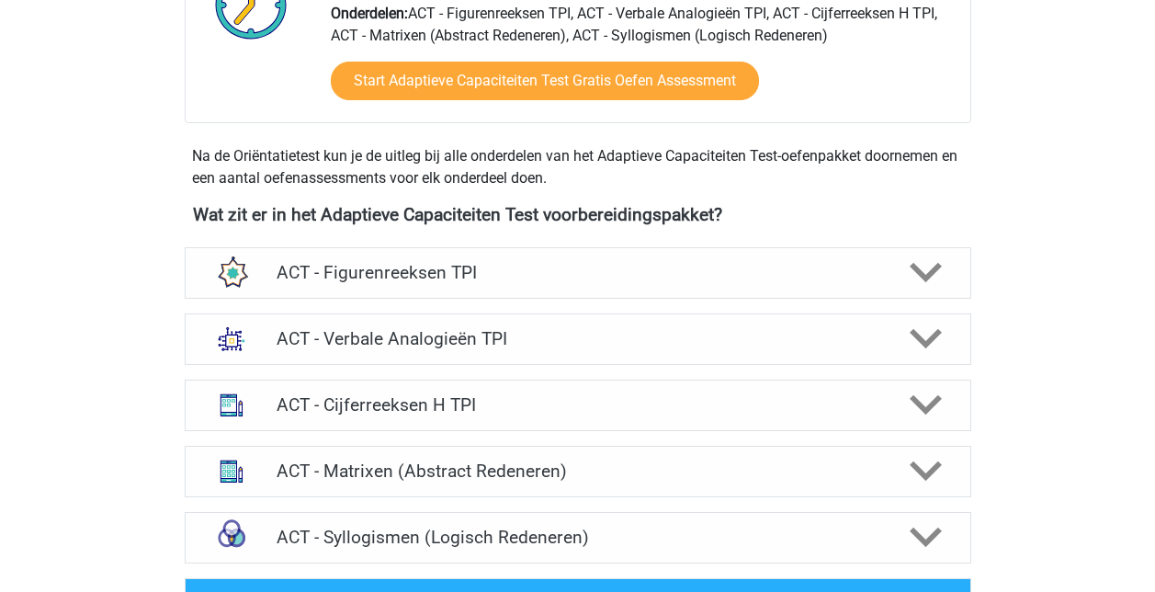
scroll to position [551, 0]
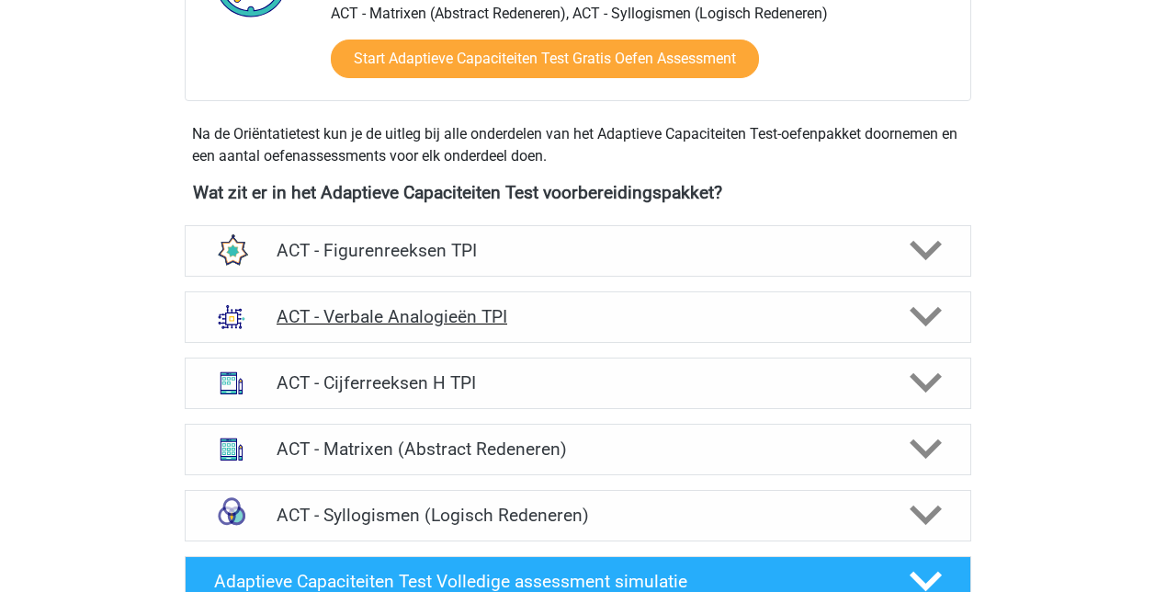
click at [949, 316] on div at bounding box center [923, 317] width 62 height 32
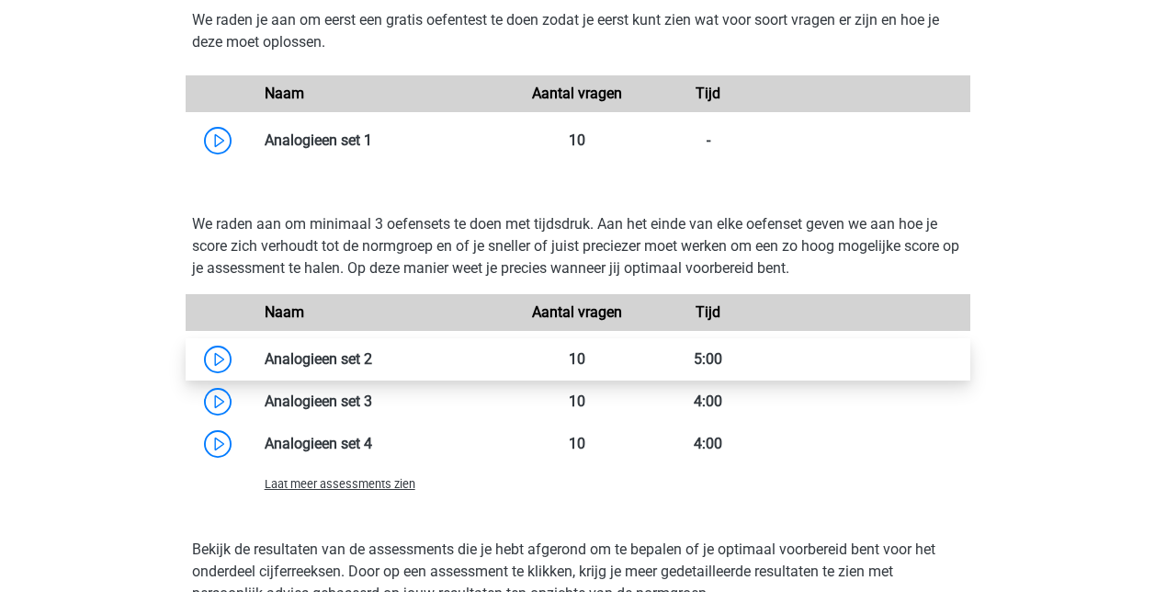
scroll to position [1471, 0]
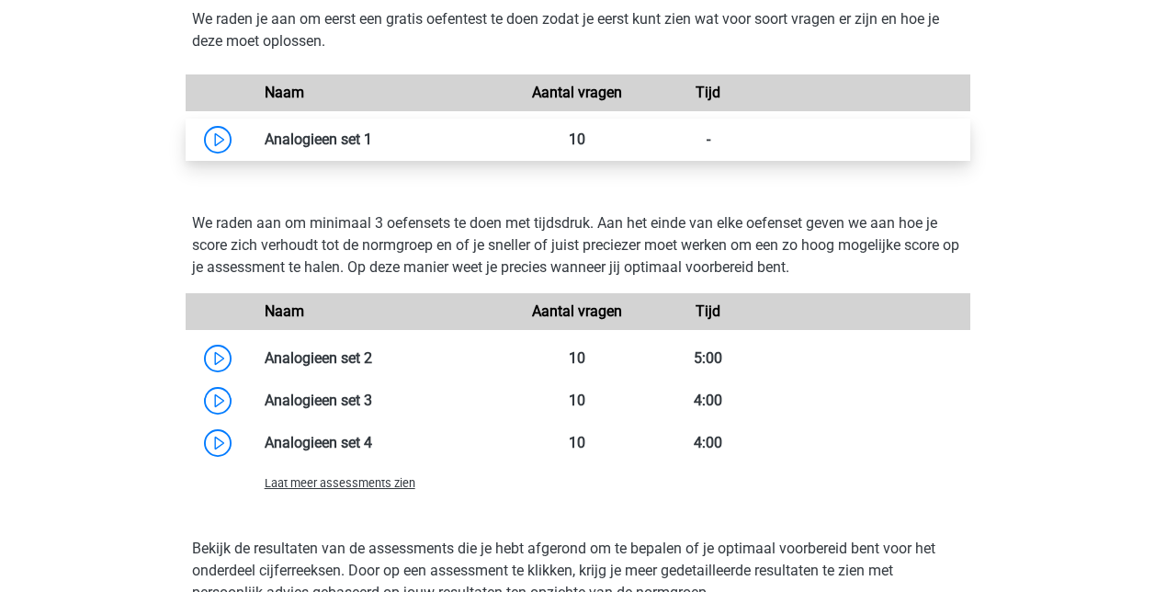
click at [372, 142] on link at bounding box center [372, 139] width 0 height 17
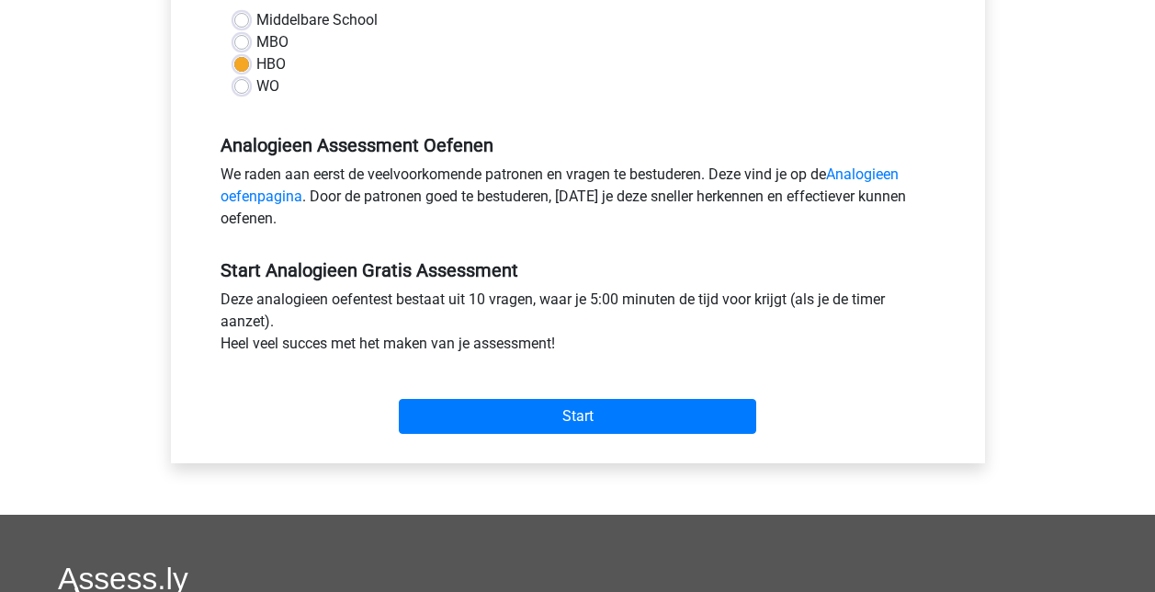
scroll to position [460, 0]
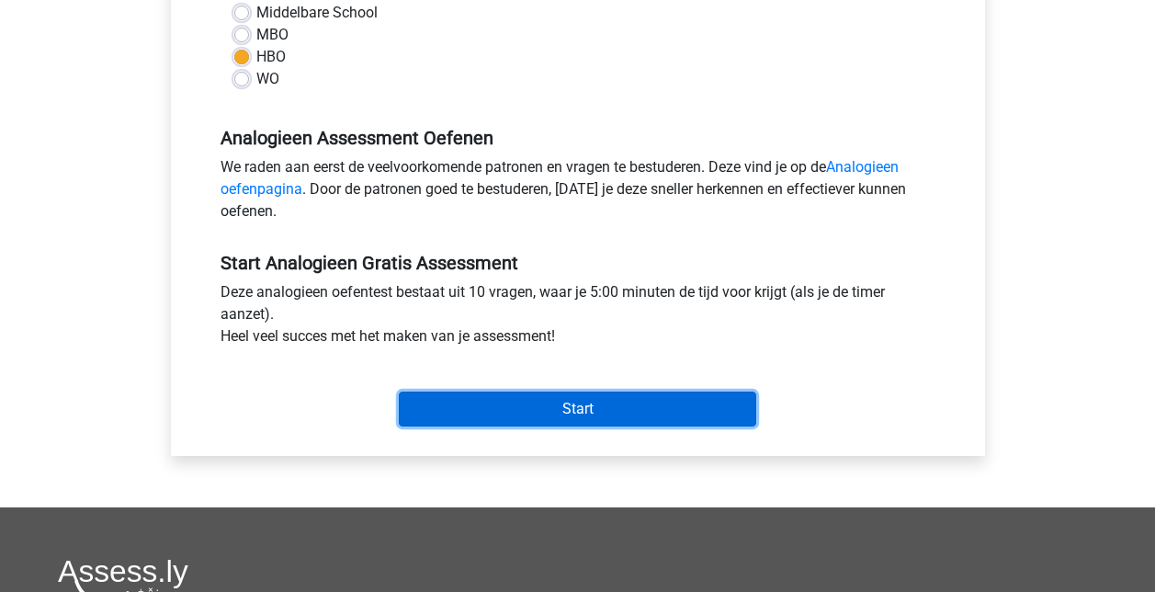
click at [582, 417] on input "Start" at bounding box center [578, 409] width 358 height 35
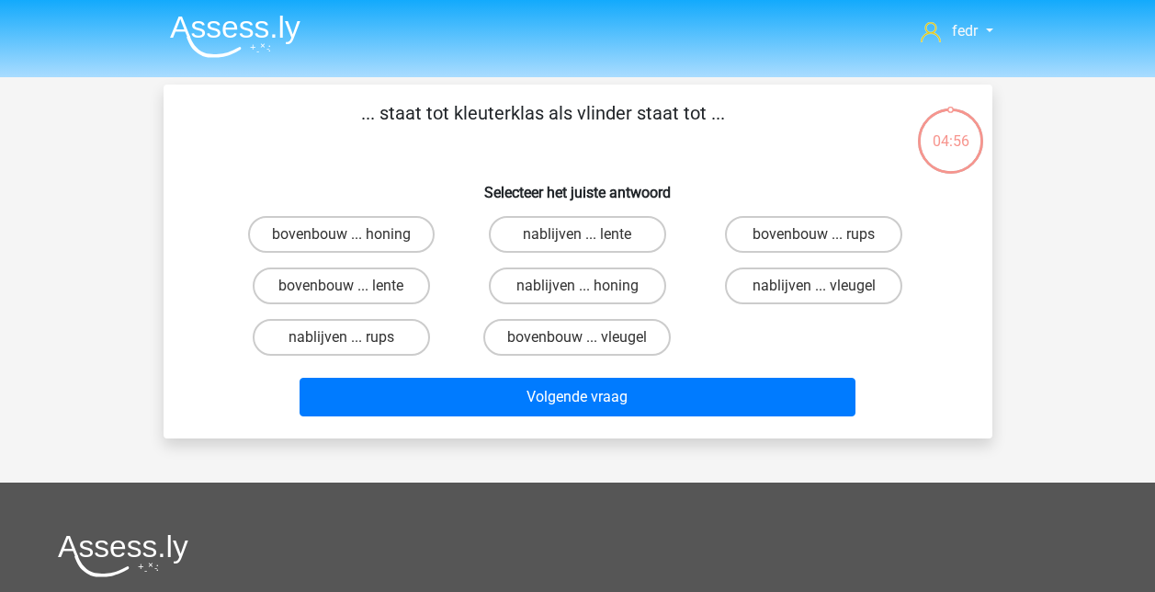
drag, startPoint x: 363, startPoint y: 119, endPoint x: 751, endPoint y: 112, distance: 387.9
click at [751, 112] on p "... staat tot kleuterklas als vlinder staat tot ..." at bounding box center [543, 126] width 701 height 55
click at [412, 172] on h6 "Selecteer het juiste antwoord" at bounding box center [578, 185] width 770 height 32
drag, startPoint x: 363, startPoint y: 115, endPoint x: 687, endPoint y: 357, distance: 404.6
click at [687, 357] on div "... staat tot kleuterklas als vlinder staat tot ... Selecteer het juiste antwoo…" at bounding box center [578, 261] width 814 height 324
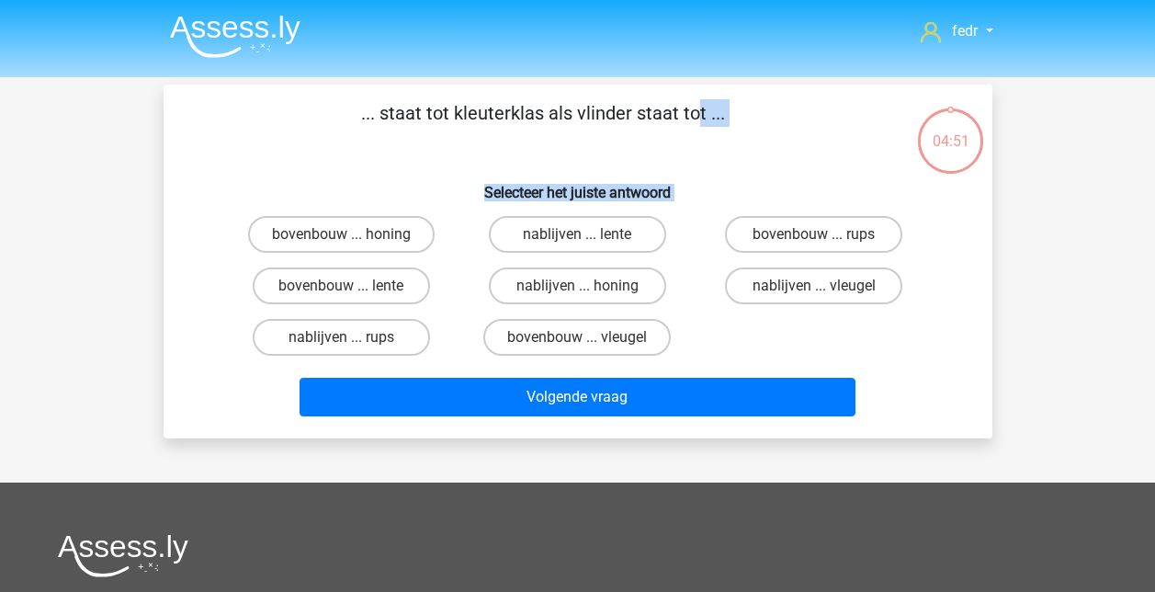
drag, startPoint x: 687, startPoint y: 357, endPoint x: 681, endPoint y: 142, distance: 215.2
click at [683, 142] on p "... staat tot kleuterklas als vlinder staat tot ..." at bounding box center [543, 126] width 701 height 55
click at [406, 111] on p "... staat tot kleuterklas als vlinder staat tot ..." at bounding box center [543, 126] width 701 height 55
drag, startPoint x: 652, startPoint y: 179, endPoint x: 230, endPoint y: 139, distance: 423.8
click at [230, 139] on p "... staat tot kleuterklas als vlinder staat tot ..." at bounding box center [543, 126] width 701 height 55
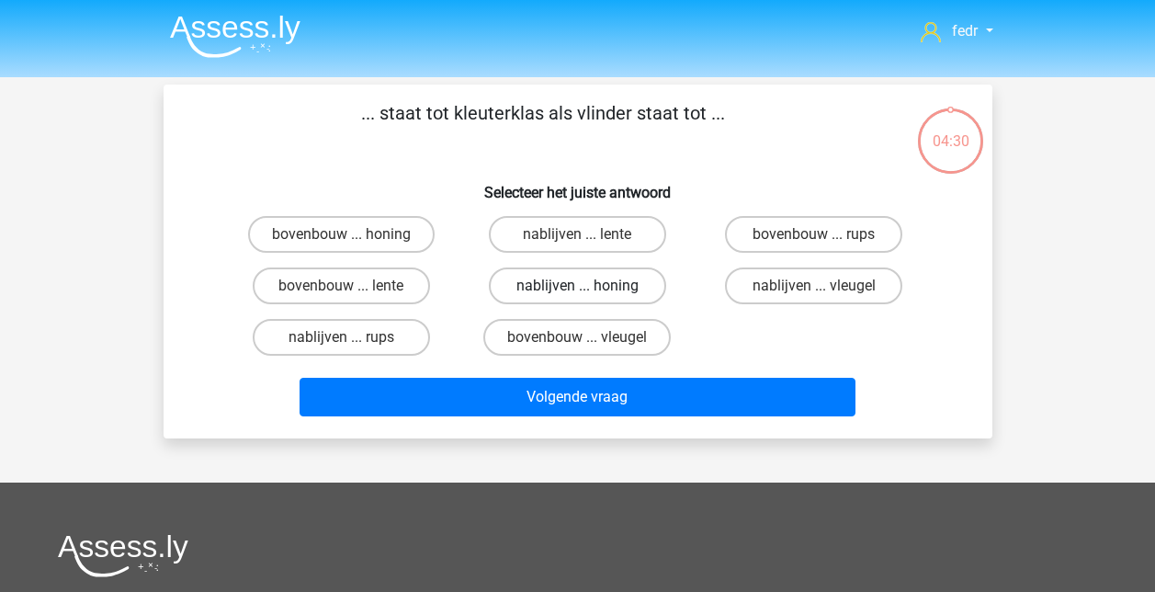
click at [569, 290] on label "nablijven ... honing" at bounding box center [577, 285] width 177 height 37
click at [577, 290] on input "nablijven ... honing" at bounding box center [583, 292] width 12 height 12
radio input "true"
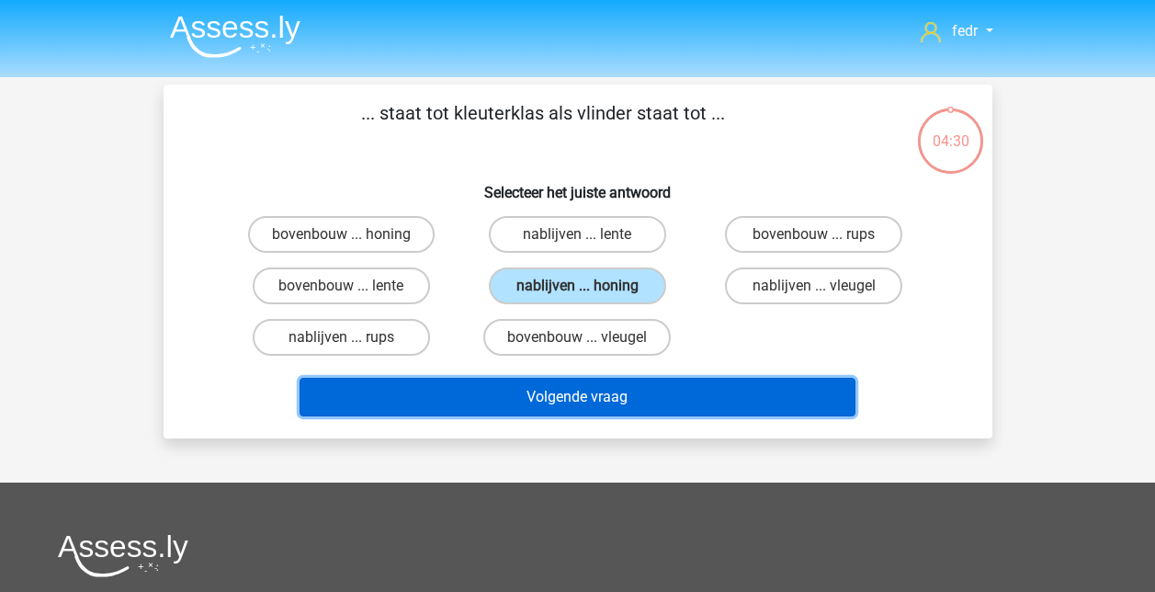
click at [587, 389] on button "Volgende vraag" at bounding box center [578, 397] width 556 height 39
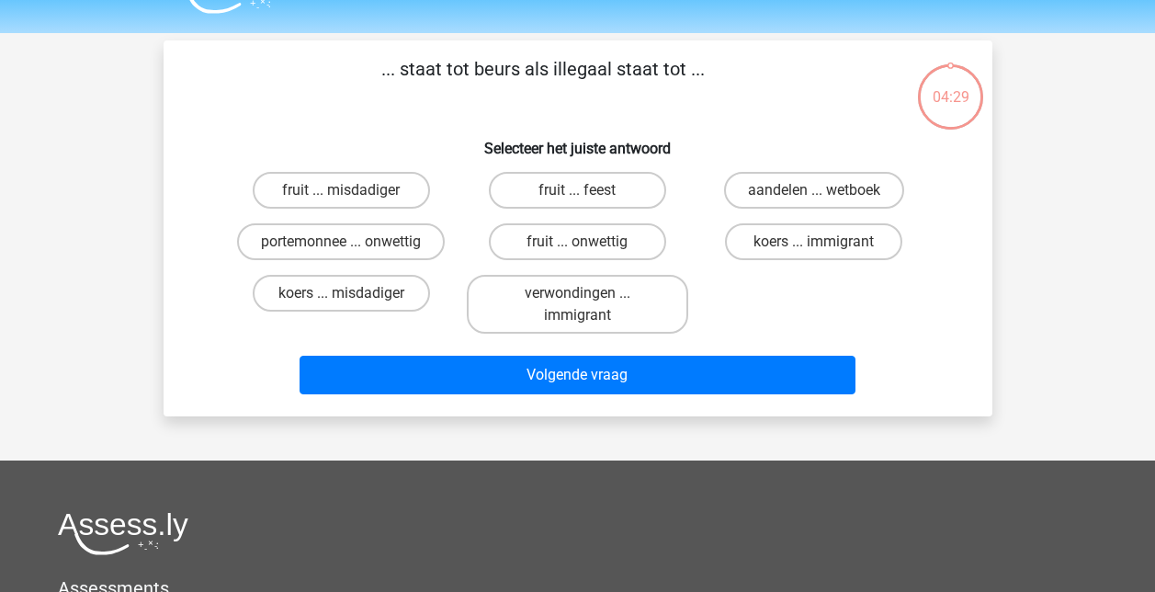
scroll to position [85, 0]
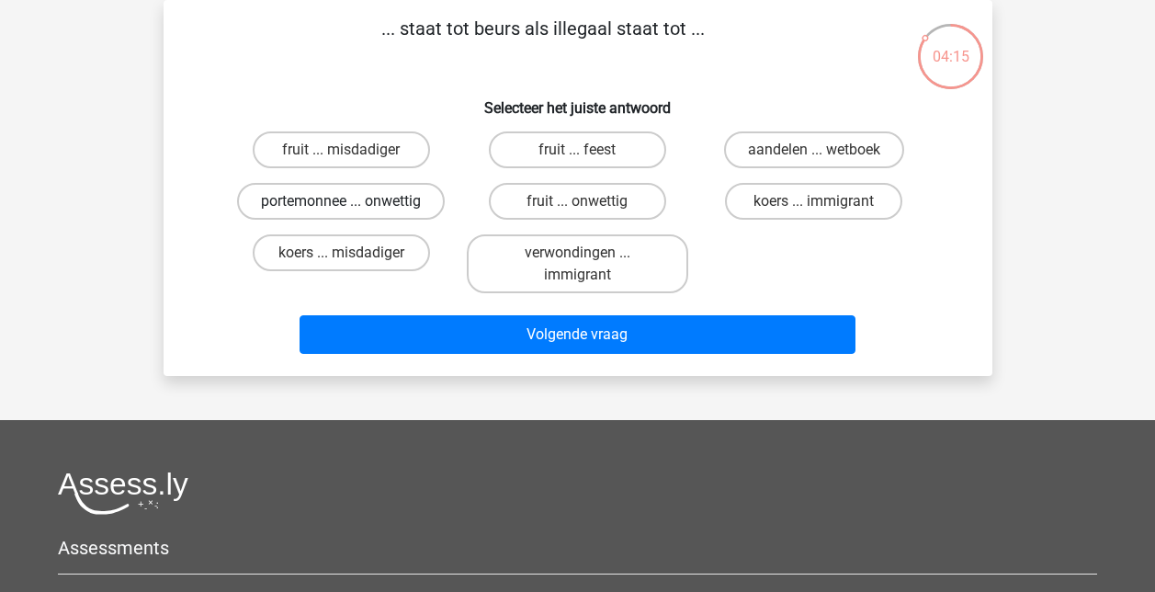
click at [320, 202] on label "portemonnee ... onwettig" at bounding box center [341, 201] width 208 height 37
click at [341, 202] on input "portemonnee ... onwettig" at bounding box center [347, 207] width 12 height 12
radio input "true"
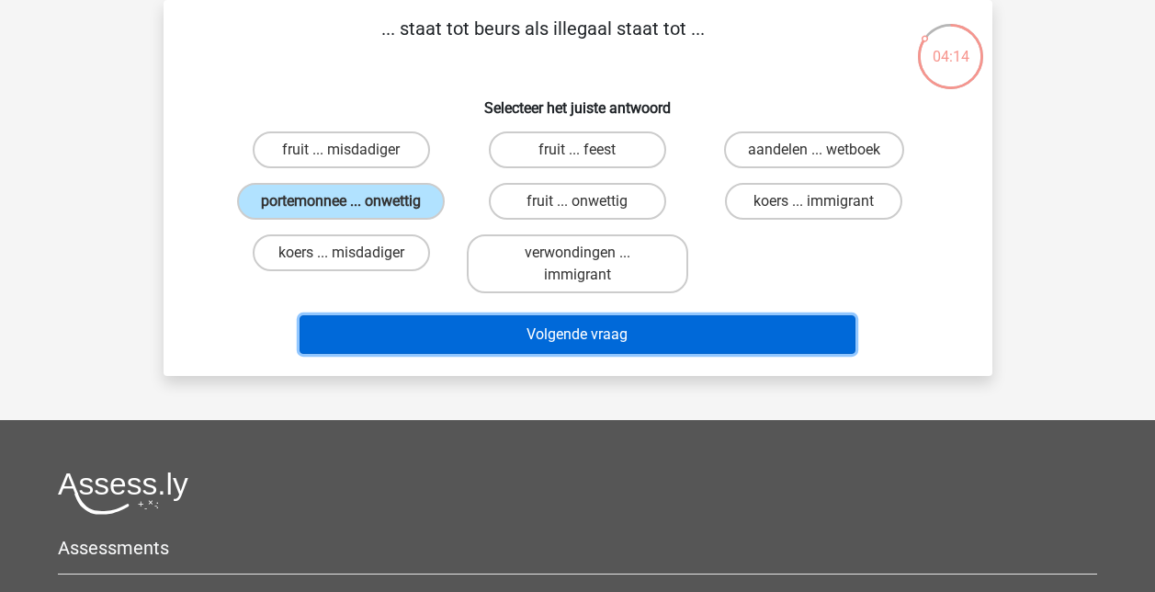
click at [544, 339] on button "Volgende vraag" at bounding box center [578, 334] width 556 height 39
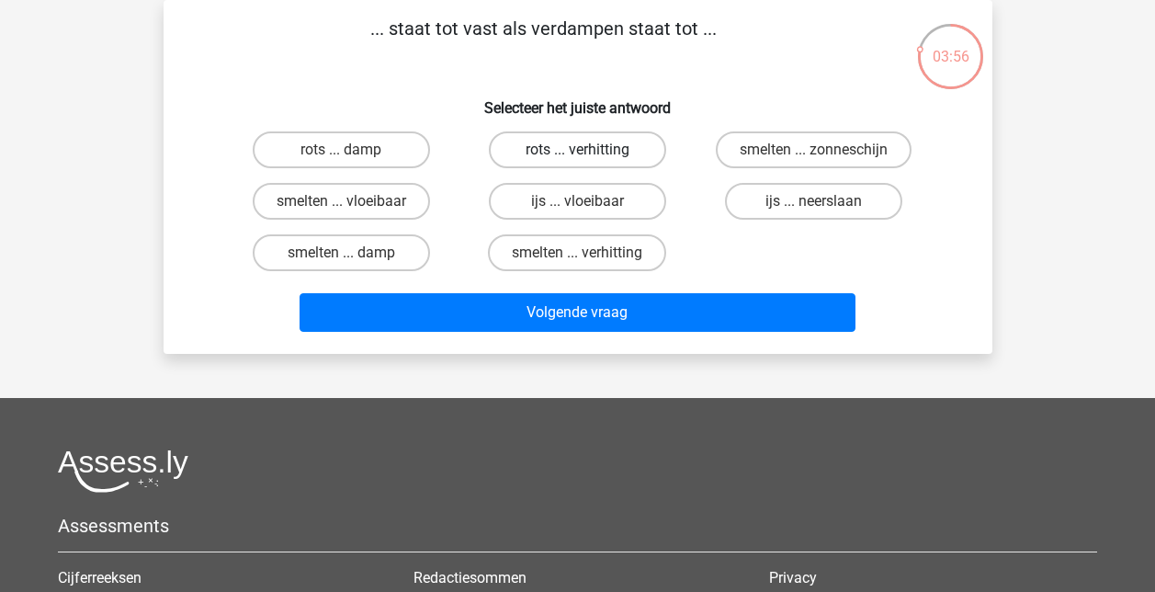
click at [616, 154] on label "rots ... verhitting" at bounding box center [577, 149] width 177 height 37
click at [589, 154] on input "rots ... verhitting" at bounding box center [583, 156] width 12 height 12
radio input "true"
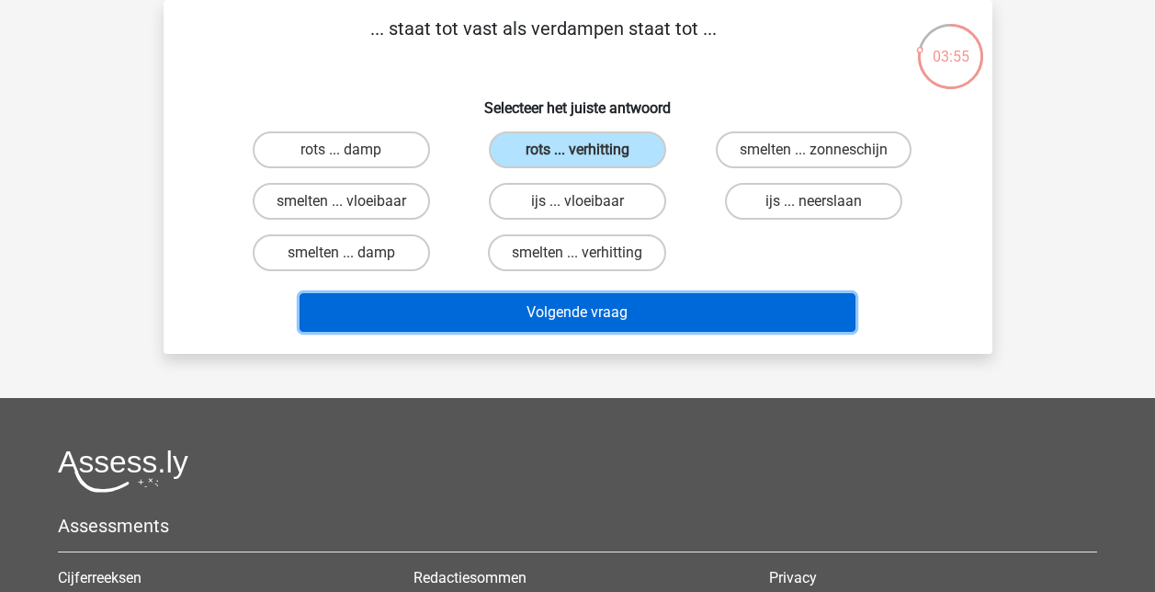
click at [624, 316] on button "Volgende vraag" at bounding box center [578, 312] width 556 height 39
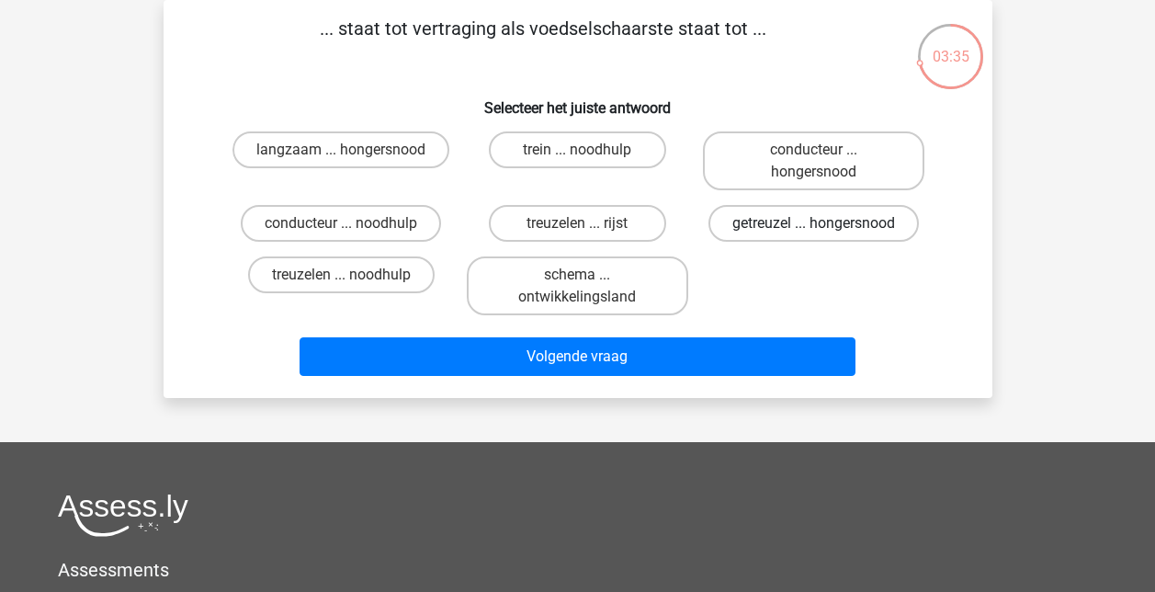
click at [828, 223] on label "getreuzel ... hongersnood" at bounding box center [814, 223] width 210 height 37
click at [826, 223] on input "getreuzel ... hongersnood" at bounding box center [820, 229] width 12 height 12
radio input "true"
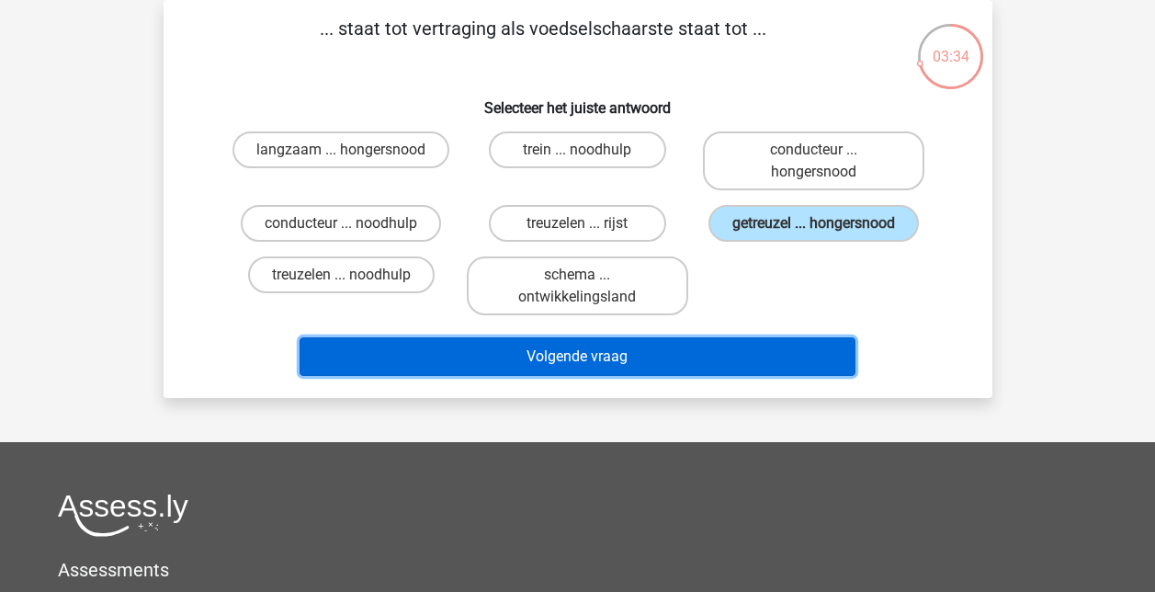
click at [712, 358] on button "Volgende vraag" at bounding box center [578, 356] width 556 height 39
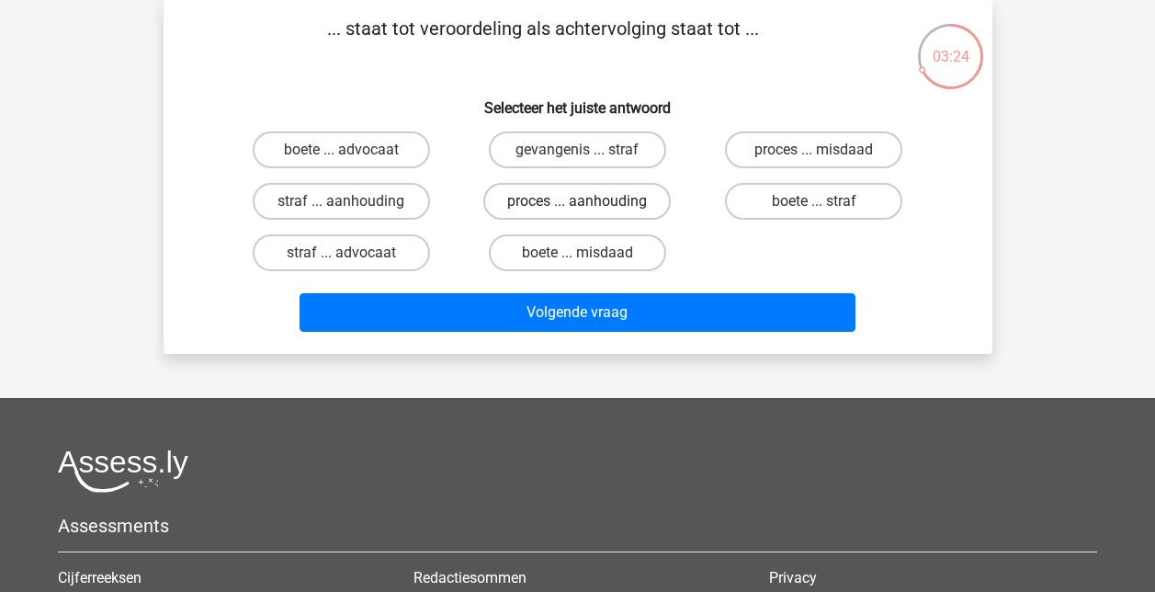
click at [602, 200] on label "proces ... aanhouding" at bounding box center [576, 201] width 187 height 37
click at [589, 201] on input "proces ... aanhouding" at bounding box center [583, 207] width 12 height 12
radio input "true"
click at [369, 196] on label "straf ... aanhouding" at bounding box center [341, 201] width 177 height 37
click at [353, 201] on input "straf ... aanhouding" at bounding box center [347, 207] width 12 height 12
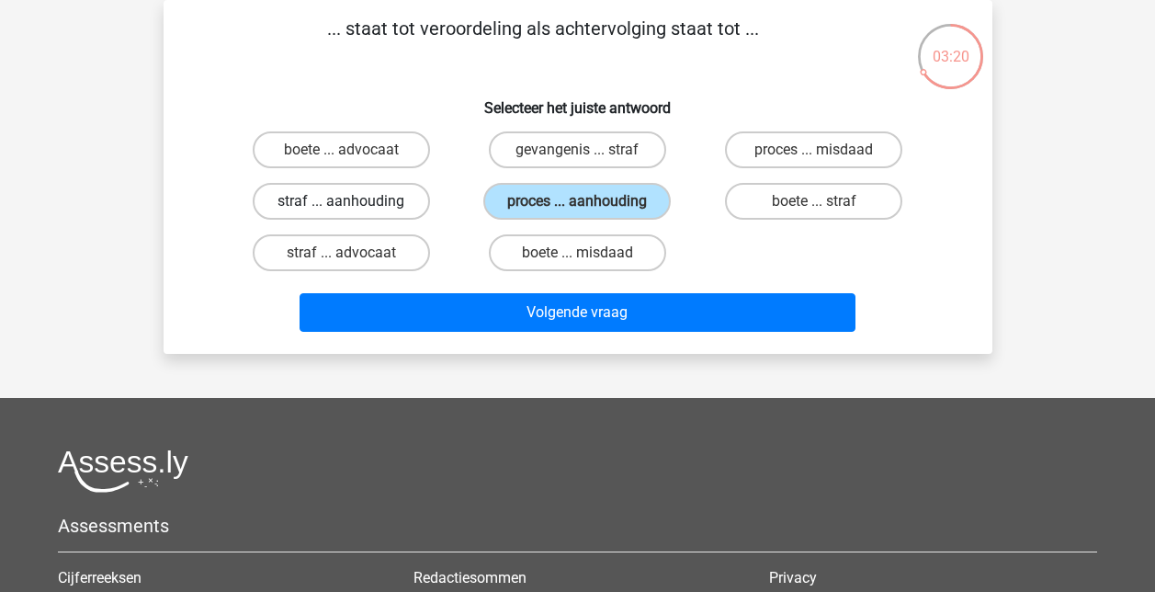
radio input "true"
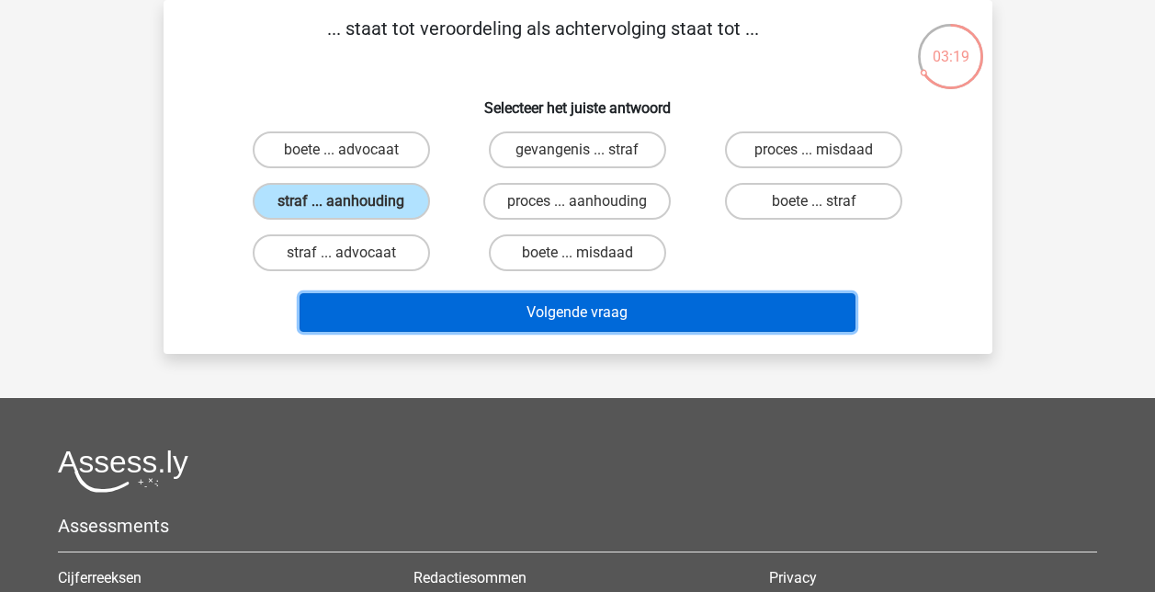
click at [606, 307] on button "Volgende vraag" at bounding box center [578, 312] width 556 height 39
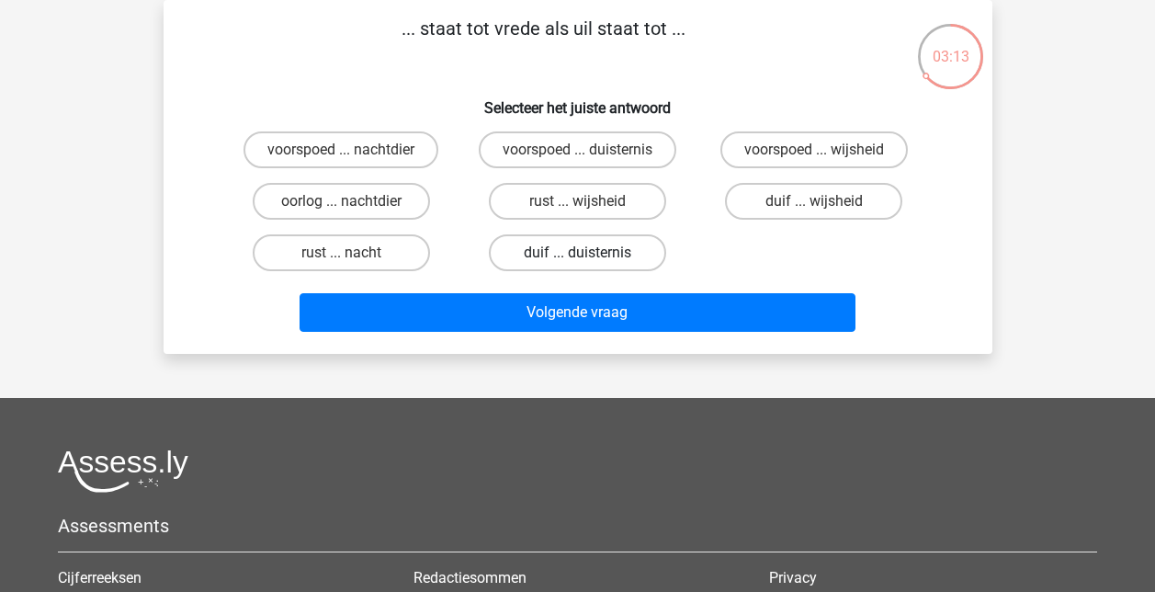
click at [547, 248] on label "duif ... duisternis" at bounding box center [577, 252] width 177 height 37
click at [577, 253] on input "duif ... duisternis" at bounding box center [583, 259] width 12 height 12
radio input "true"
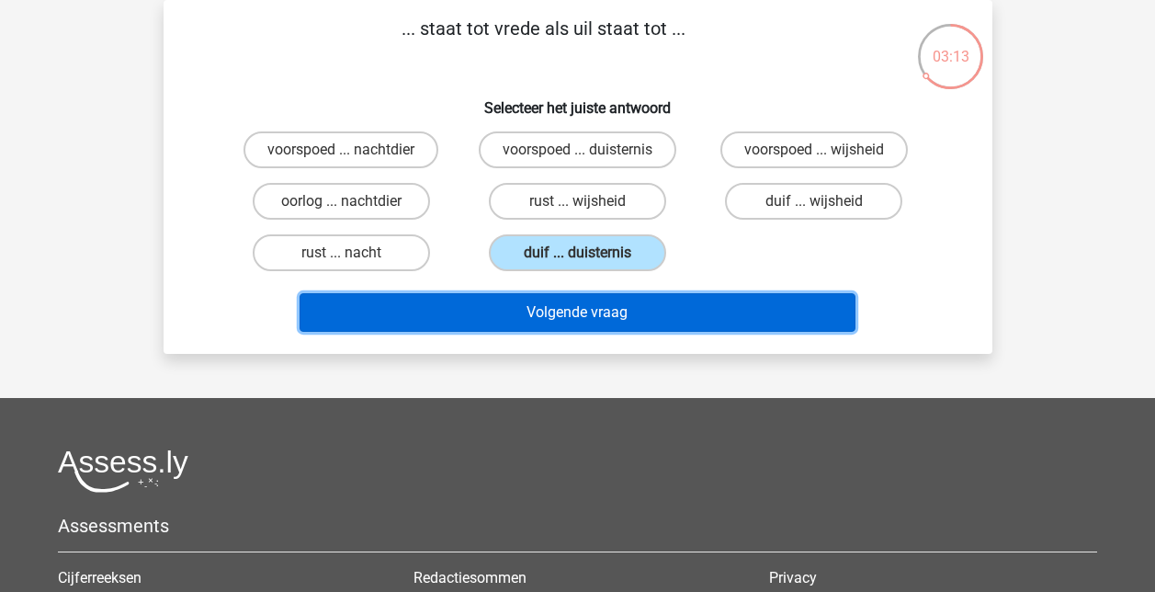
click at [588, 317] on button "Volgende vraag" at bounding box center [578, 312] width 556 height 39
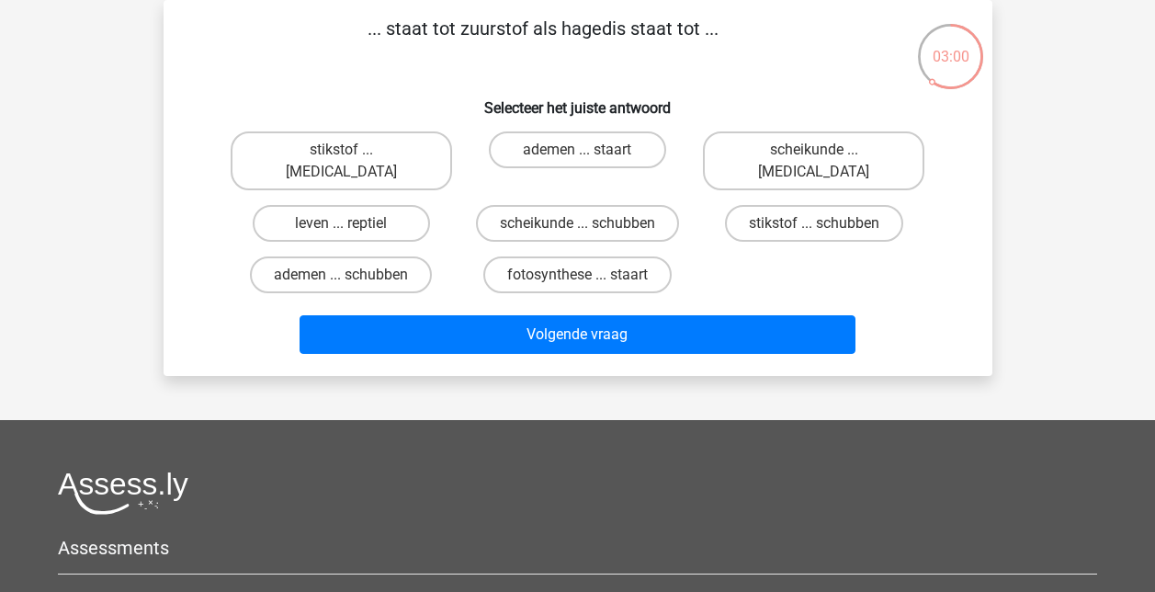
click at [349, 223] on input "leven ... reptiel" at bounding box center [347, 229] width 12 height 12
radio input "true"
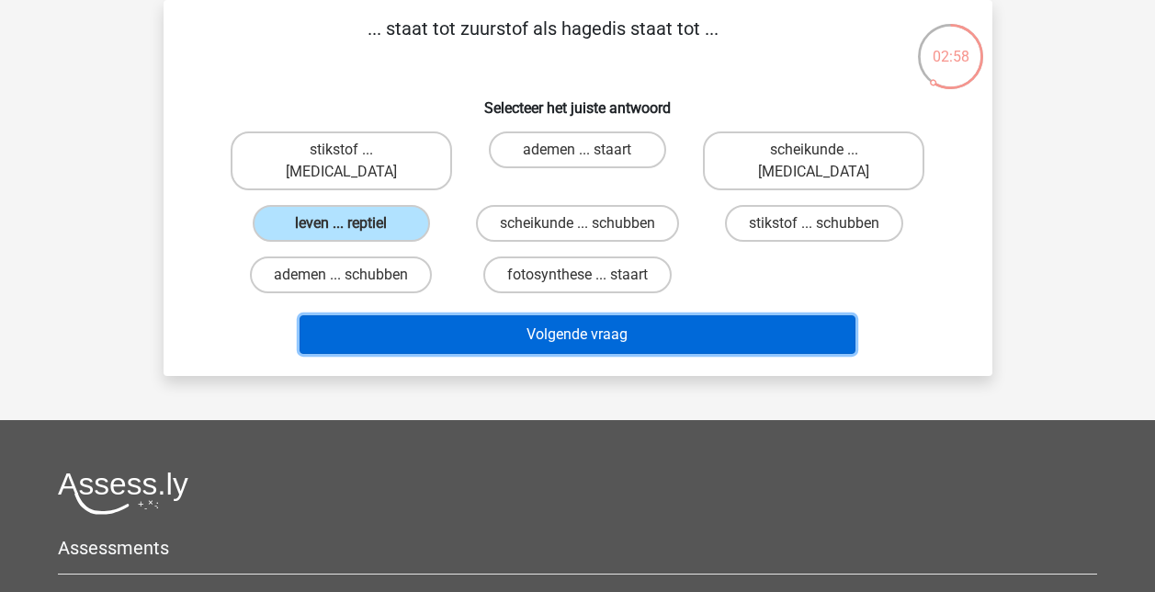
click at [564, 320] on button "Volgende vraag" at bounding box center [578, 334] width 556 height 39
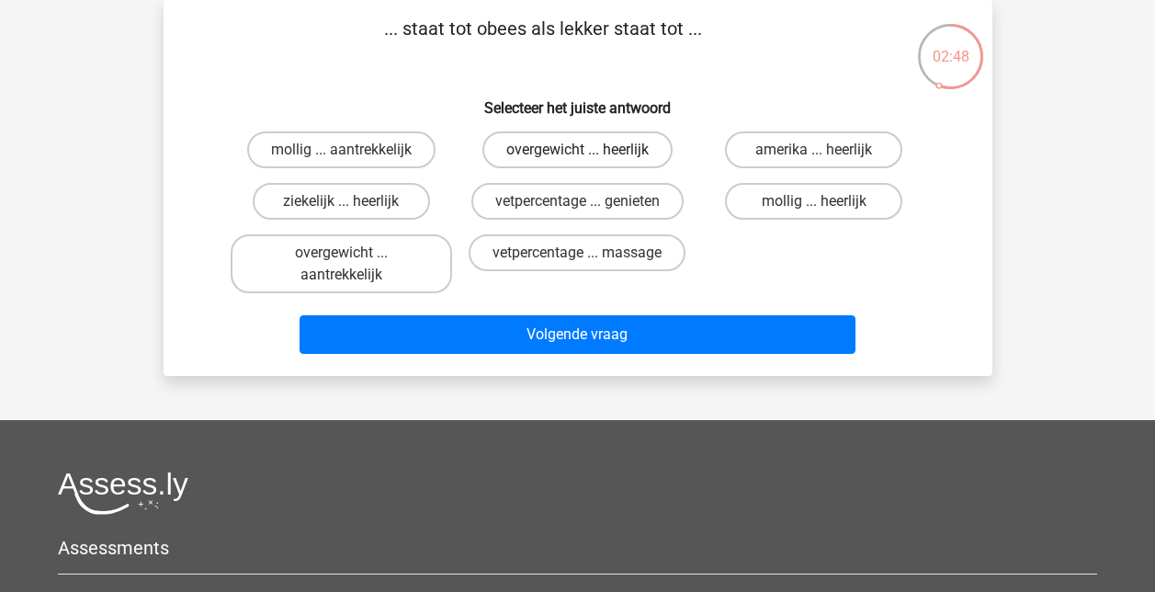
click at [592, 142] on label "overgewicht ... heerlijk" at bounding box center [578, 149] width 190 height 37
click at [589, 150] on input "overgewicht ... heerlijk" at bounding box center [583, 156] width 12 height 12
radio input "true"
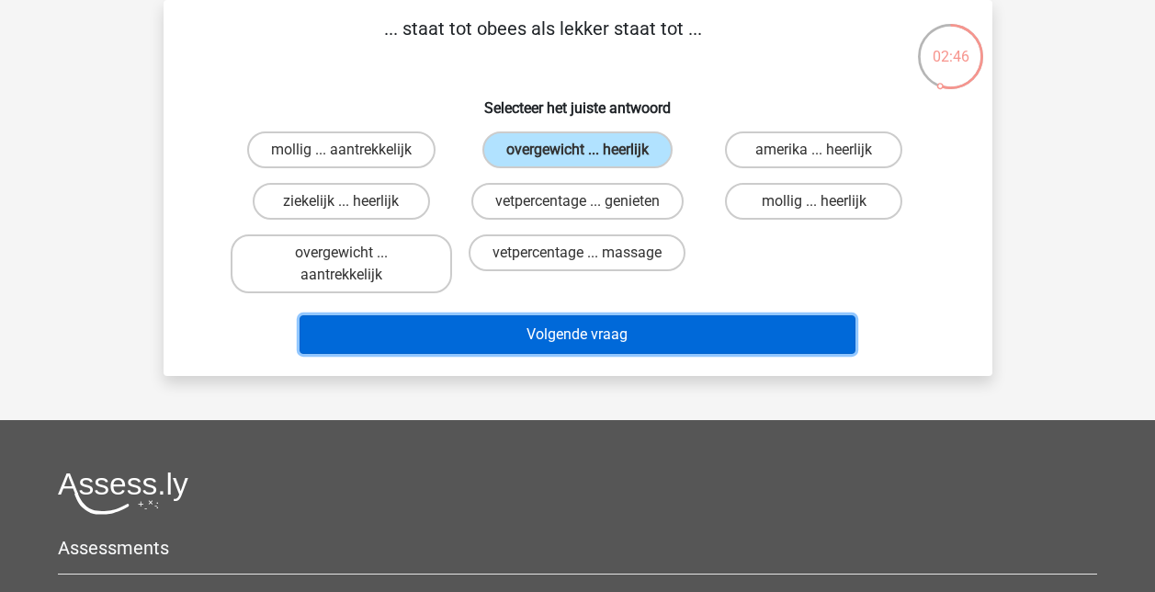
click at [600, 339] on button "Volgende vraag" at bounding box center [578, 334] width 556 height 39
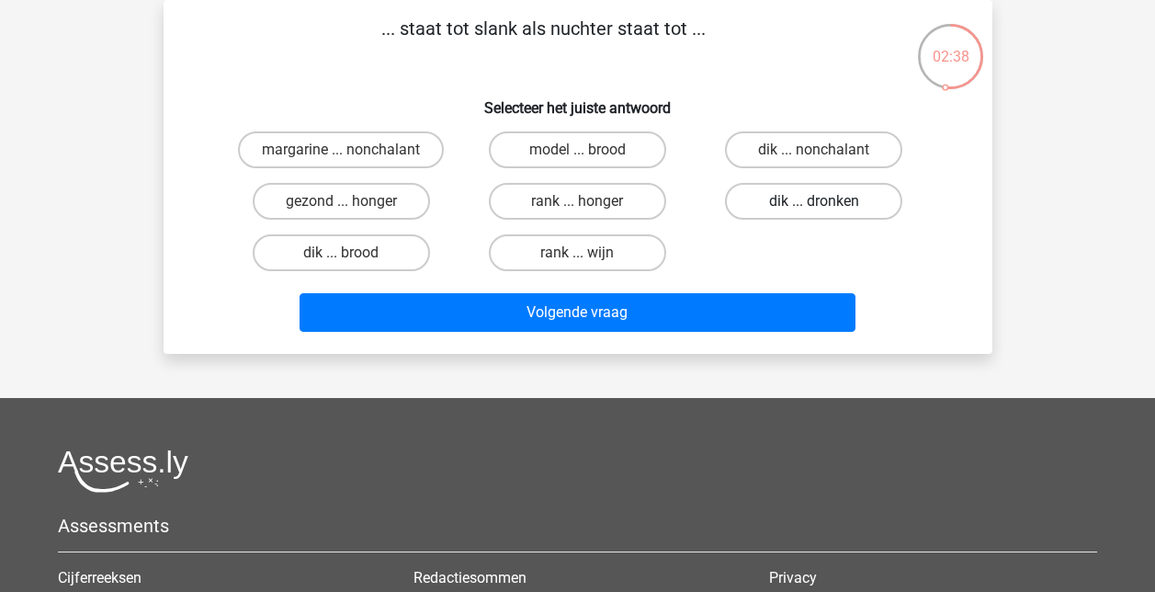
click at [799, 184] on label "dik ... dronken" at bounding box center [813, 201] width 177 height 37
click at [814, 201] on input "dik ... dronken" at bounding box center [820, 207] width 12 height 12
radio input "true"
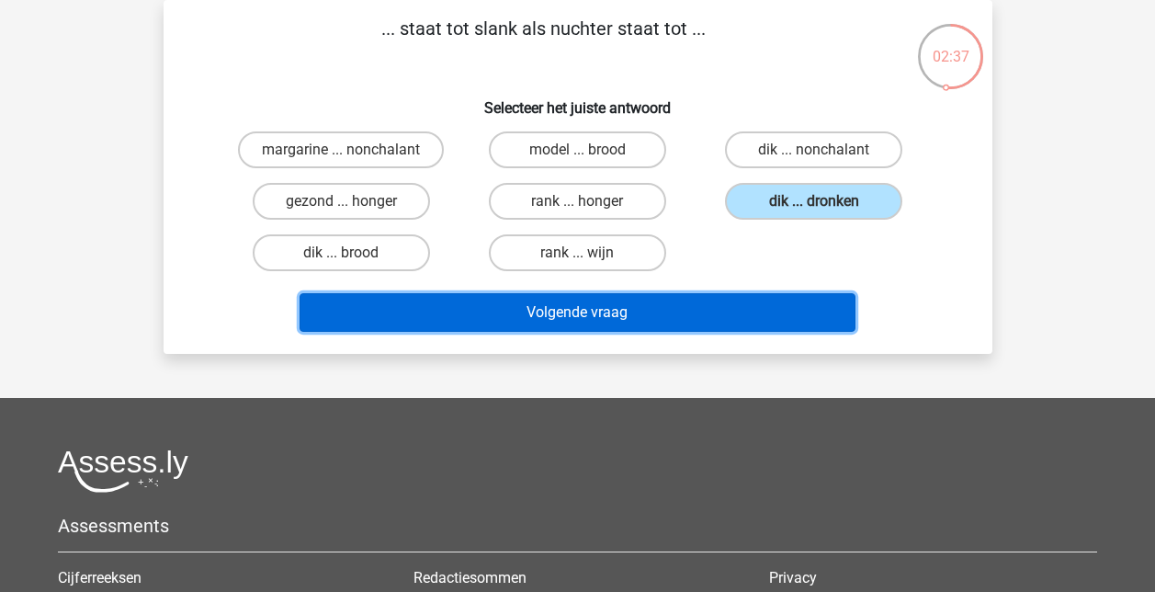
click at [686, 306] on button "Volgende vraag" at bounding box center [578, 312] width 556 height 39
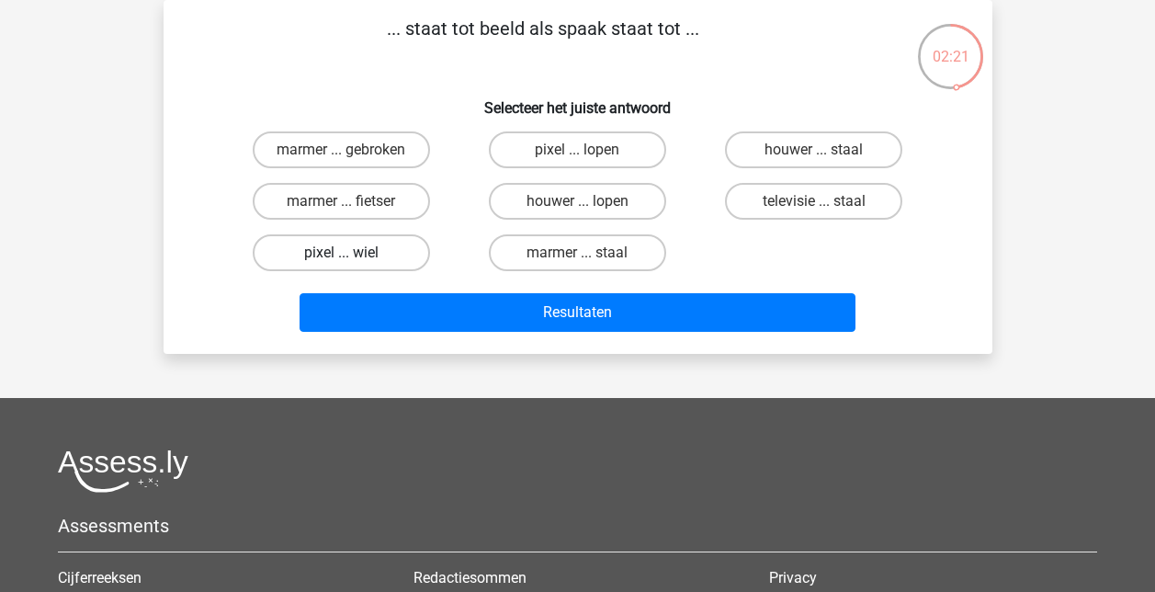
click at [353, 248] on label "pixel ... wiel" at bounding box center [341, 252] width 177 height 37
click at [353, 253] on input "pixel ... wiel" at bounding box center [347, 259] width 12 height 12
radio input "true"
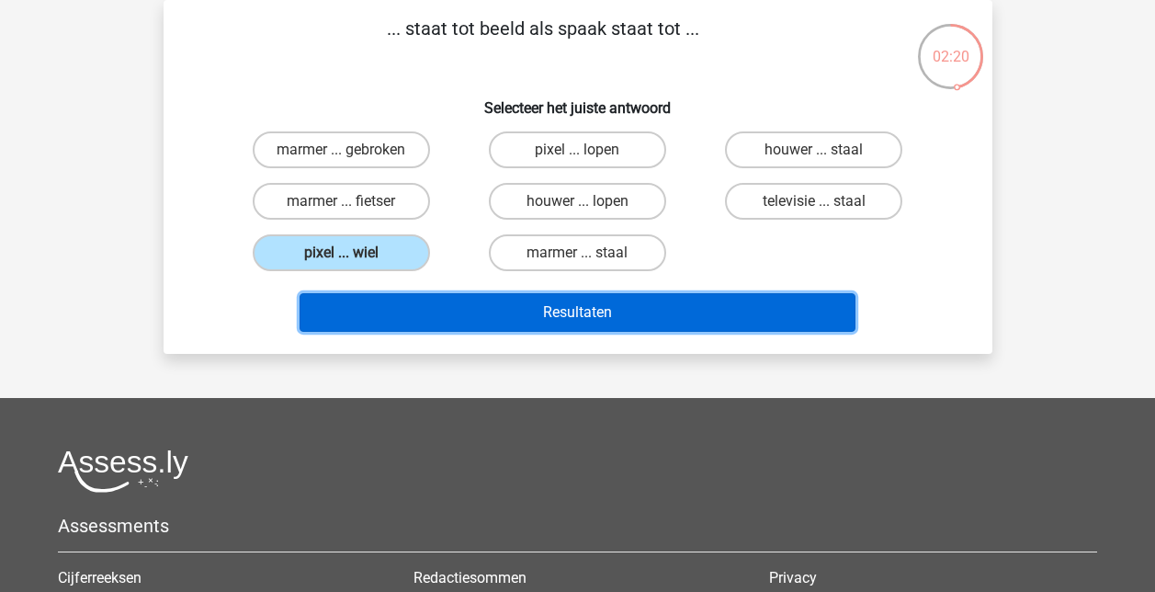
click at [606, 316] on button "Resultaten" at bounding box center [578, 312] width 556 height 39
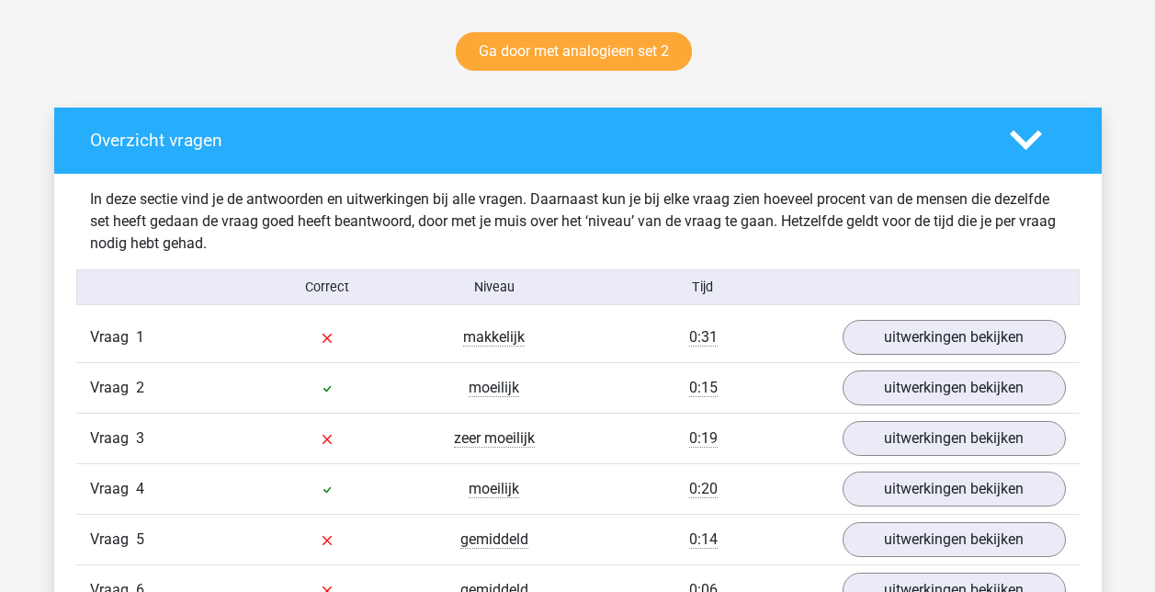
scroll to position [1103, 0]
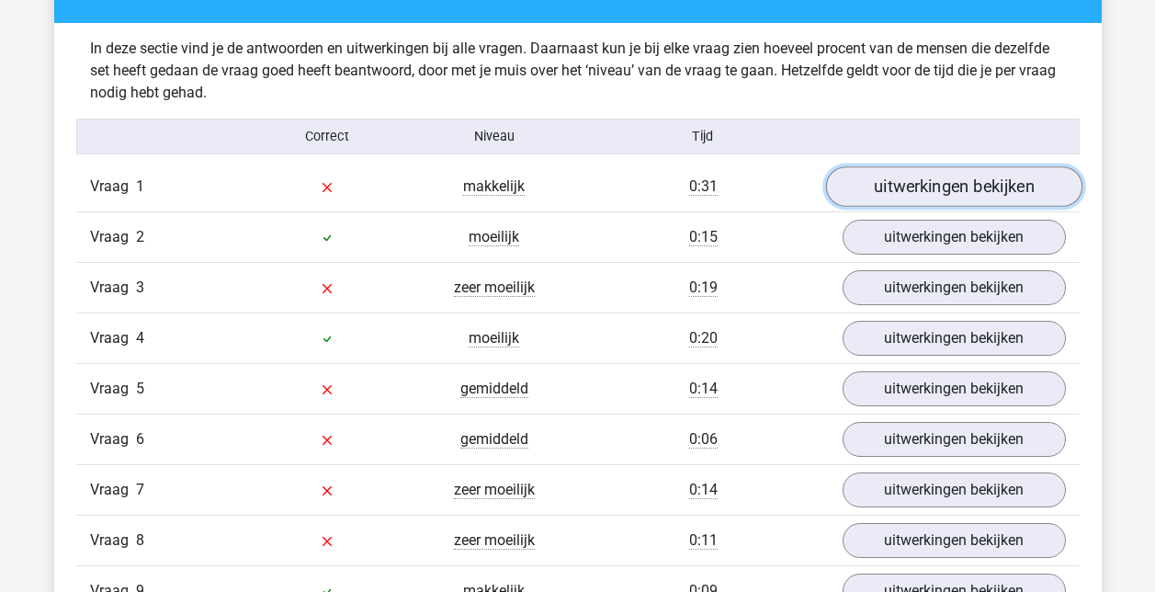
click at [968, 180] on link "uitwerkingen bekijken" at bounding box center [953, 186] width 256 height 40
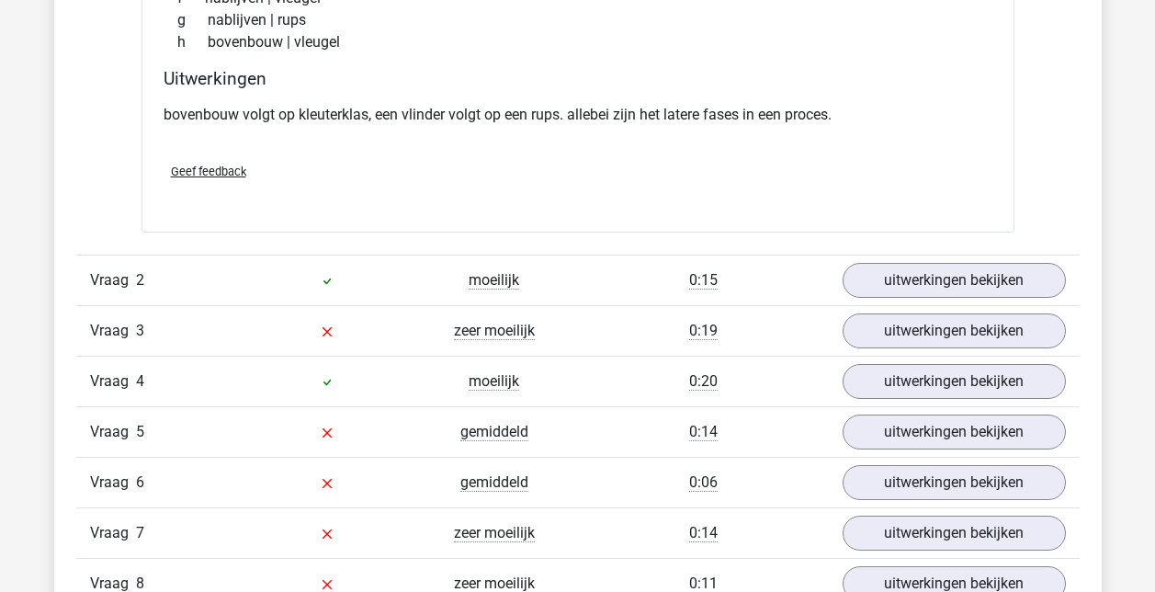
scroll to position [1562, 0]
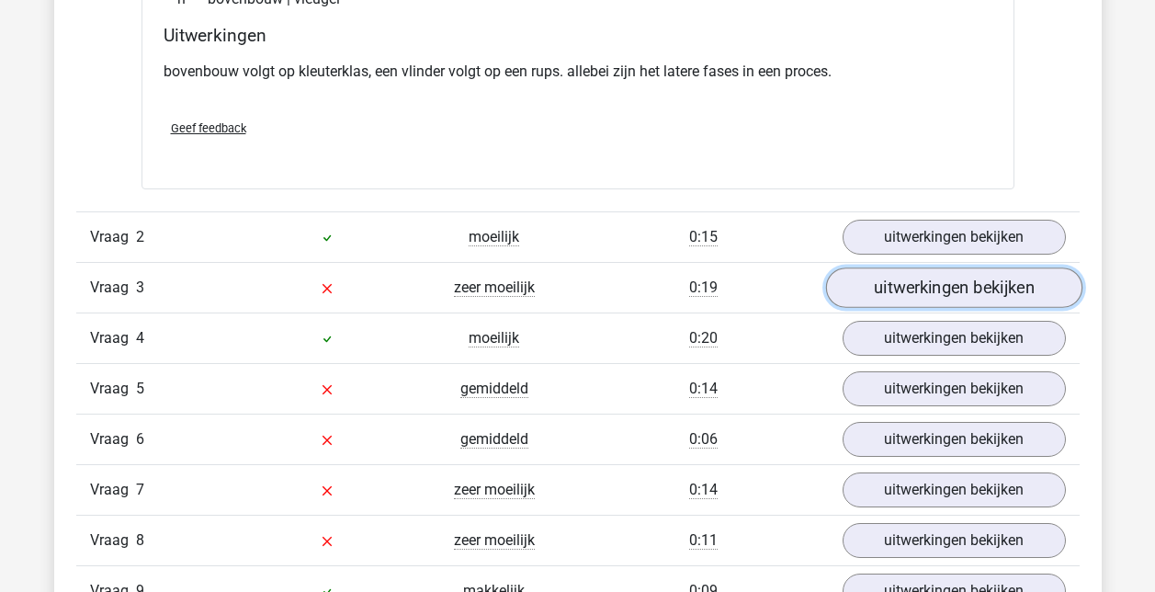
click at [971, 279] on link "uitwerkingen bekijken" at bounding box center [953, 288] width 256 height 40
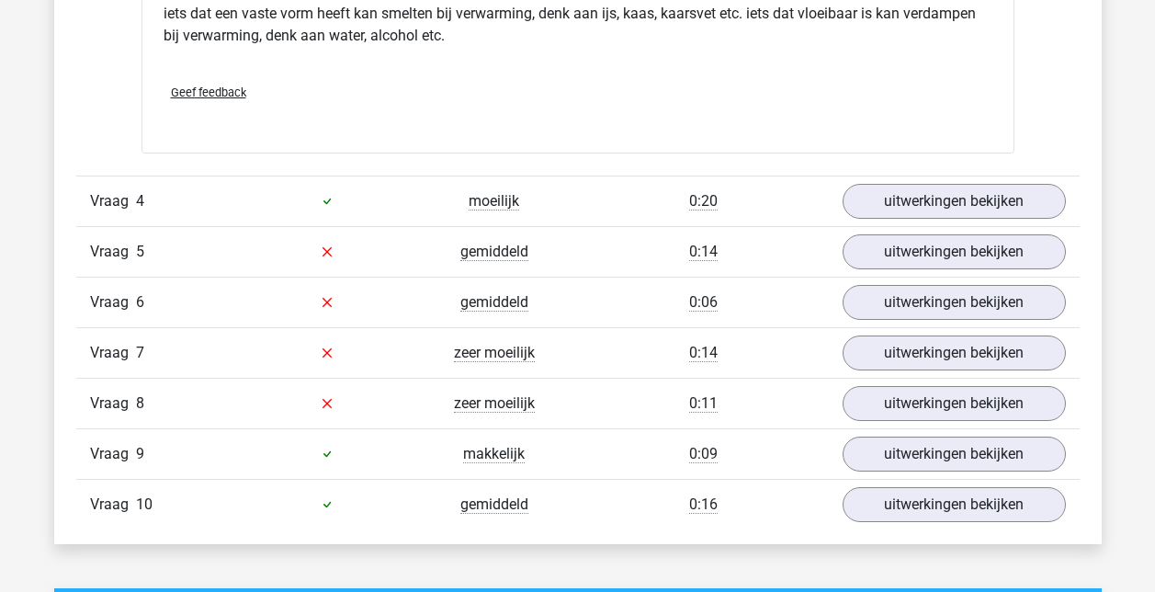
scroll to position [2206, 0]
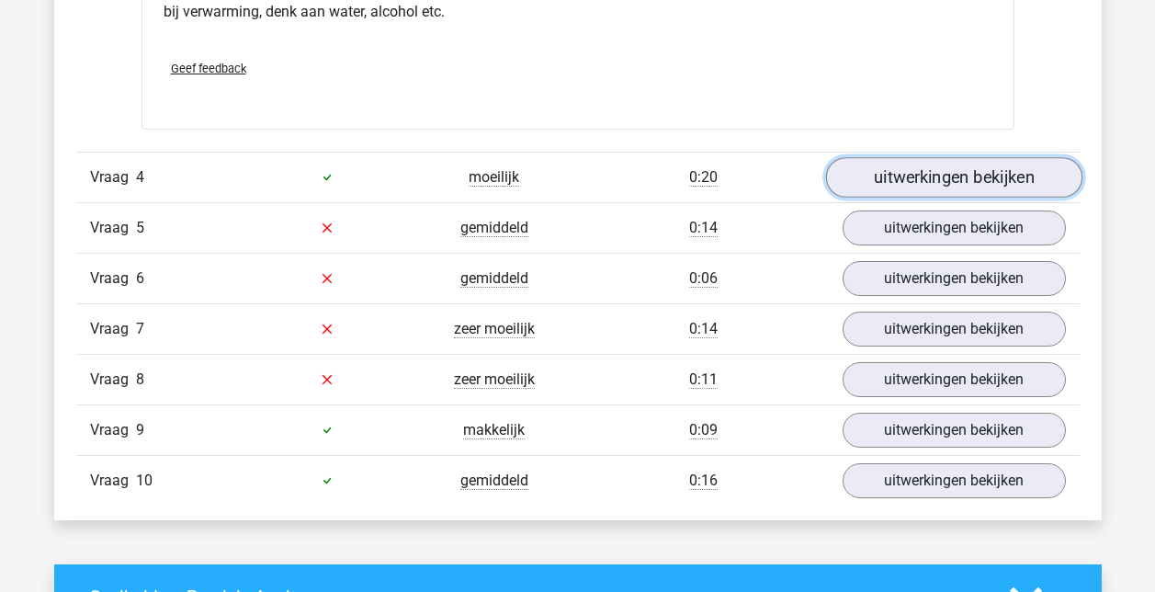
click at [949, 166] on link "uitwerkingen bekijken" at bounding box center [953, 177] width 256 height 40
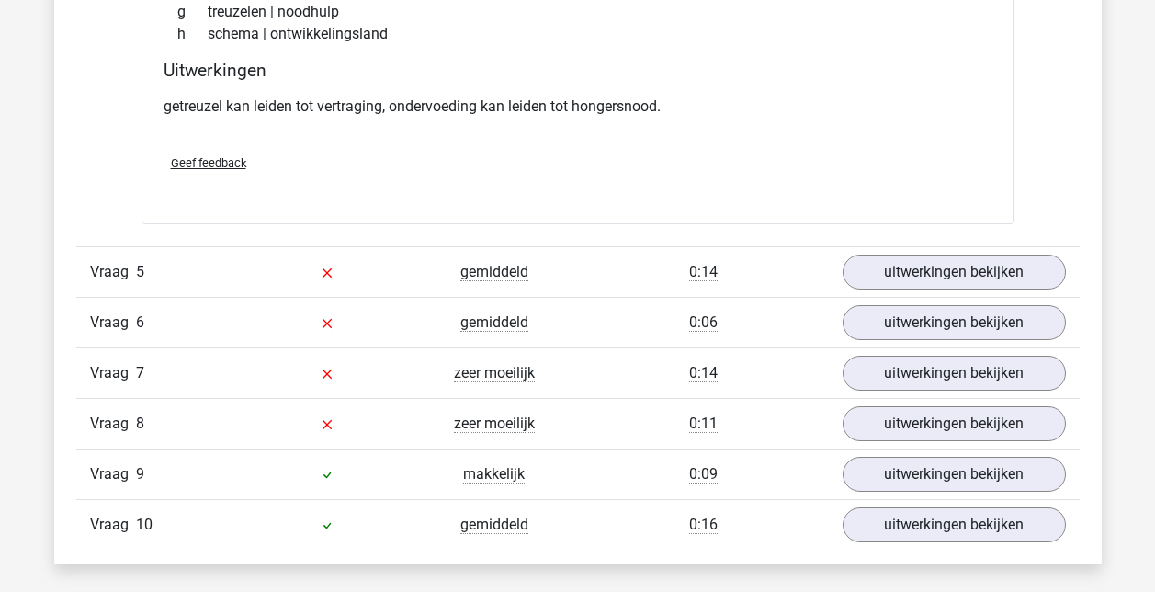
scroll to position [2665, 0]
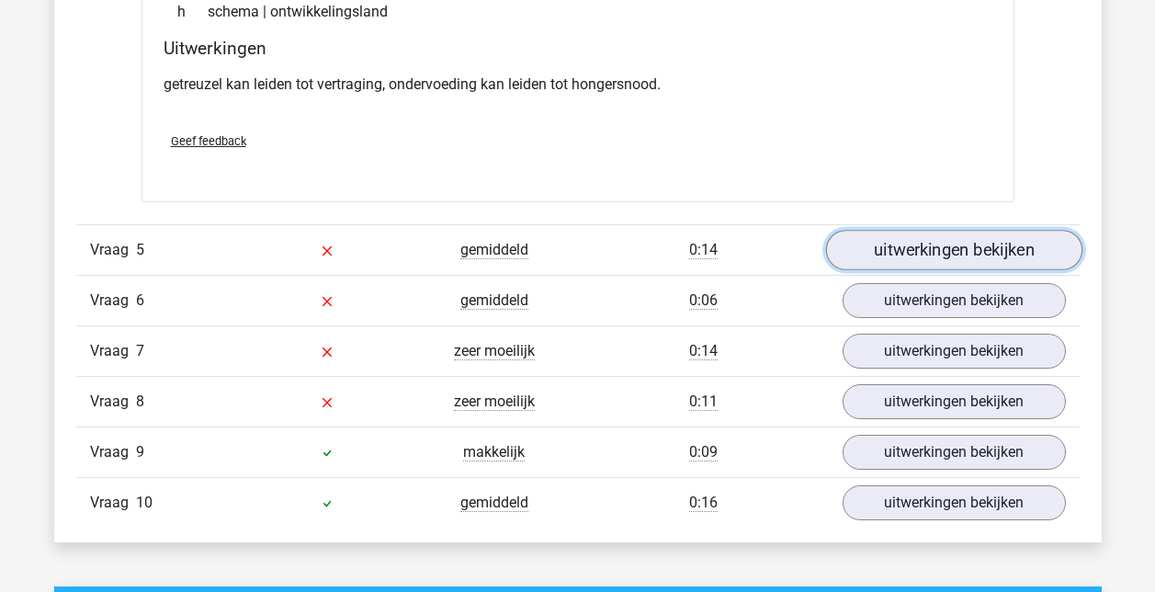
click at [912, 240] on link "uitwerkingen bekijken" at bounding box center [953, 250] width 256 height 40
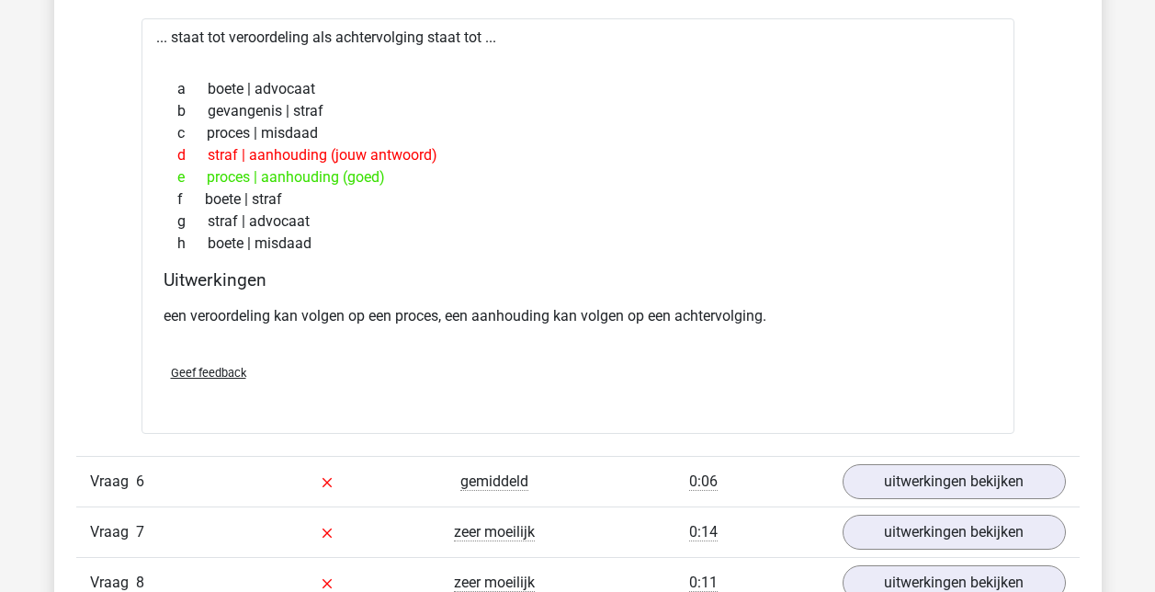
scroll to position [3217, 0]
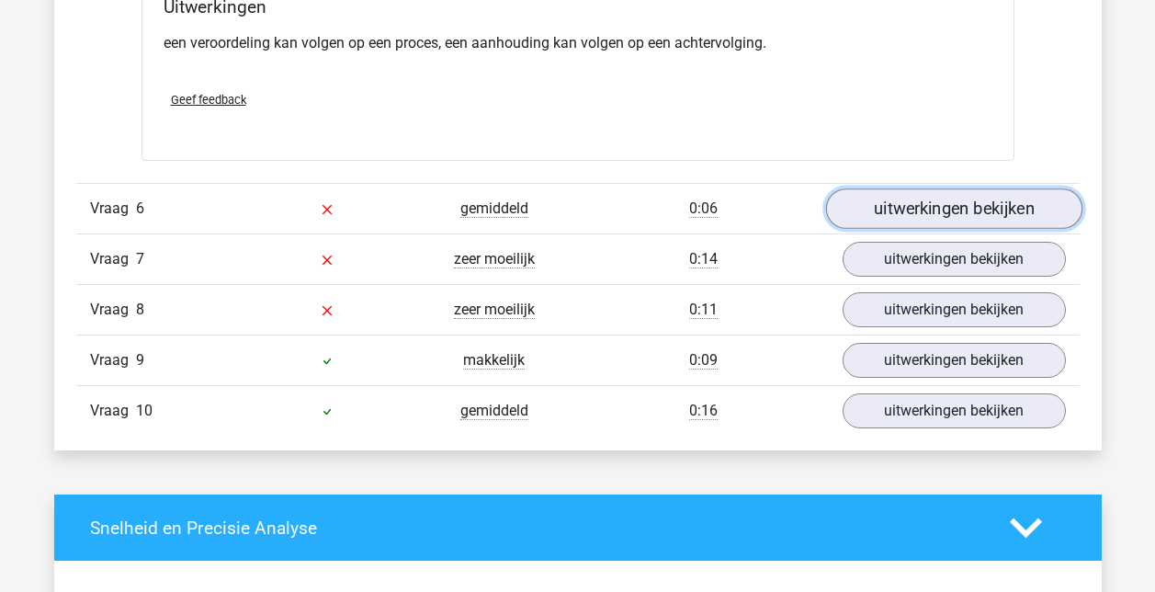
click at [959, 211] on link "uitwerkingen bekijken" at bounding box center [953, 208] width 256 height 40
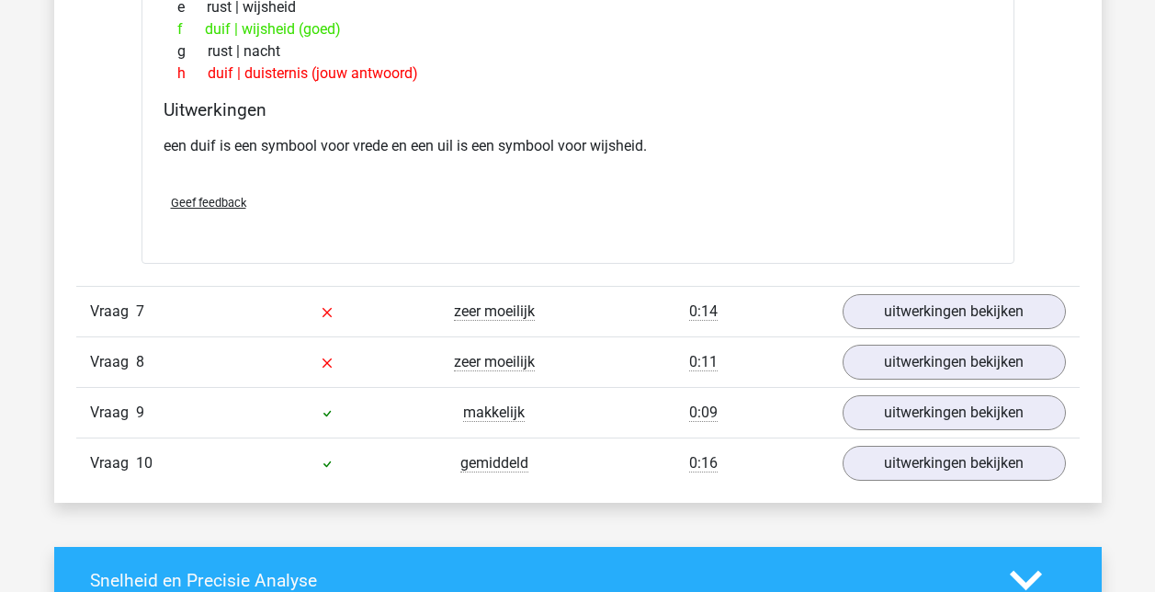
scroll to position [3676, 0]
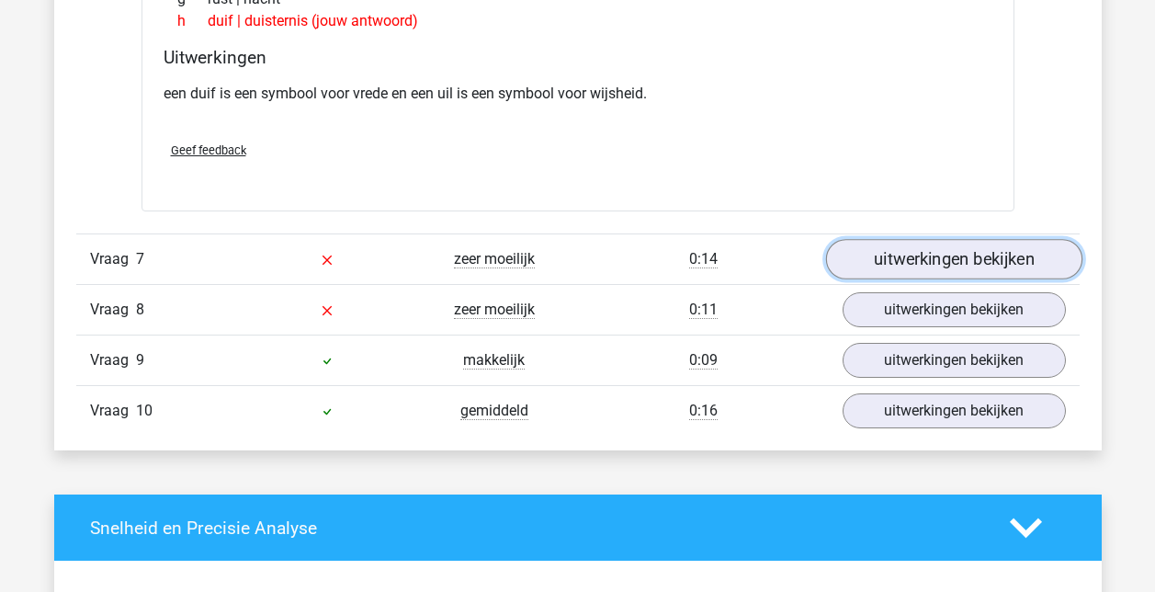
click at [916, 264] on link "uitwerkingen bekijken" at bounding box center [953, 260] width 256 height 40
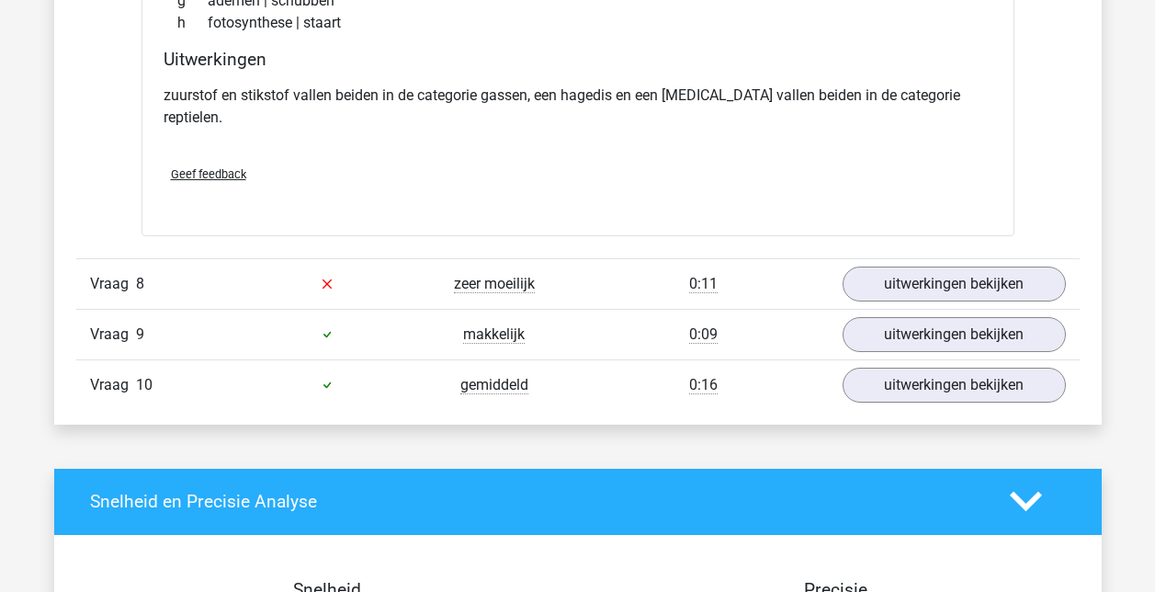
scroll to position [4228, 0]
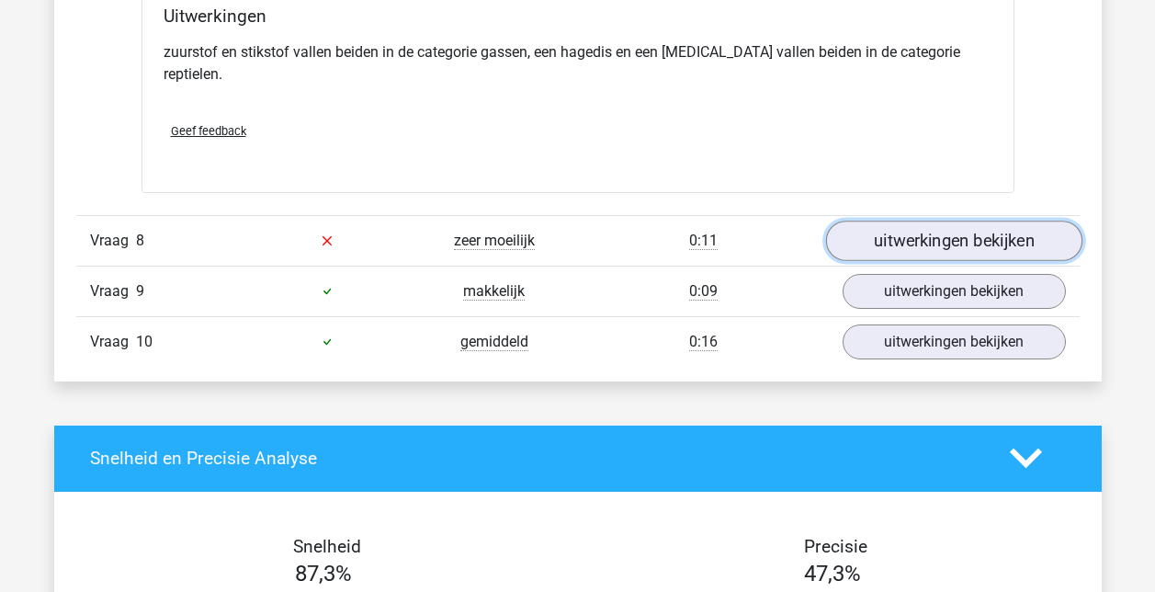
click at [960, 221] on link "uitwerkingen bekijken" at bounding box center [953, 241] width 256 height 40
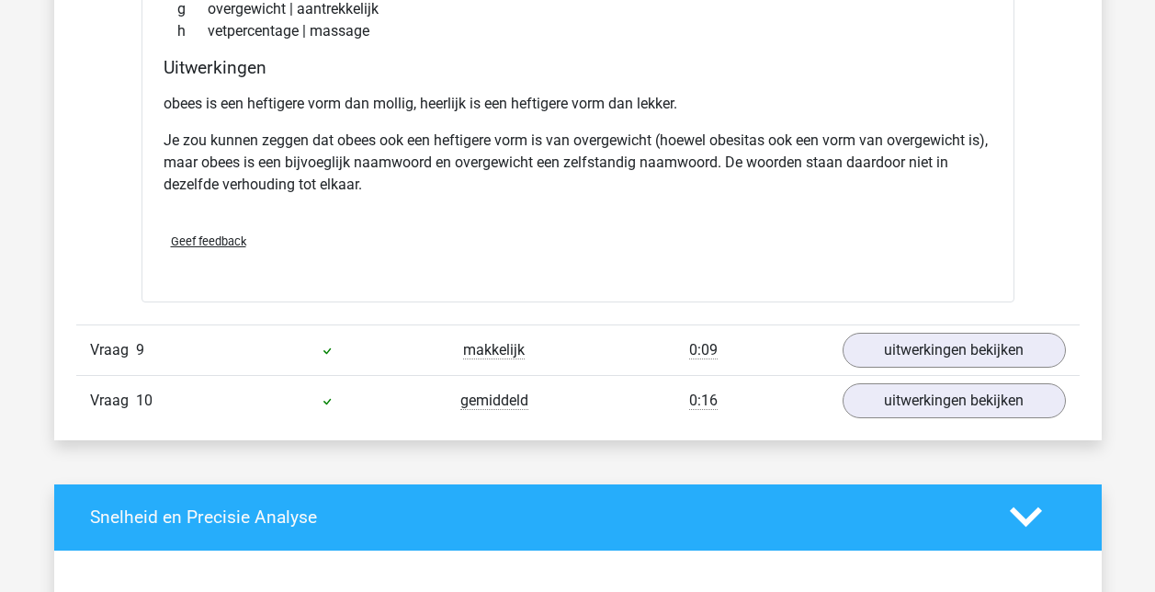
scroll to position [4779, 0]
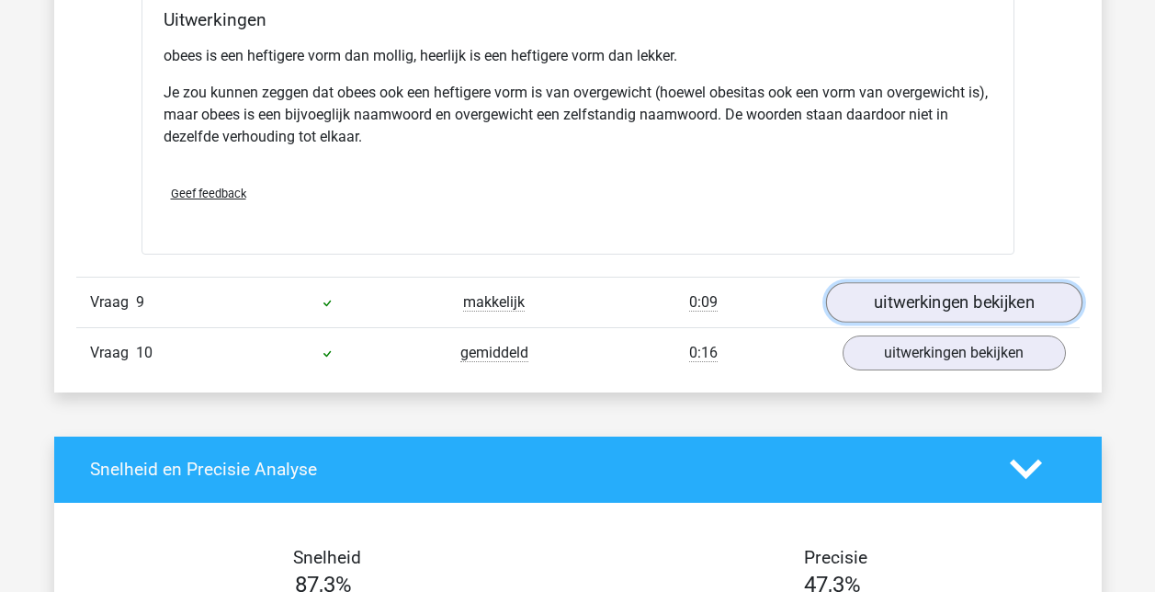
click at [926, 284] on link "uitwerkingen bekijken" at bounding box center [953, 302] width 256 height 40
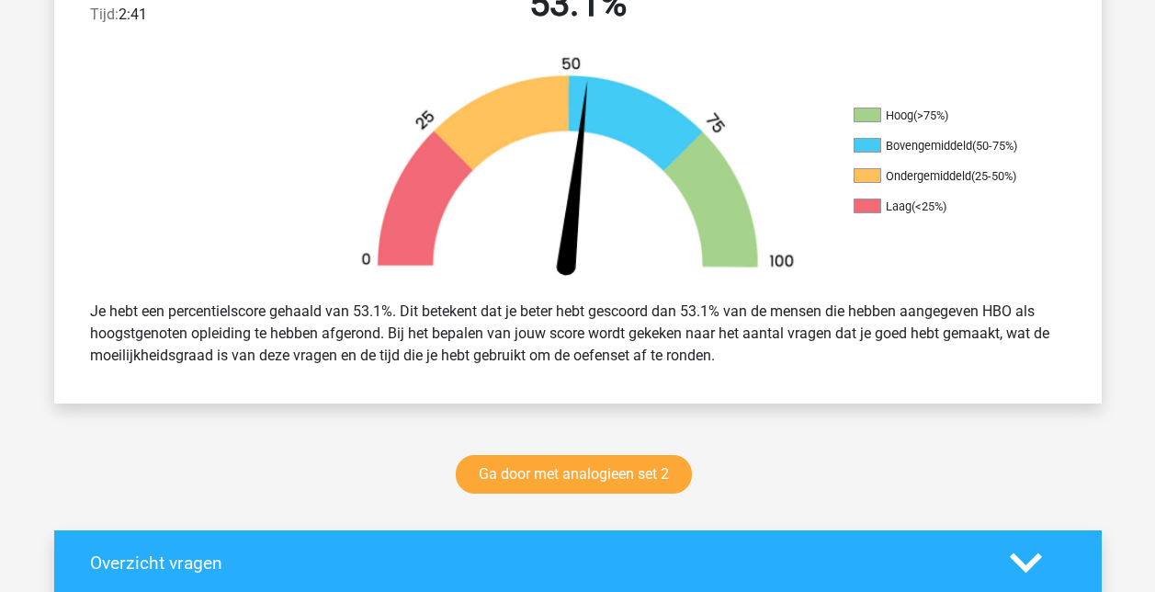
scroll to position [551, 0]
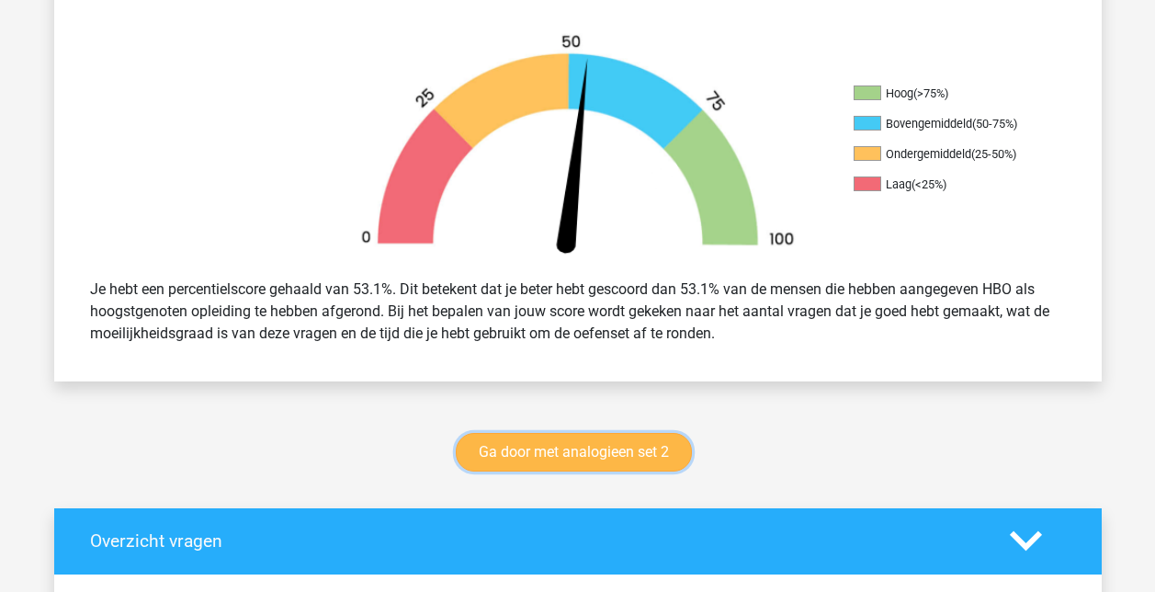
click at [601, 453] on link "Ga door met analogieen set 2" at bounding box center [574, 452] width 236 height 39
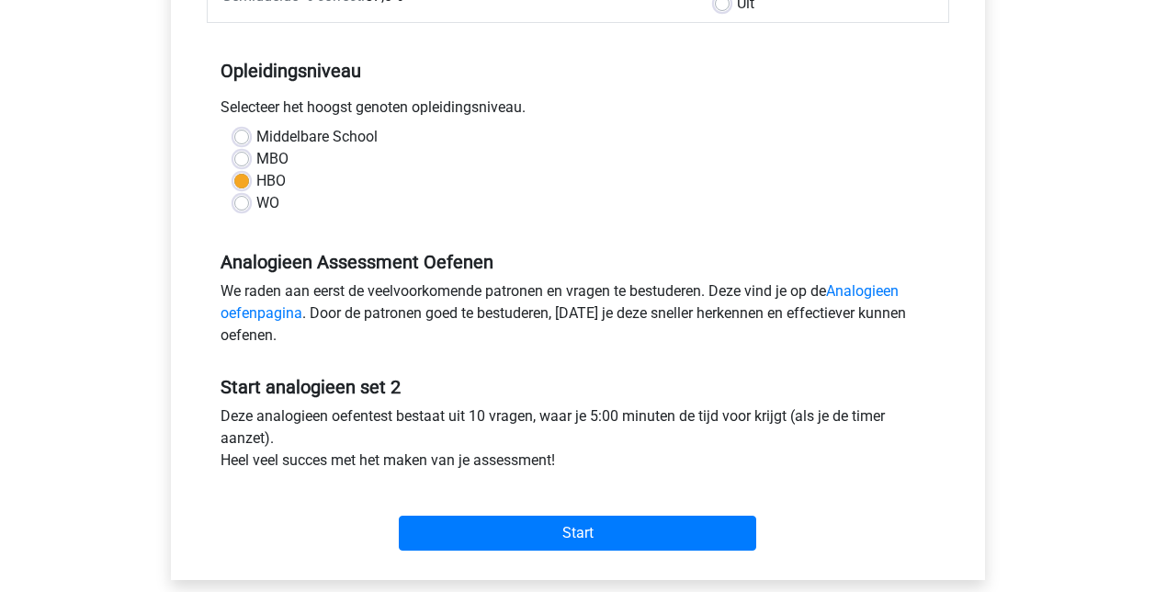
scroll to position [460, 0]
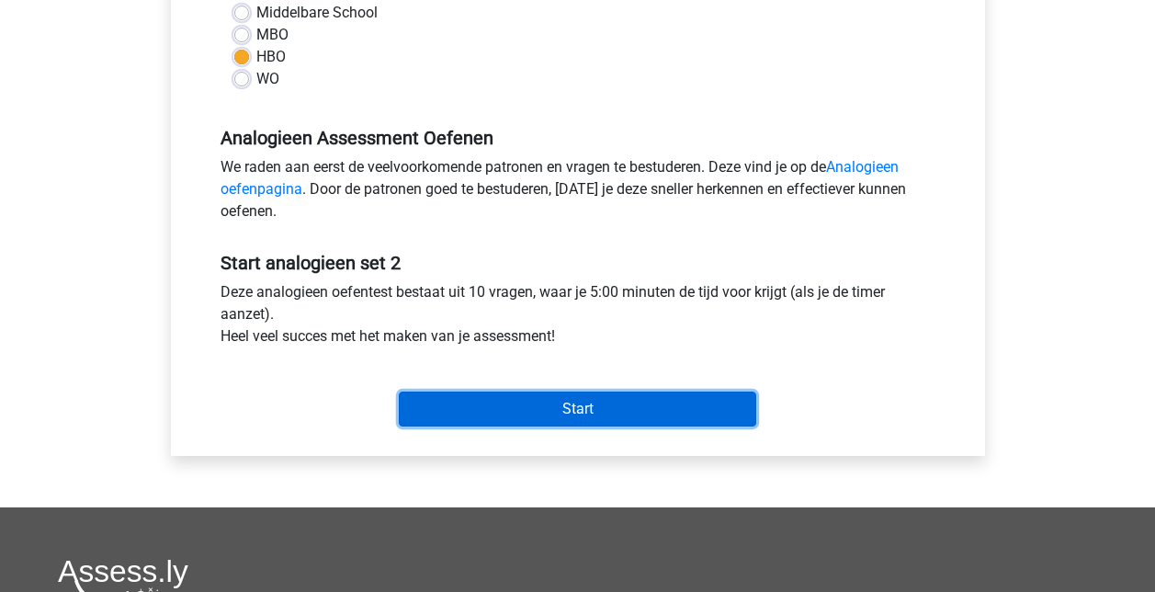
click at [570, 401] on input "Start" at bounding box center [578, 409] width 358 height 35
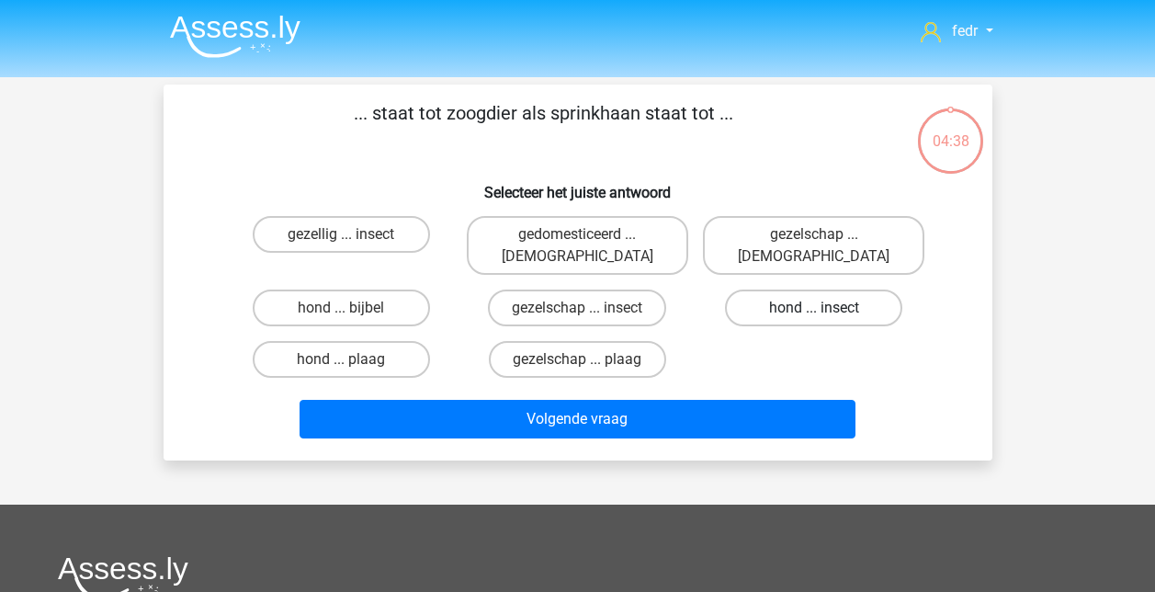
click at [837, 290] on label "hond ... insect" at bounding box center [813, 308] width 177 height 37
click at [826, 308] on input "hond ... insect" at bounding box center [820, 314] width 12 height 12
radio input "true"
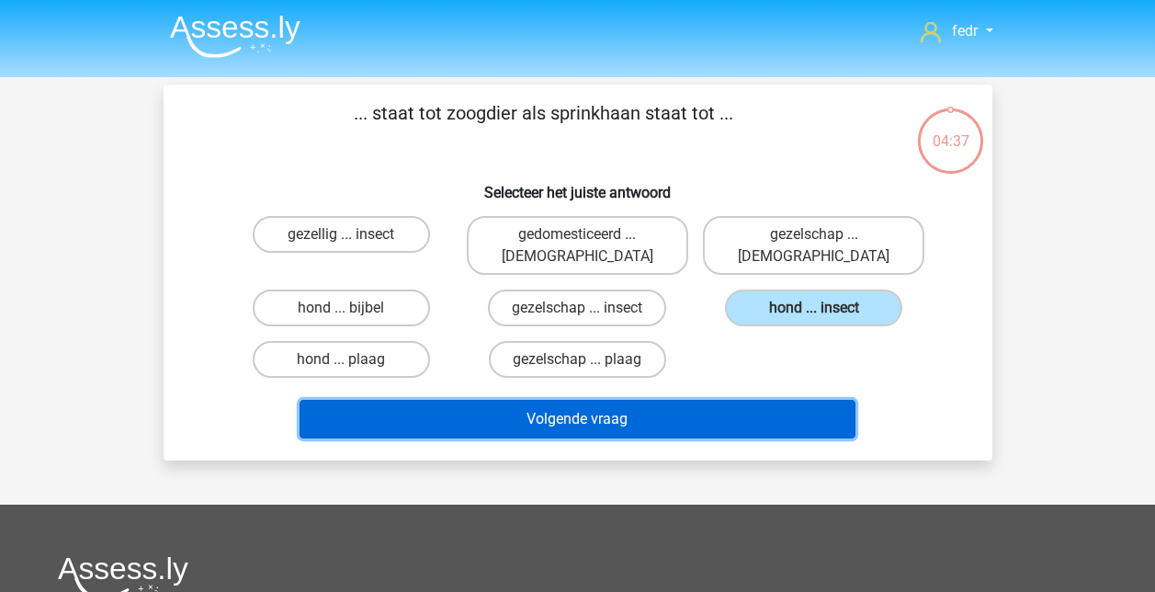
click at [555, 400] on button "Volgende vraag" at bounding box center [578, 419] width 556 height 39
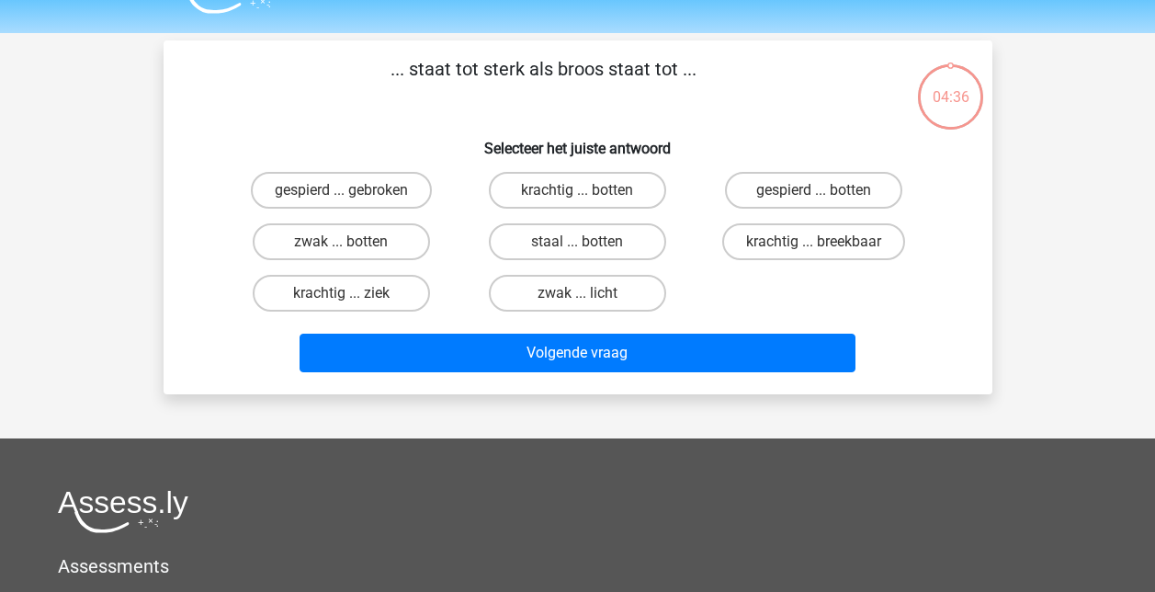
scroll to position [85, 0]
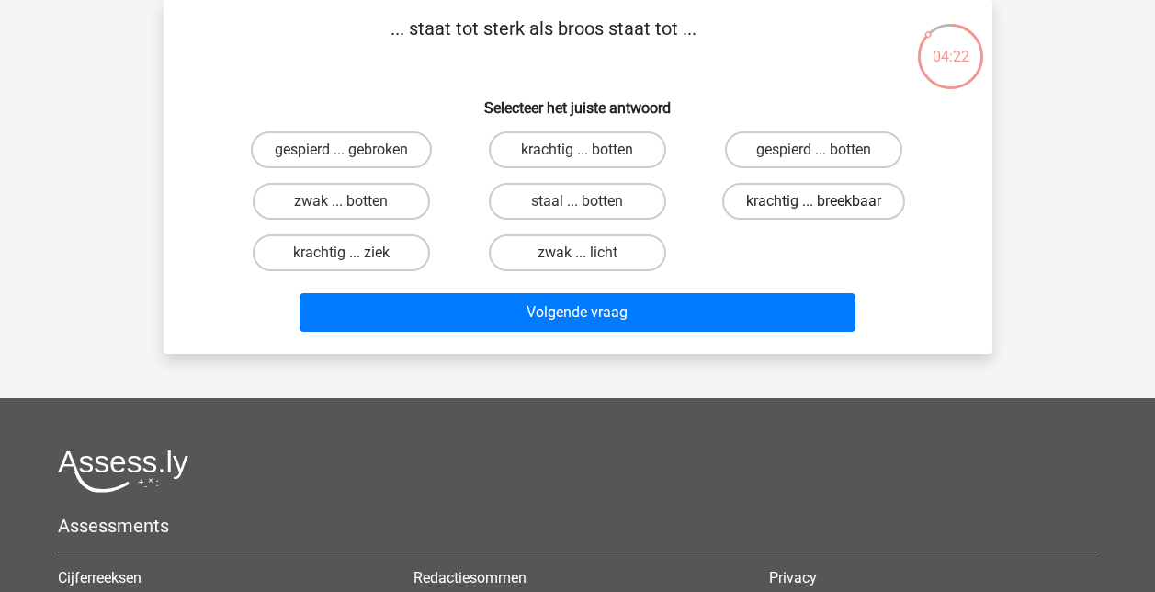
click at [829, 199] on label "krachtig ... breekbaar" at bounding box center [813, 201] width 183 height 37
click at [826, 201] on input "krachtig ... breekbaar" at bounding box center [820, 207] width 12 height 12
radio input "true"
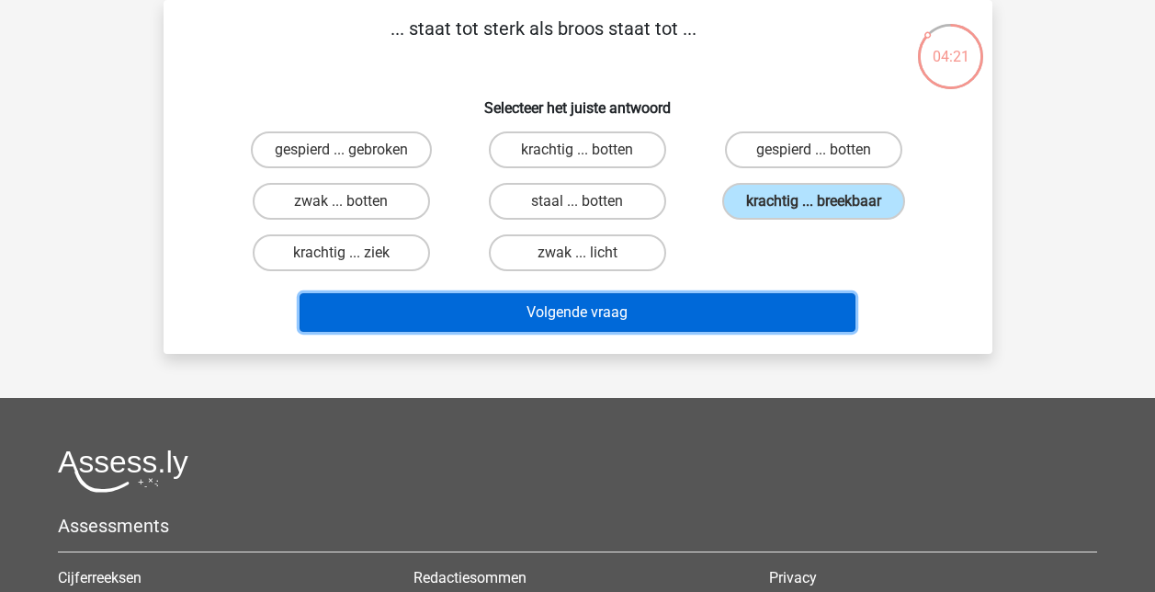
click at [491, 294] on button "Volgende vraag" at bounding box center [578, 312] width 556 height 39
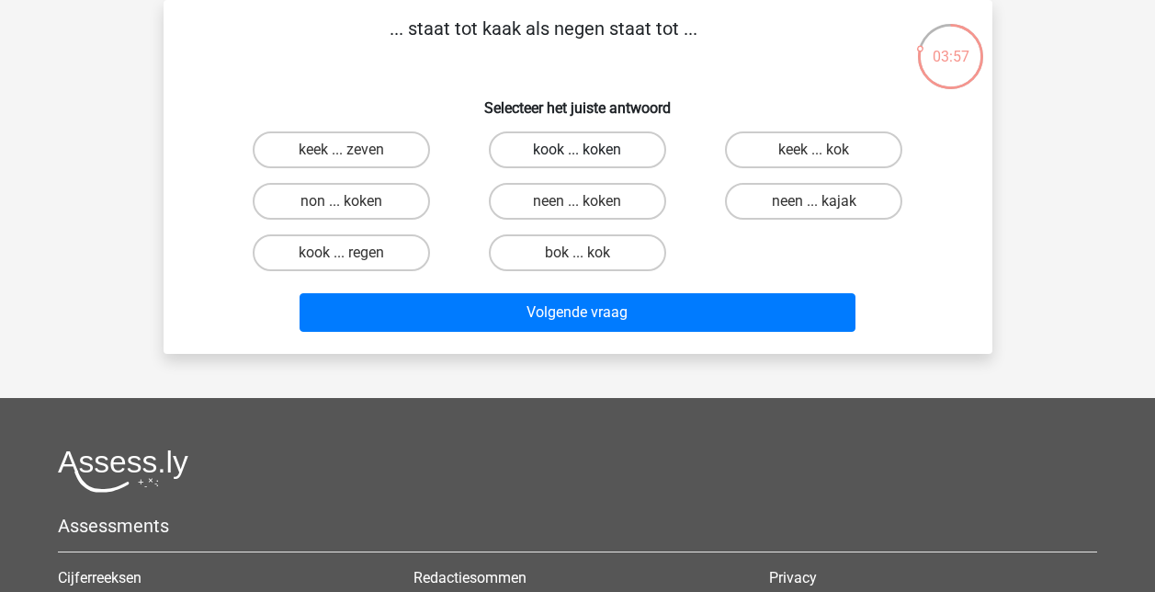
click at [571, 153] on label "kook ... koken" at bounding box center [577, 149] width 177 height 37
click at [577, 153] on input "kook ... koken" at bounding box center [583, 156] width 12 height 12
radio input "true"
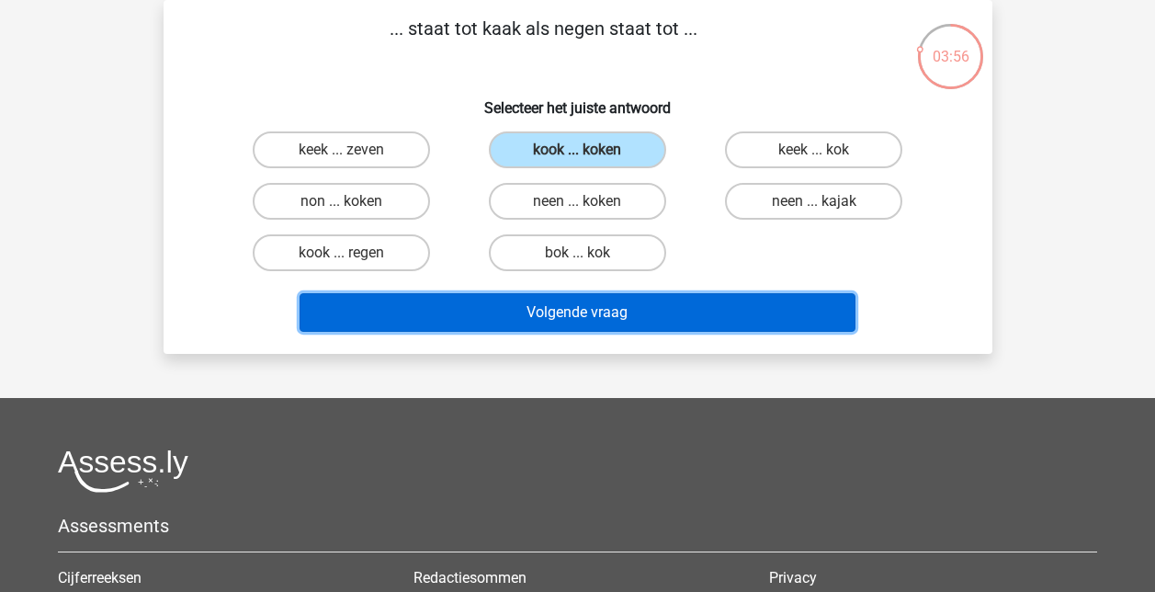
click at [579, 313] on button "Volgende vraag" at bounding box center [578, 312] width 556 height 39
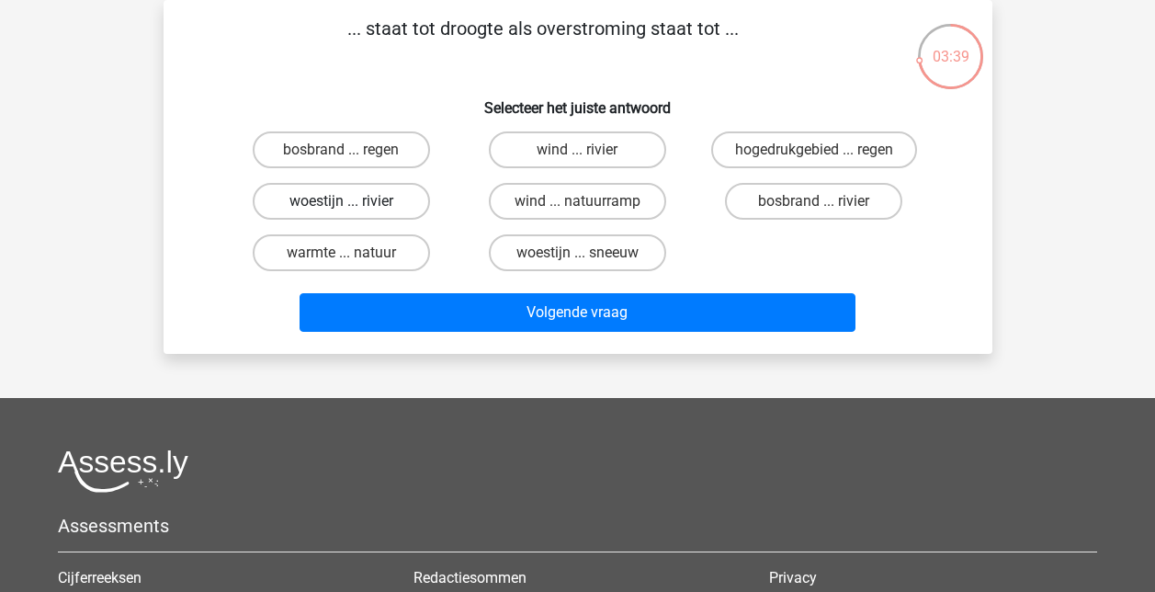
click at [377, 194] on label "woestijn ... rivier" at bounding box center [341, 201] width 177 height 37
click at [353, 201] on input "woestijn ... rivier" at bounding box center [347, 207] width 12 height 12
radio input "true"
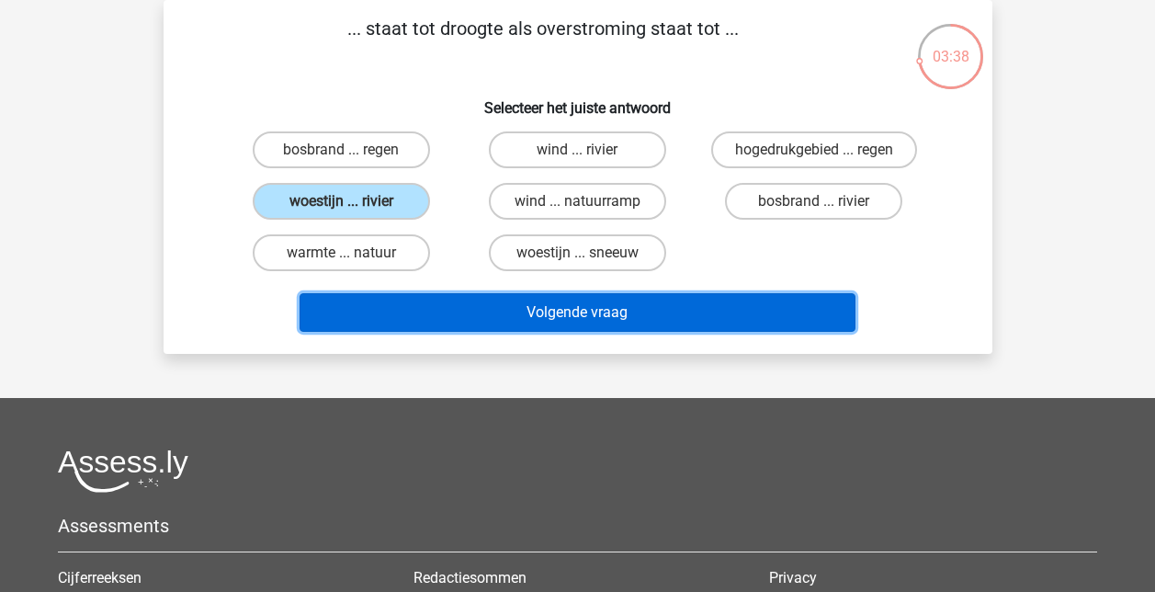
click at [597, 306] on button "Volgende vraag" at bounding box center [578, 312] width 556 height 39
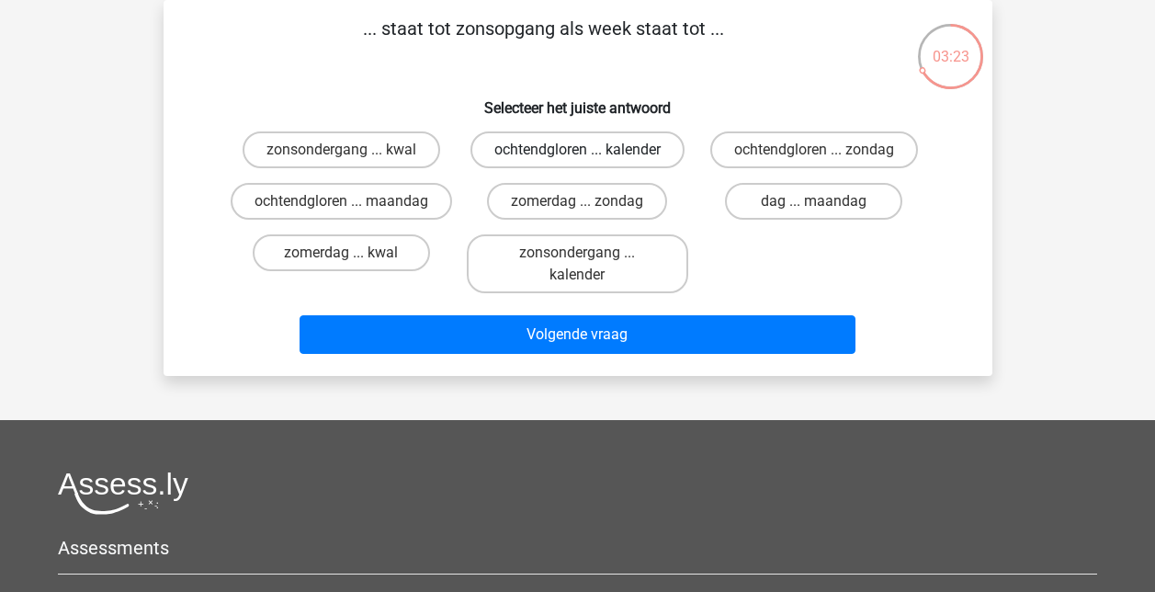
click at [647, 148] on label "ochtendgloren ... kalender" at bounding box center [578, 149] width 214 height 37
click at [589, 150] on input "ochtendgloren ... kalender" at bounding box center [583, 156] width 12 height 12
radio input "true"
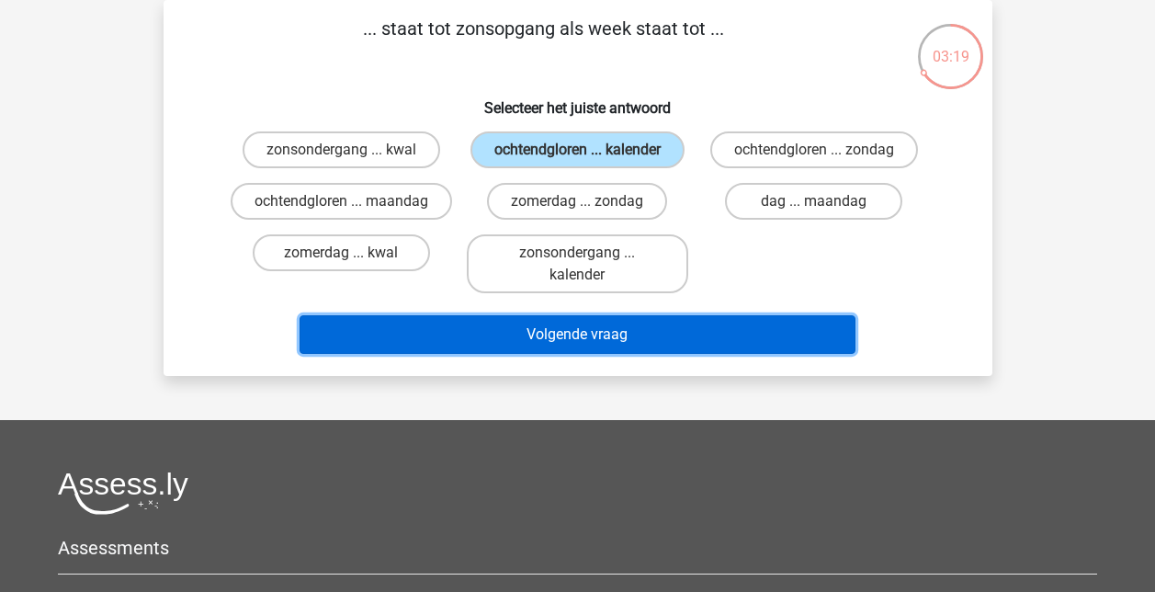
click at [607, 351] on button "Volgende vraag" at bounding box center [578, 334] width 556 height 39
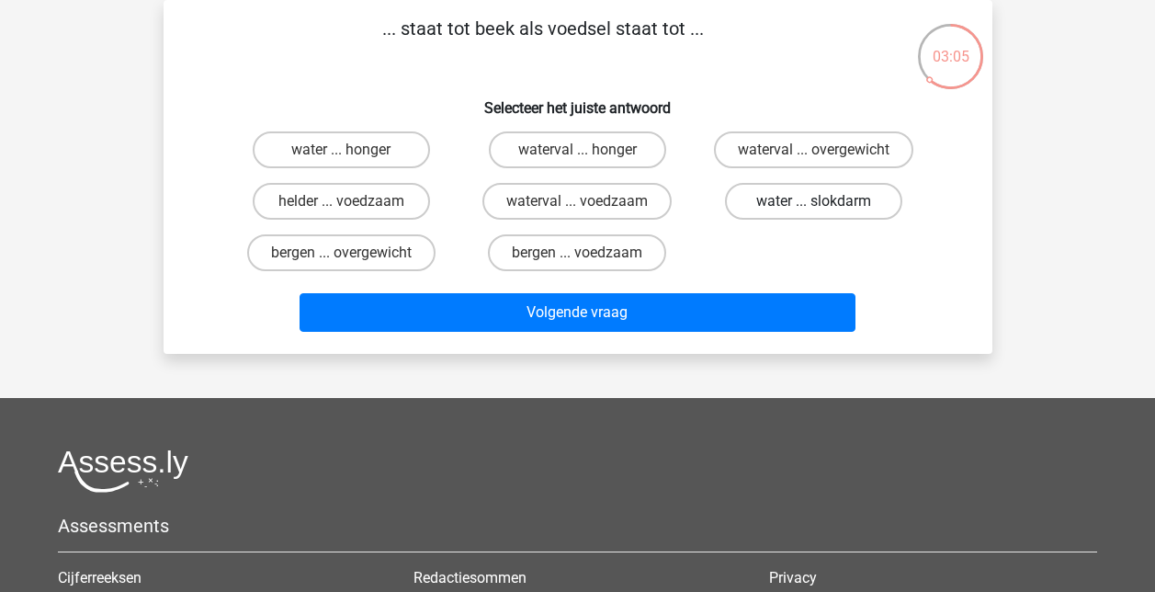
click at [800, 195] on label "water ... slokdarm" at bounding box center [813, 201] width 177 height 37
click at [814, 201] on input "water ... slokdarm" at bounding box center [820, 207] width 12 height 12
radio input "true"
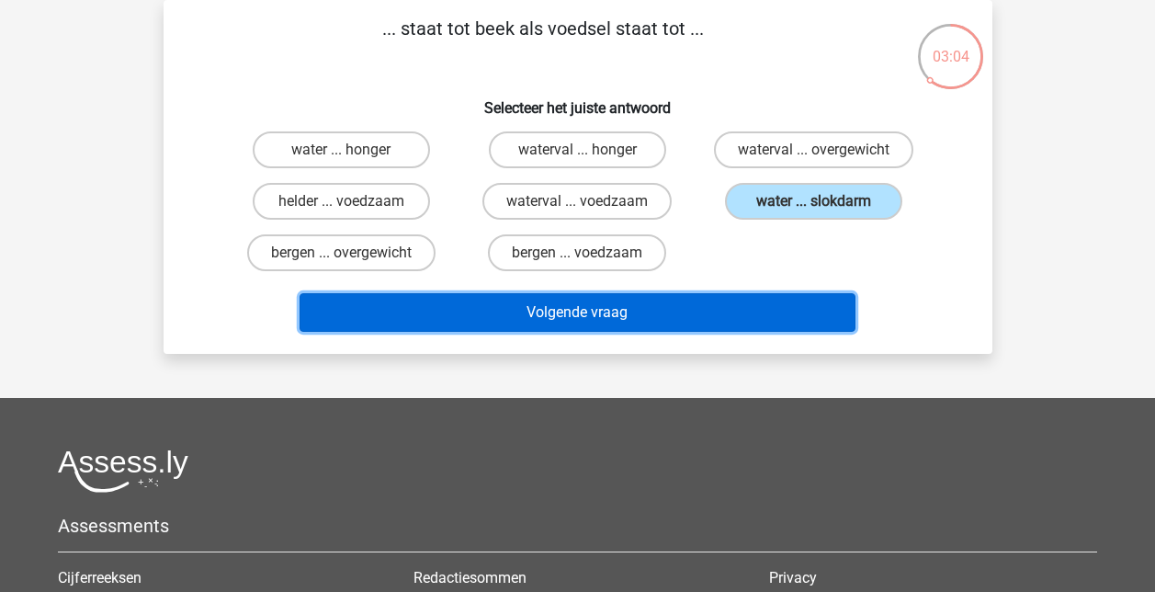
click at [623, 324] on button "Volgende vraag" at bounding box center [578, 312] width 556 height 39
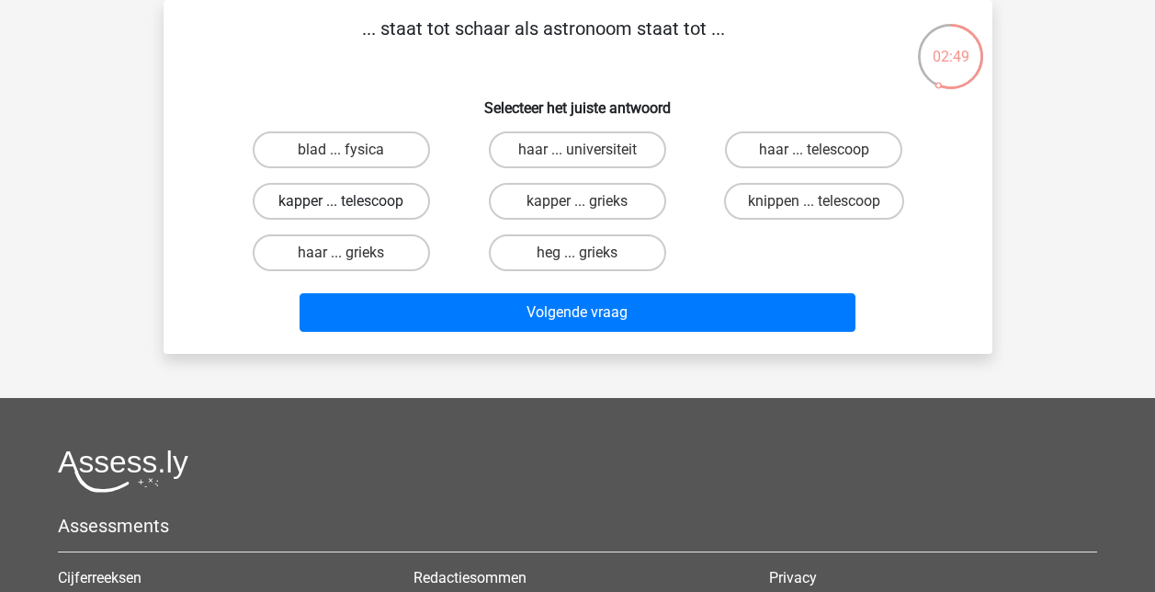
click at [356, 197] on label "kapper ... telescoop" at bounding box center [341, 201] width 177 height 37
click at [353, 201] on input "kapper ... telescoop" at bounding box center [347, 207] width 12 height 12
radio input "true"
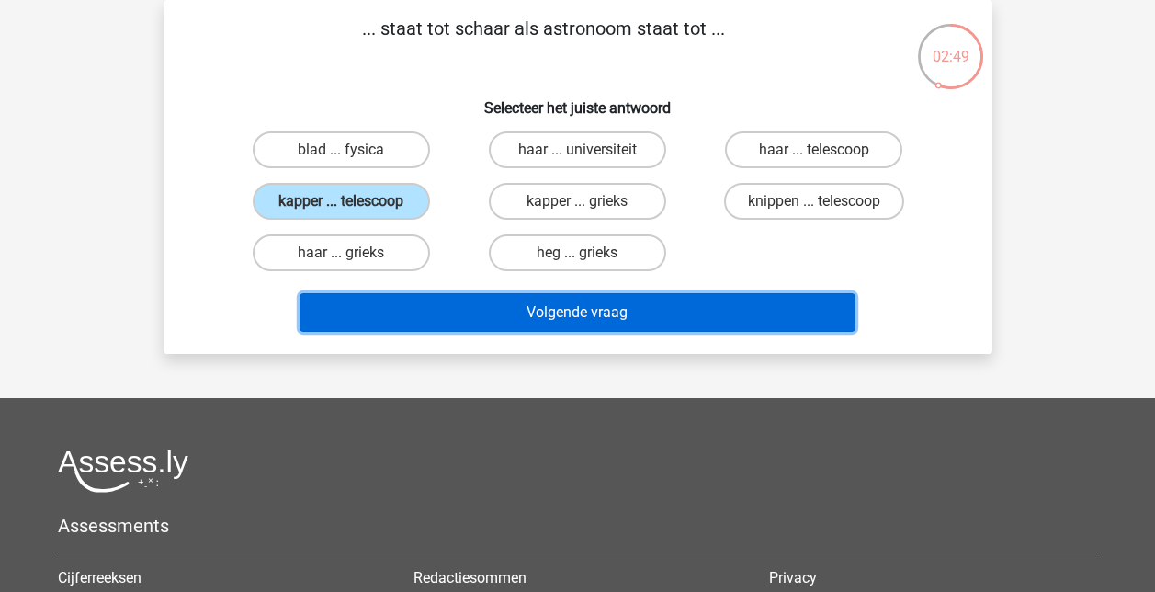
click at [599, 303] on button "Volgende vraag" at bounding box center [578, 312] width 556 height 39
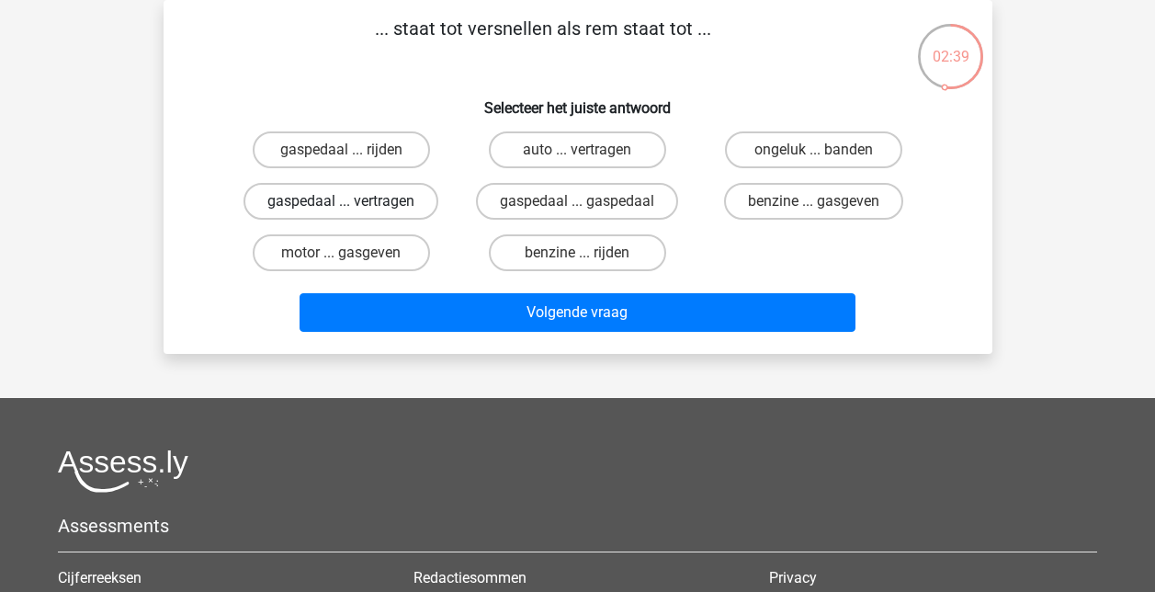
click at [363, 204] on label "gaspedaal ... vertragen" at bounding box center [341, 201] width 195 height 37
click at [353, 204] on input "gaspedaal ... vertragen" at bounding box center [347, 207] width 12 height 12
radio input "true"
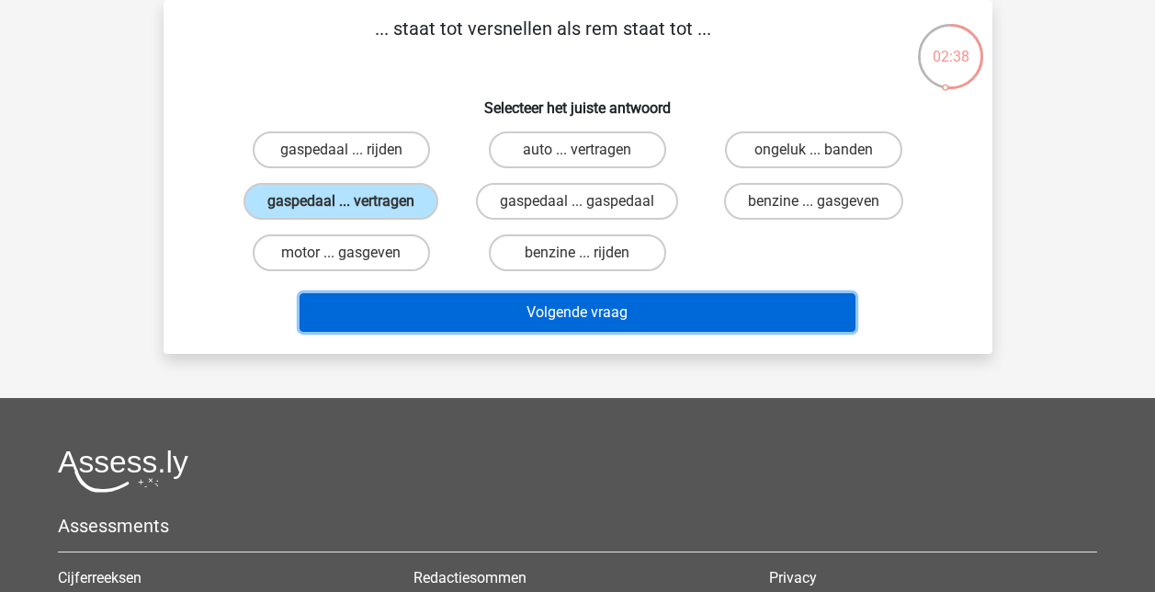
click at [598, 308] on button "Volgende vraag" at bounding box center [578, 312] width 556 height 39
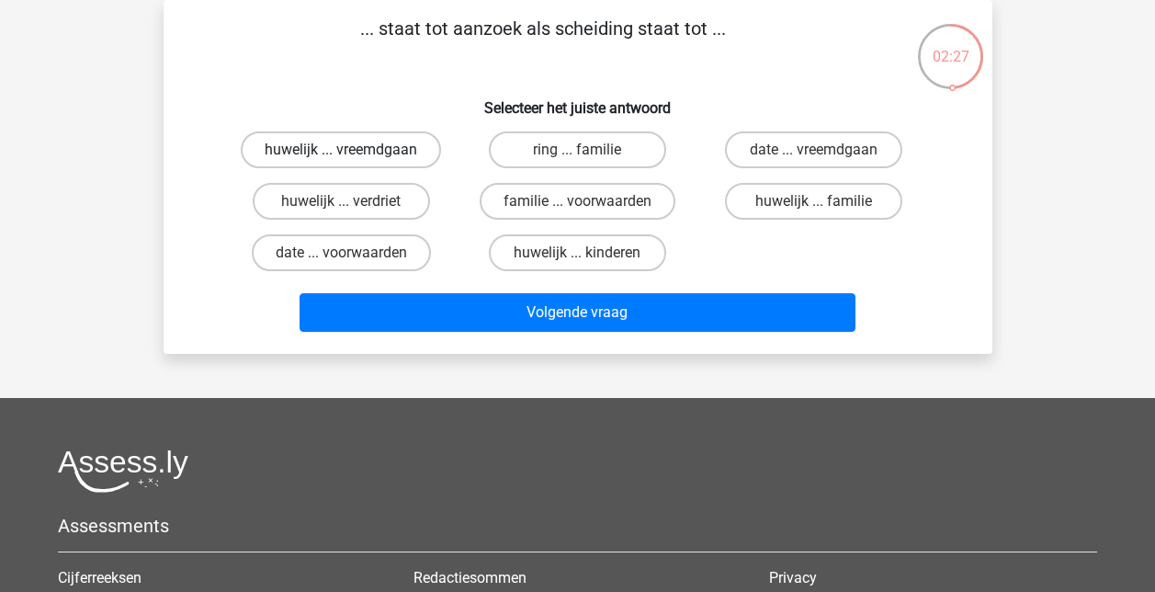
click at [335, 156] on label "huwelijk ... vreemdgaan" at bounding box center [341, 149] width 200 height 37
click at [341, 156] on input "huwelijk ... vreemdgaan" at bounding box center [347, 156] width 12 height 12
radio input "true"
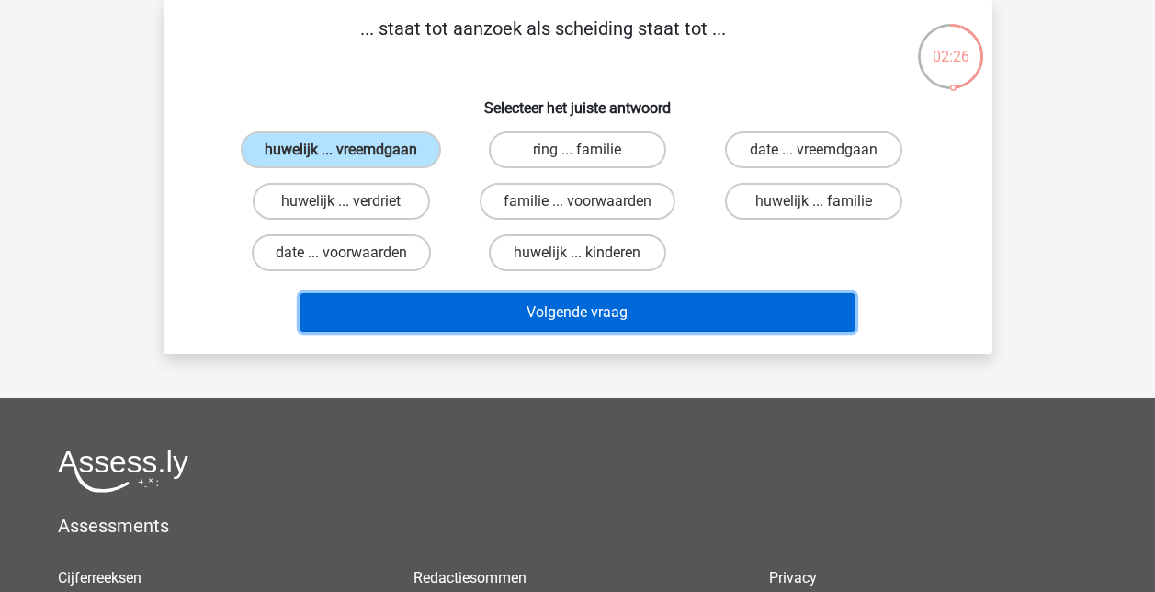
click at [556, 301] on button "Volgende vraag" at bounding box center [578, 312] width 556 height 39
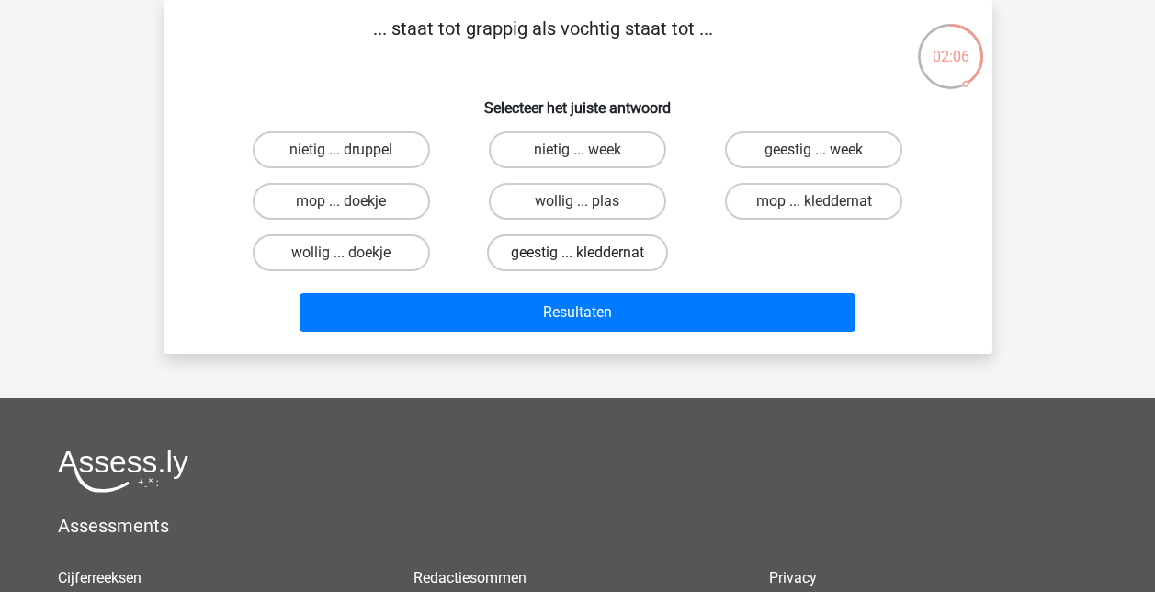
click at [603, 256] on label "geestig ... kleddernat" at bounding box center [577, 252] width 181 height 37
click at [589, 256] on input "geestig ... kleddernat" at bounding box center [583, 259] width 12 height 12
radio input "true"
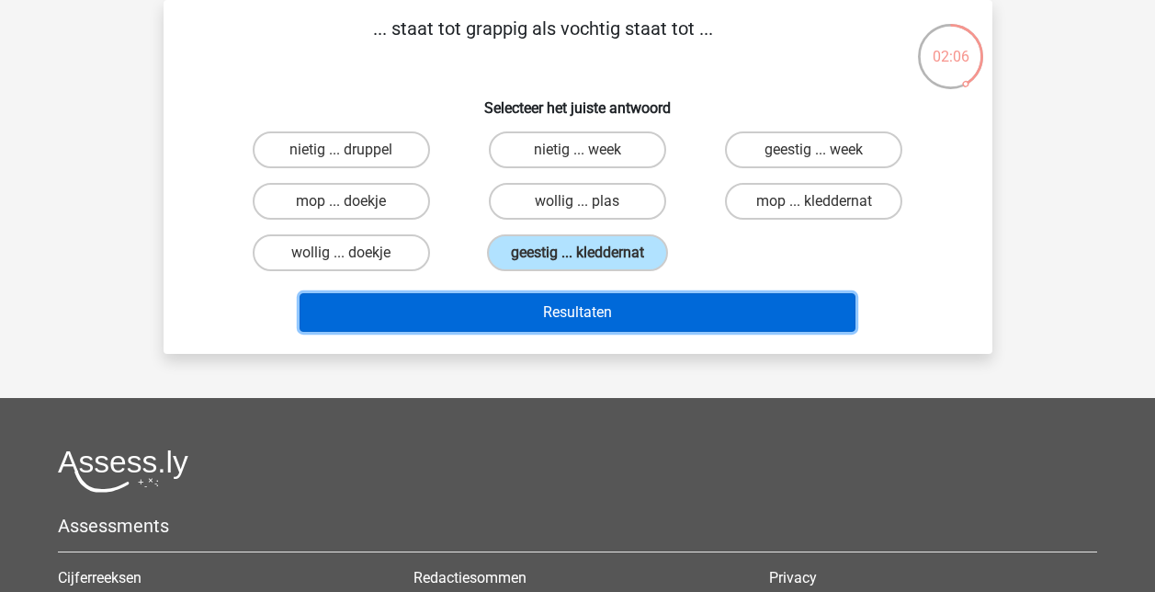
click at [600, 322] on button "Resultaten" at bounding box center [578, 312] width 556 height 39
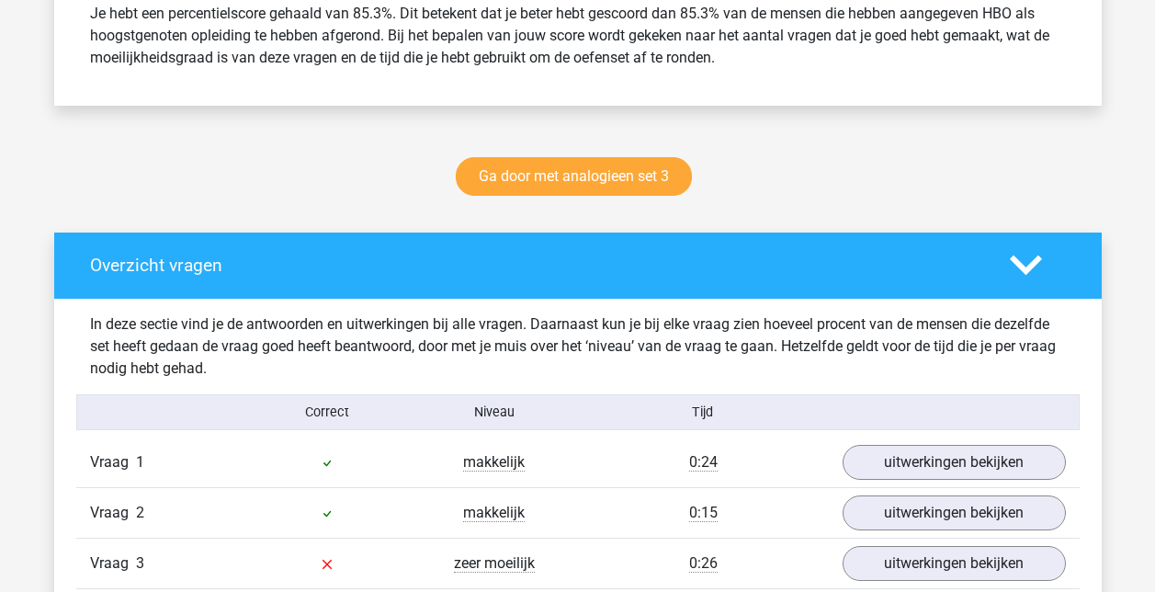
scroll to position [1011, 0]
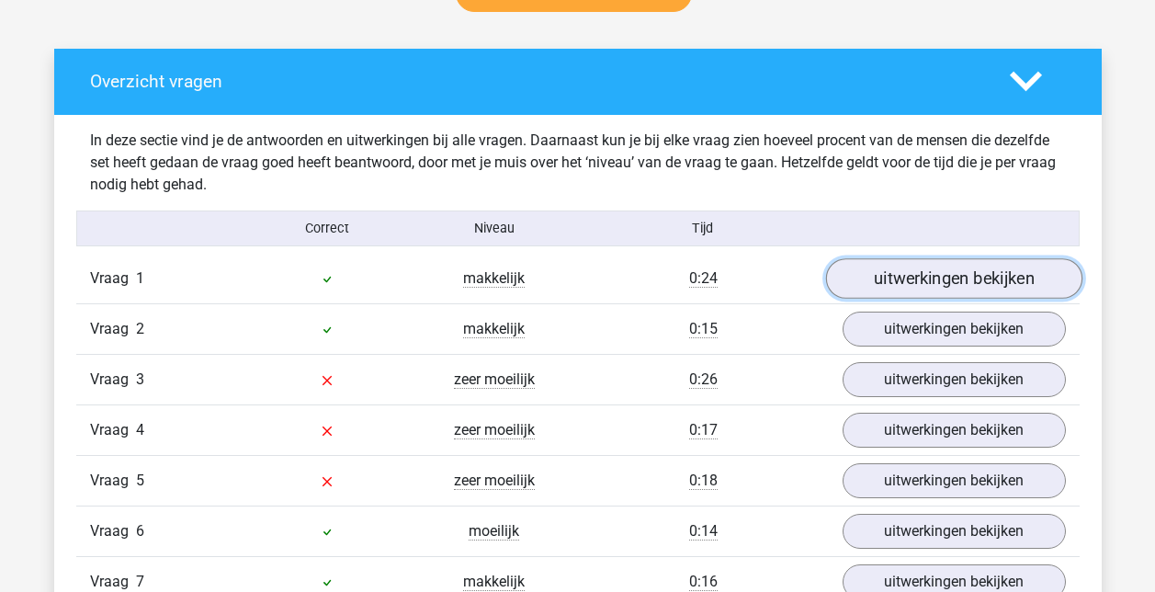
click at [1009, 281] on link "uitwerkingen bekijken" at bounding box center [953, 278] width 256 height 40
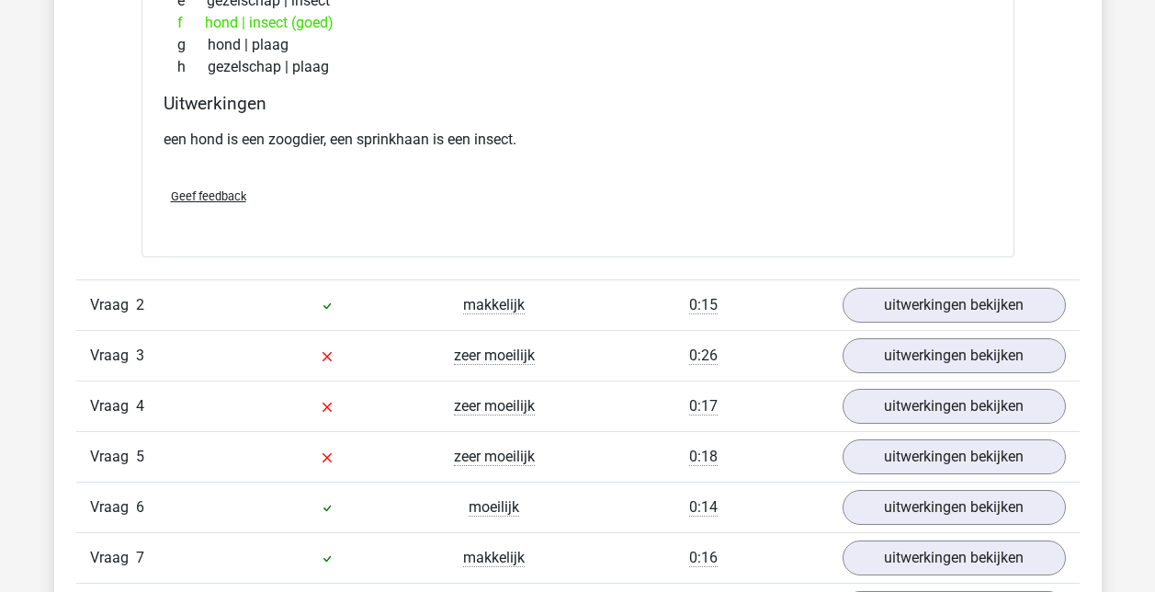
scroll to position [1562, 0]
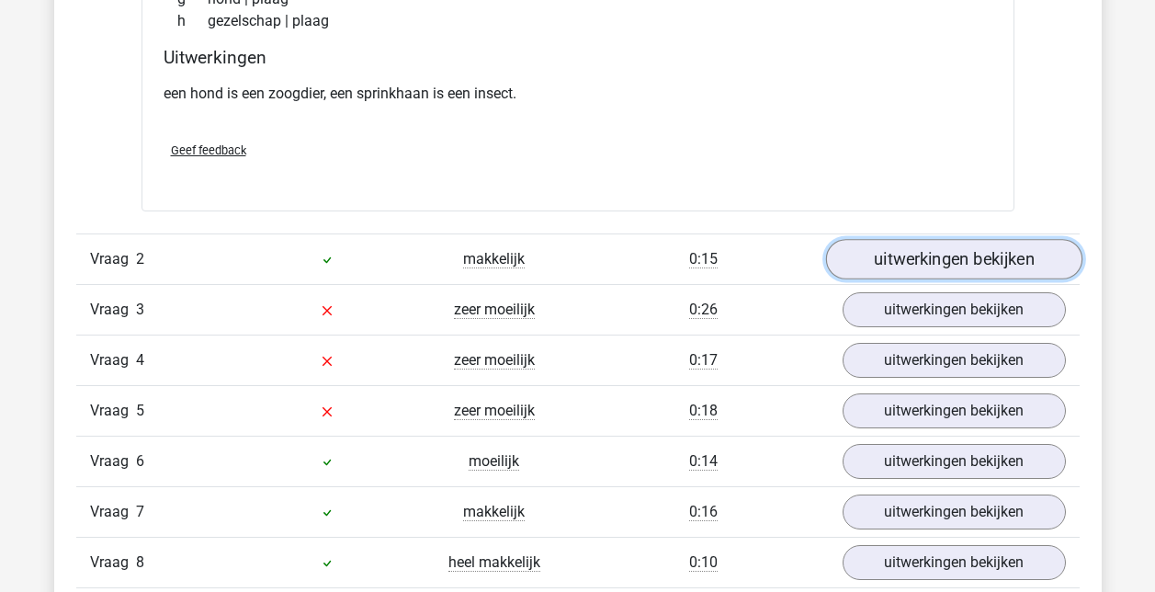
click at [937, 255] on link "uitwerkingen bekijken" at bounding box center [953, 260] width 256 height 40
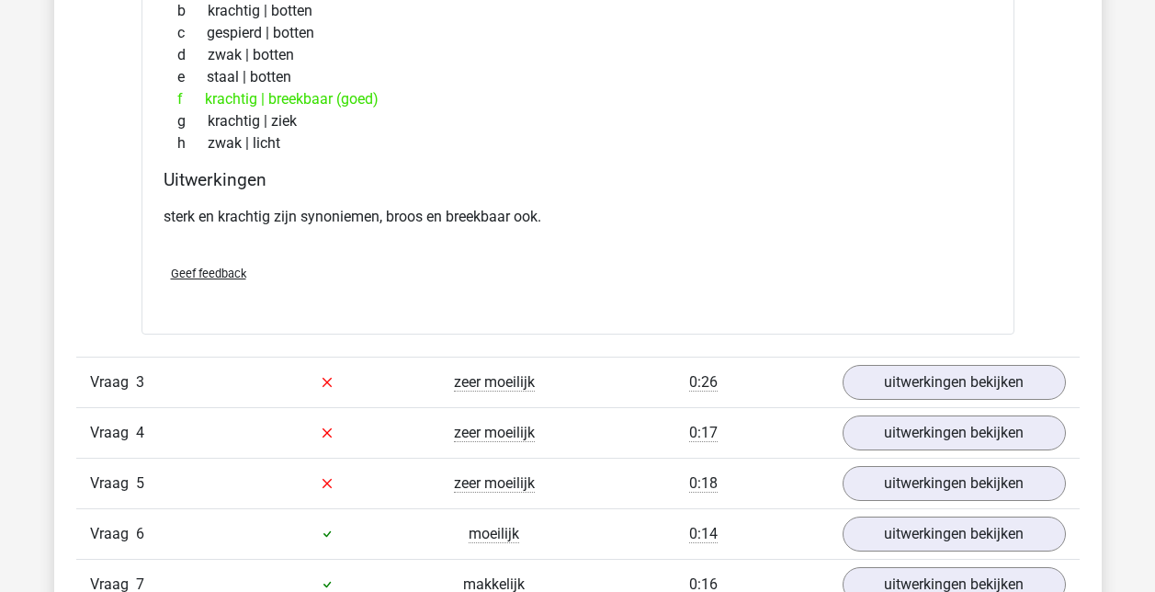
scroll to position [2022, 0]
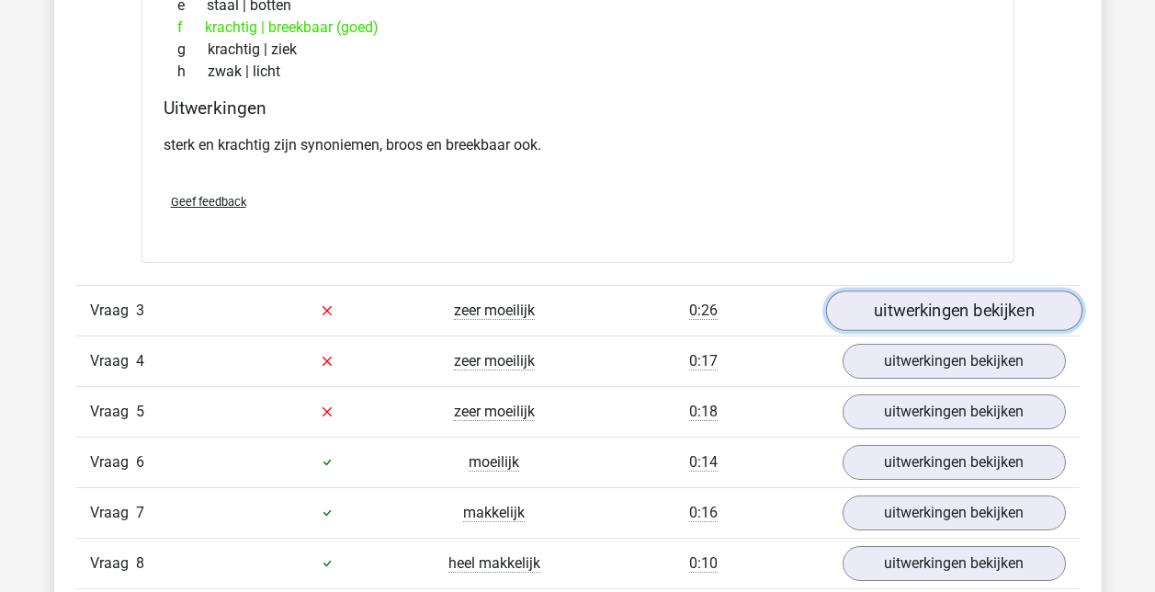
click at [924, 308] on link "uitwerkingen bekijken" at bounding box center [953, 310] width 256 height 40
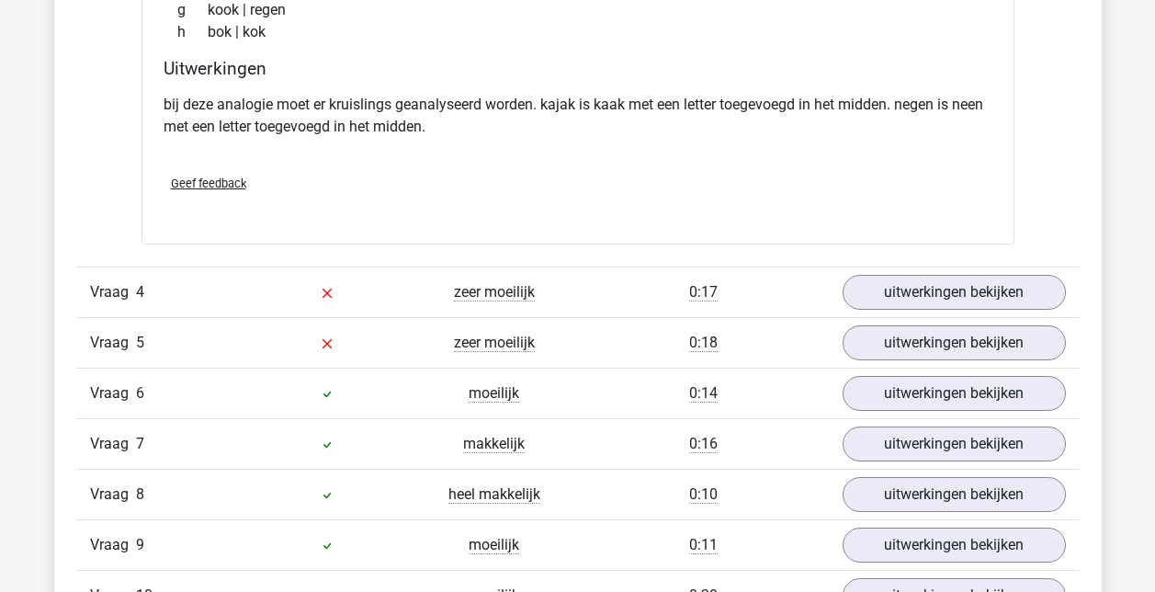
scroll to position [2573, 0]
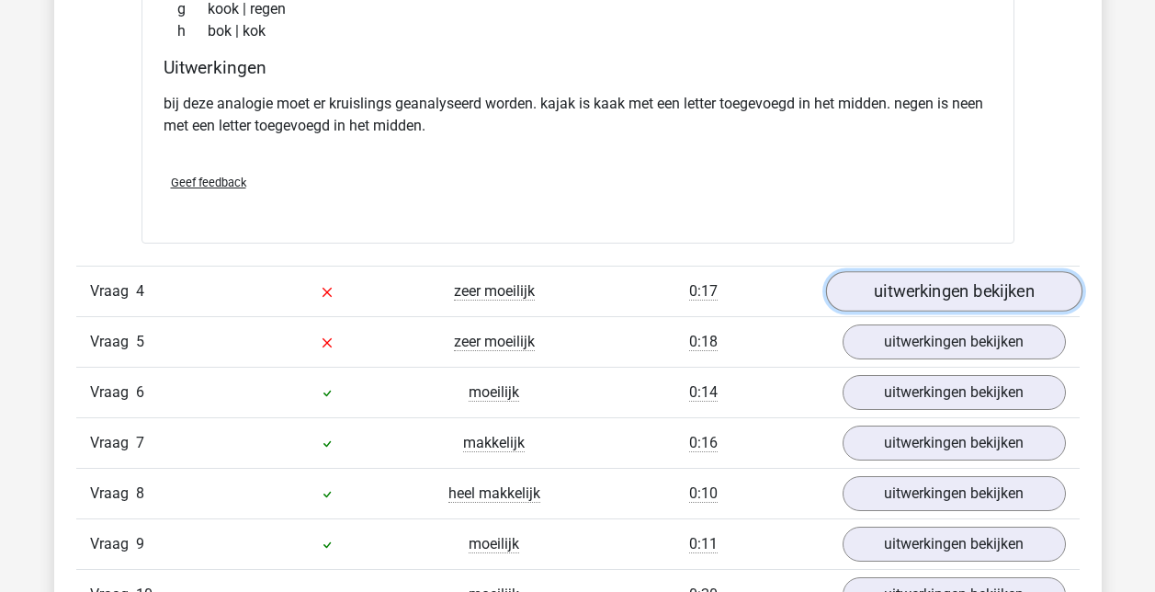
click at [930, 286] on link "uitwerkingen bekijken" at bounding box center [953, 291] width 256 height 40
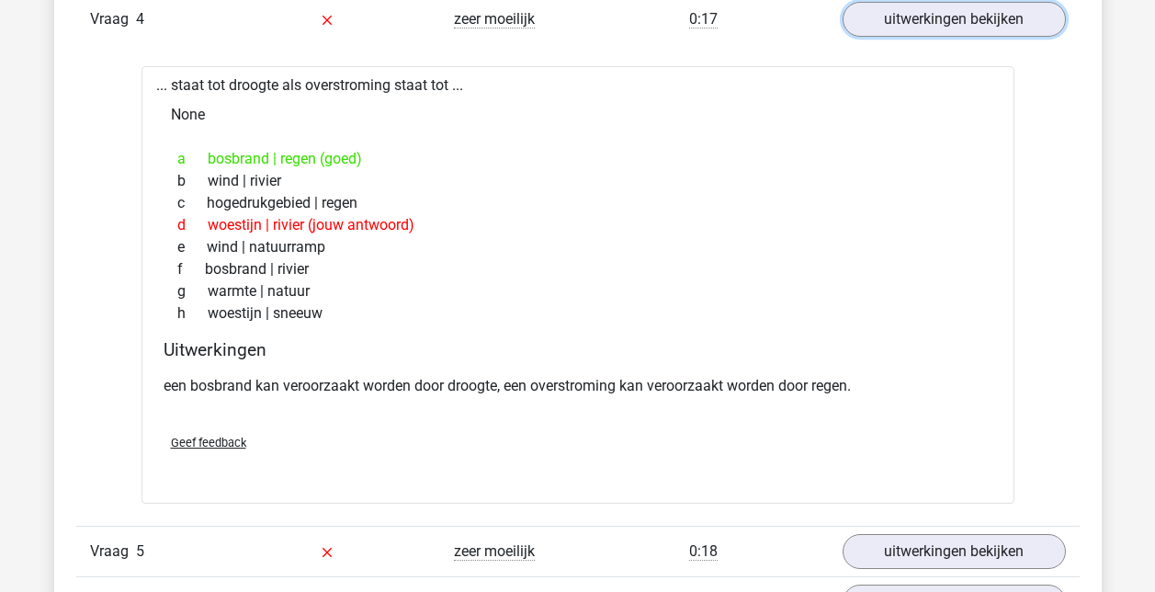
scroll to position [2941, 0]
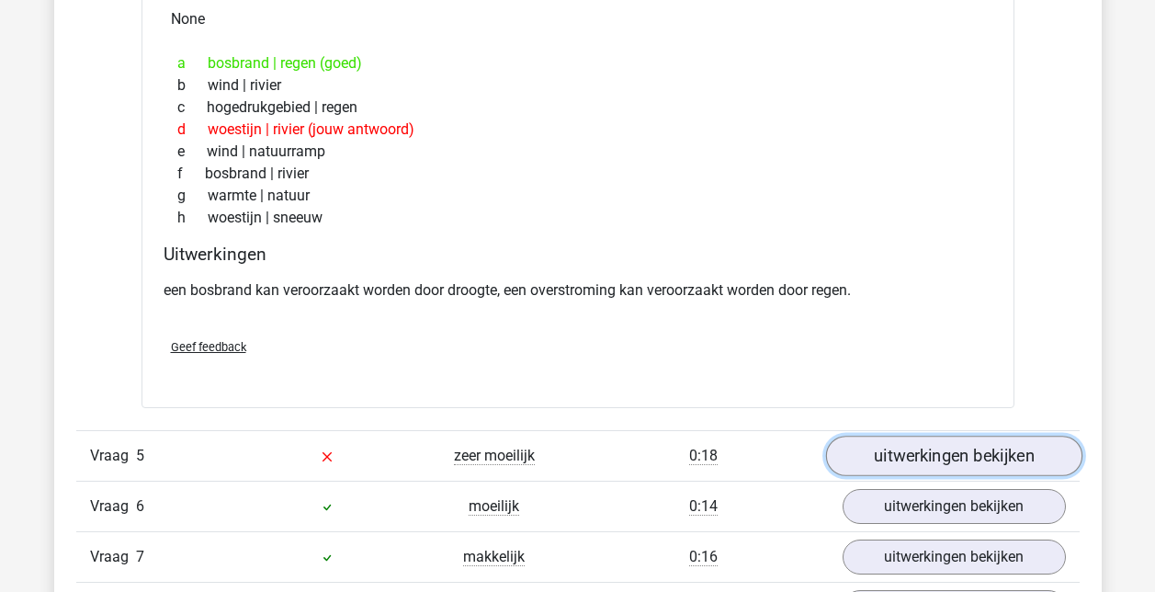
click at [959, 452] on link "uitwerkingen bekijken" at bounding box center [953, 456] width 256 height 40
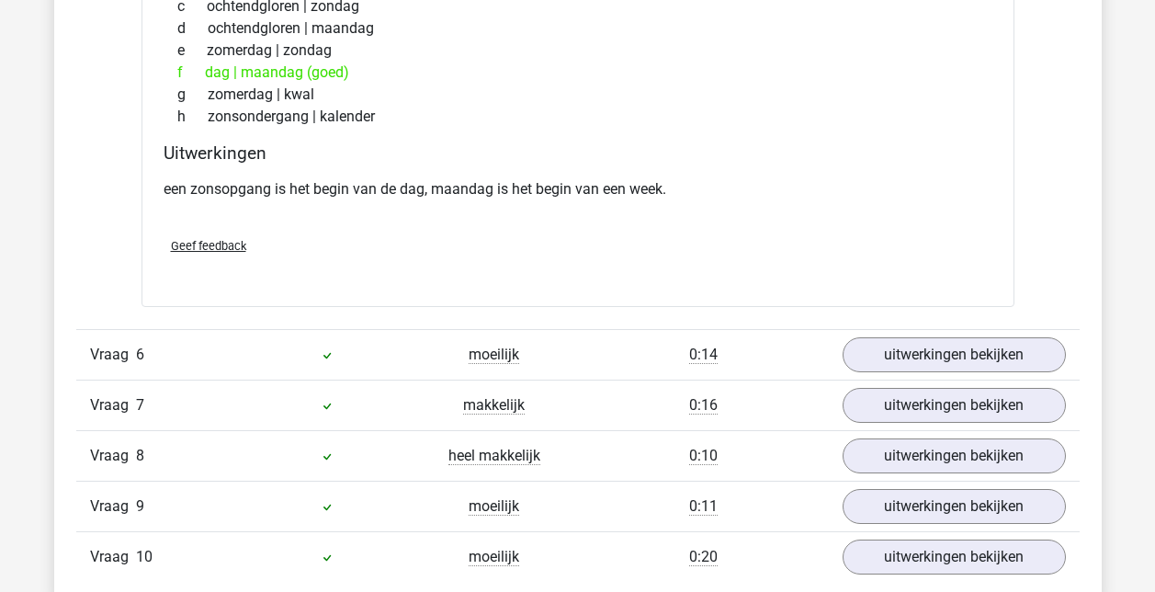
scroll to position [3585, 0]
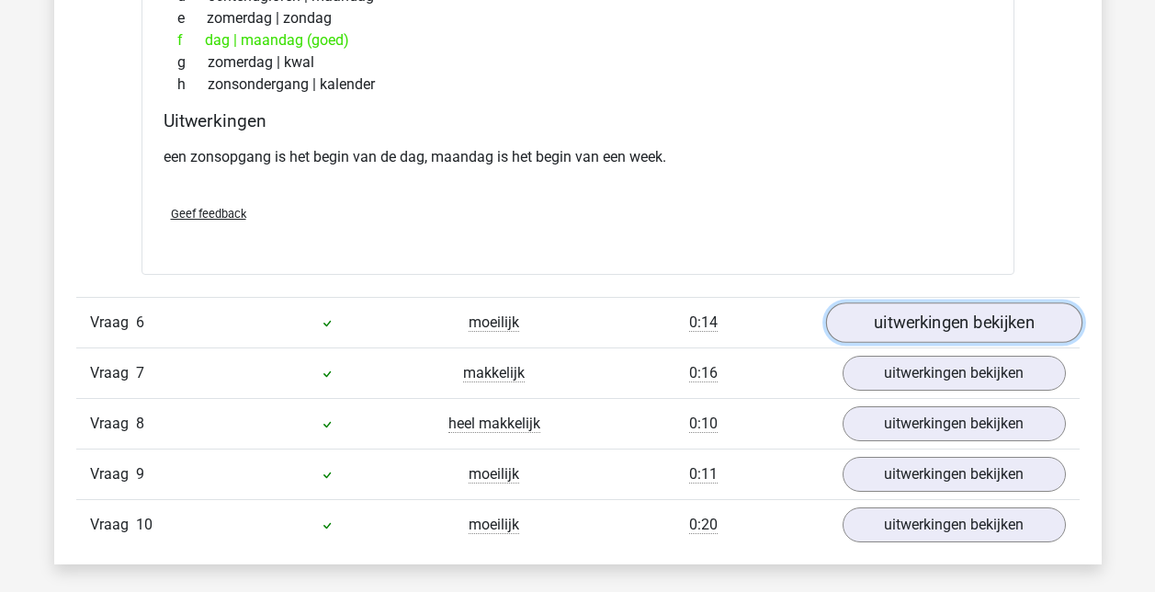
click at [938, 326] on link "uitwerkingen bekijken" at bounding box center [953, 323] width 256 height 40
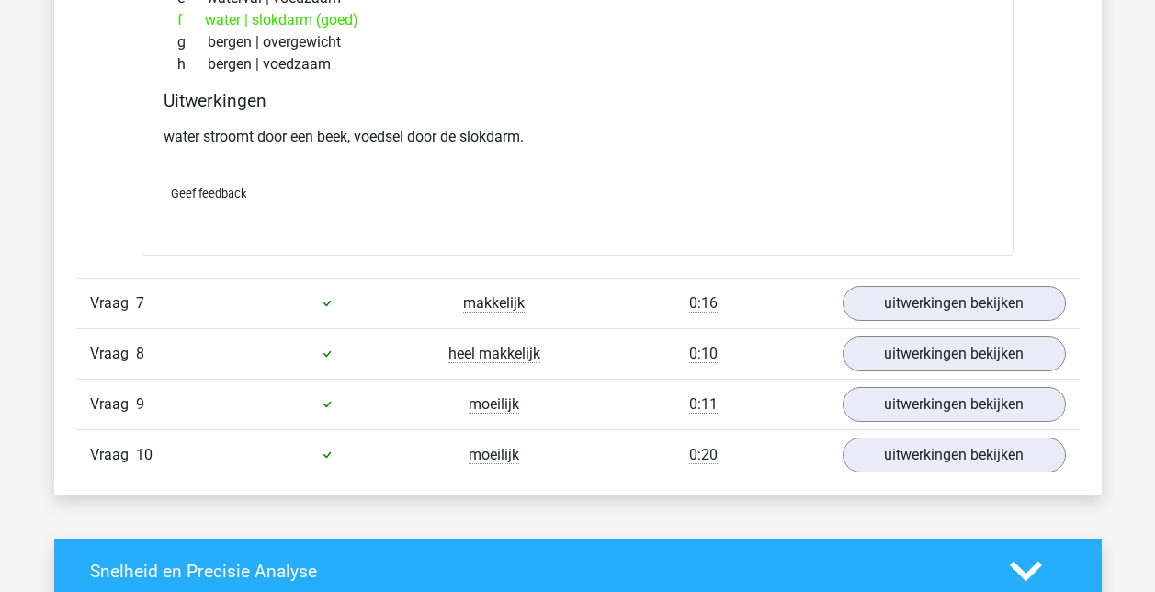
scroll to position [4136, 0]
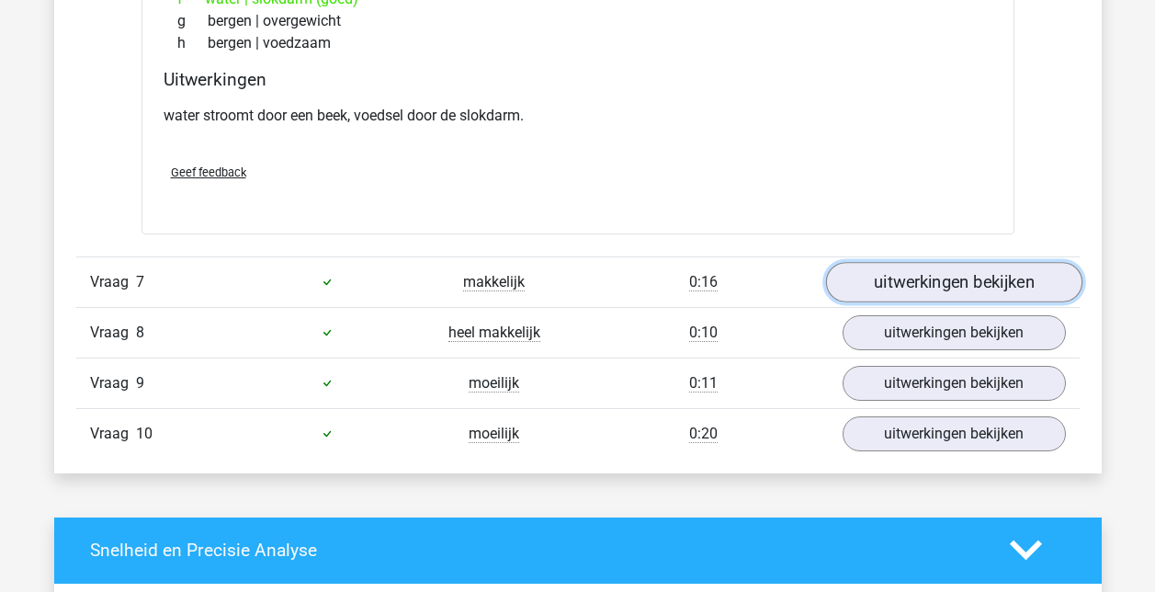
click at [975, 282] on link "uitwerkingen bekijken" at bounding box center [953, 282] width 256 height 40
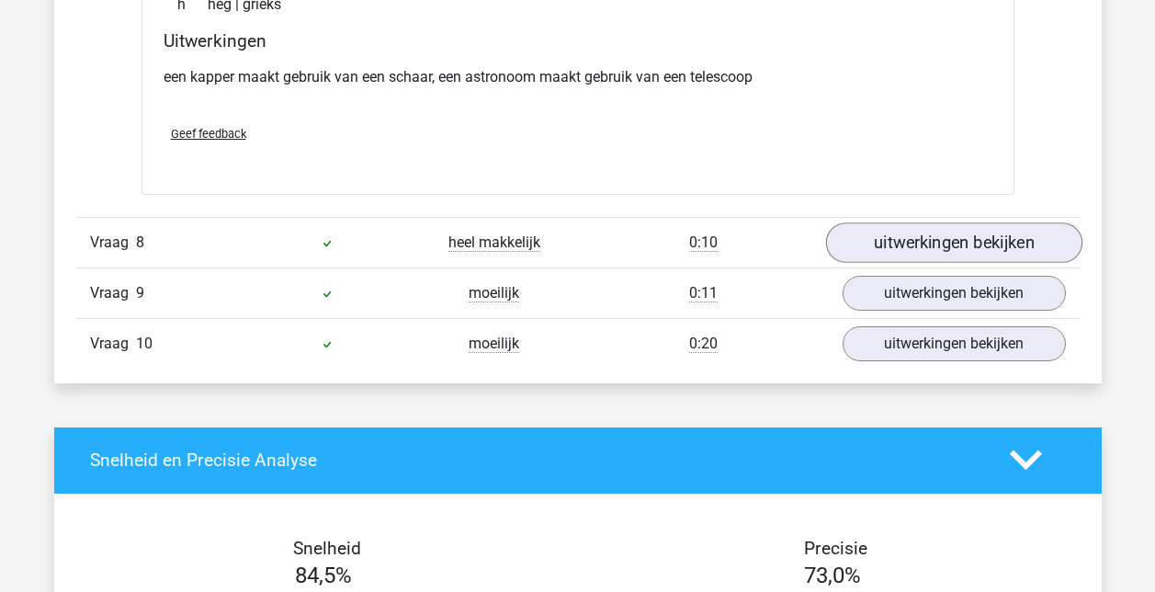
scroll to position [4687, 0]
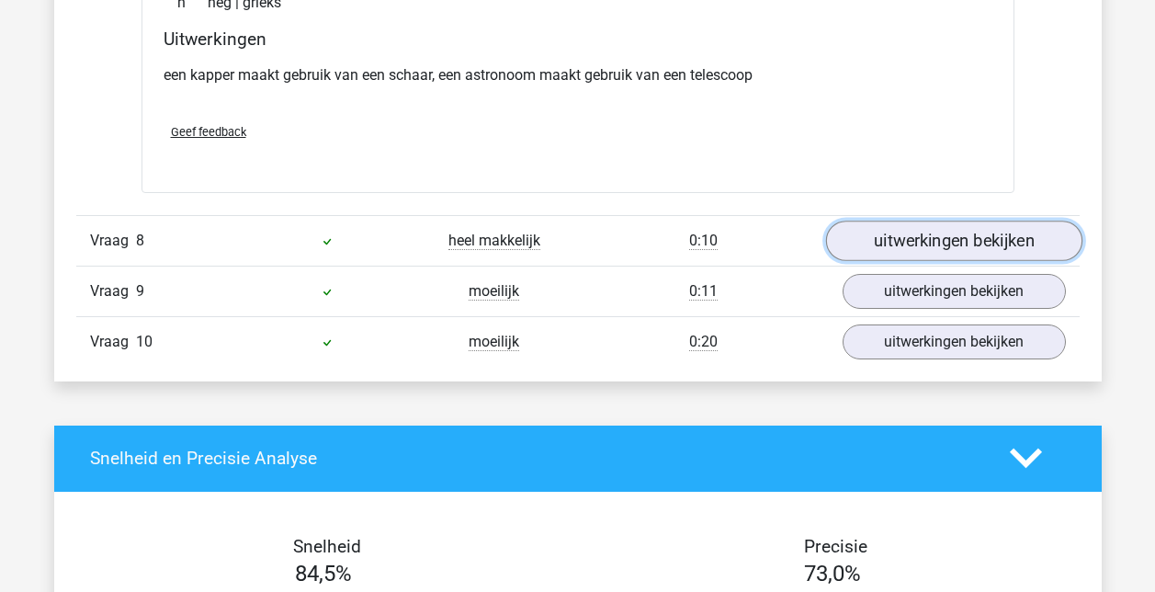
click at [899, 250] on link "uitwerkingen bekijken" at bounding box center [953, 241] width 256 height 40
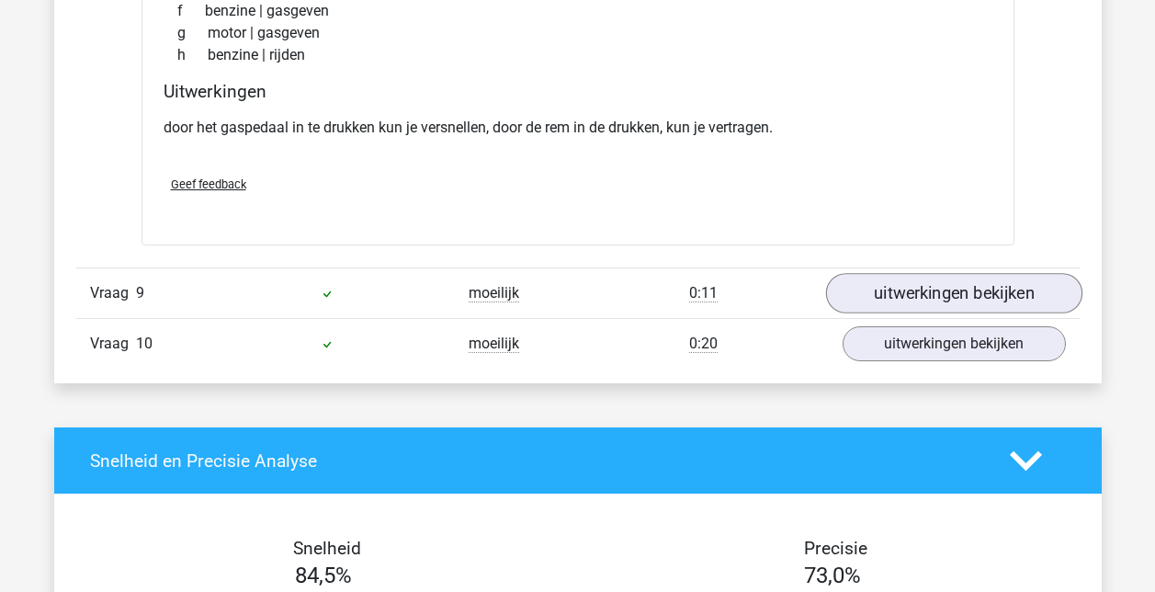
scroll to position [5147, 0]
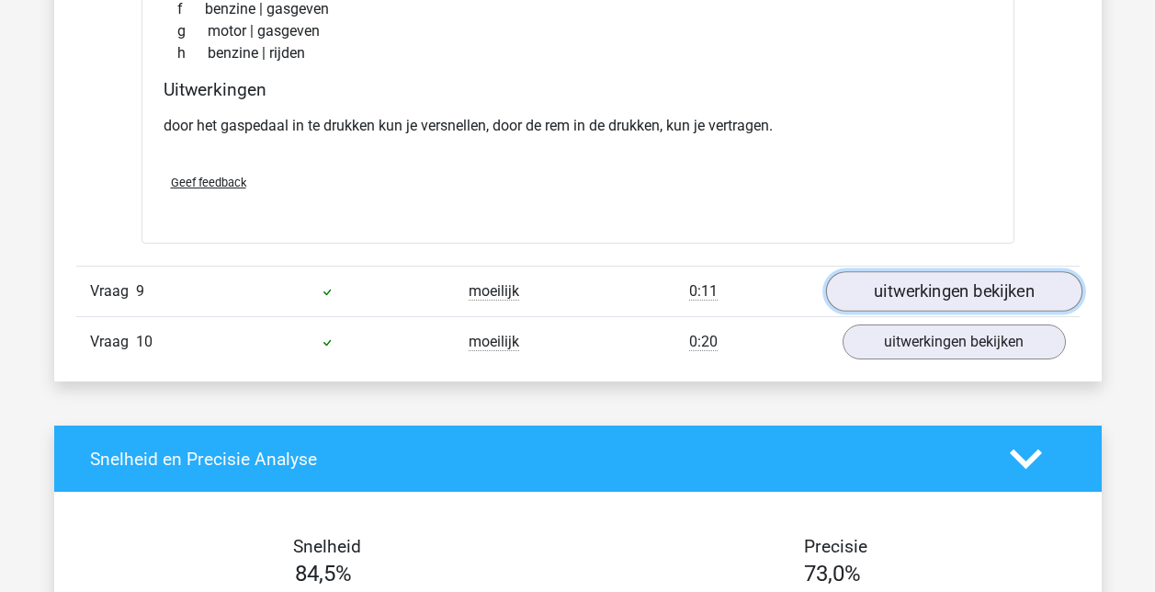
click at [988, 292] on link "uitwerkingen bekijken" at bounding box center [953, 291] width 256 height 40
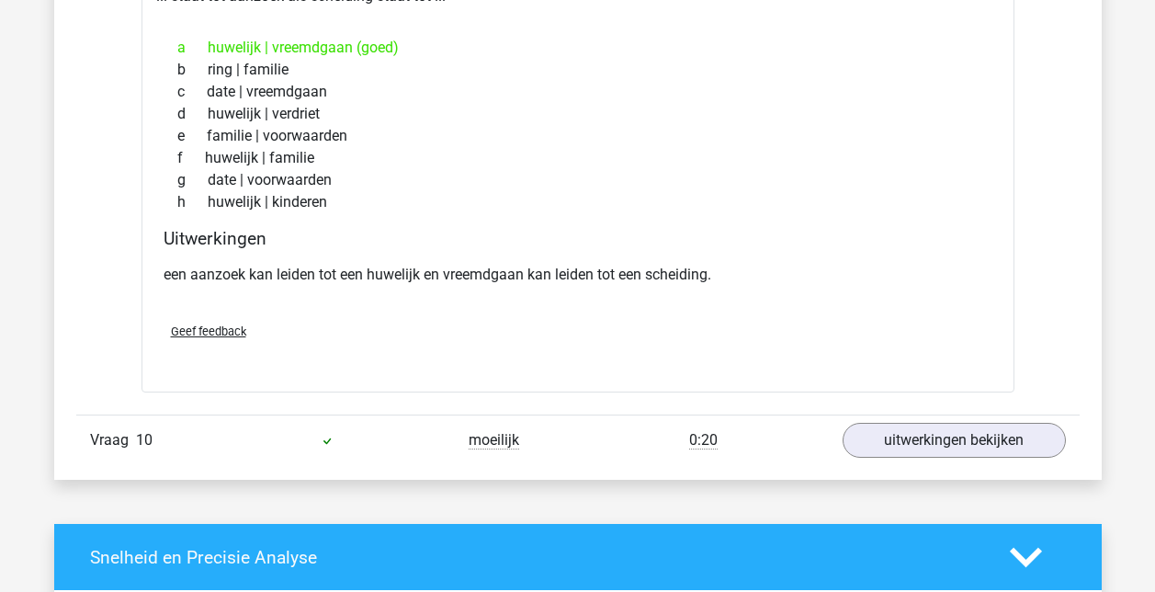
scroll to position [5607, 0]
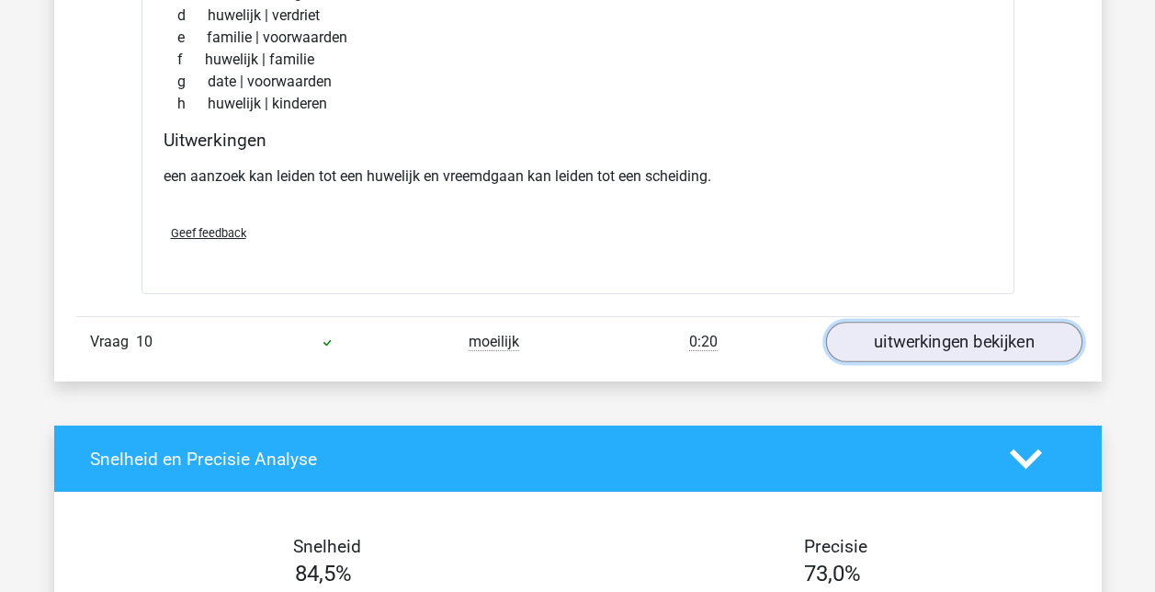
click at [975, 338] on link "uitwerkingen bekijken" at bounding box center [953, 342] width 256 height 40
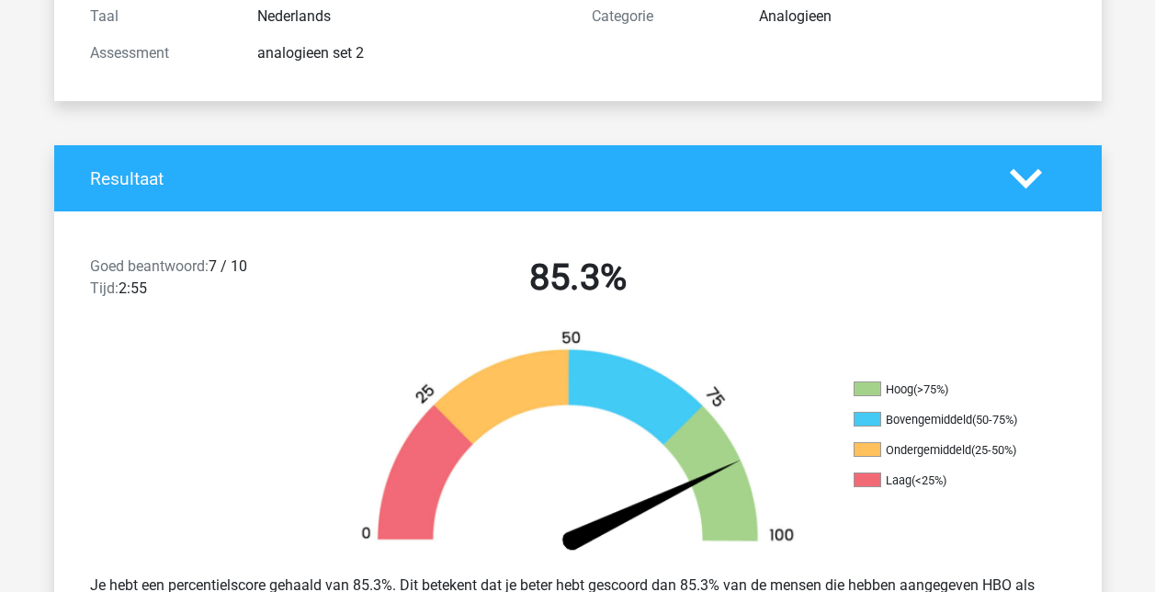
scroll to position [276, 0]
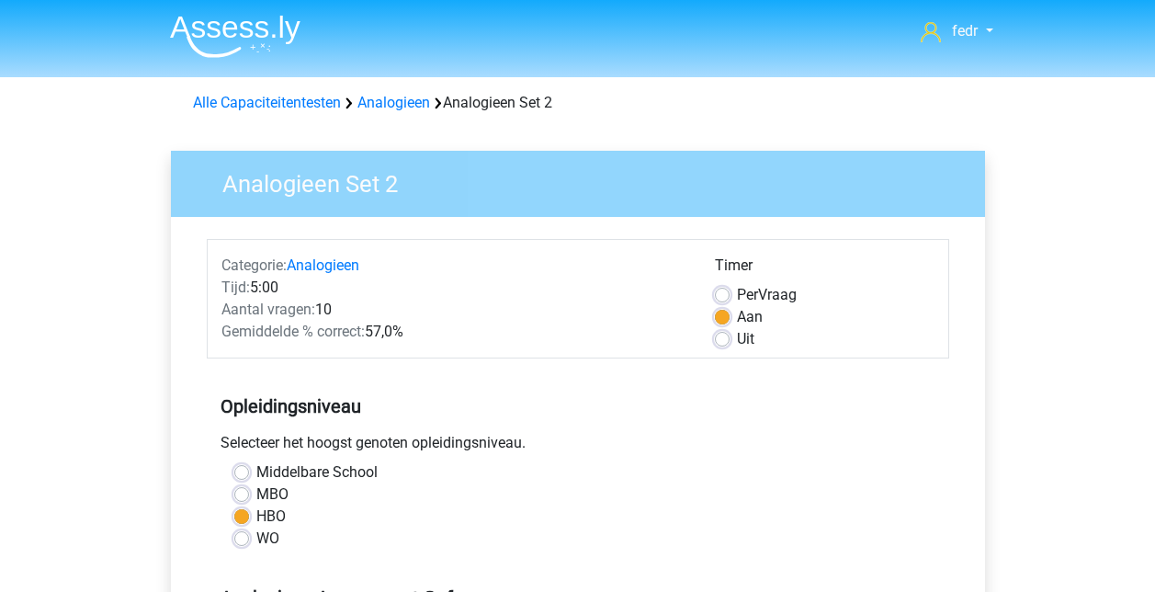
scroll to position [460, 0]
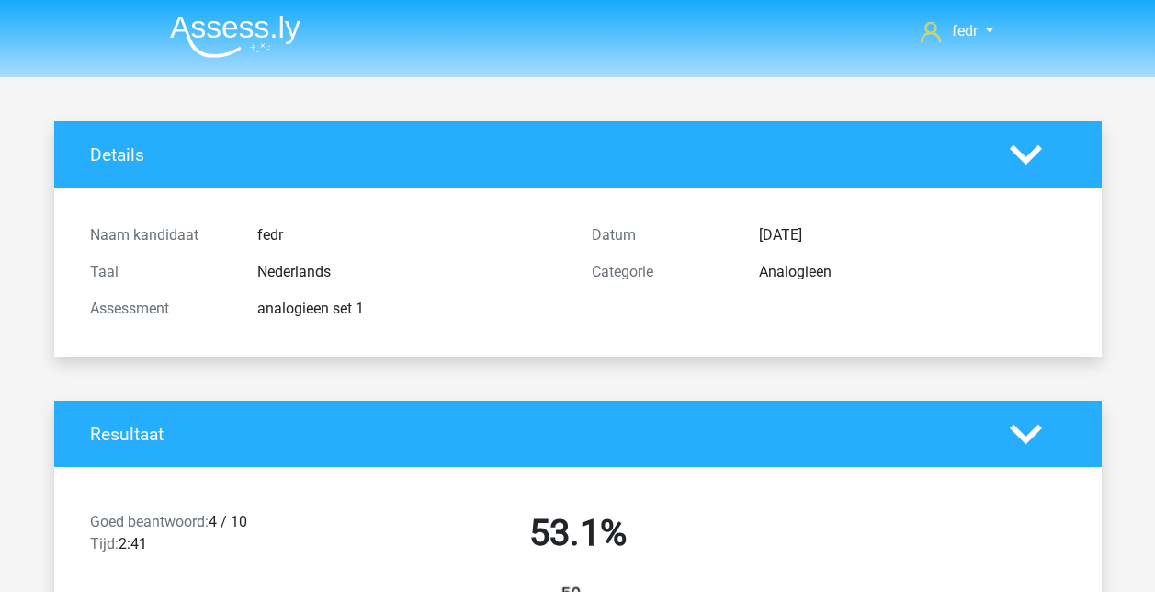
scroll to position [551, 0]
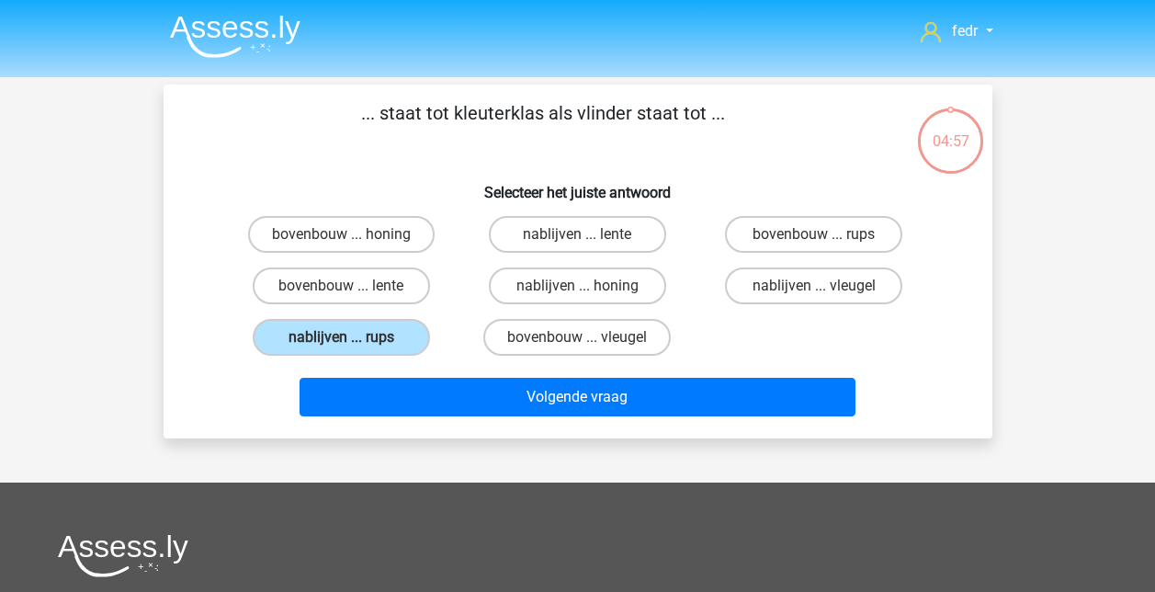
click at [213, 32] on img at bounding box center [235, 36] width 131 height 43
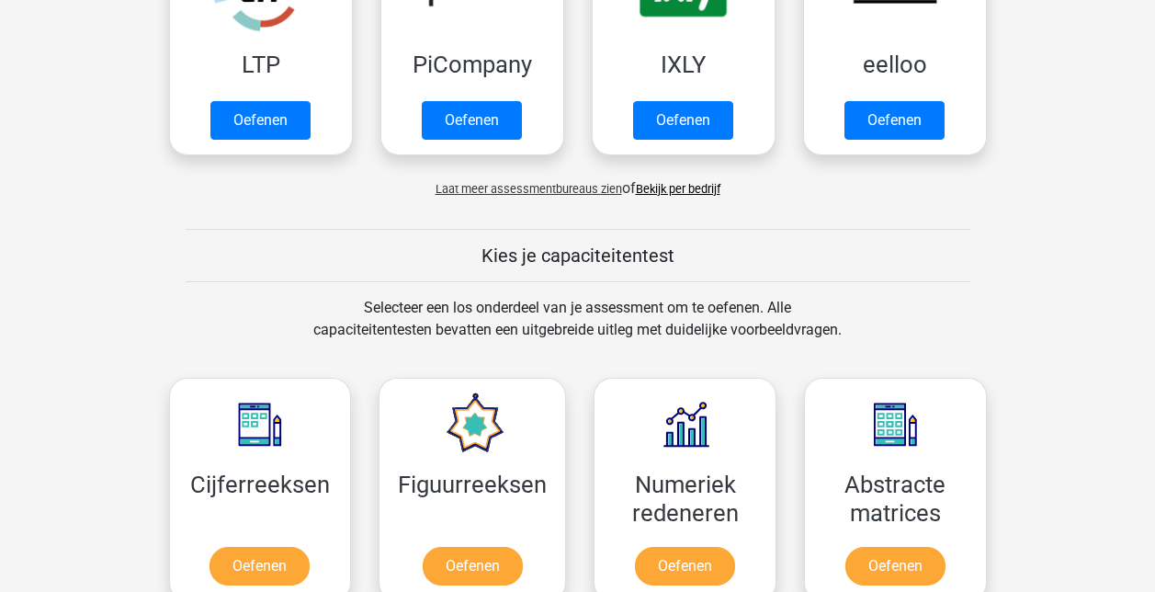
scroll to position [276, 0]
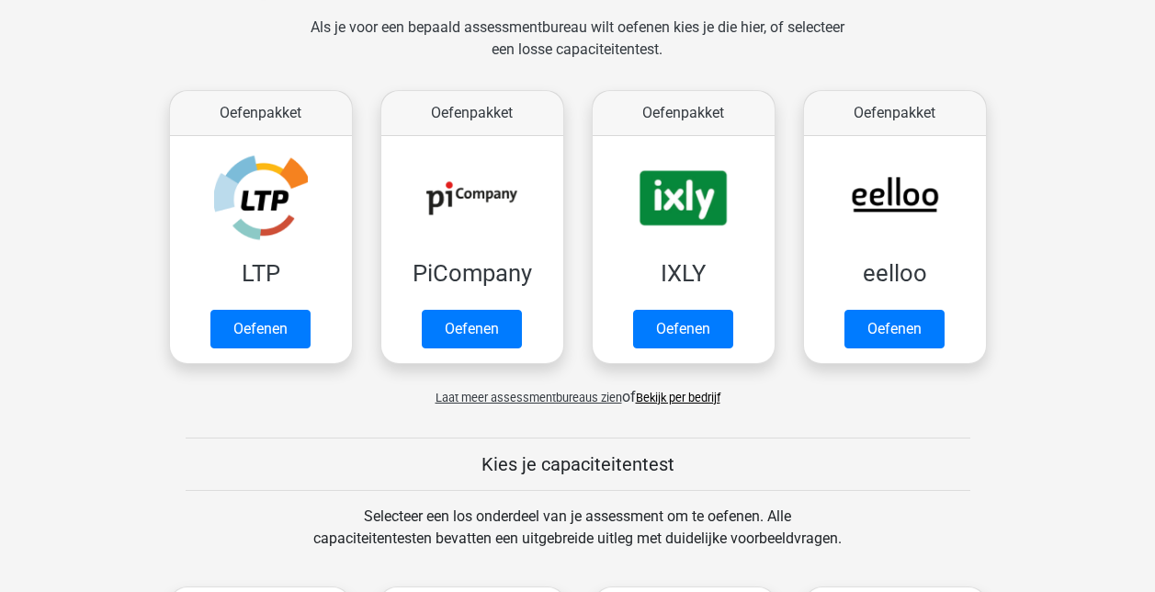
click at [681, 394] on link "Bekijk per bedrijf" at bounding box center [678, 398] width 85 height 14
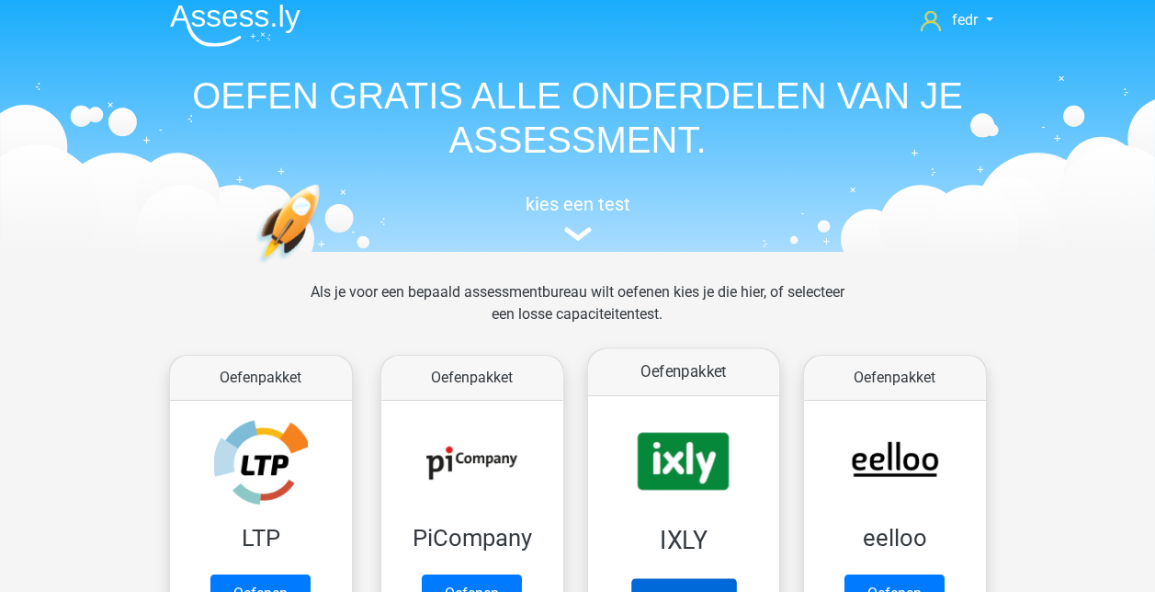
scroll to position [0, 0]
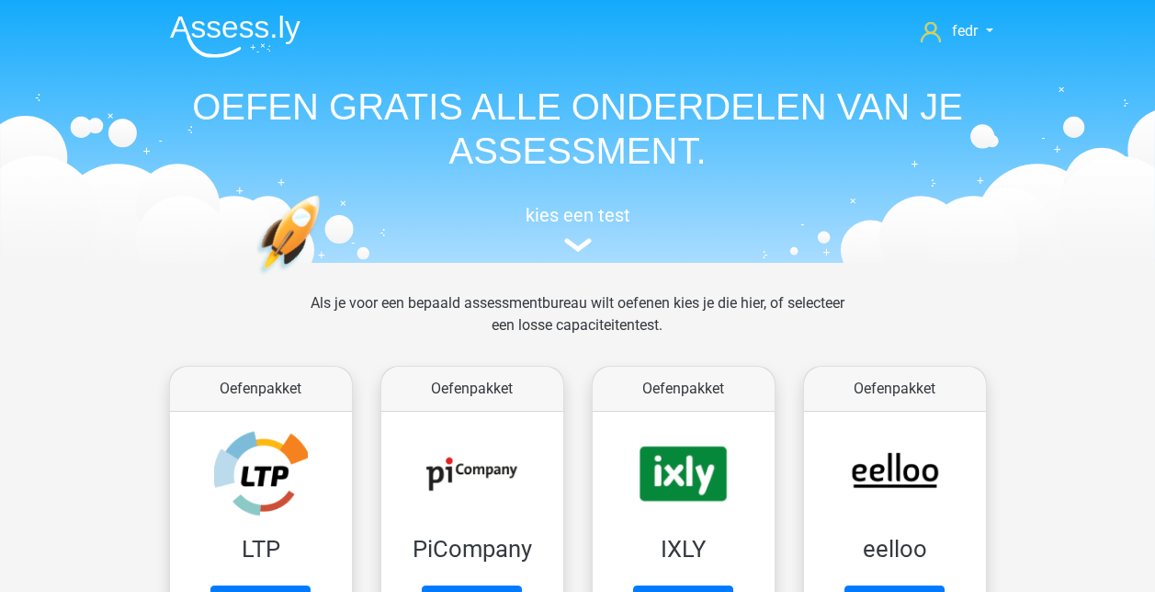
click at [231, 56] on img at bounding box center [235, 36] width 131 height 43
click at [586, 247] on img at bounding box center [578, 245] width 28 height 14
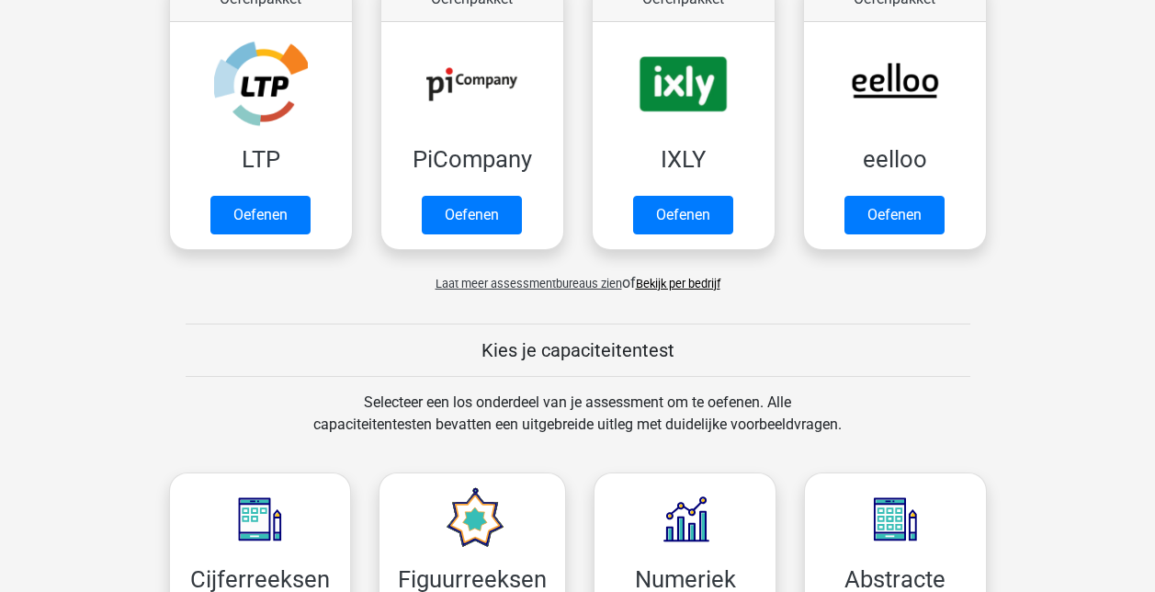
scroll to position [346, 0]
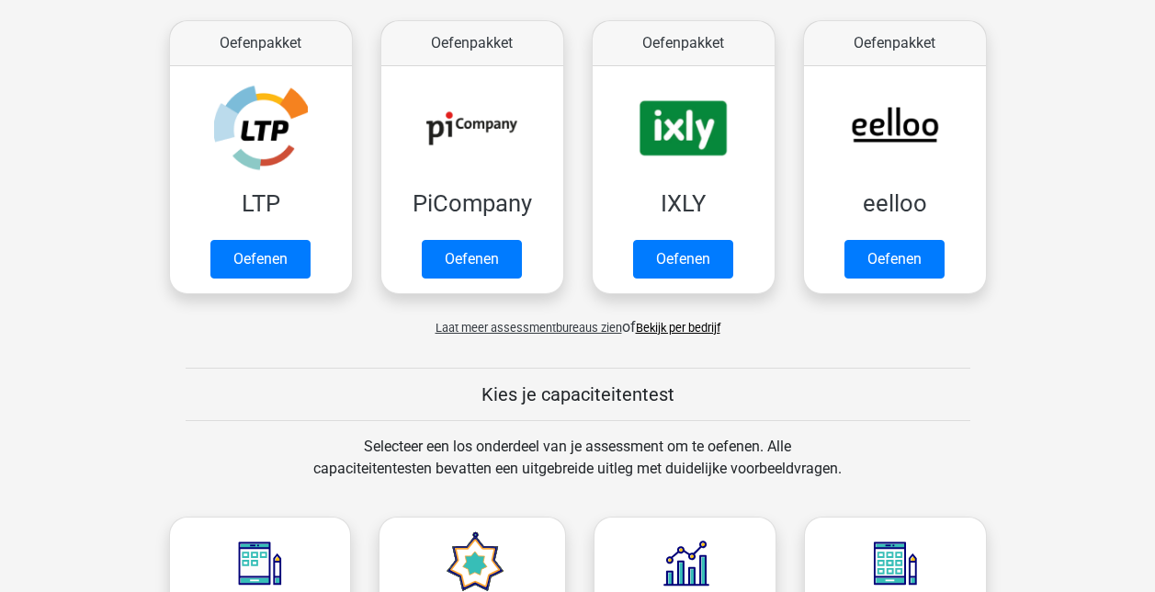
click at [519, 324] on span "Laat meer assessmentbureaus zien" at bounding box center [529, 328] width 187 height 14
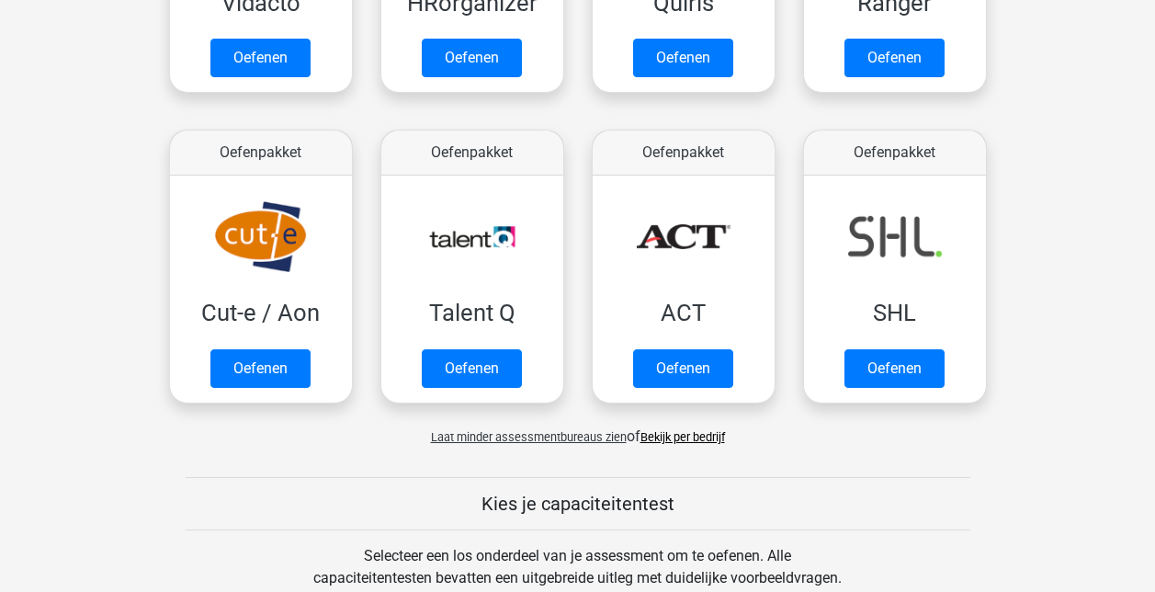
scroll to position [1173, 0]
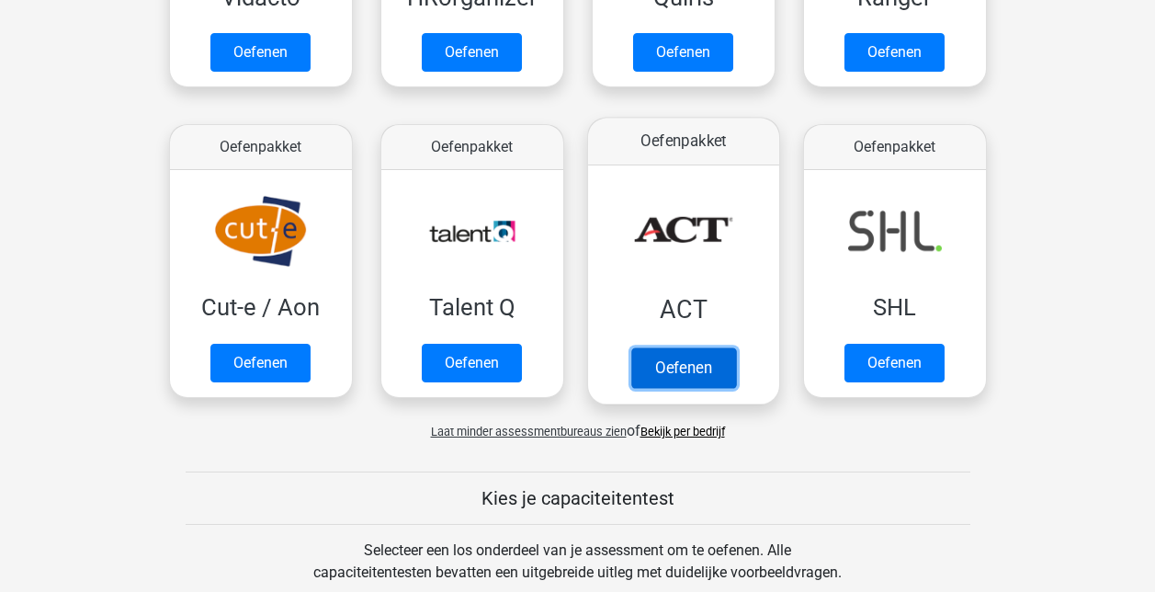
click at [676, 364] on link "Oefenen" at bounding box center [683, 367] width 105 height 40
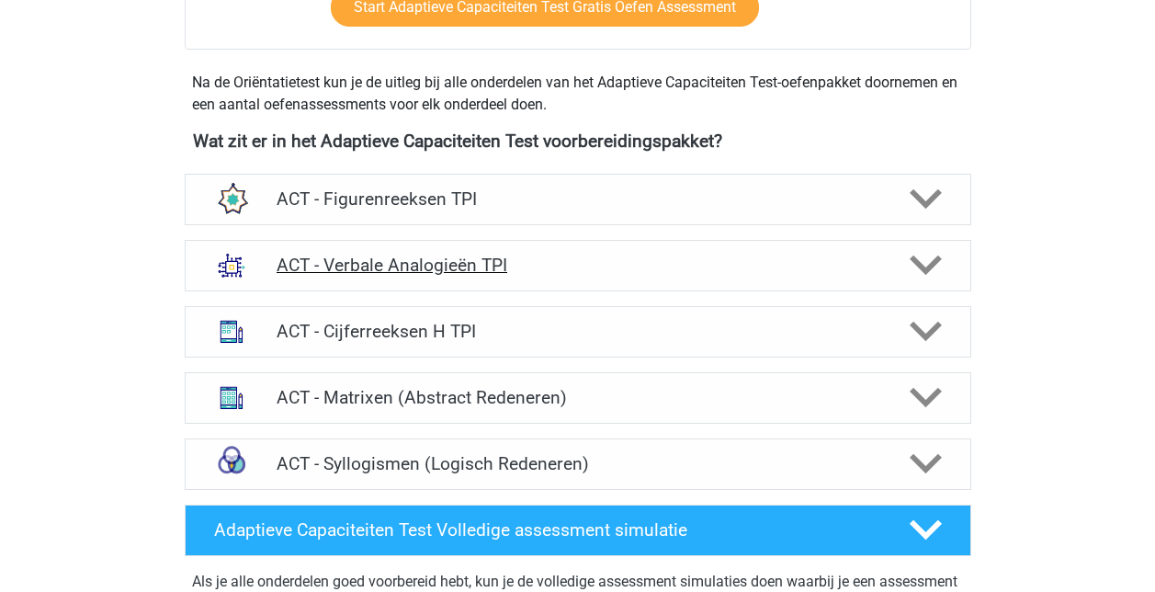
scroll to position [643, 0]
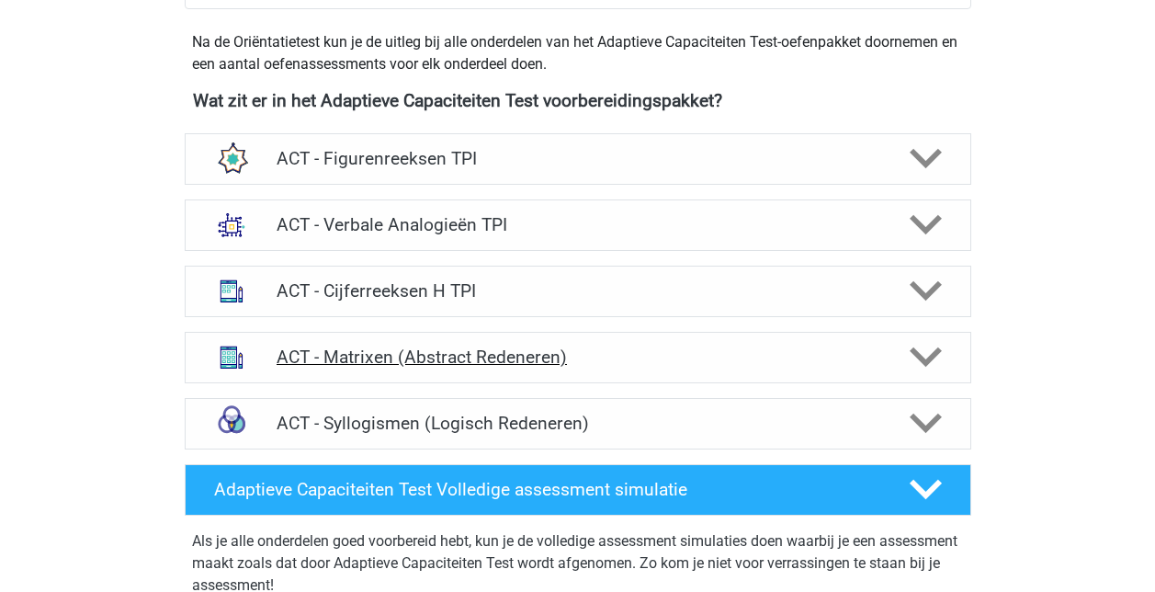
click at [523, 354] on h4 "ACT - Matrixen (Abstract Redeneren)" at bounding box center [578, 357] width 602 height 21
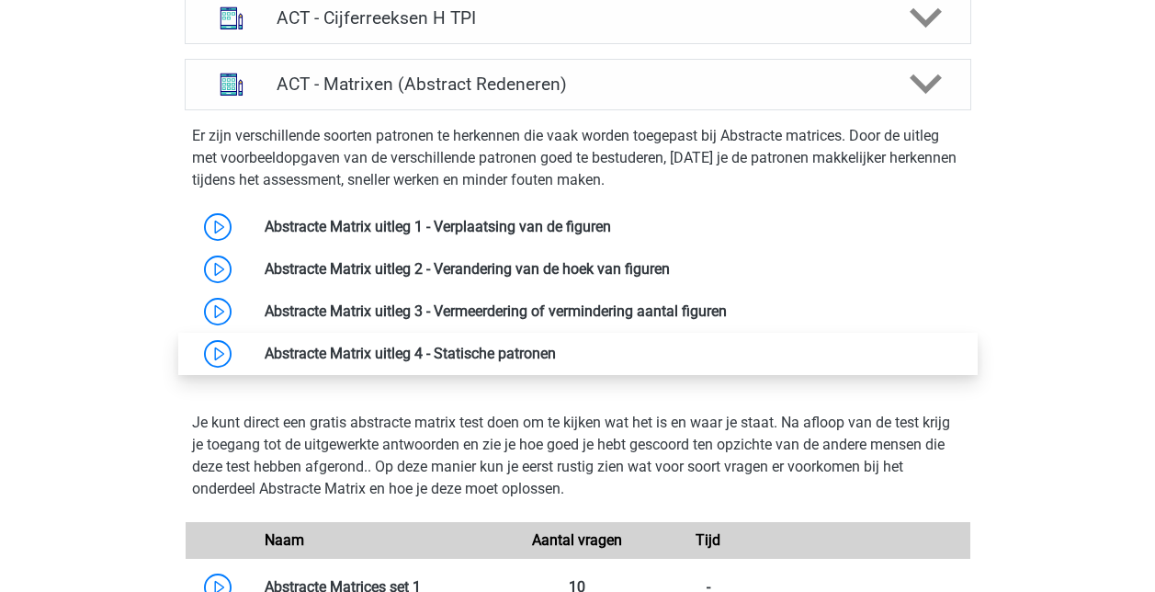
scroll to position [919, 0]
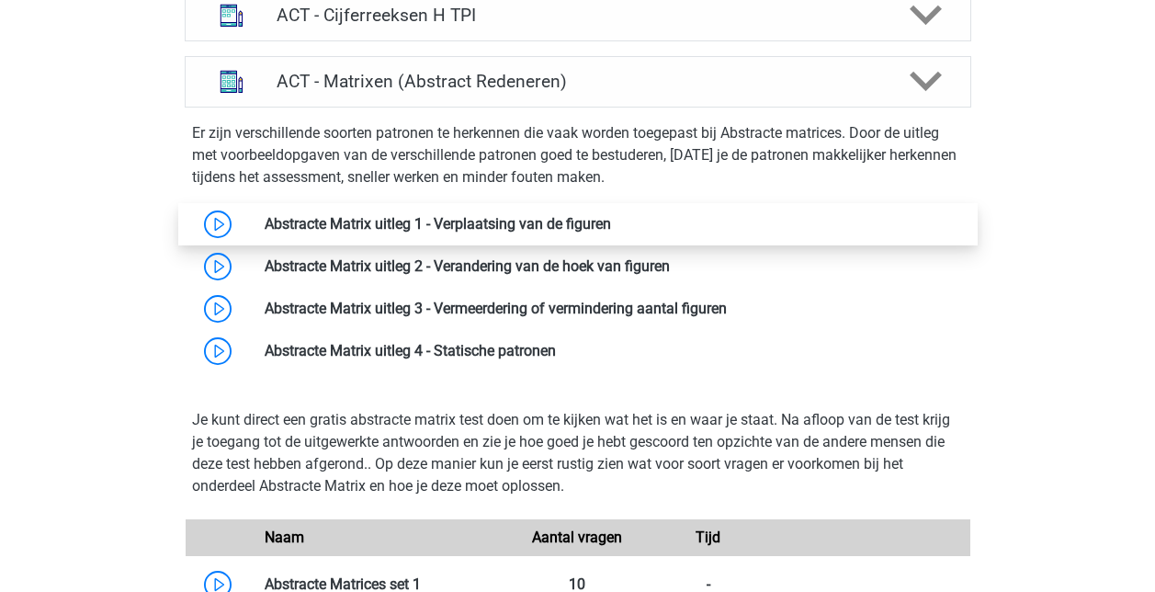
click at [611, 233] on link at bounding box center [611, 223] width 0 height 17
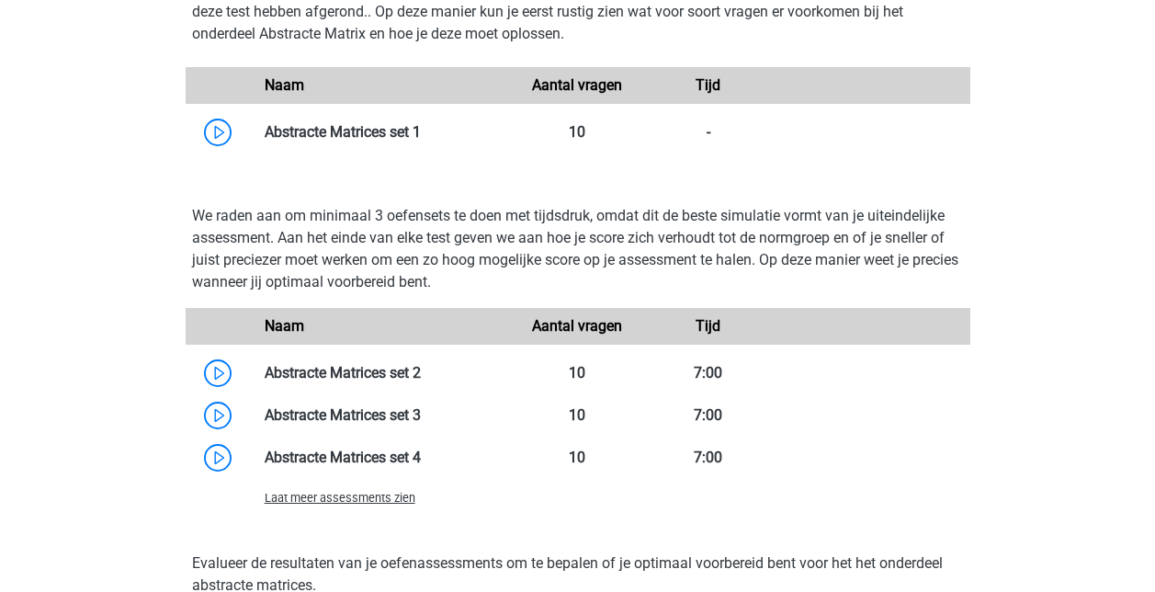
scroll to position [1011, 0]
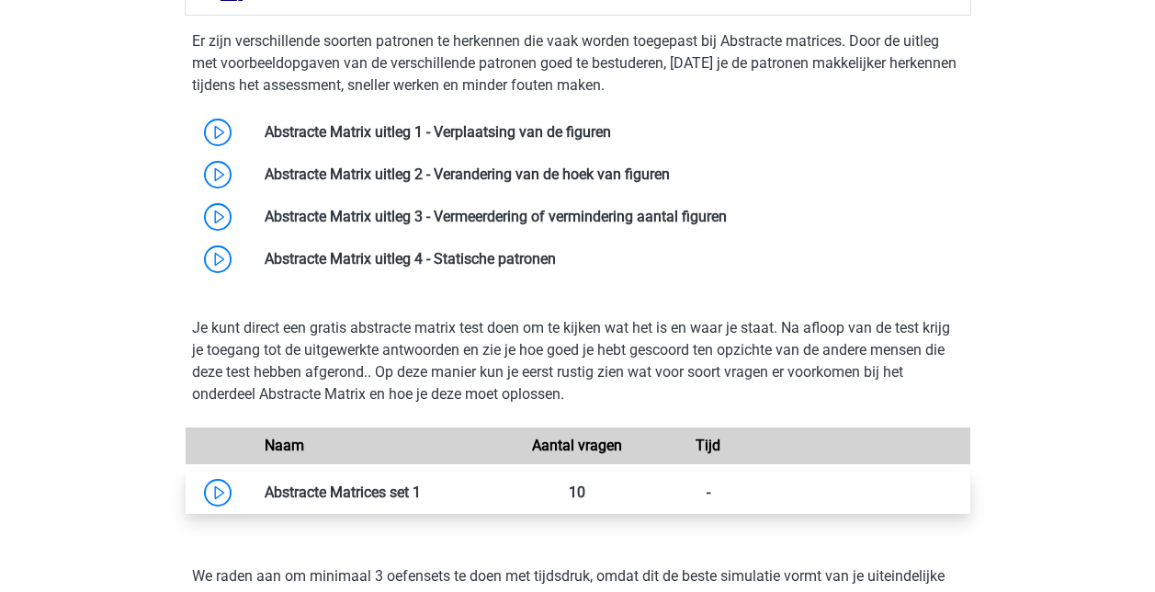
click at [421, 494] on link at bounding box center [421, 491] width 0 height 17
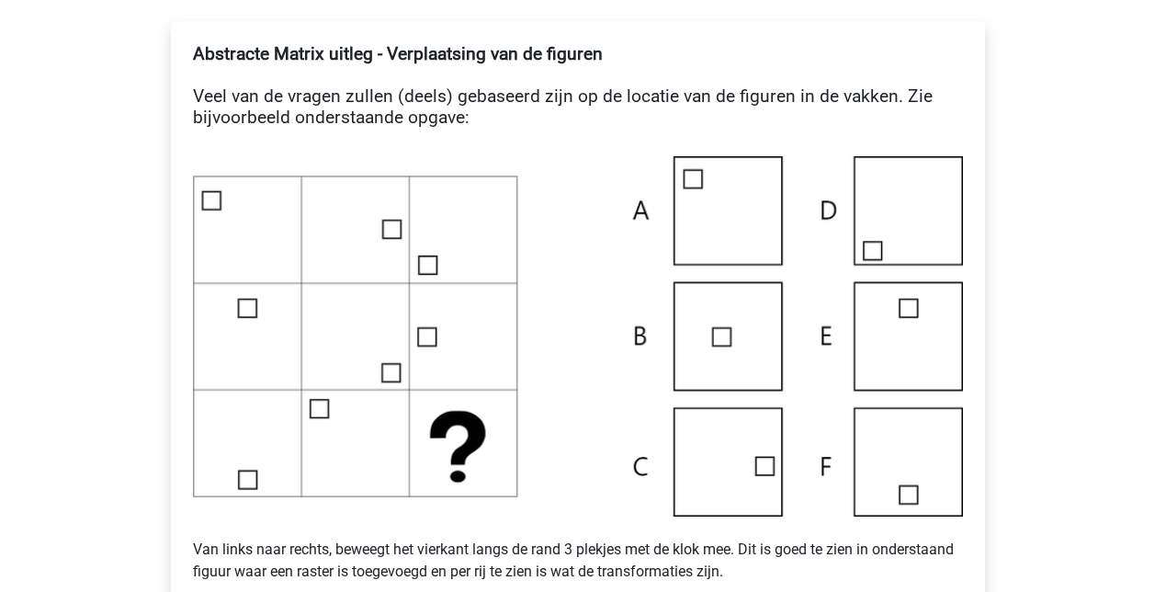
scroll to position [368, 0]
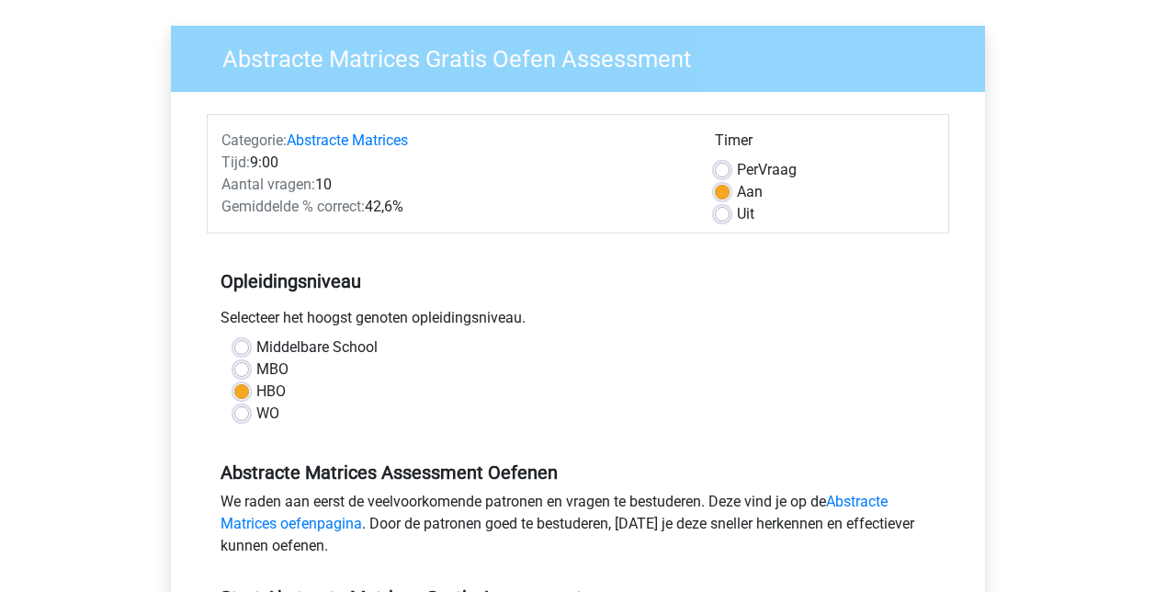
scroll to position [368, 0]
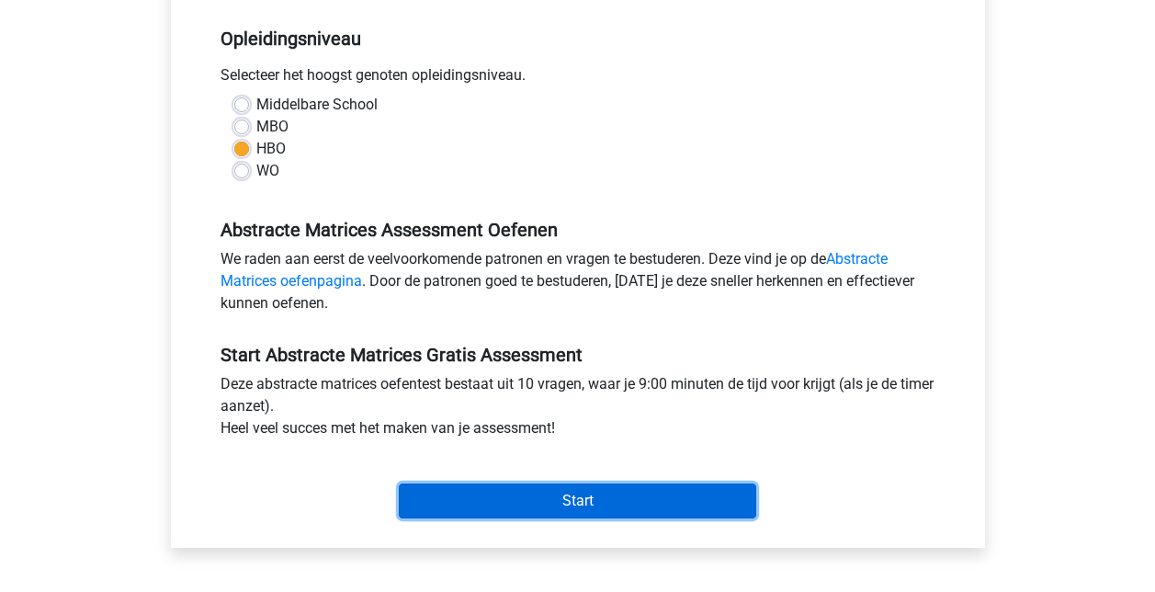
click at [591, 513] on input "Start" at bounding box center [578, 500] width 358 height 35
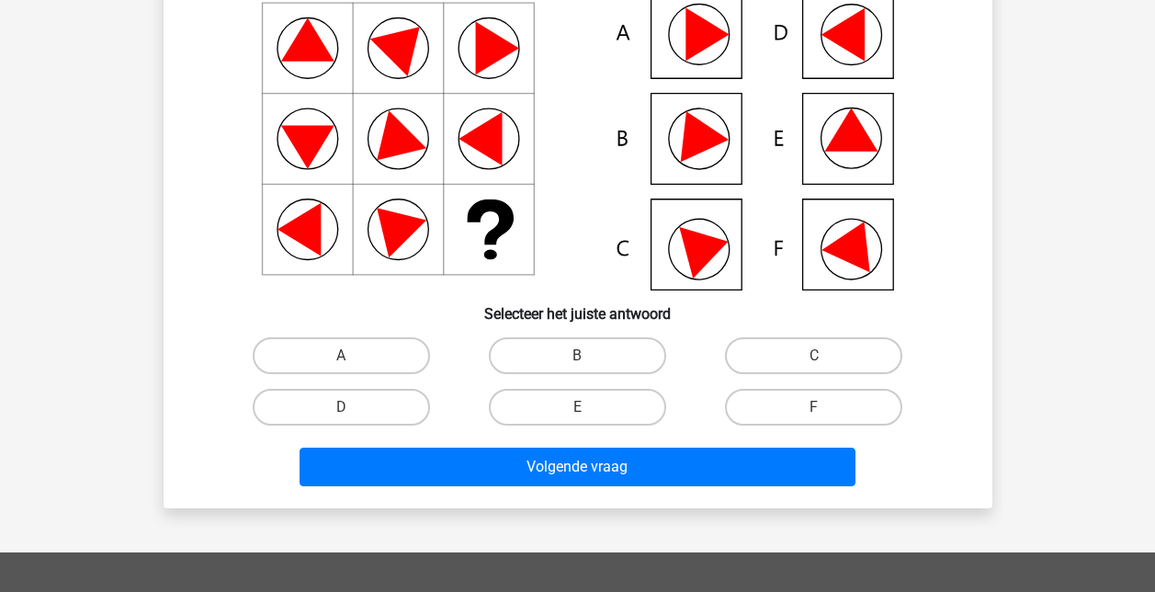
scroll to position [92, 0]
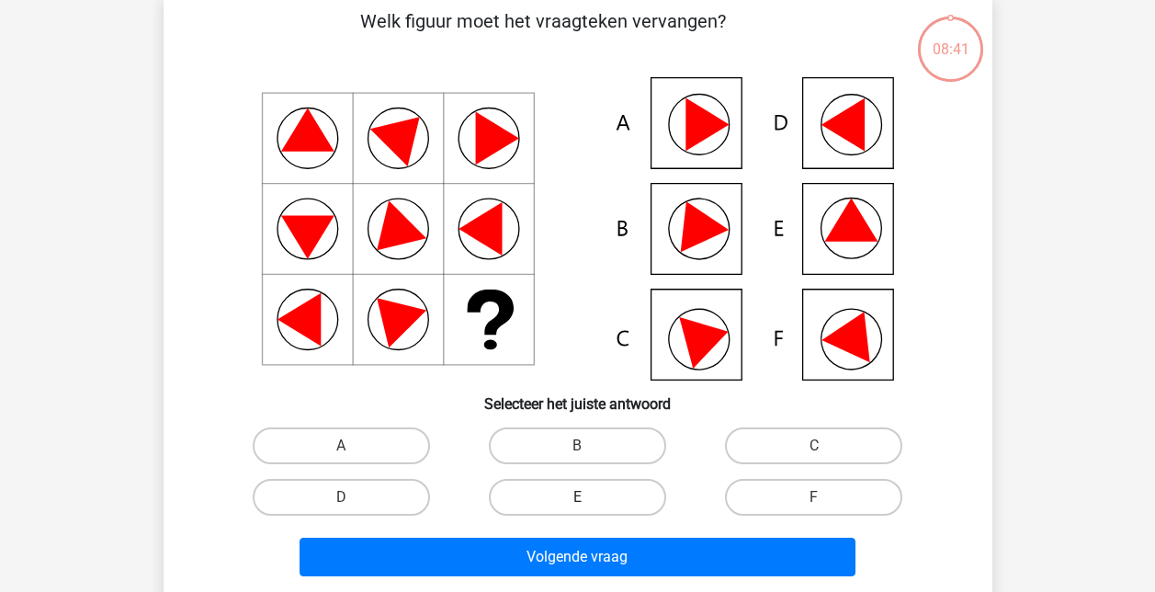
click at [575, 503] on label "E" at bounding box center [577, 497] width 177 height 37
click at [577, 503] on input "E" at bounding box center [583, 503] width 12 height 12
radio input "true"
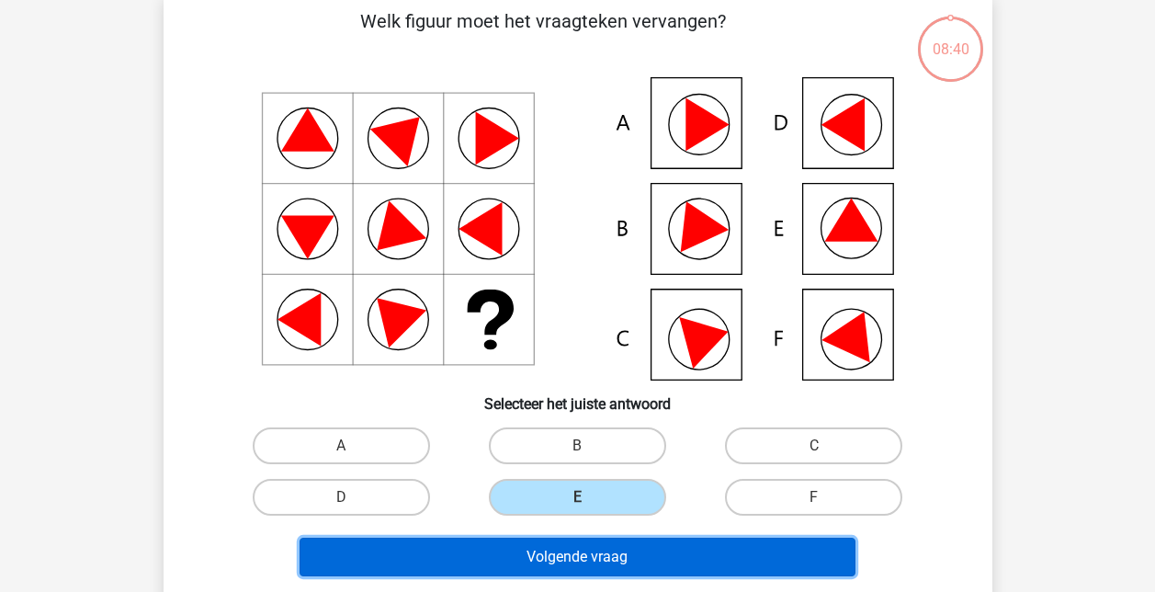
click at [582, 564] on button "Volgende vraag" at bounding box center [578, 557] width 556 height 39
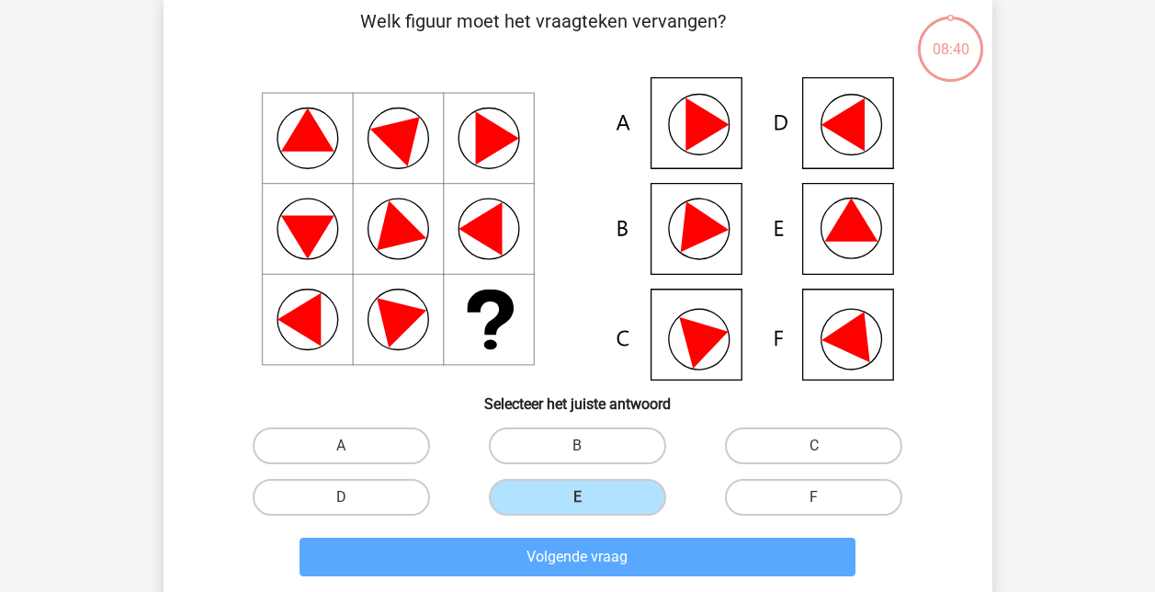
scroll to position [85, 0]
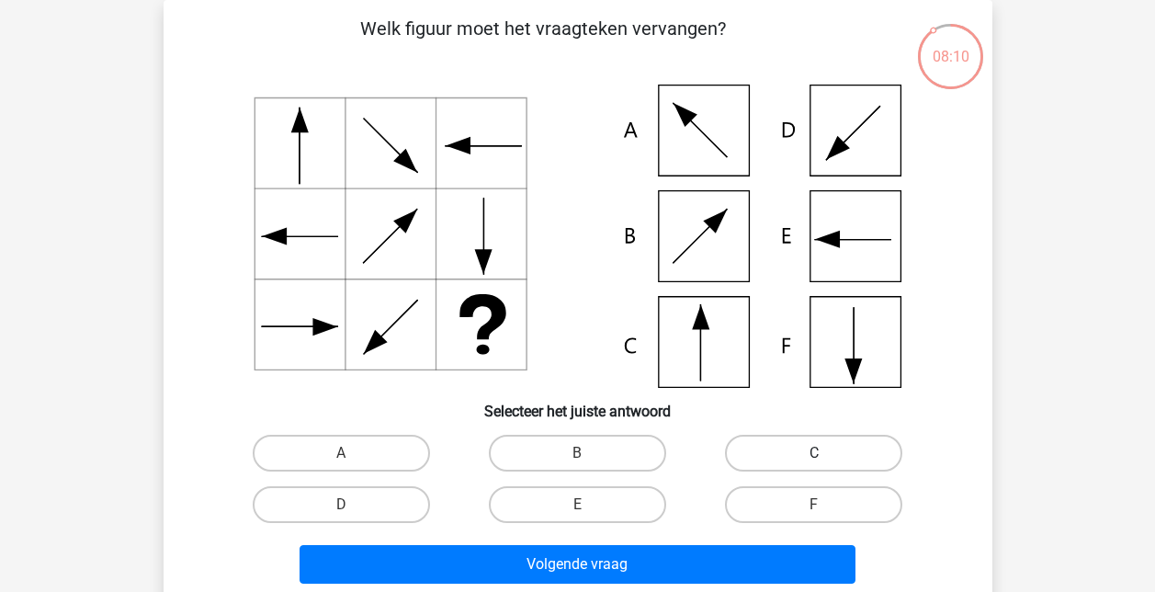
click at [794, 461] on label "C" at bounding box center [813, 453] width 177 height 37
click at [814, 461] on input "C" at bounding box center [820, 459] width 12 height 12
radio input "true"
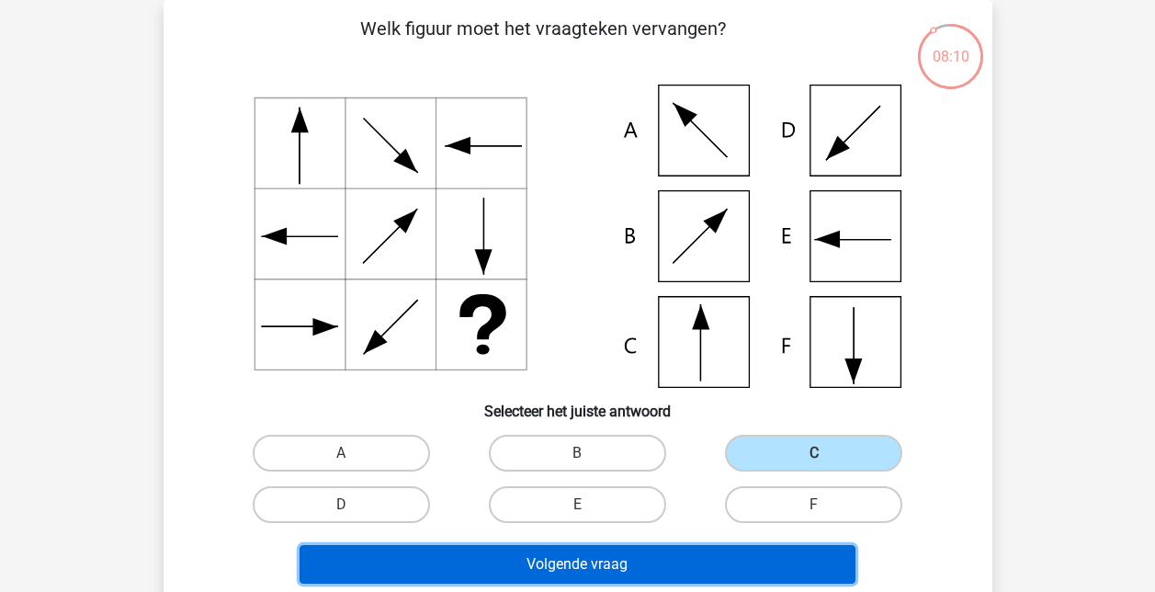
click at [565, 563] on button "Volgende vraag" at bounding box center [578, 564] width 556 height 39
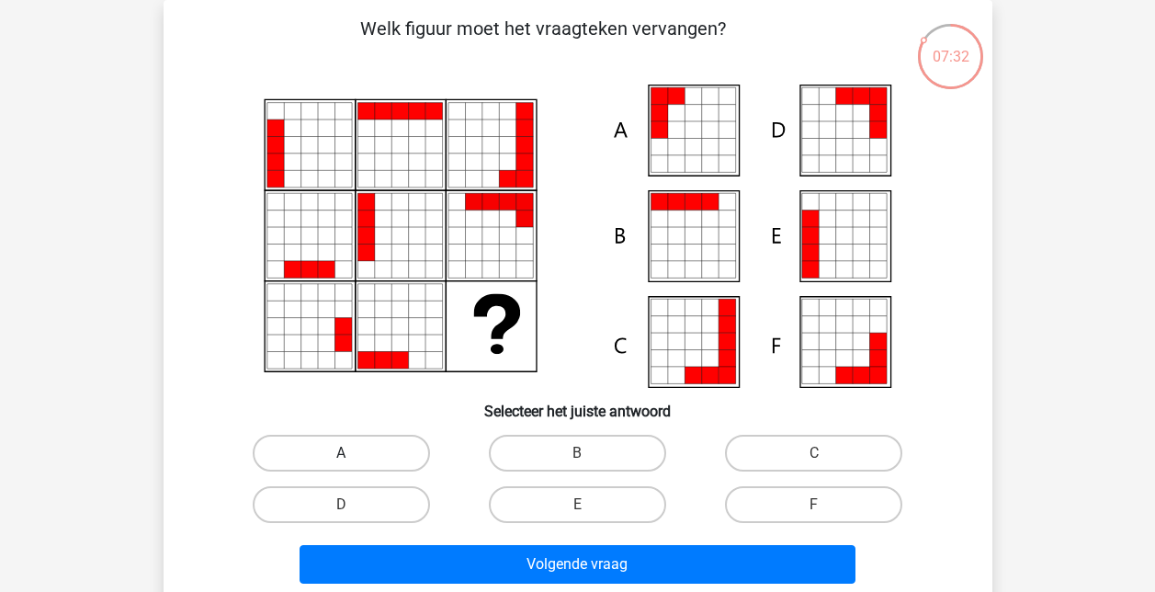
click at [364, 460] on label "A" at bounding box center [341, 453] width 177 height 37
click at [353, 460] on input "A" at bounding box center [347, 459] width 12 height 12
radio input "true"
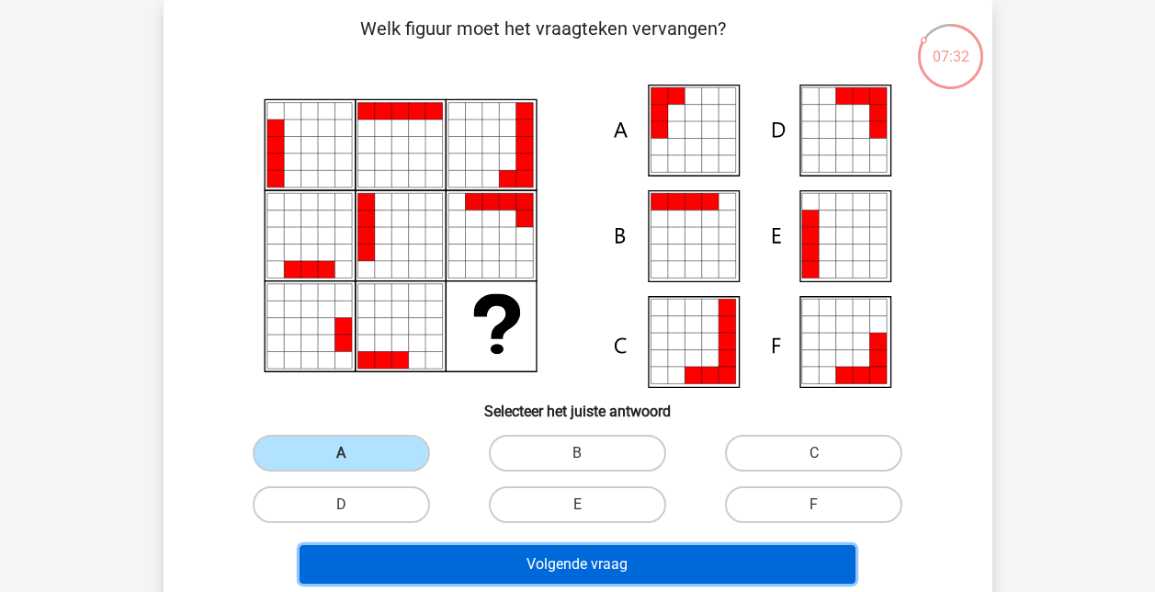
click at [583, 558] on button "Volgende vraag" at bounding box center [578, 564] width 556 height 39
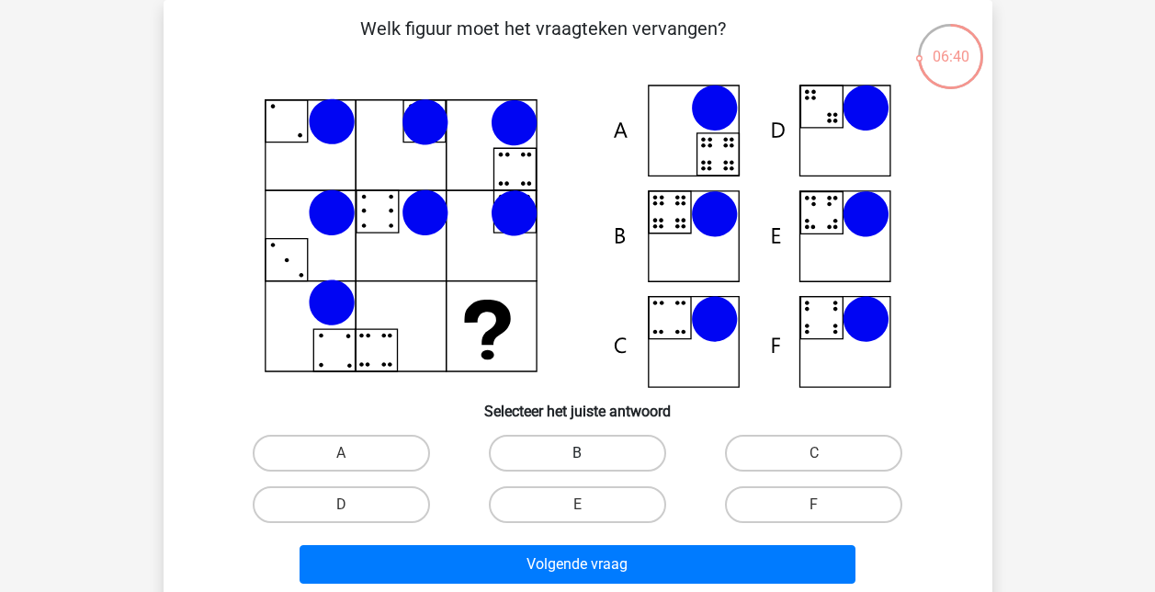
click at [554, 455] on label "B" at bounding box center [577, 453] width 177 height 37
click at [577, 455] on input "B" at bounding box center [583, 459] width 12 height 12
radio input "true"
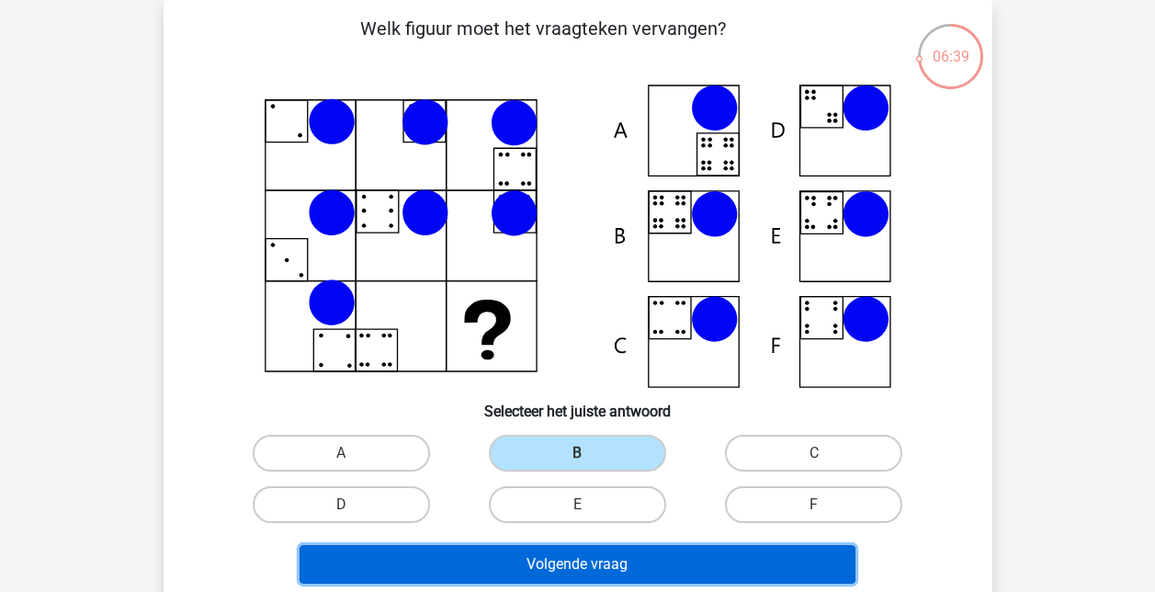
click at [545, 562] on button "Volgende vraag" at bounding box center [578, 564] width 556 height 39
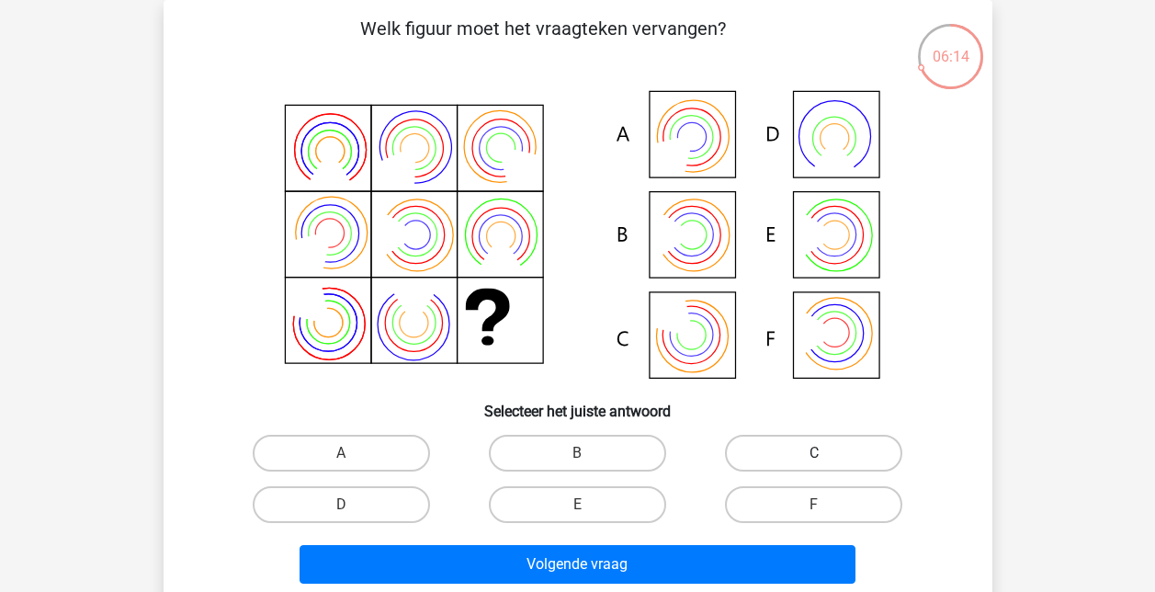
click at [817, 455] on div "C" at bounding box center [814, 453] width 222 height 37
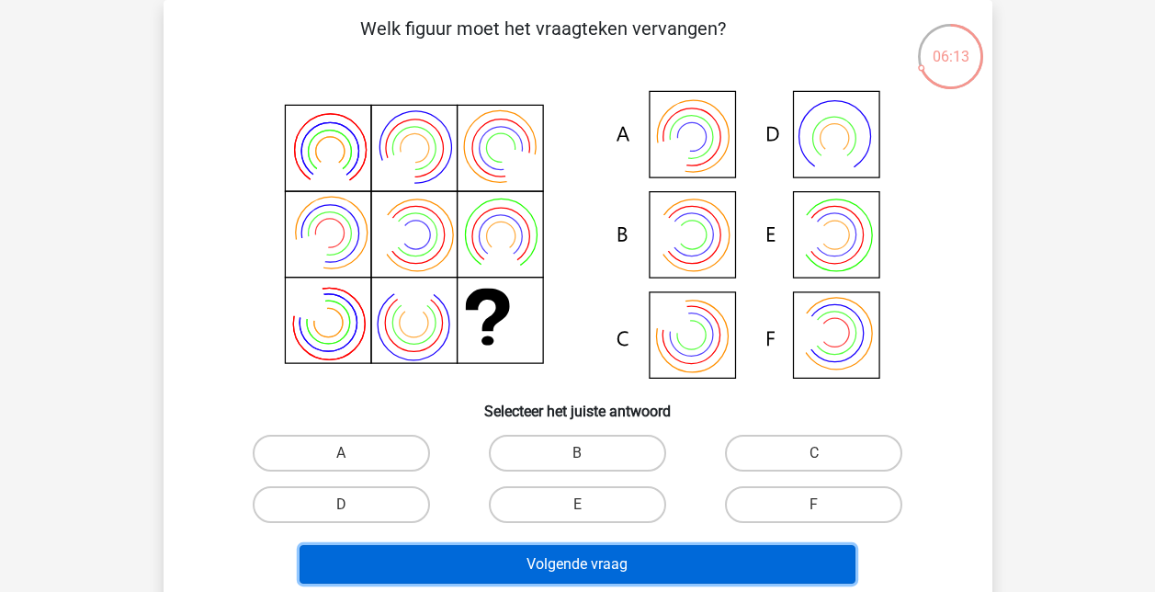
click at [639, 563] on button "Volgende vraag" at bounding box center [578, 564] width 556 height 39
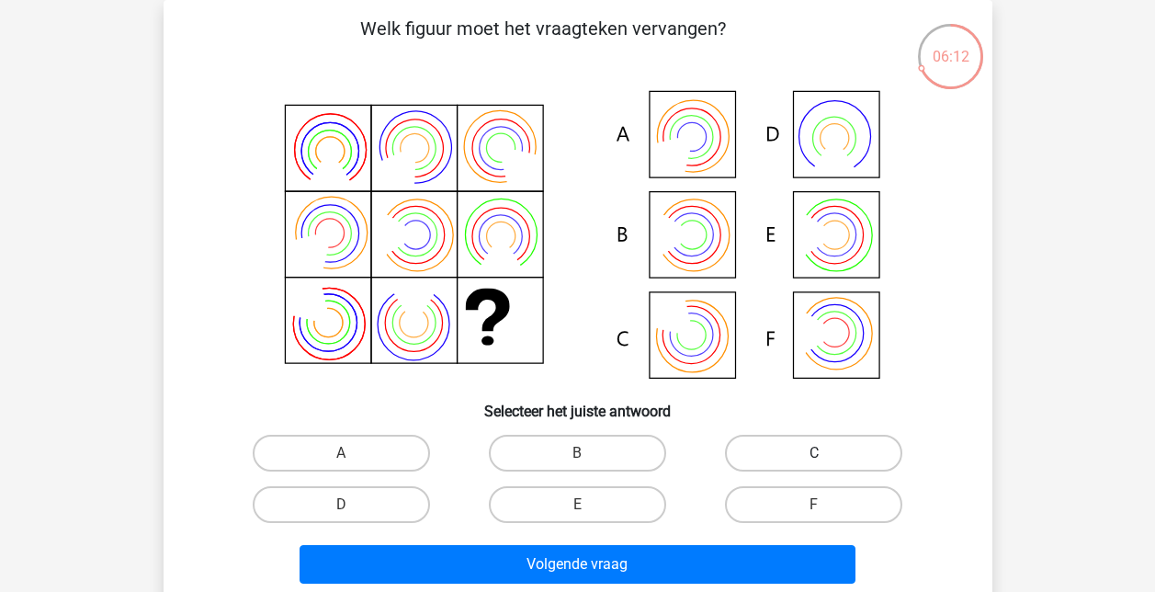
click at [824, 449] on label "C" at bounding box center [813, 453] width 177 height 37
click at [824, 453] on input "C" at bounding box center [820, 459] width 12 height 12
radio input "true"
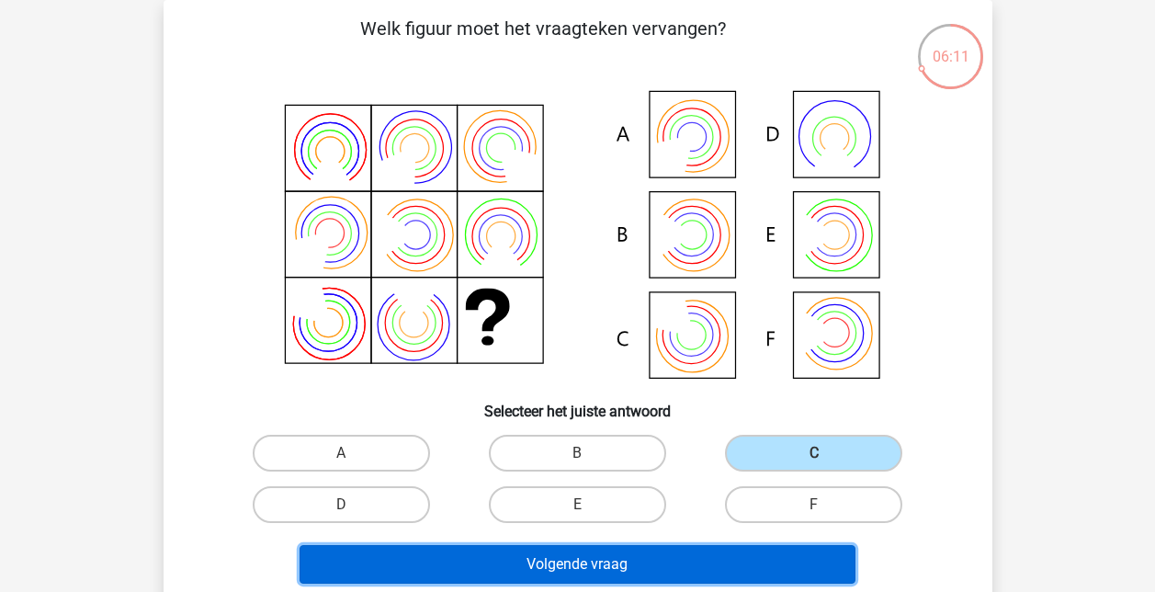
click at [641, 550] on button "Volgende vraag" at bounding box center [578, 564] width 556 height 39
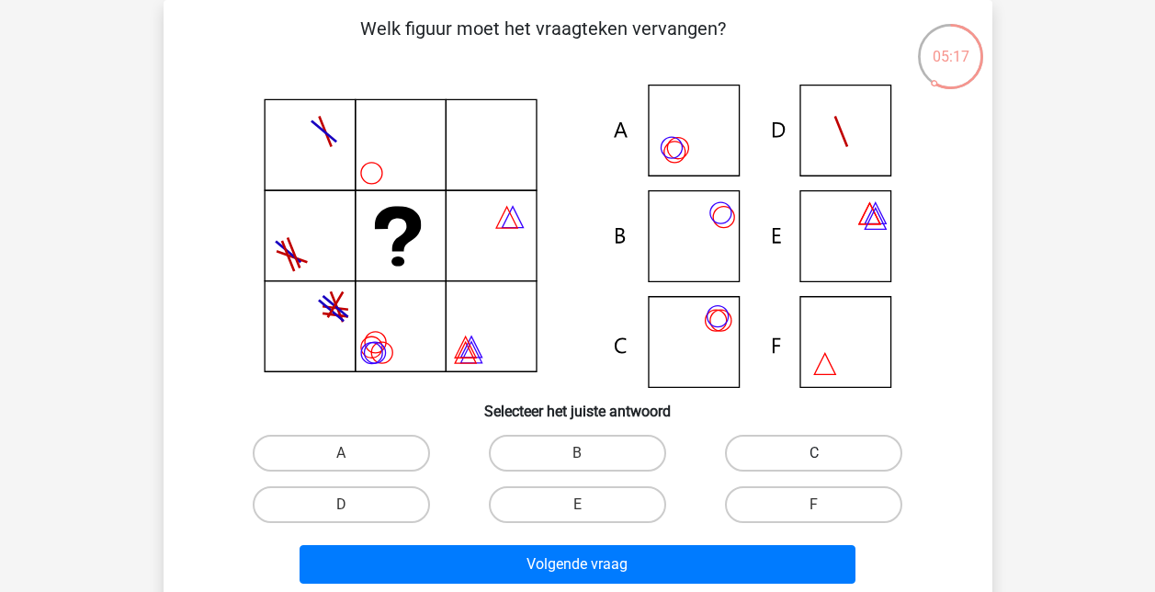
click at [829, 452] on label "C" at bounding box center [813, 453] width 177 height 37
click at [826, 453] on input "C" at bounding box center [820, 459] width 12 height 12
radio input "true"
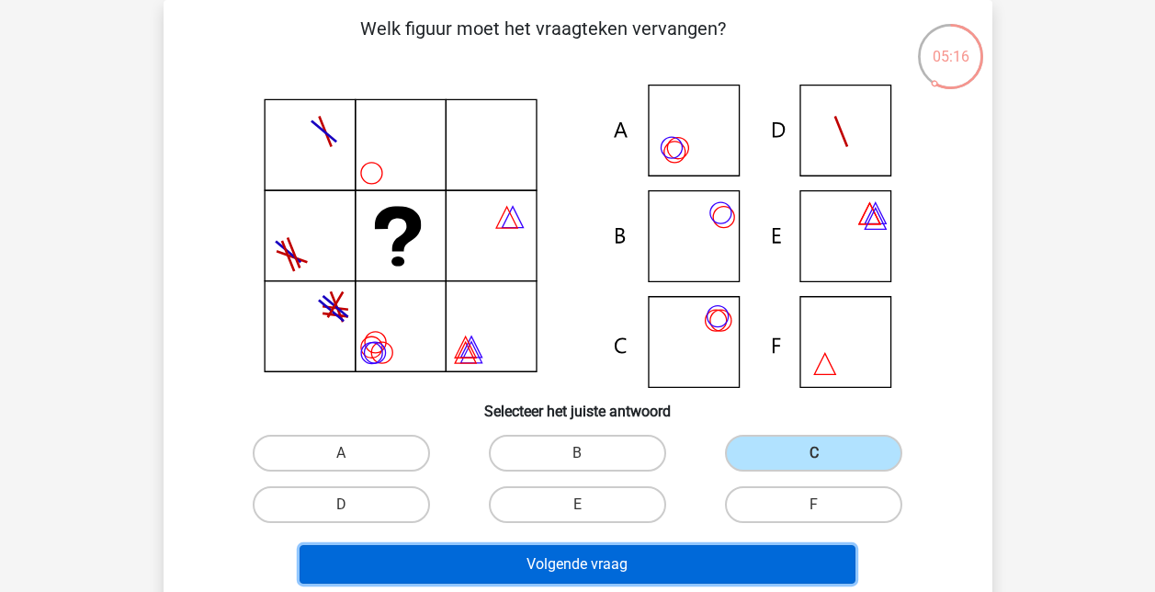
click at [592, 571] on button "Volgende vraag" at bounding box center [578, 564] width 556 height 39
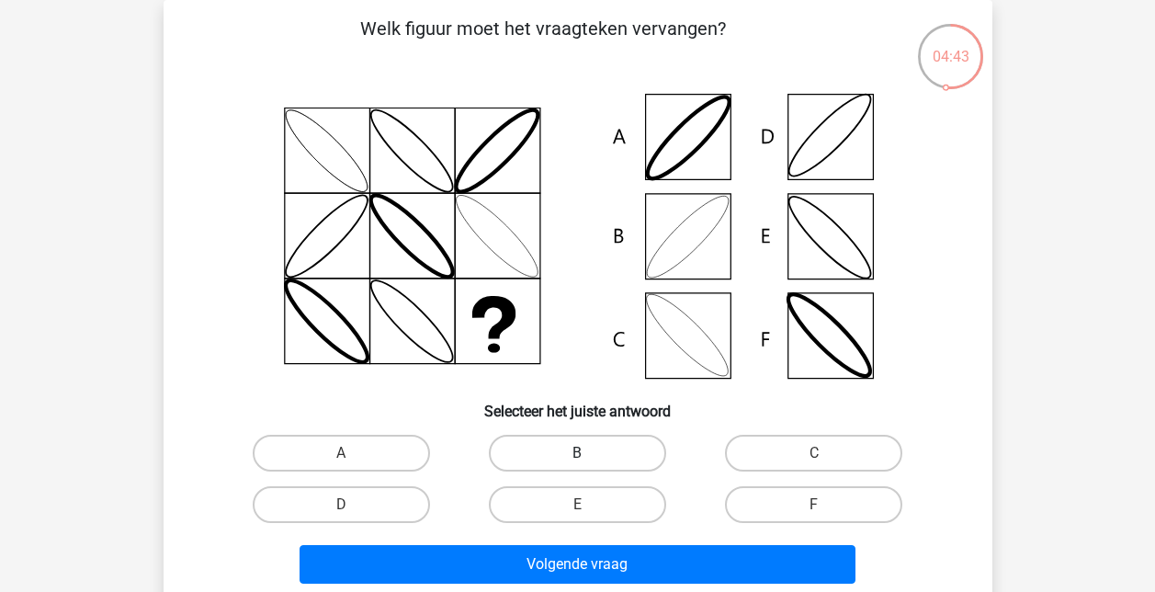
click at [579, 451] on label "B" at bounding box center [577, 453] width 177 height 37
click at [579, 453] on input "B" at bounding box center [583, 459] width 12 height 12
radio input "true"
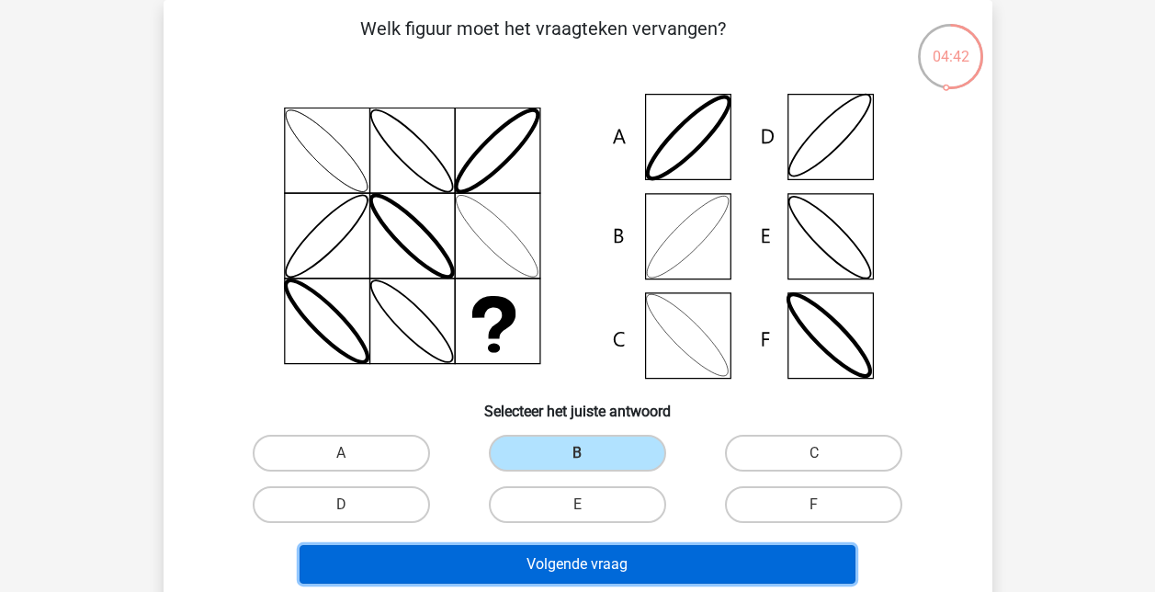
click at [575, 564] on button "Volgende vraag" at bounding box center [578, 564] width 556 height 39
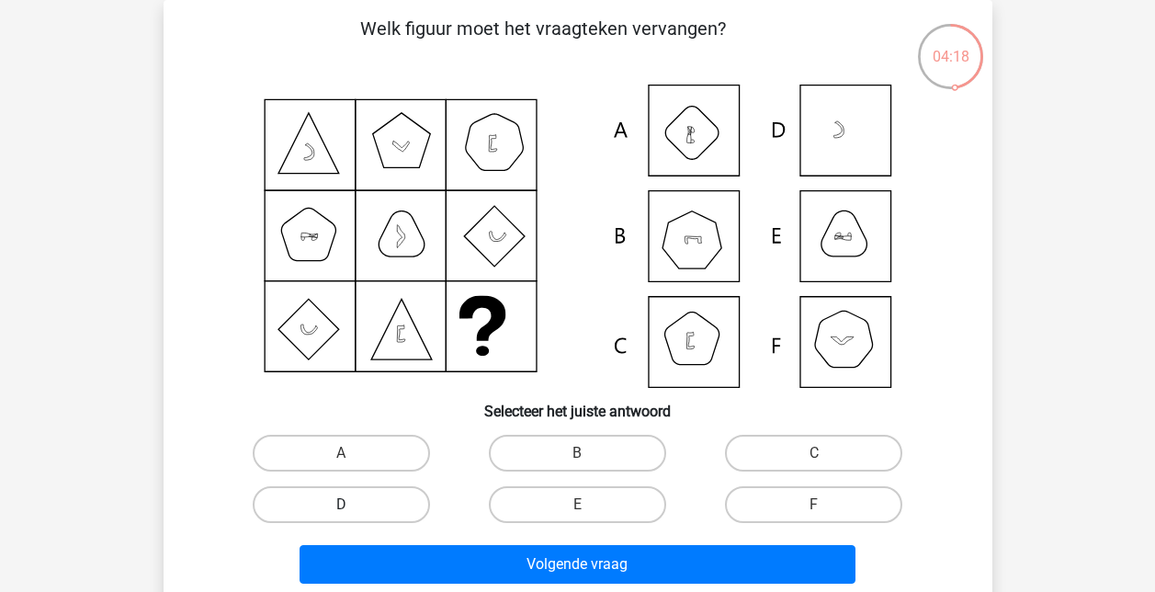
click at [340, 506] on label "D" at bounding box center [341, 504] width 177 height 37
click at [341, 506] on input "D" at bounding box center [347, 511] width 12 height 12
radio input "true"
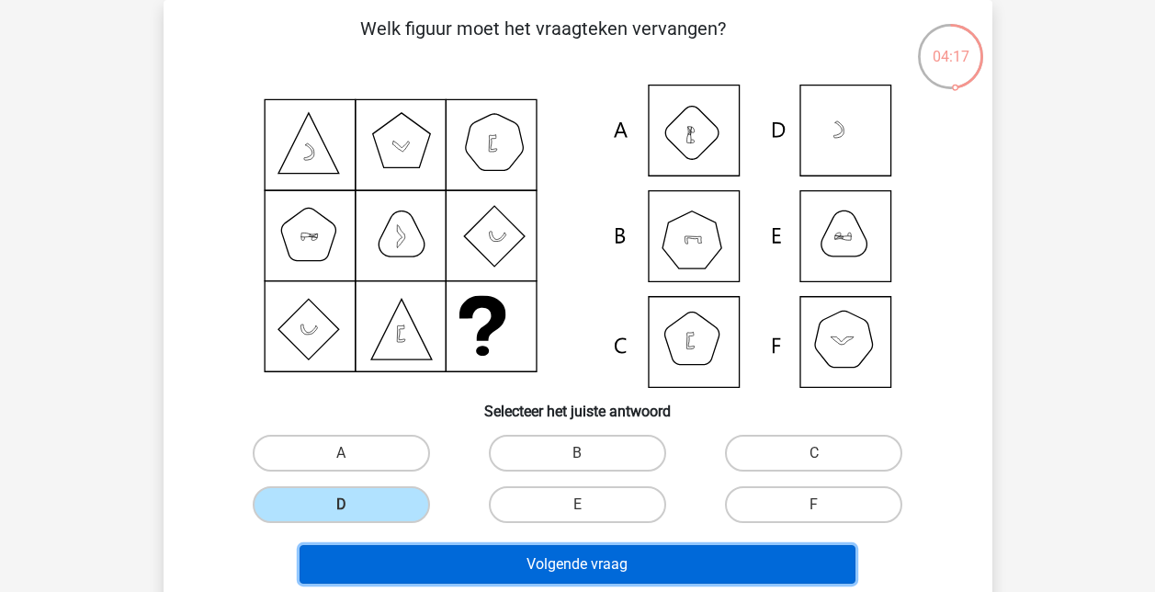
click at [525, 563] on button "Volgende vraag" at bounding box center [578, 564] width 556 height 39
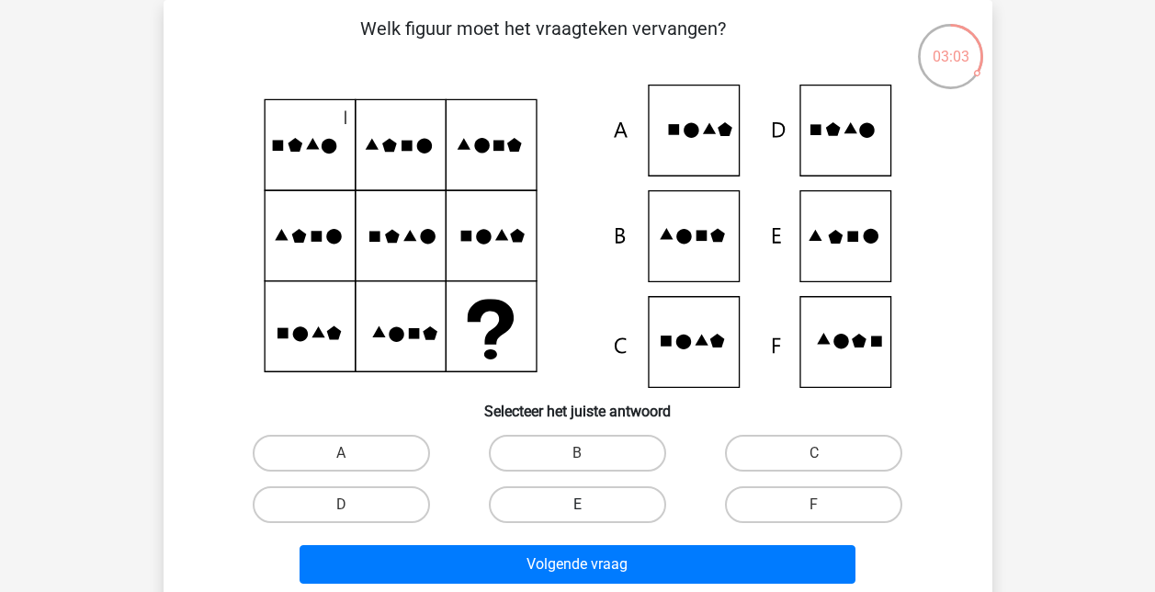
click at [545, 517] on label "E" at bounding box center [577, 504] width 177 height 37
click at [577, 517] on input "E" at bounding box center [583, 511] width 12 height 12
radio input "true"
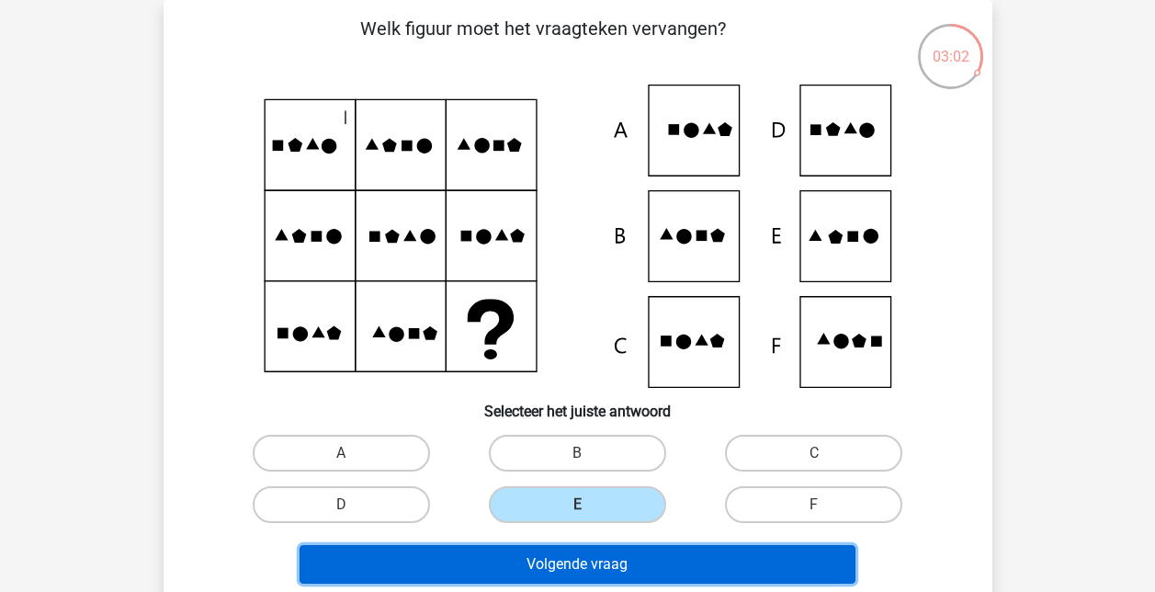
click at [551, 562] on button "Volgende vraag" at bounding box center [578, 564] width 556 height 39
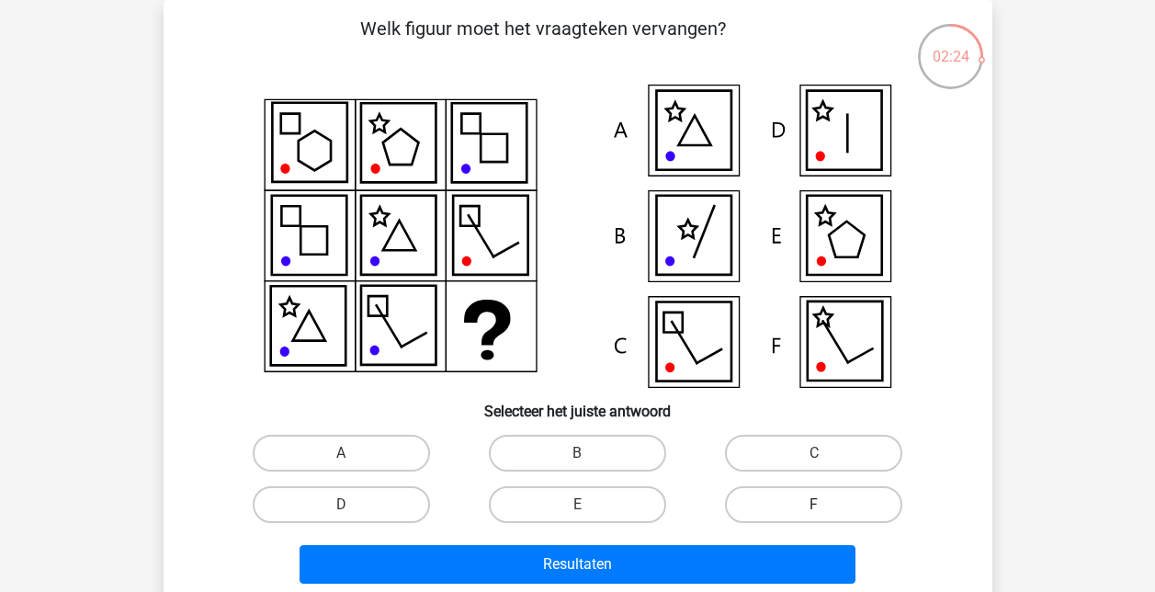
click at [809, 504] on label "F" at bounding box center [813, 504] width 177 height 37
click at [814, 505] on input "F" at bounding box center [820, 511] width 12 height 12
radio input "true"
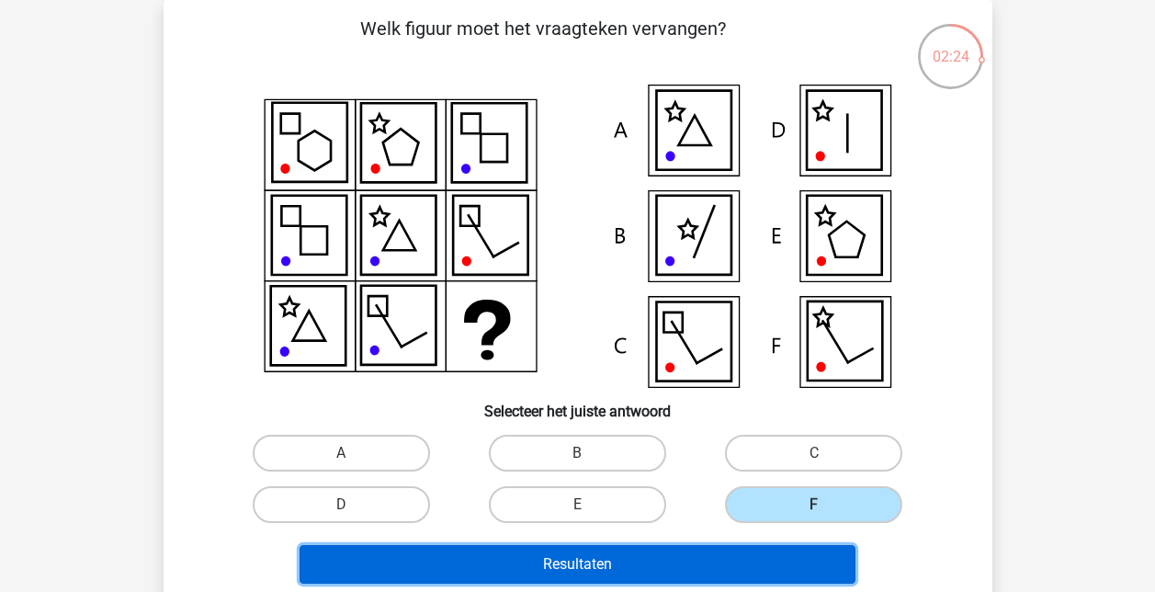
click at [697, 561] on button "Resultaten" at bounding box center [578, 564] width 556 height 39
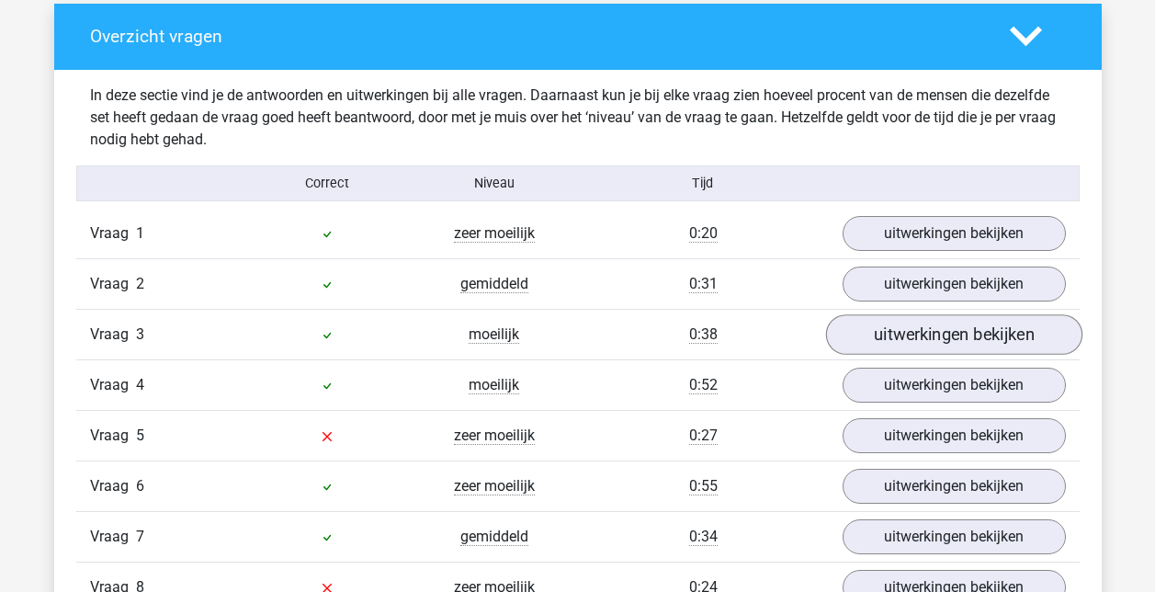
scroll to position [1011, 0]
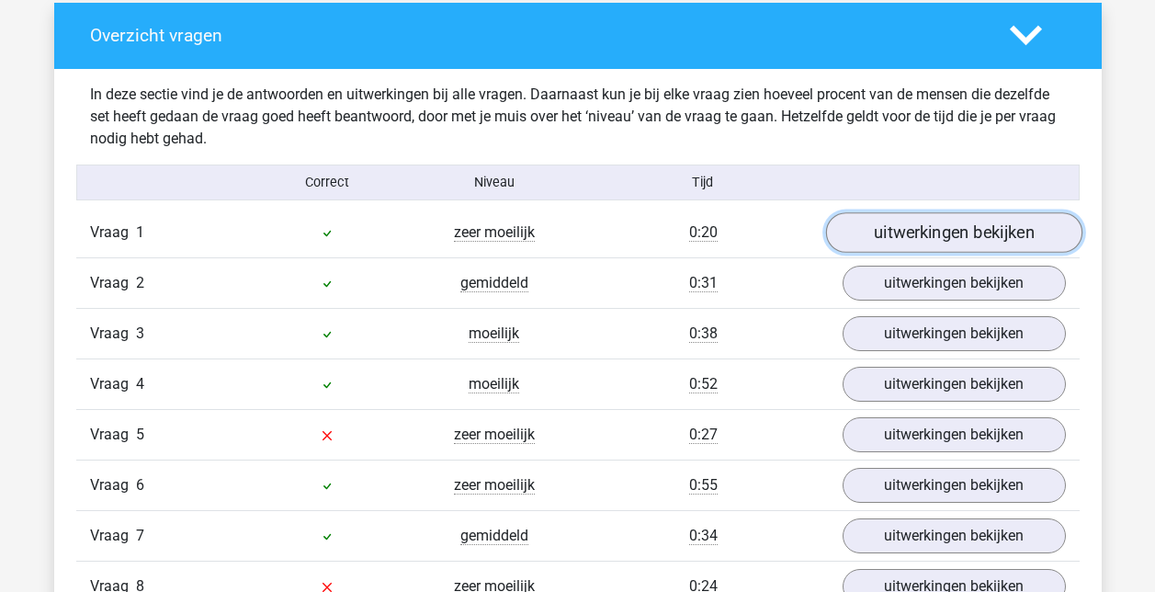
click at [977, 241] on link "uitwerkingen bekijken" at bounding box center [953, 232] width 256 height 40
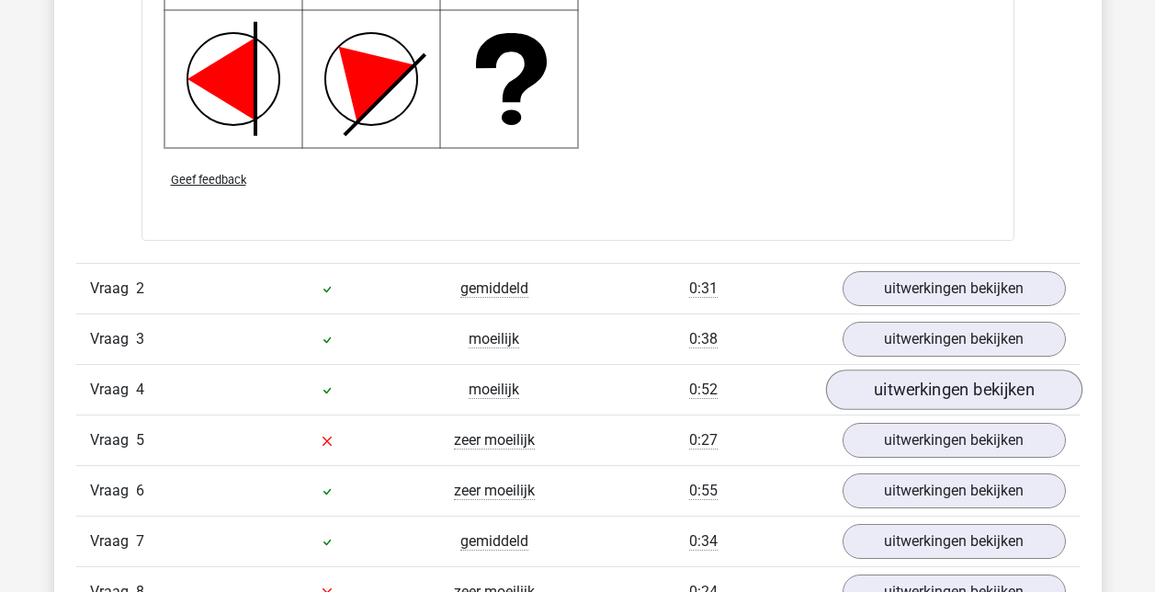
scroll to position [2390, 0]
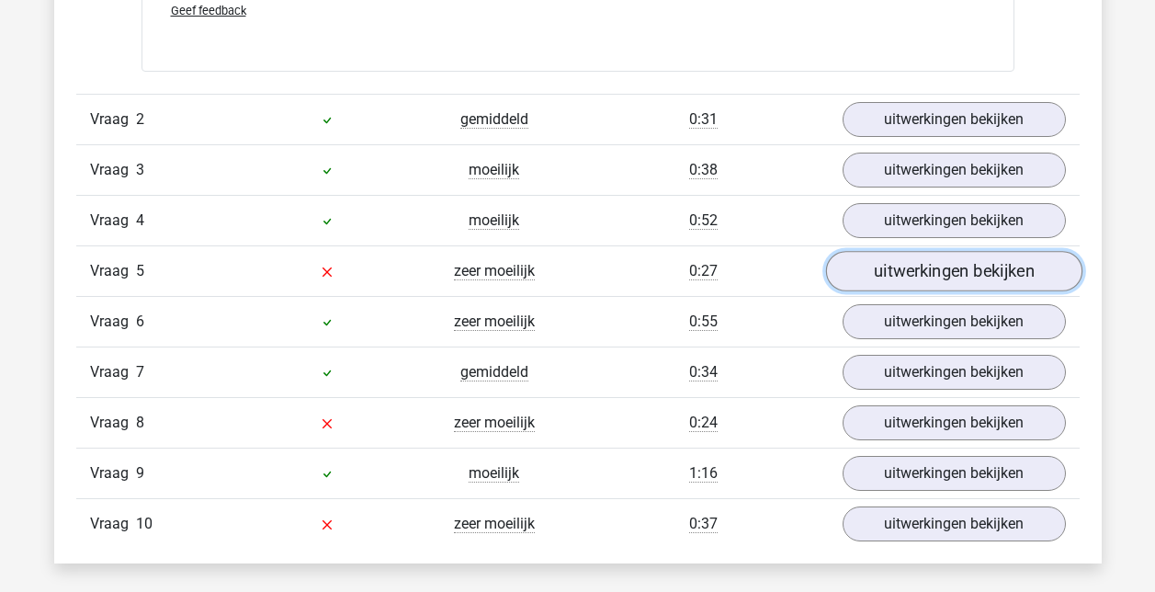
click at [962, 267] on link "uitwerkingen bekijken" at bounding box center [953, 272] width 256 height 40
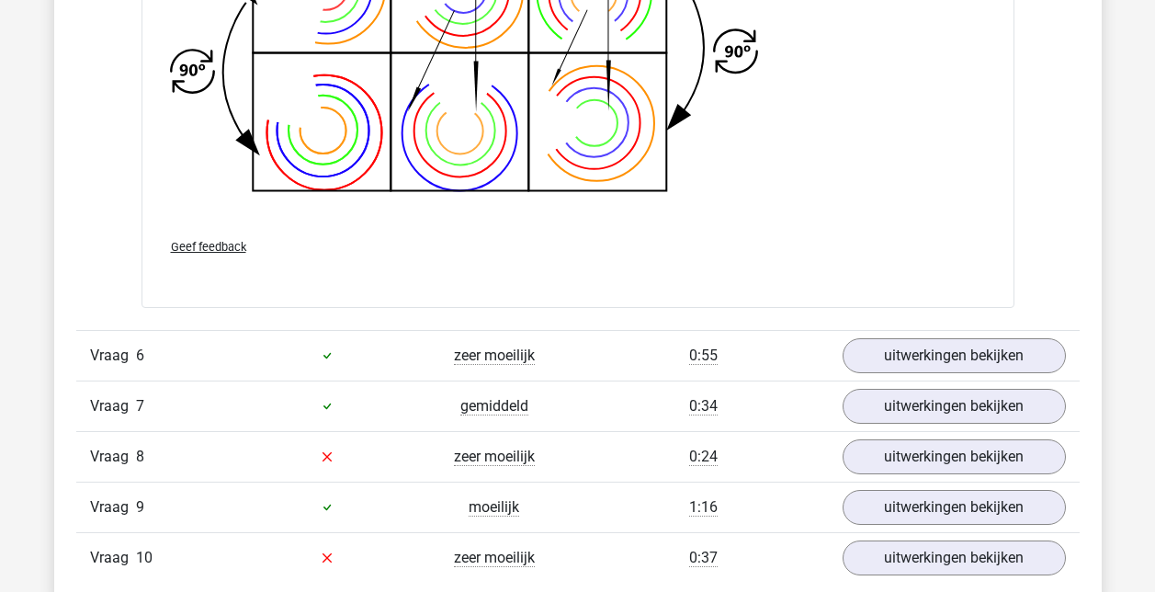
scroll to position [3676, 0]
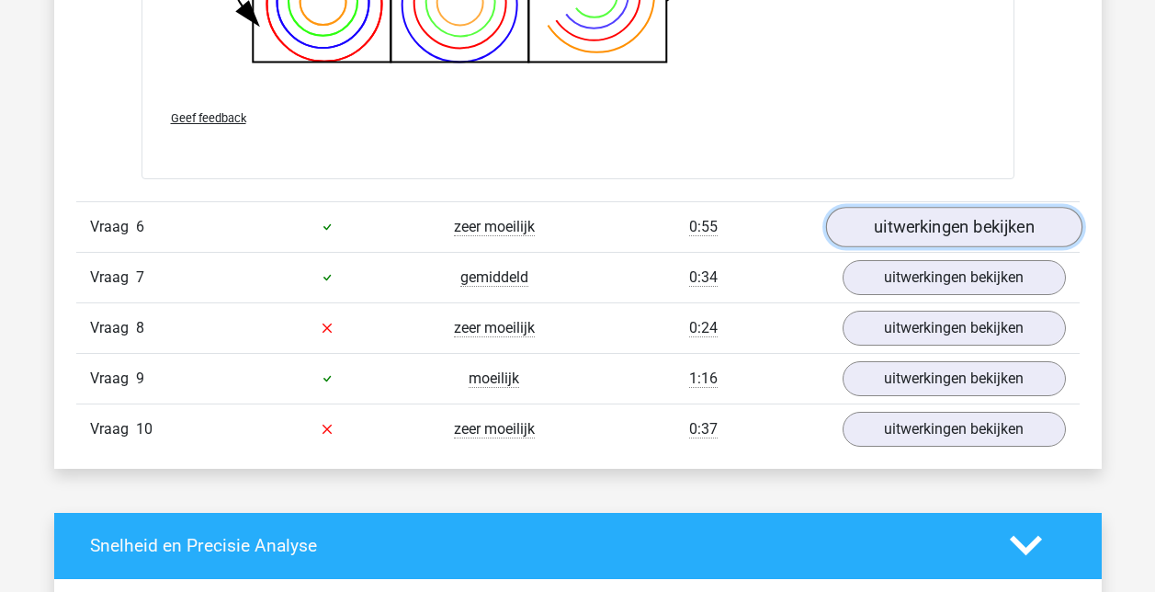
click at [954, 235] on link "uitwerkingen bekijken" at bounding box center [953, 227] width 256 height 40
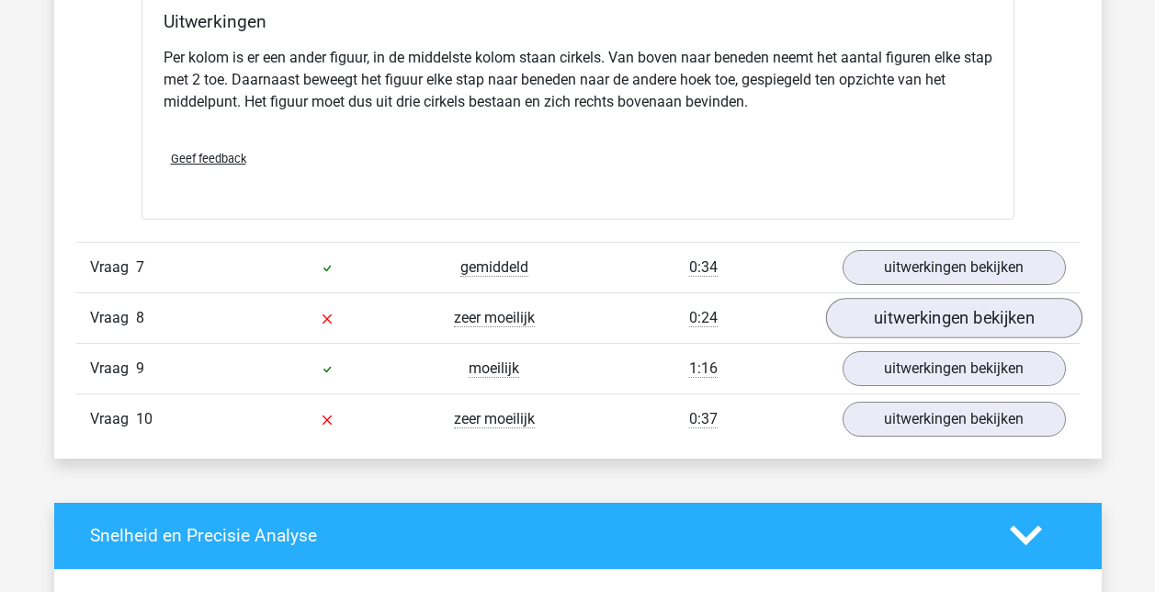
scroll to position [4504, 0]
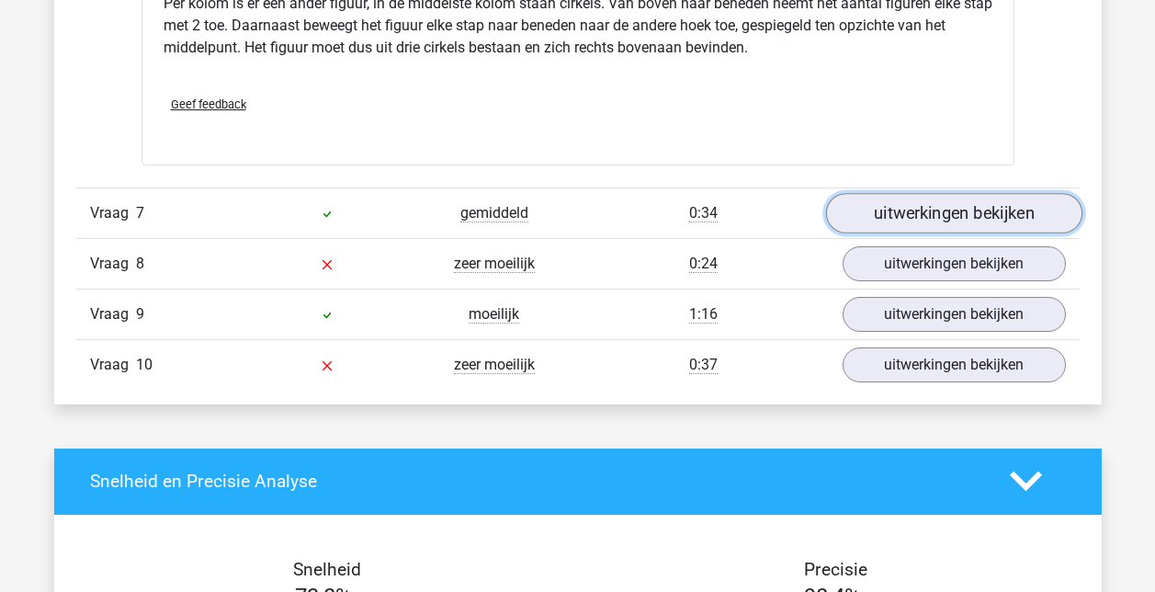
click at [951, 216] on link "uitwerkingen bekijken" at bounding box center [953, 213] width 256 height 40
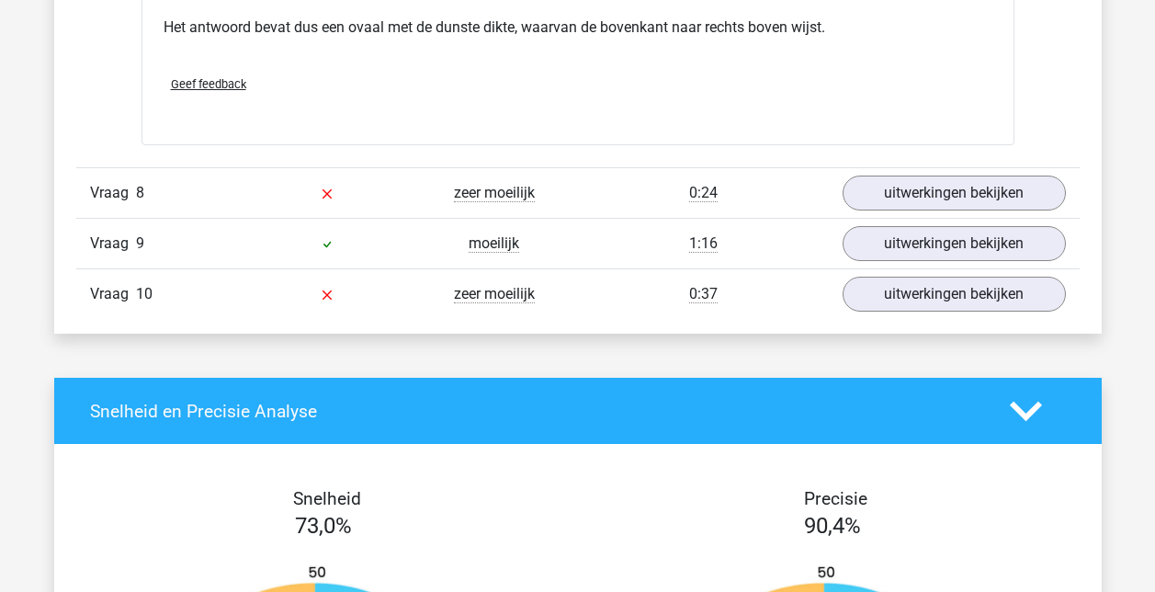
scroll to position [5423, 0]
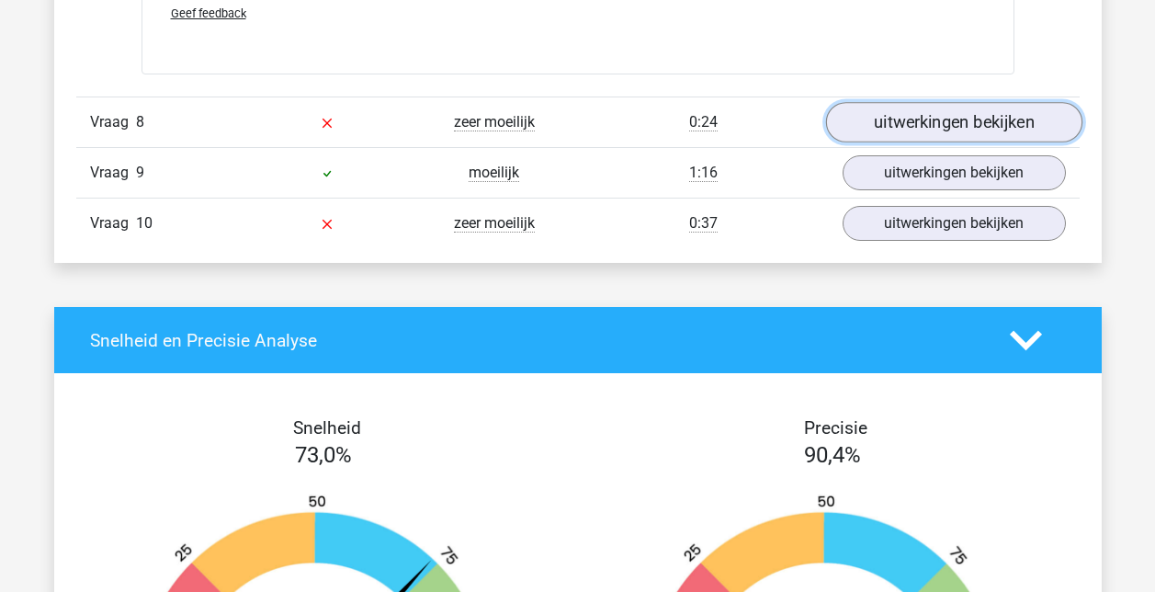
click at [951, 118] on link "uitwerkingen bekijken" at bounding box center [953, 122] width 256 height 40
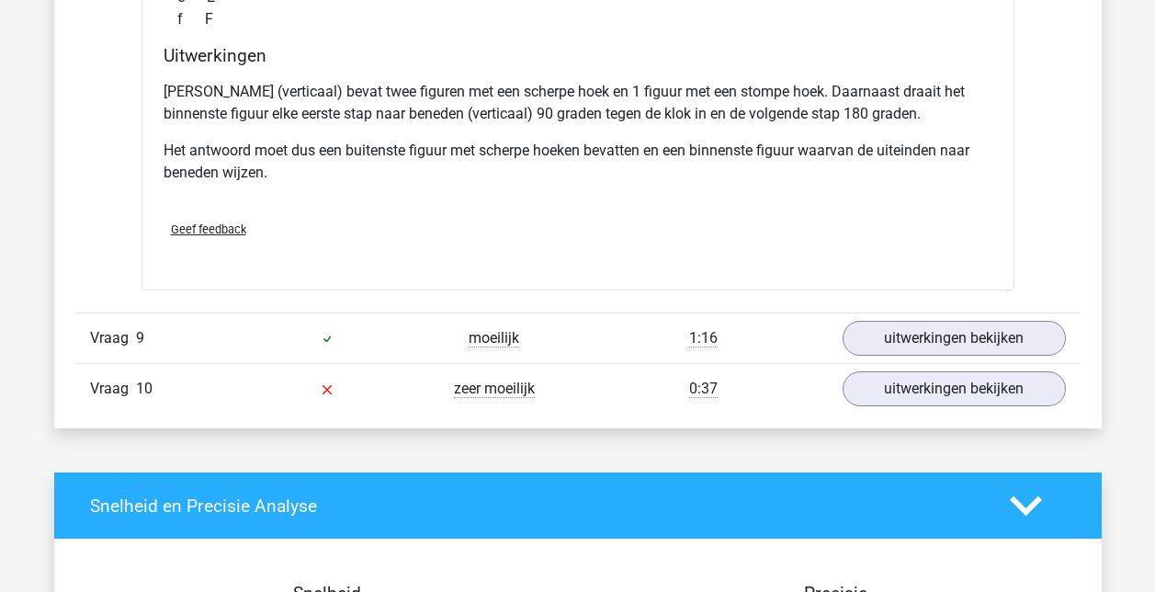
scroll to position [6066, 0]
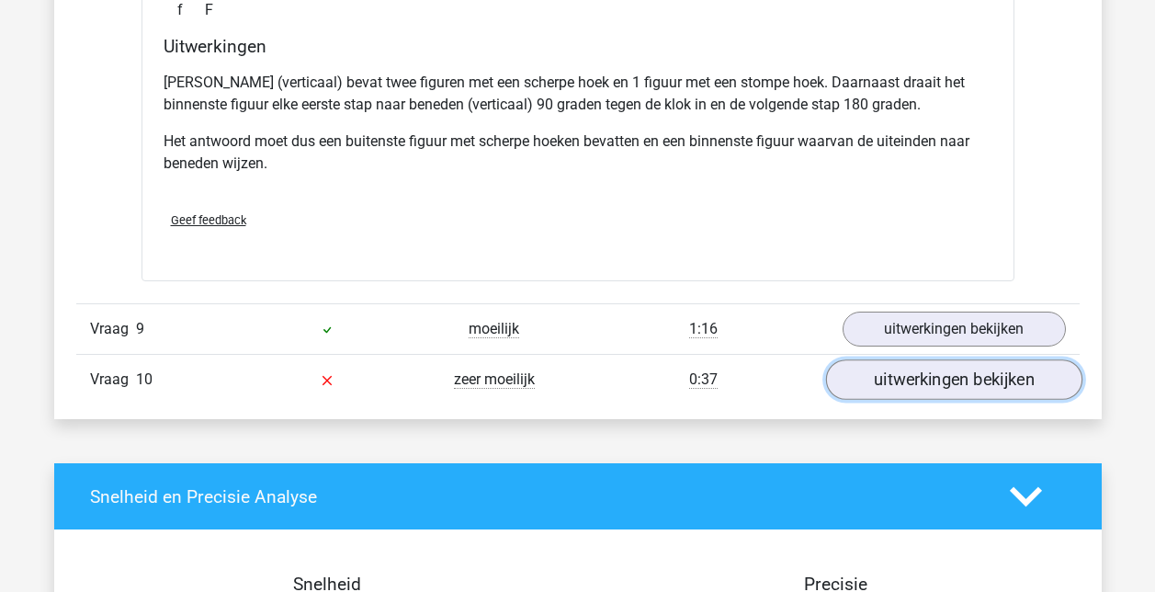
click at [953, 378] on link "uitwerkingen bekijken" at bounding box center [953, 380] width 256 height 40
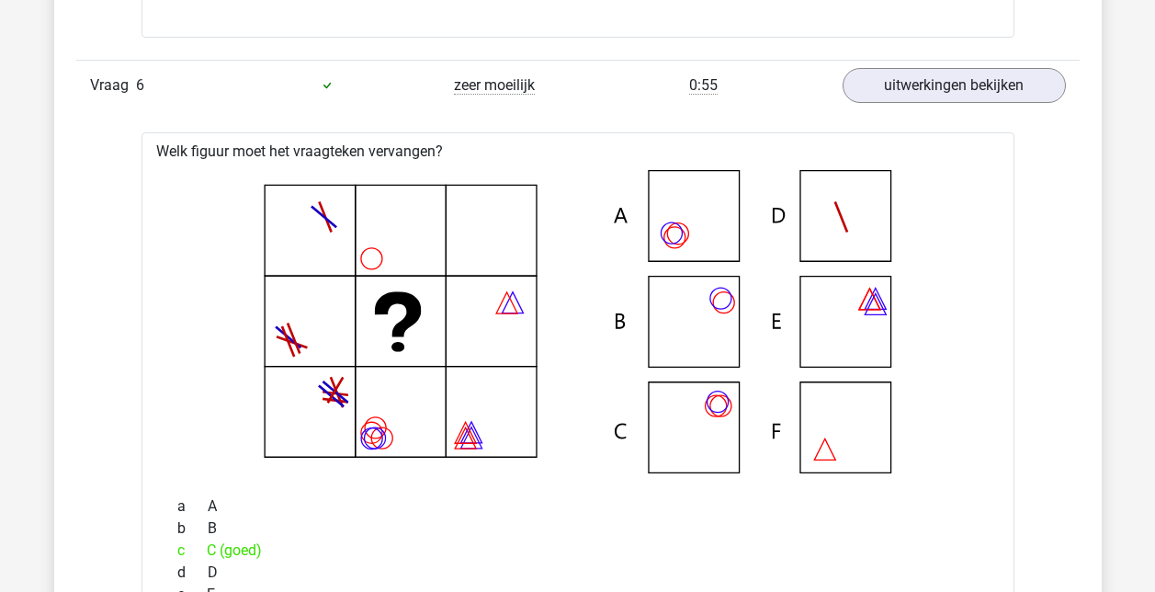
scroll to position [3585, 0]
